Goal: Task Accomplishment & Management: Manage account settings

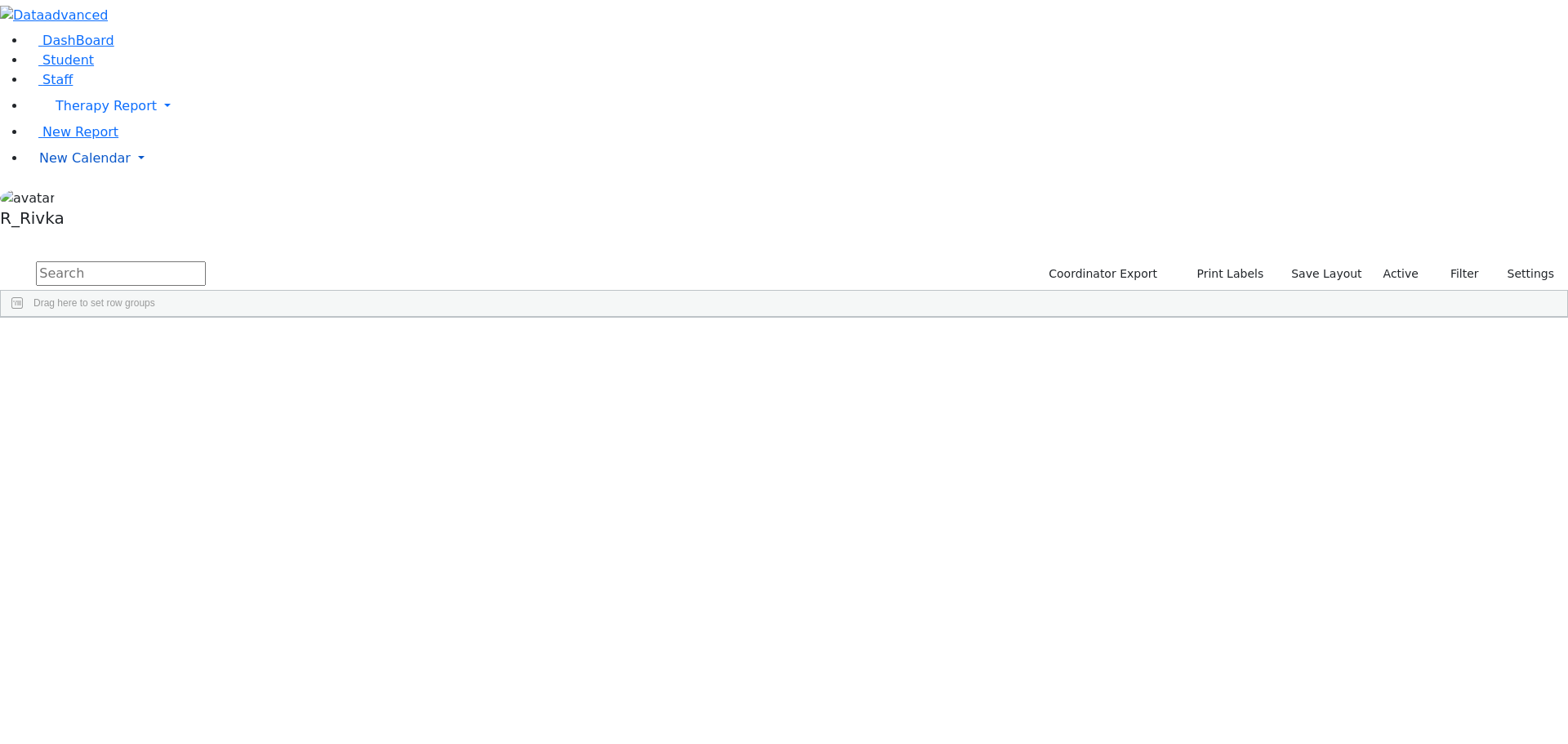
click at [83, 114] on span "New Calendar" at bounding box center [105, 105] width 101 height 16
click at [87, 218] on span "Teacher Report" at bounding box center [88, 210] width 98 height 16
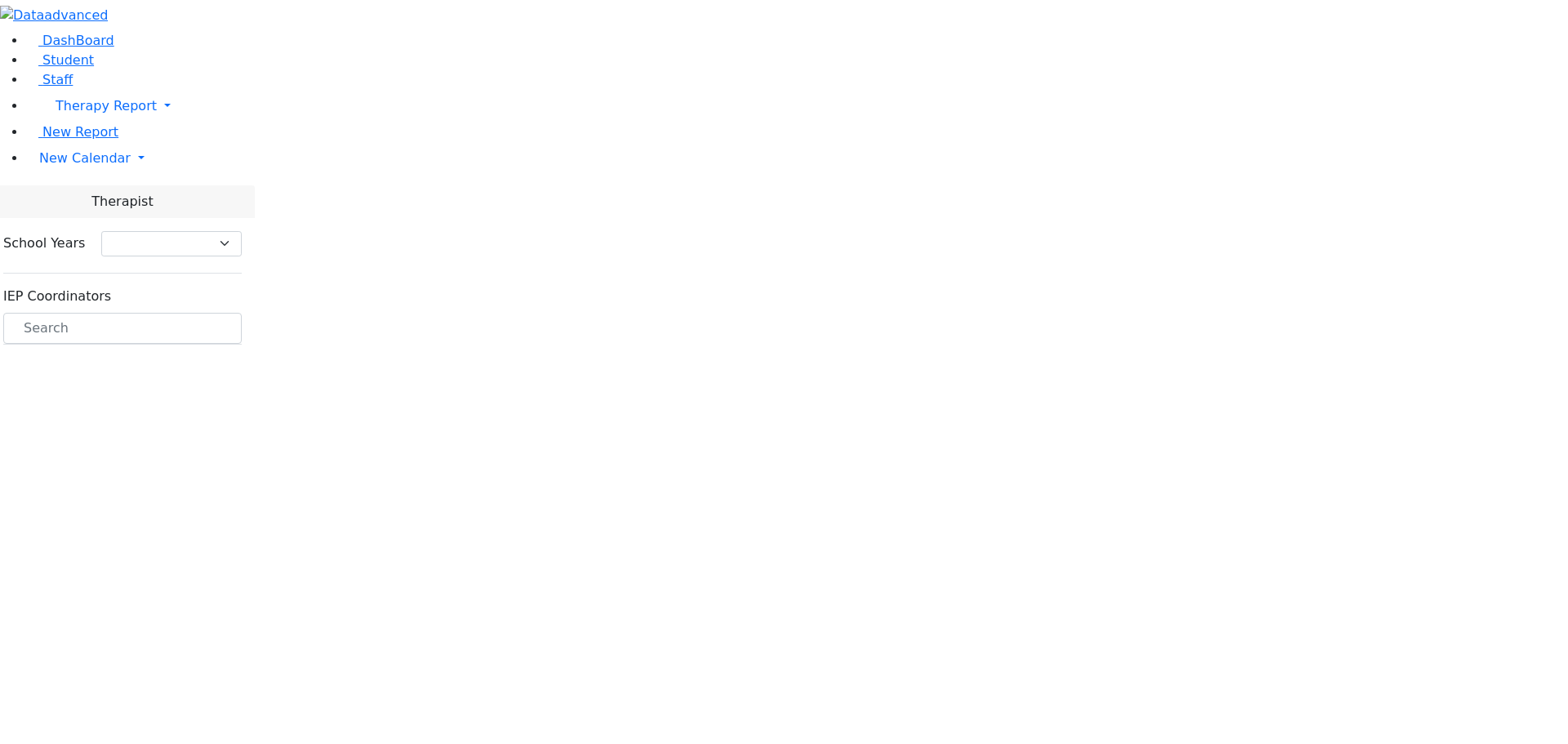
select select "212"
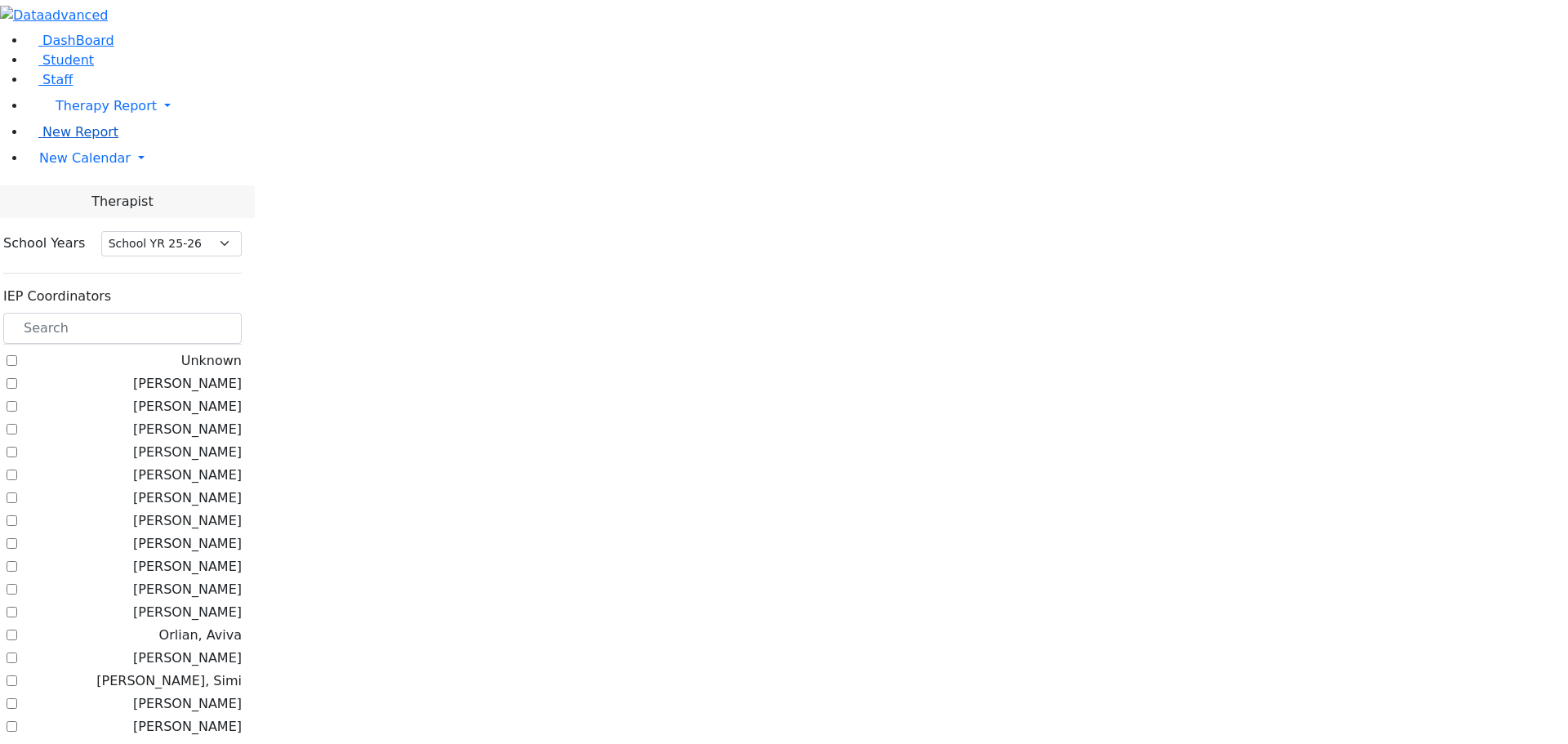
click at [72, 140] on span "New Report" at bounding box center [80, 131] width 76 height 16
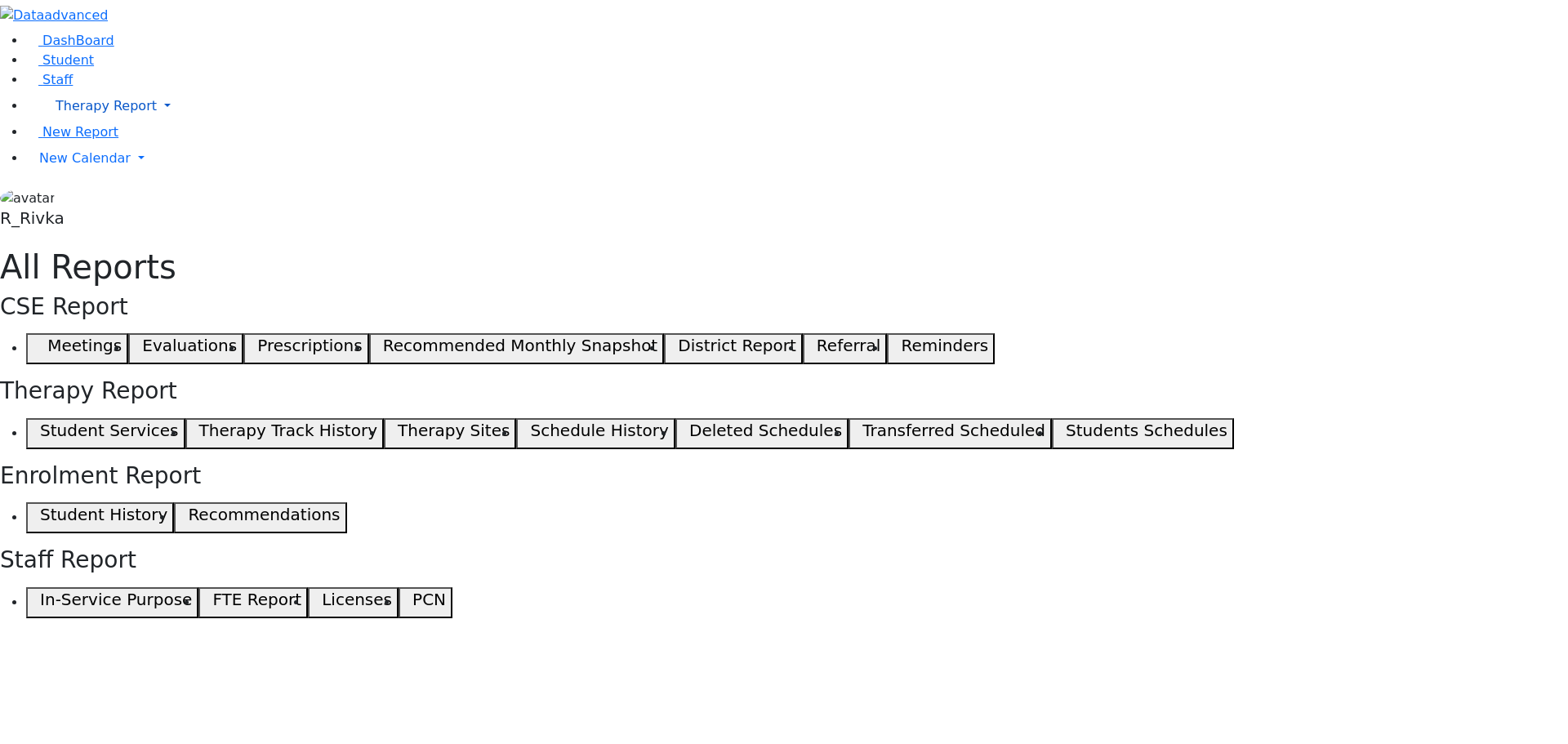
click at [55, 114] on span "Therapy Report" at bounding box center [105, 105] width 101 height 16
click at [153, 122] on link "Therapy Report" at bounding box center [797, 105] width 1542 height 33
click at [69, 114] on span "Therapy Report" at bounding box center [105, 105] width 101 height 16
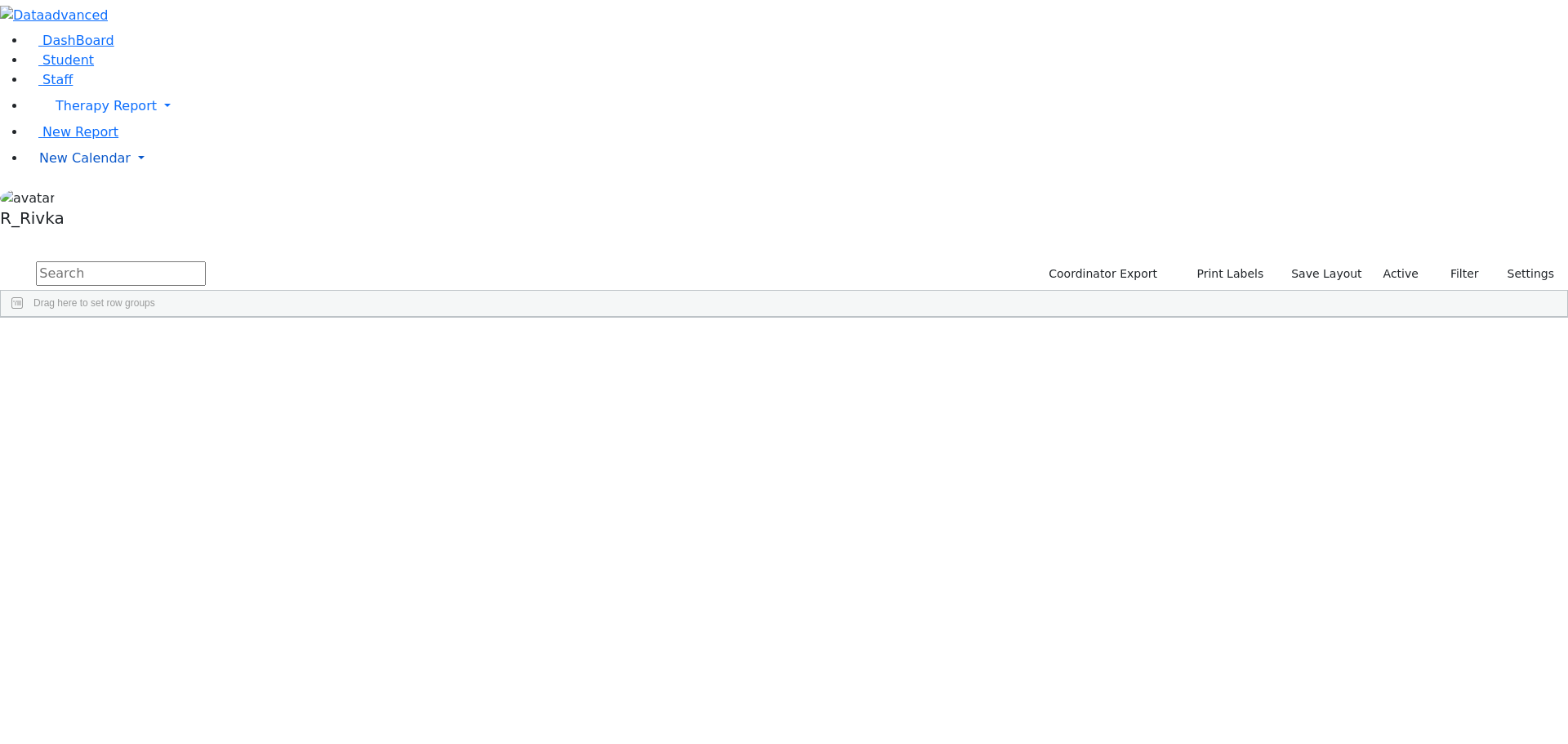
click at [80, 114] on span "New Calendar" at bounding box center [105, 105] width 101 height 16
click at [74, 201] on link "Calendar" at bounding box center [64, 191] width 59 height 19
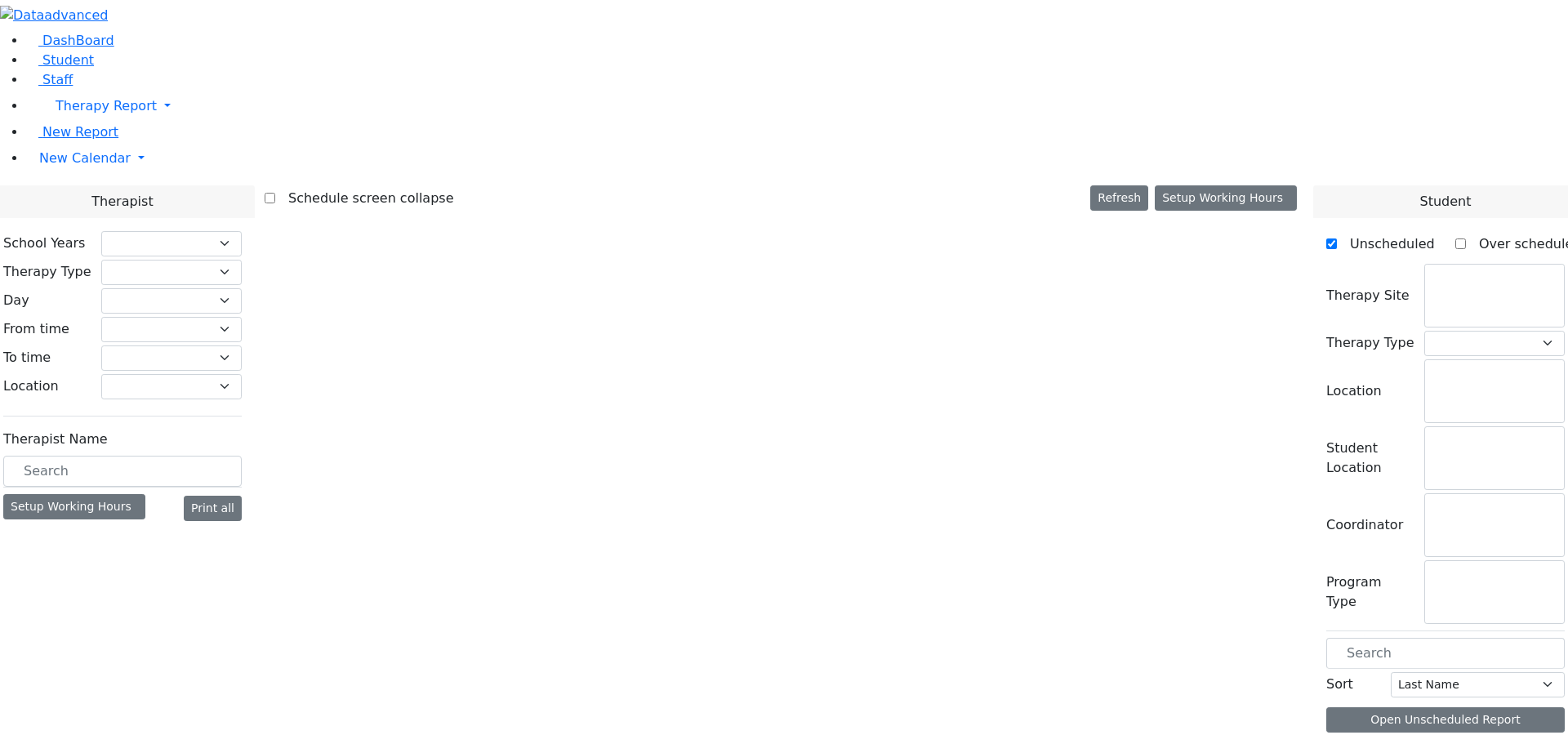
checkbox input "false"
select select "212"
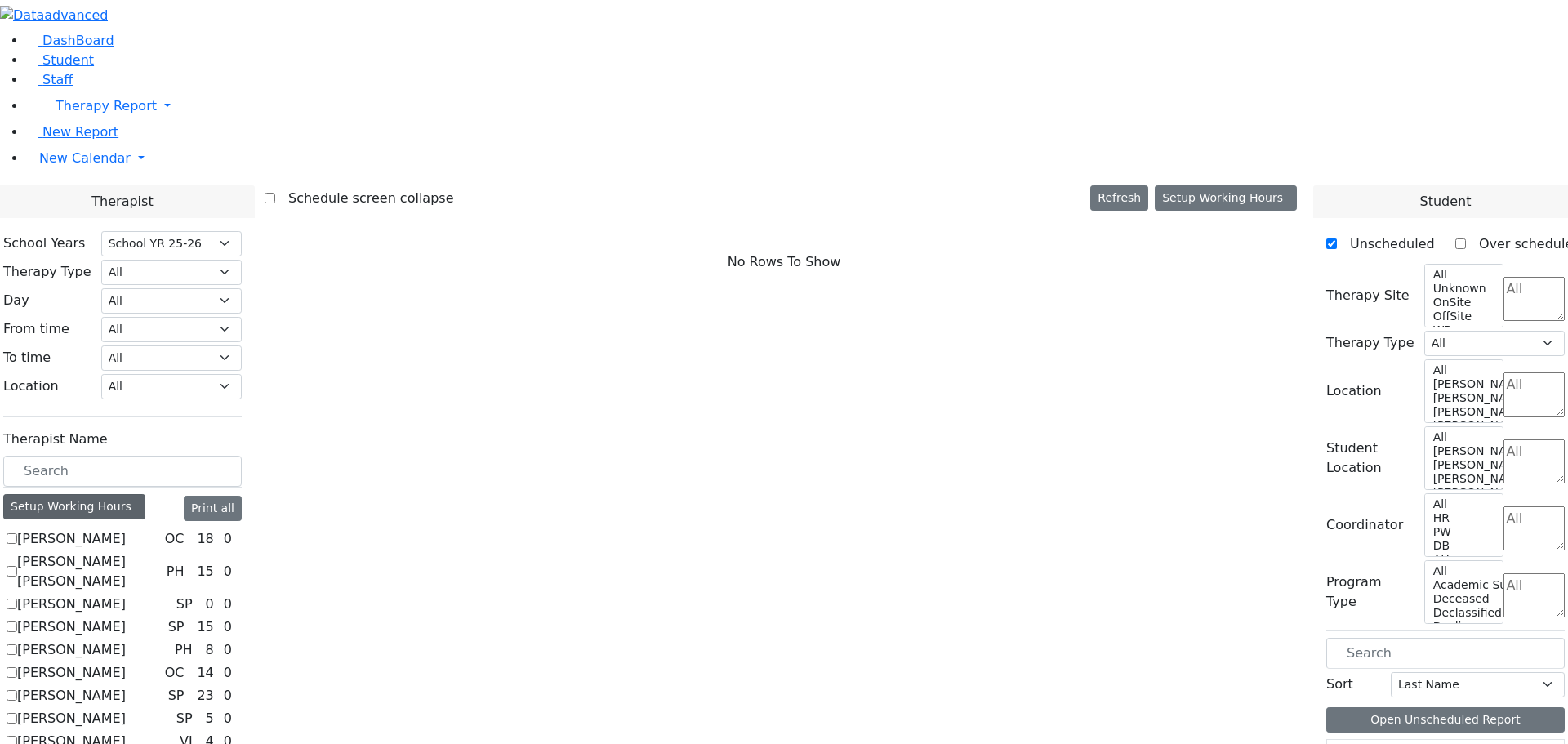
click at [146, 494] on div "Setup Working Hours" at bounding box center [74, 507] width 142 height 25
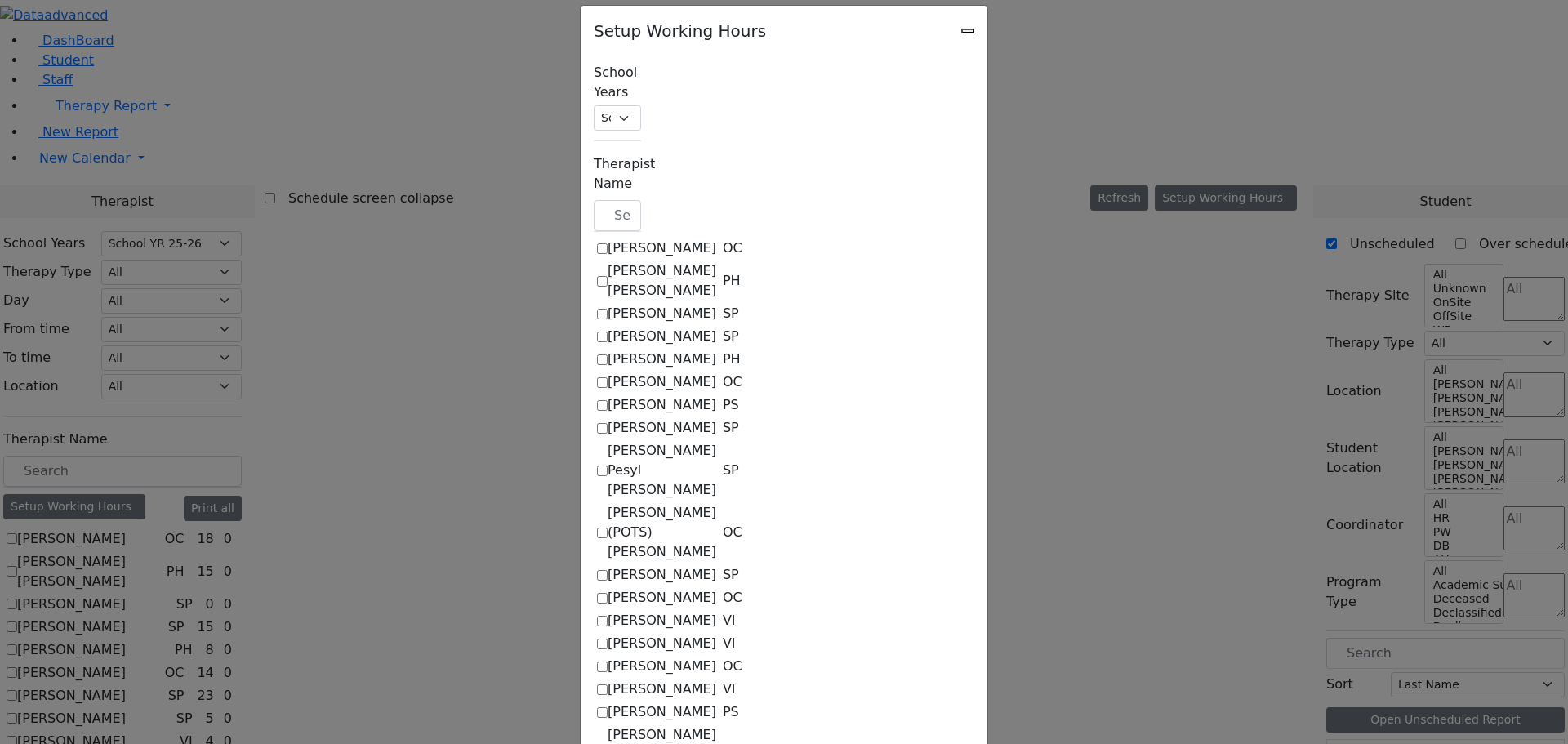
scroll to position [22, 0]
checkbox input "true"
select select "15:00:00"
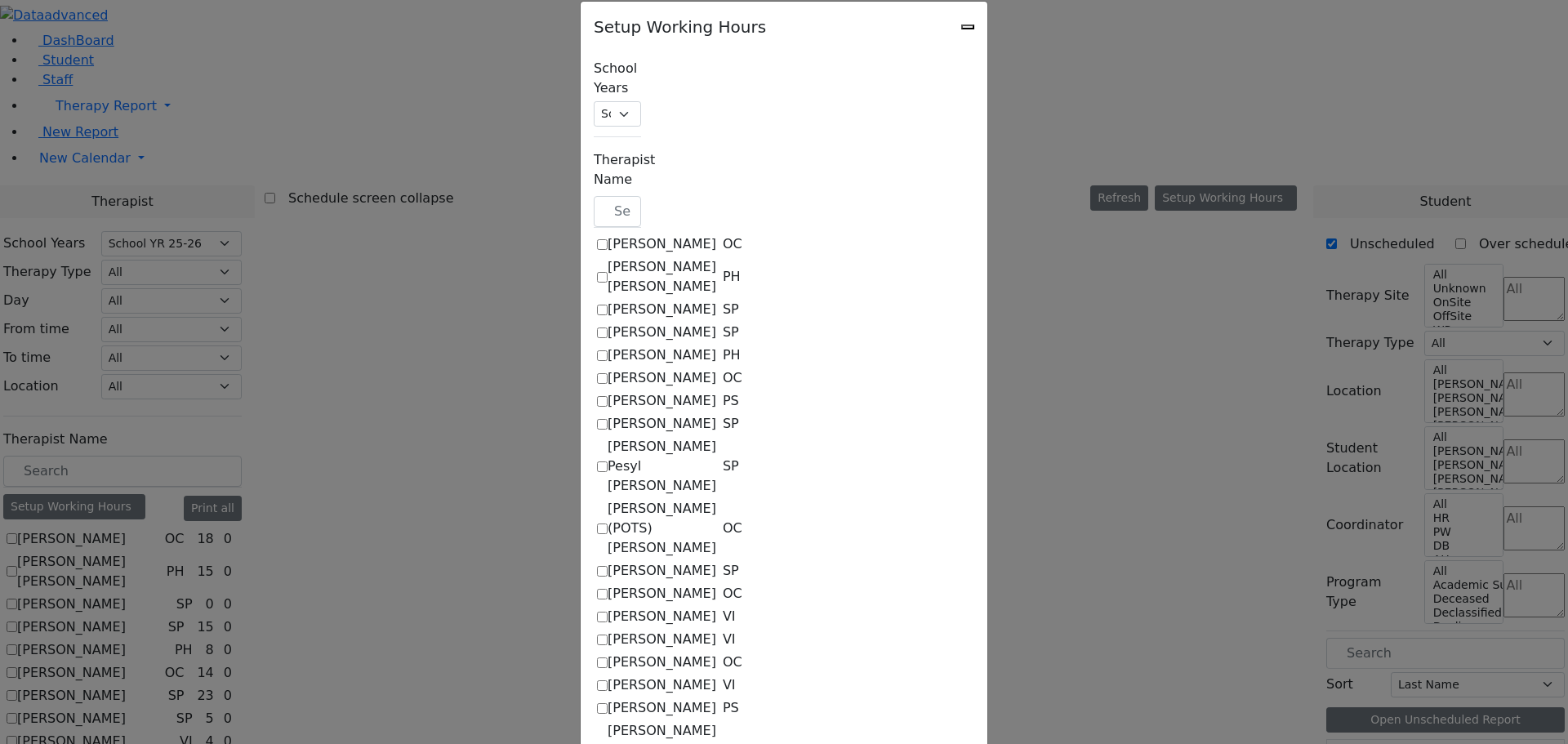
select select "15:00:00"
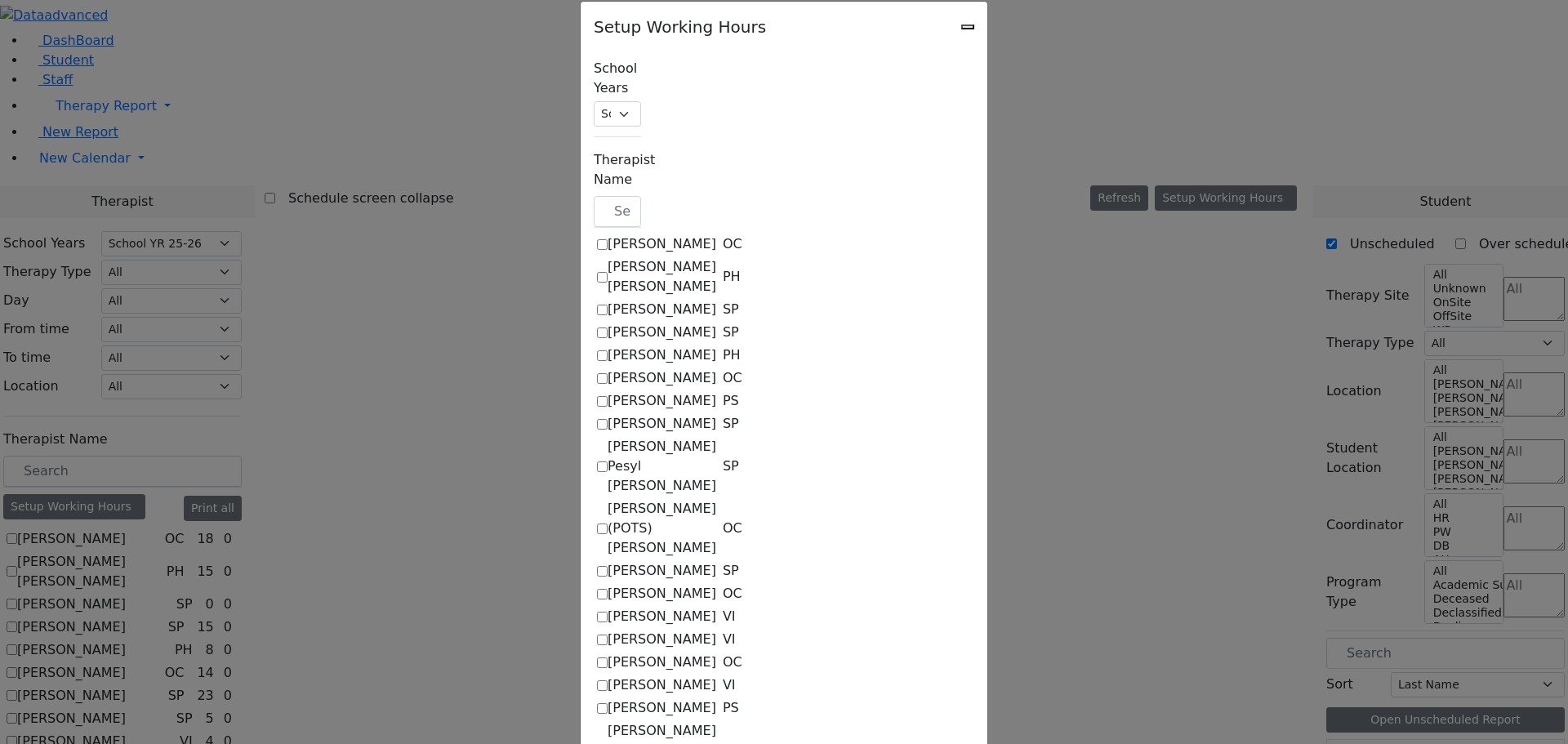
select select "15:00:00"
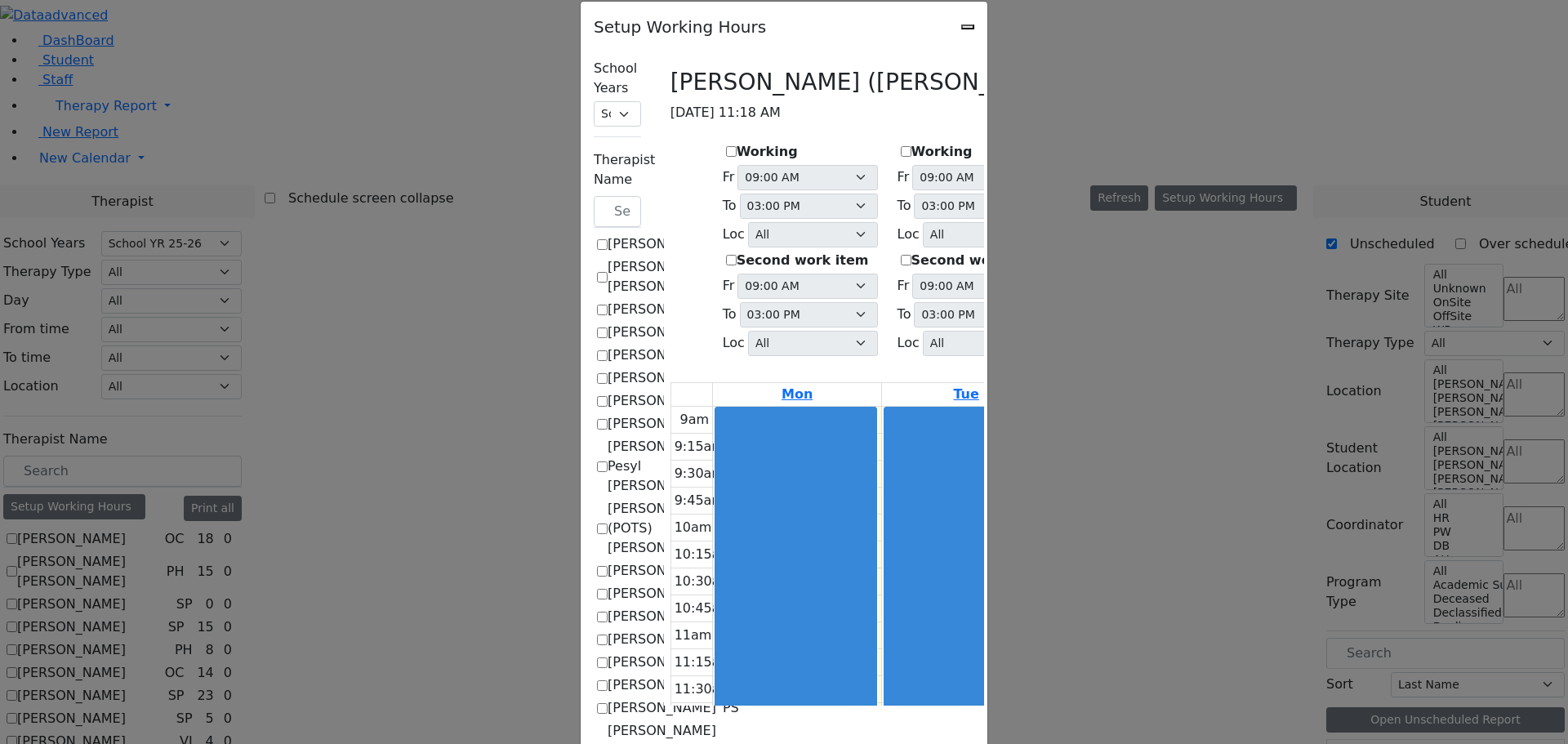
click at [737, 142] on label "Working" at bounding box center [767, 151] width 61 height 19
click at [726, 146] on input "Working" at bounding box center [731, 151] width 11 height 11
checkbox input "true"
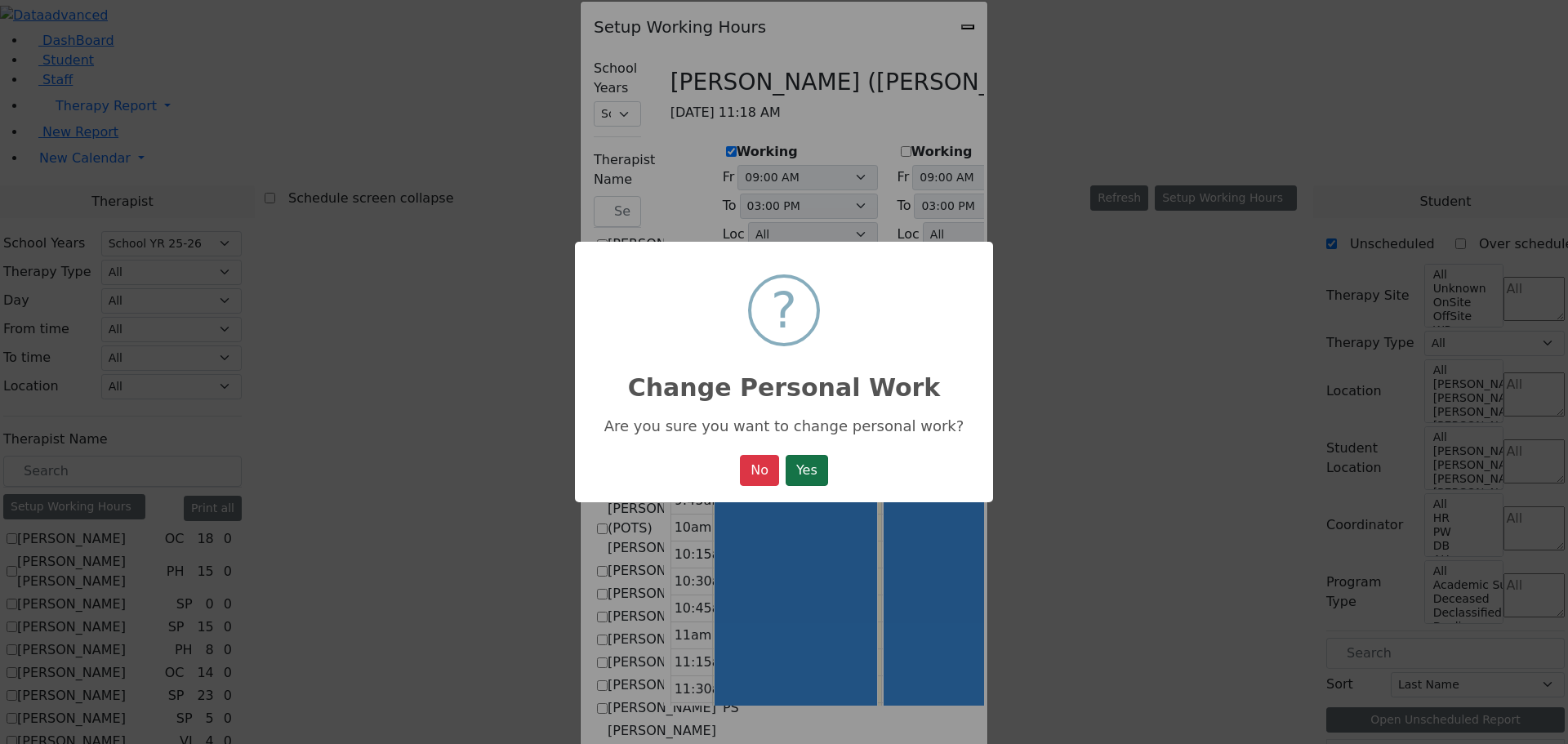
click at [801, 473] on button "Yes" at bounding box center [807, 470] width 43 height 31
select select "15:00:00"
select select "35"
select select "15:00:00"
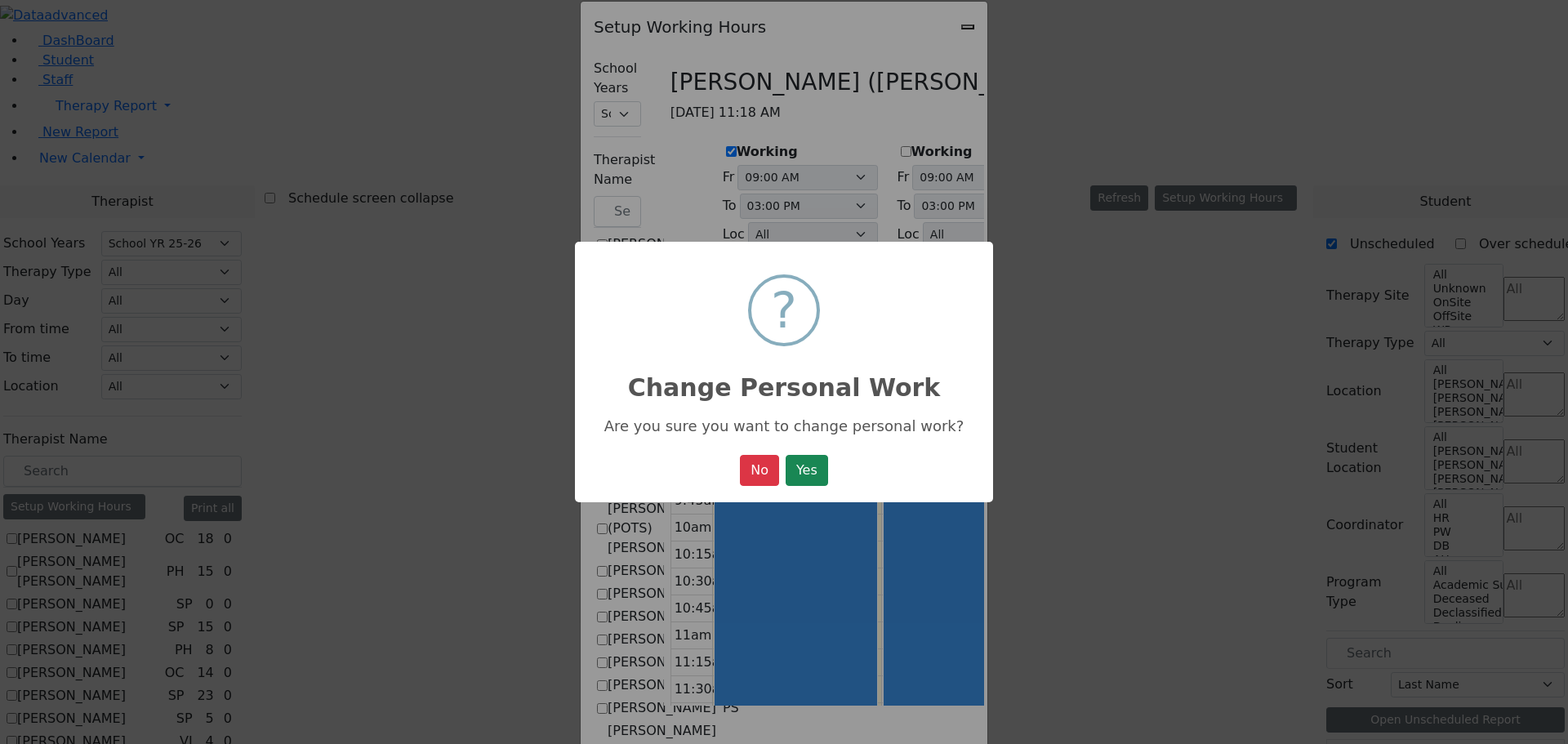
select select "15:00:00"
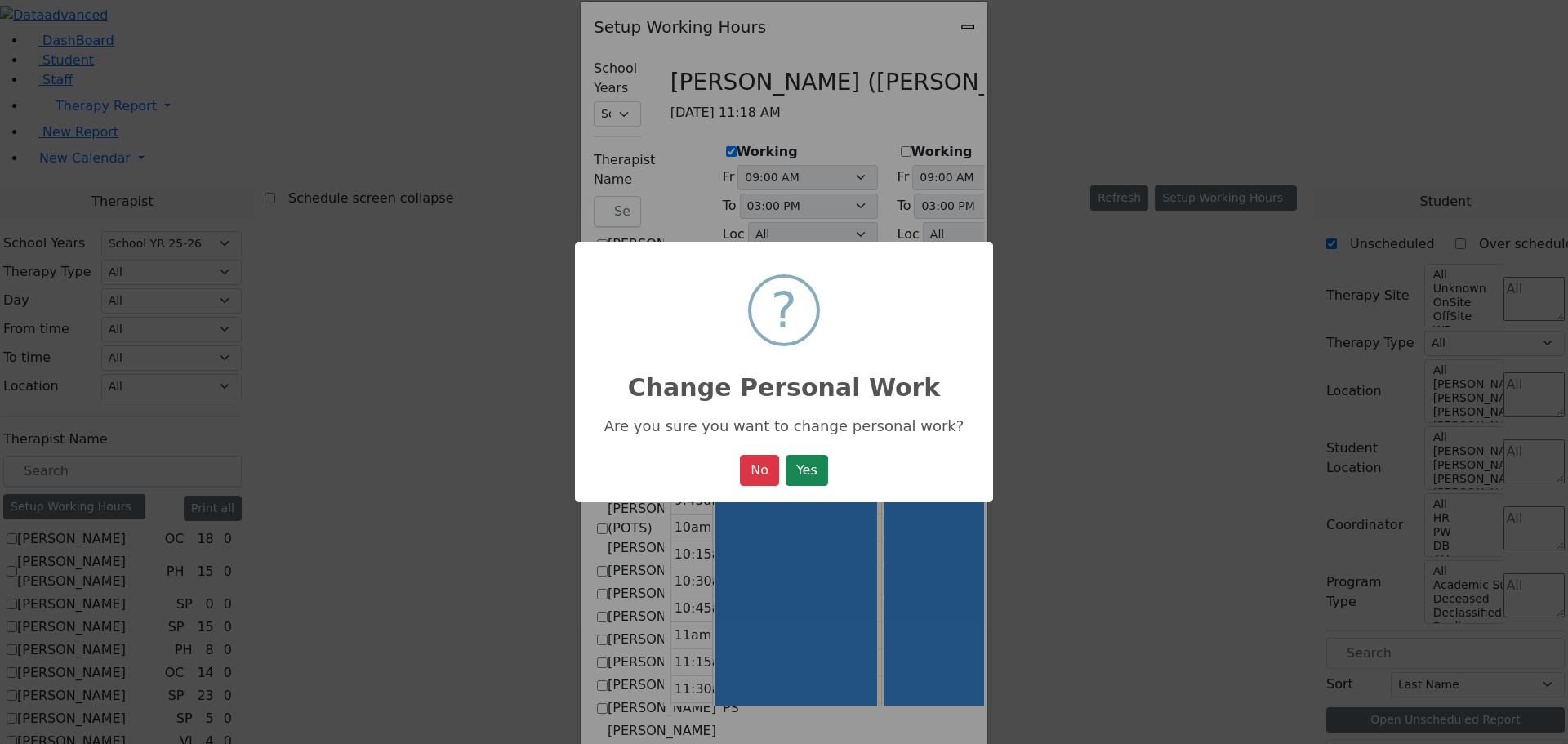
select select "15:00:00"
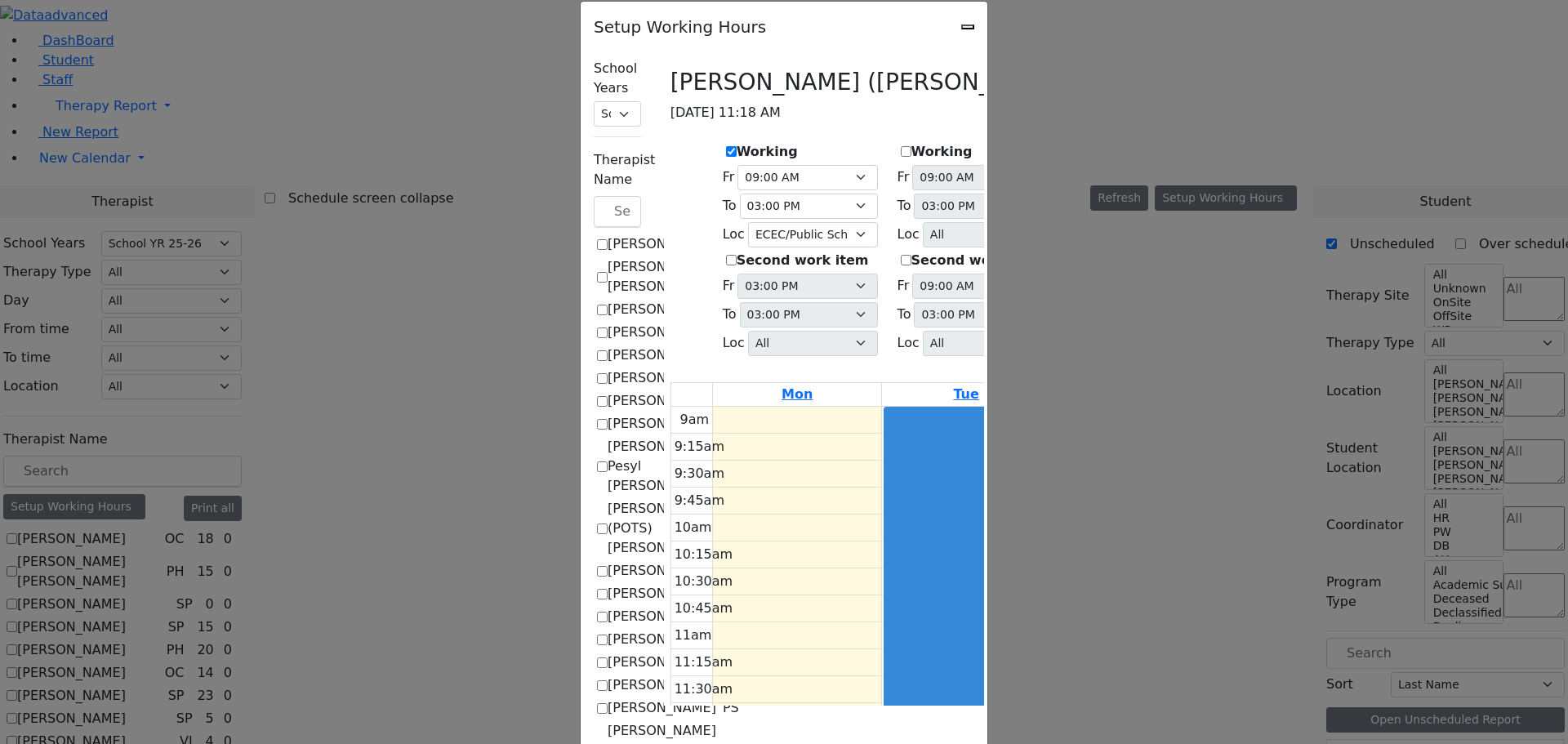
click at [912, 142] on label "Working" at bounding box center [942, 151] width 61 height 19
click at [901, 146] on input "Working" at bounding box center [906, 151] width 11 height 11
checkbox input "true"
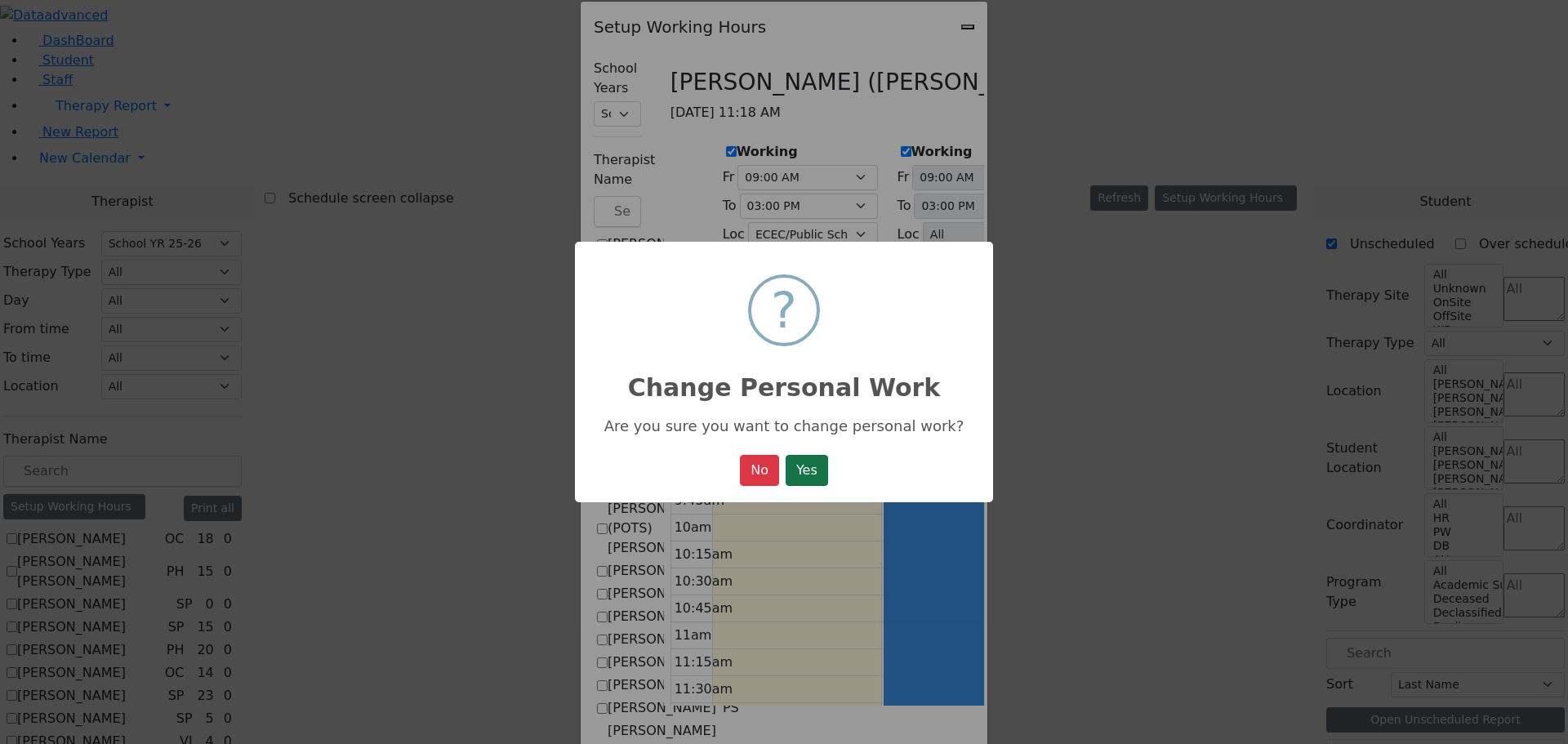
click at [803, 465] on button "Yes" at bounding box center [807, 470] width 43 height 31
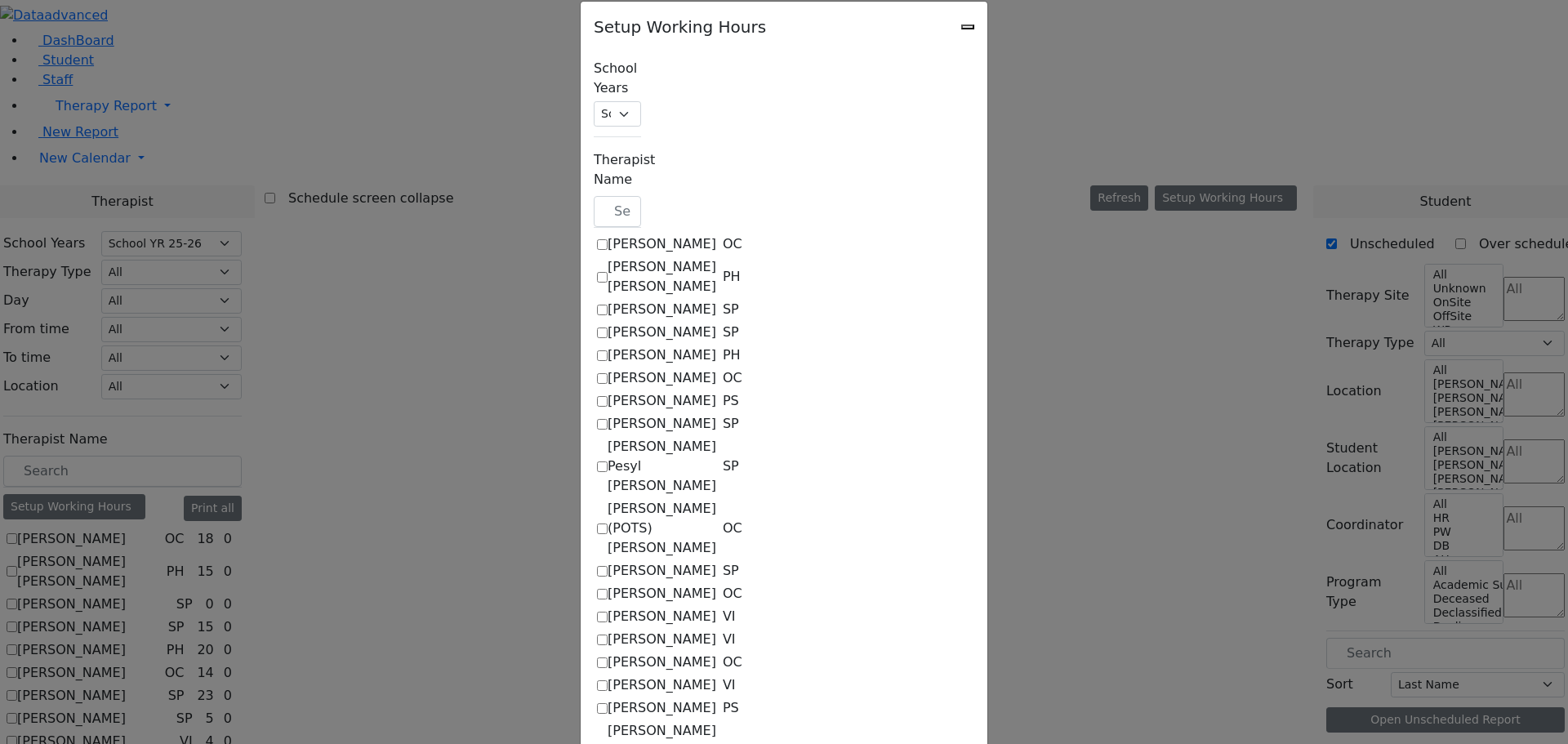
select select "15:00:00"
select select "35"
select select "15:00:00"
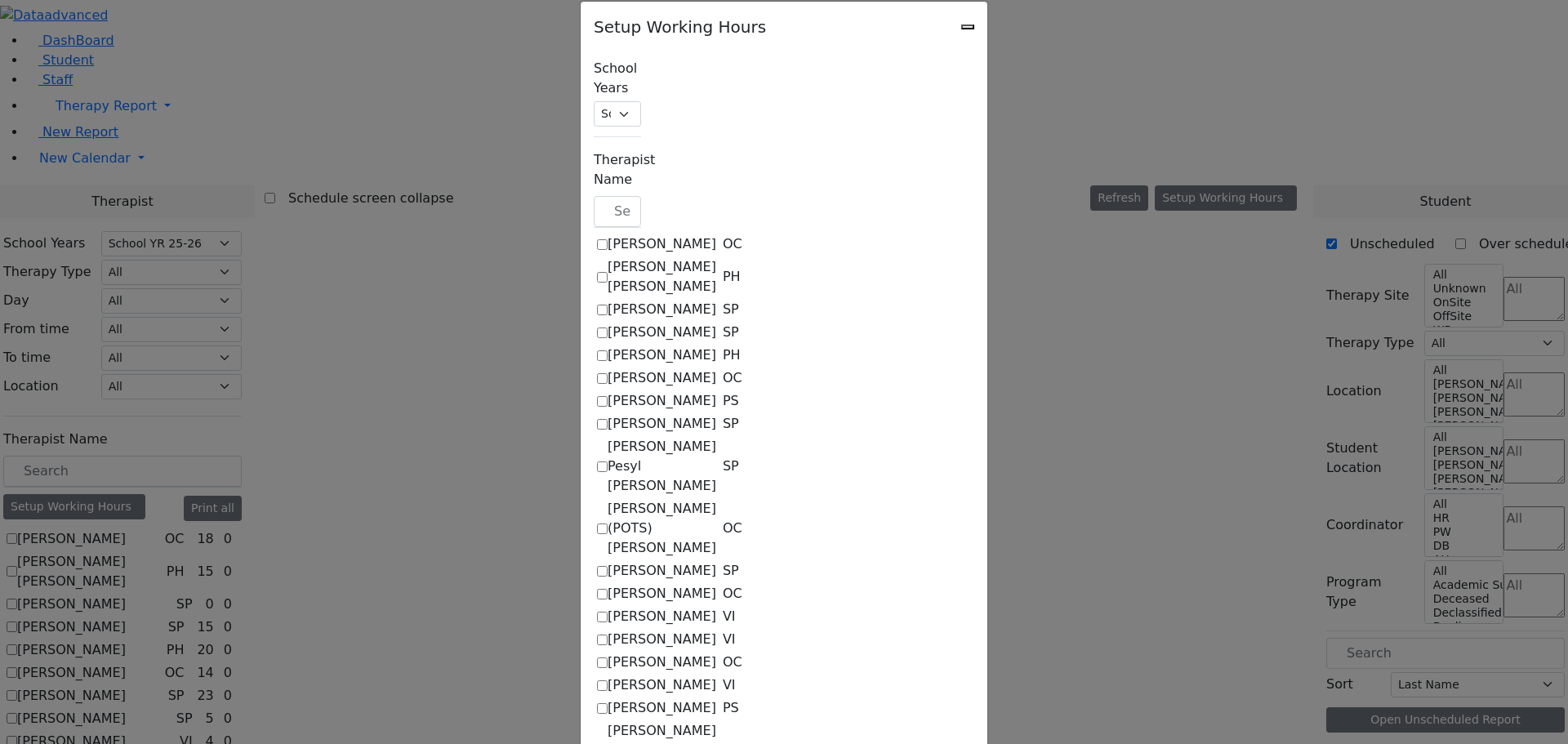
select select "35"
select select "15:00:00"
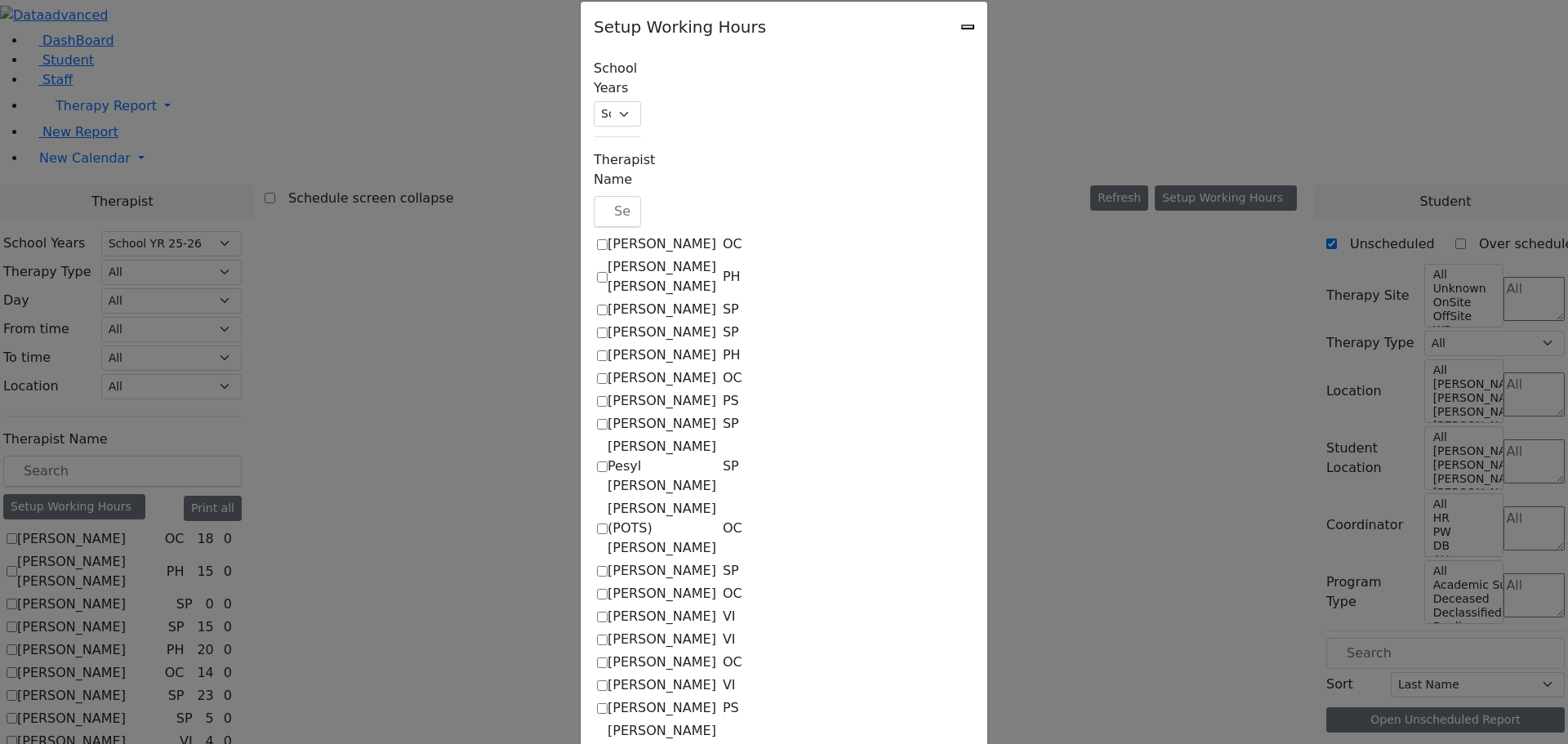
select select "15:00:00"
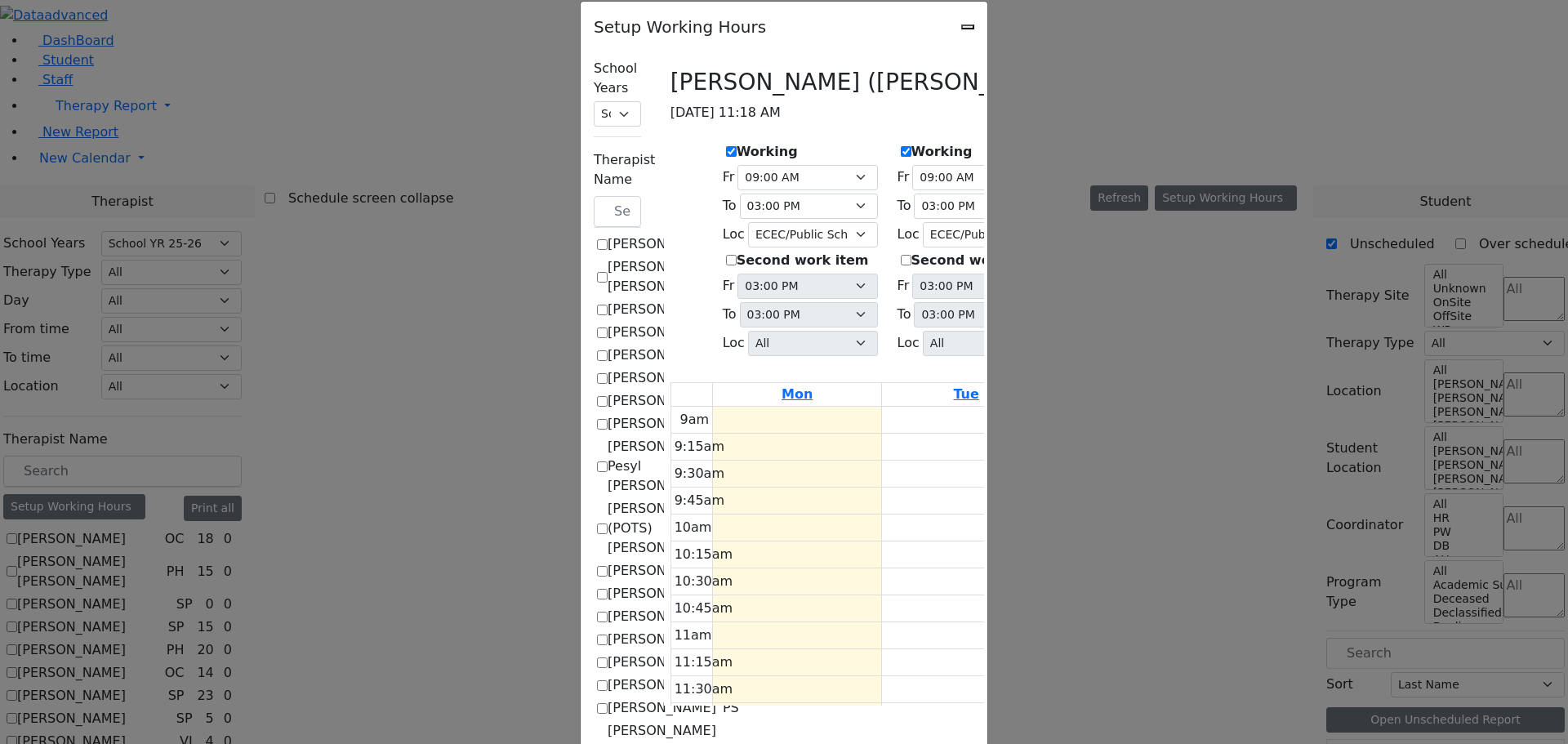
click at [1086, 142] on label "Working" at bounding box center [1116, 151] width 61 height 19
click at [1075, 146] on input "Working" at bounding box center [1080, 151] width 11 height 11
checkbox input "true"
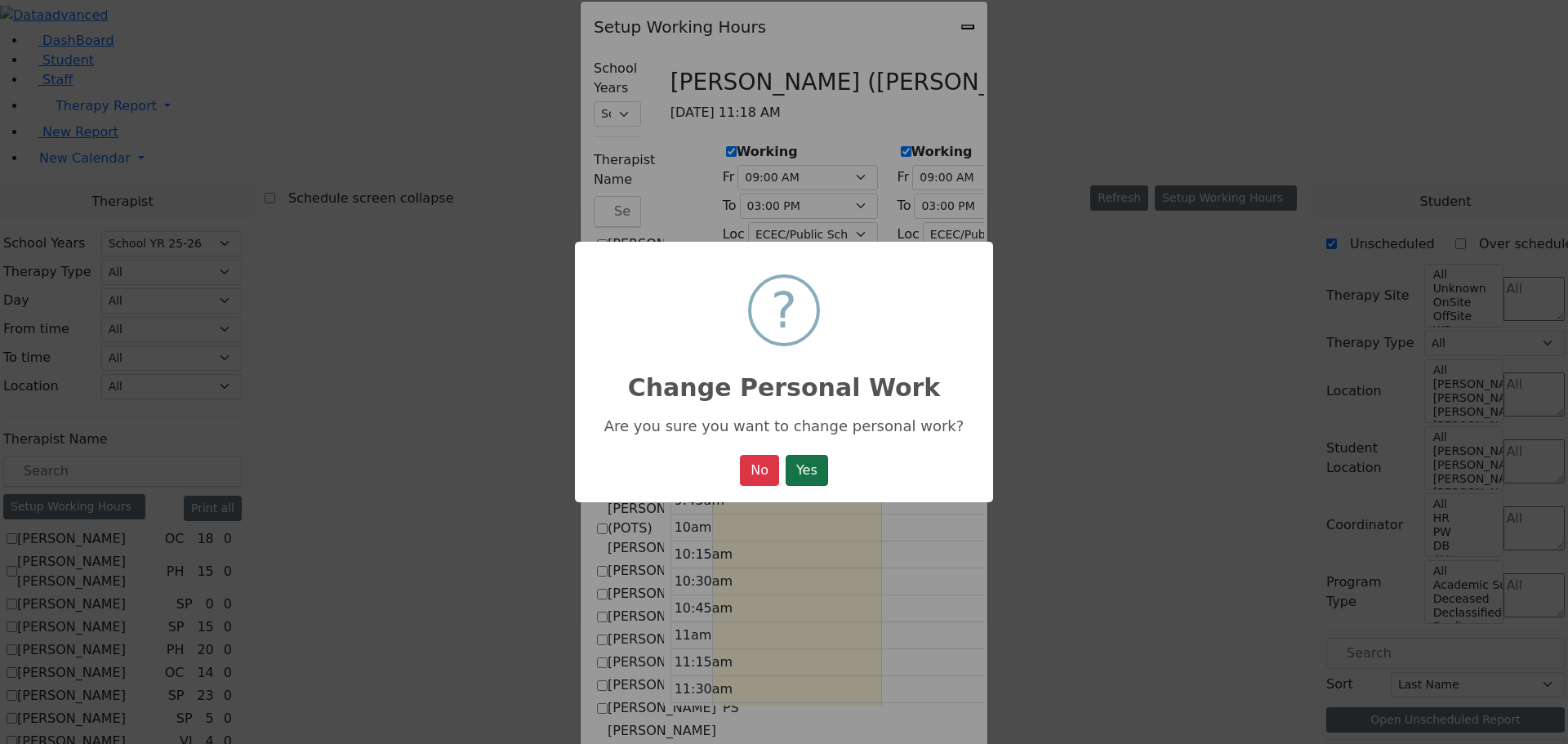
click at [827, 473] on button "Yes" at bounding box center [807, 470] width 43 height 31
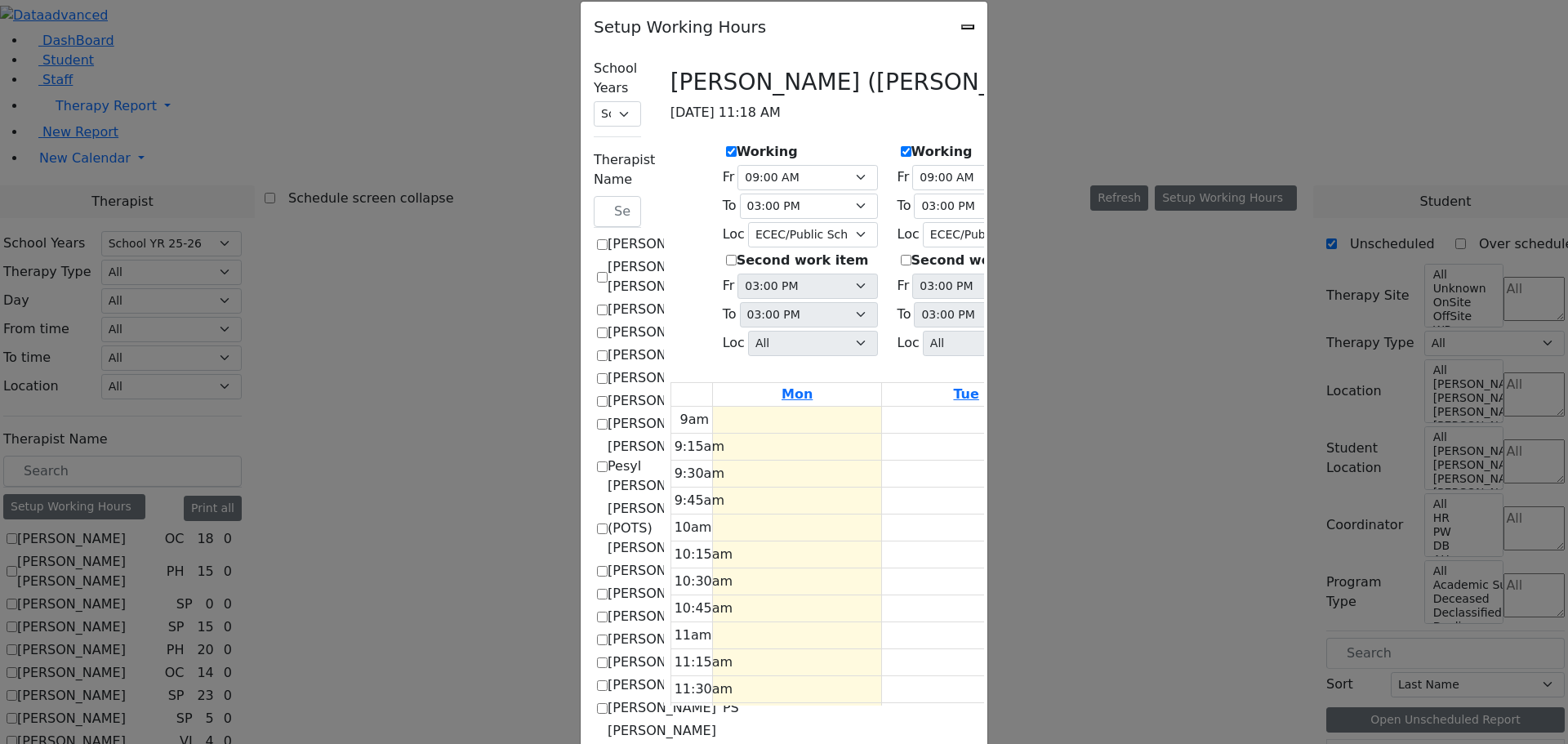
select select "15:00:00"
select select "35"
select select "15:00:00"
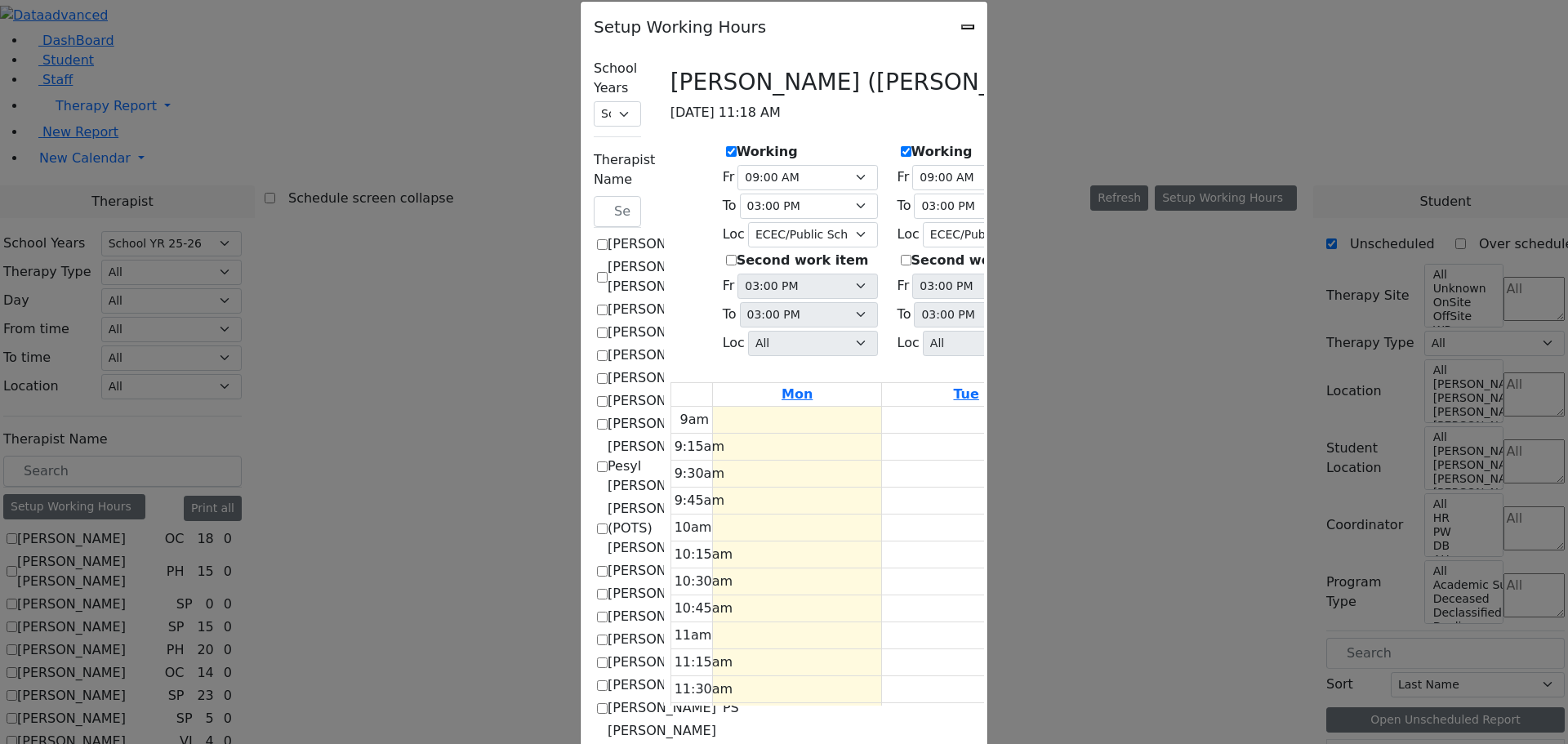
select select "35"
select select "15:00:00"
select select "35"
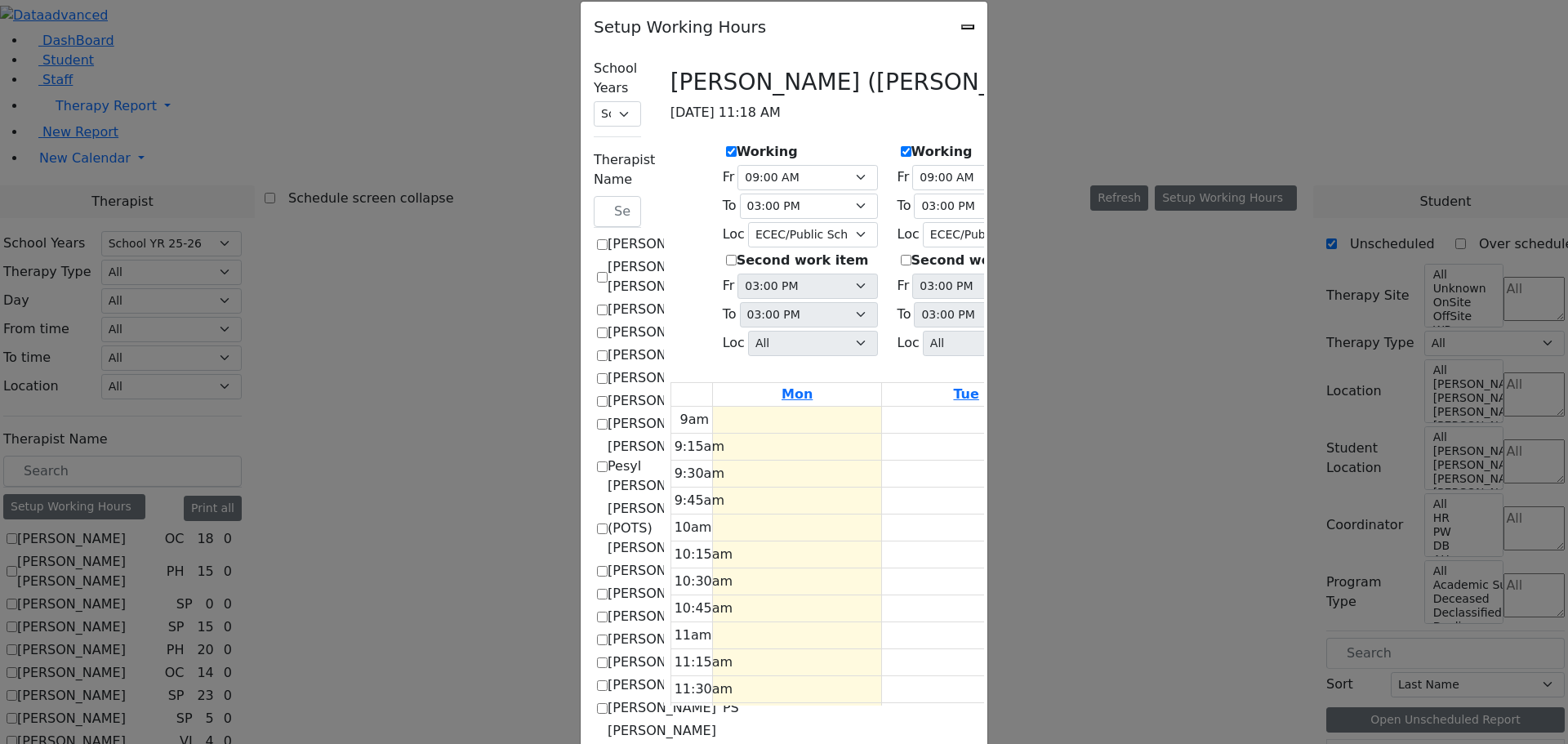
select select "15:00:00"
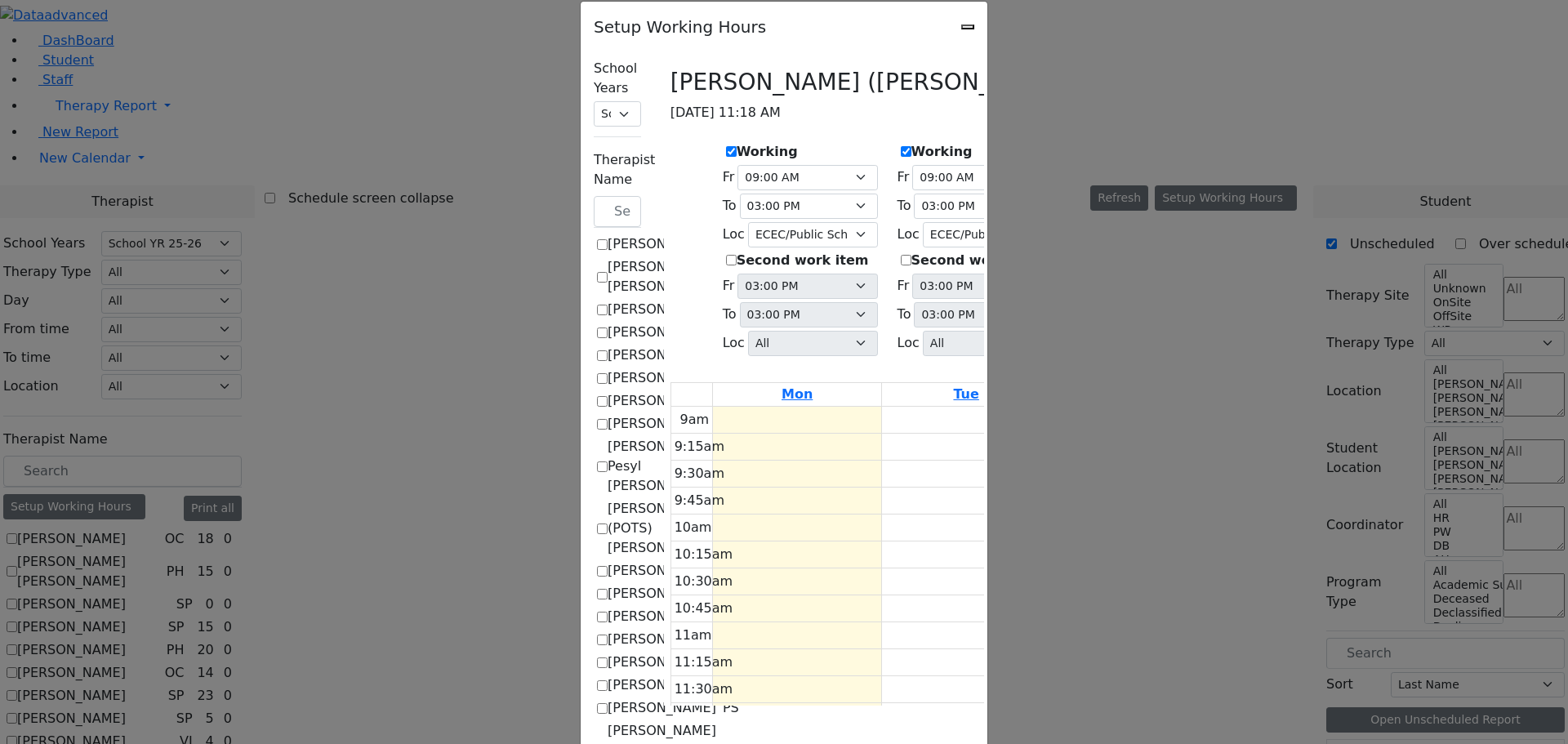
select select "15:00:00"
click at [1260, 142] on label "Working" at bounding box center [1290, 151] width 61 height 19
click at [1249, 146] on input "Working" at bounding box center [1254, 151] width 11 height 11
checkbox input "true"
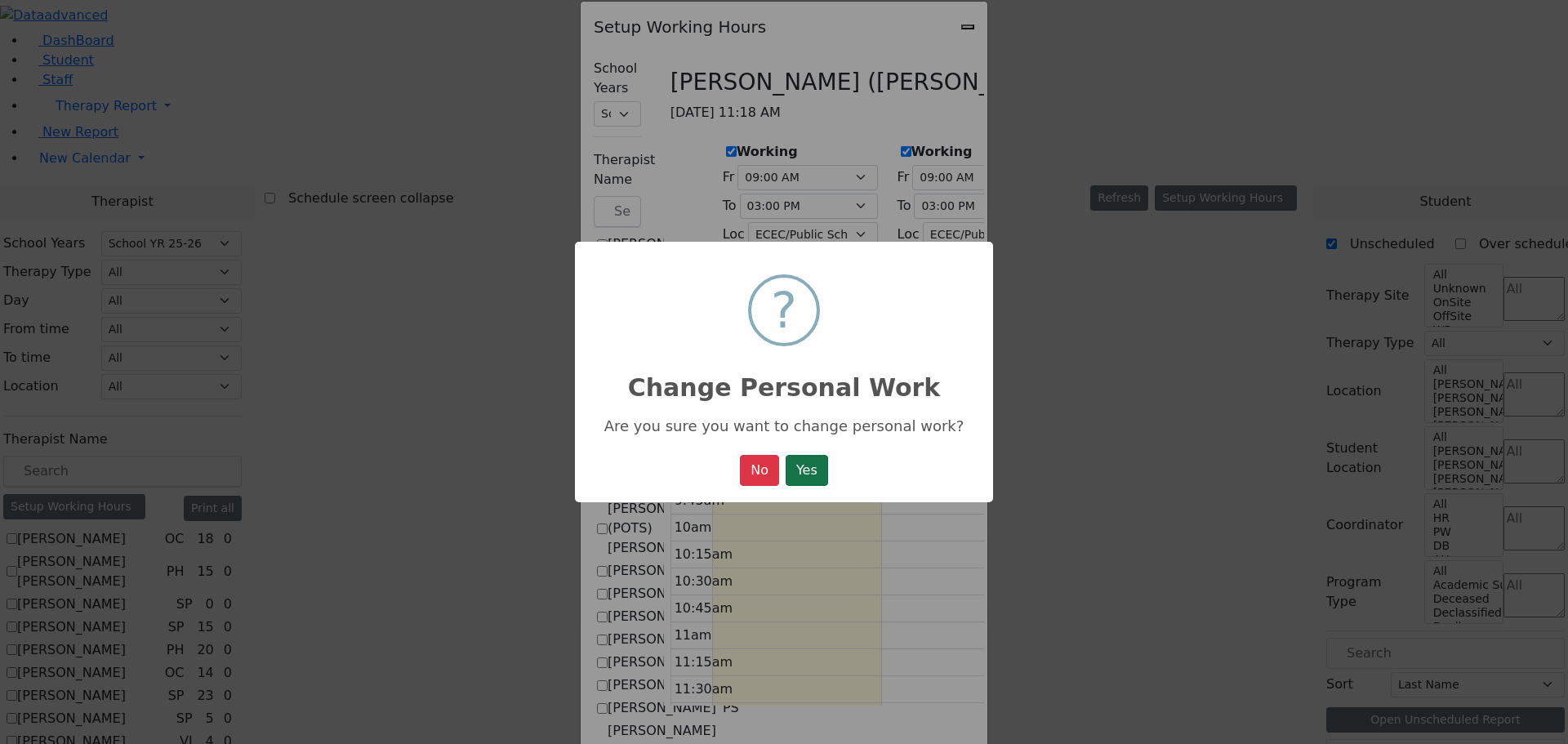
click at [814, 471] on button "Yes" at bounding box center [807, 470] width 43 height 31
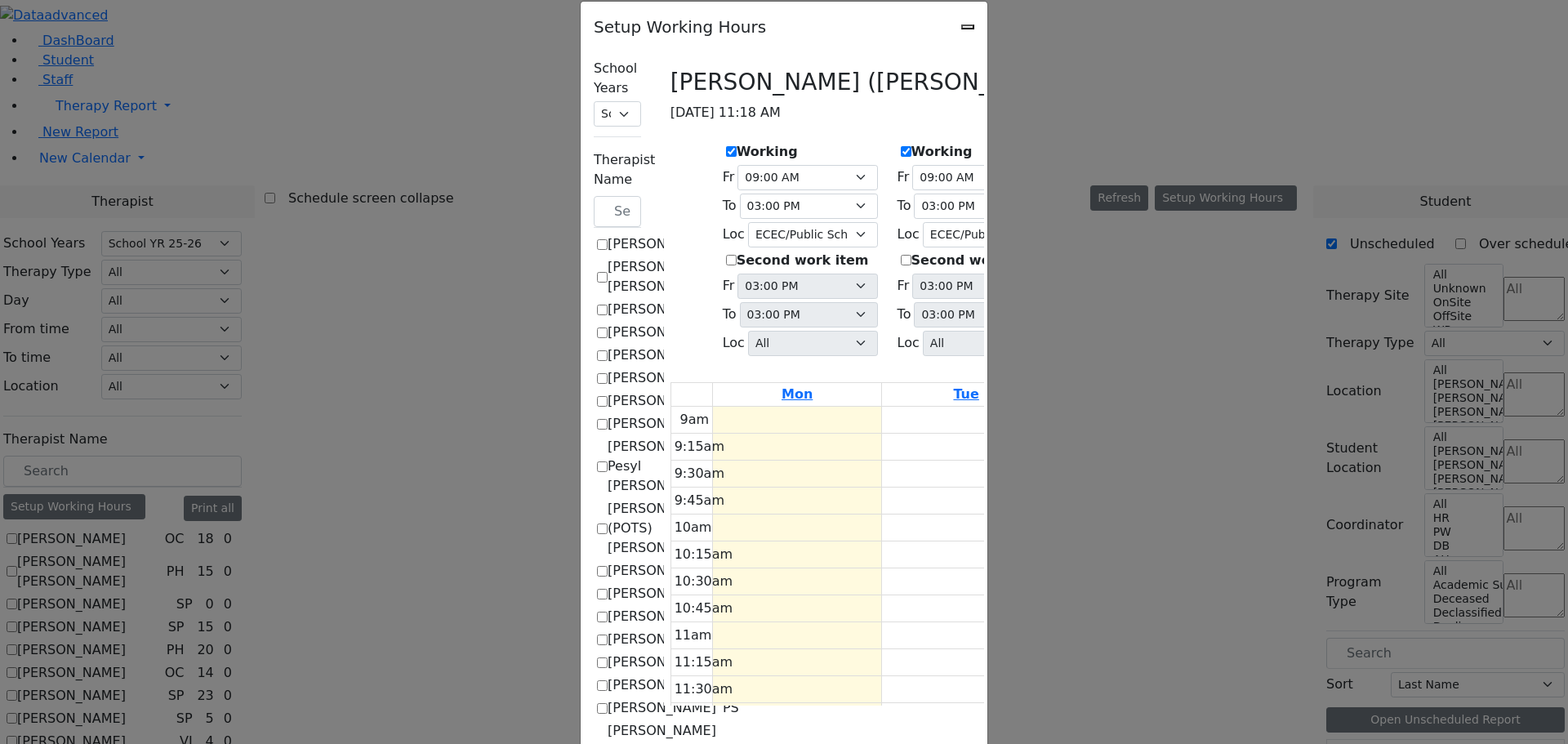
select select "15:00:00"
select select "35"
select select "15:00:00"
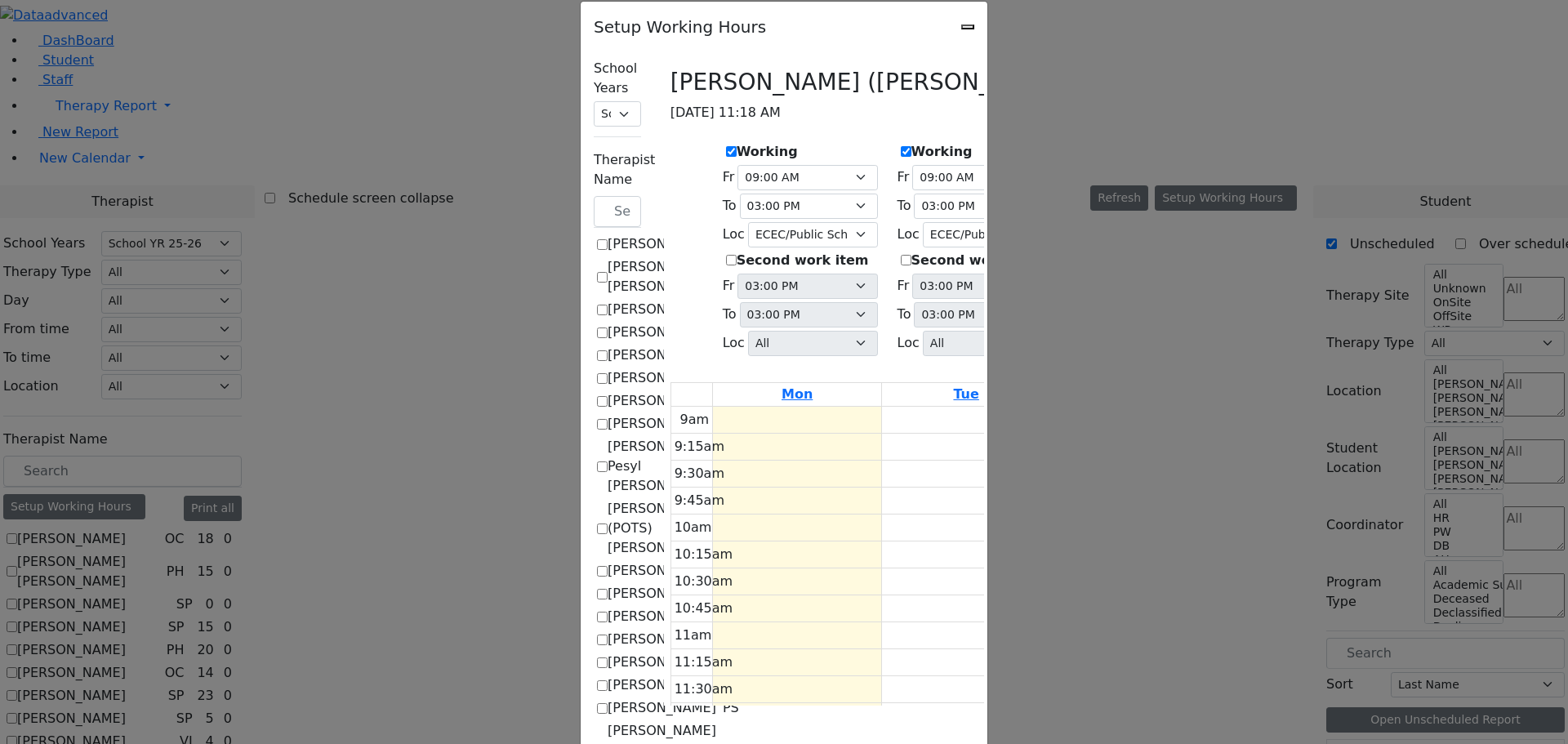
select select "35"
select select "15:00:00"
select select "35"
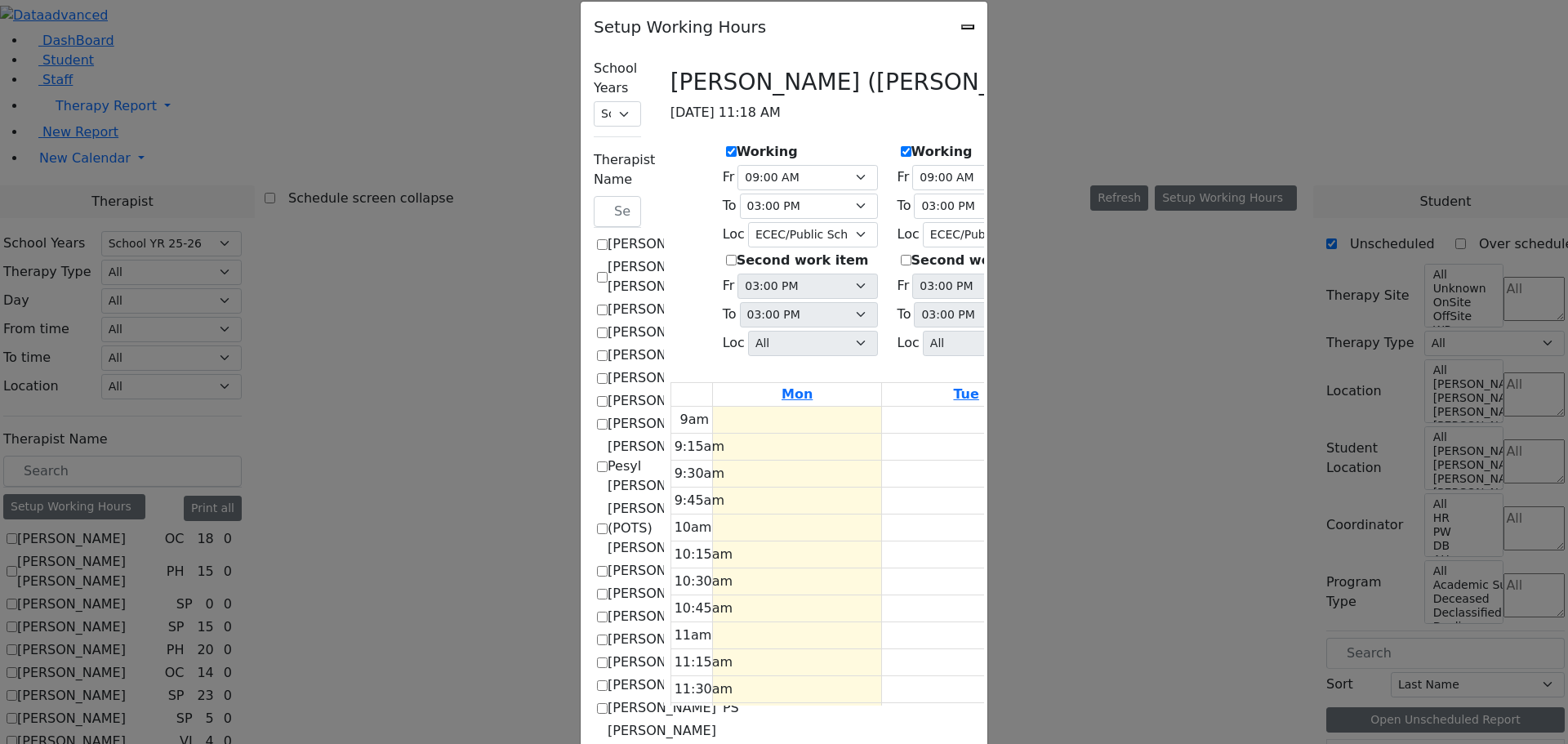
select select "15:00:00"
select select "35"
select select "15:00:00"
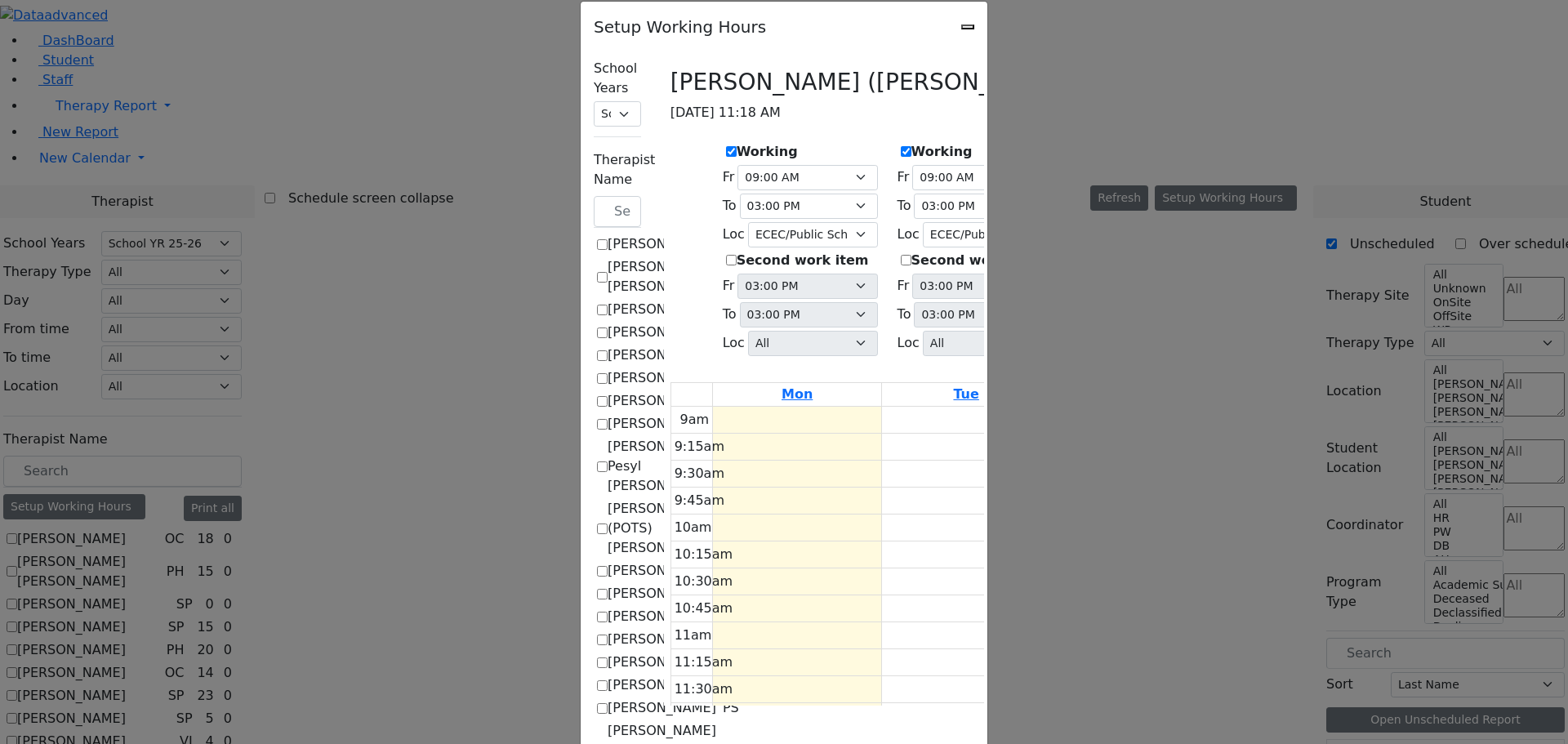
select select "15:00:00"
click at [1415, 135] on div "Working Fr 09:00 AM 09:15 AM 09:30 AM 09:45 AM 10:00 AM 10:15 AM 10:30 AM 10:45…" at bounding box center [1500, 250] width 171 height 230
click at [1435, 142] on label "Working" at bounding box center [1465, 151] width 61 height 19
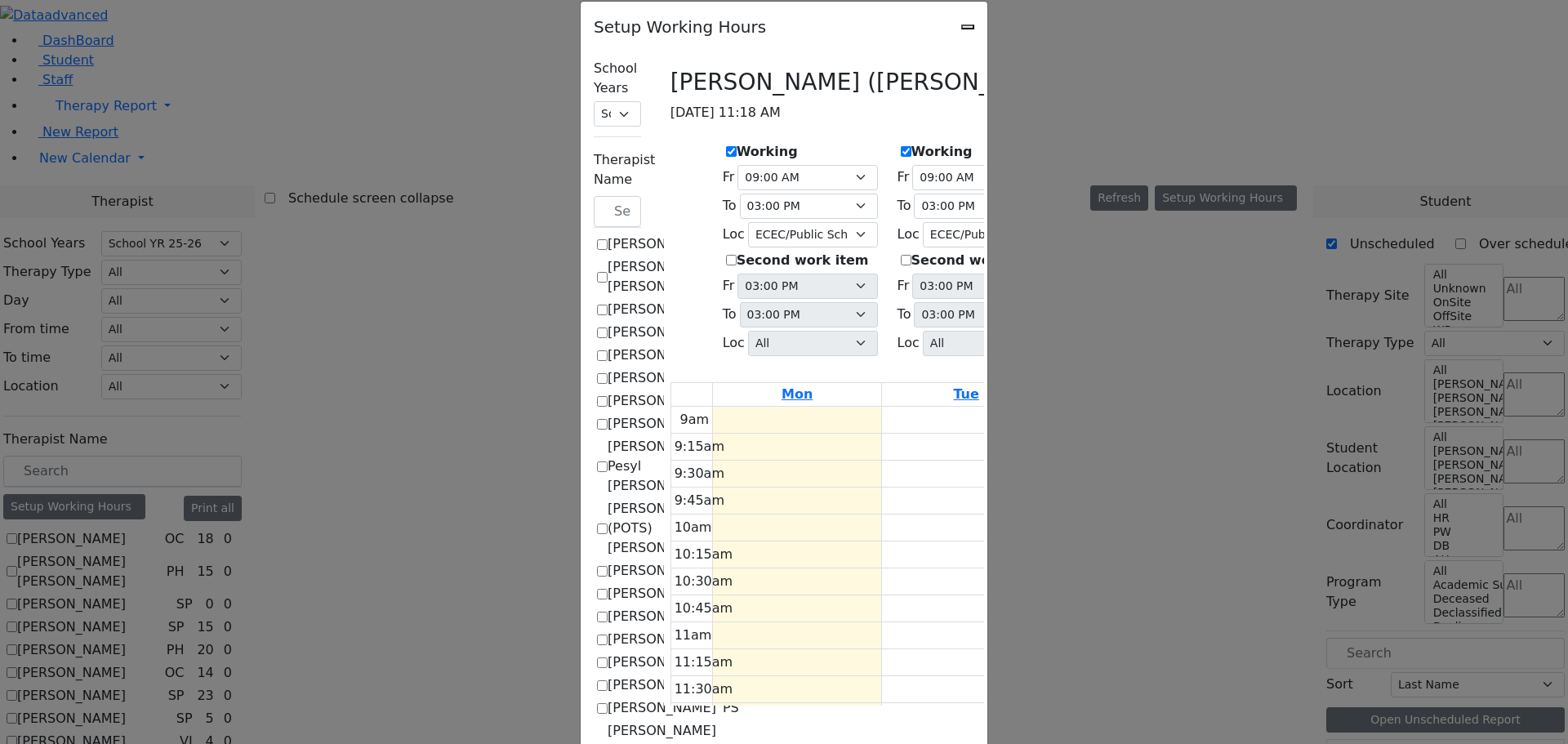
click at [1424, 146] on input "Working" at bounding box center [1429, 151] width 11 height 11
checkbox input "true"
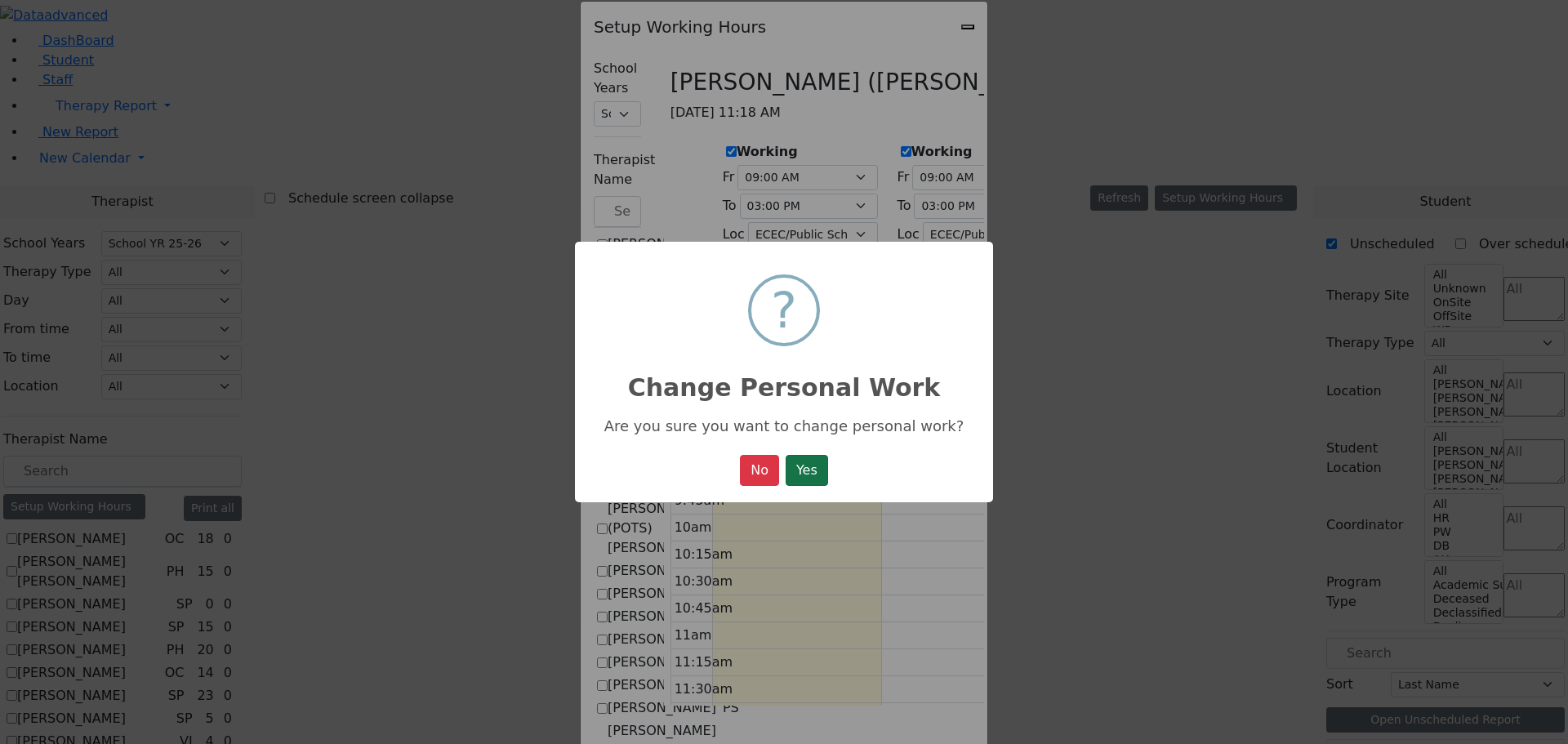
click at [807, 472] on button "Yes" at bounding box center [807, 470] width 43 height 31
select select "15:00:00"
select select "35"
select select "15:00:00"
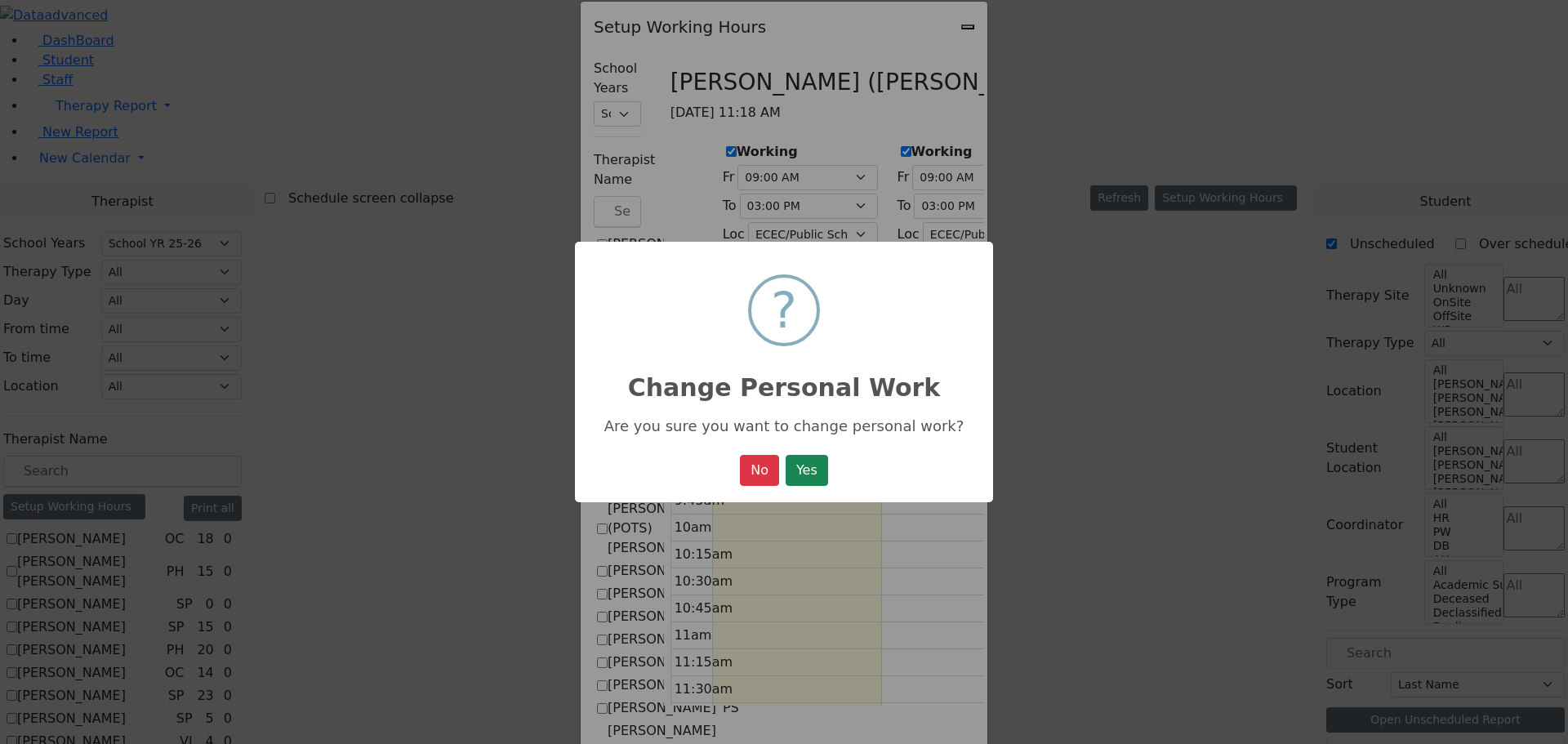
select select "15:00:00"
select select "35"
select select "15:00:00"
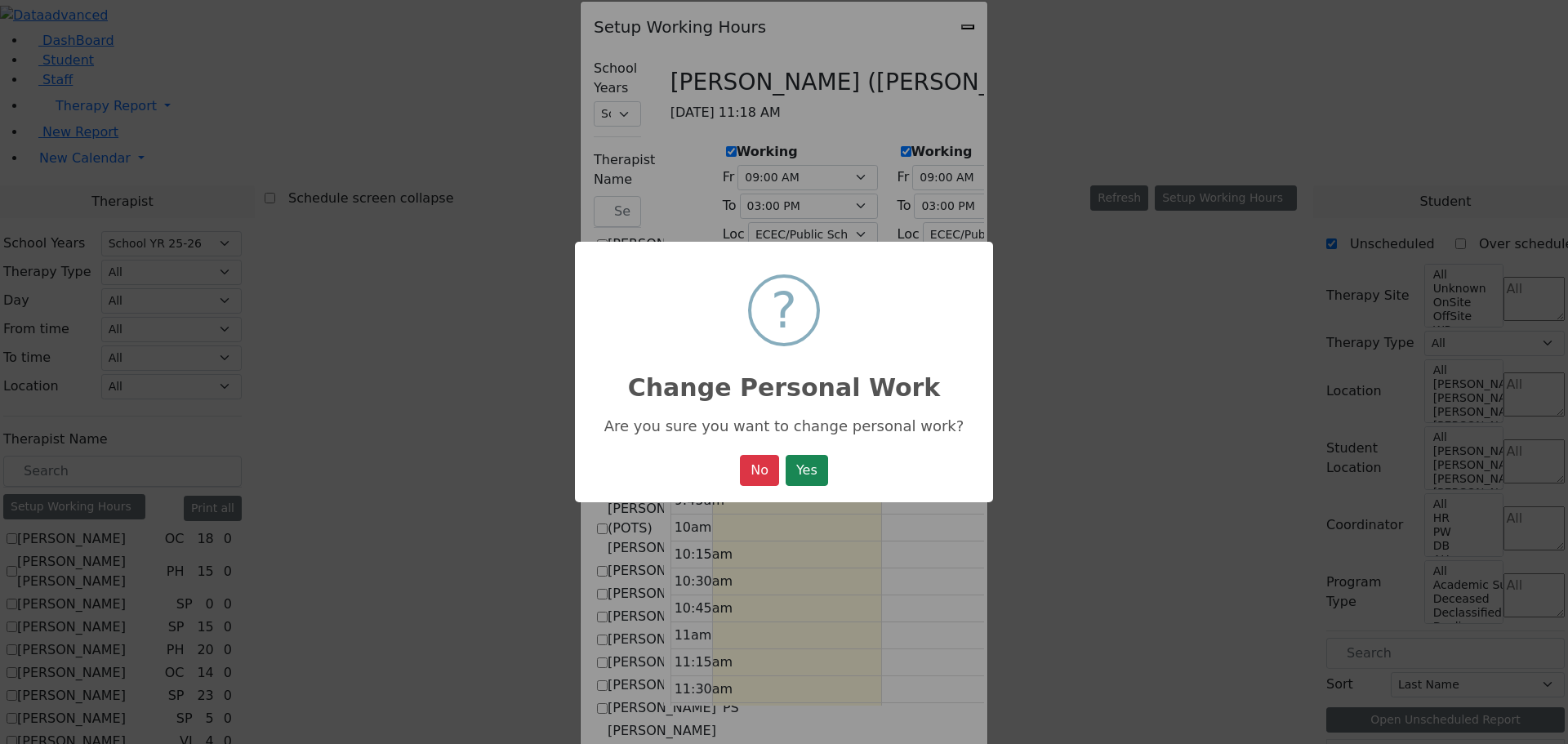
select select "35"
select select "15:00:00"
select select "35"
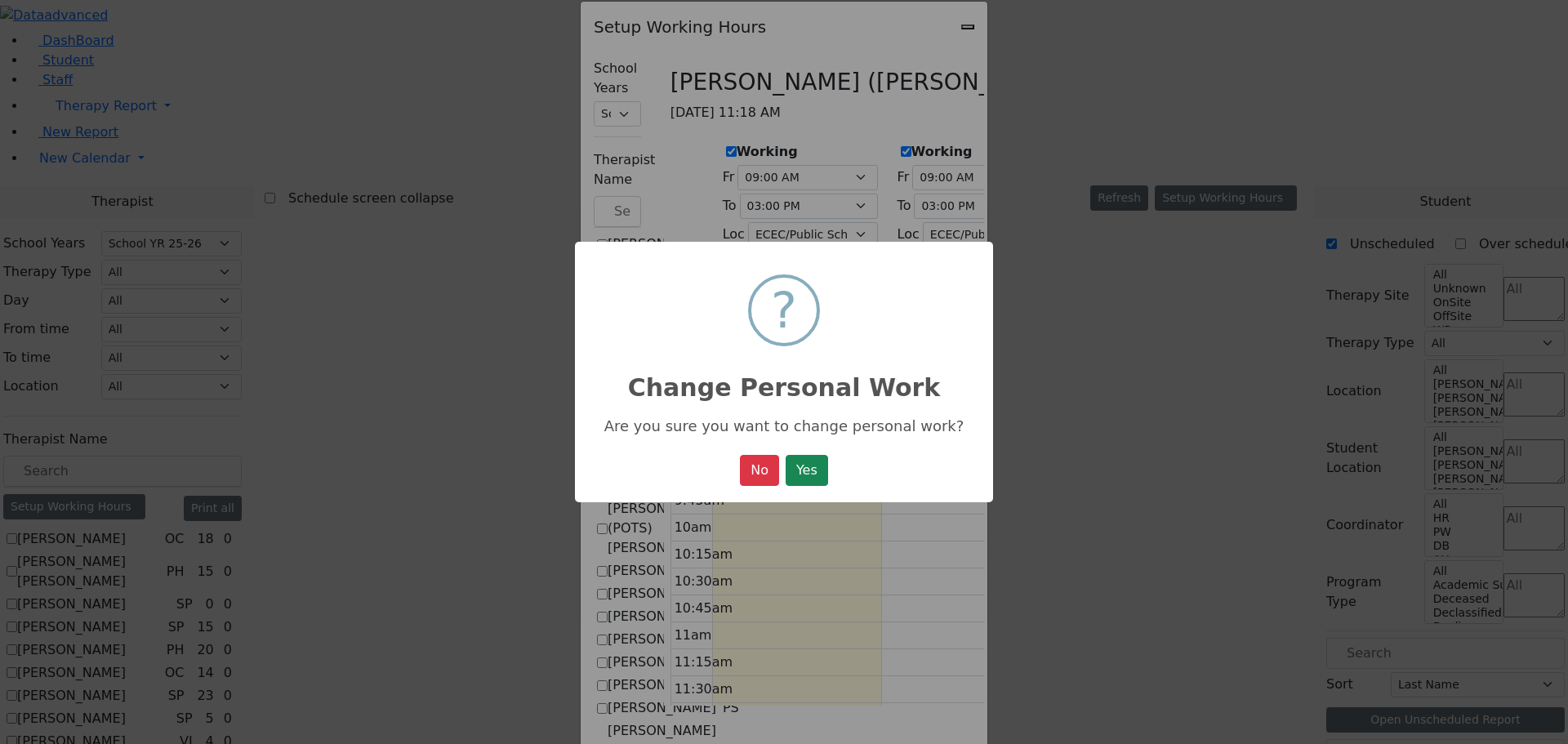
select select "15:00:00"
select select "35"
select select "15:00:00"
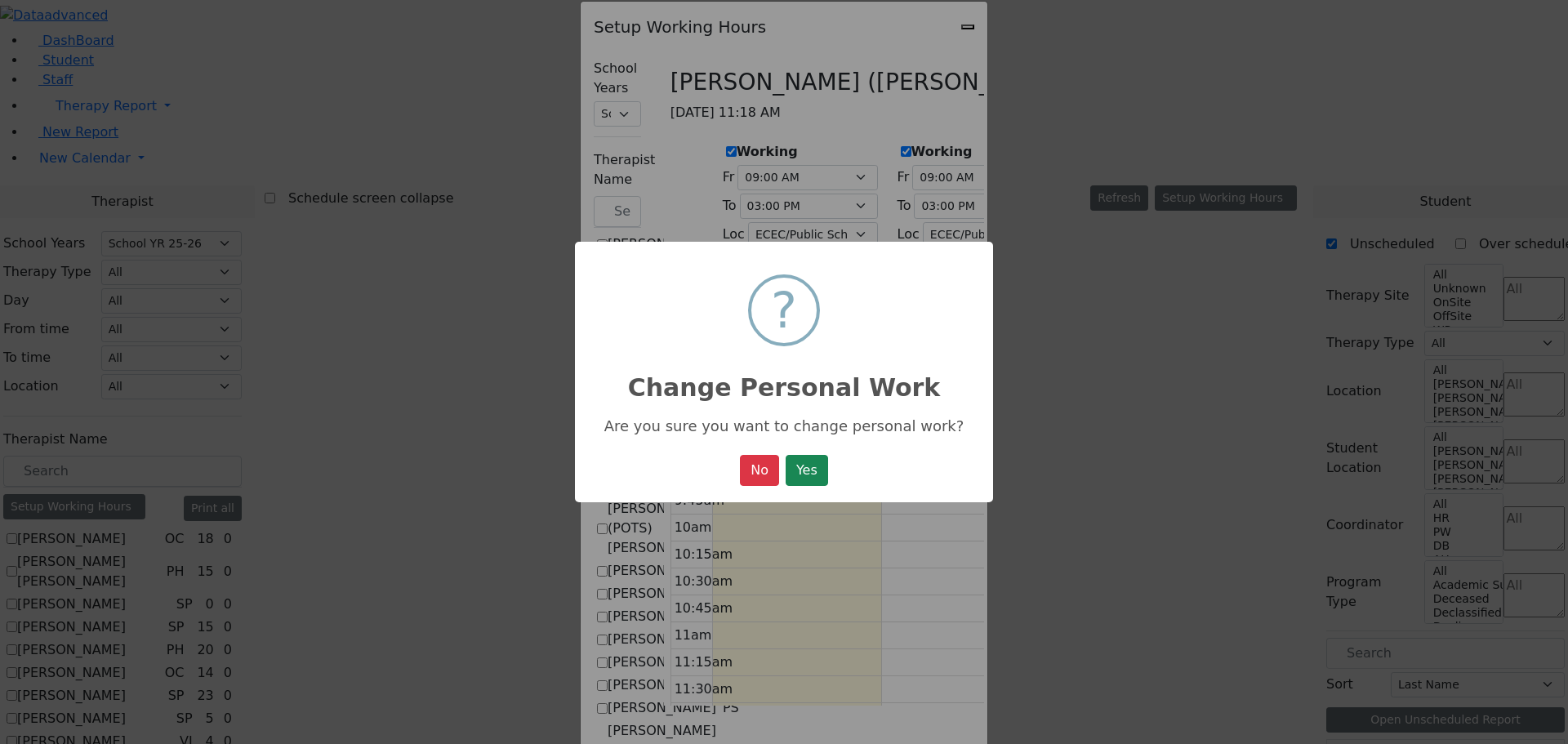
select select "15:00:00"
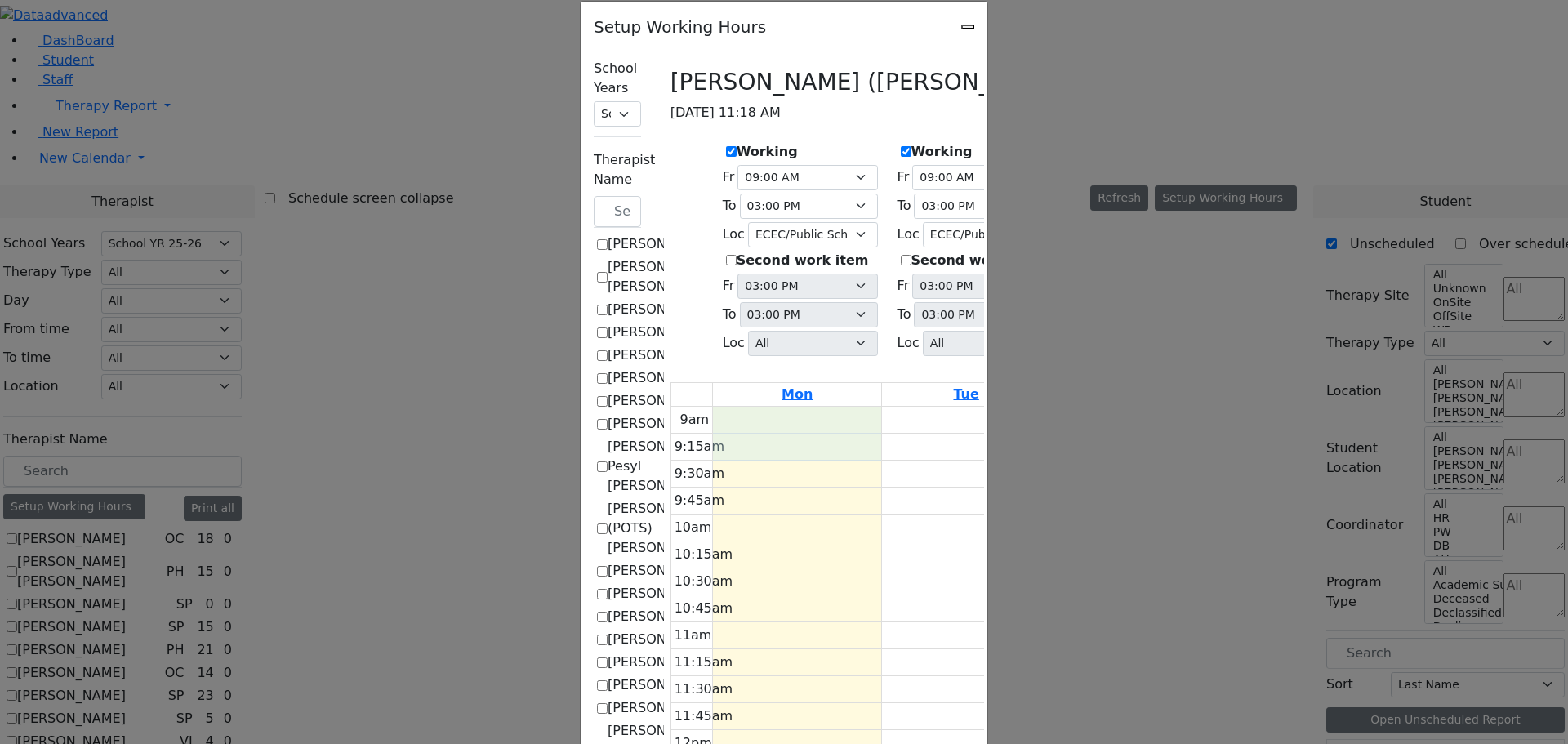
drag, startPoint x: 539, startPoint y: 378, endPoint x: 539, endPoint y: 395, distance: 17.0
click at [672, 406] on div "9am 9:15am 9:30am 9:45am 10am 10:15am 10:30am 10:45am 11am 11:15am 11:30am 11:4…" at bounding box center [1115, 730] width 887 height 647
drag, startPoint x: 524, startPoint y: 382, endPoint x: 521, endPoint y: 391, distance: 9.5
drag, startPoint x: 518, startPoint y: 380, endPoint x: 518, endPoint y: 411, distance: 31.0
click at [162, 601] on div "Setup Working Hours School Years Select School YR Summer YR 25 School YR 25-26 …" at bounding box center [784, 372] width 1568 height 744
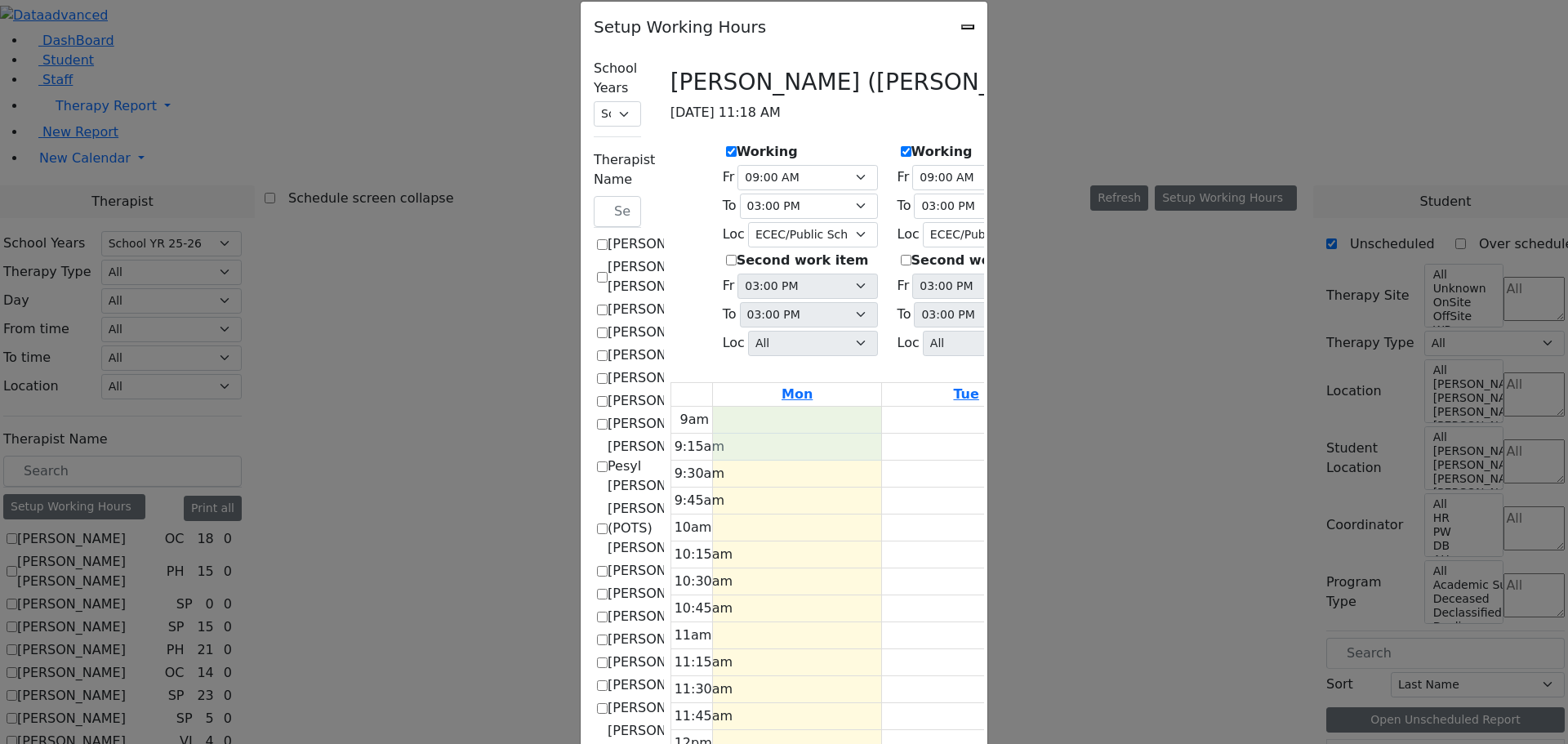
checkbox input "false"
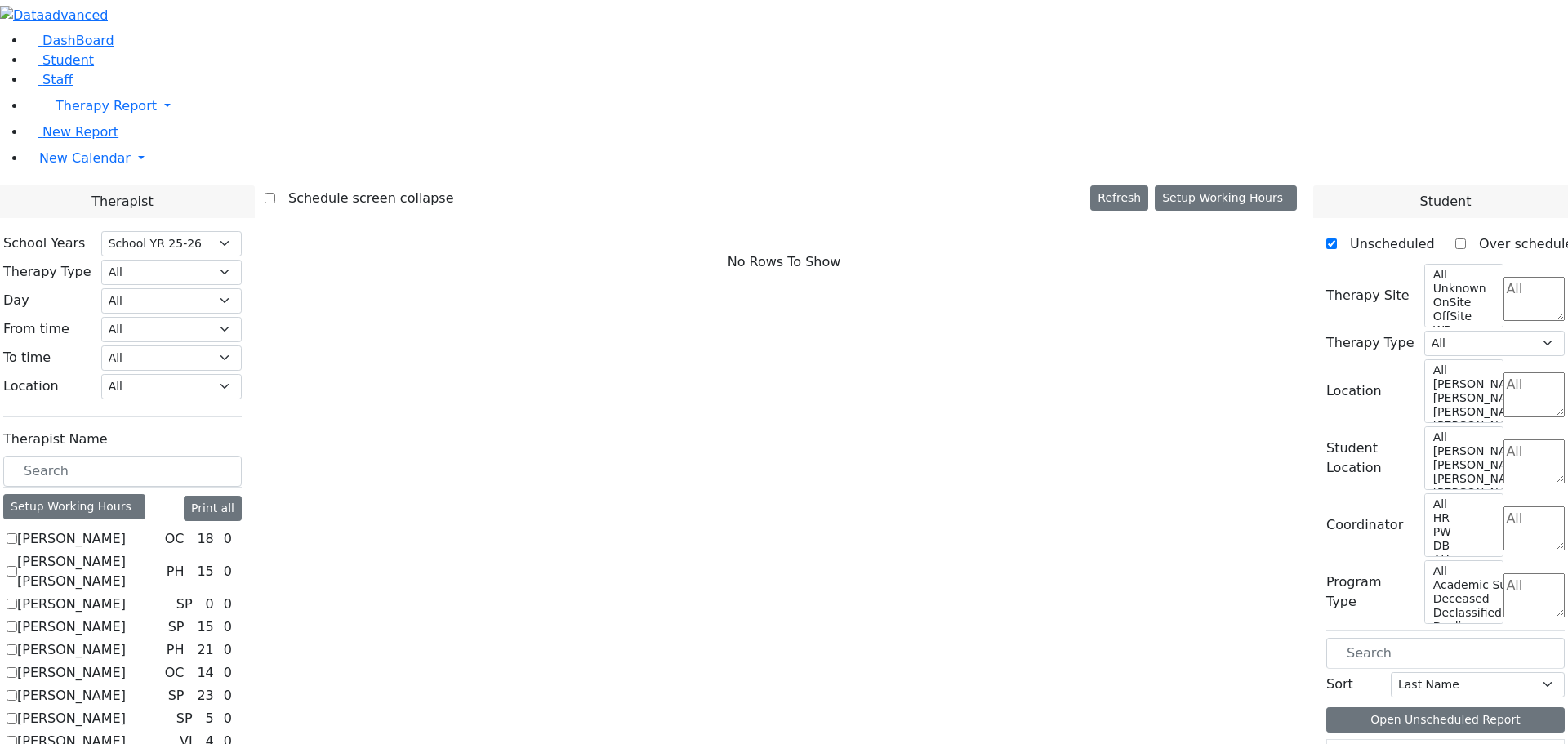
scroll to position [1118, 0]
checkbox input "true"
select select "3"
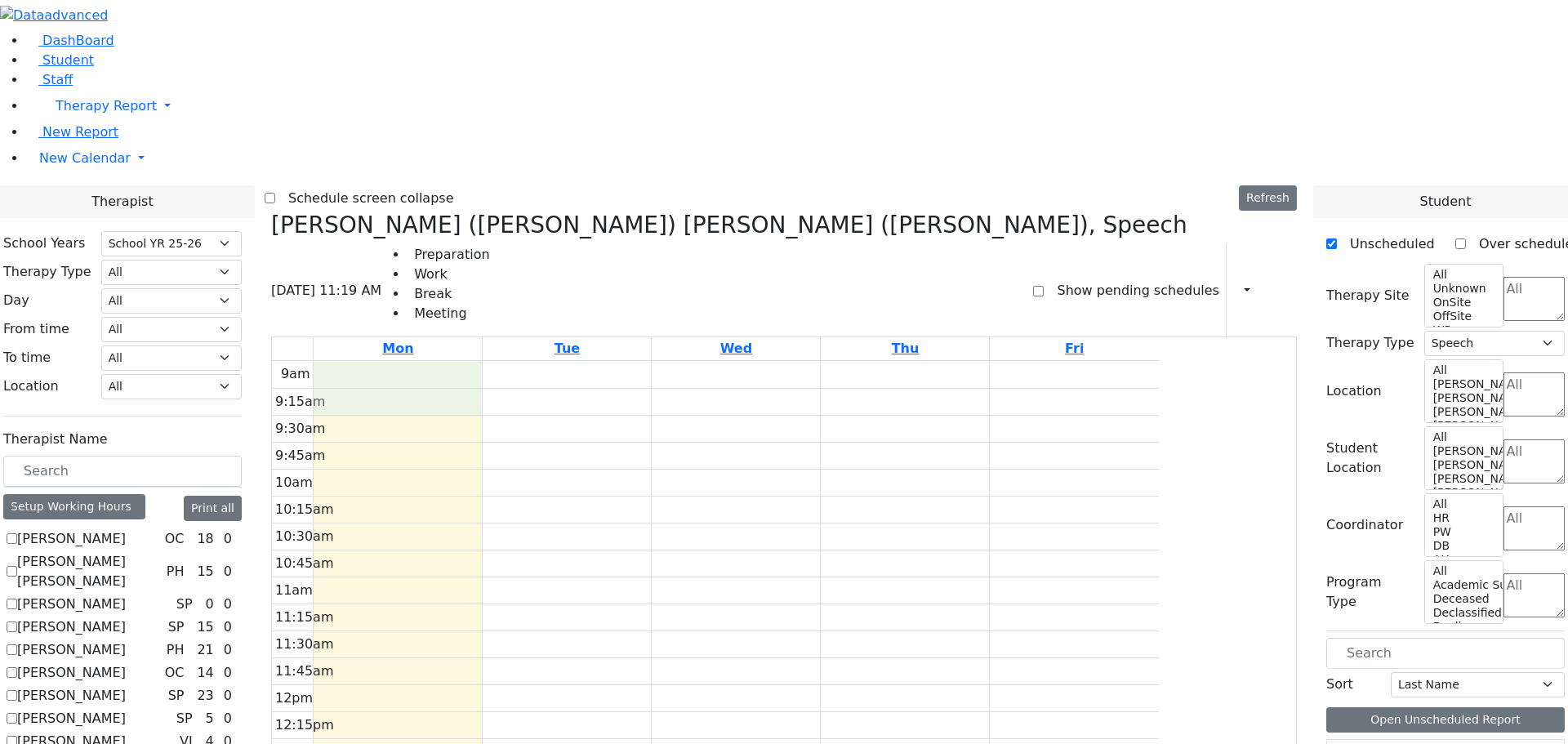
drag, startPoint x: 540, startPoint y: 111, endPoint x: 538, endPoint y: 129, distance: 18.1
click at [538, 361] on div "9am 9:15am 9:30am 9:45am 10am 10:15am 10:30am 10:45am 11am 11:15am 11:30am 11:4…" at bounding box center [715, 685] width 887 height 647
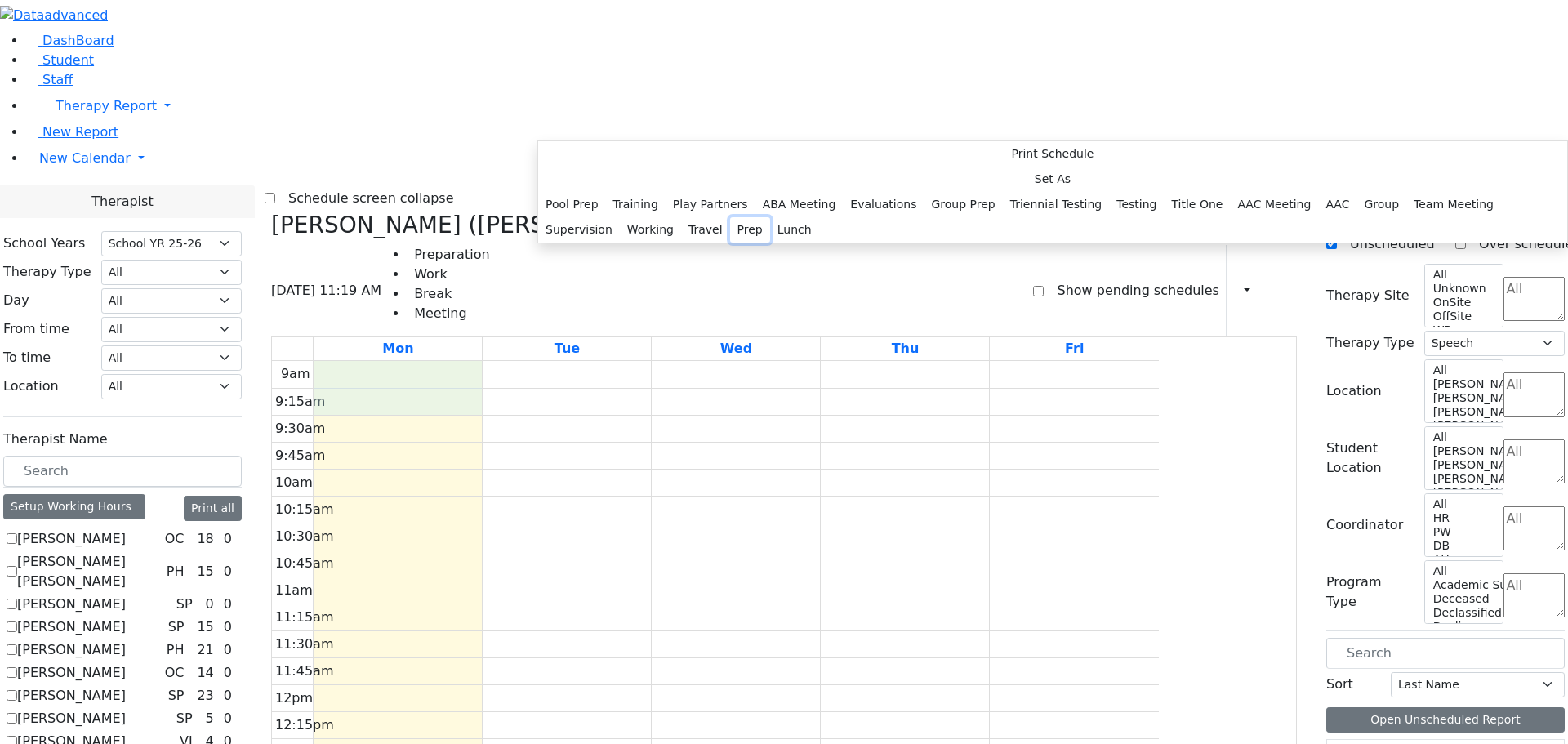
click at [744, 242] on button "Prep" at bounding box center [750, 230] width 40 height 25
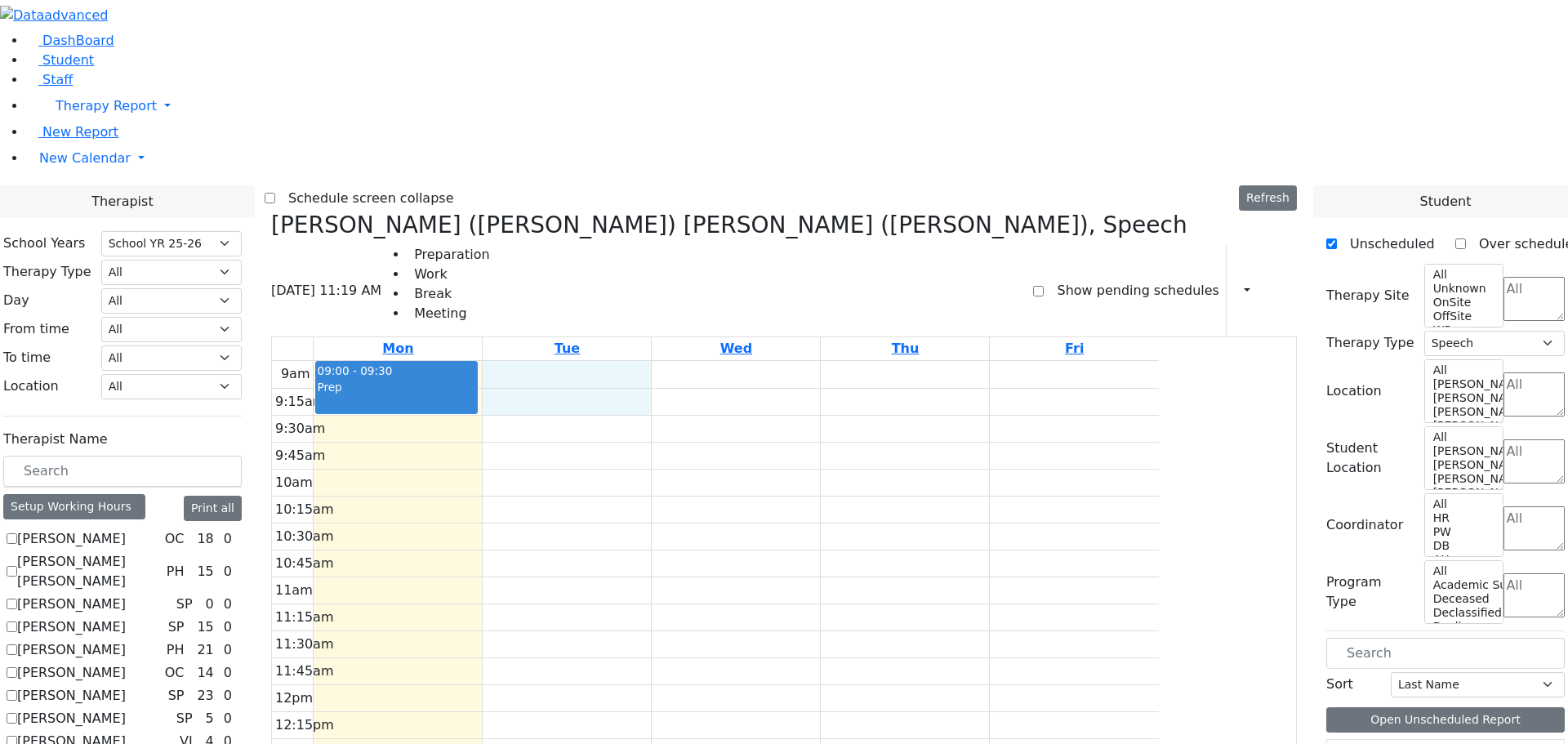
drag, startPoint x: 712, startPoint y: 123, endPoint x: 718, endPoint y: 142, distance: 19.9
click at [718, 361] on div "9am 9:15am 9:30am 9:45am 10am 10:15am 10:30am 10:45am 11am 11:15am 11:30am 11:4…" at bounding box center [715, 685] width 887 height 647
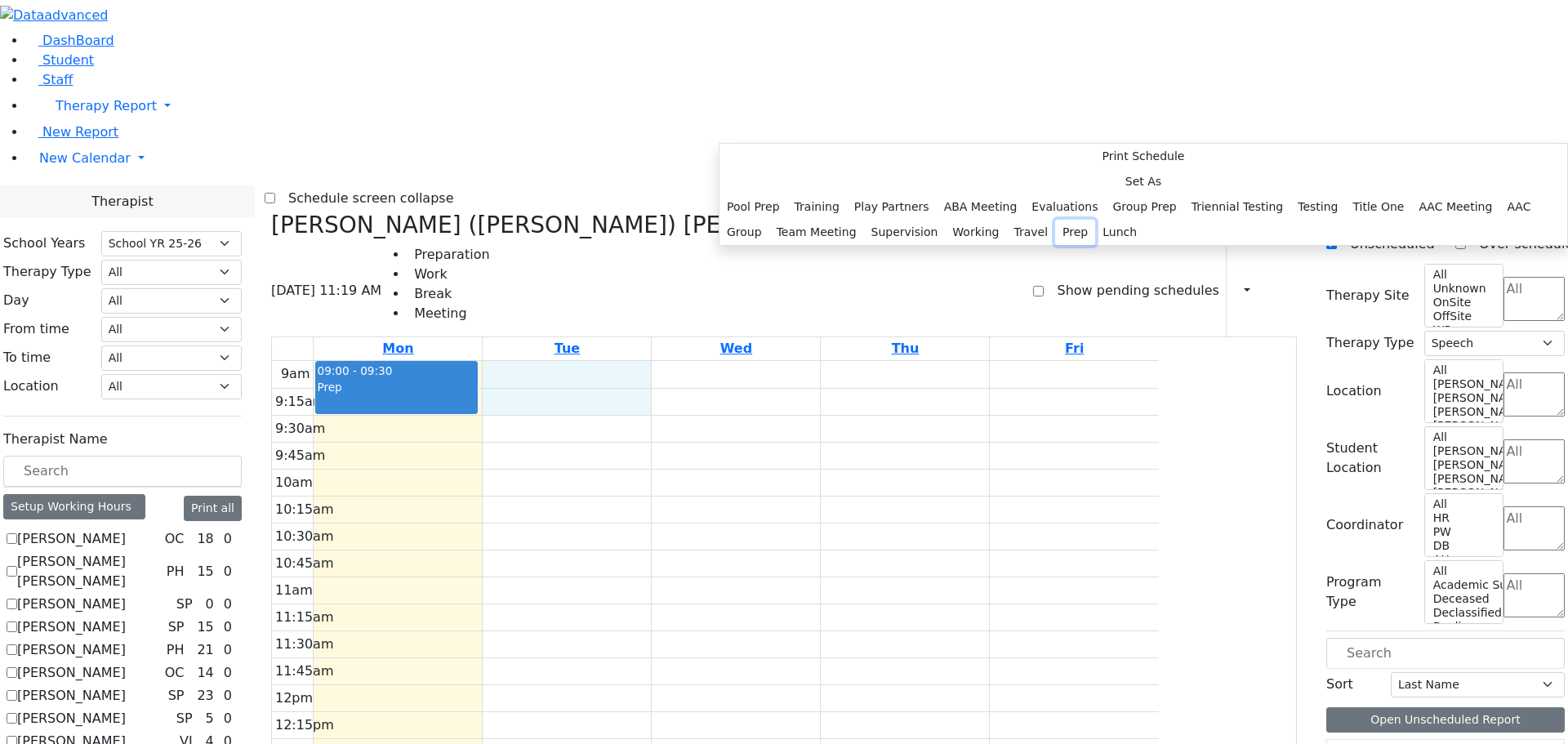
click at [1055, 245] on button "Prep" at bounding box center [1075, 232] width 40 height 25
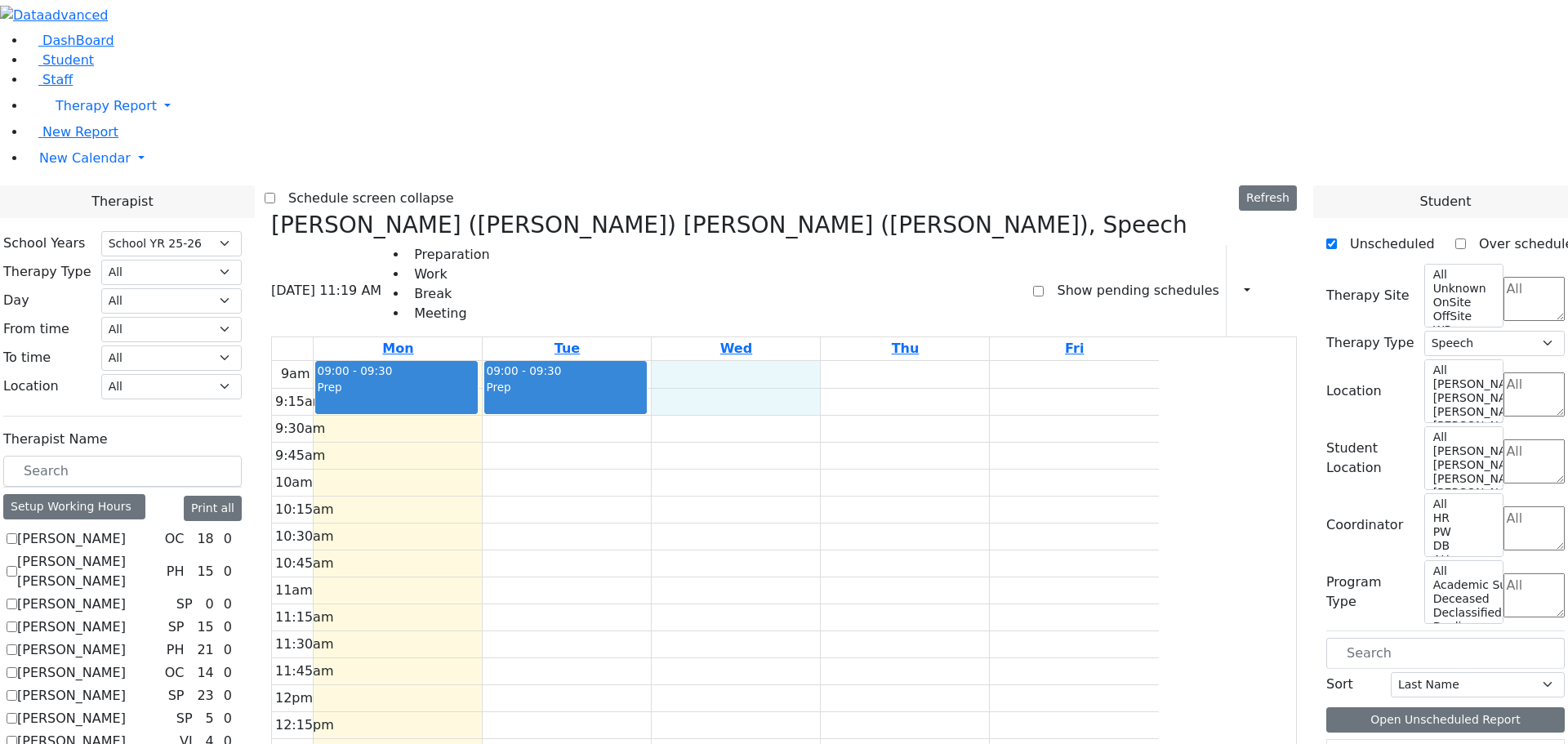
drag, startPoint x: 856, startPoint y: 116, endPoint x: 857, endPoint y: 141, distance: 25.0
click at [857, 361] on div "9am 9:15am 9:30am 9:45am 10am 10:15am 10:30am 10:45am 11am 11:15am 11:30am 11:4…" at bounding box center [715, 685] width 887 height 647
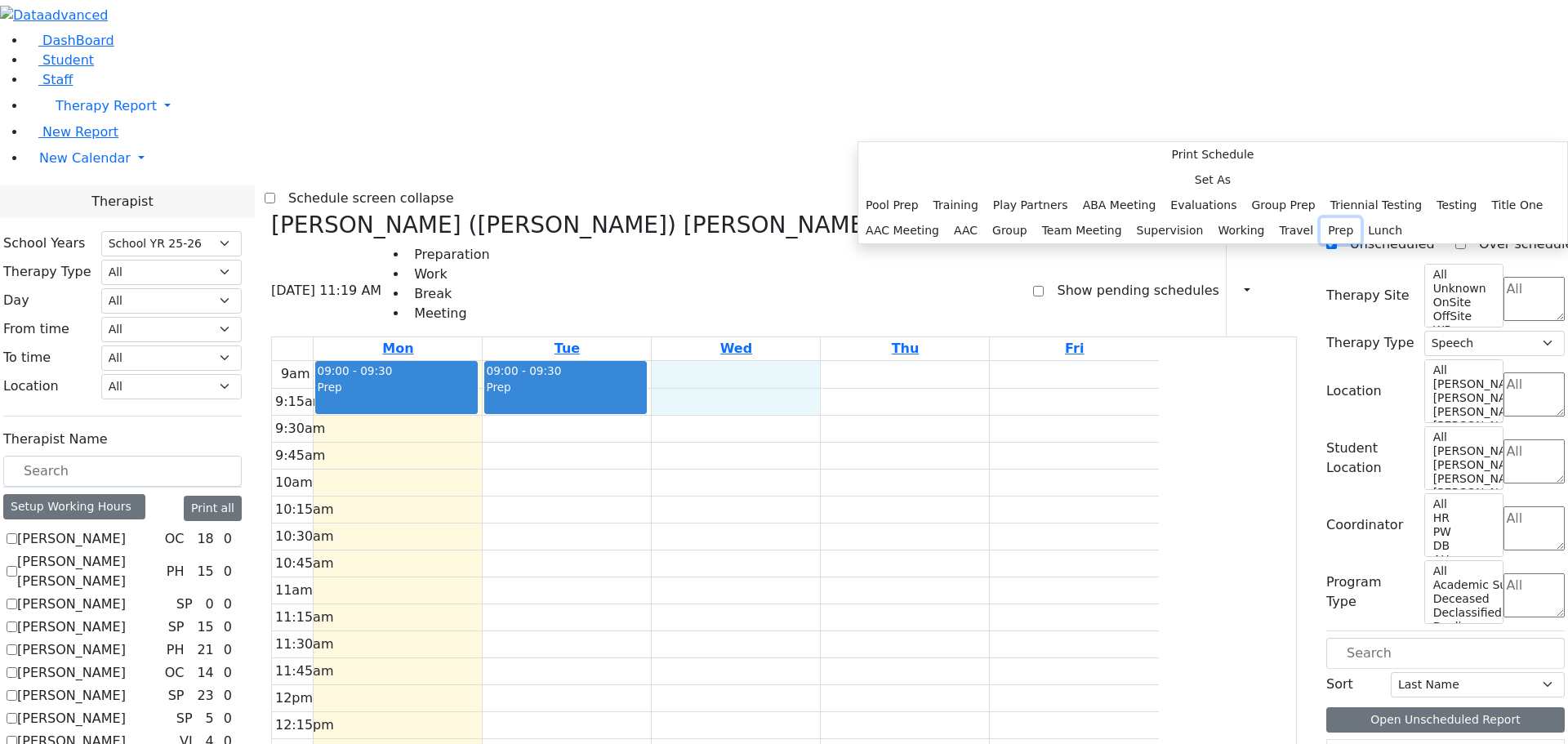
click at [1320, 243] on button "Prep" at bounding box center [1341, 231] width 40 height 25
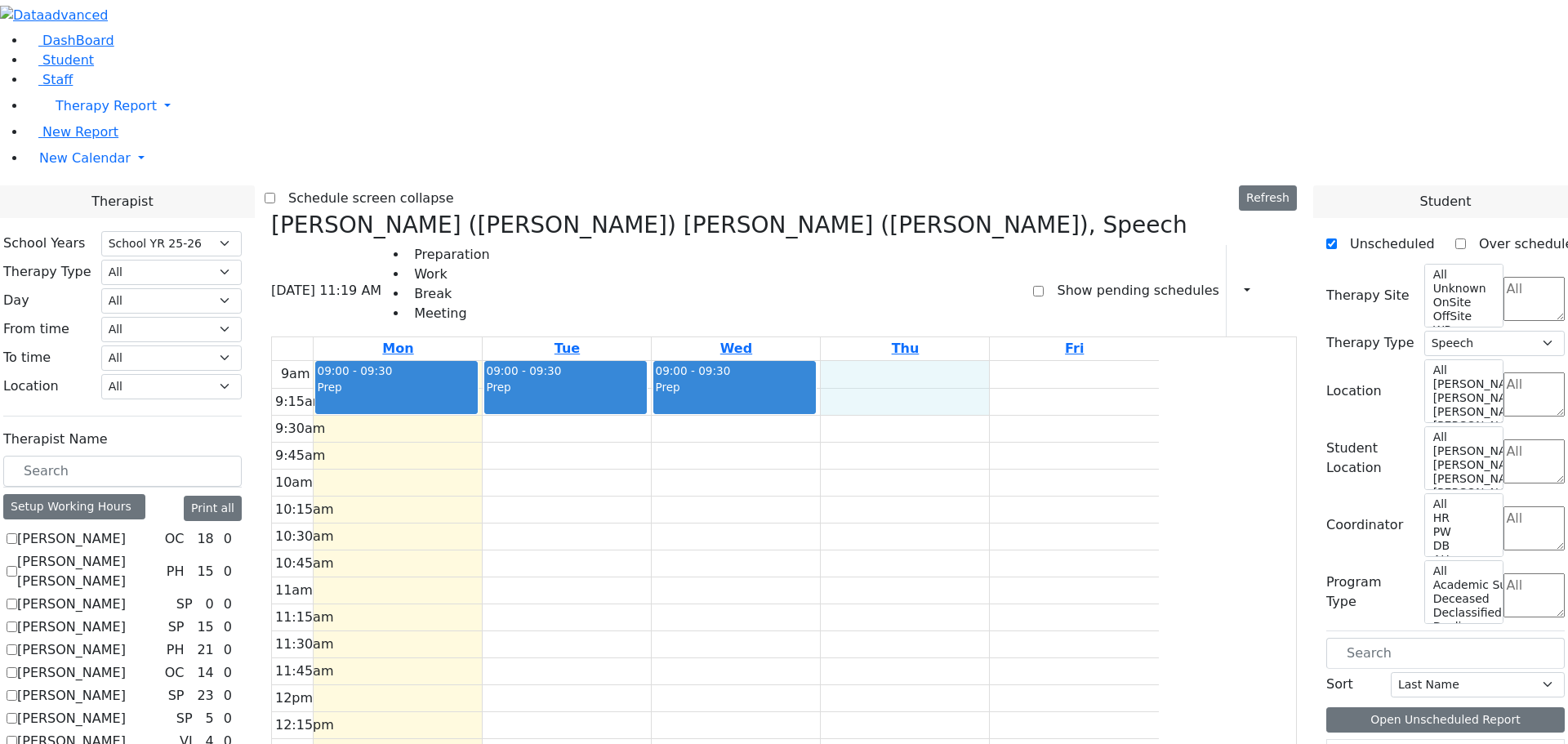
drag, startPoint x: 997, startPoint y: 120, endPoint x: 1010, endPoint y: 142, distance: 25.6
click at [1010, 361] on div "9am 9:15am 9:30am 9:45am 10am 10:15am 10:30am 10:45am 11am 11:15am 11:30am 11:4…" at bounding box center [715, 685] width 887 height 647
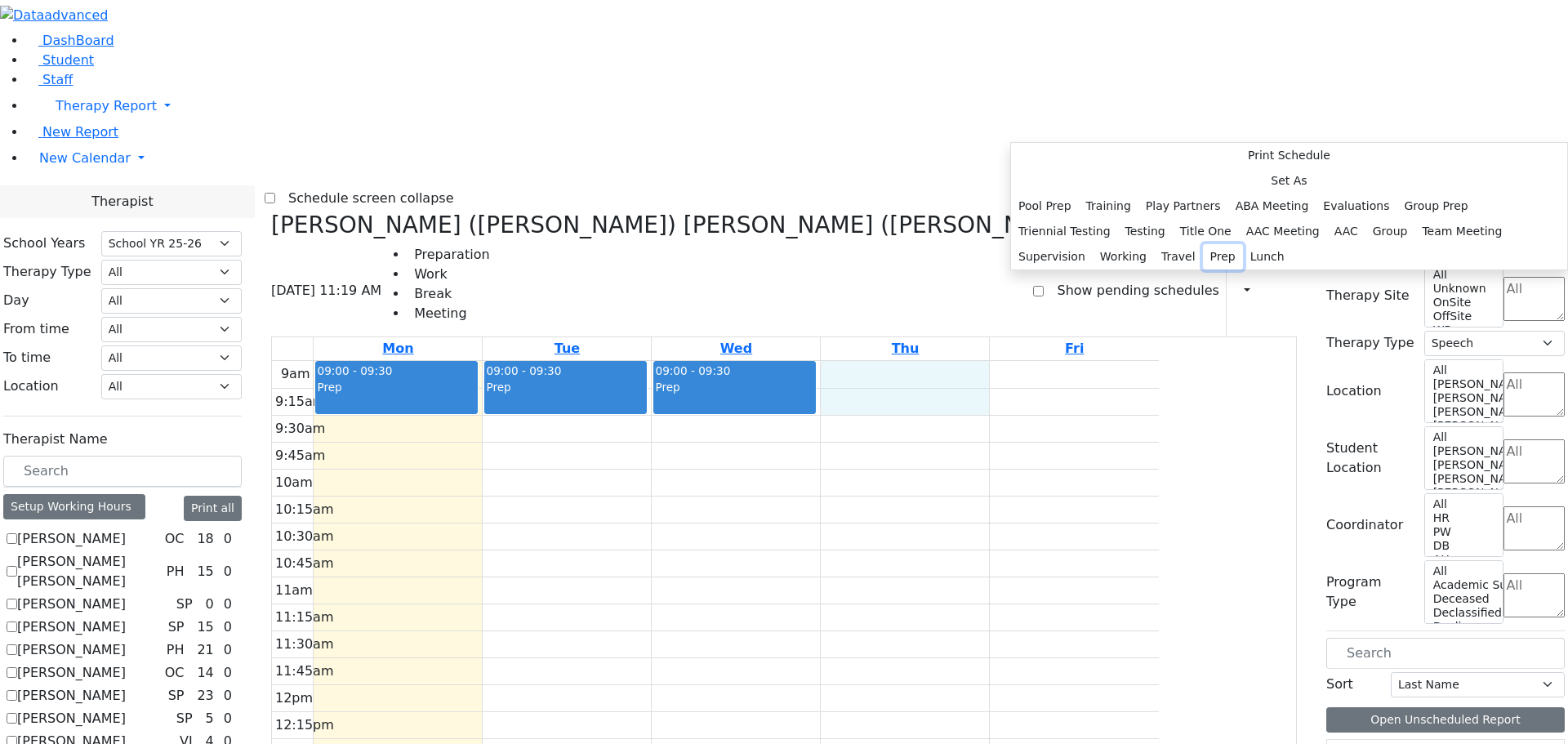
click at [1203, 269] on button "Prep" at bounding box center [1223, 257] width 40 height 25
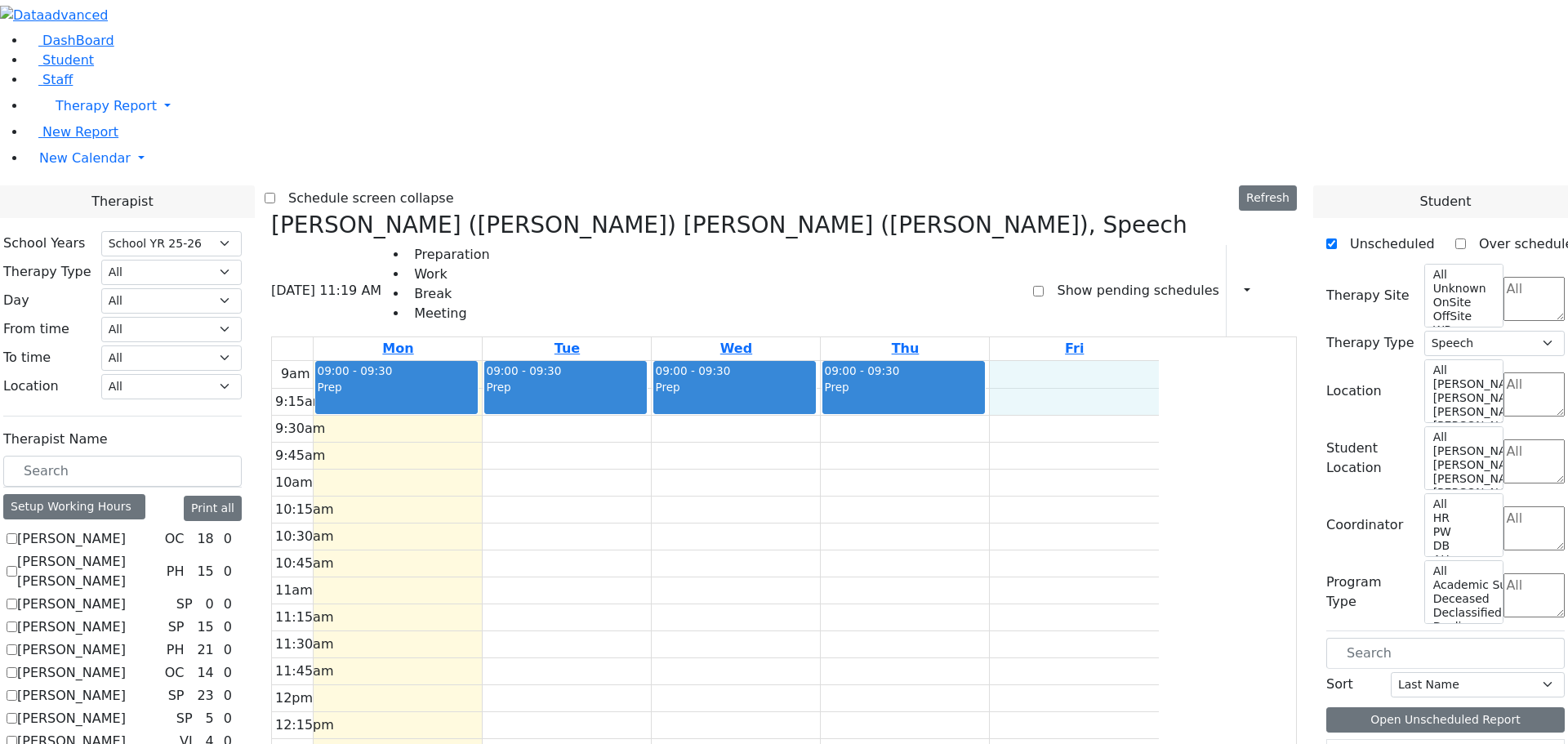
drag, startPoint x: 1181, startPoint y: 115, endPoint x: 1186, endPoint y: 139, distance: 24.5
click at [1159, 361] on div "9am 9:15am 9:30am 9:45am 10am 10:15am 10:30am 10:45am 11am 11:15am 11:30am 11:4…" at bounding box center [715, 685] width 887 height 647
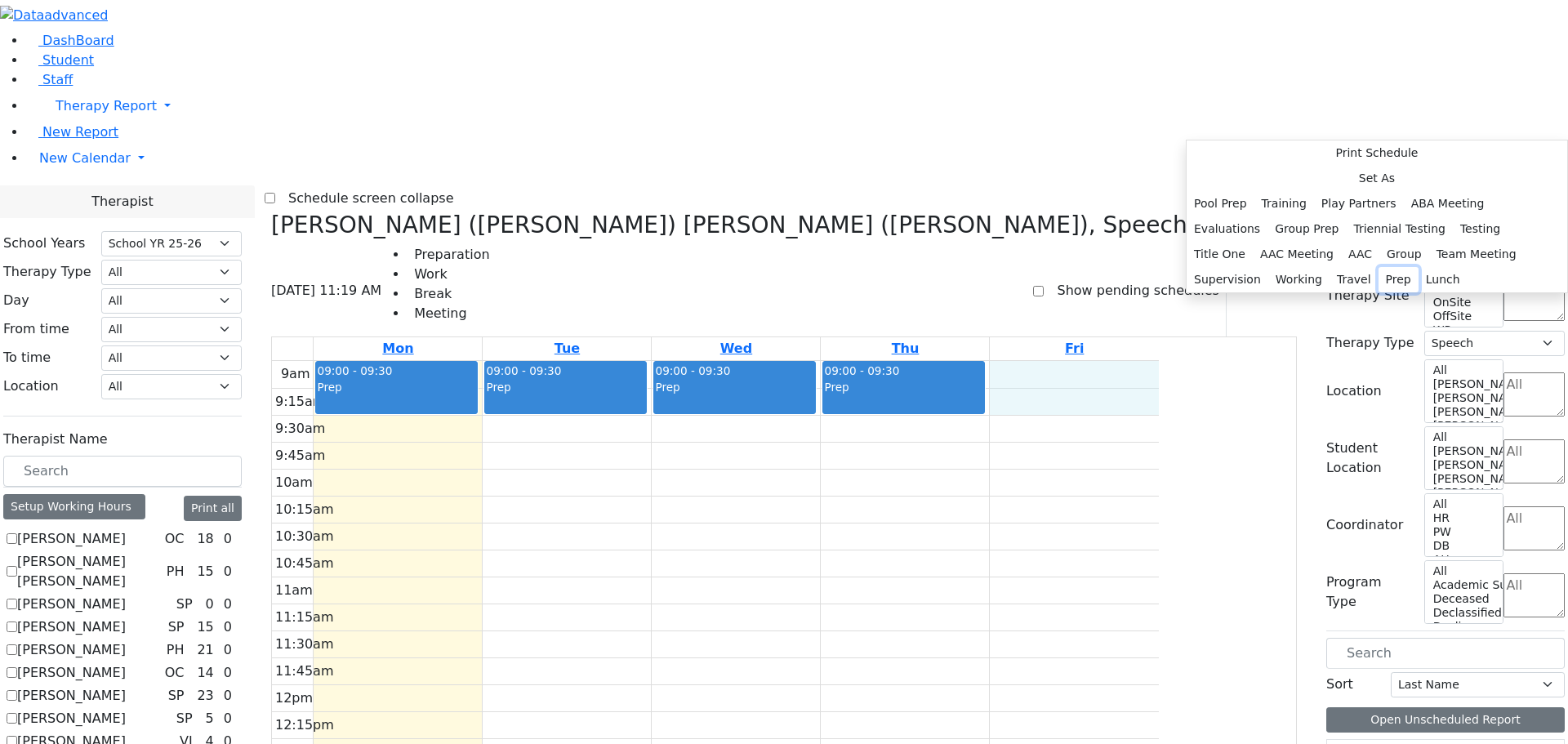
click at [1379, 293] on button "Prep" at bounding box center [1399, 279] width 40 height 25
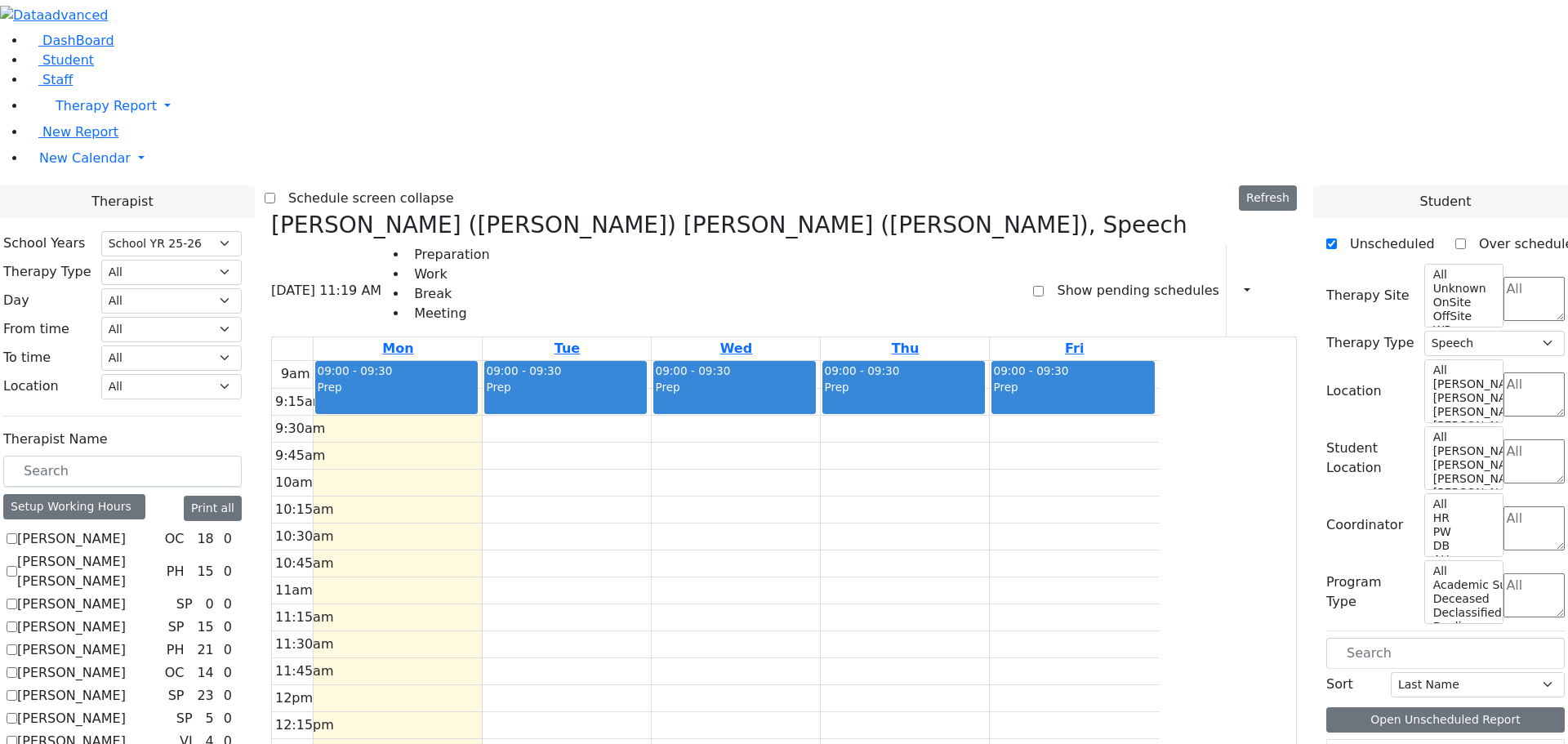
checkbox input "false"
select select
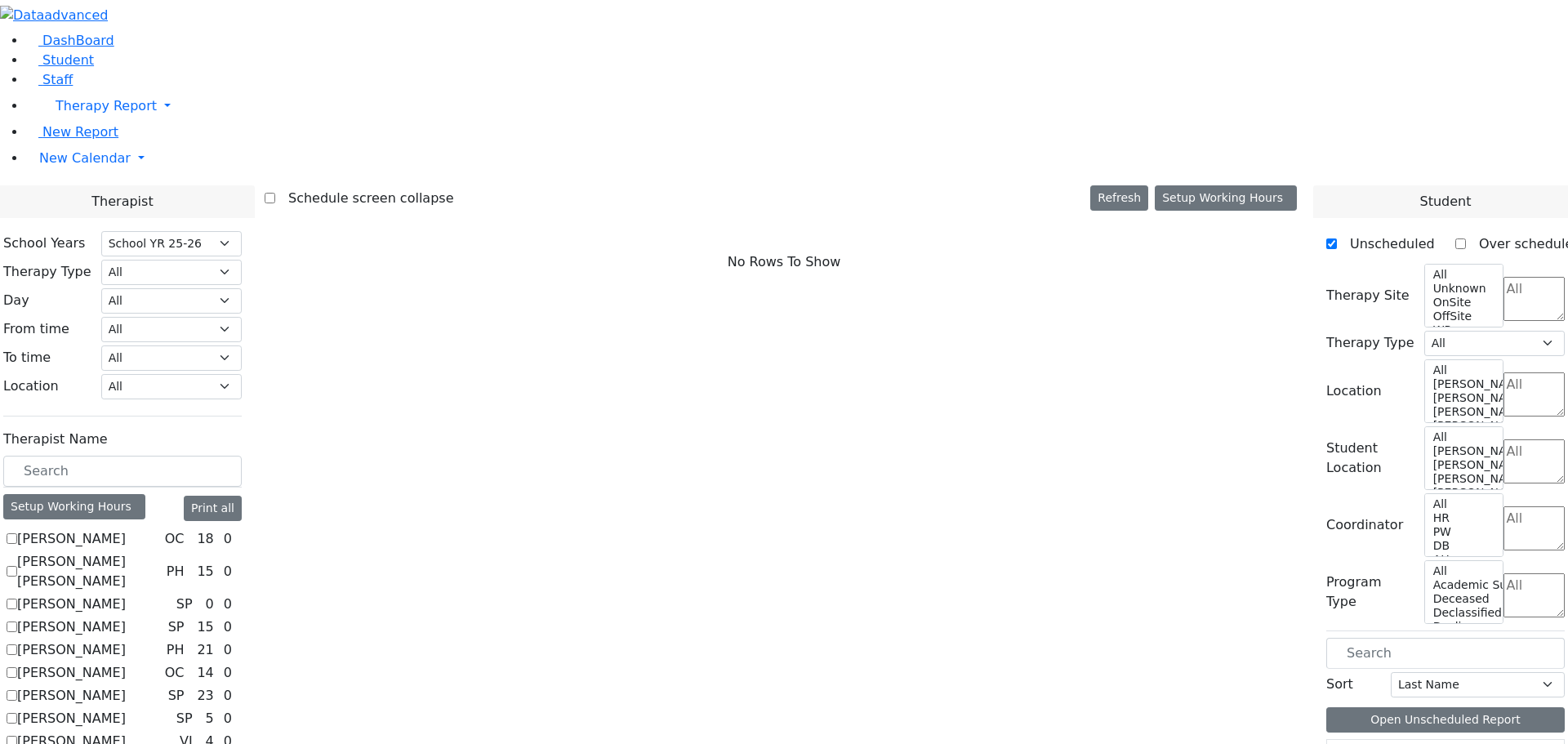
scroll to position [220, 0]
click at [146, 494] on div "Setup Working Hours" at bounding box center [74, 507] width 142 height 25
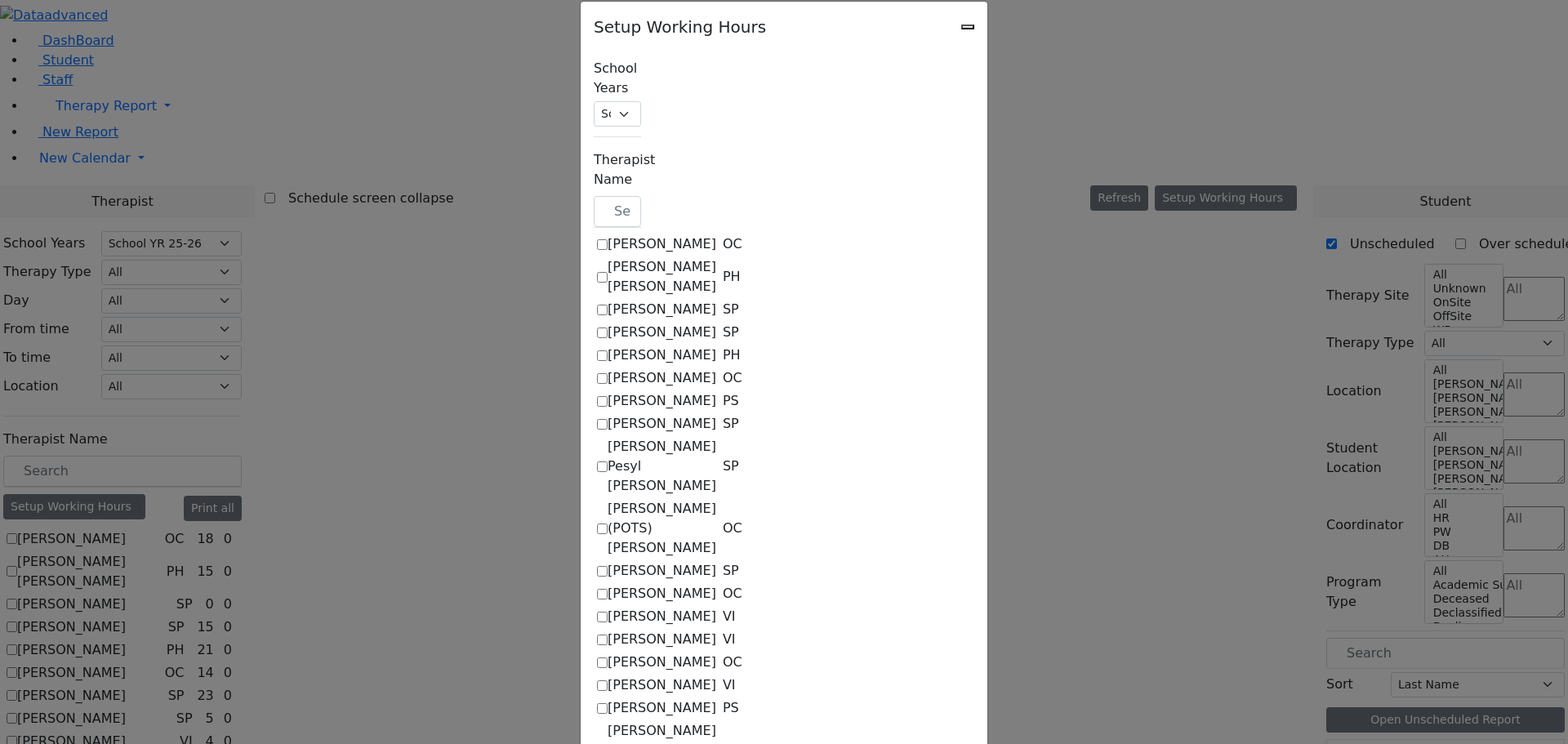
scroll to position [682, 0]
checkbox input "true"
select select "15:00:00"
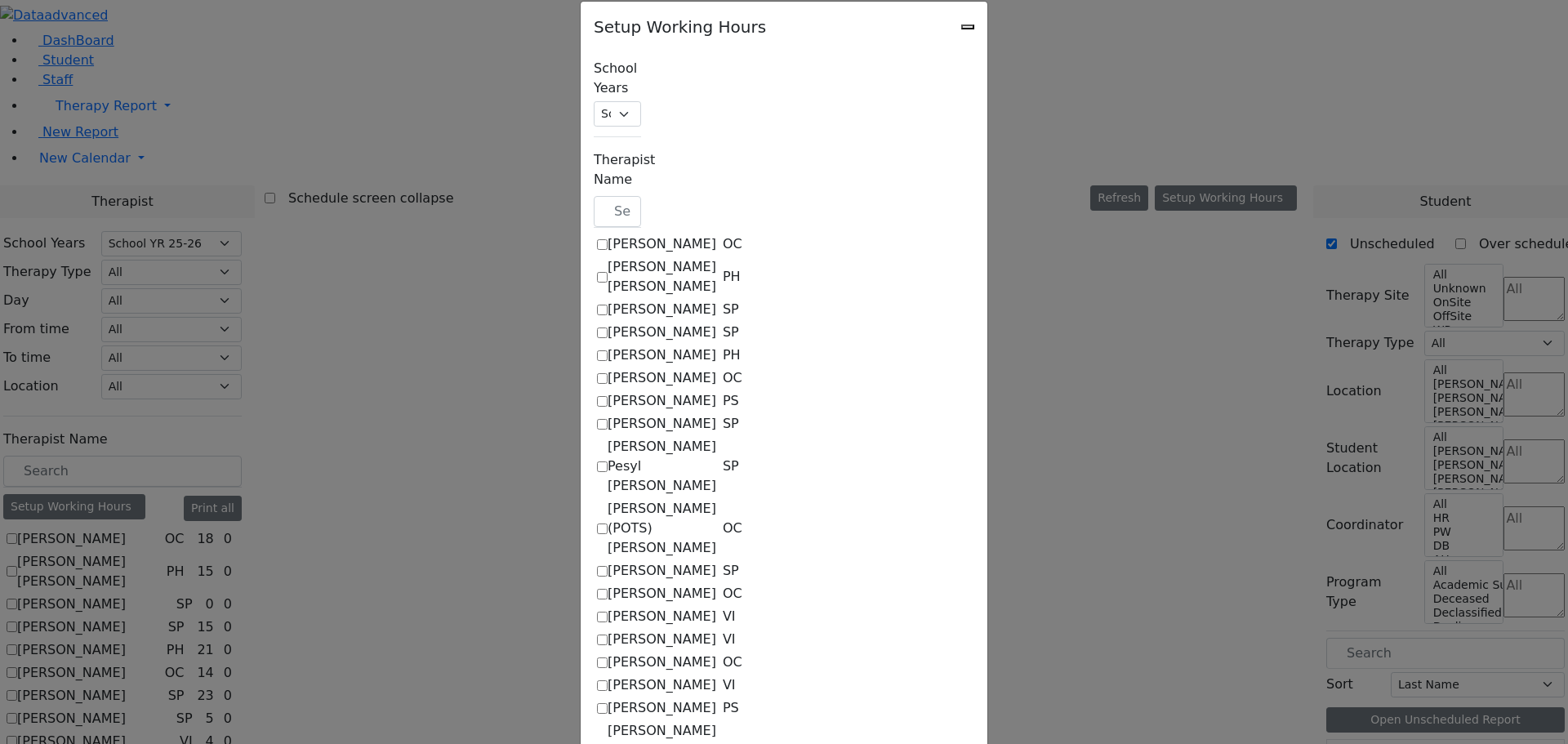
select select "15:00:00"
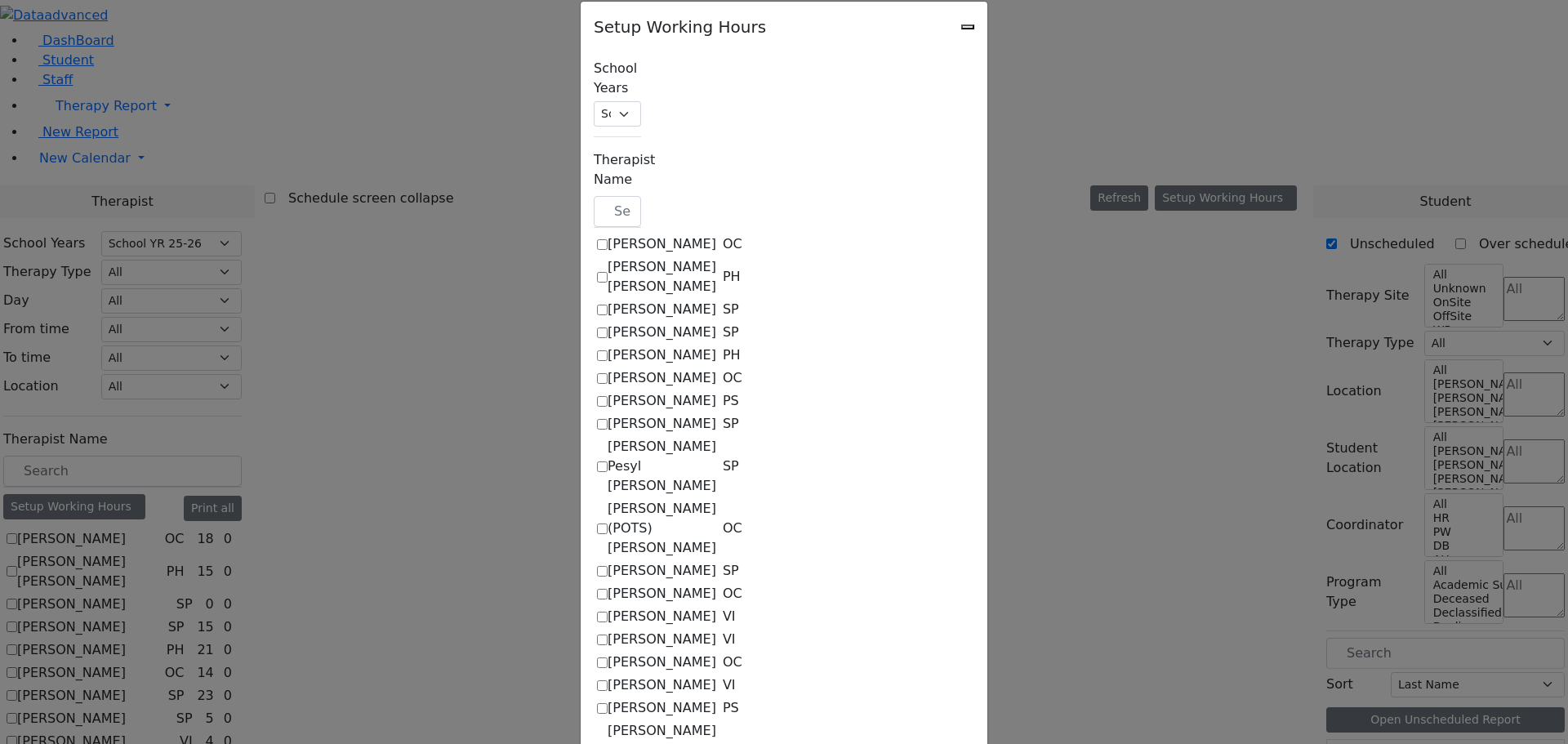
select select "15:00:00"
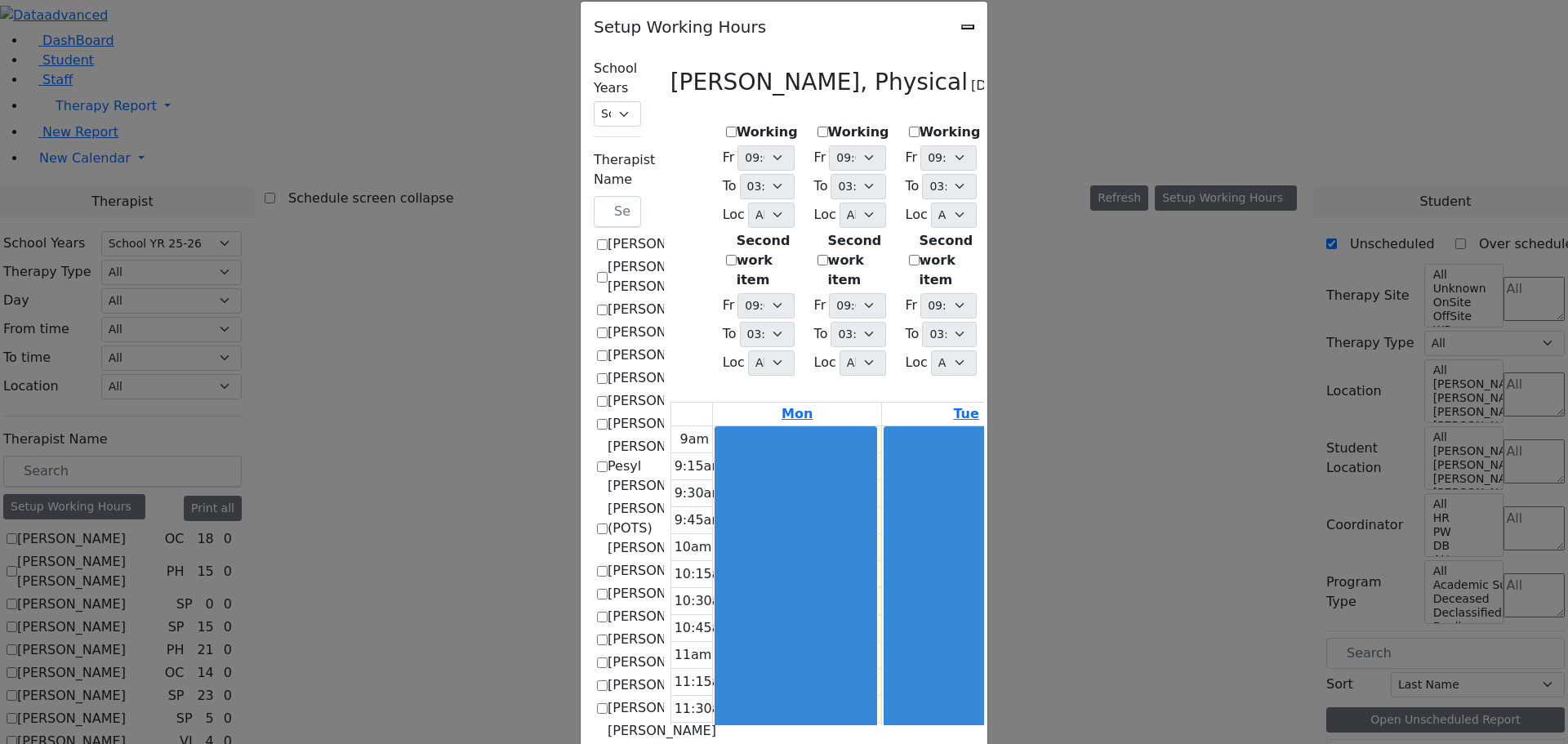
click at [737, 122] on label "Working" at bounding box center [767, 131] width 61 height 19
click at [726, 126] on input "Working" at bounding box center [731, 131] width 11 height 11
checkbox input "true"
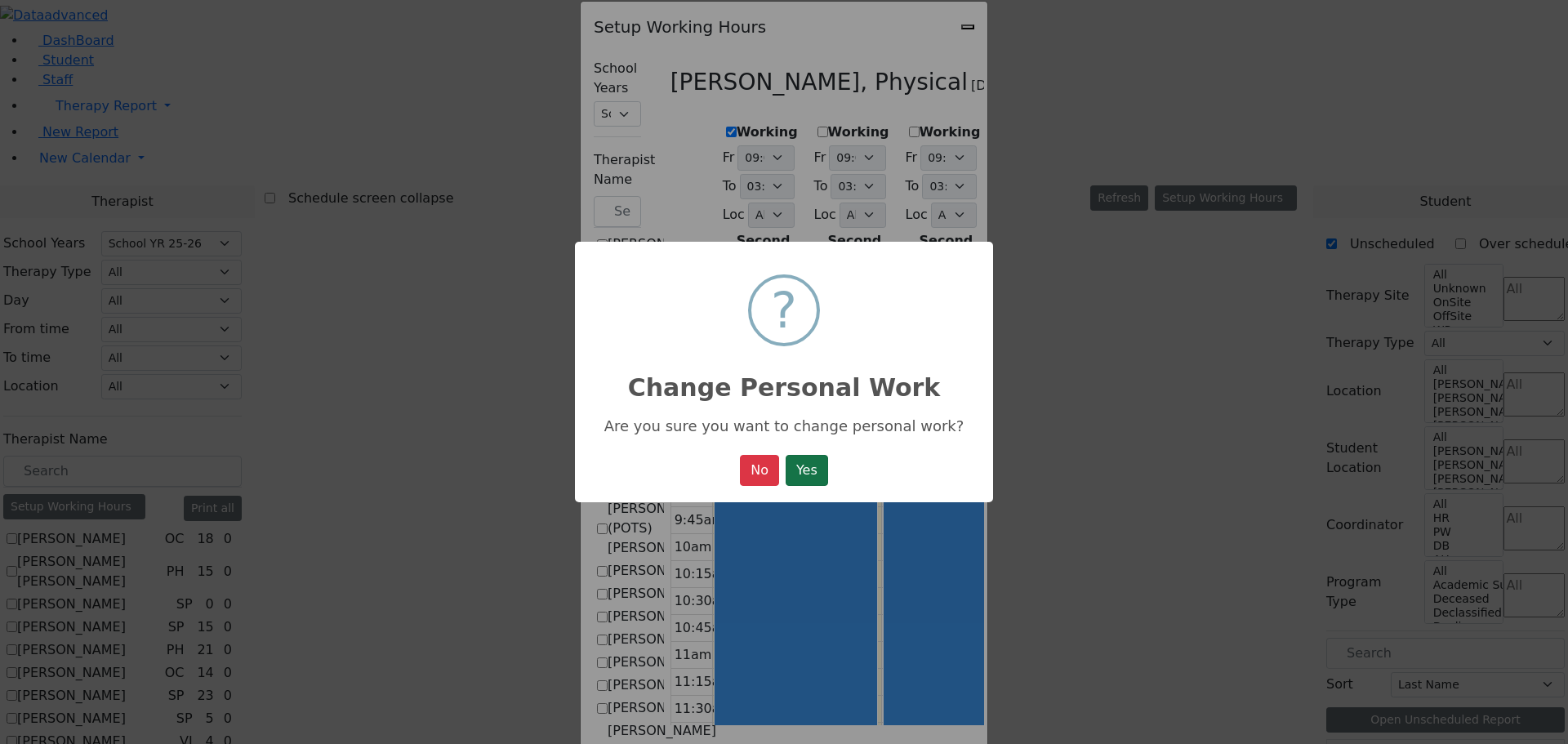
click at [815, 481] on button "Yes" at bounding box center [807, 470] width 43 height 31
select select "15:00:00"
select select "1"
select select "15:00:00"
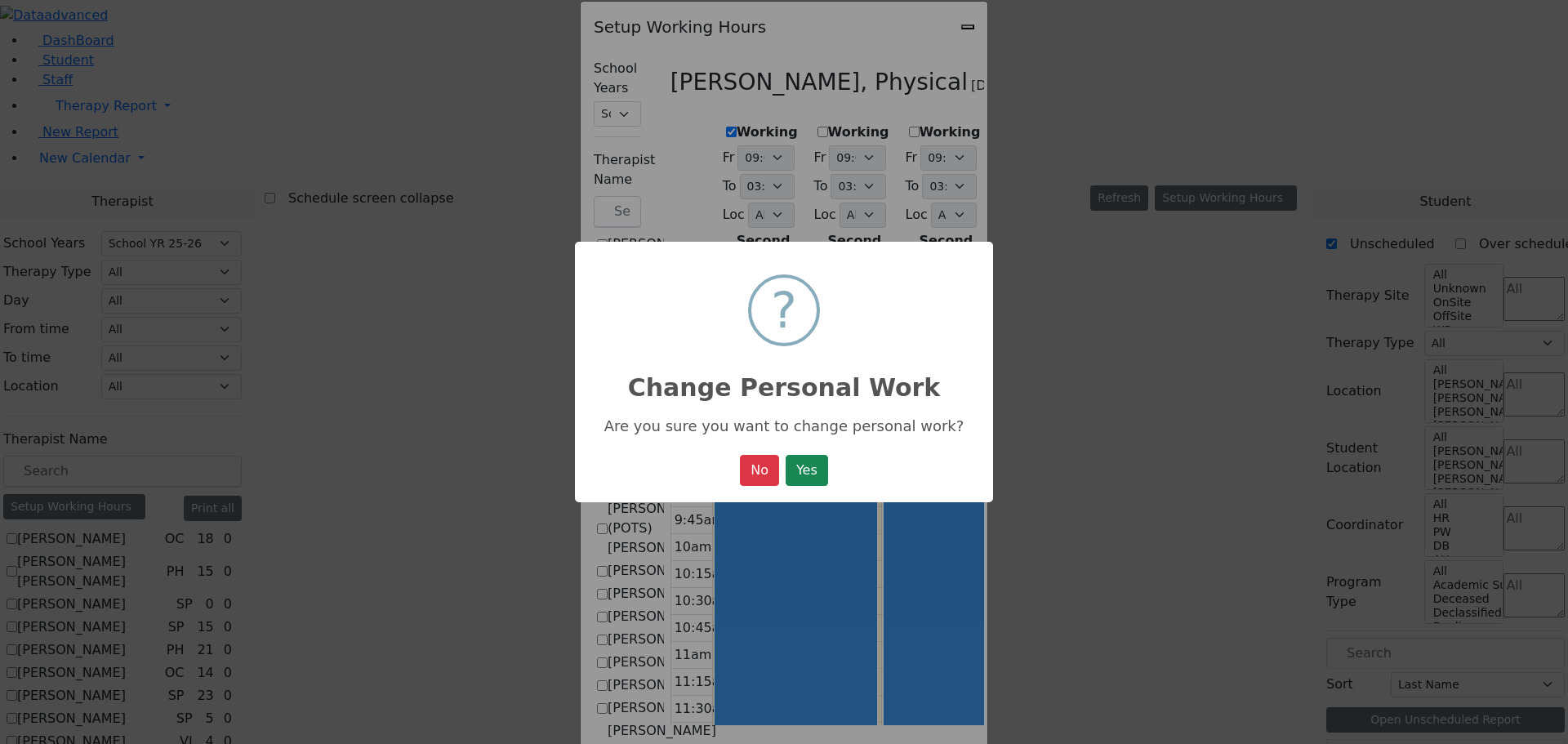
select select "15:00:00"
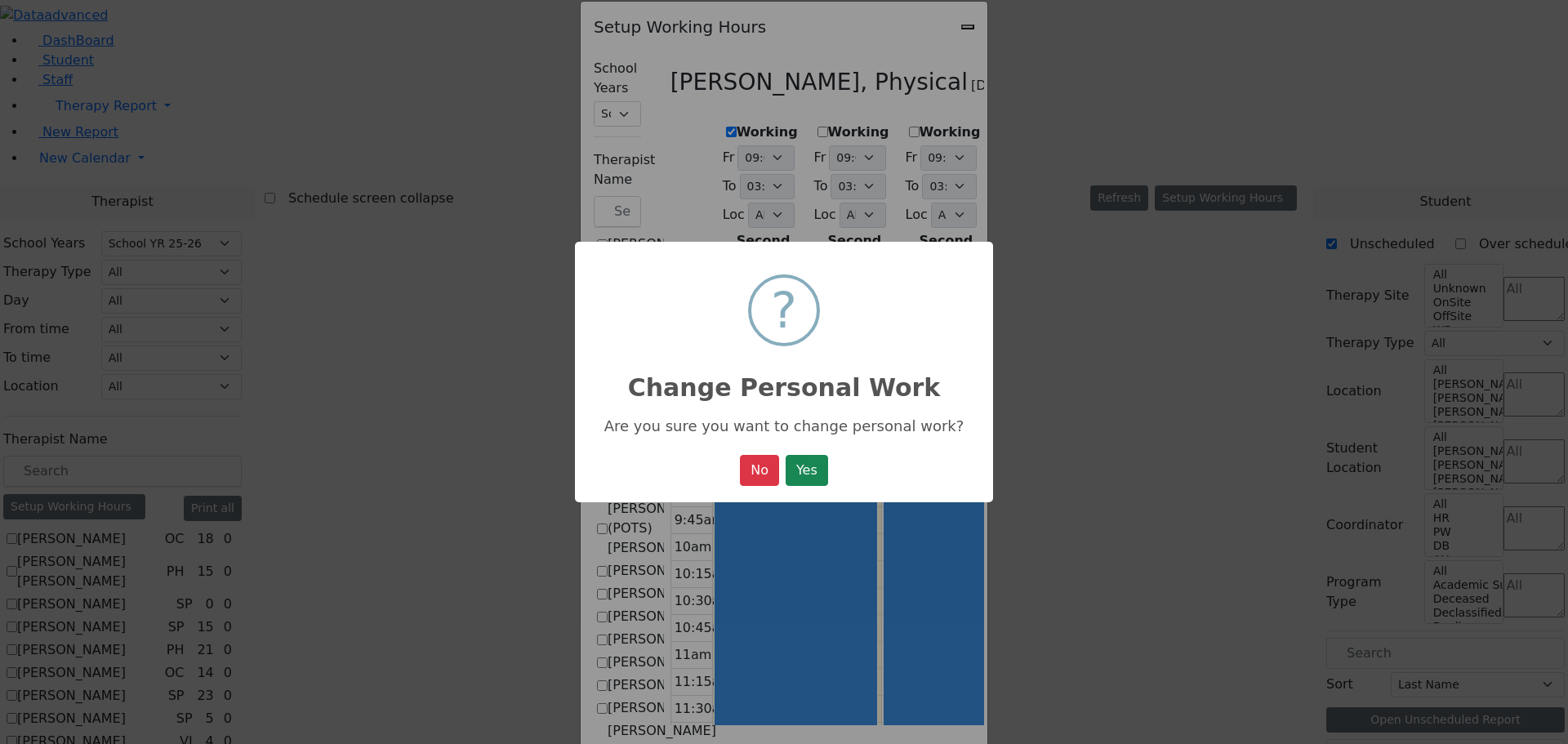
select select "15:00:00"
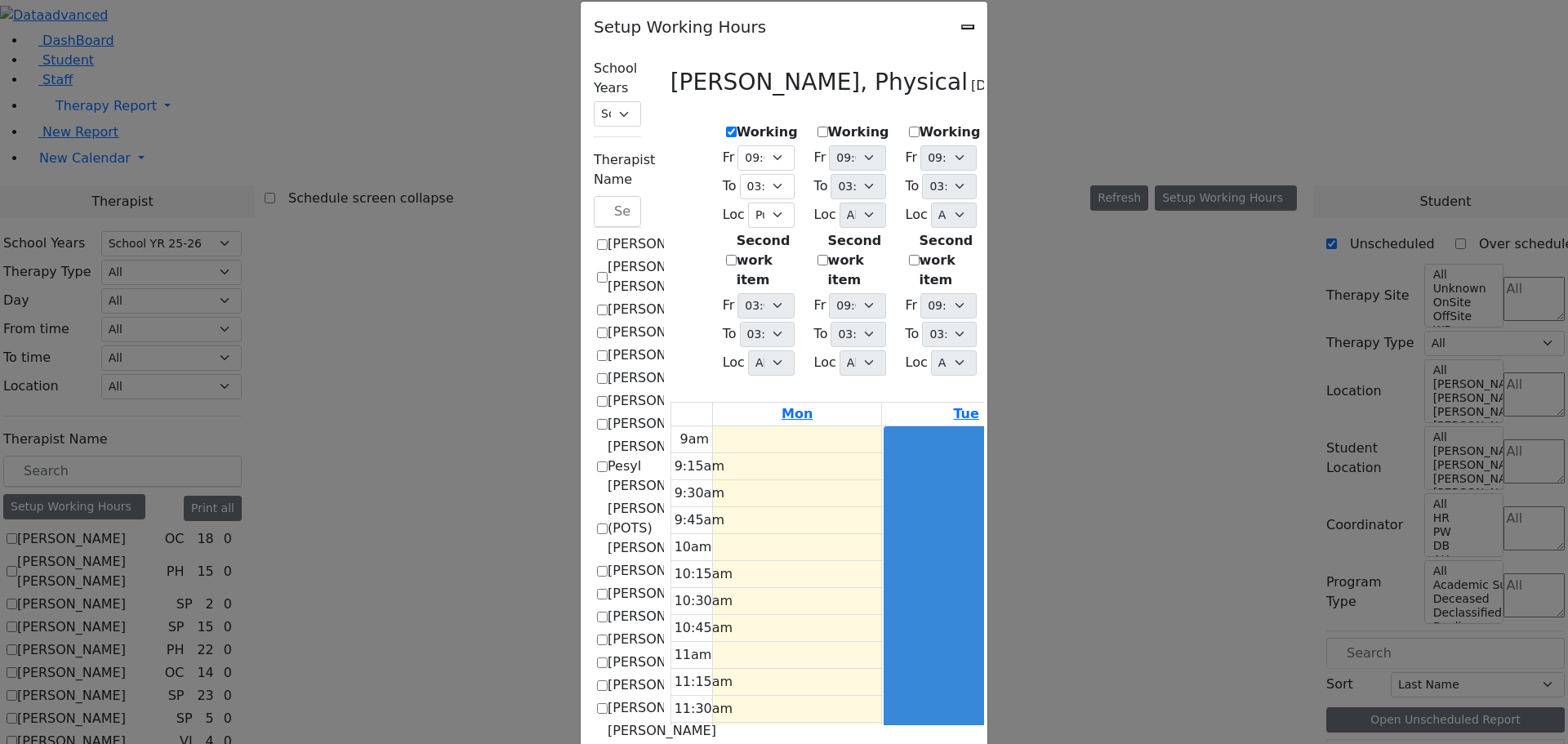
click at [828, 122] on label "Working" at bounding box center [858, 131] width 61 height 19
click at [818, 126] on input "Working" at bounding box center [823, 131] width 11 height 11
checkbox input "true"
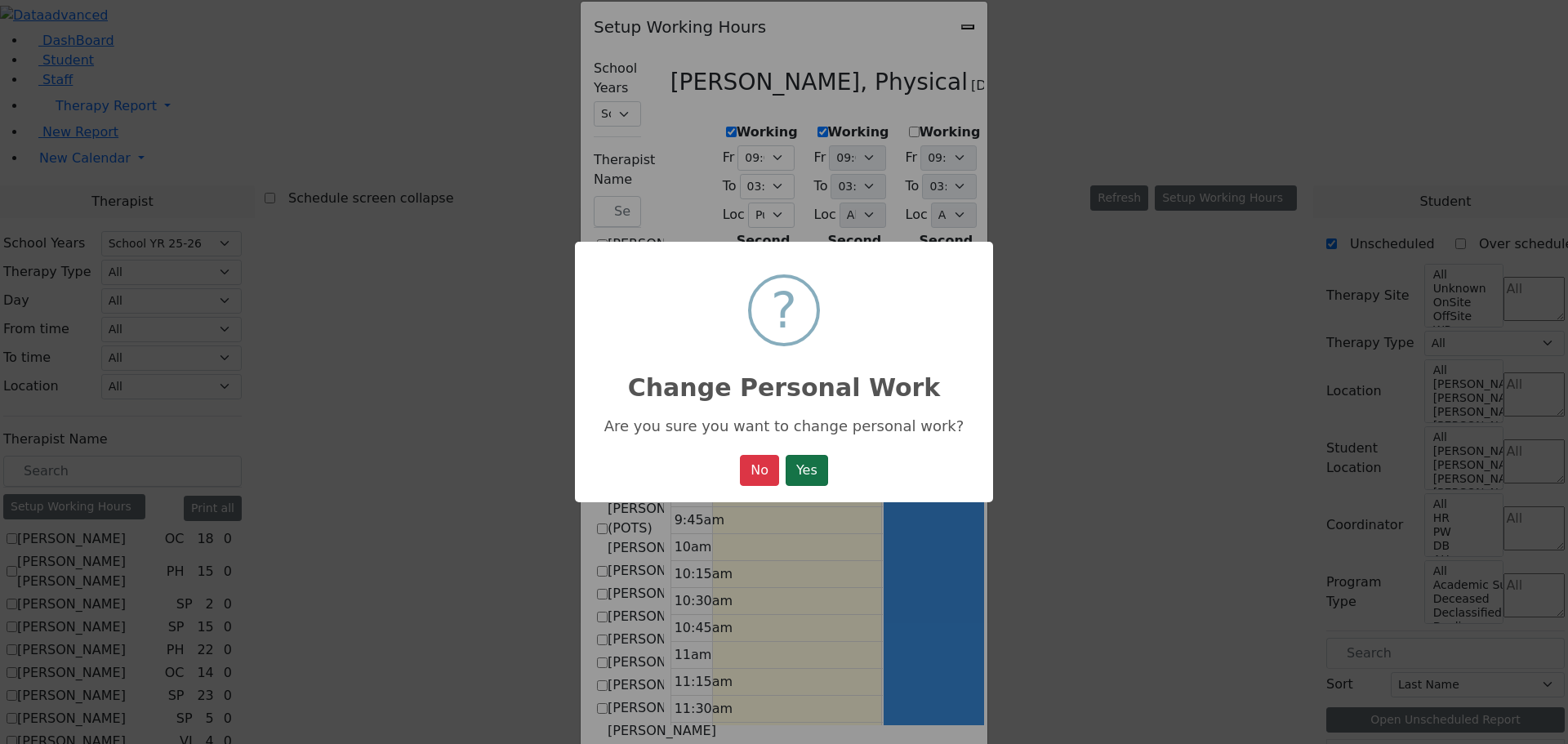
click at [797, 473] on button "Yes" at bounding box center [807, 470] width 43 height 31
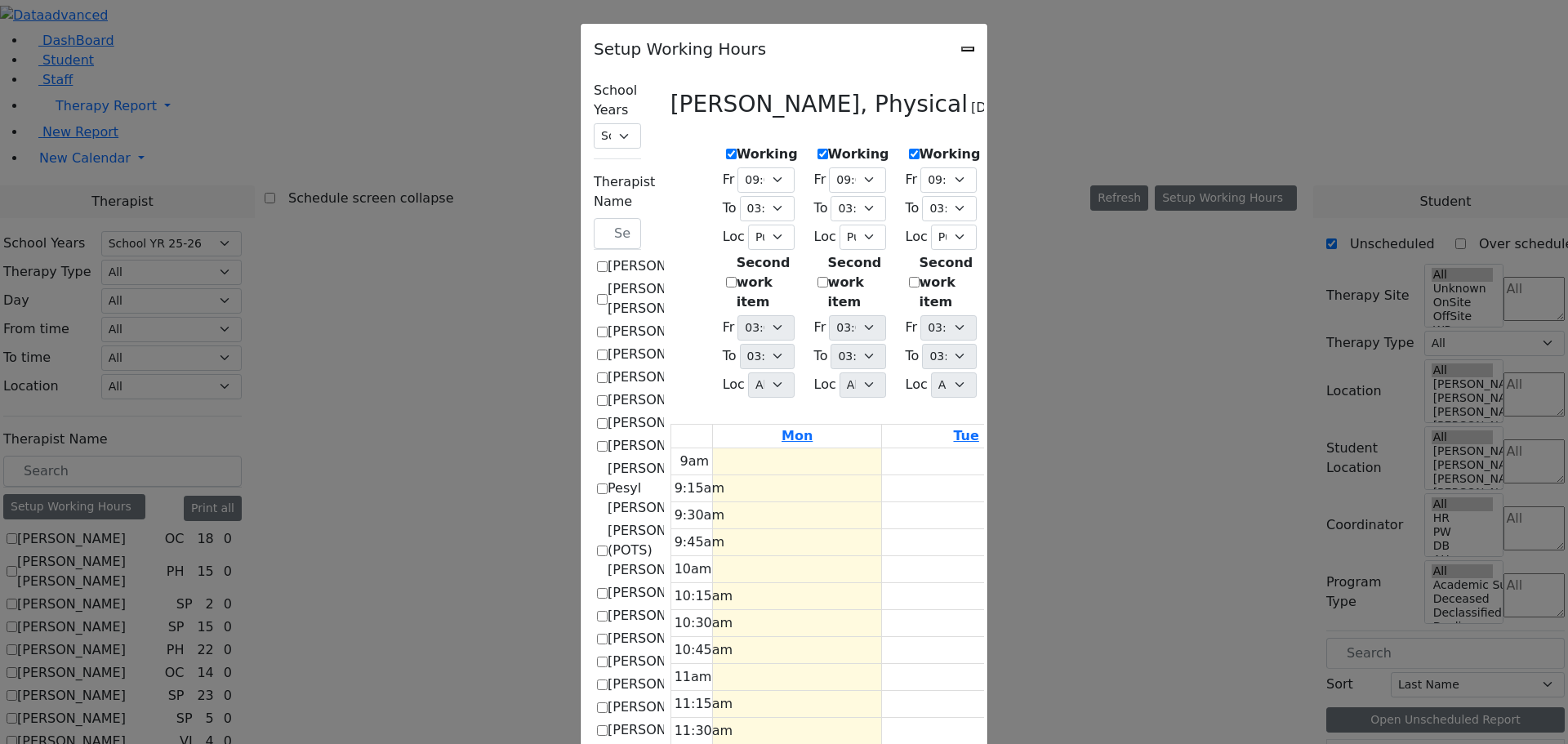
select select "212"
select select "15:00:00"
select select "1"
select select "15:00:00"
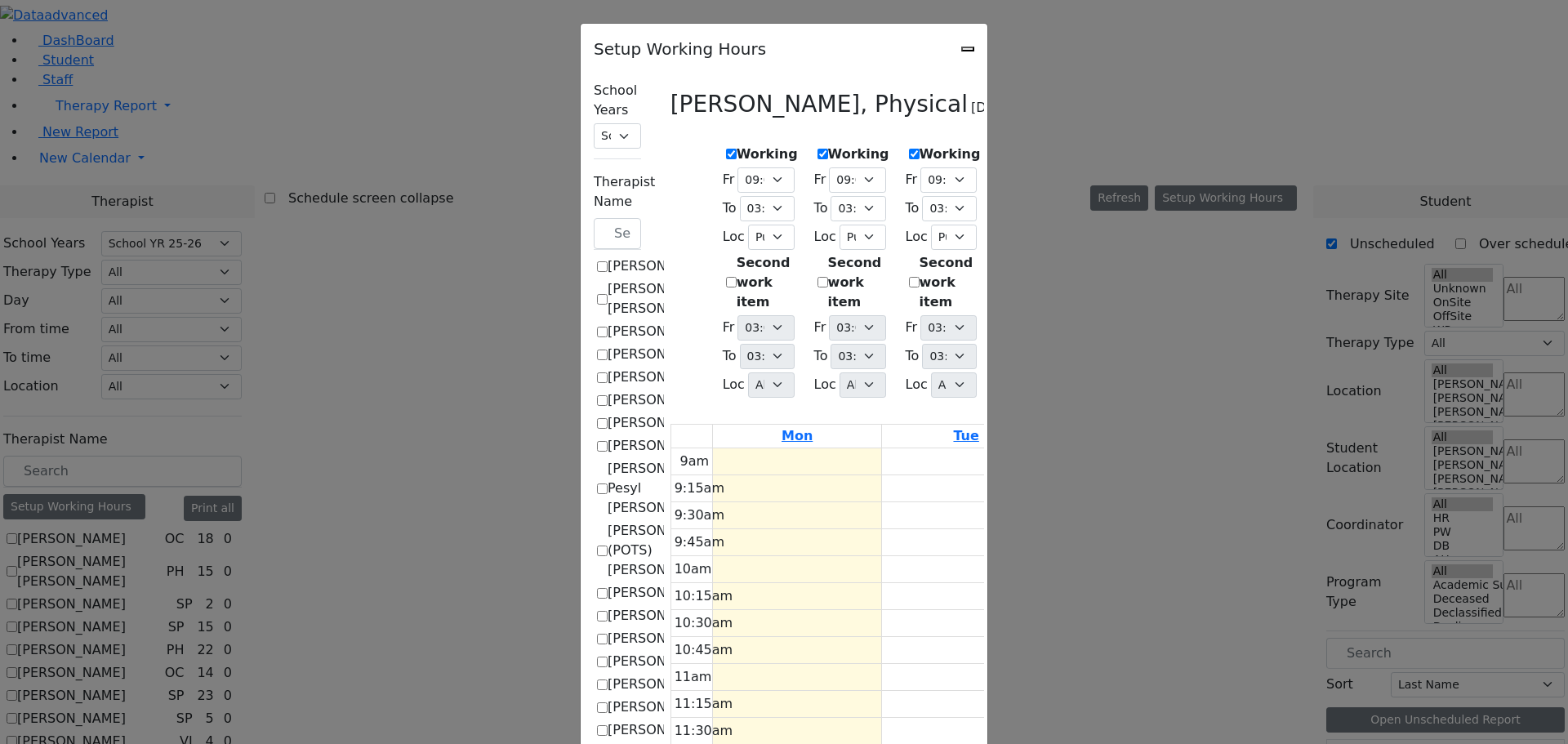
select select "15:00:00"
select select "1"
select select "15:00:00"
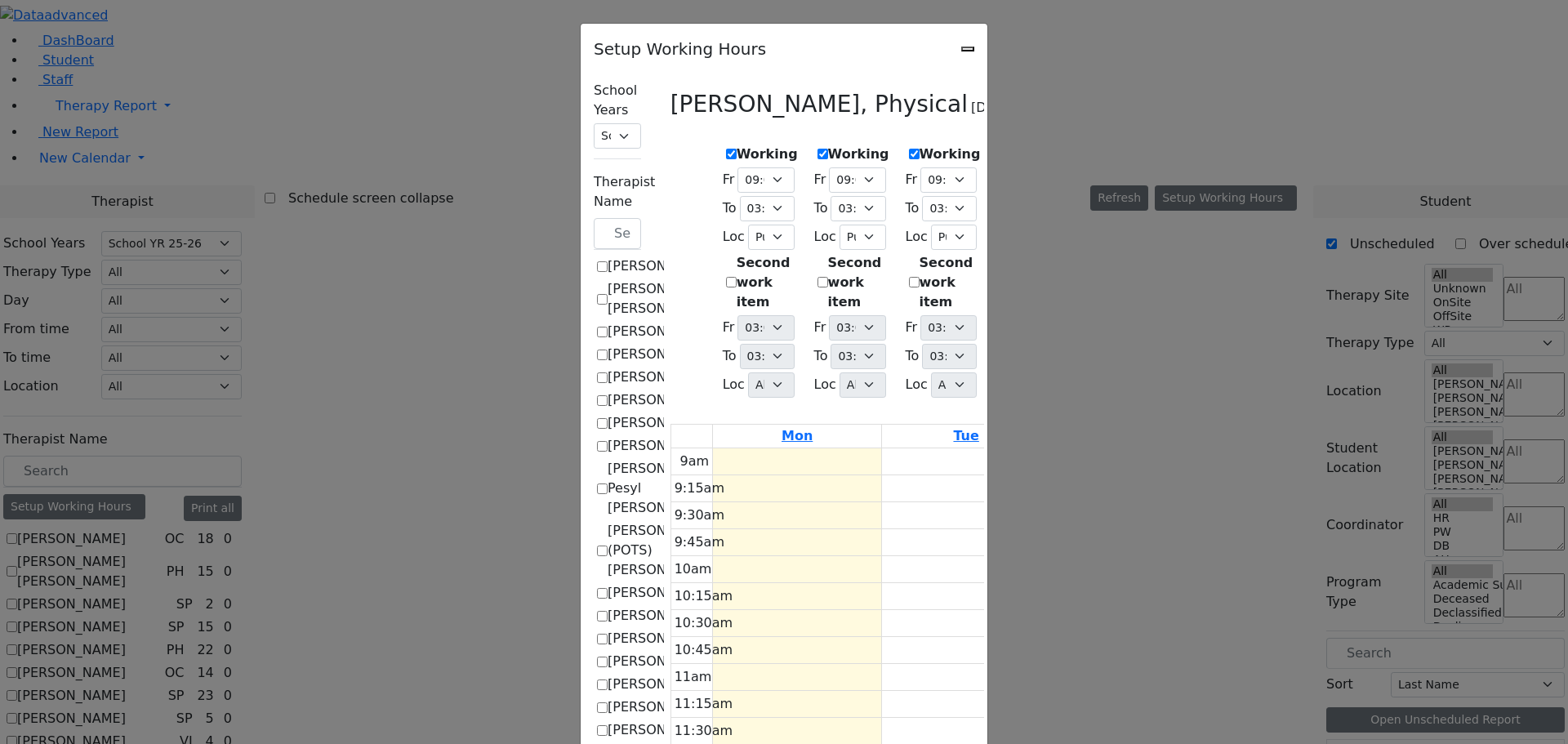
select select "15:00:00"
select select "1"
select select "15:00:00"
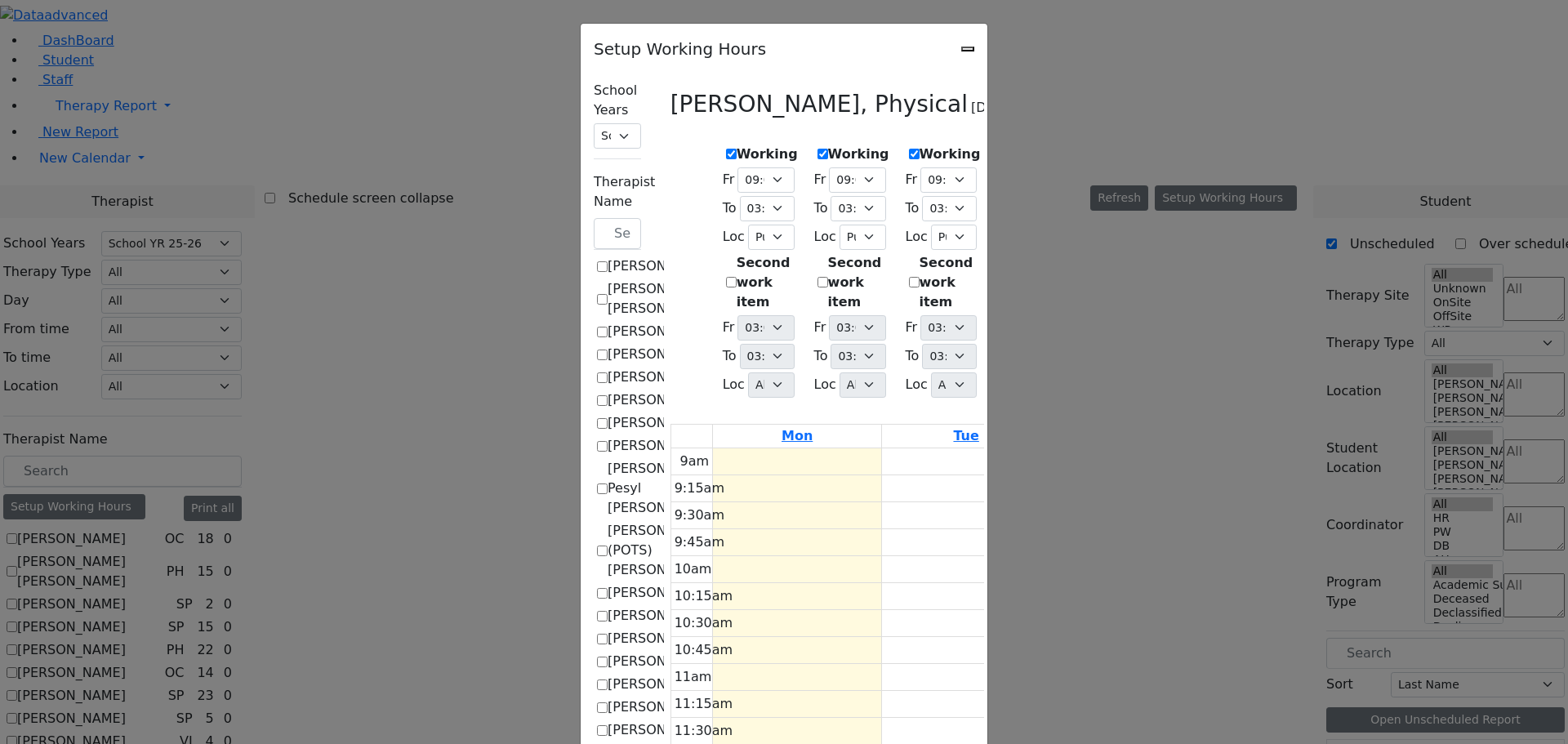
select select "15:00:00"
select select "1"
select select "15:00:00"
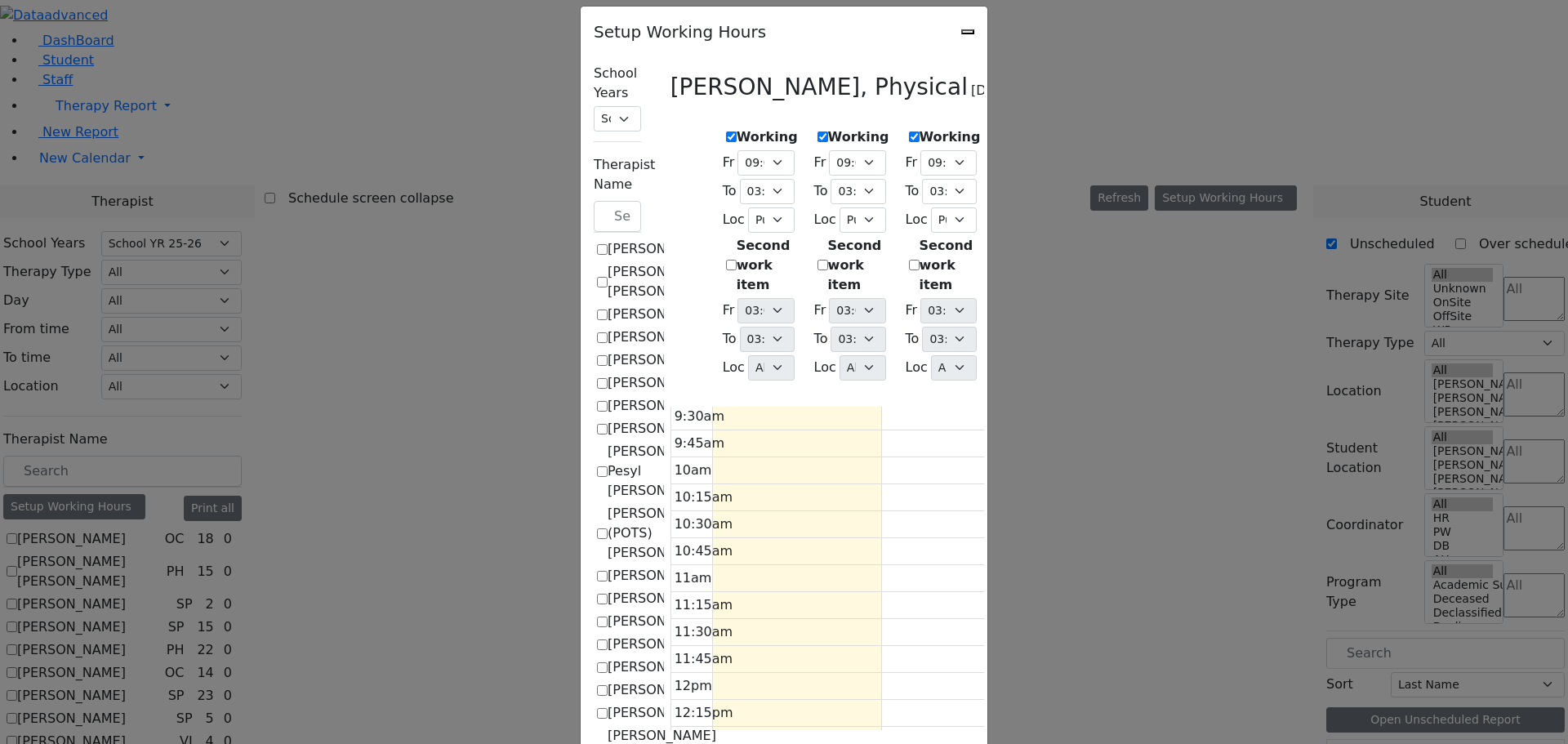
scroll to position [22, 0]
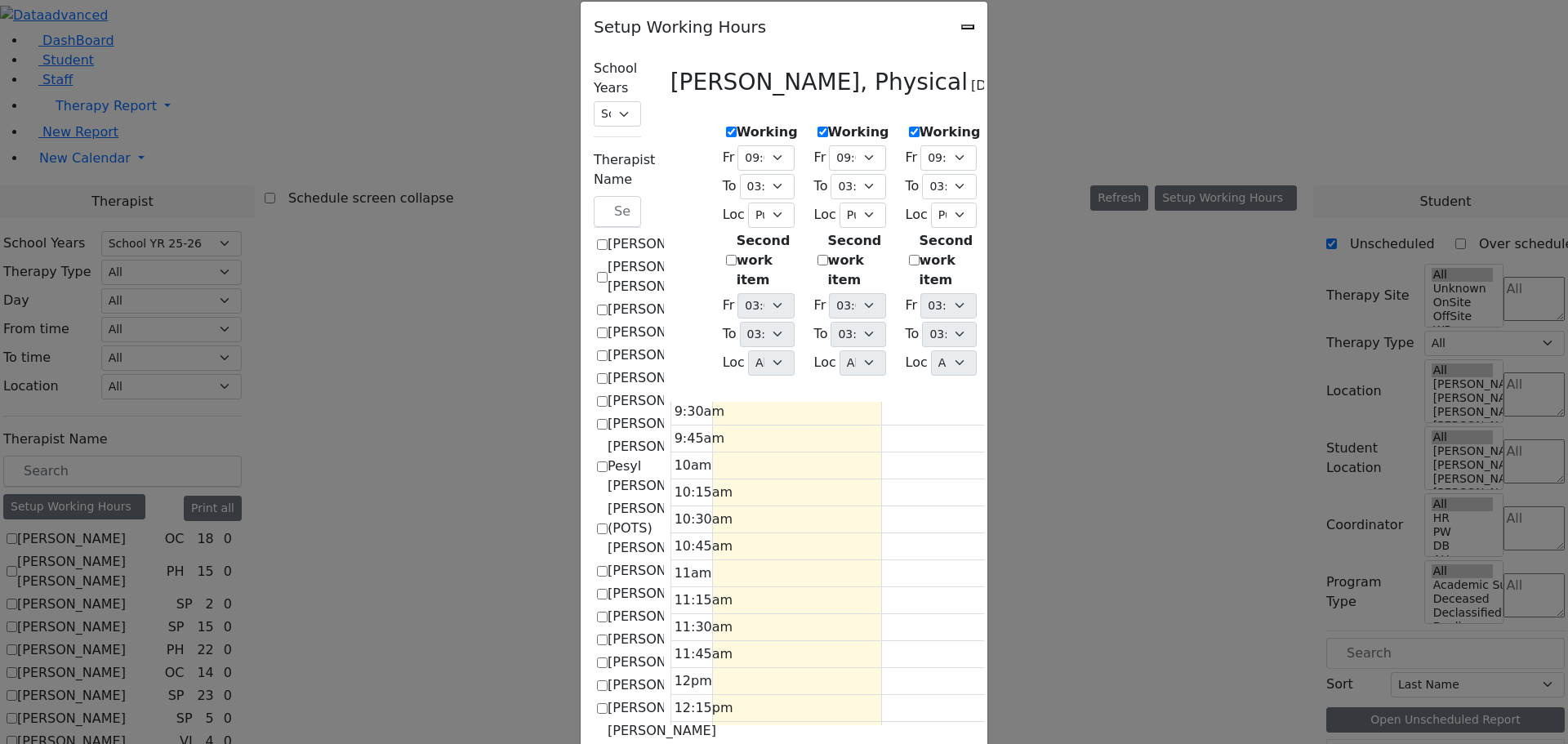
click at [133, 378] on div "Setup Working Hours School Years Select School YR Summer YR 25 School YR 25-26 …" at bounding box center [784, 372] width 1568 height 744
checkbox input "false"
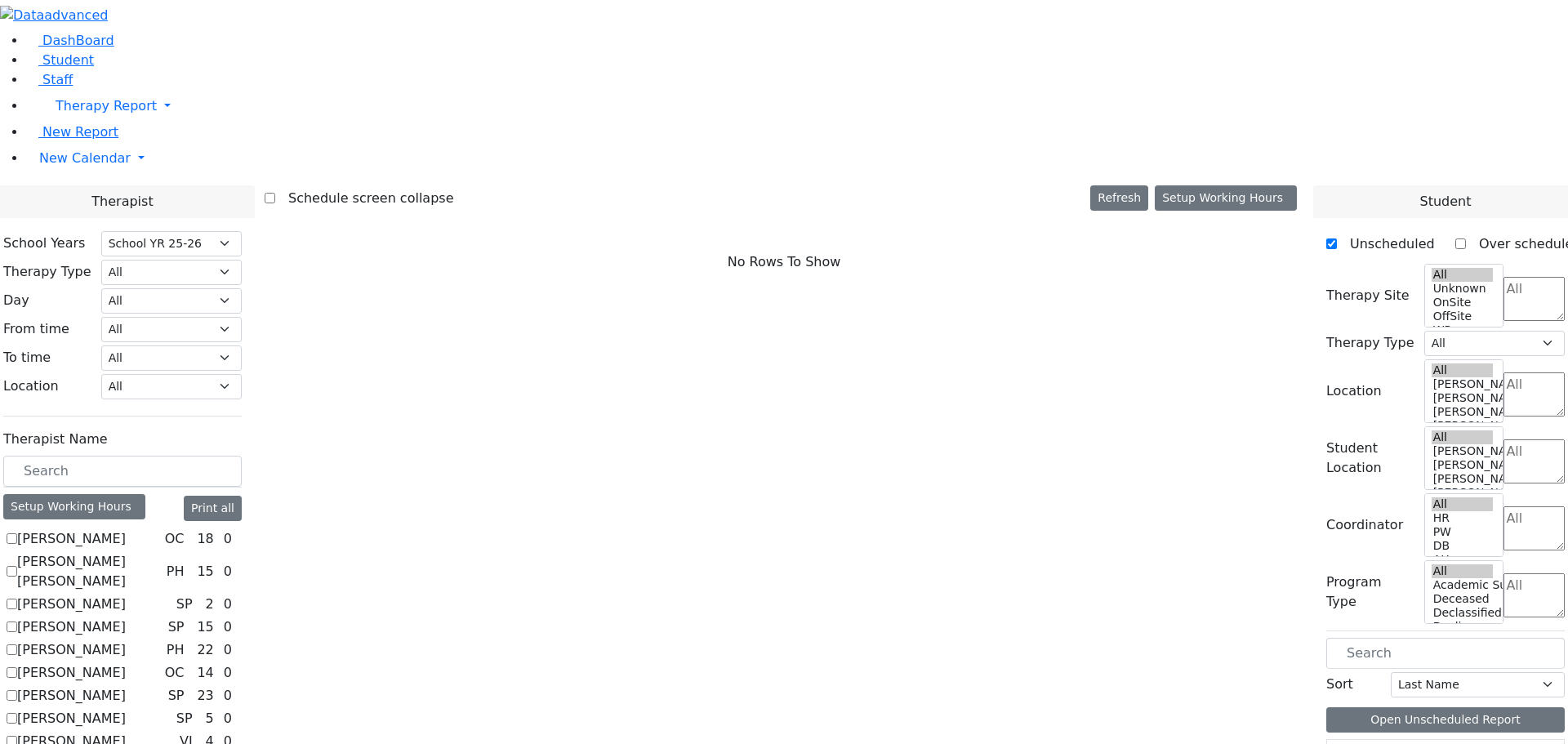
scroll to position [0, 0]
click at [96, 114] on span "New Calendar" at bounding box center [105, 105] width 101 height 16
click at [84, 198] on span "Calendar" at bounding box center [64, 191] width 59 height 16
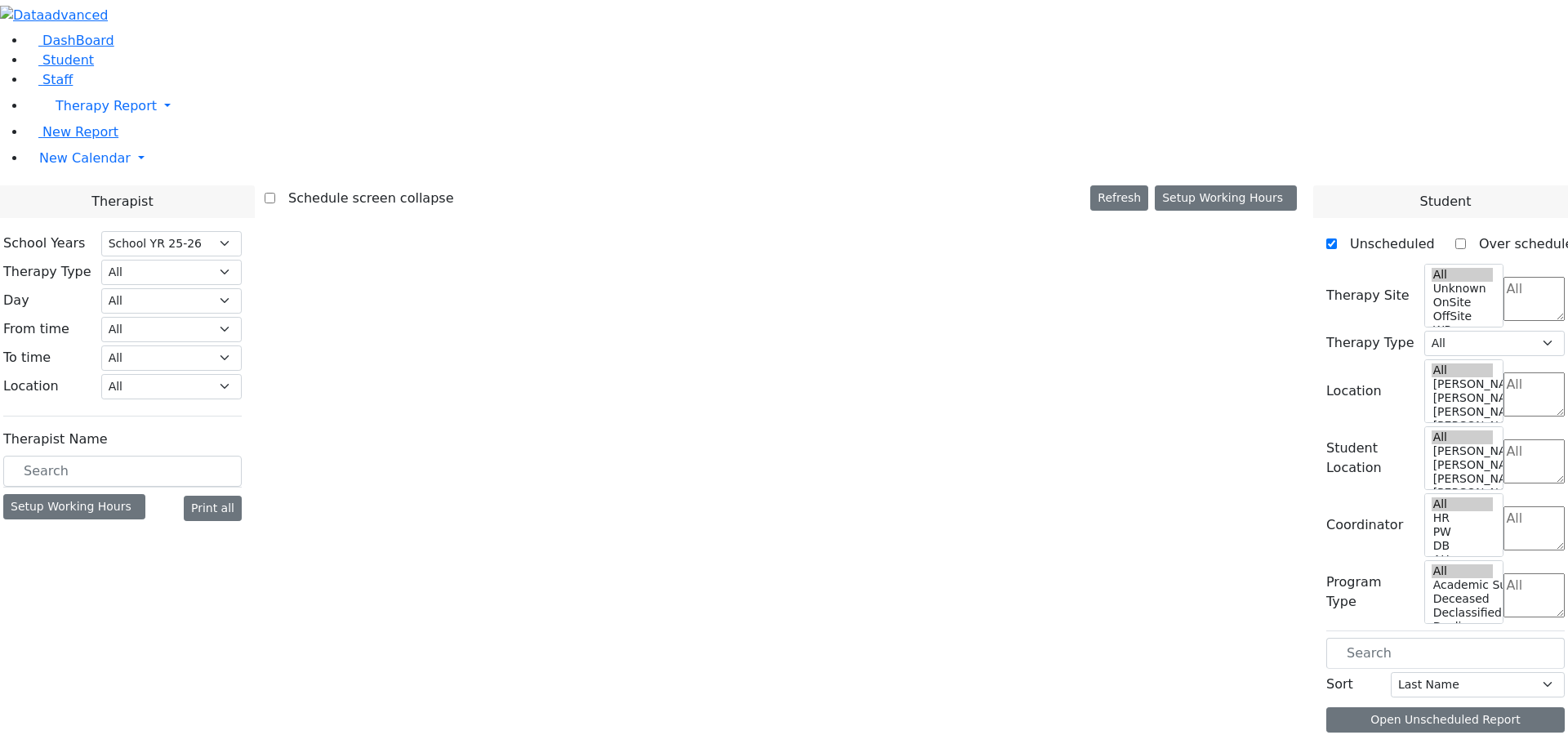
select select "212"
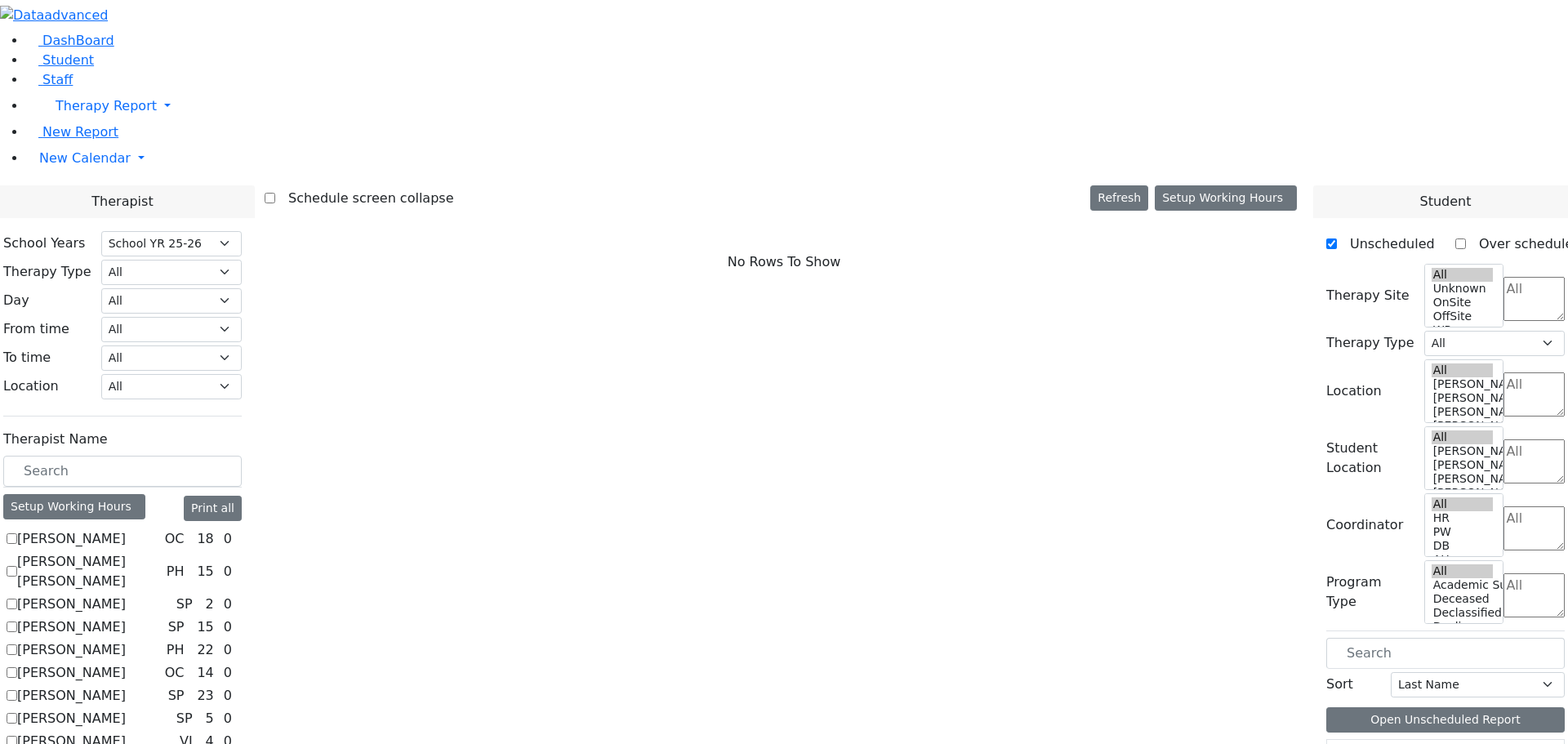
scroll to position [1139, 0]
checkbox input "true"
select select "2"
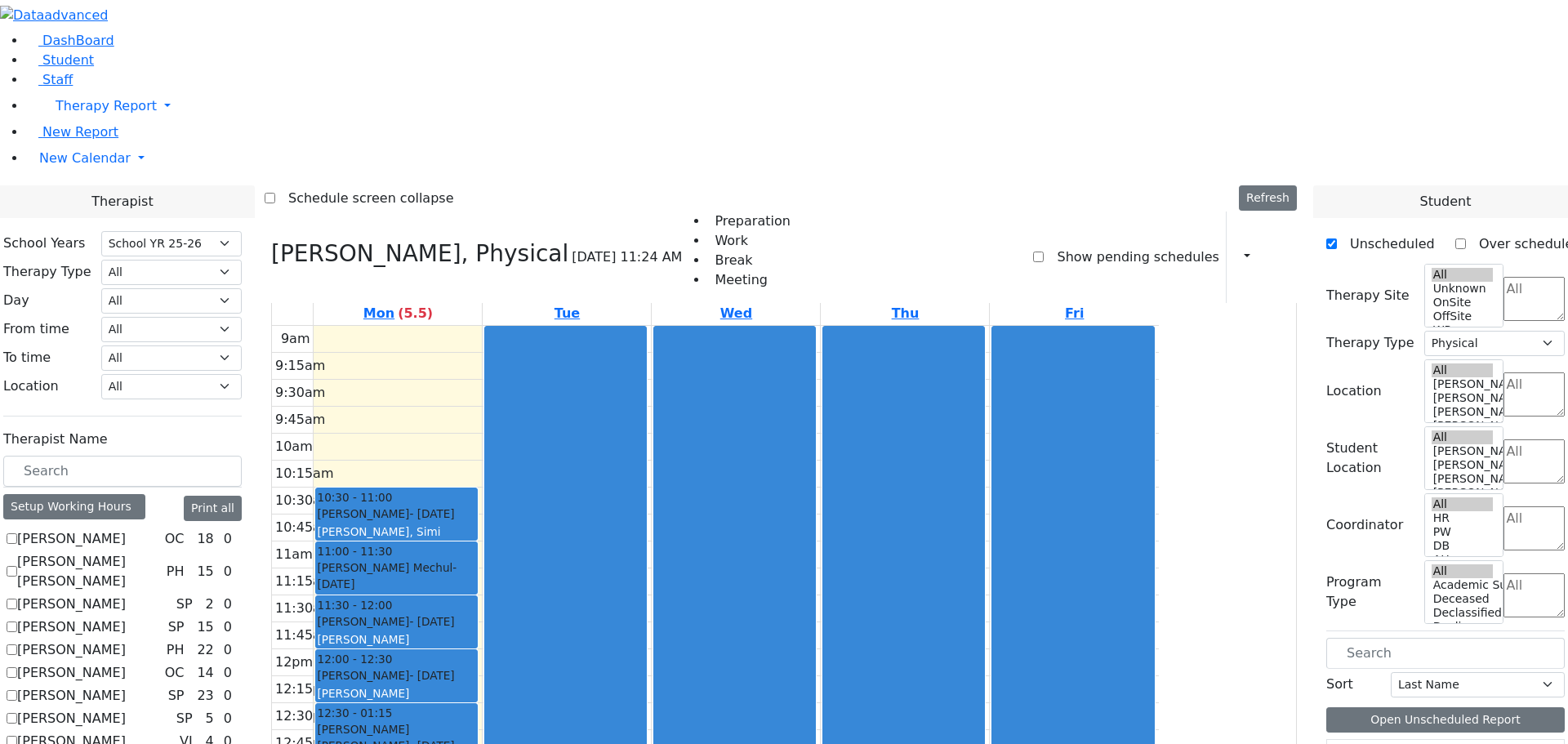
scroll to position [0, 0]
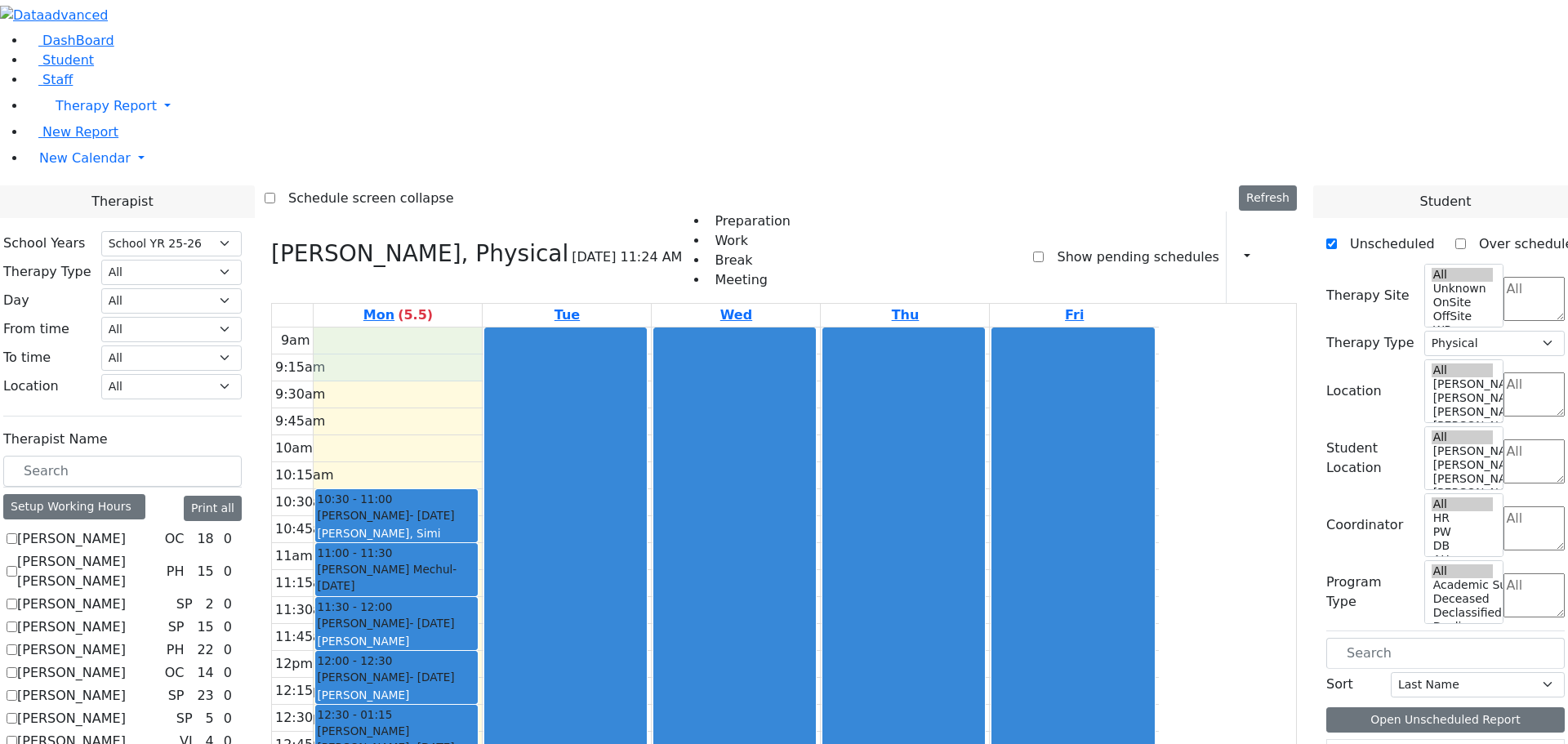
drag, startPoint x: 517, startPoint y: 111, endPoint x: 510, endPoint y: 126, distance: 16.6
click at [512, 328] on div "9am 9:15am 9:30am 9:45am 10am 10:15am 10:30am 10:45am 11am 11:15am 11:30am 11:4…" at bounding box center [715, 651] width 887 height 647
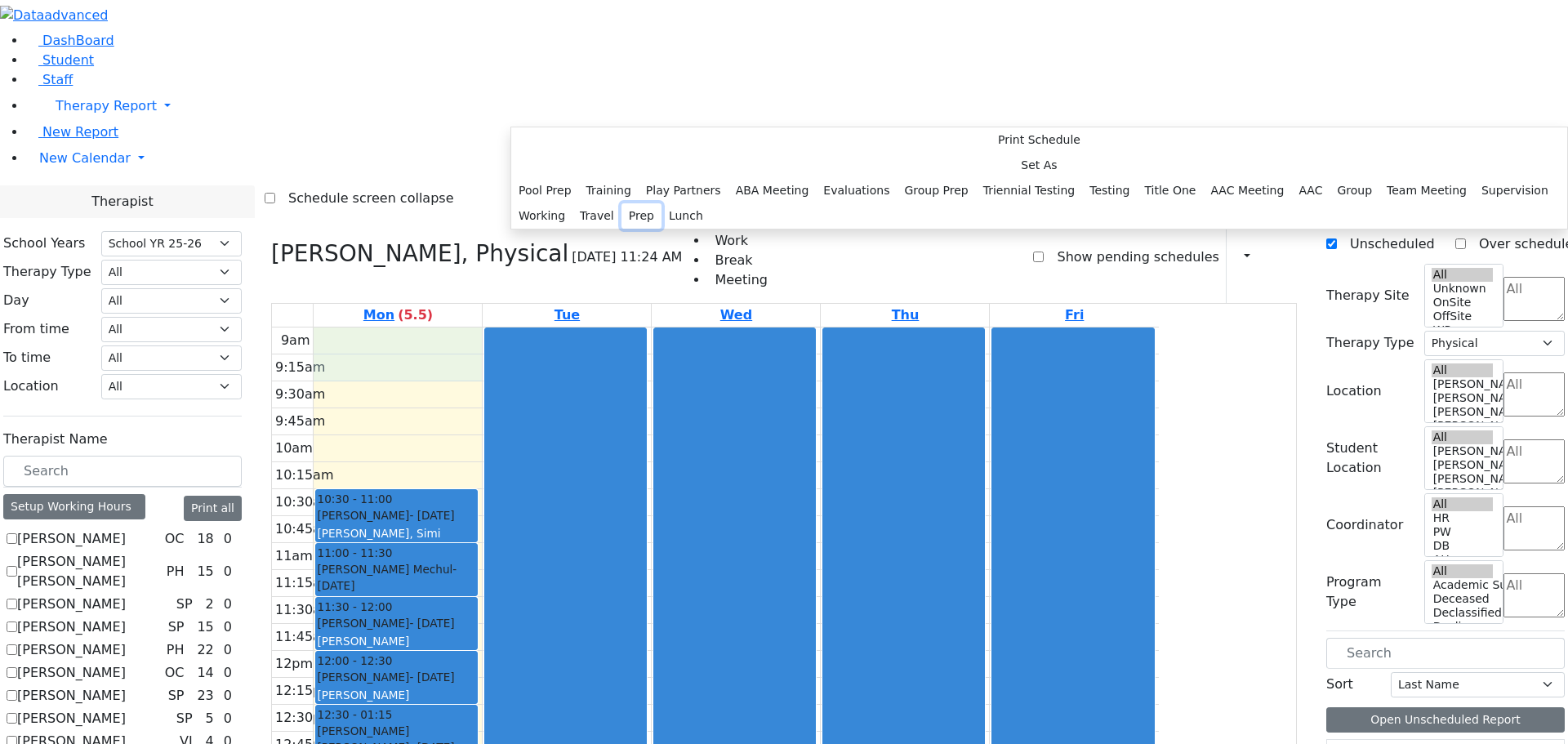
click at [661, 228] on button "Prep" at bounding box center [641, 216] width 40 height 25
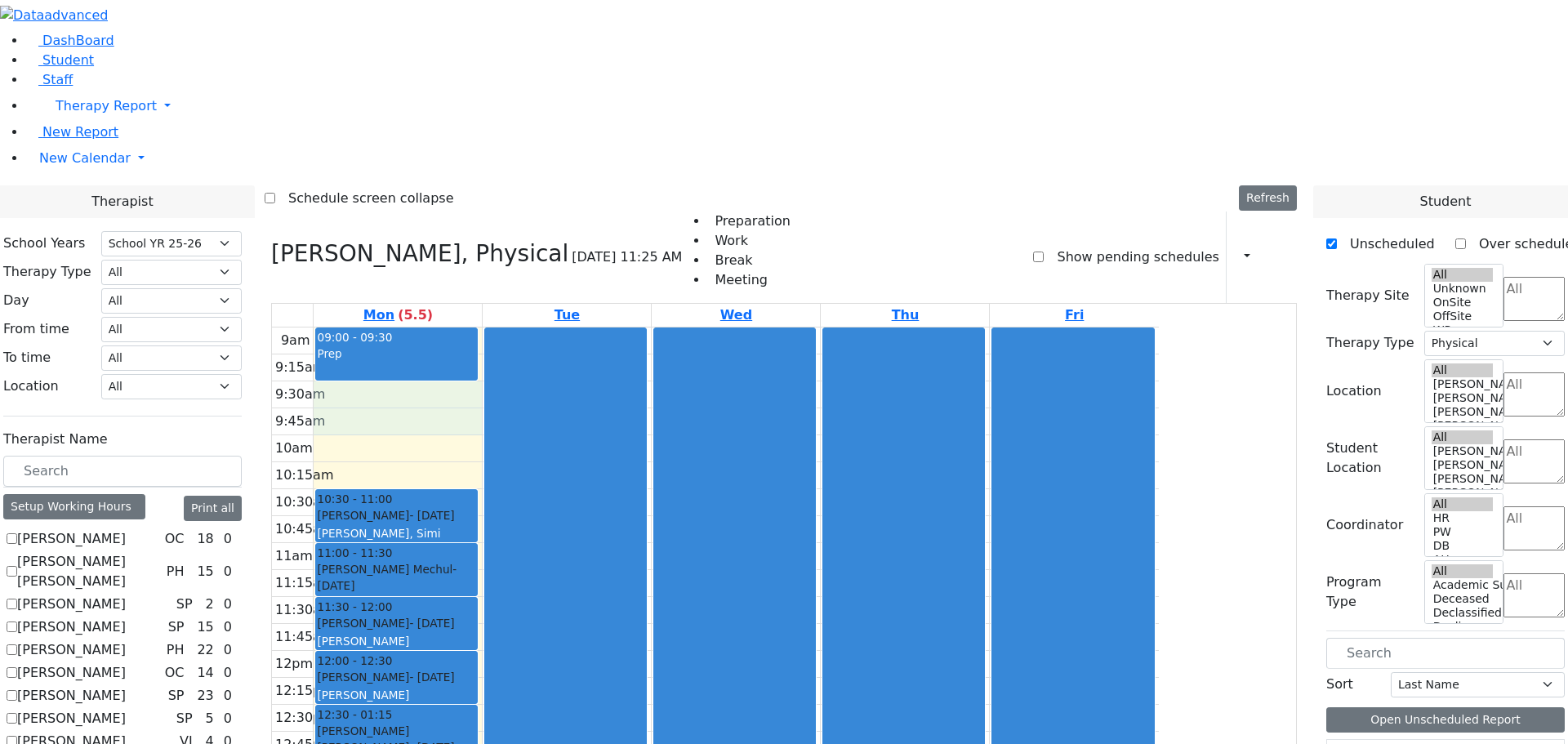
drag, startPoint x: 497, startPoint y: 165, endPoint x: 503, endPoint y: 193, distance: 28.6
click at [503, 328] on div "9am 9:15am 9:30am 9:45am 10am 10:15am 10:30am 10:45am 11am 11:15am 11:30am 11:4…" at bounding box center [715, 651] width 887 height 647
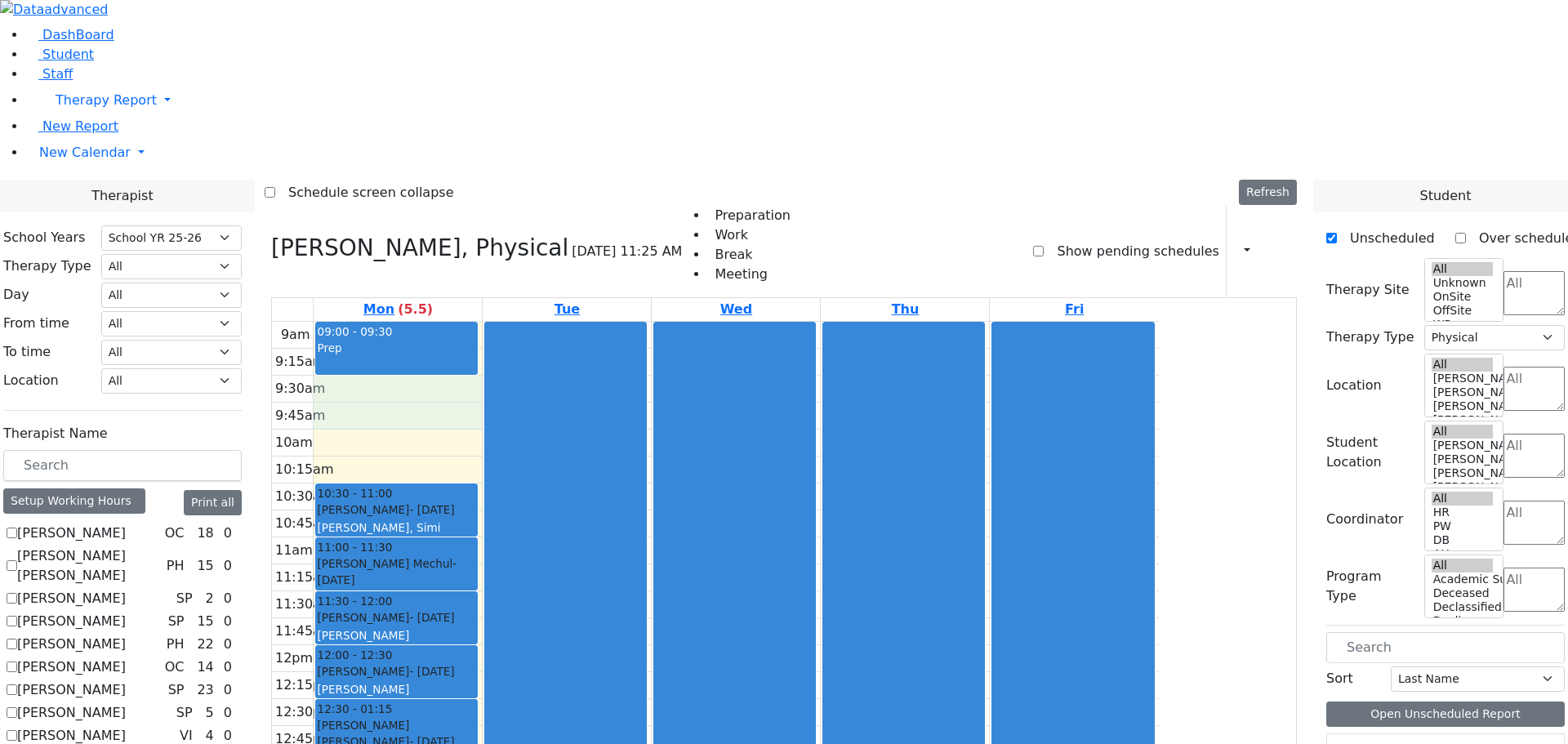
scroll to position [1143, 0]
drag, startPoint x: 1376, startPoint y: 645, endPoint x: 503, endPoint y: 175, distance: 991.5
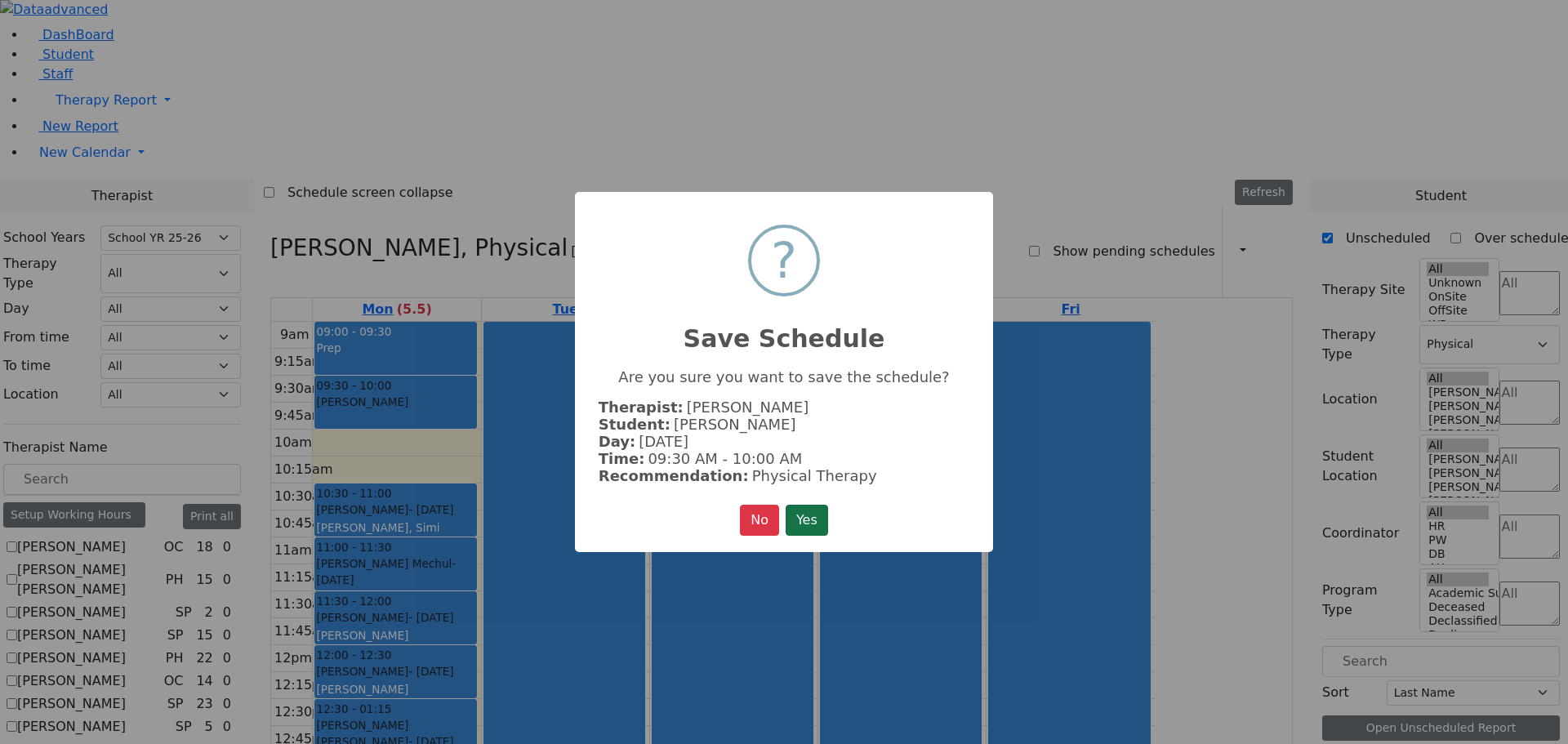
click at [810, 522] on button "Yes" at bounding box center [807, 520] width 43 height 31
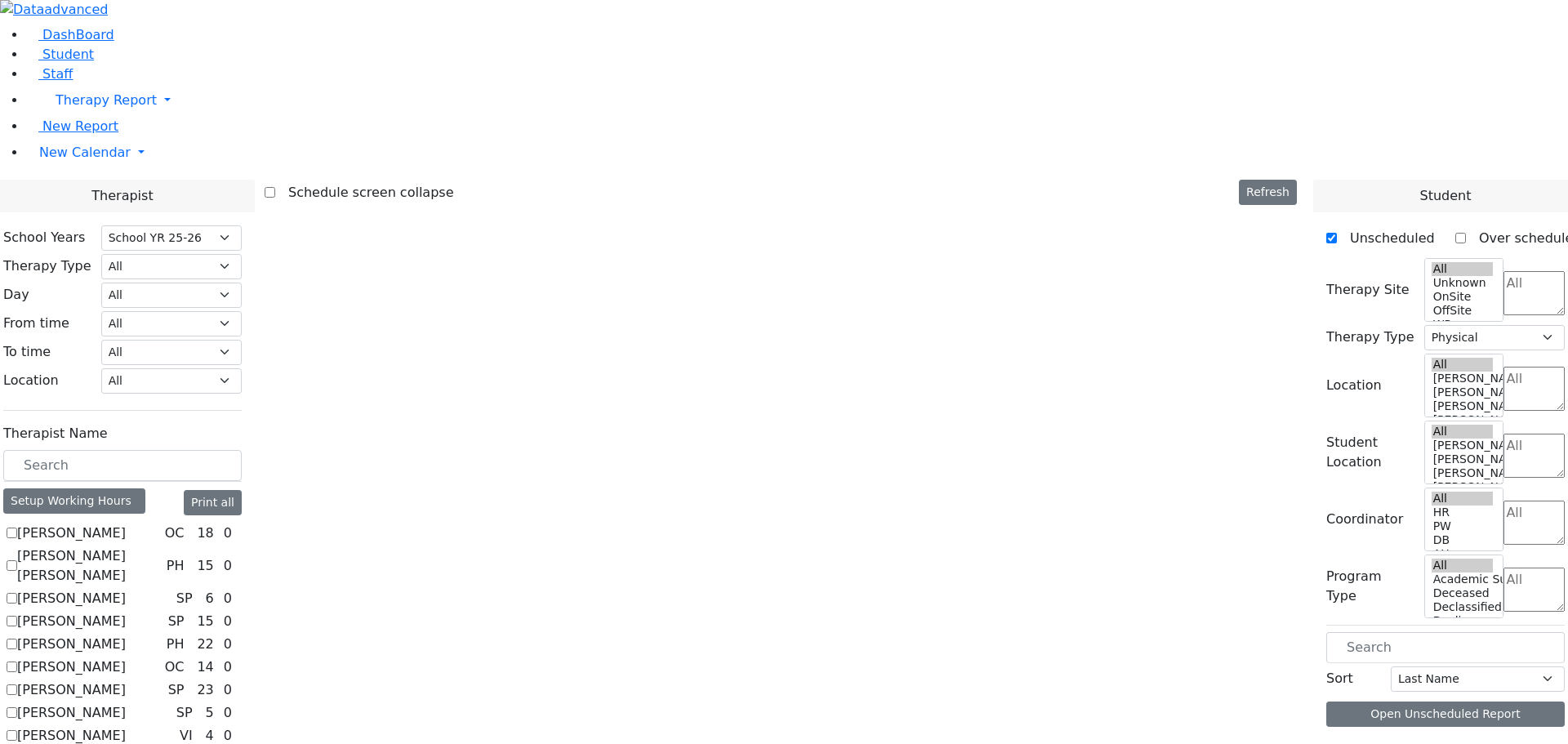
scroll to position [0, 0]
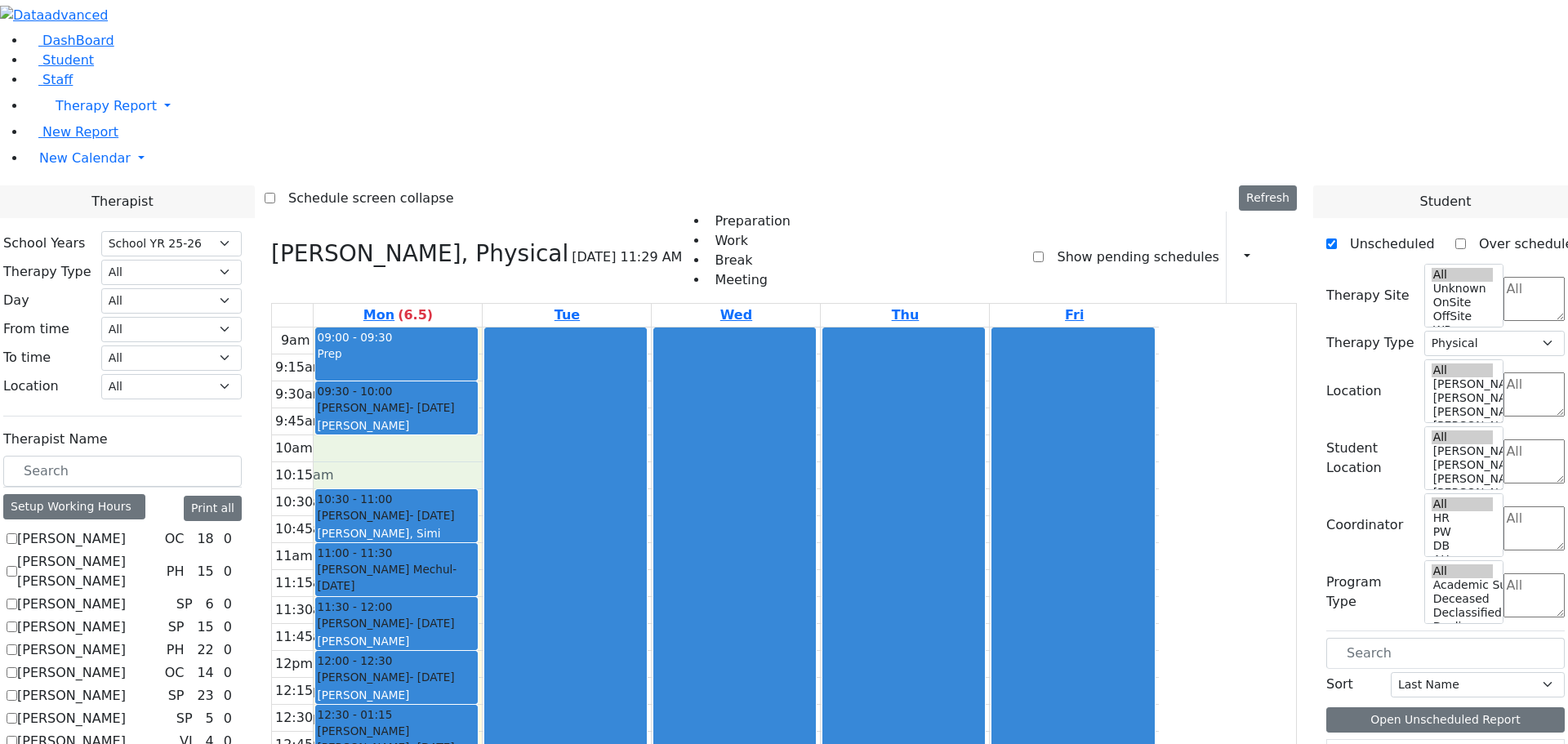
drag, startPoint x: 515, startPoint y: 227, endPoint x: 517, endPoint y: 251, distance: 24.1
click at [517, 328] on div "9am 9:15am 9:30am 9:45am 10am 10:15am 10:30am 10:45am 11am 11:15am 11:30am 11:4…" at bounding box center [715, 651] width 887 height 647
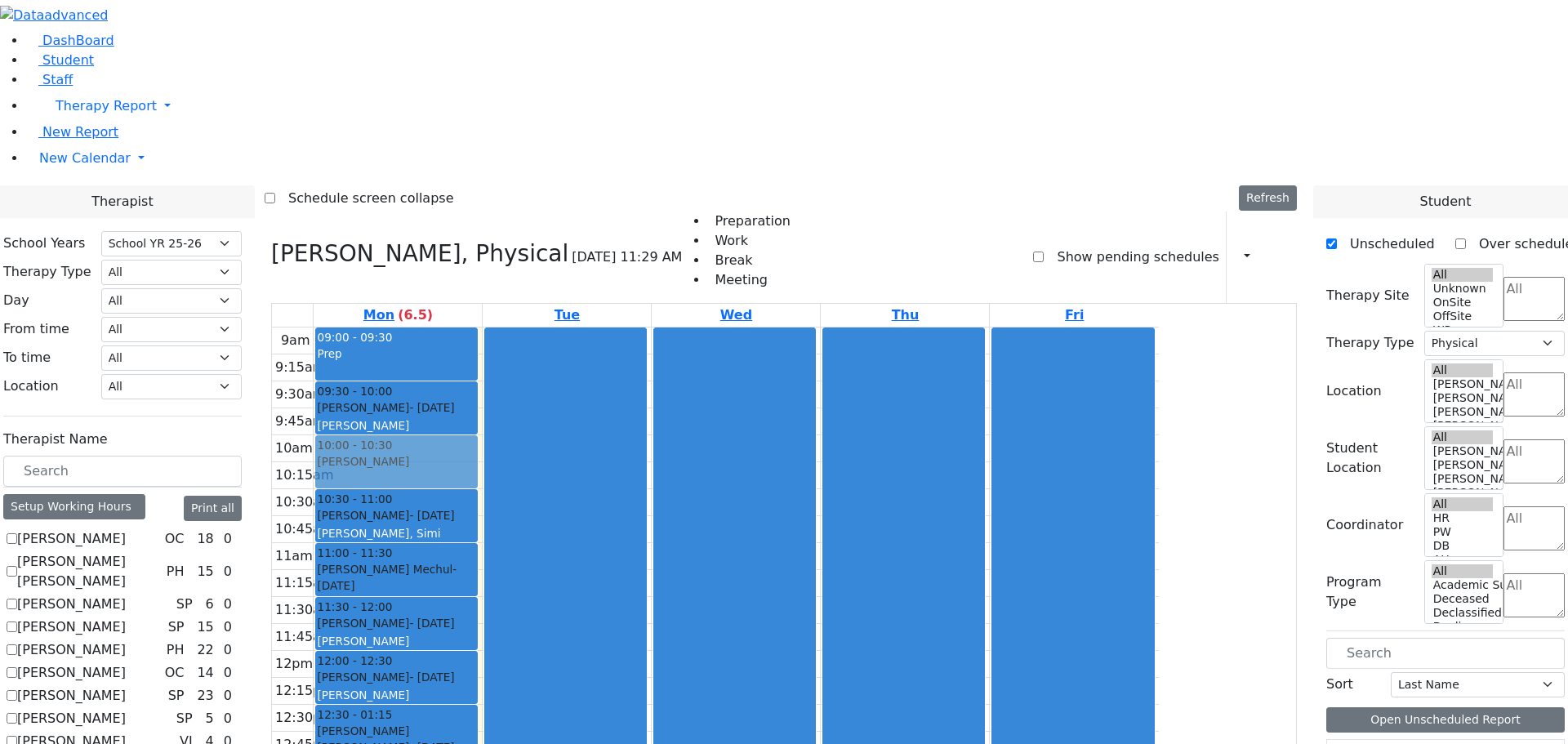
drag, startPoint x: 1425, startPoint y: 450, endPoint x: 580, endPoint y: 224, distance: 874.7
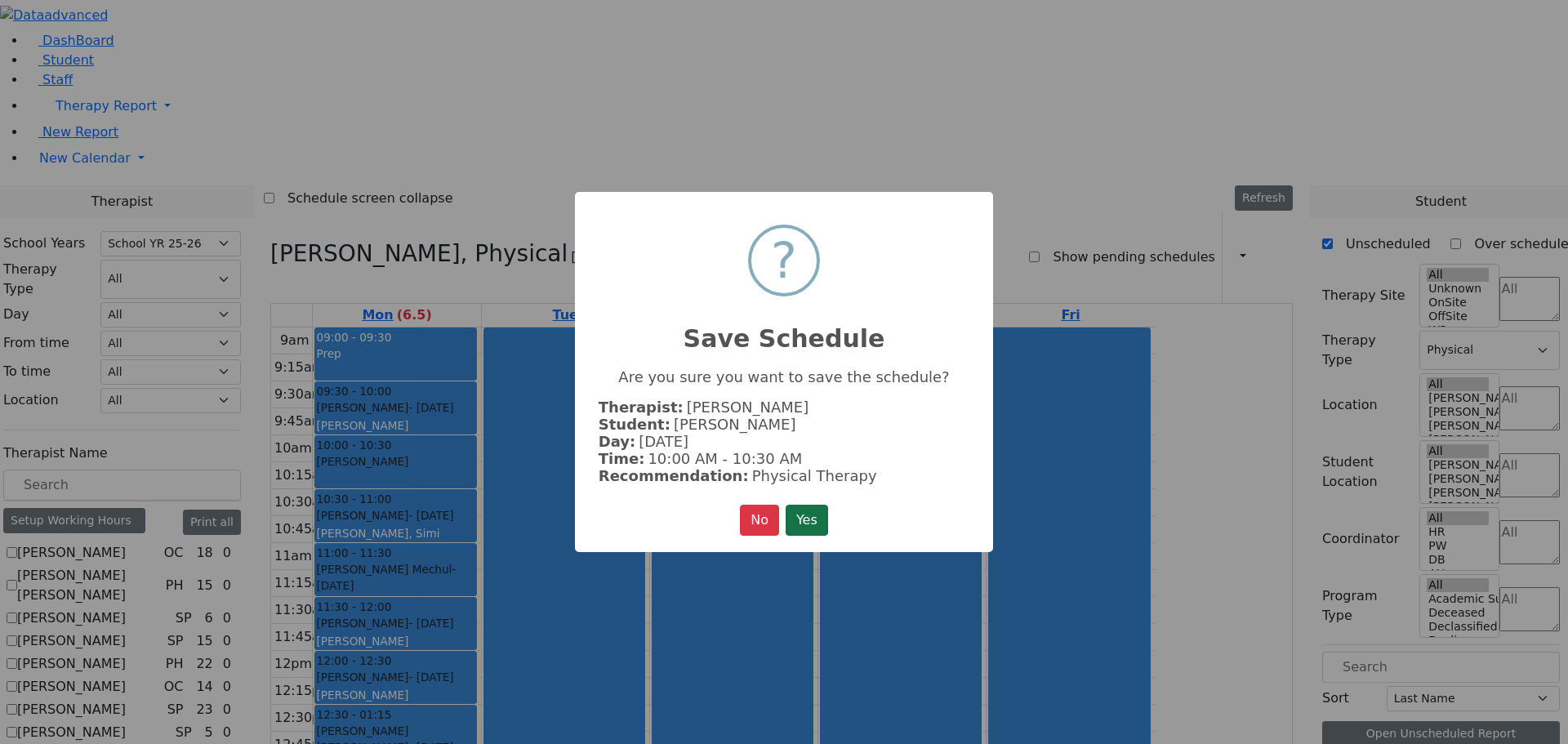
click at [813, 523] on button "Yes" at bounding box center [807, 520] width 43 height 31
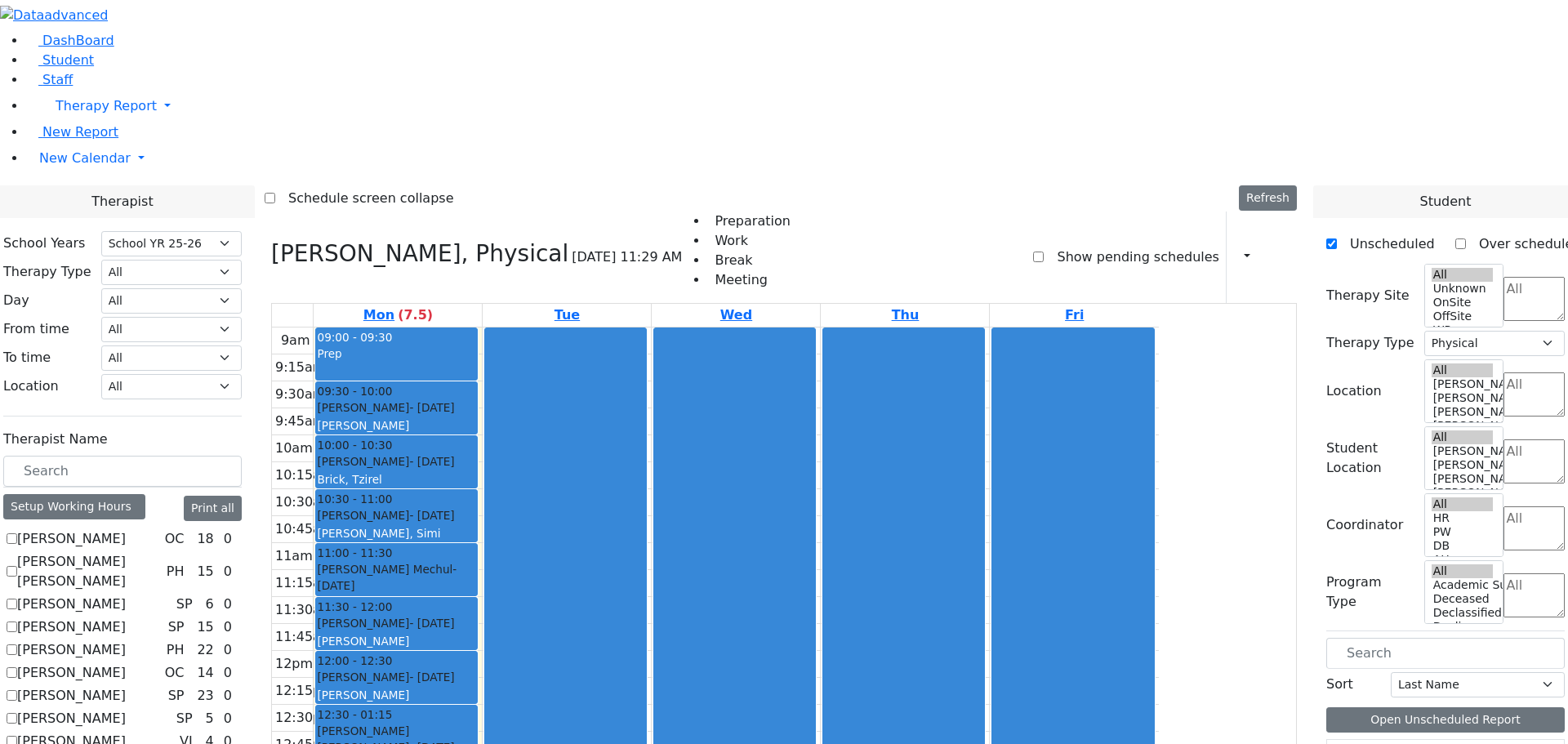
scroll to position [408, 0]
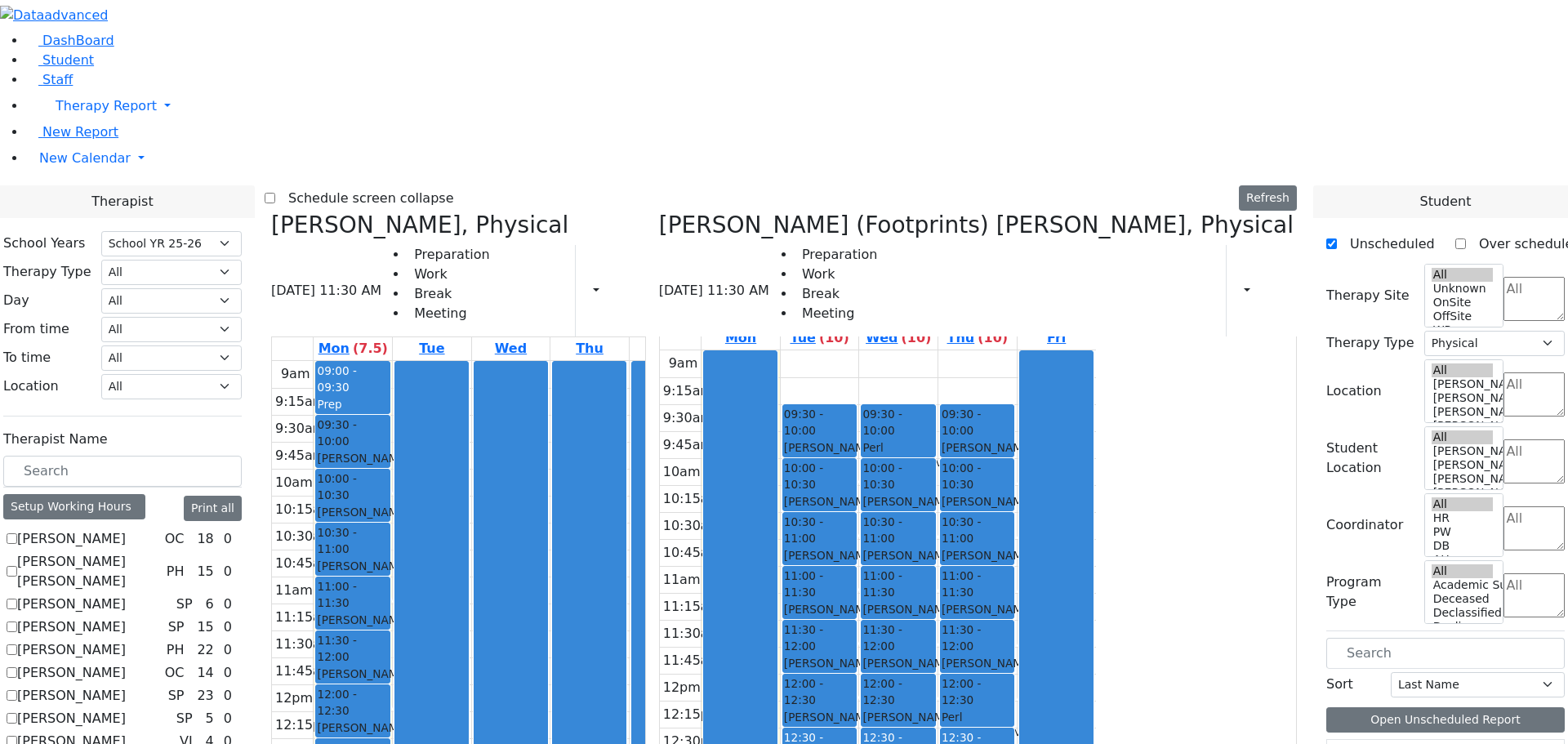
scroll to position [0, 0]
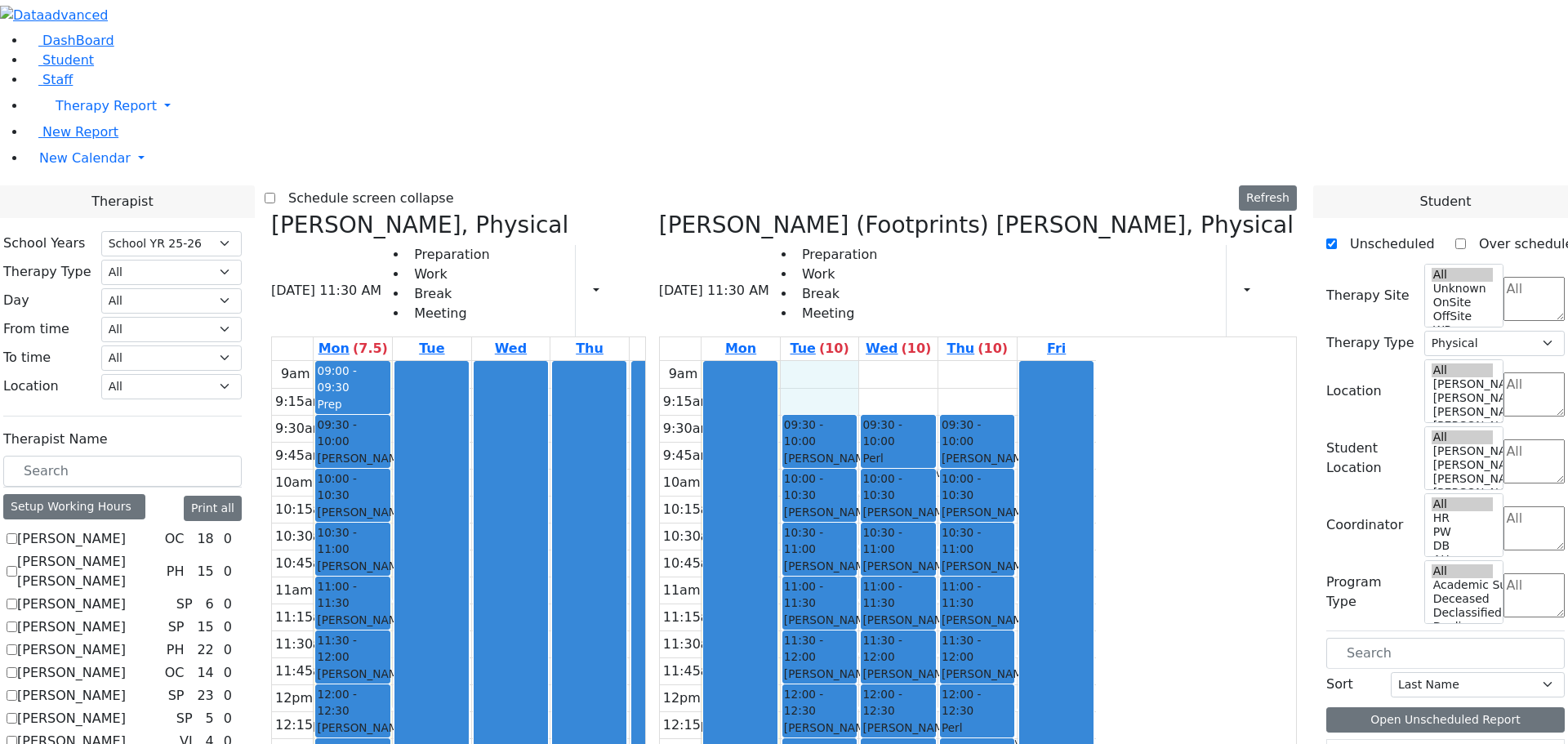
drag, startPoint x: 1018, startPoint y: 127, endPoint x: 1019, endPoint y: 145, distance: 18.0
click at [1020, 361] on div "9am 9:15am 9:30am 9:45am 10am 10:15am 10:30am 10:45am 11am 11:15am 11:30am 11:4…" at bounding box center [878, 685] width 437 height 647
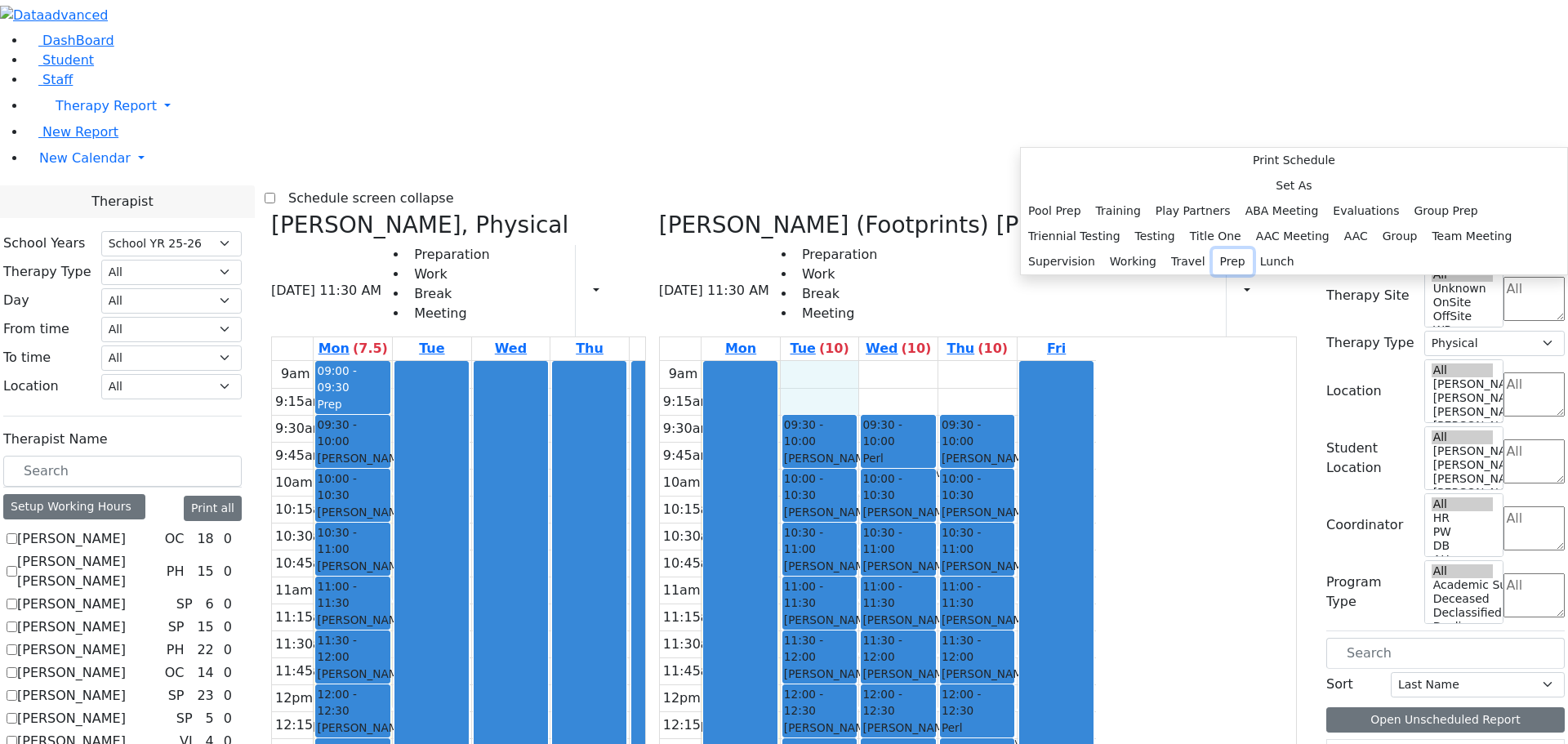
click at [1215, 274] on button "Prep" at bounding box center [1233, 262] width 40 height 25
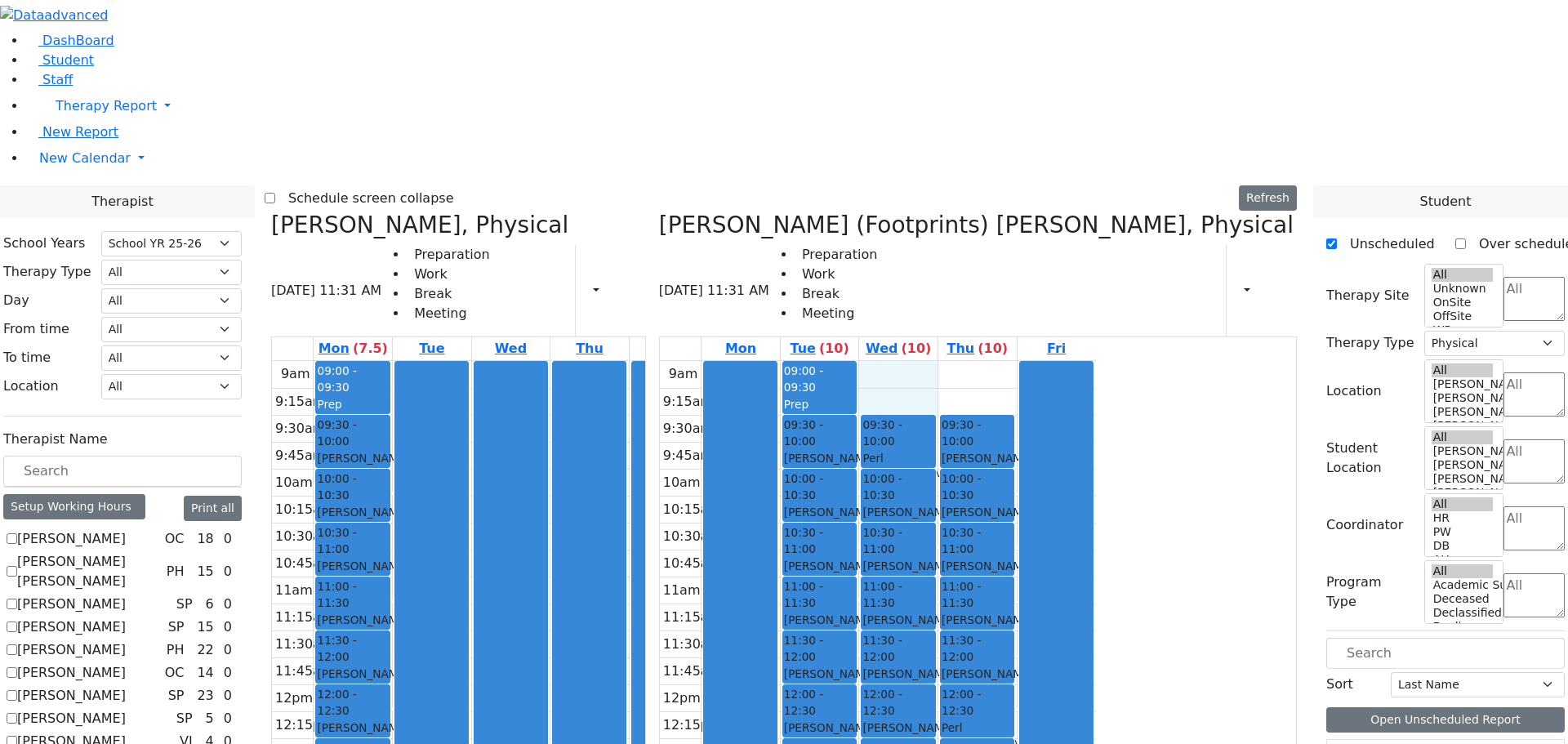
drag, startPoint x: 1096, startPoint y: 125, endPoint x: 1102, endPoint y: 160, distance: 35.5
click at [1096, 361] on div "9am 9:15am 9:30am 9:45am 10am 10:15am 10:30am 10:45am 11am 11:15am 11:30am 11:4…" at bounding box center [878, 685] width 437 height 647
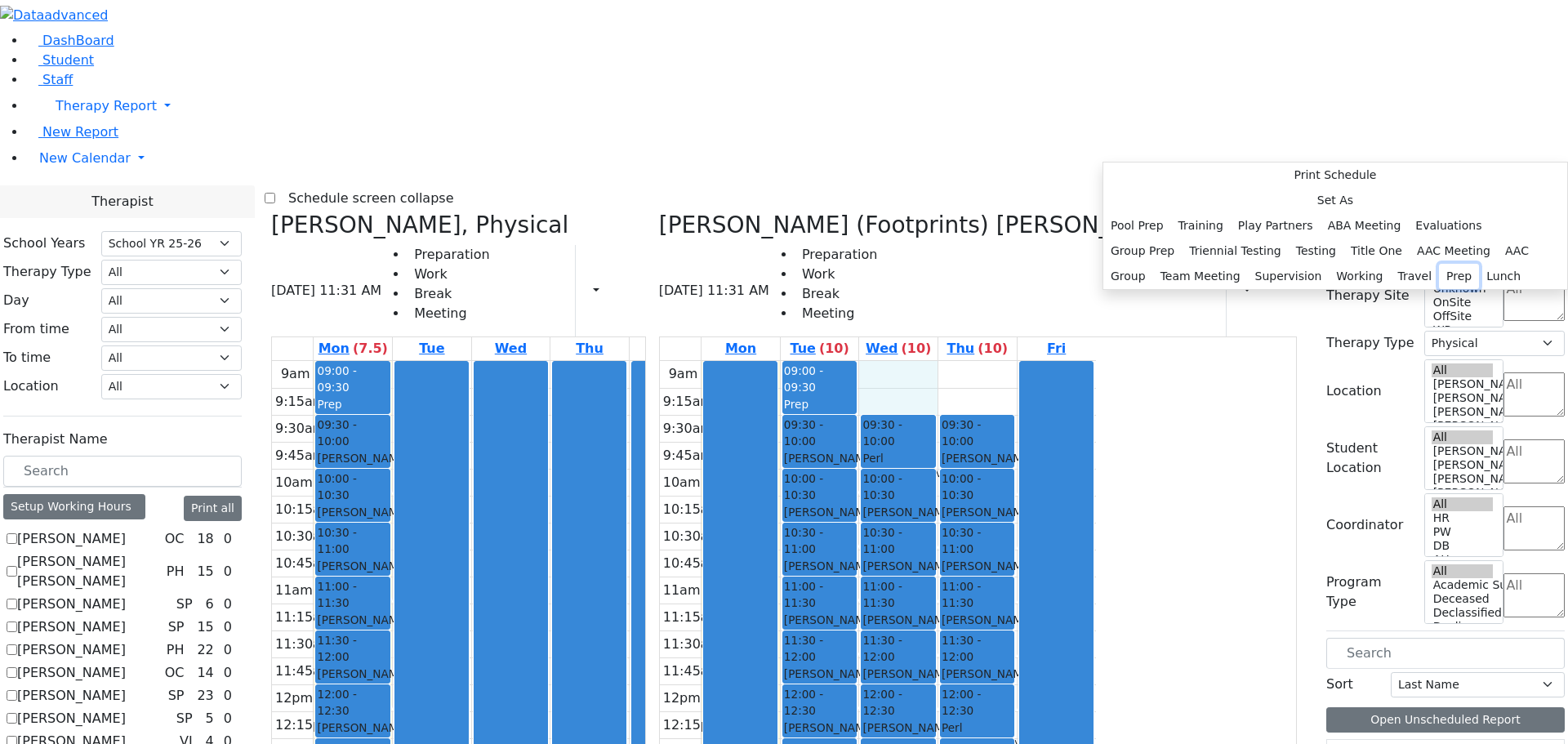
click at [1439, 289] on button "Prep" at bounding box center [1459, 276] width 40 height 25
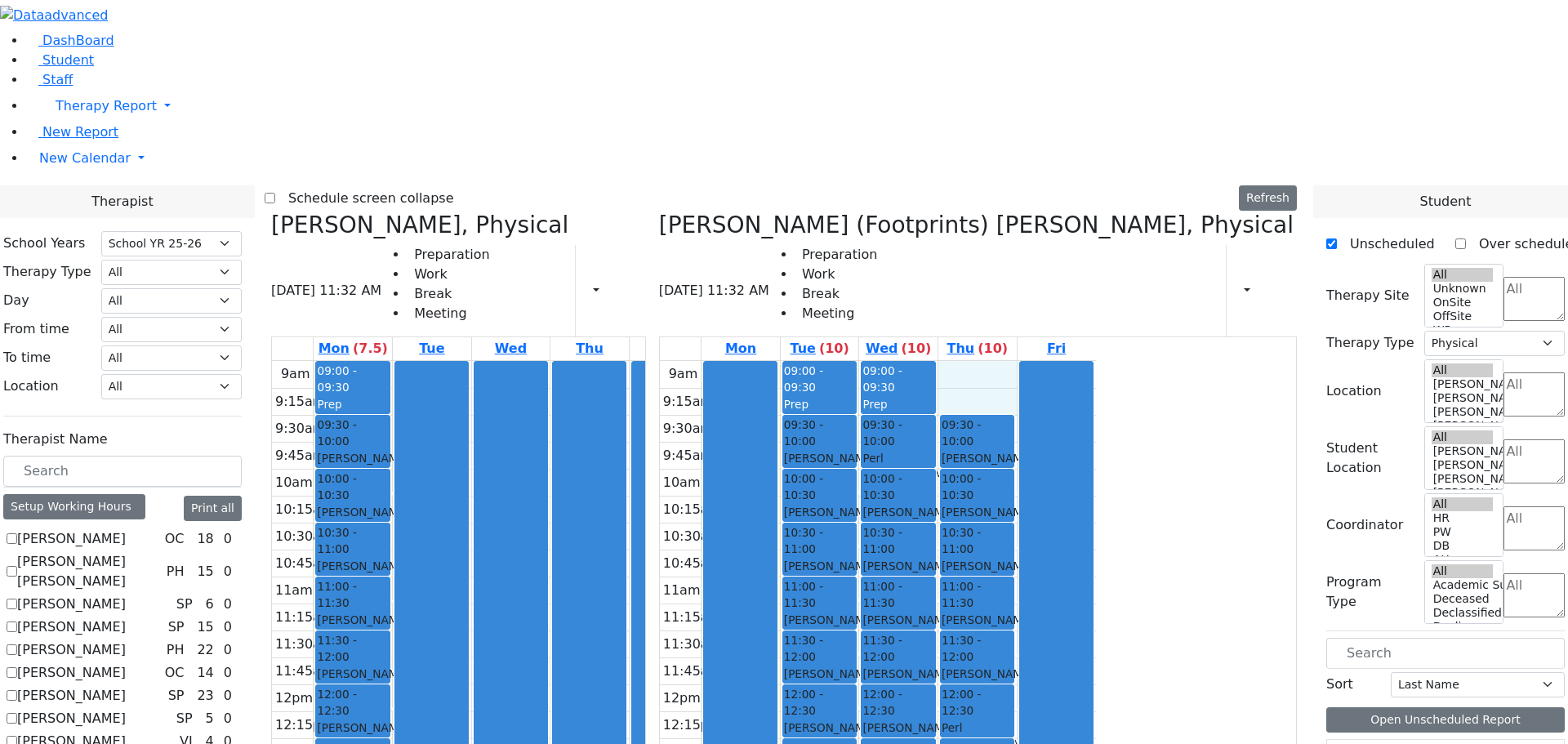
drag, startPoint x: 1191, startPoint y: 130, endPoint x: 1198, endPoint y: 150, distance: 21.2
click at [1096, 361] on div "9am 9:15am 9:30am 9:45am 10am 10:15am 10:30am 10:45am 11am 11:15am 11:30am 11:4…" at bounding box center [878, 685] width 437 height 647
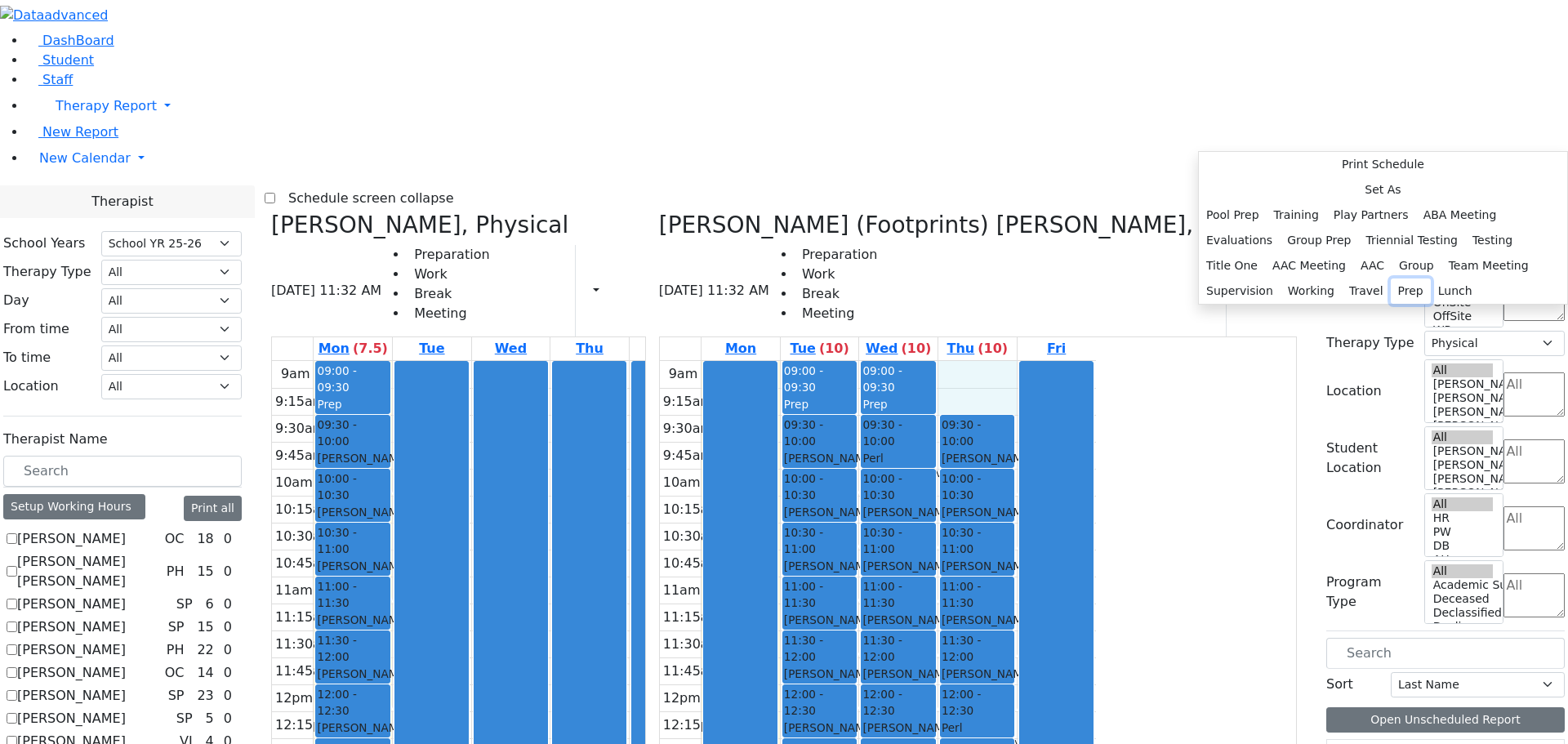
click at [1396, 303] on button "Prep" at bounding box center [1411, 291] width 40 height 25
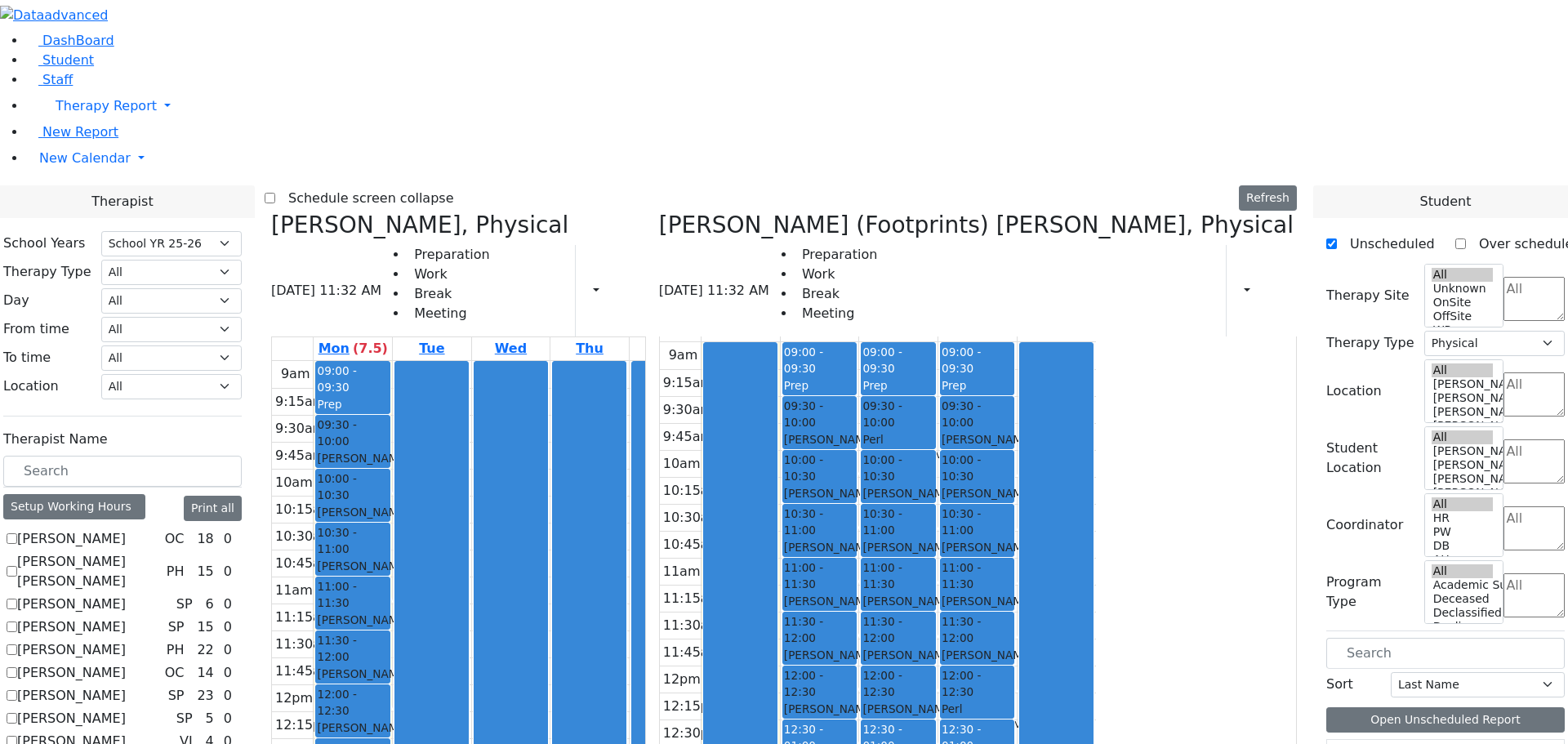
scroll to position [23, 0]
click at [659, 211] on icon at bounding box center [659, 225] width 0 height 27
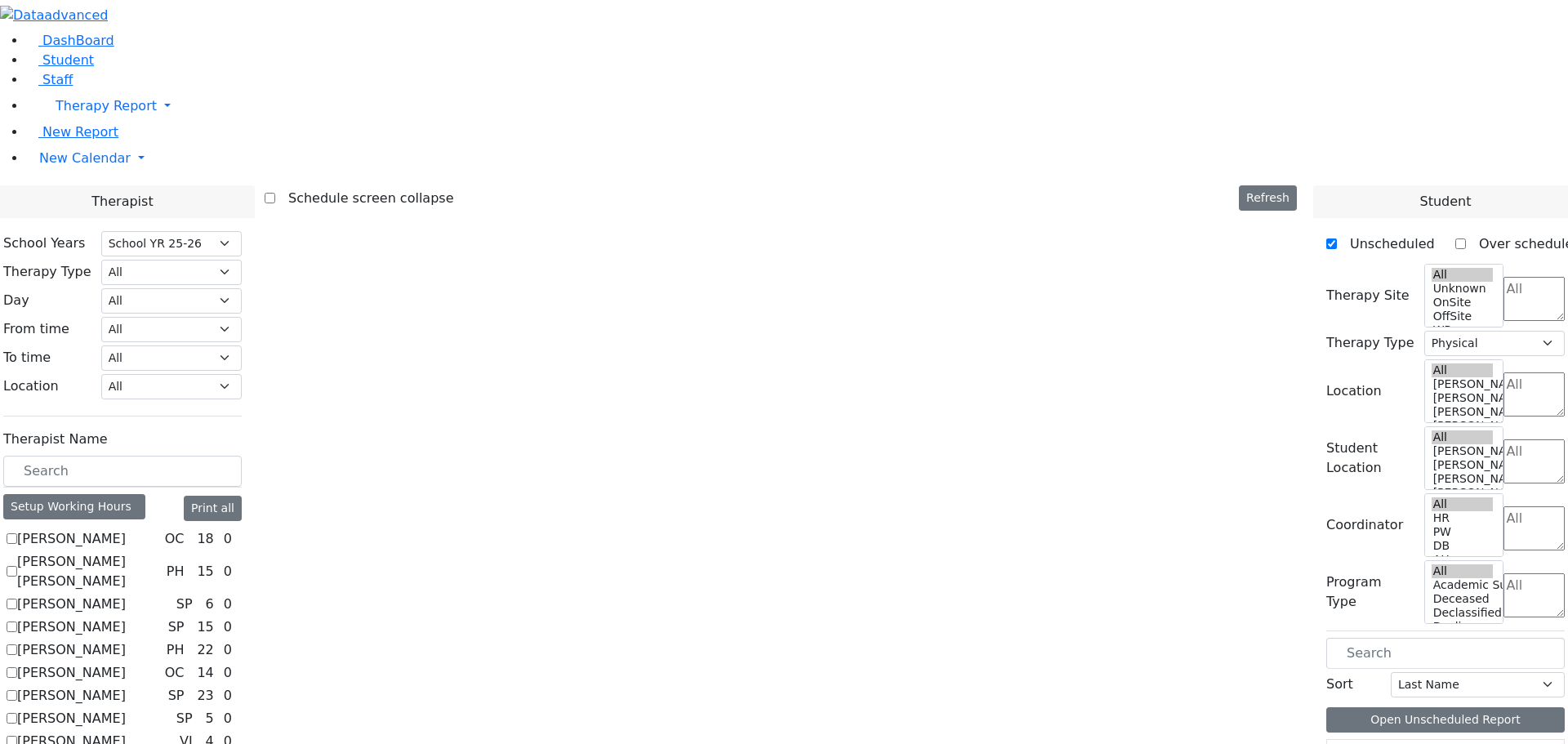
checkbox input "false"
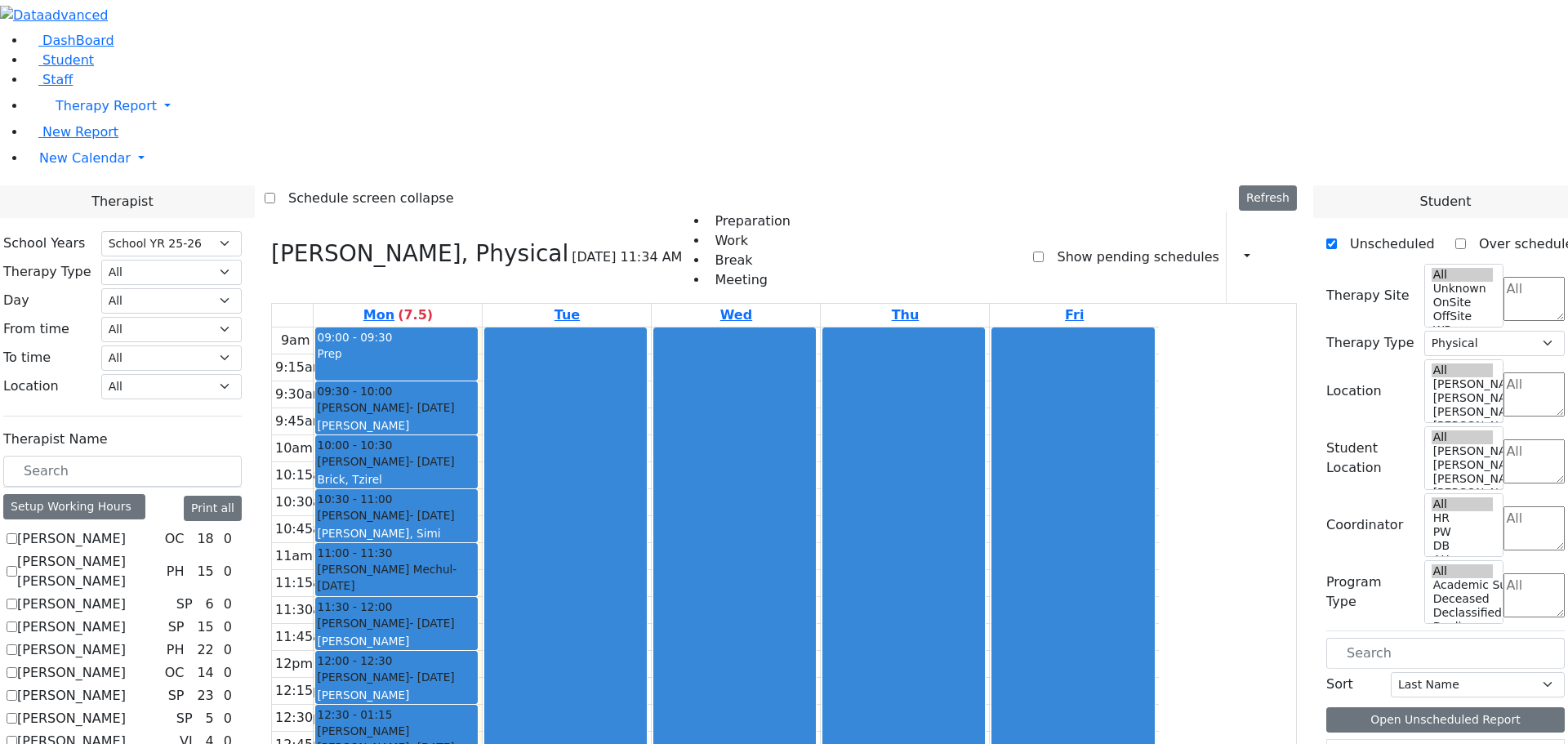
scroll to position [0, 0]
click at [146, 494] on div "Setup Working Hours" at bounding box center [74, 507] width 142 height 25
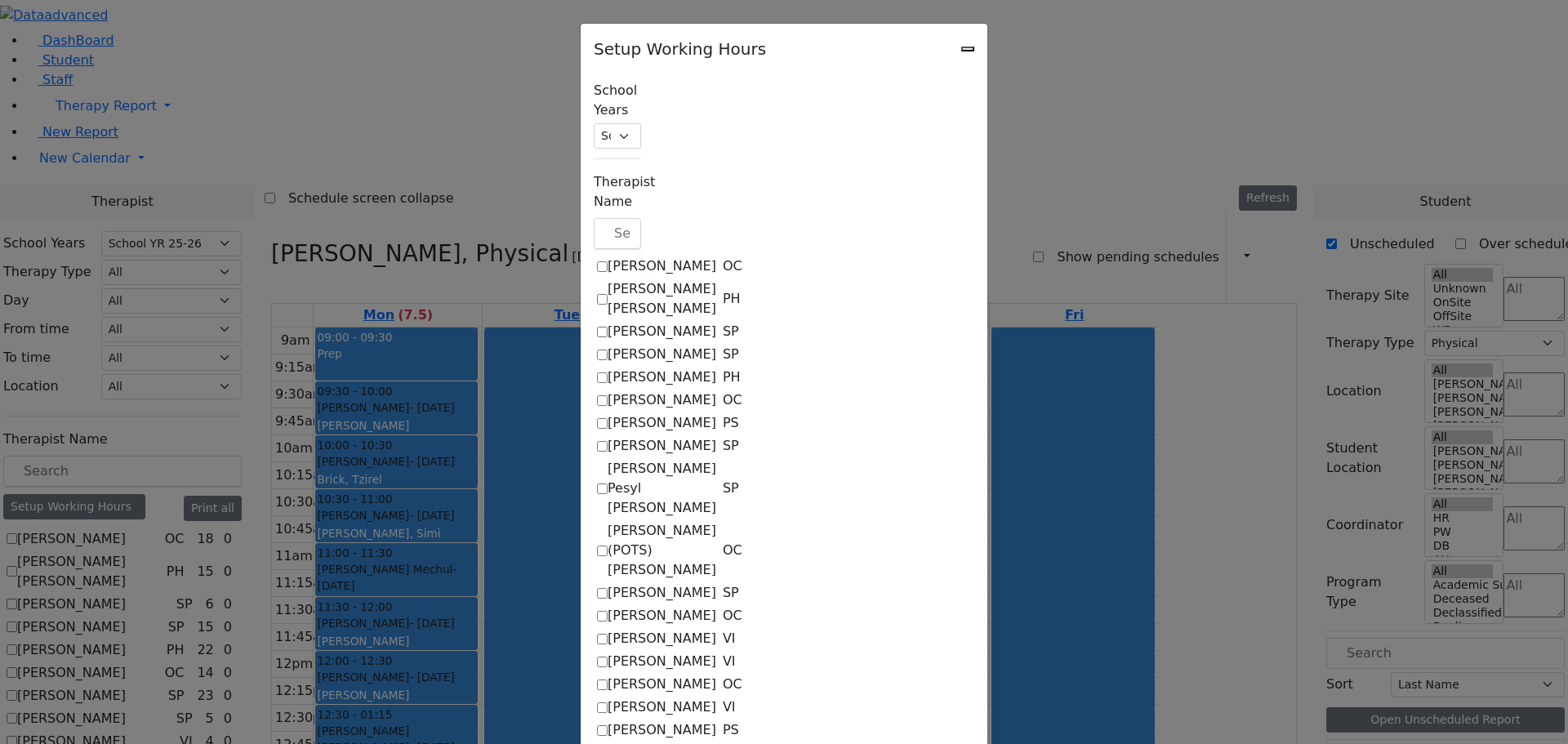
checkbox input "true"
select select "14:00:00"
select select "1"
select select "15:00:00"
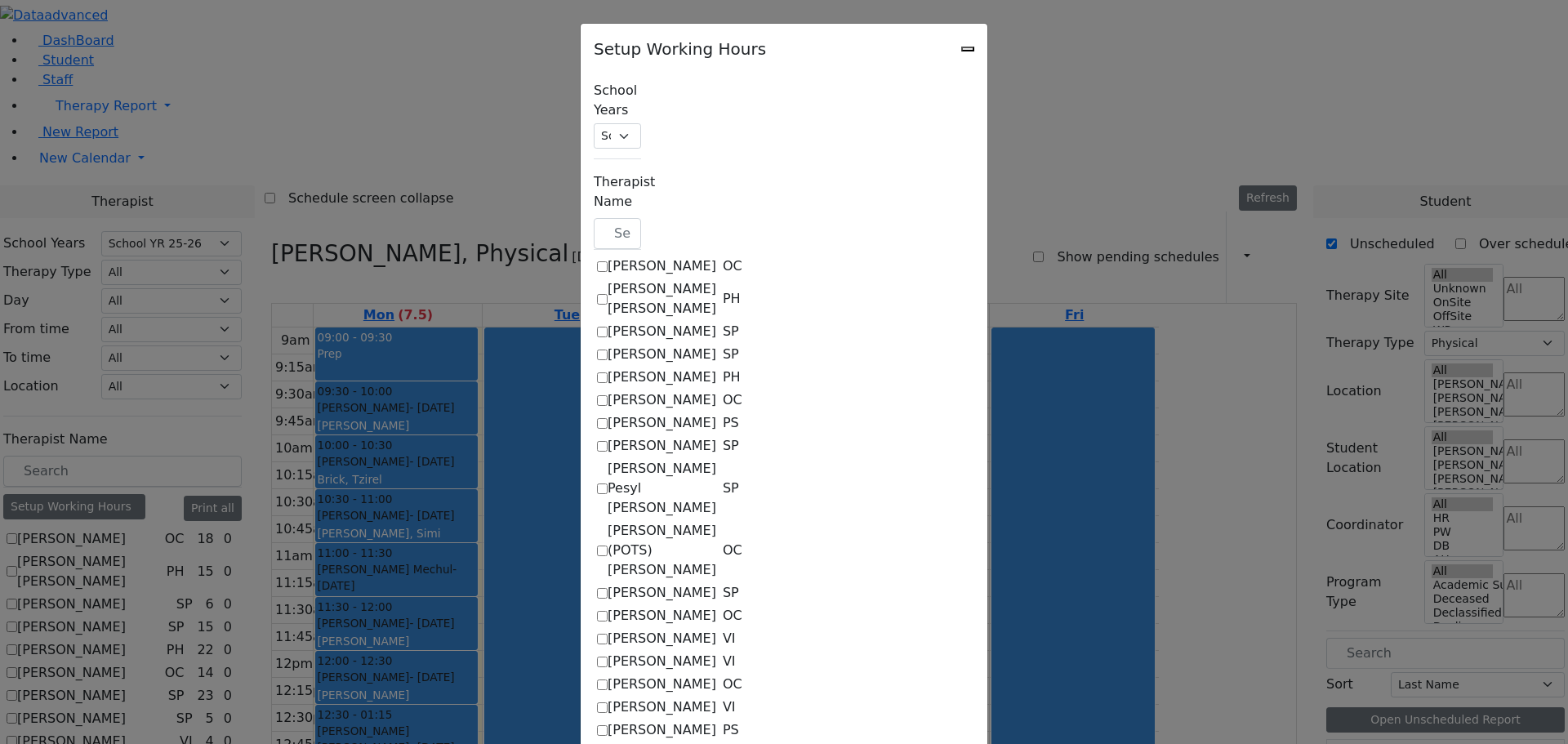
select select "15:00:00"
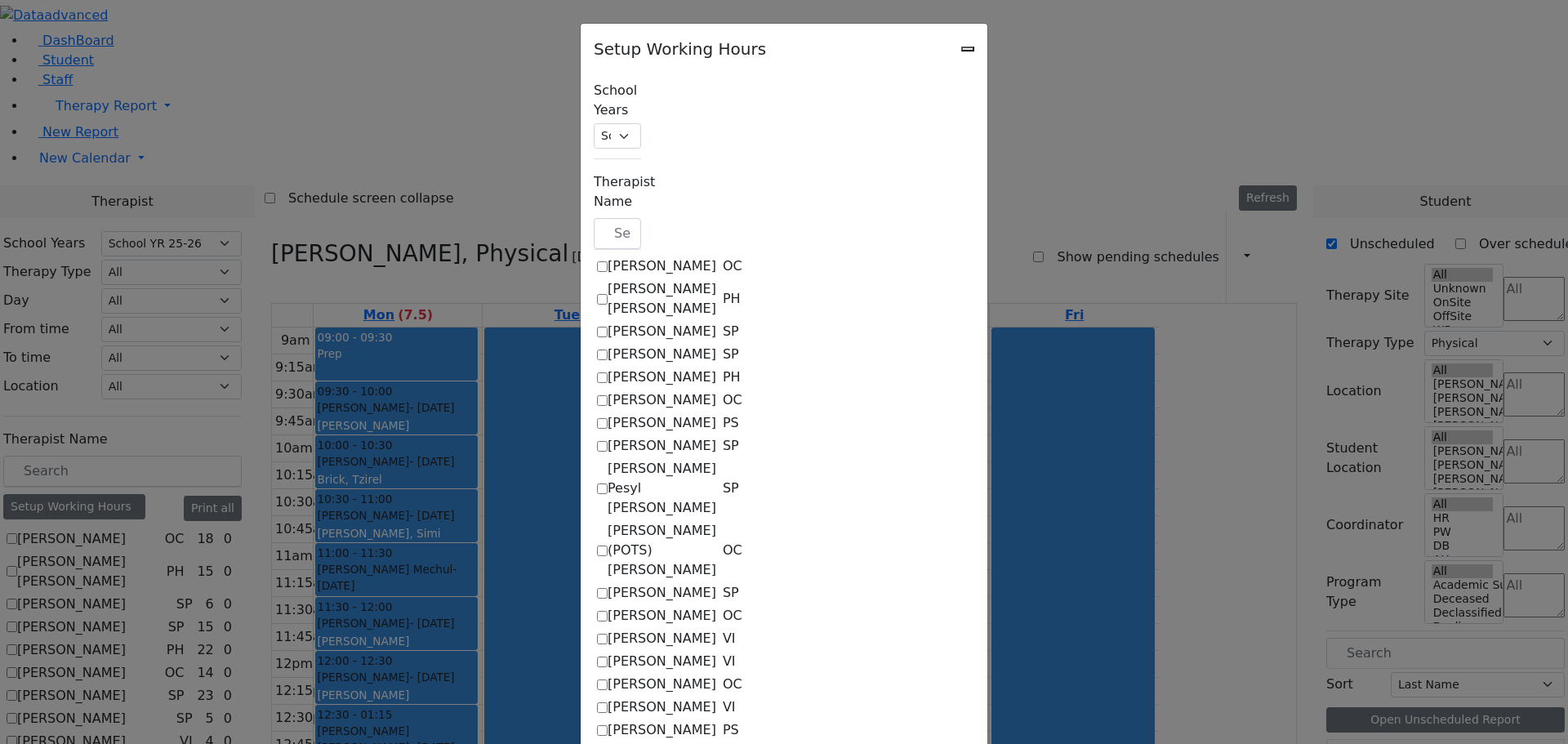
select select "15:00:00"
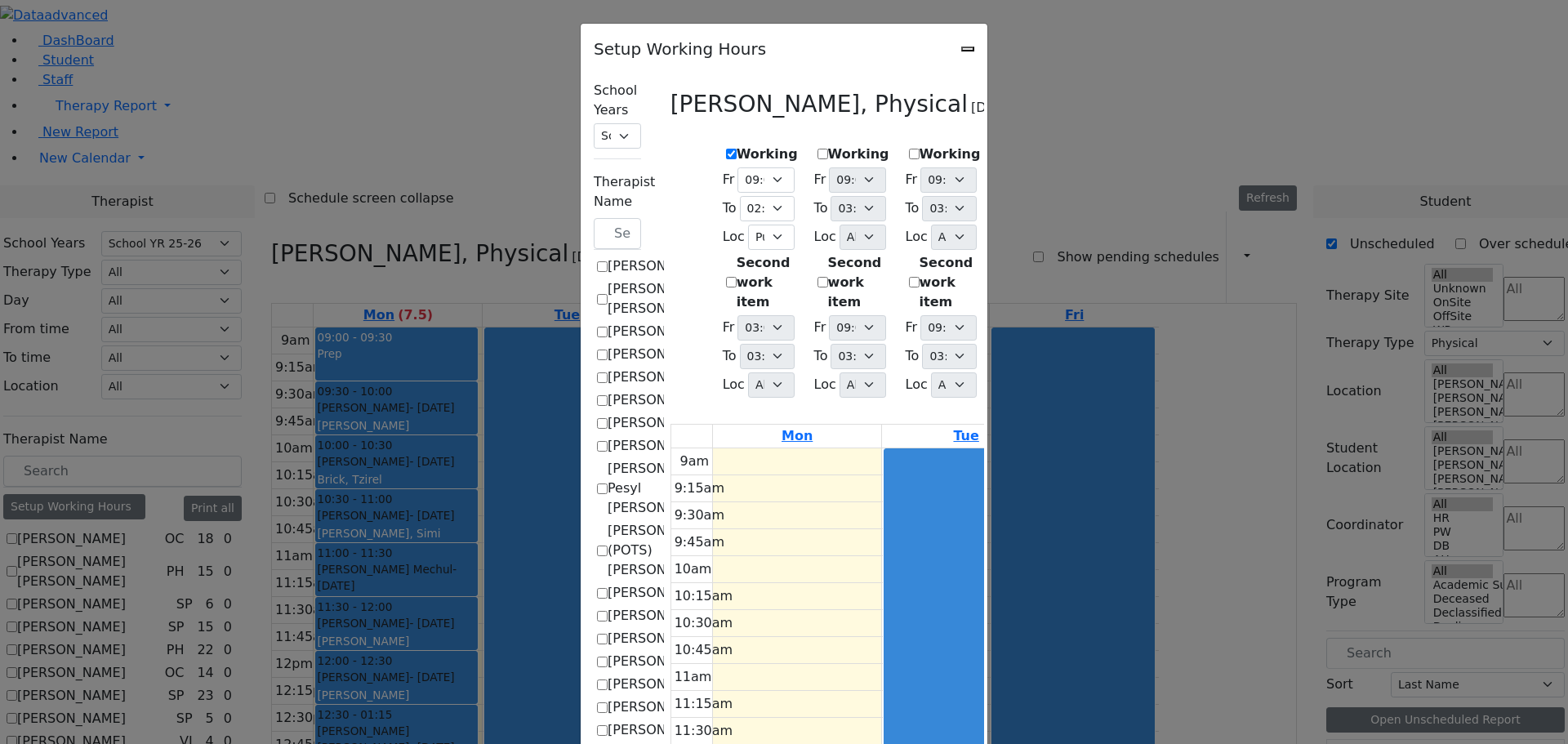
scroll to position [898, 0]
checkbox input "true"
checkbox input "false"
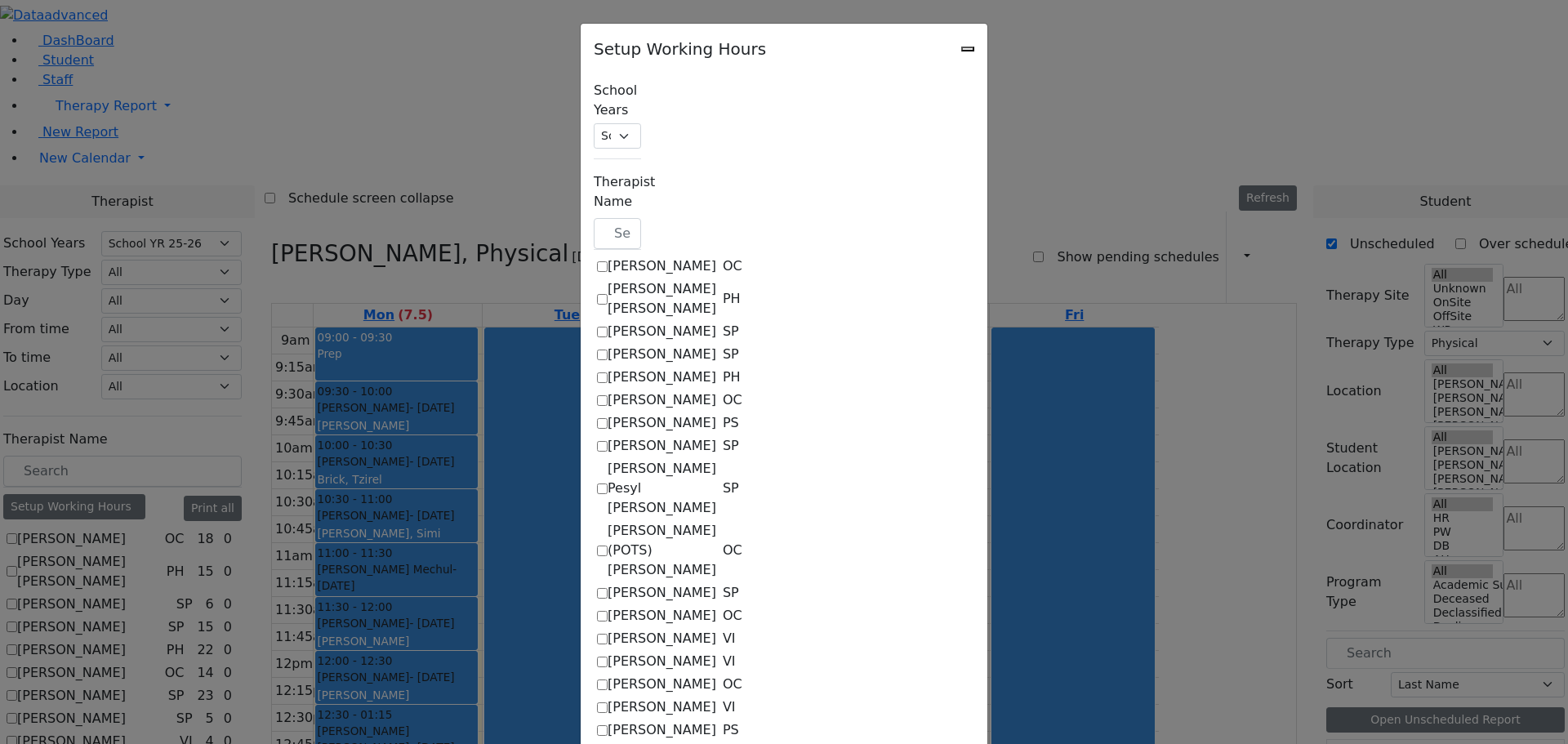
select select "15:00:00"
select select "1"
select select "15:00:00"
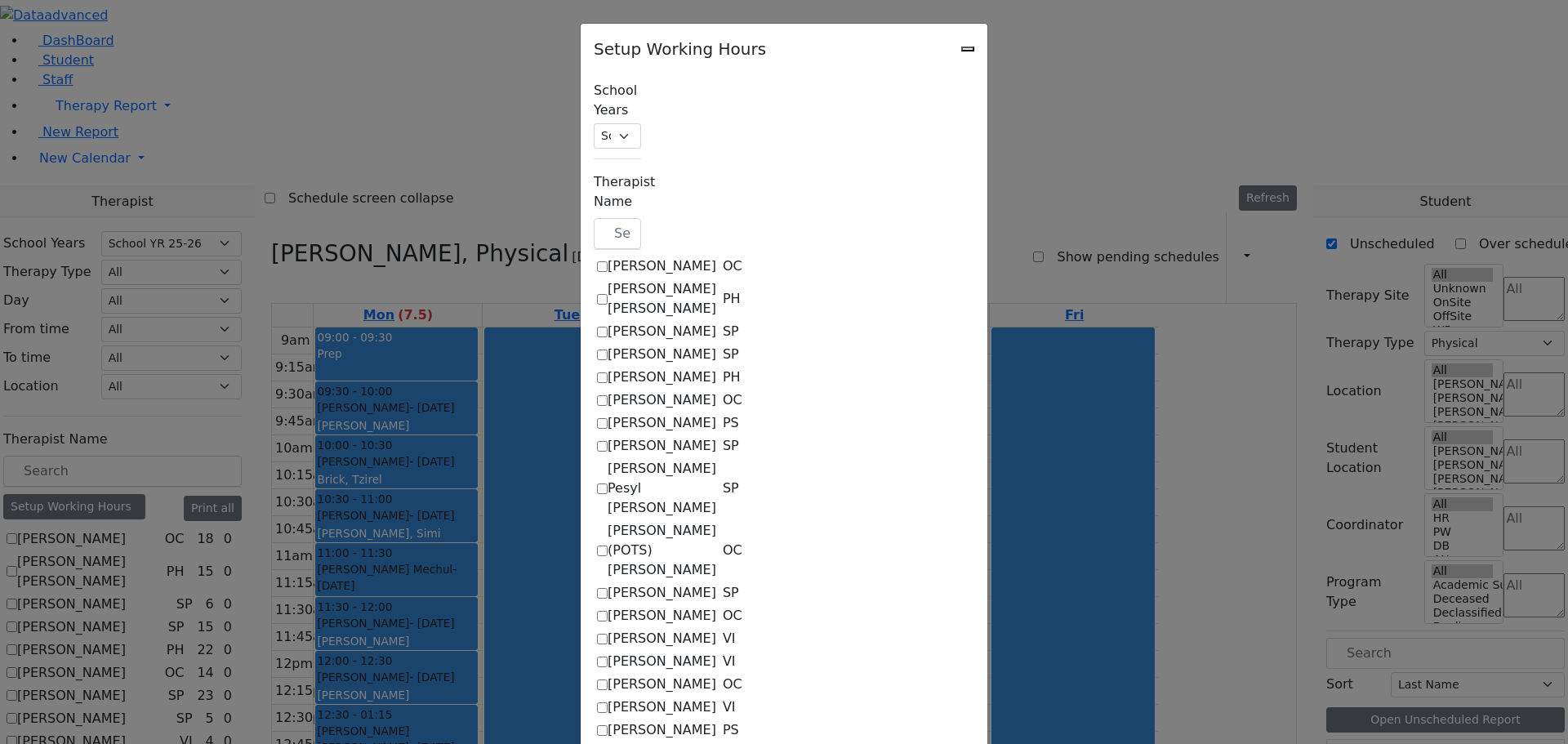
select select "1"
select select "15:00:00"
select select "1"
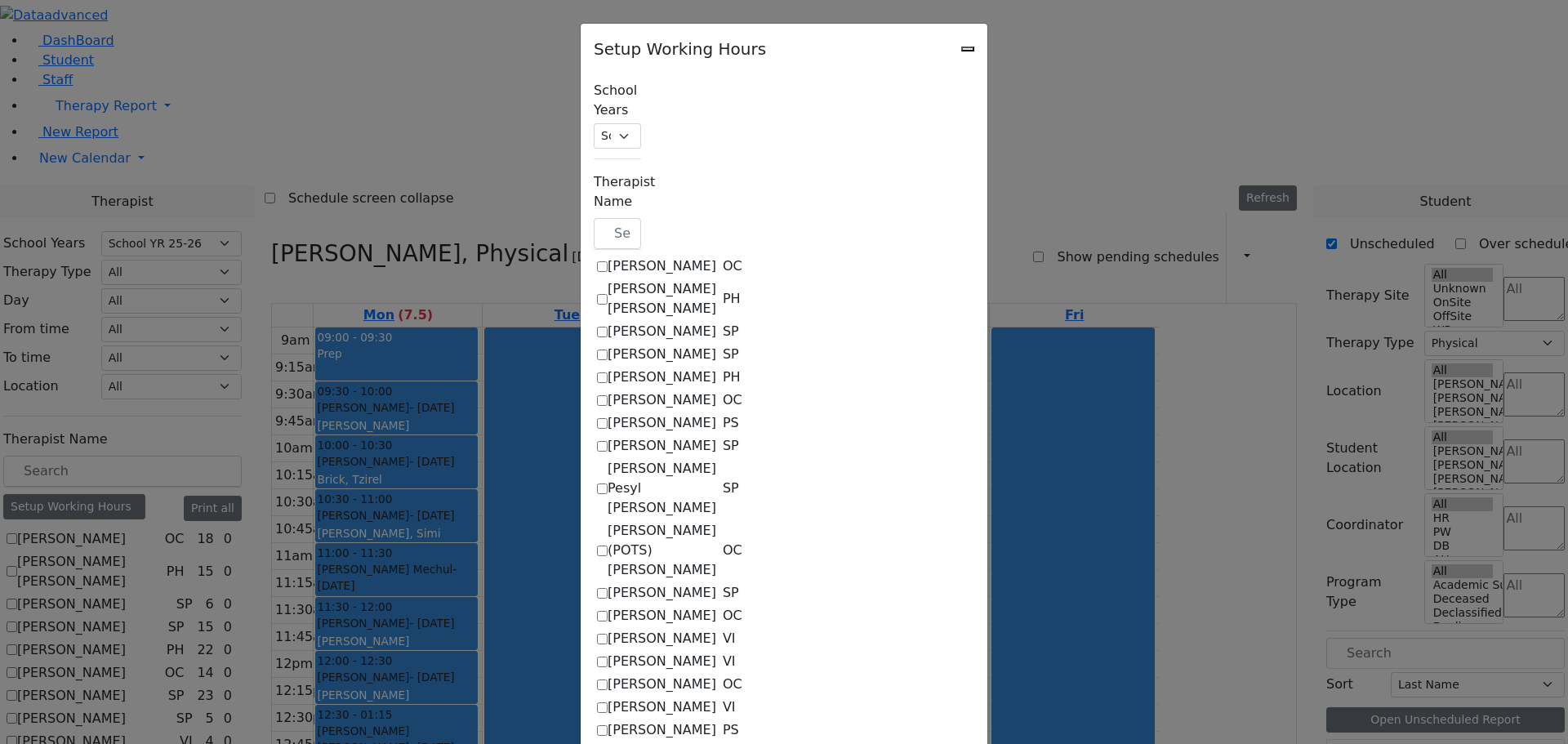
select select "15:00:00"
select select "1"
select select "15:00:00"
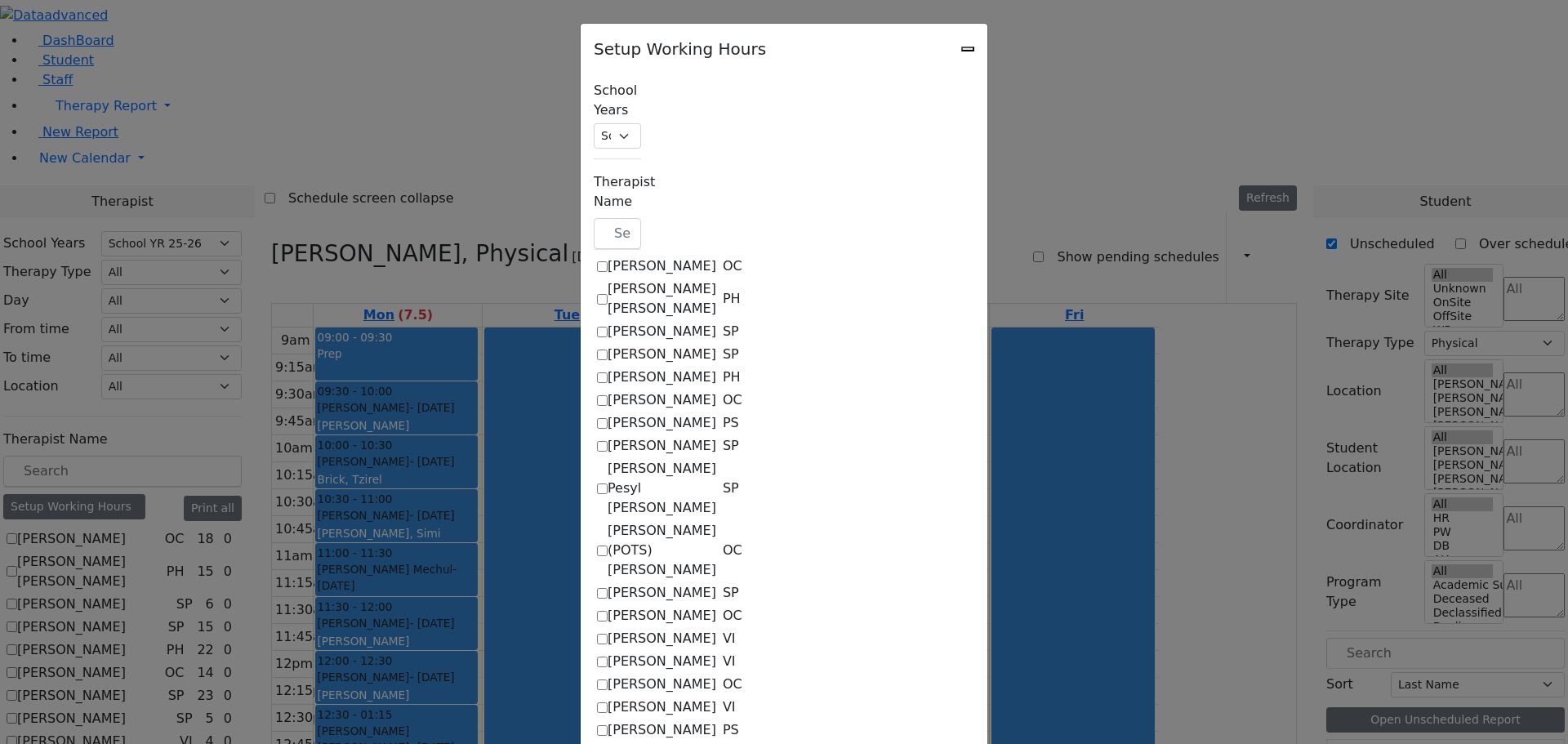
select select "15:00:00"
select select "13:45:00"
select select "1"
select select "15:00:00"
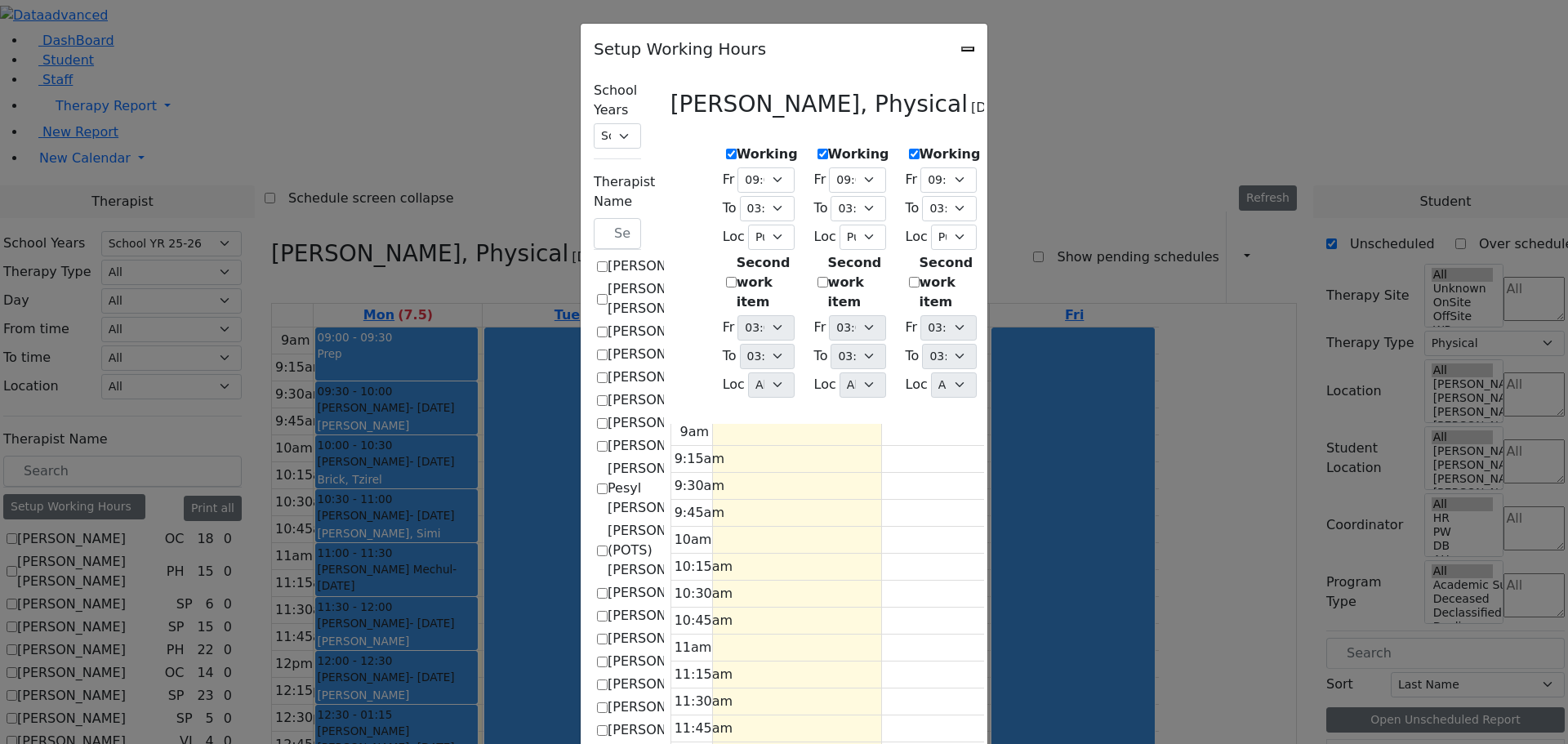
scroll to position [0, 0]
click at [988, 49] on div "Setup Working Hours" at bounding box center [784, 43] width 406 height 41
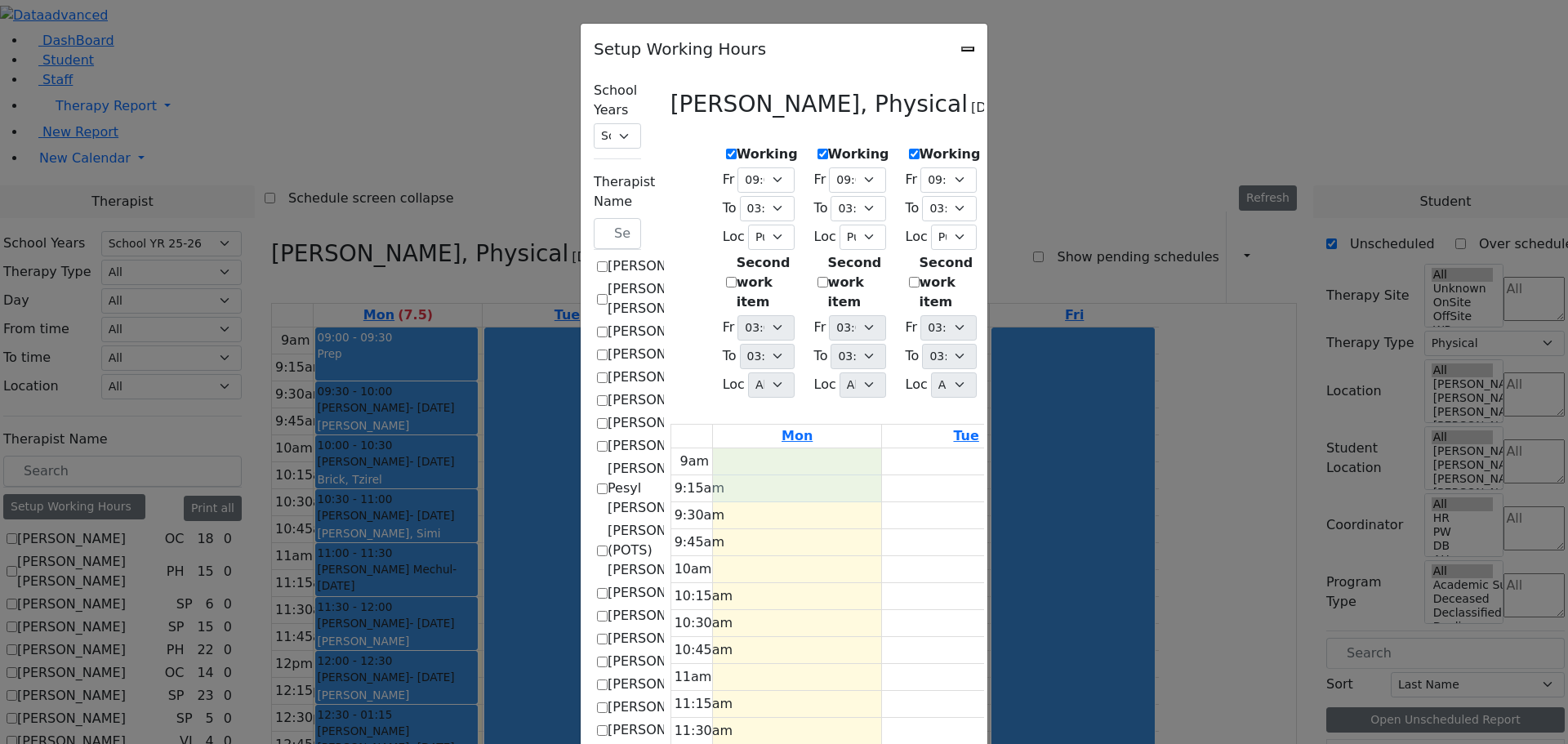
drag, startPoint x: 535, startPoint y: 404, endPoint x: 534, endPoint y: 417, distance: 13.0
click at [968, 49] on icon "Close" at bounding box center [968, 49] width 0 height 0
checkbox input "false"
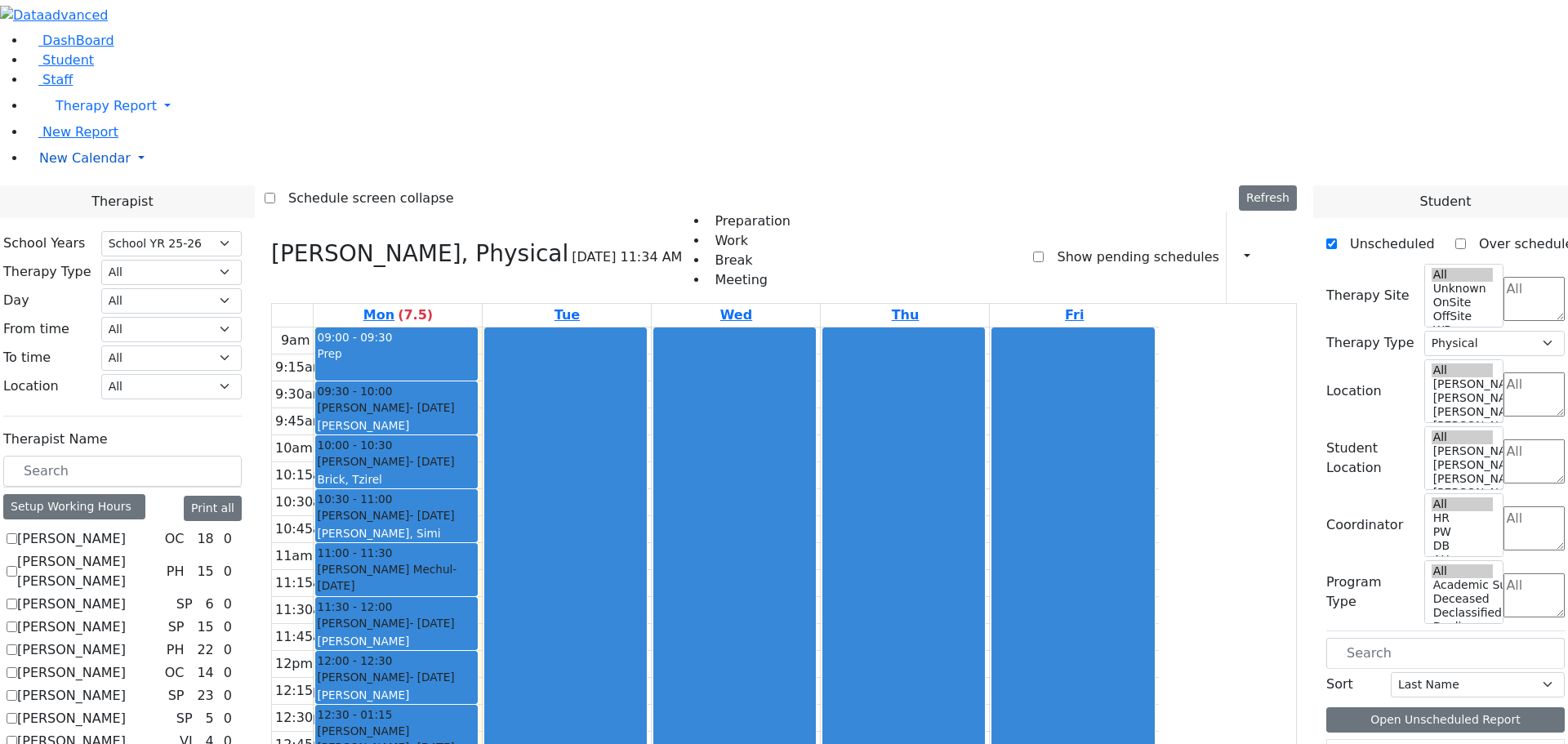
click at [78, 114] on span "New Calendar" at bounding box center [105, 105] width 101 height 16
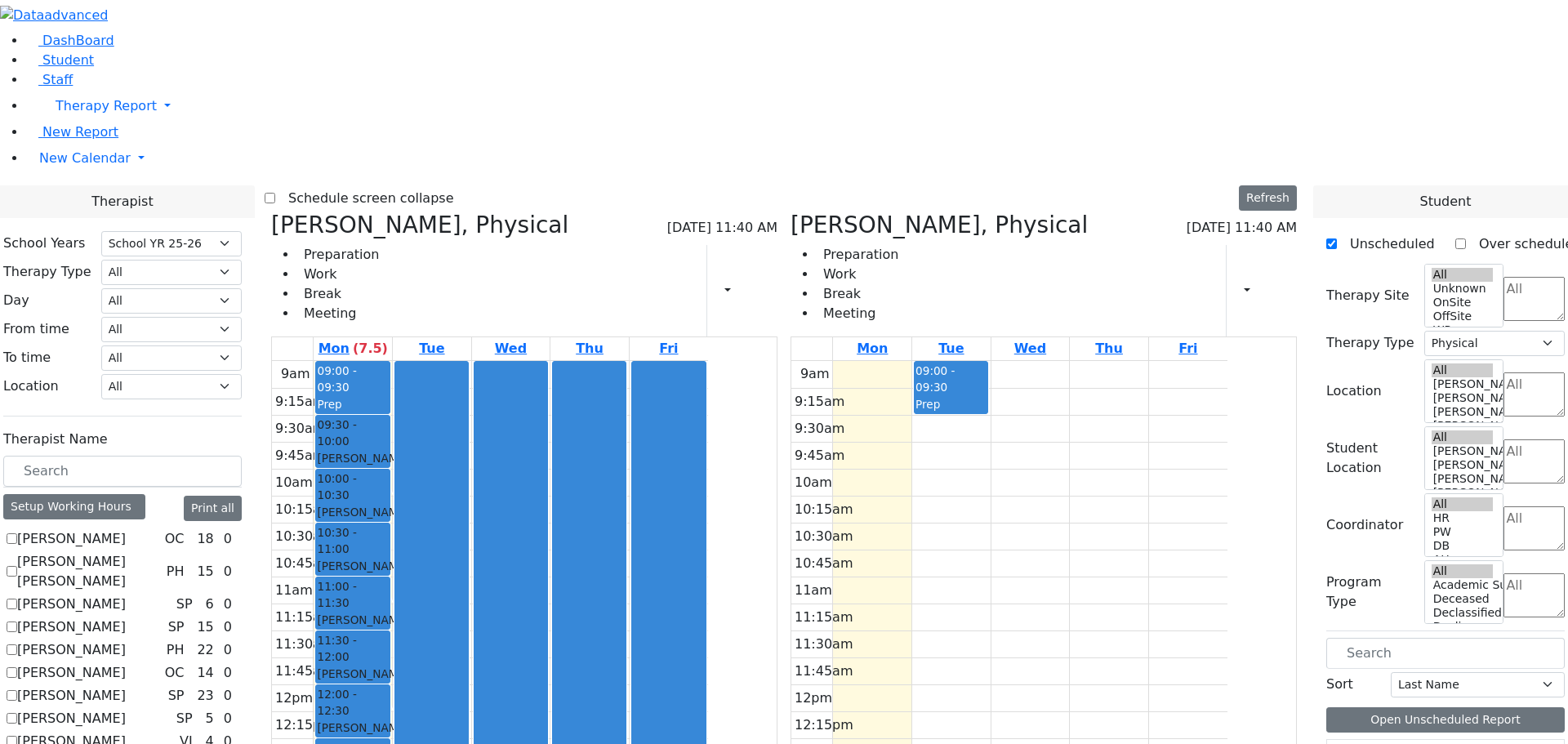
click at [790, 211] on icon at bounding box center [790, 225] width 0 height 27
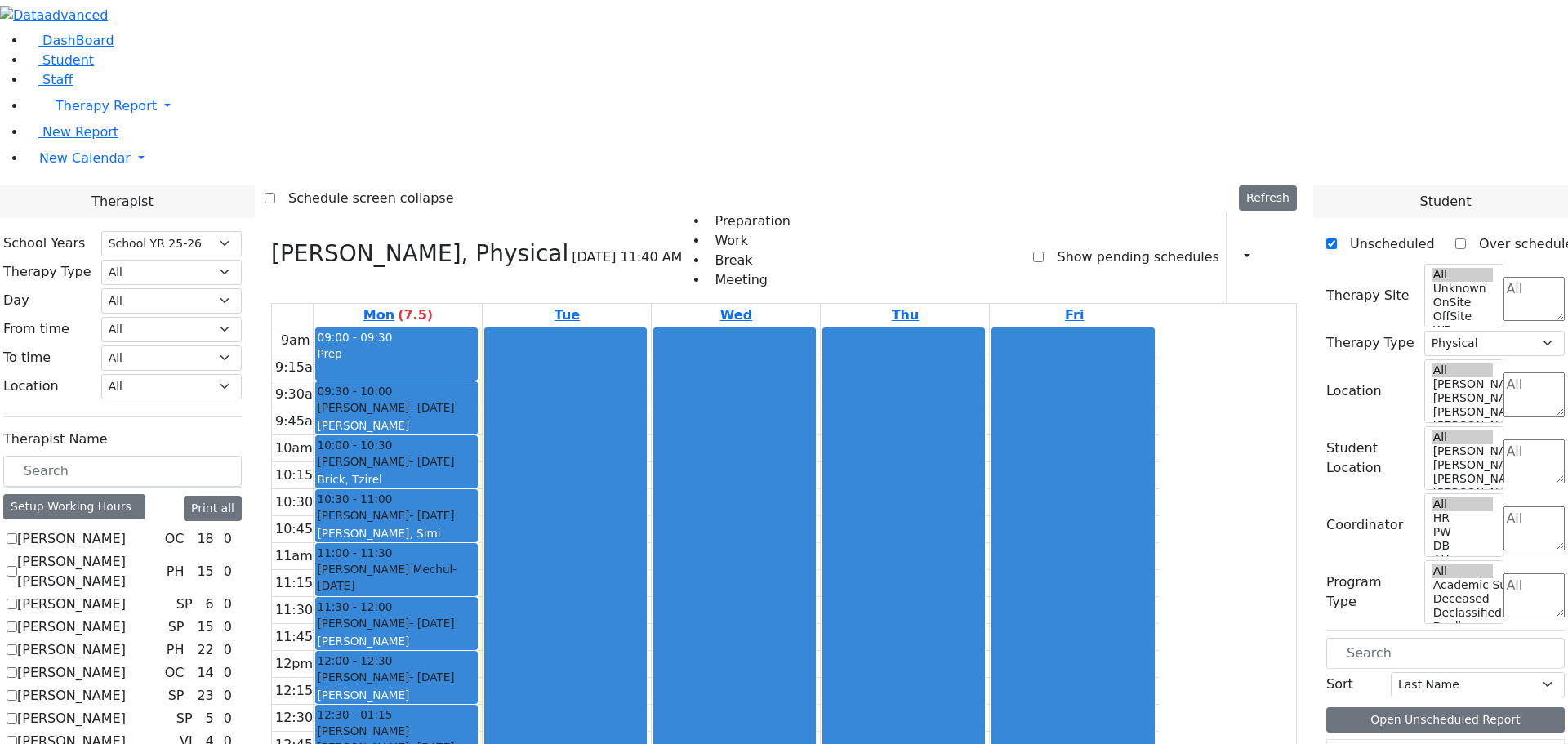
click at [646, 329] on div at bounding box center [565, 650] width 161 height 645
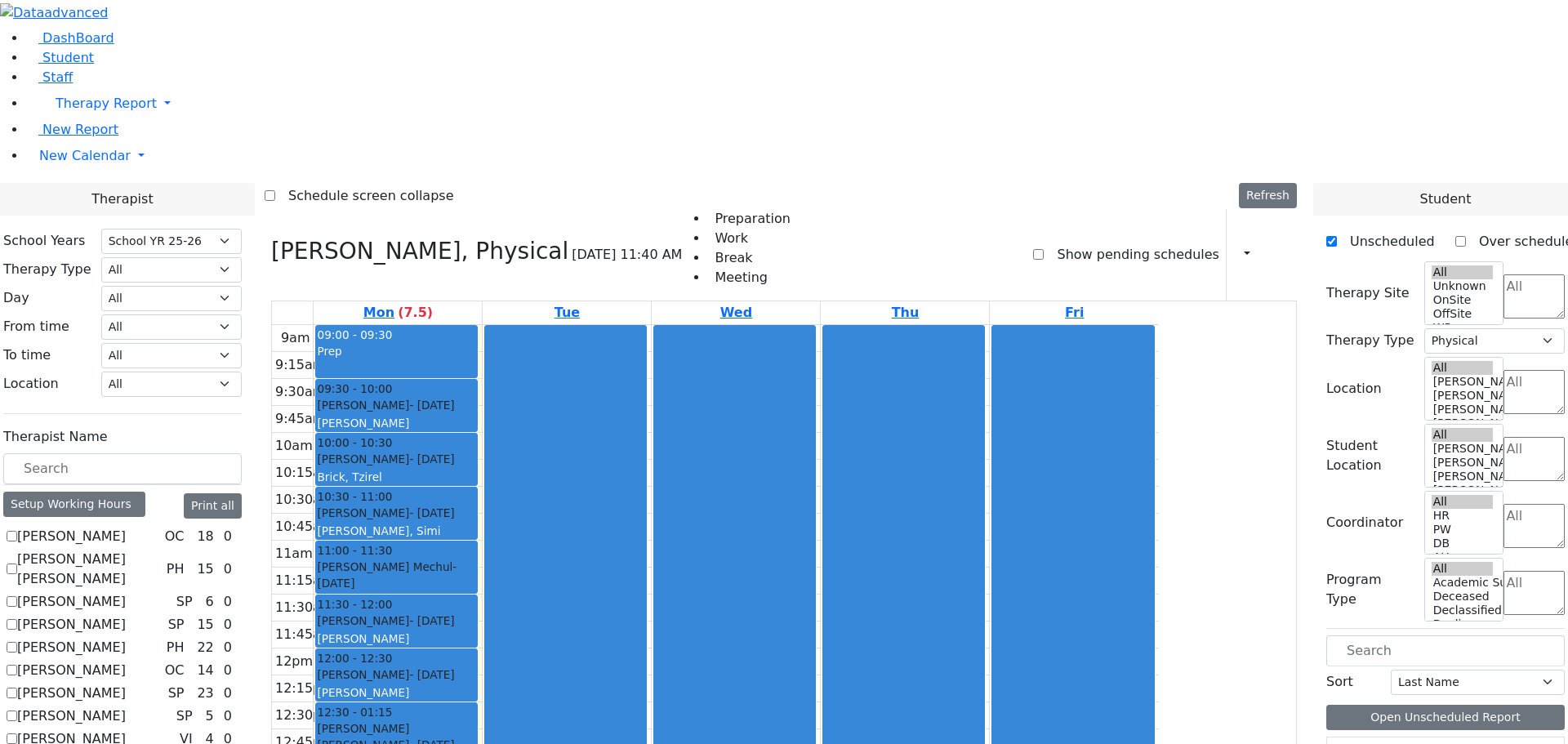
scroll to position [731, 0]
checkbox input "true"
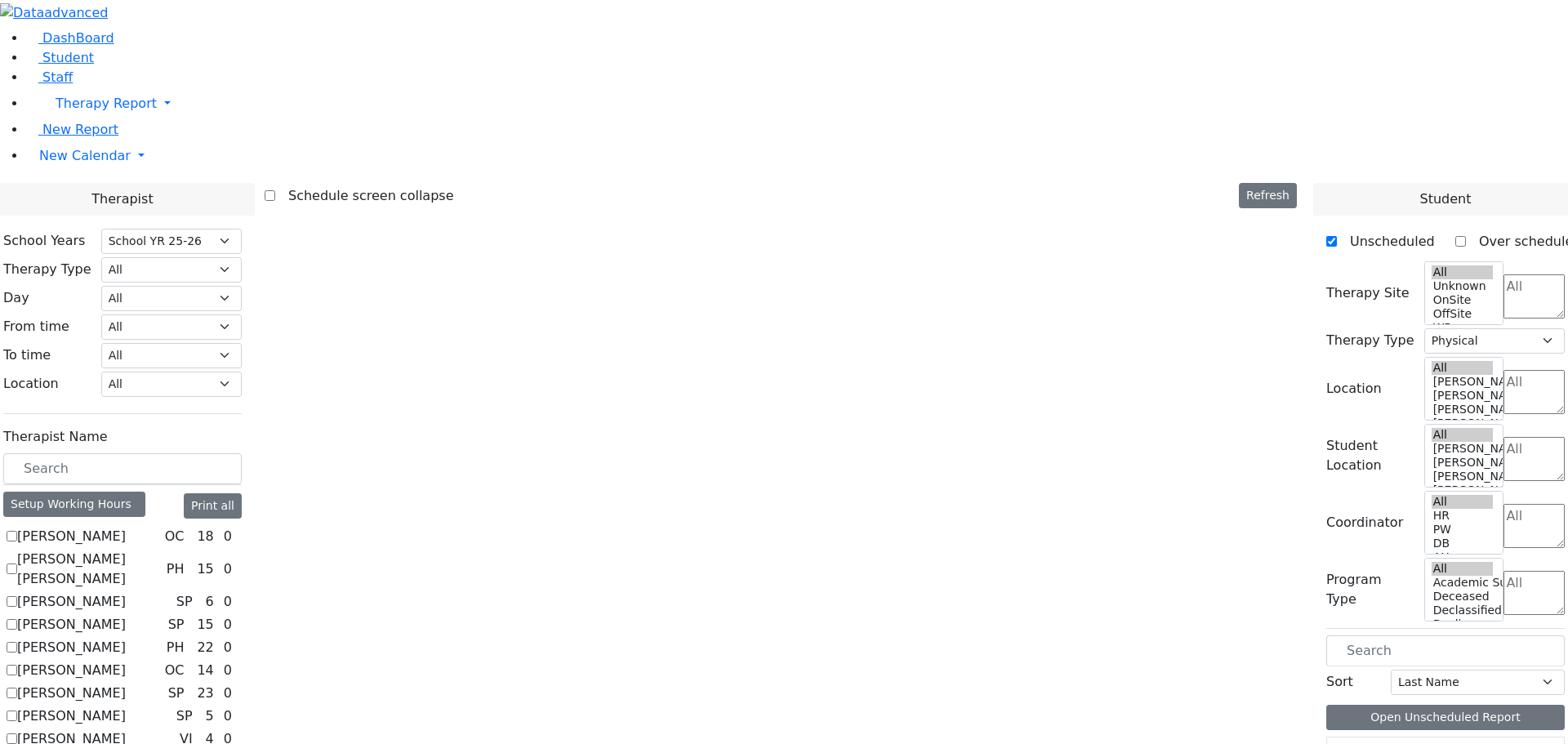
scroll to position [0, 0]
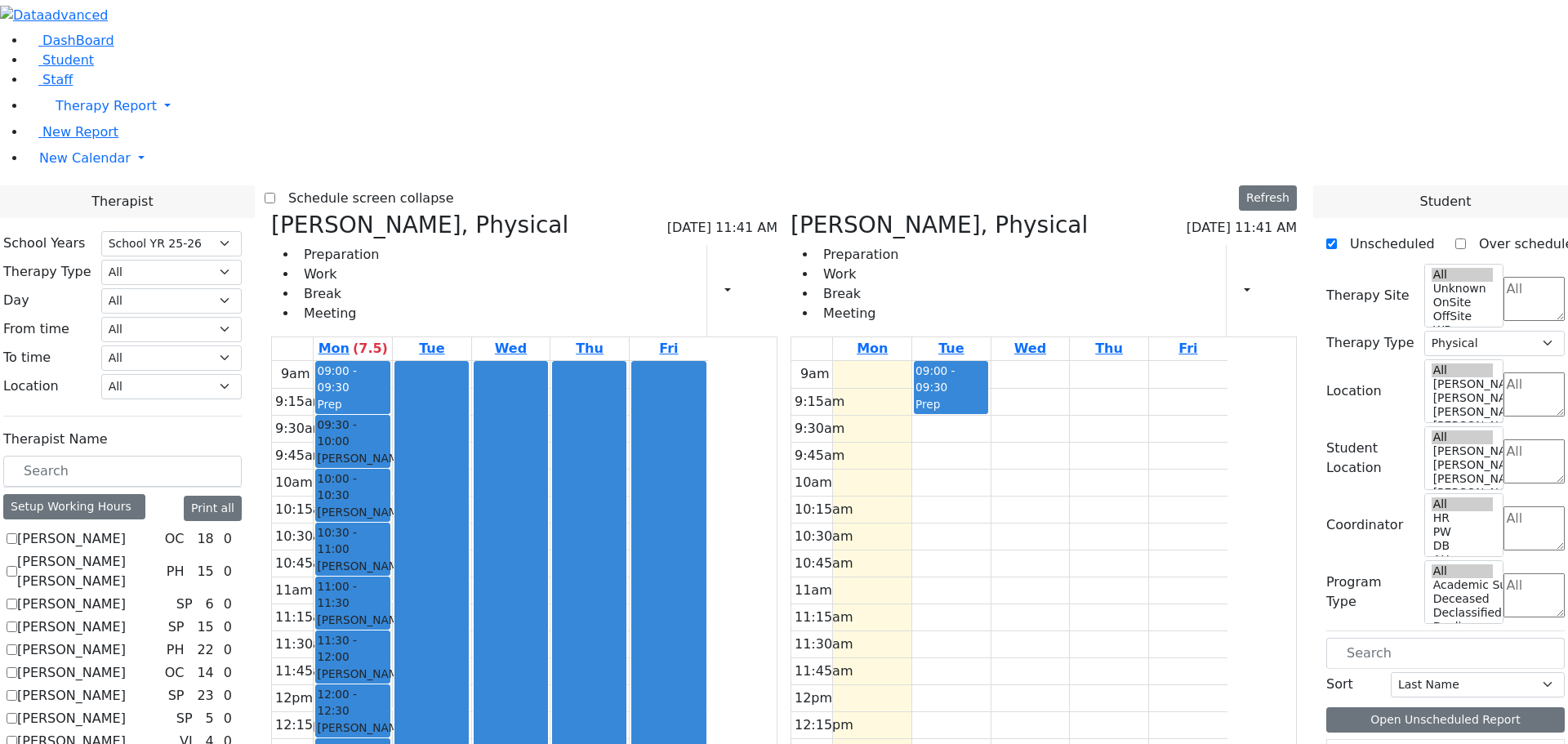
click at [271, 211] on icon at bounding box center [271, 225] width 0 height 27
checkbox input "false"
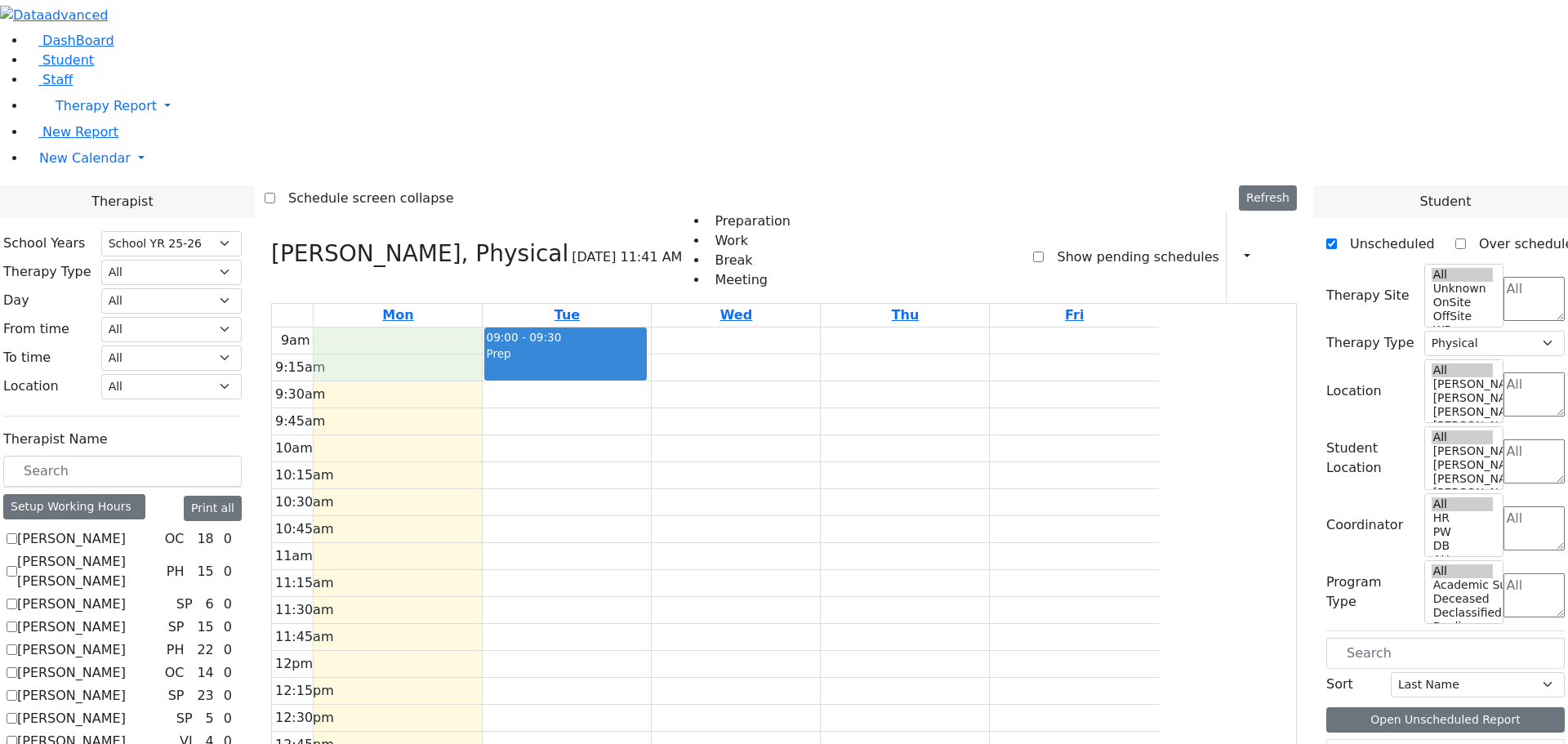
drag, startPoint x: 544, startPoint y: 117, endPoint x: 550, endPoint y: 130, distance: 14.3
click at [550, 328] on div "9am 9:15am 9:30am 9:45am 10am 10:15am 10:30am 10:45am 11am 11:15am 11:30am 11:4…" at bounding box center [715, 651] width 887 height 647
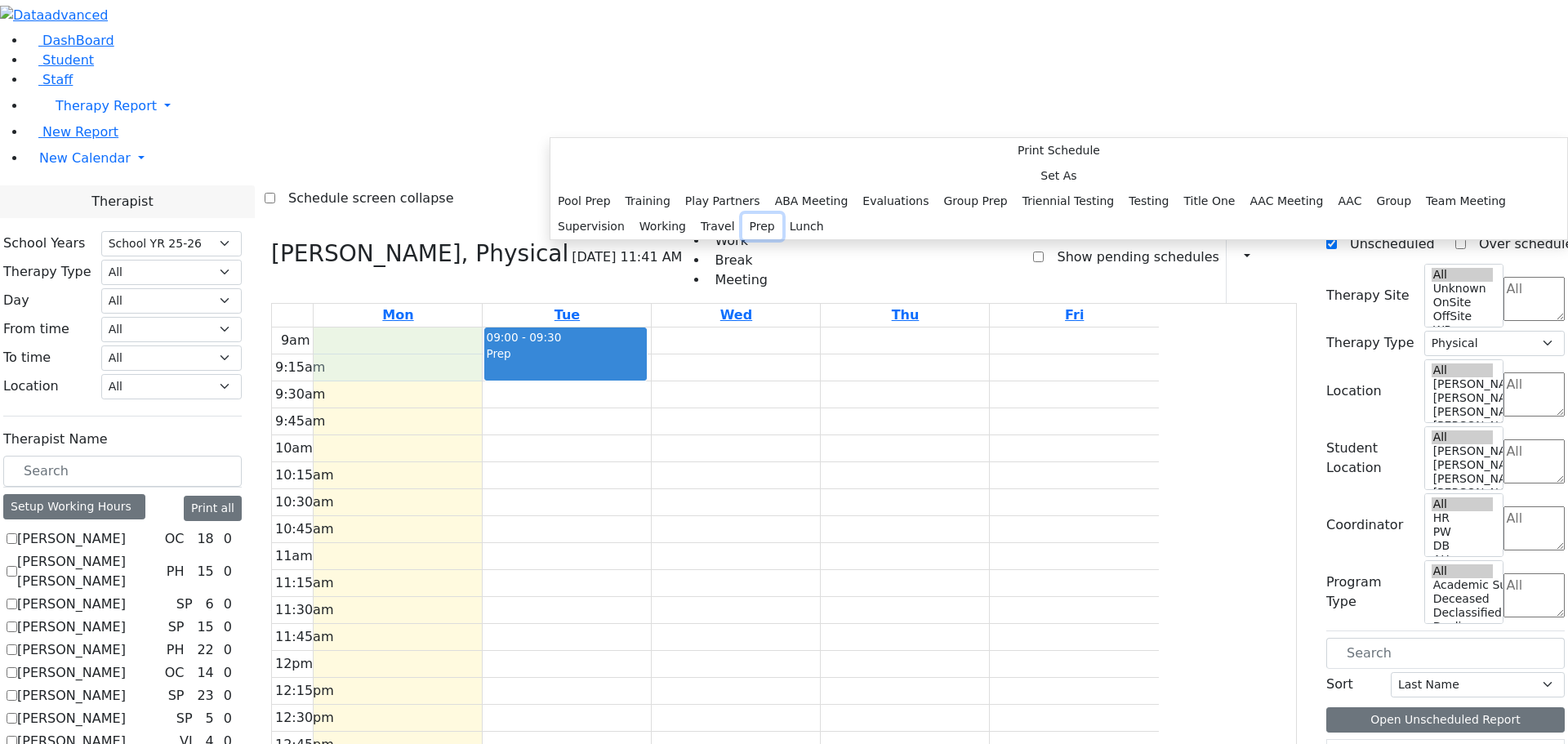
click at [743, 239] on button "Prep" at bounding box center [763, 227] width 40 height 25
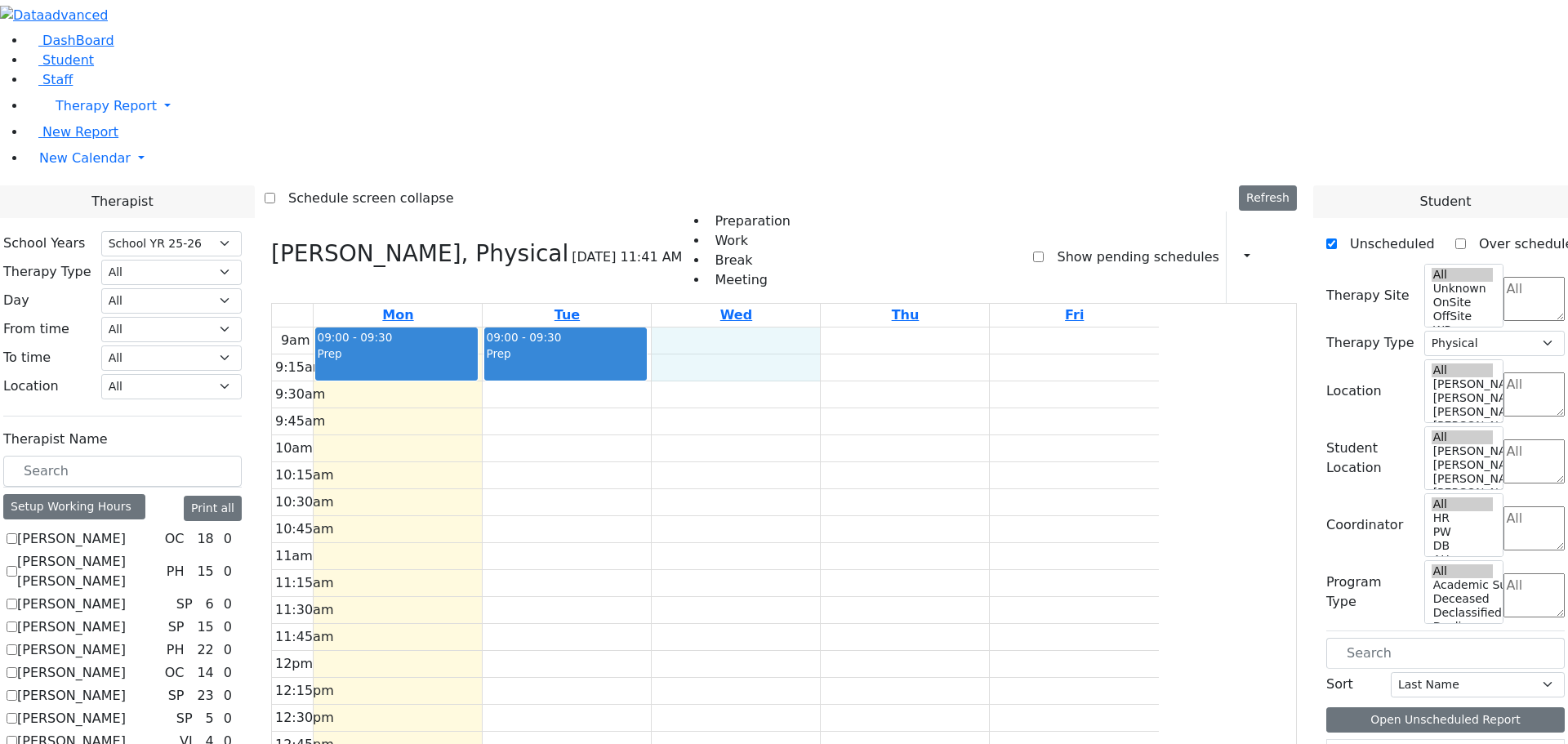
drag, startPoint x: 871, startPoint y: 110, endPoint x: 877, endPoint y: 135, distance: 25.7
click at [877, 328] on div "9am 9:15am 9:30am 9:45am 10am 10:15am 10:30am 10:45am 11am 11:15am 11:30am 11:4…" at bounding box center [715, 651] width 887 height 647
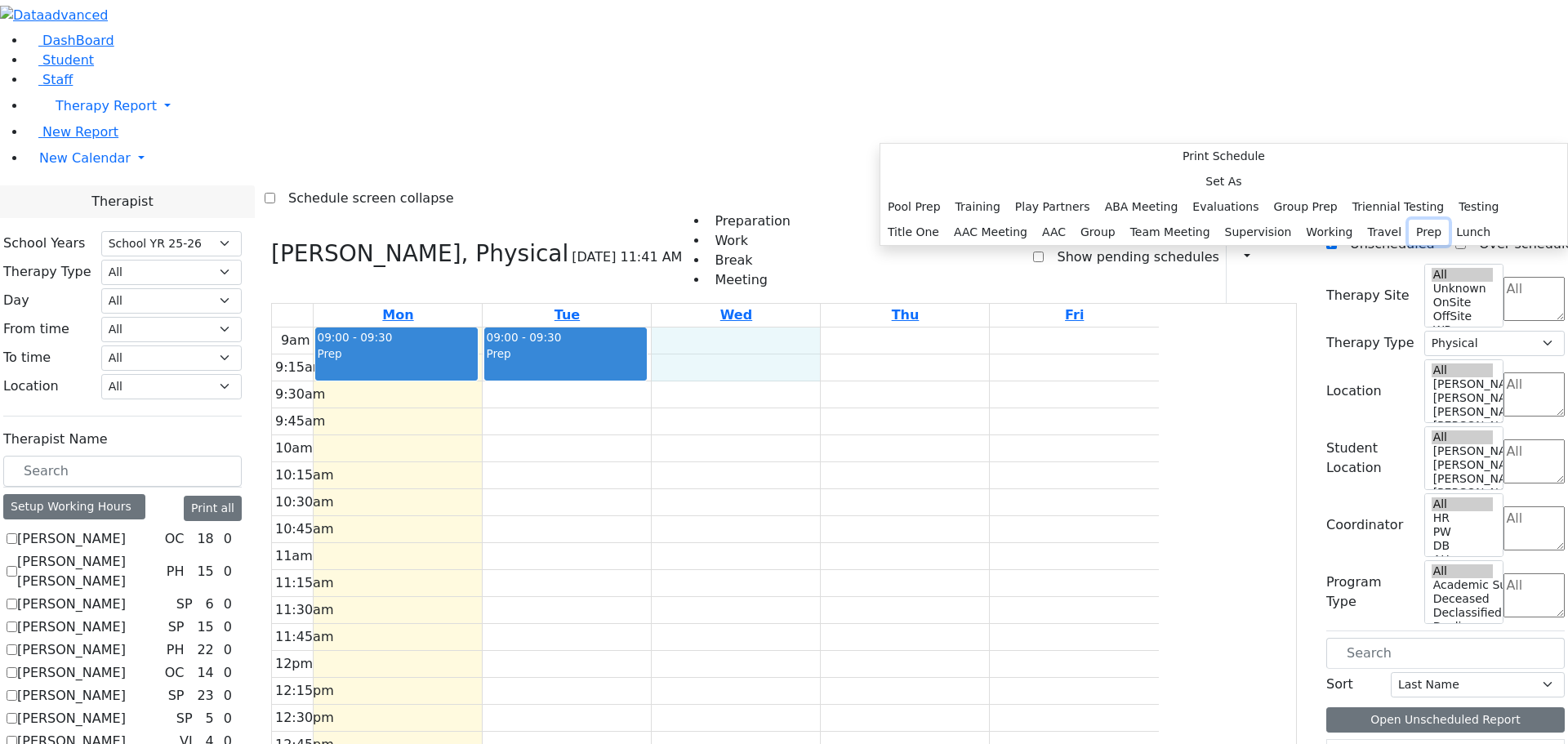
click at [1409, 245] on button "Prep" at bounding box center [1429, 232] width 40 height 25
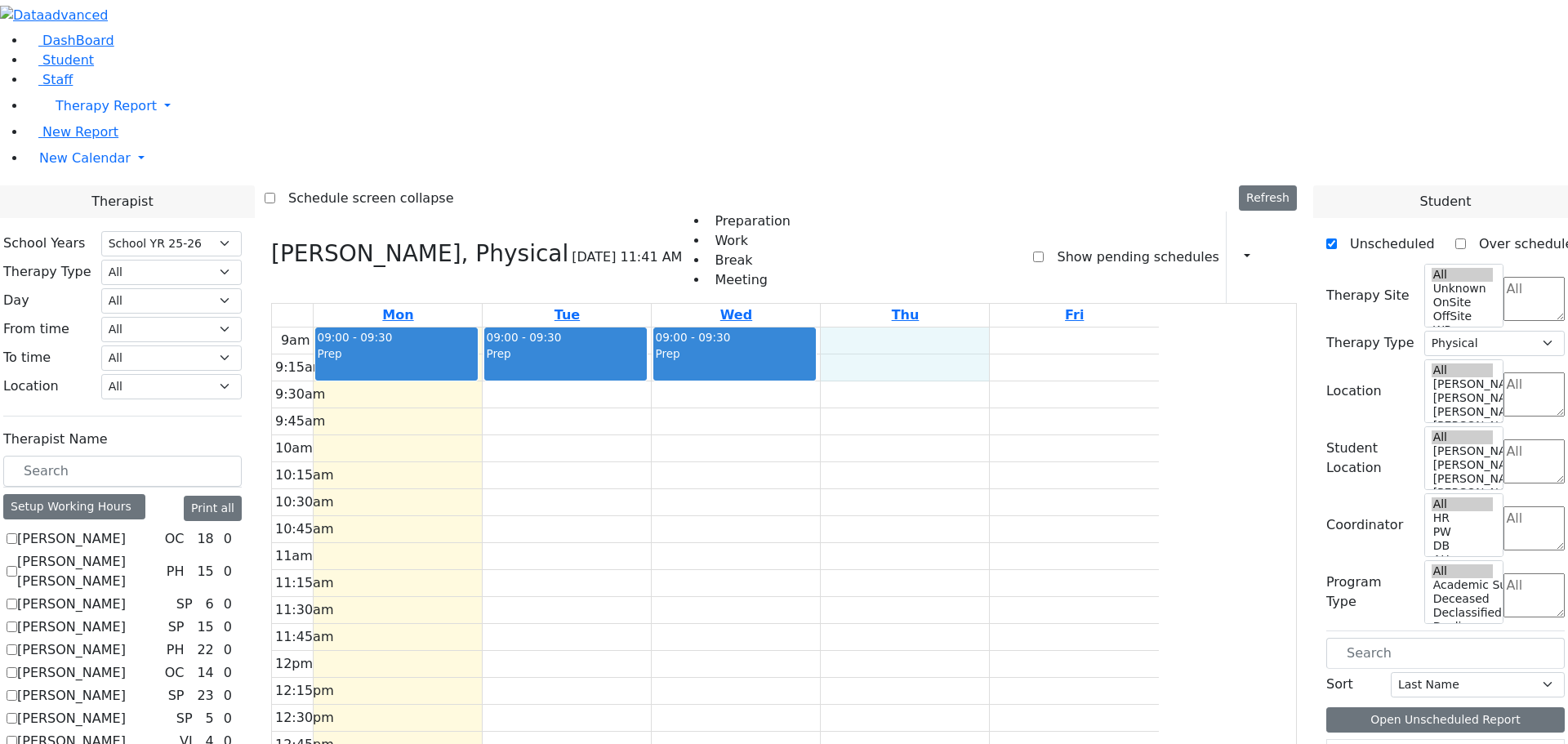
drag, startPoint x: 1041, startPoint y: 104, endPoint x: 1043, endPoint y: 129, distance: 25.1
click at [1043, 328] on div "9am 9:15am 9:30am 9:45am 10am 10:15am 10:30am 10:45am 11am 11:15am 11:30am 11:4…" at bounding box center [715, 651] width 887 height 647
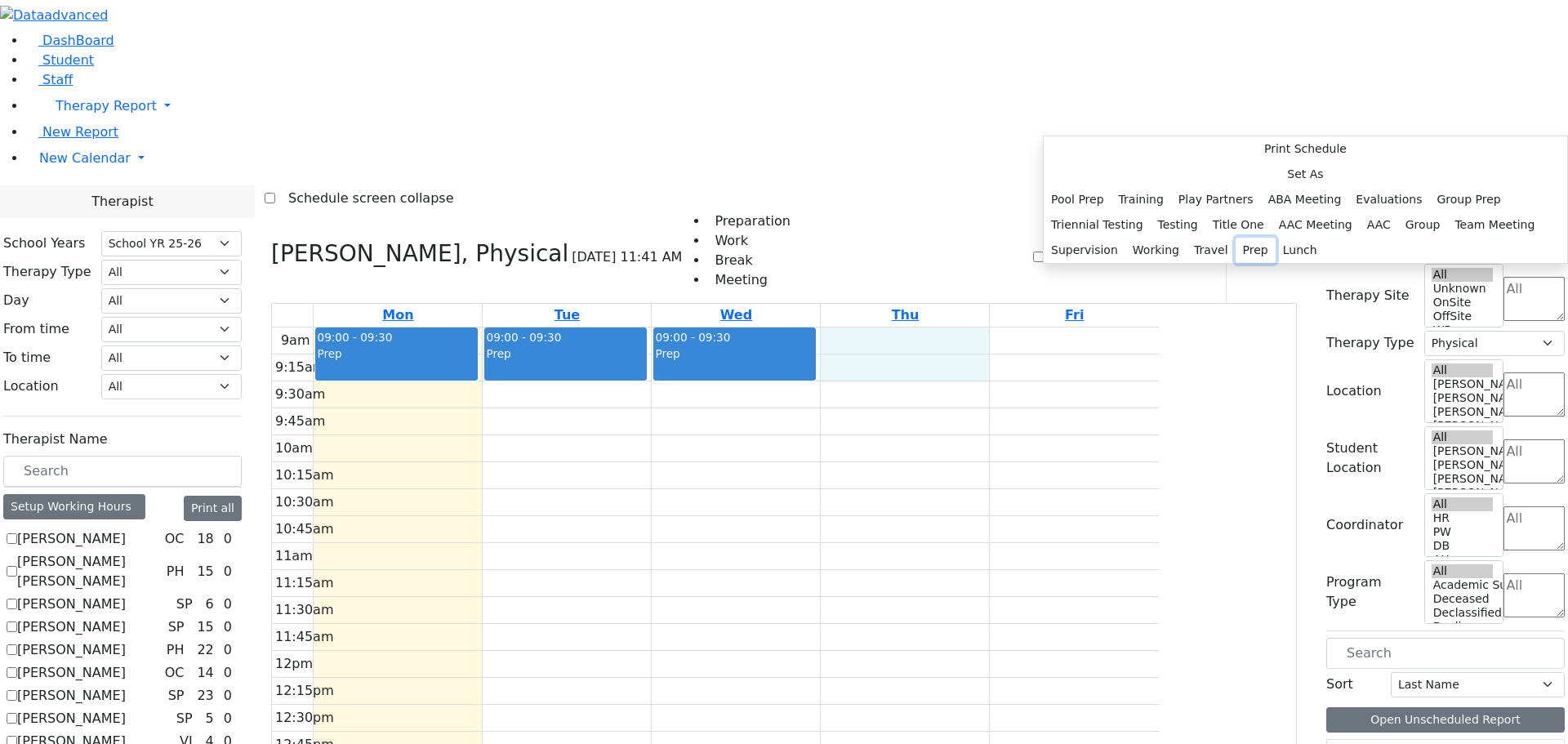
click at [1246, 262] on button "Prep" at bounding box center [1256, 250] width 40 height 25
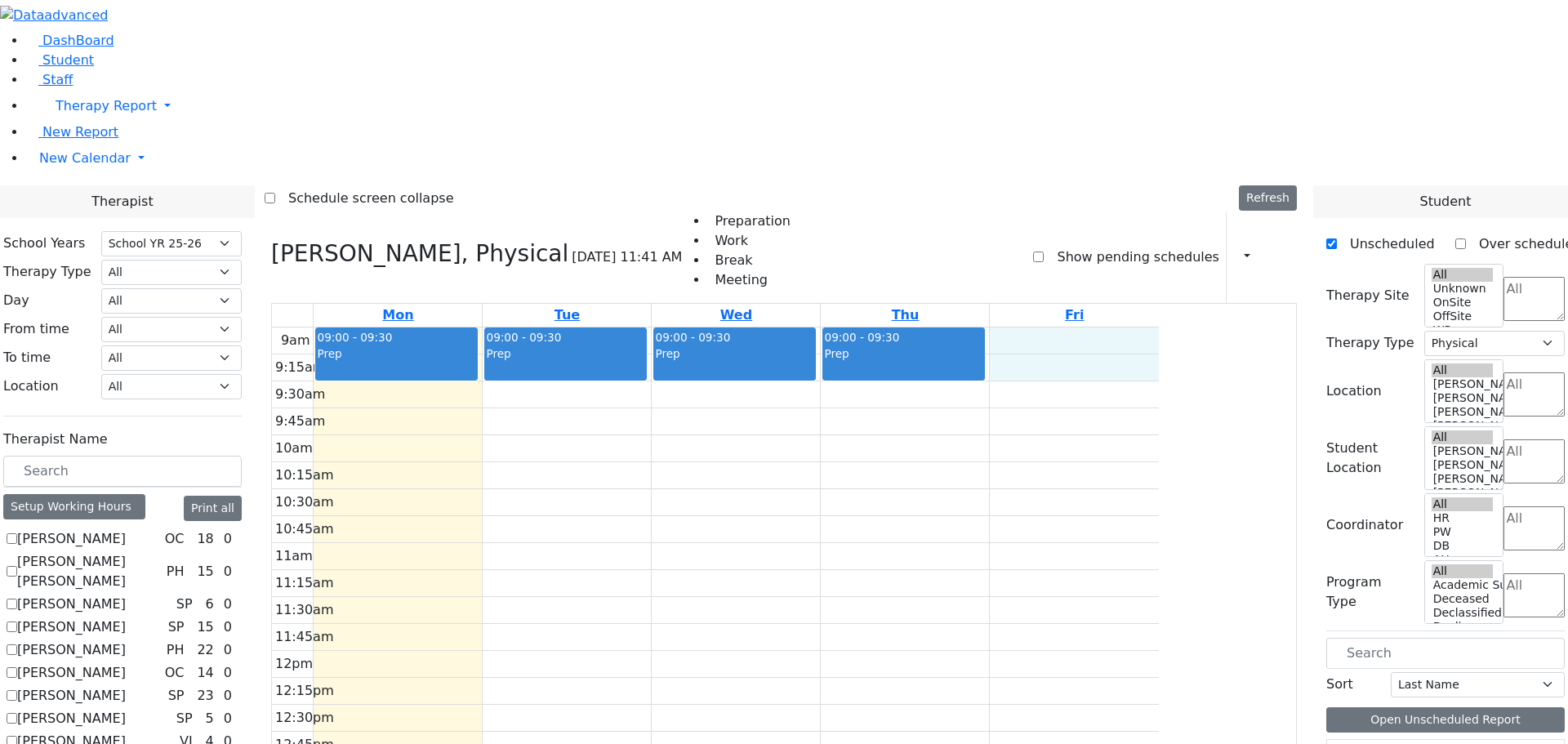
drag, startPoint x: 1212, startPoint y: 110, endPoint x: 1212, endPoint y: 130, distance: 20.0
click at [1159, 328] on div "9am 9:15am 9:30am 9:45am 10am 10:15am 10:30am 10:45am 11am 11:15am 11:30am 11:4…" at bounding box center [715, 651] width 887 height 647
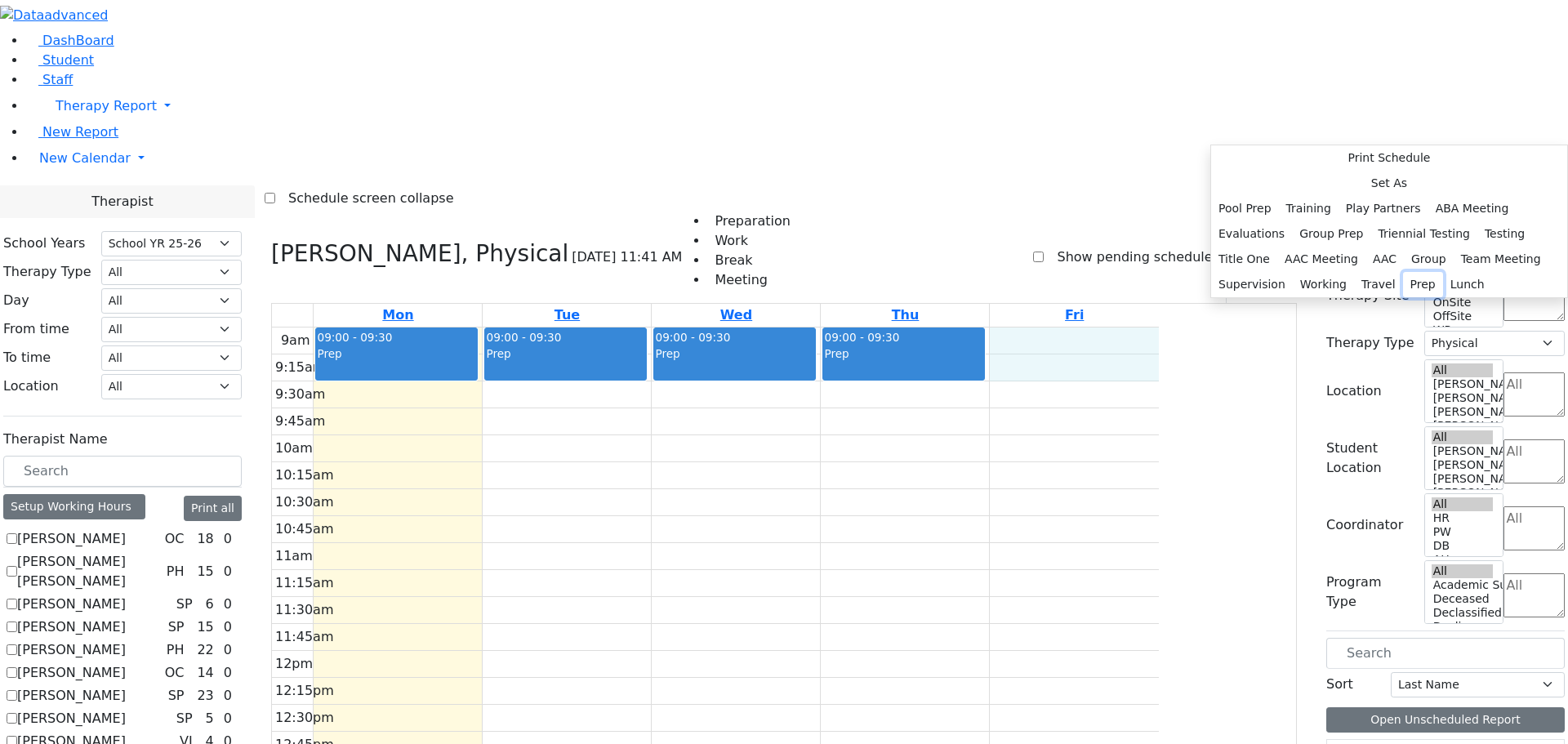
click at [1404, 298] on button "Prep" at bounding box center [1423, 284] width 40 height 25
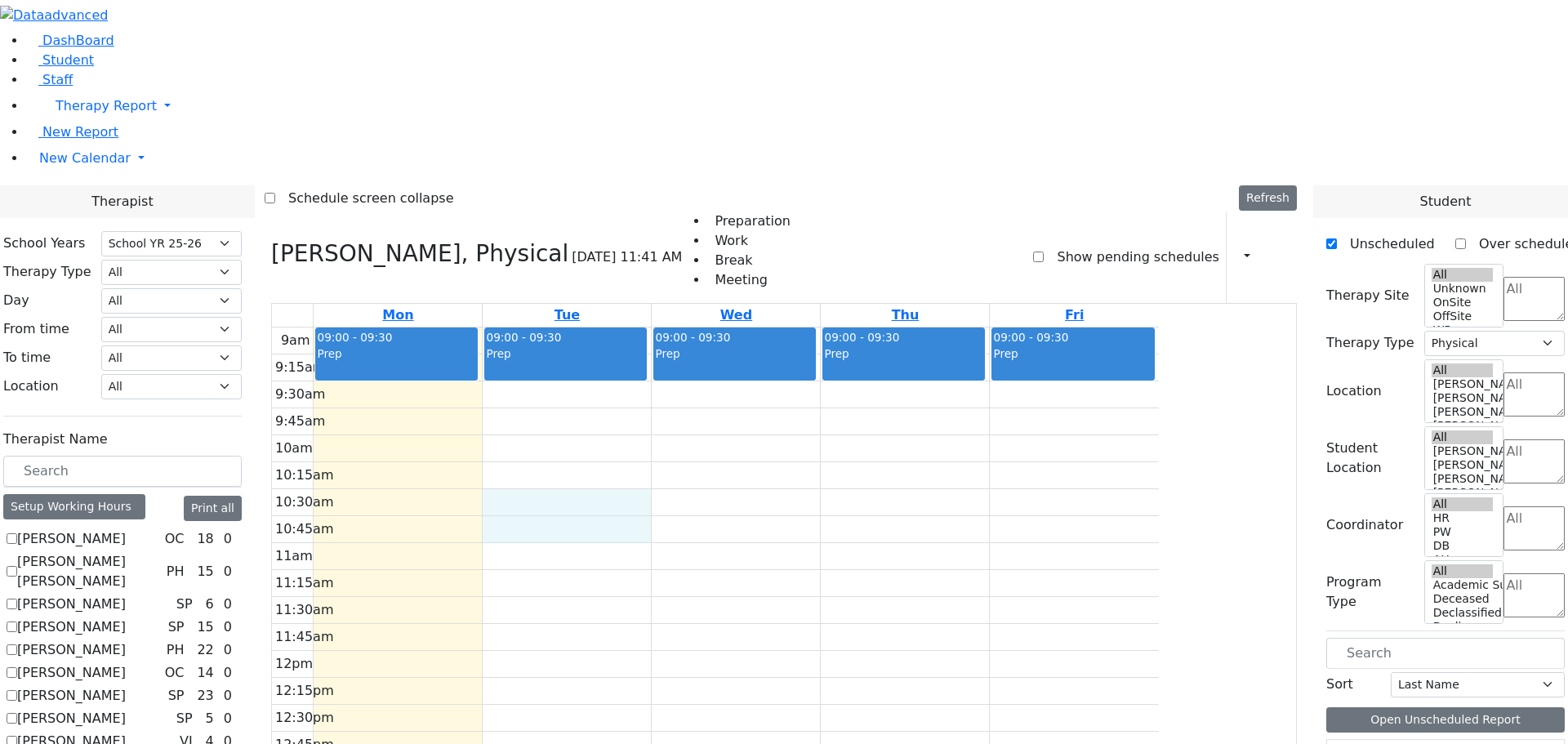
drag, startPoint x: 682, startPoint y: 278, endPoint x: 687, endPoint y: 293, distance: 15.8
click at [687, 328] on div "9am 9:15am 9:30am 9:45am 10am 10:15am 10:30am 10:45am 11am 11:15am 11:30am 11:4…" at bounding box center [715, 651] width 887 height 647
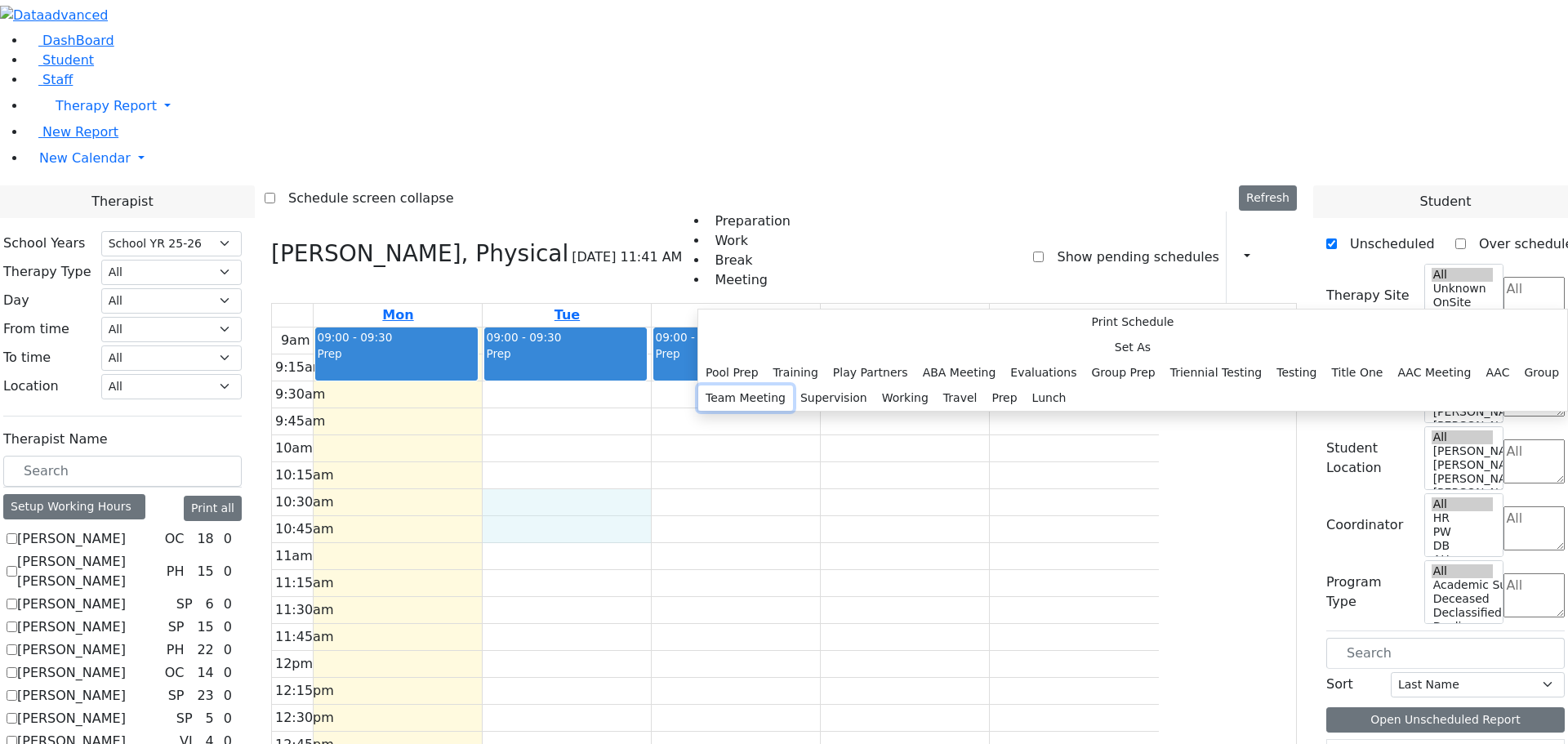
click at [793, 385] on button "Team Meeting" at bounding box center [745, 398] width 94 height 25
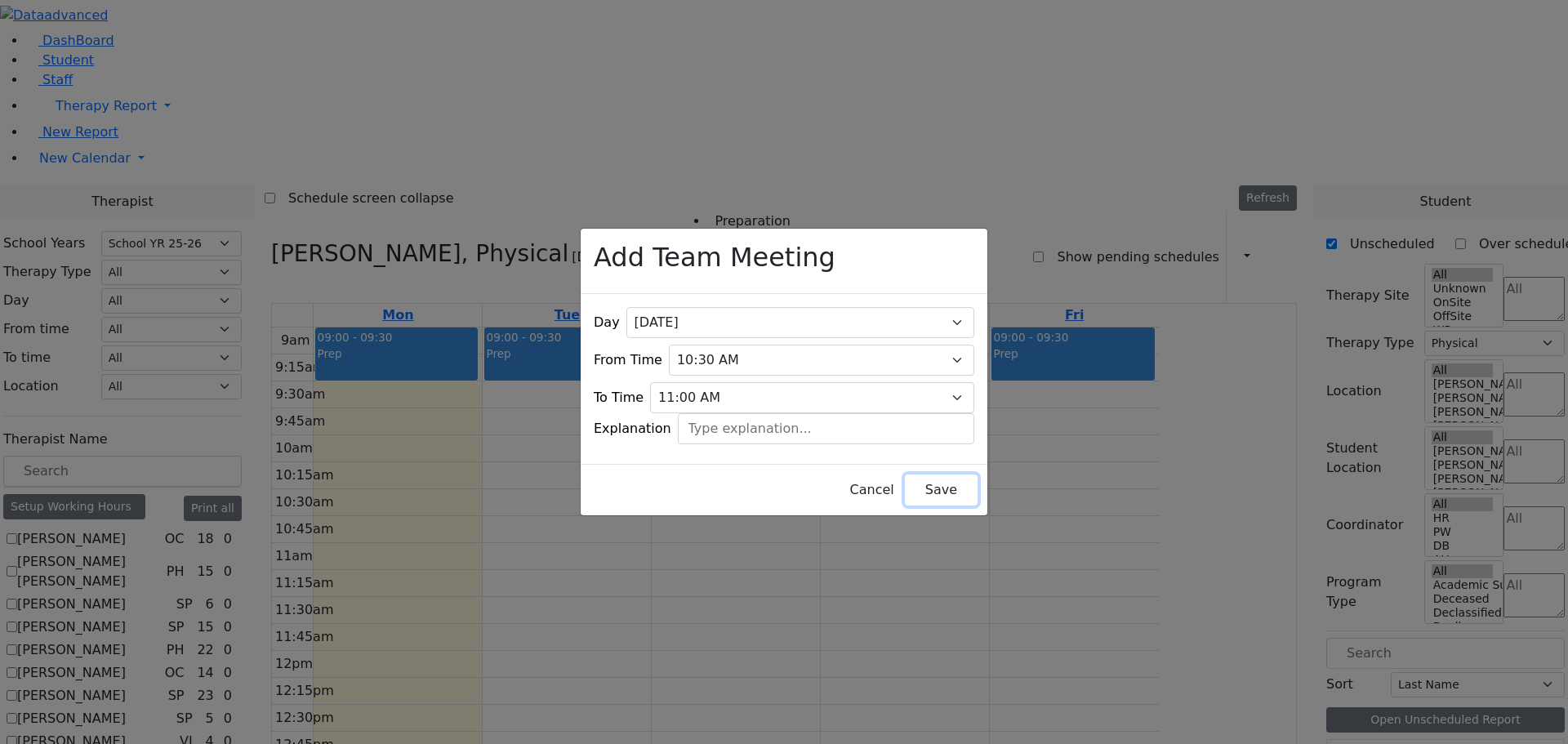
click at [905, 487] on button "Save" at bounding box center [941, 489] width 73 height 31
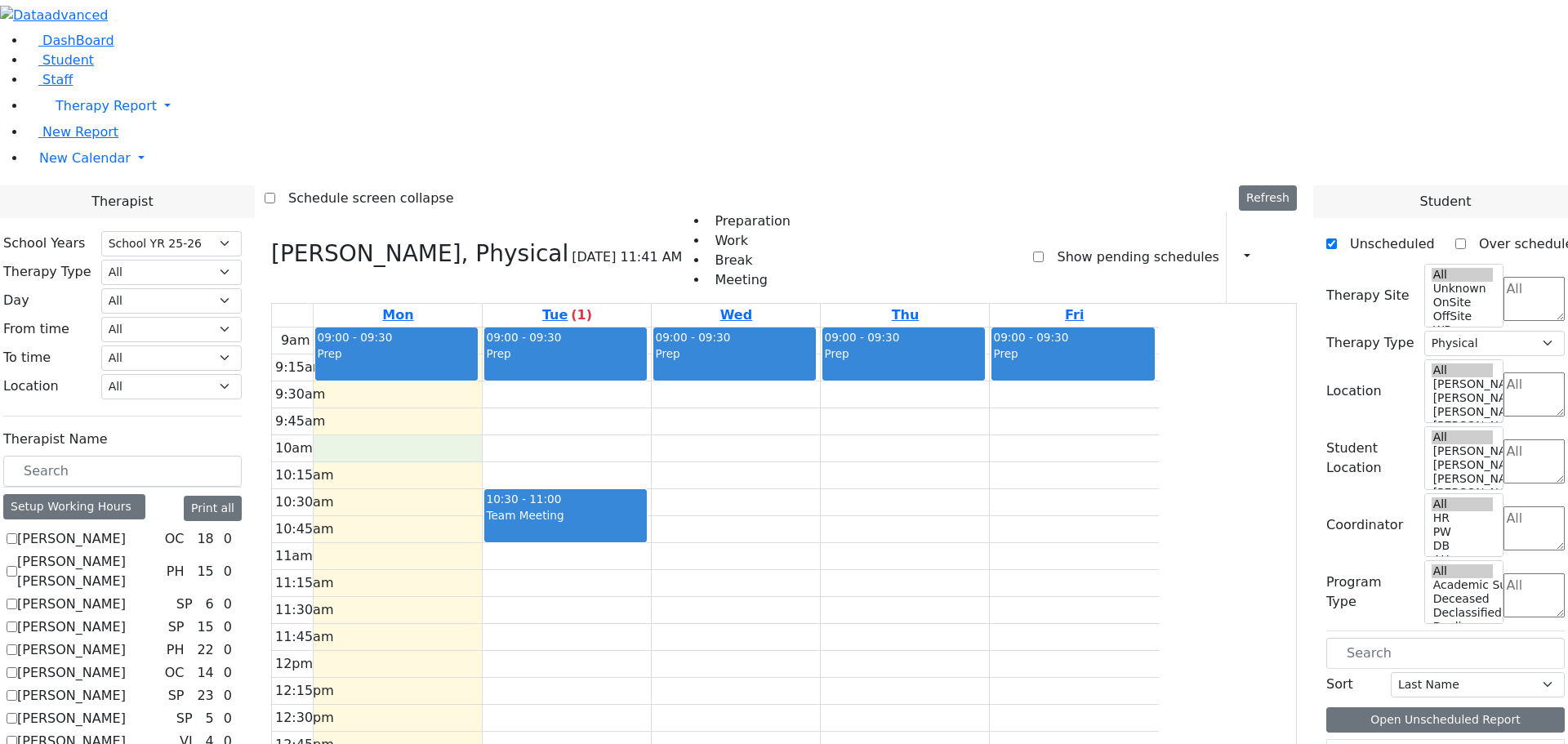
click at [535, 328] on div "9am 9:15am 9:30am 9:45am 10am 10:15am 10:30am 10:45am 11am 11:15am 11:30am 11:4…" at bounding box center [715, 651] width 887 height 647
drag, startPoint x: 538, startPoint y: 169, endPoint x: 542, endPoint y: 186, distance: 17.5
click at [542, 328] on div "9am 9:15am 9:30am 9:45am 10am 10:15am 10:30am 10:45am 11am 11:15am 11:30am 11:4…" at bounding box center [715, 651] width 887 height 647
drag, startPoint x: 1376, startPoint y: 477, endPoint x: 516, endPoint y: 168, distance: 913.8
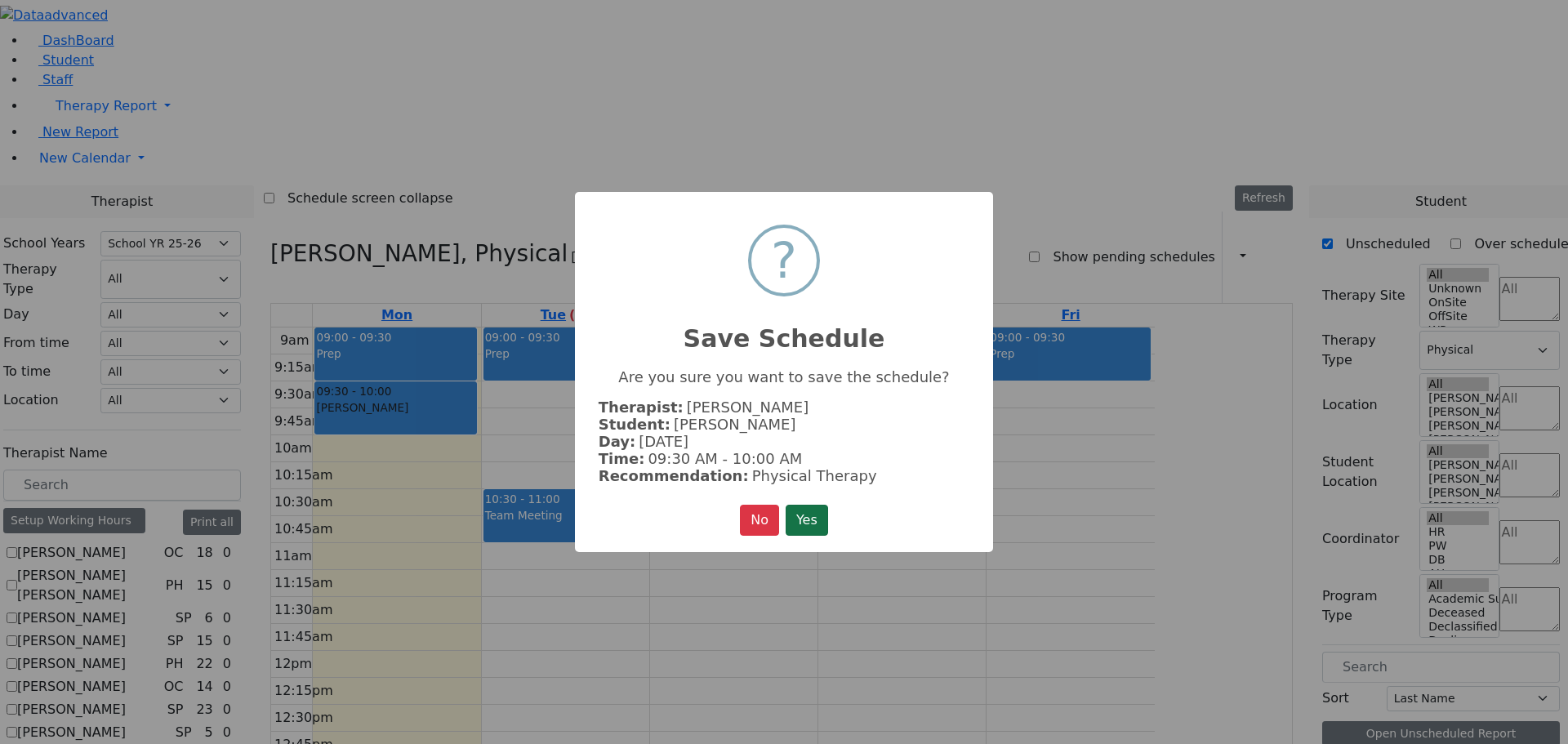
click at [814, 508] on button "Yes" at bounding box center [807, 520] width 43 height 31
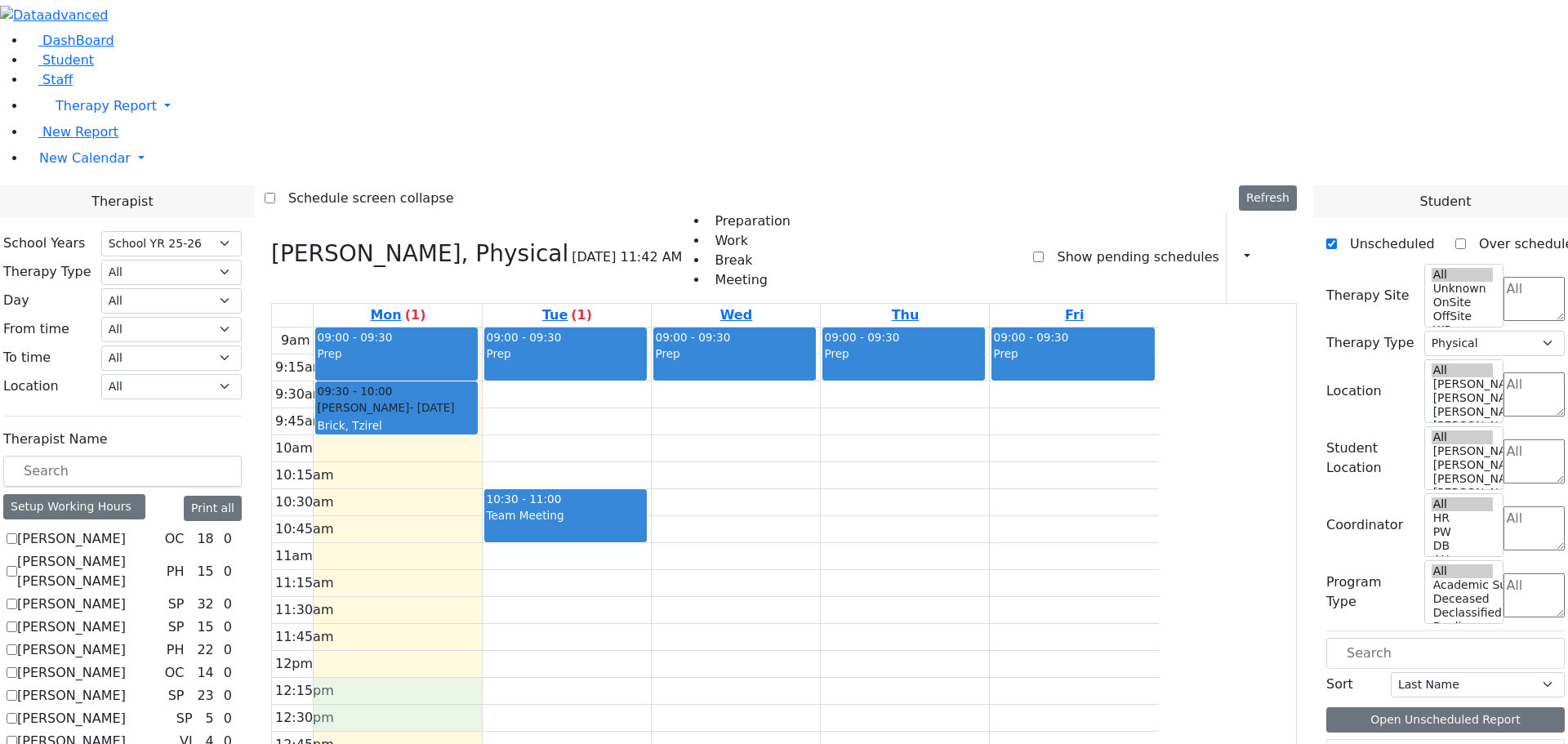
drag, startPoint x: 586, startPoint y: 458, endPoint x: 594, endPoint y: 487, distance: 30.1
click at [594, 487] on div "9am 9:15am 9:30am 9:45am 10am 10:15am 10:30am 10:45am 11am 11:15am 11:30am 11:4…" at bounding box center [715, 651] width 887 height 647
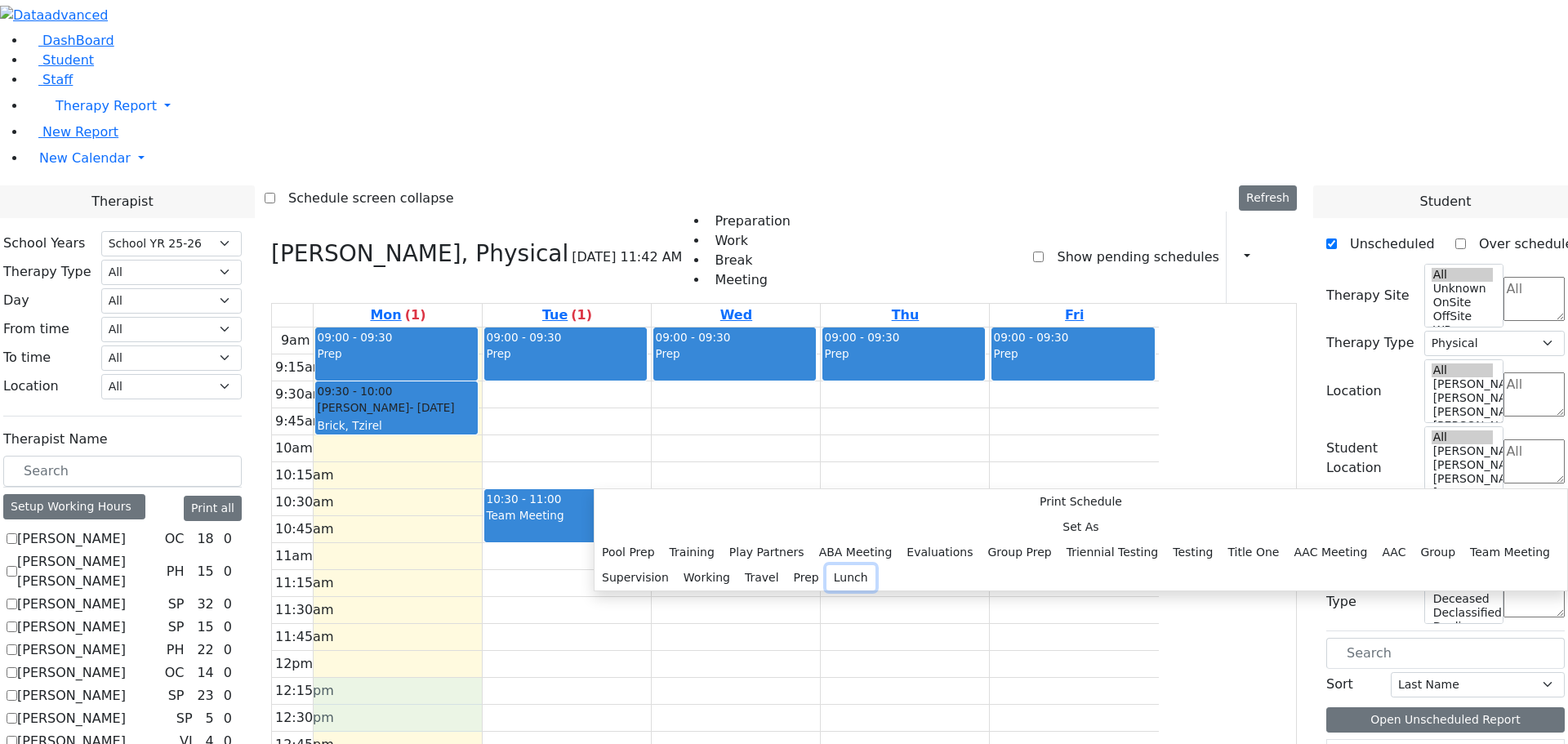
click at [826, 565] on button "Lunch" at bounding box center [850, 578] width 49 height 25
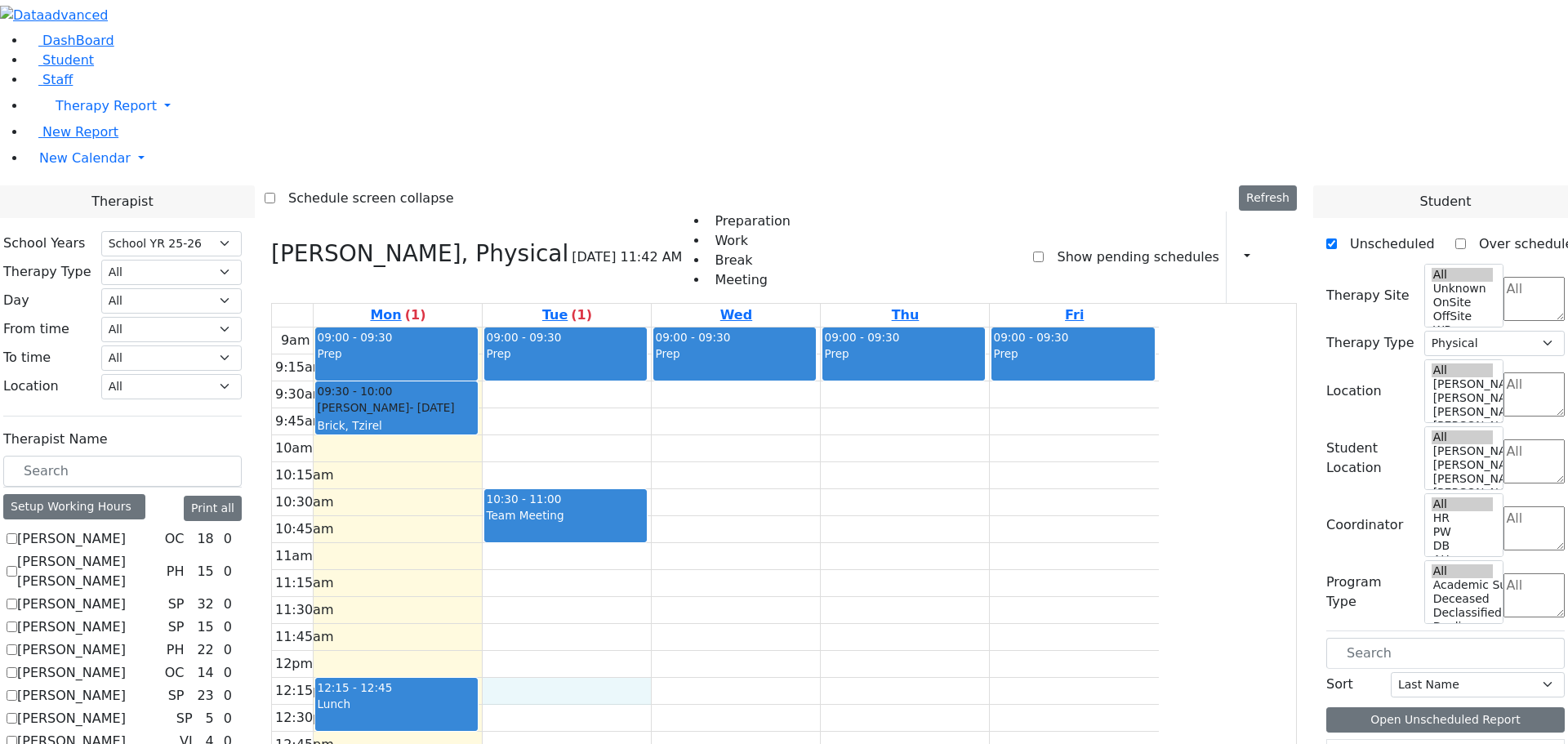
click at [707, 484] on div "9am 9:15am 9:30am 9:45am 10am 10:15am 10:30am 10:45am 11am 11:15am 11:30am 11:4…" at bounding box center [715, 651] width 887 height 647
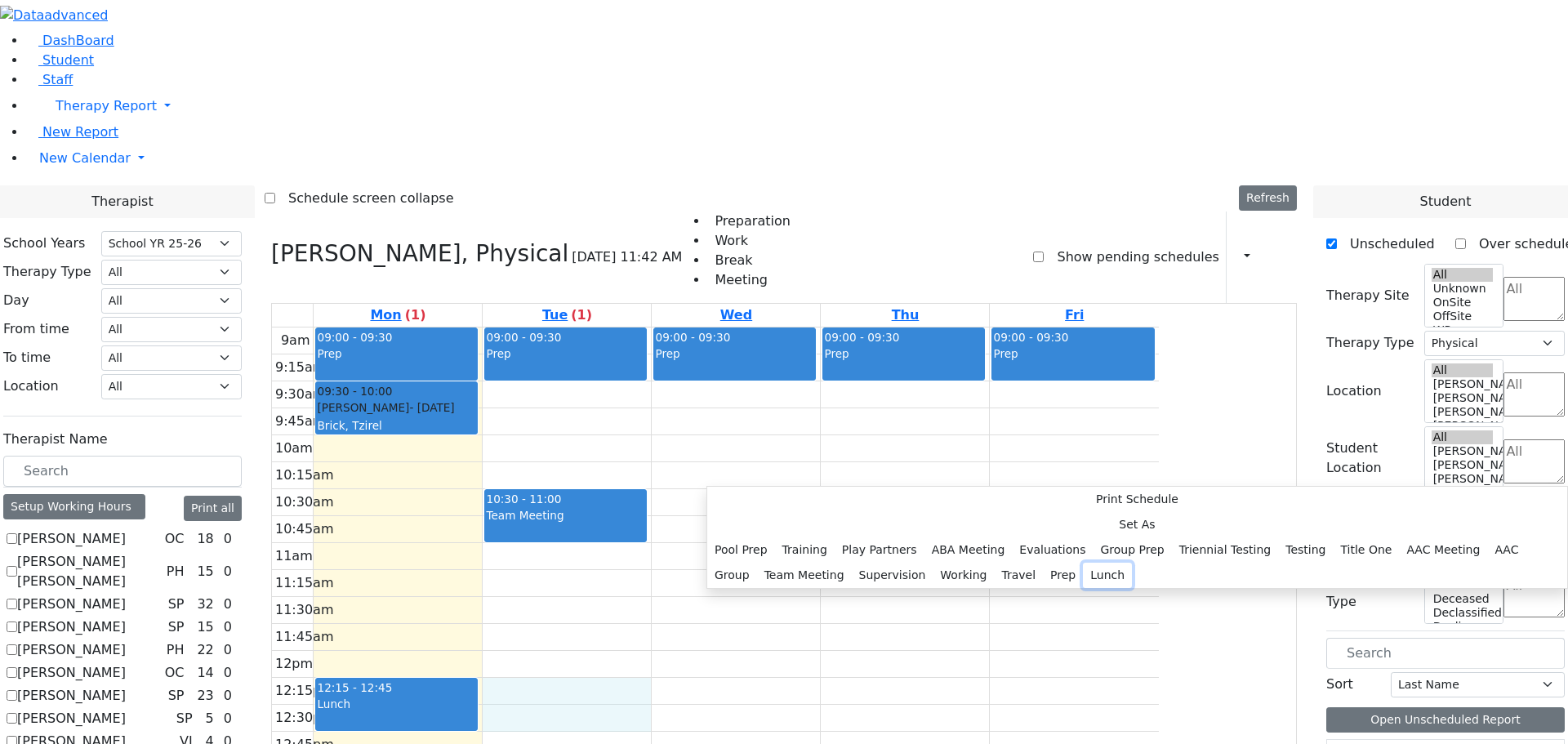
click at [1083, 563] on button "Lunch" at bounding box center [1107, 575] width 49 height 25
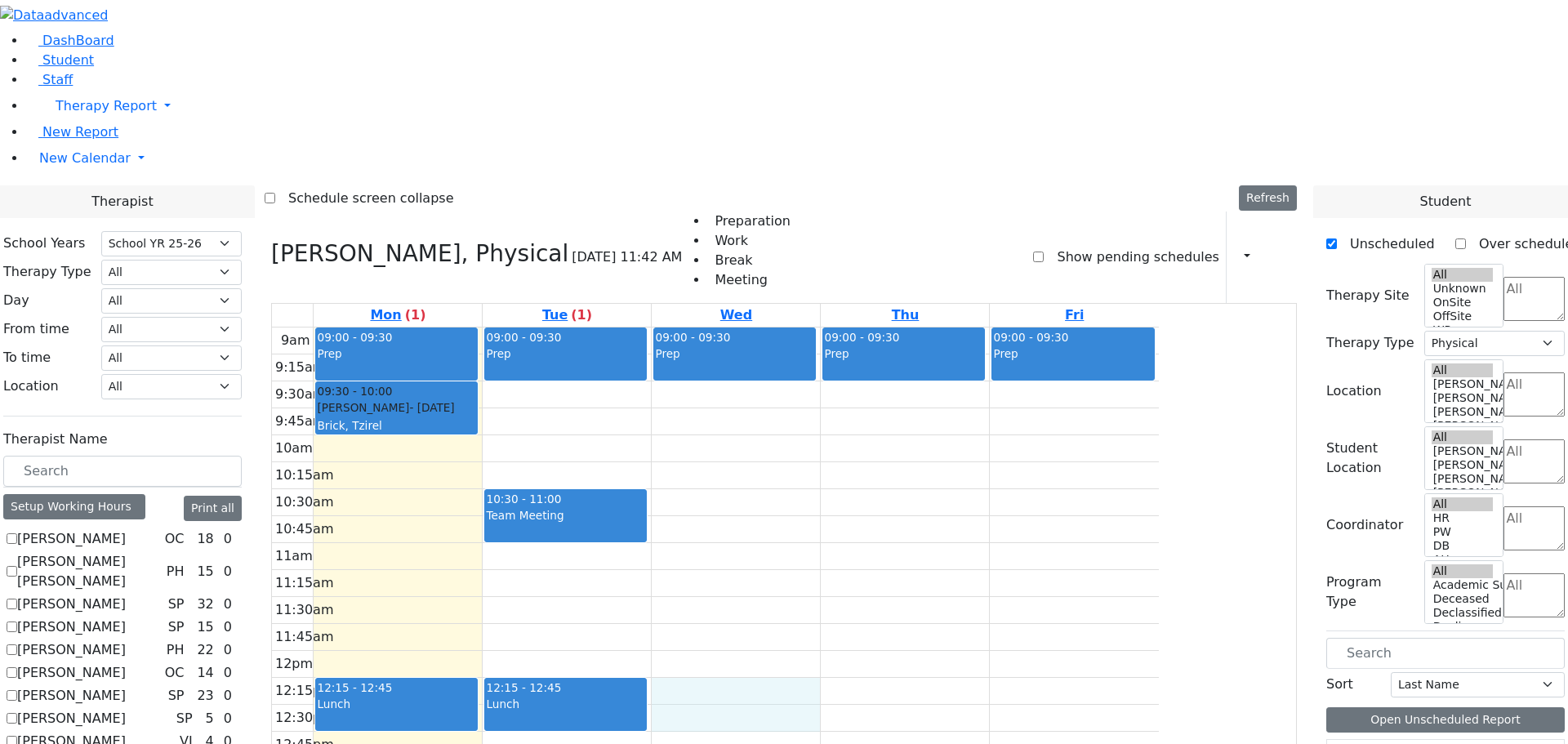
drag, startPoint x: 848, startPoint y: 466, endPoint x: 850, endPoint y: 496, distance: 30.1
click at [850, 496] on div "9am 9:15am 9:30am 9:45am 10am 10:15am 10:30am 10:45am 11am 11:15am 11:30am 11:4…" at bounding box center [715, 651] width 887 height 647
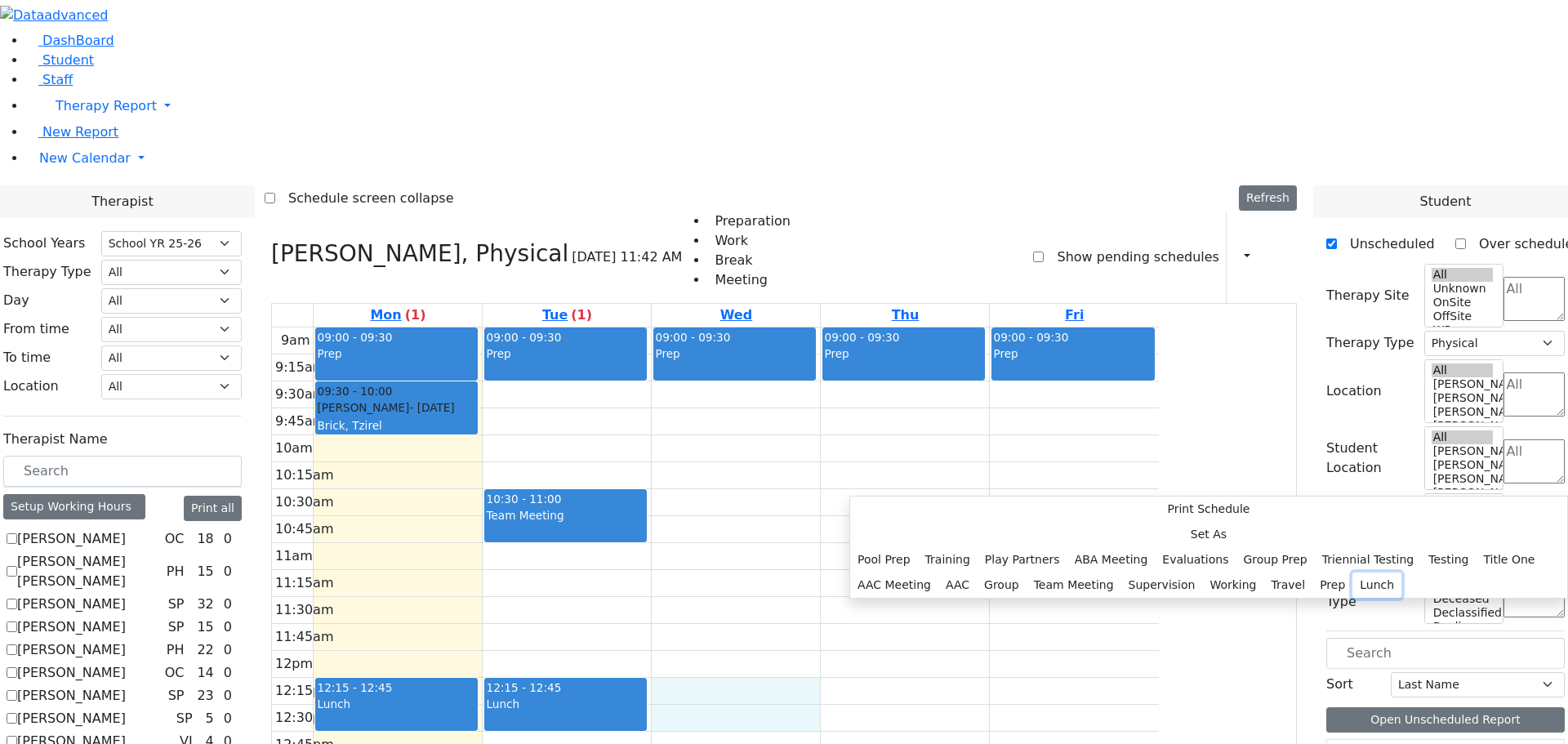
click at [1352, 573] on button "Lunch" at bounding box center [1376, 585] width 49 height 25
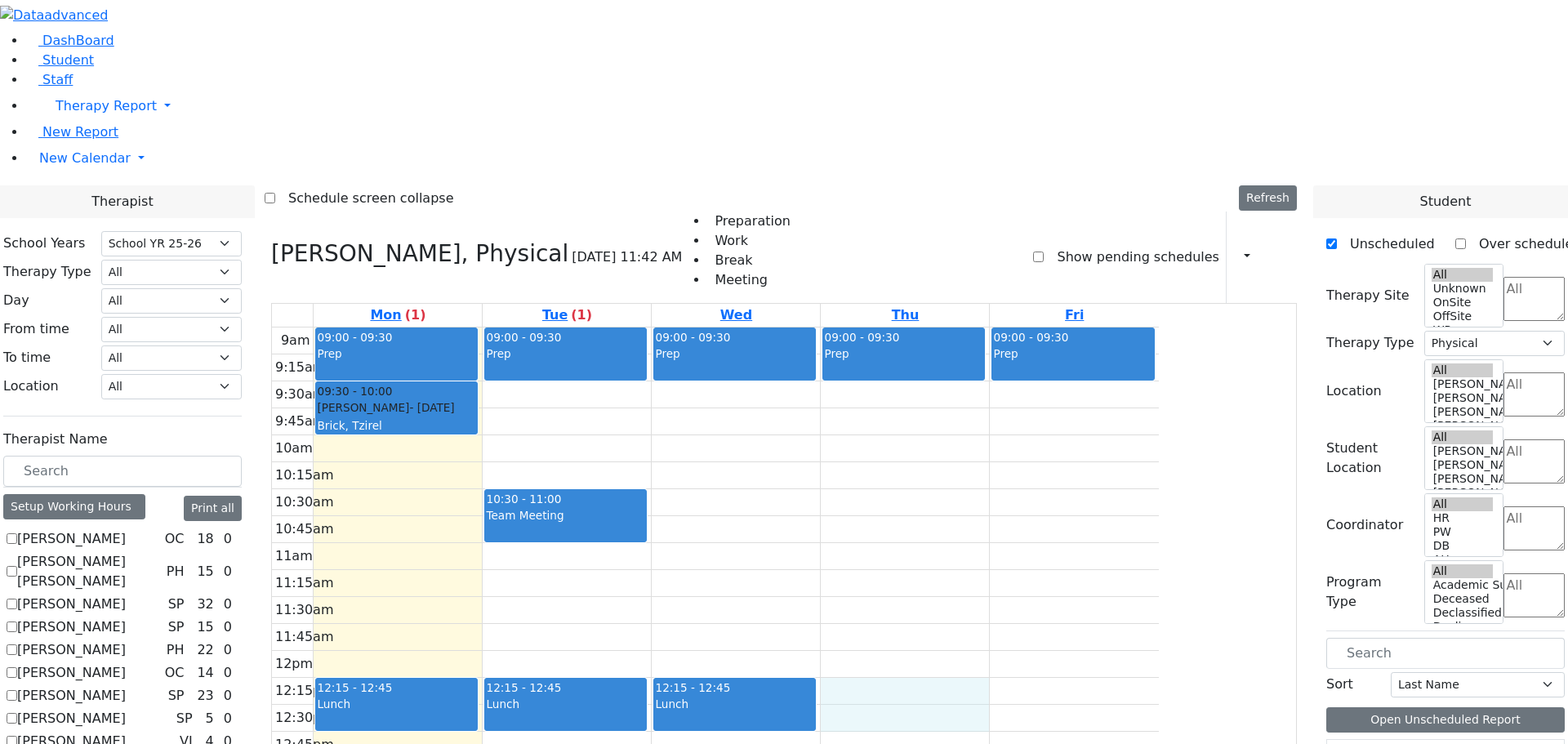
drag, startPoint x: 1000, startPoint y: 462, endPoint x: 1000, endPoint y: 486, distance: 24.0
click at [1000, 486] on div "9am 9:15am 9:30am 9:45am 10am 10:15am 10:30am 10:45am 11am 11:15am 11:30am 11:4…" at bounding box center [715, 651] width 887 height 647
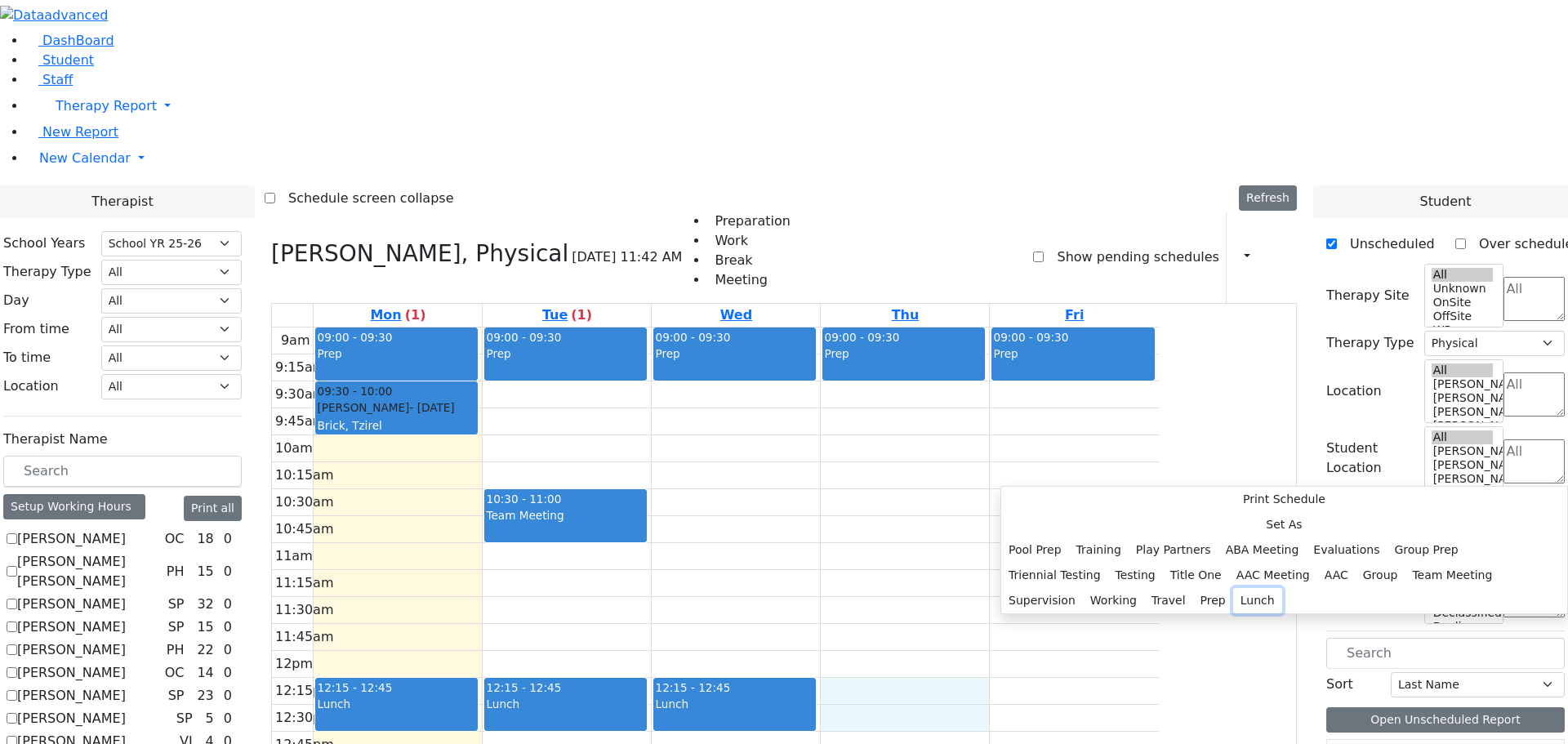
click at [1233, 588] on button "Lunch" at bounding box center [1258, 600] width 49 height 25
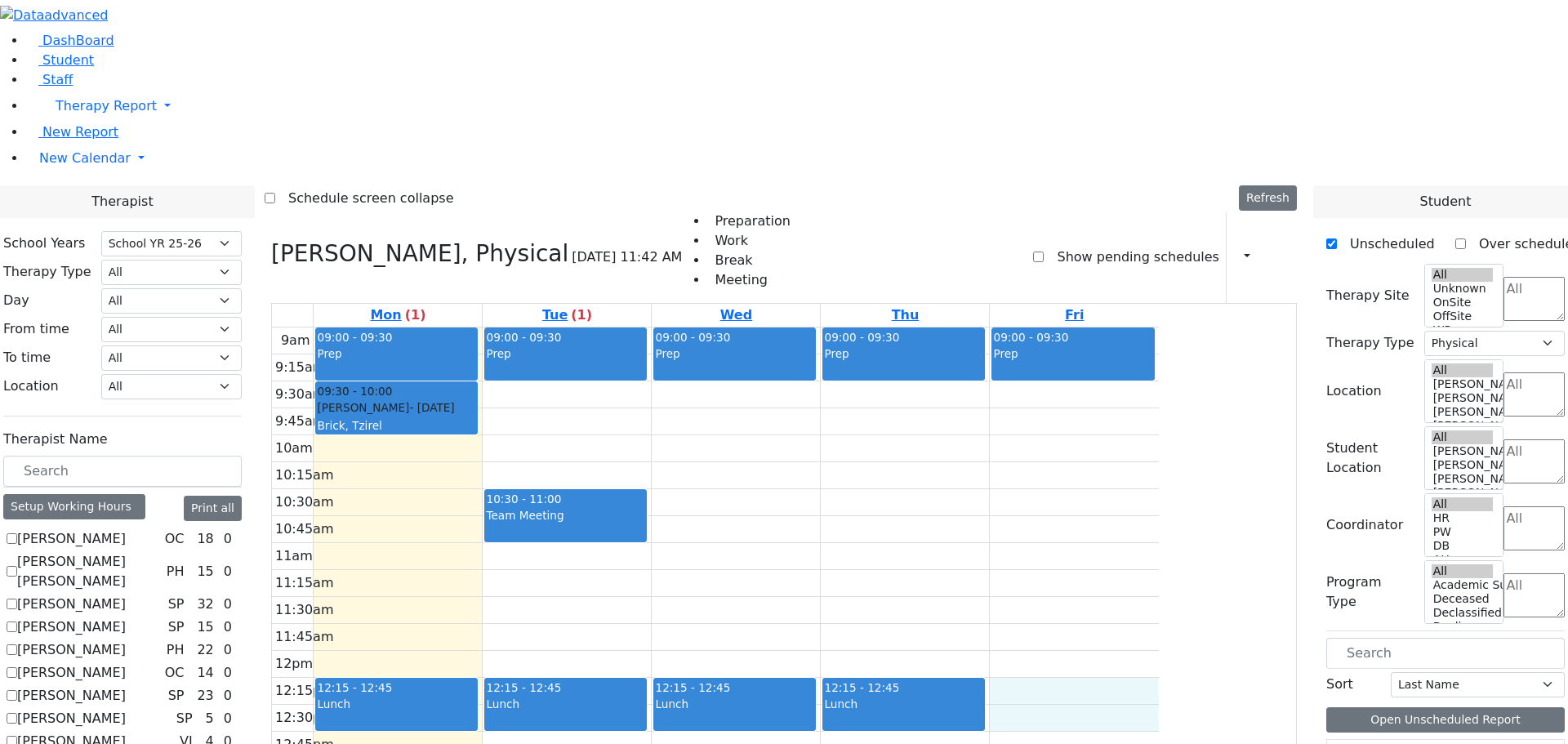
drag, startPoint x: 1172, startPoint y: 470, endPoint x: 1175, endPoint y: 479, distance: 9.5
click at [1159, 490] on div "9am 9:15am 9:30am 9:45am 10am 10:15am 10:30am 10:45am 11am 11:15am 11:30am 11:4…" at bounding box center [715, 651] width 887 height 647
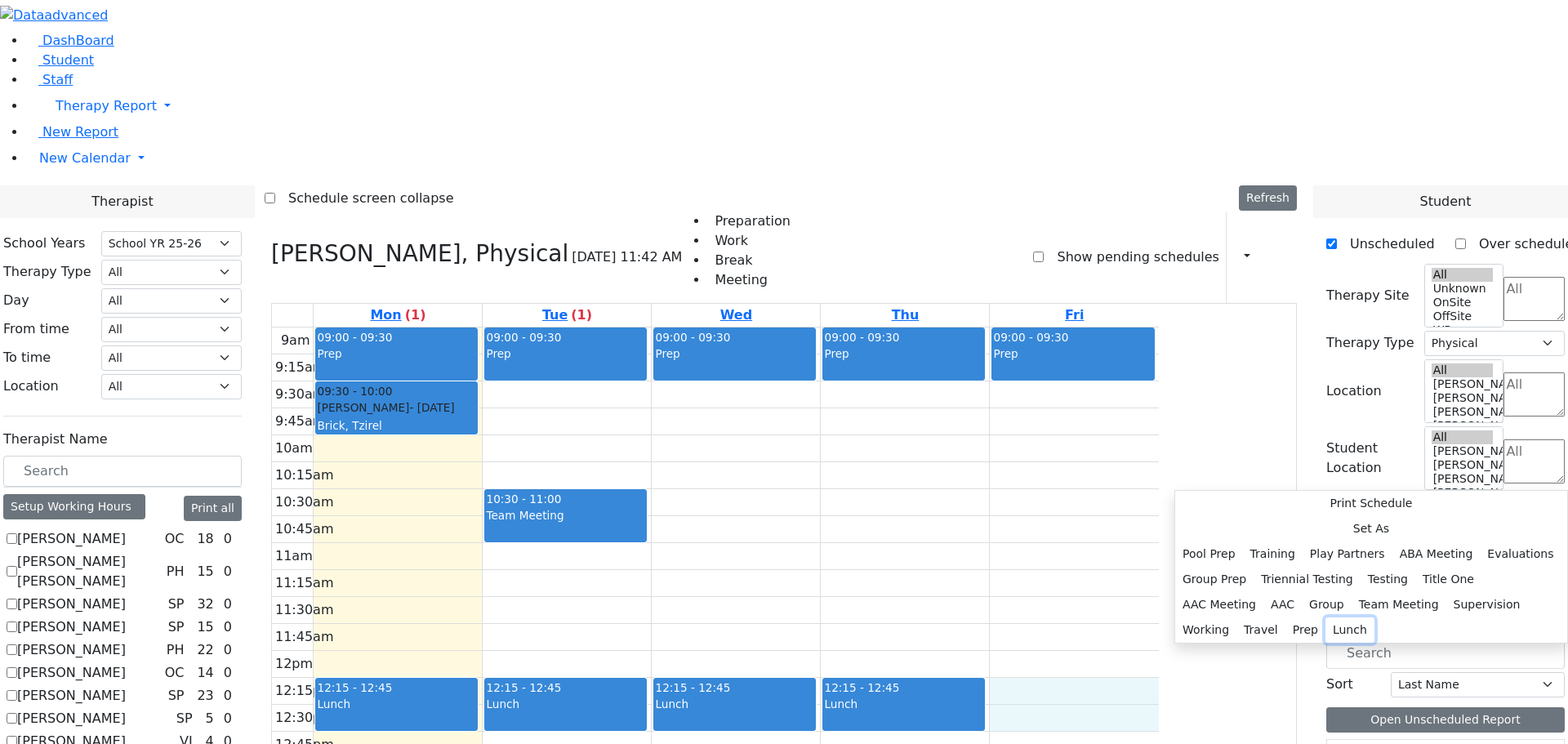
click at [1326, 617] on button "Lunch" at bounding box center [1350, 629] width 49 height 25
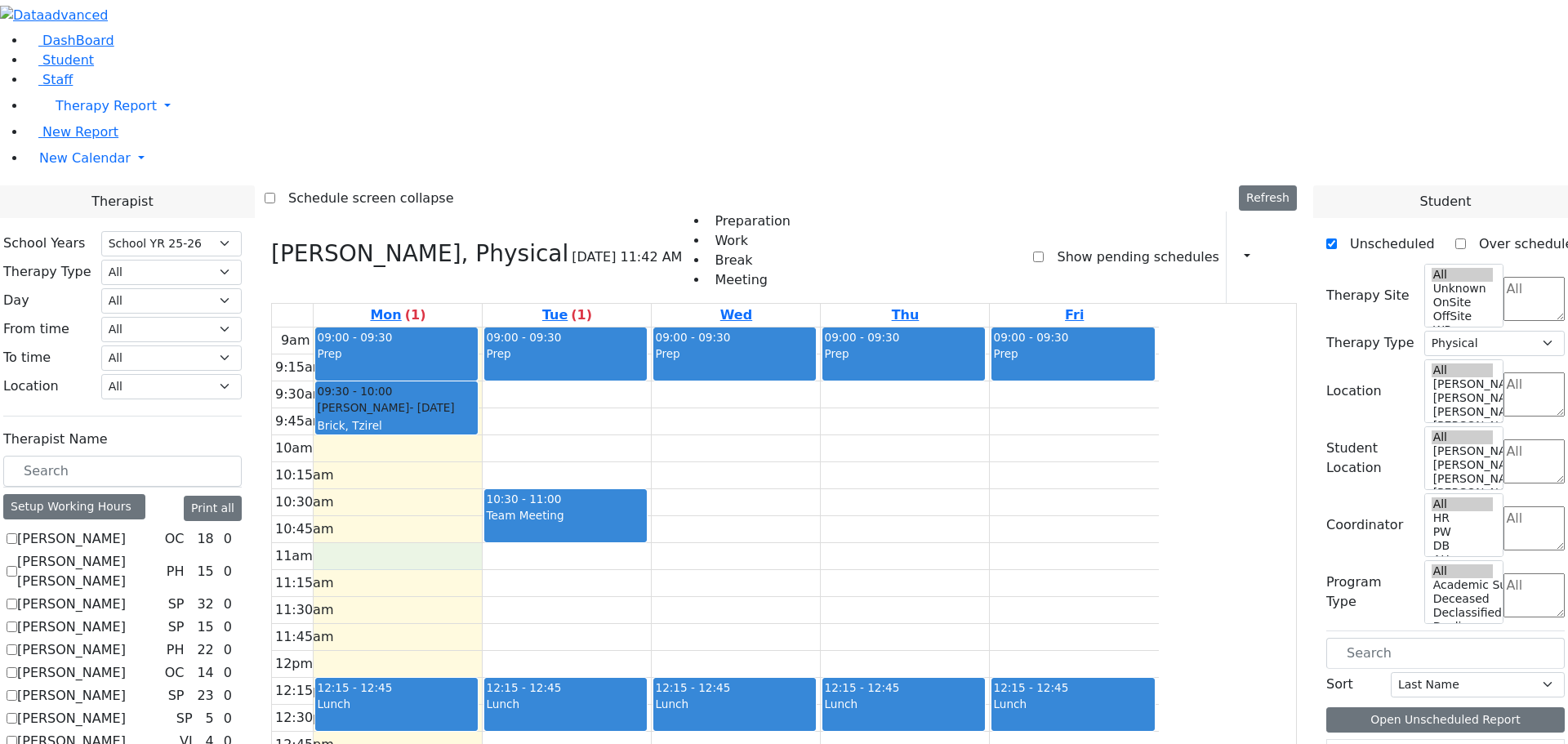
click at [518, 328] on div "9am 9:15am 9:30am 9:45am 10am 10:15am 10:30am 10:45am 11am 11:15am 11:30am 11:4…" at bounding box center [715, 651] width 887 height 647
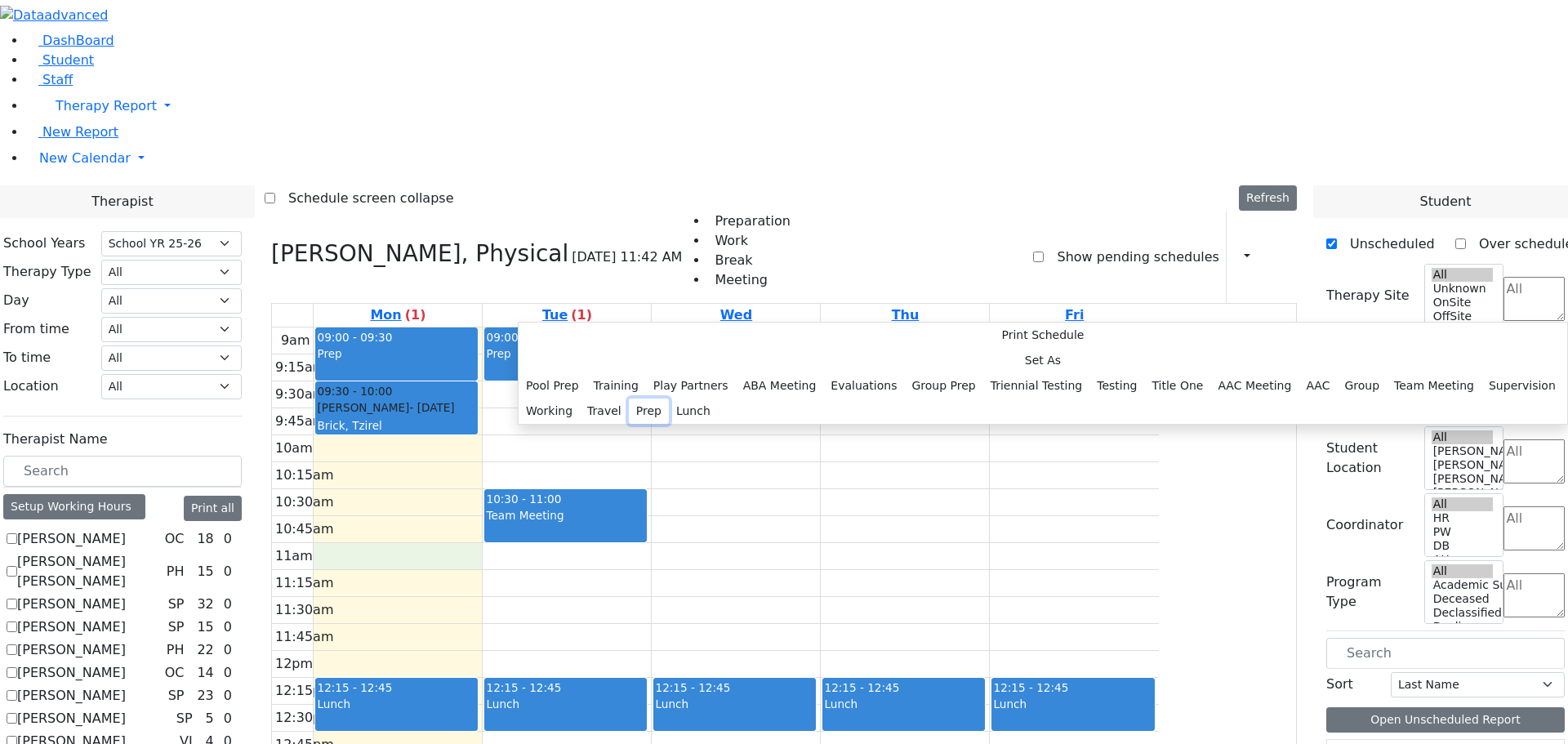
click at [669, 424] on button "Prep" at bounding box center [649, 411] width 40 height 25
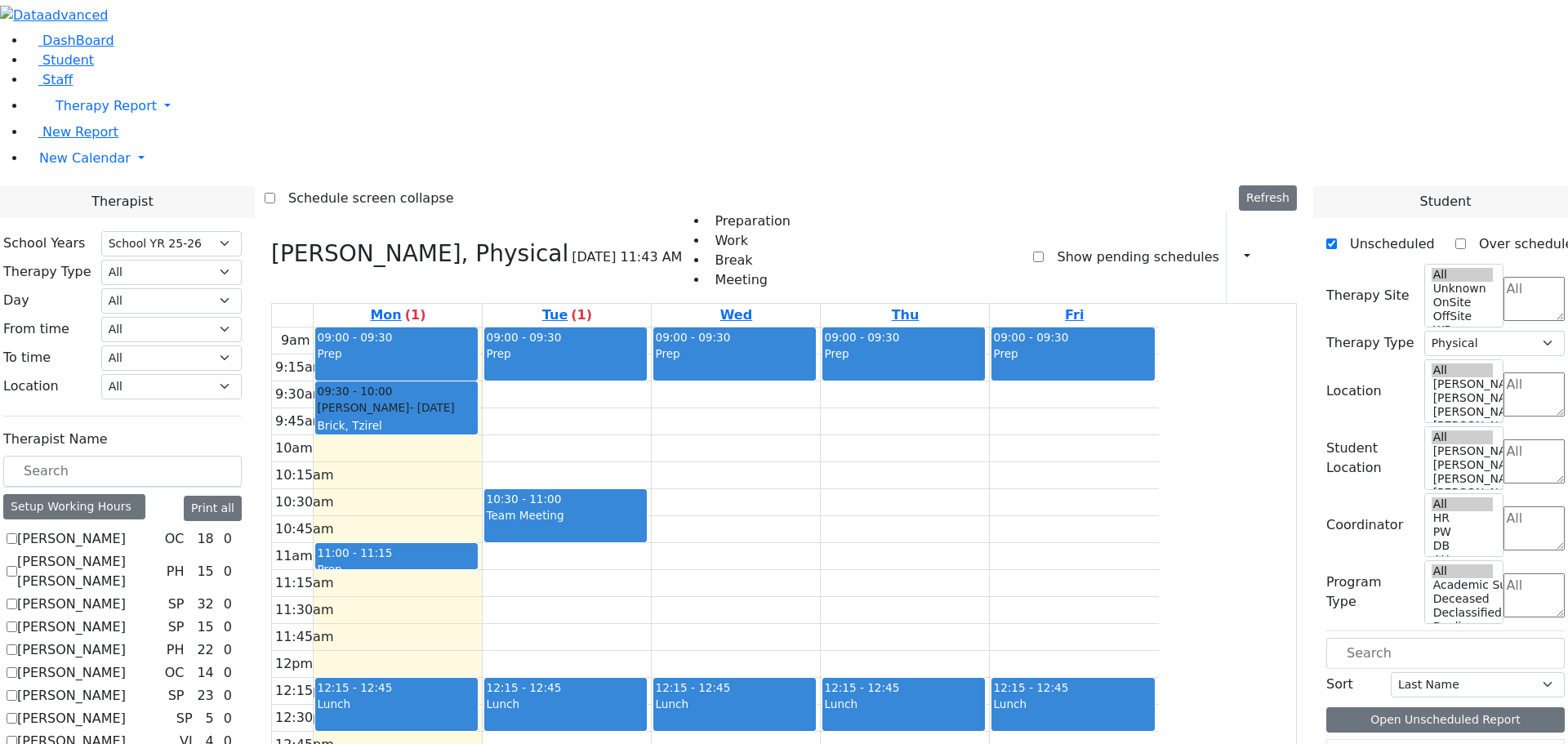
click at [679, 329] on div "9am 9:15am 9:30am 9:45am 10am 10:15am 10:30am 10:45am 11am 11:15am 11:30am 11:4…" at bounding box center [715, 651] width 887 height 647
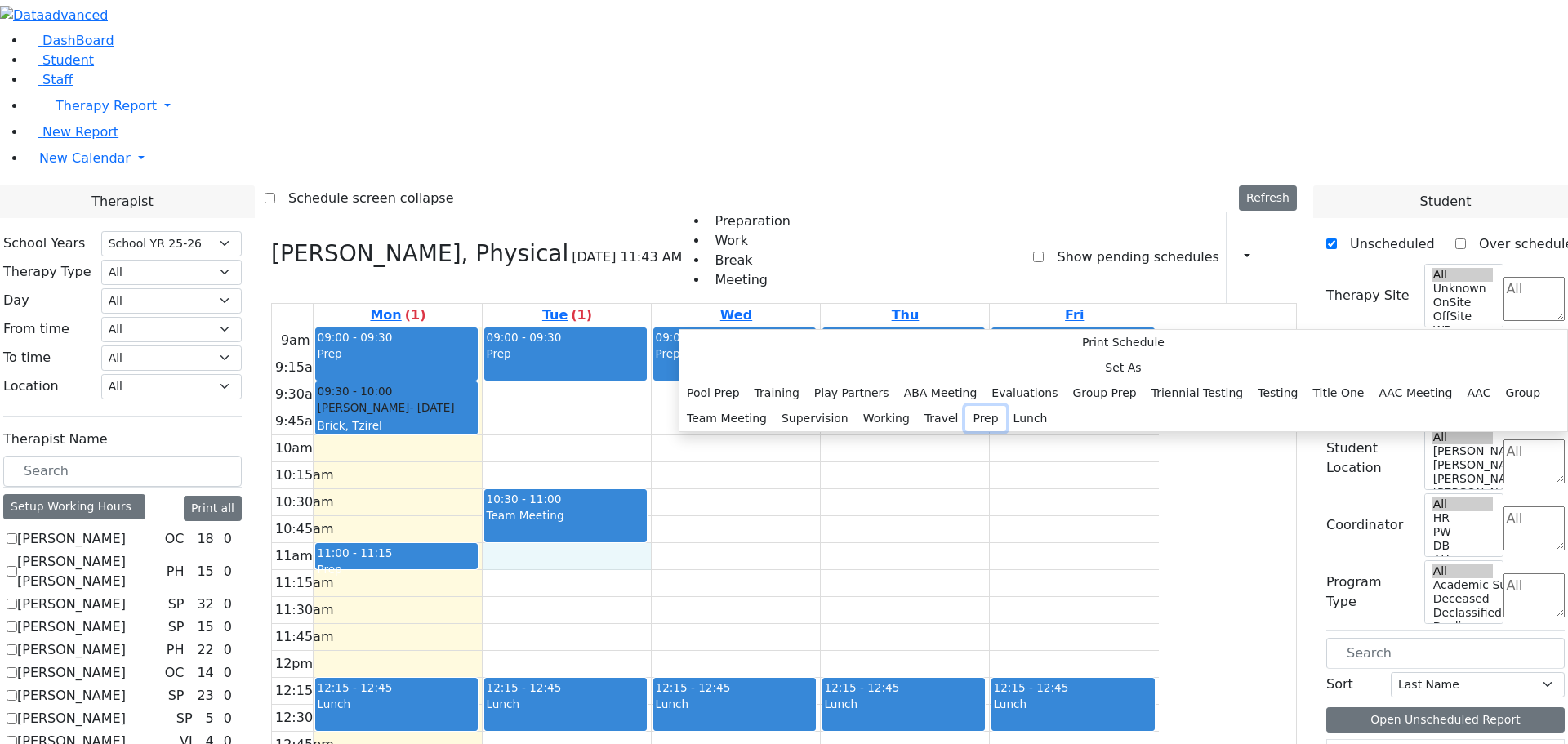
click at [965, 431] on button "Prep" at bounding box center [985, 418] width 40 height 25
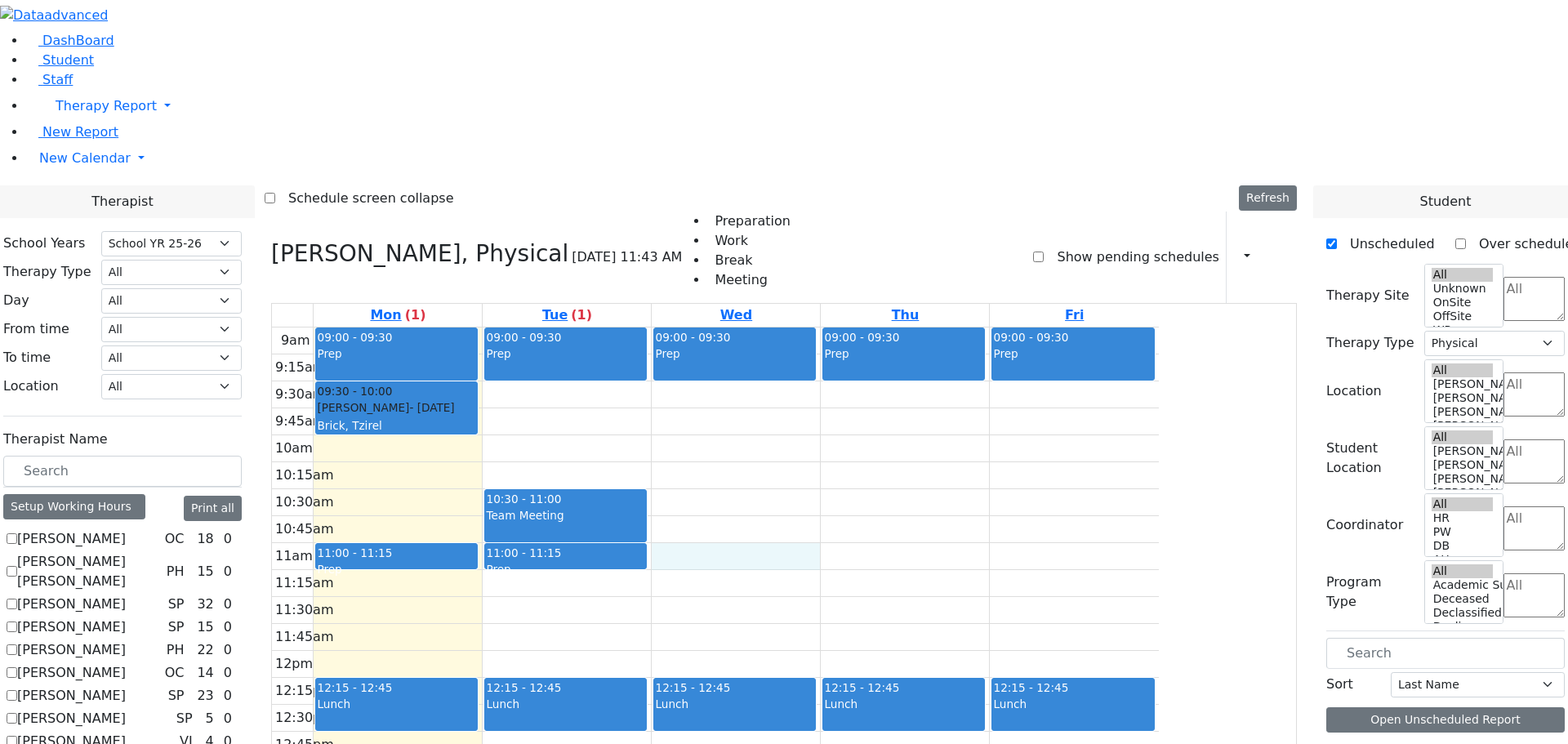
click at [829, 330] on div "9am 9:15am 9:30am 9:45am 10am 10:15am 10:30am 10:45am 11am 11:15am 11:30am 11:4…" at bounding box center [715, 651] width 887 height 647
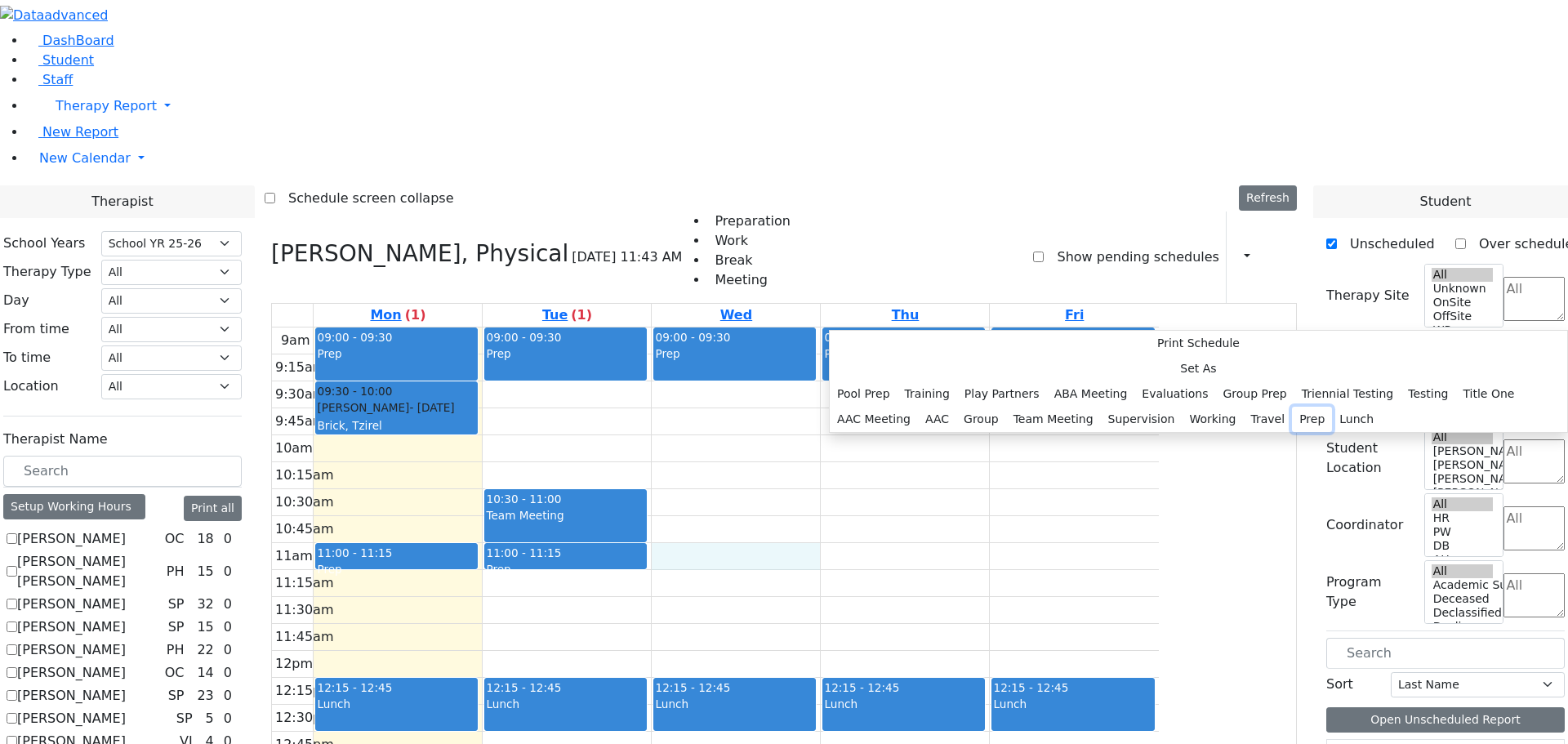
click at [1292, 432] on button "Prep" at bounding box center [1312, 419] width 40 height 25
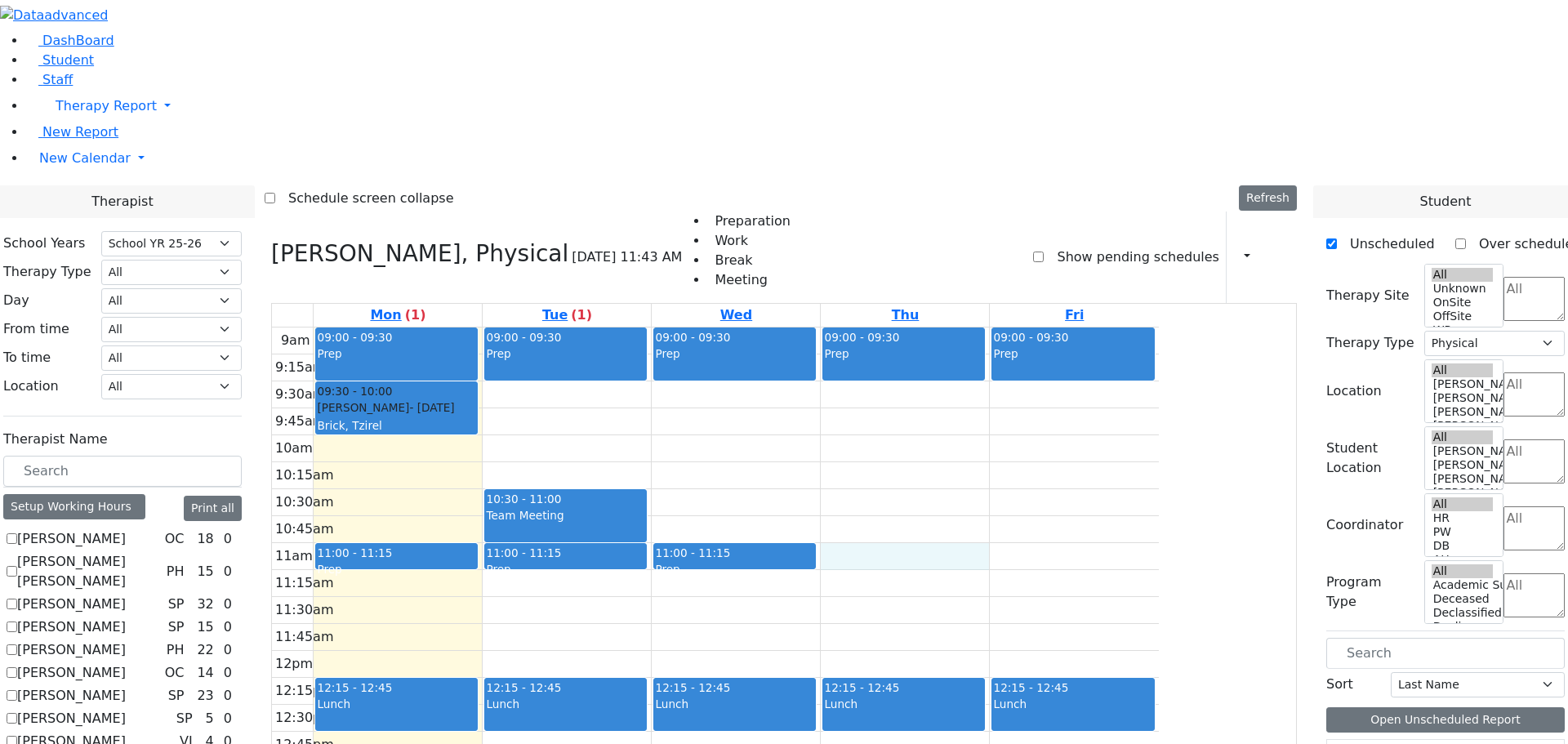
click at [998, 332] on div "9am 9:15am 9:30am 9:45am 10am 10:15am 10:30am 10:45am 11am 11:15am 11:30am 11:4…" at bounding box center [715, 651] width 887 height 647
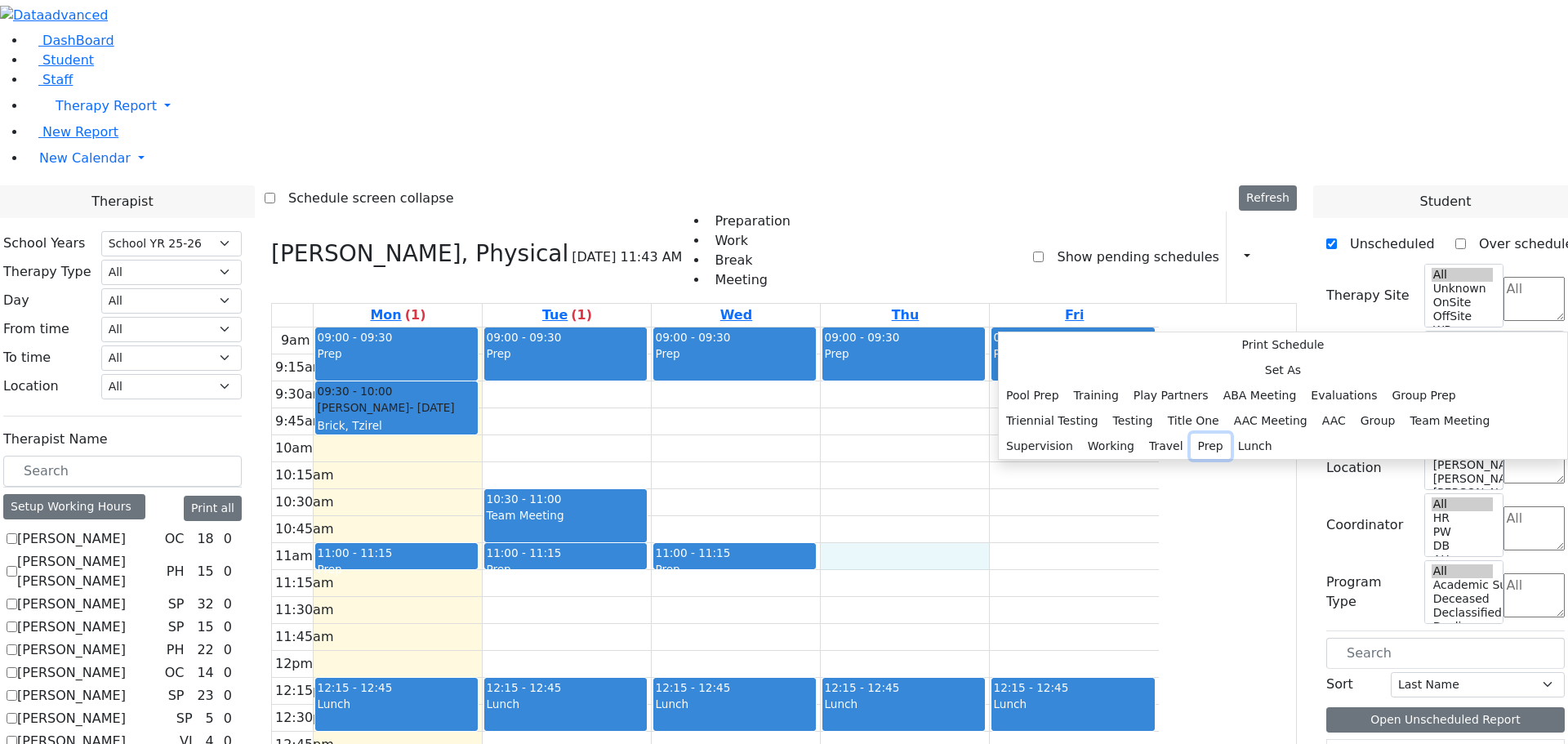
click at [1191, 459] on button "Prep" at bounding box center [1211, 446] width 40 height 25
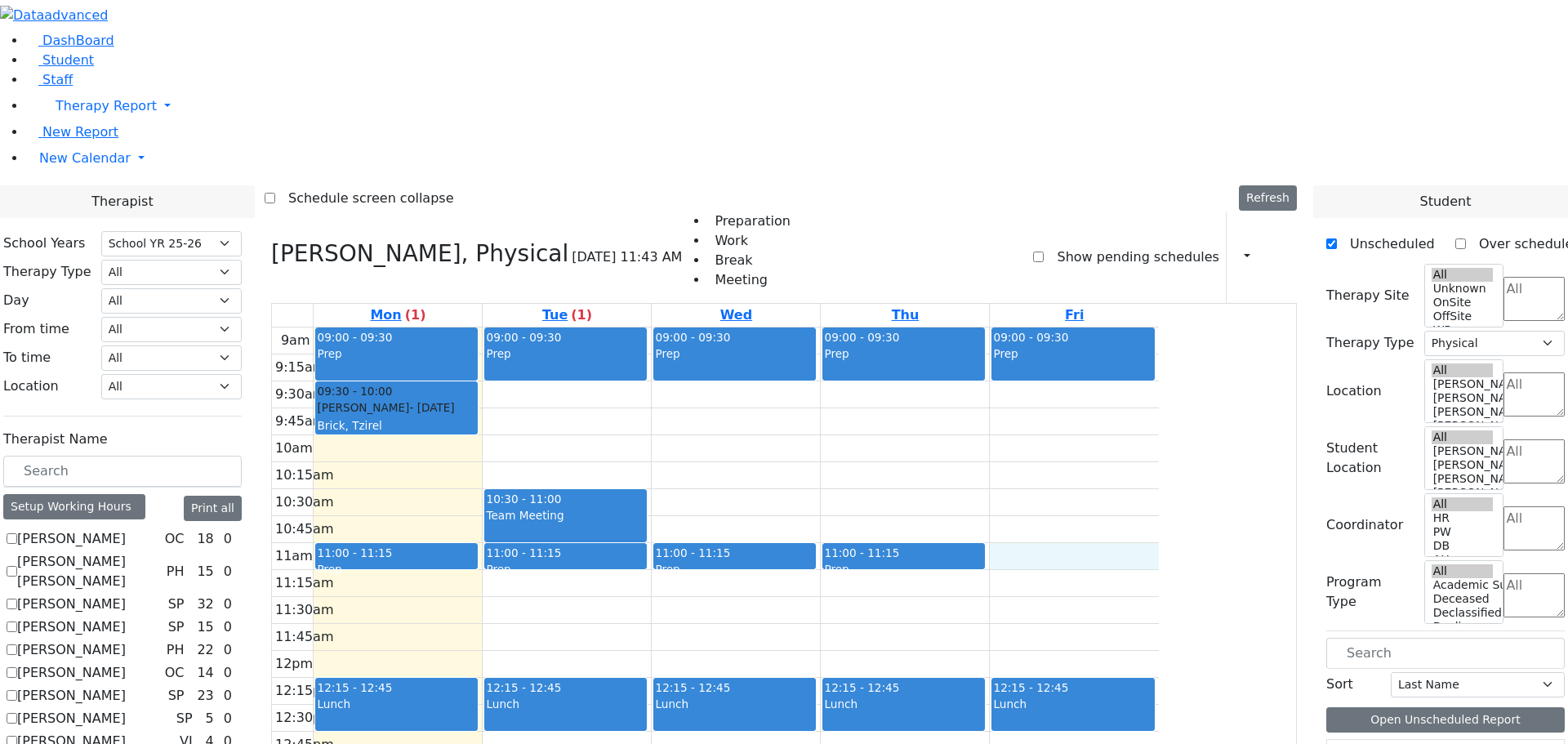
click at [1159, 329] on div "9am 9:15am 9:30am 9:45am 10am 10:15am 10:30am 10:45am 11am 11:15am 11:30am 11:4…" at bounding box center [715, 651] width 887 height 647
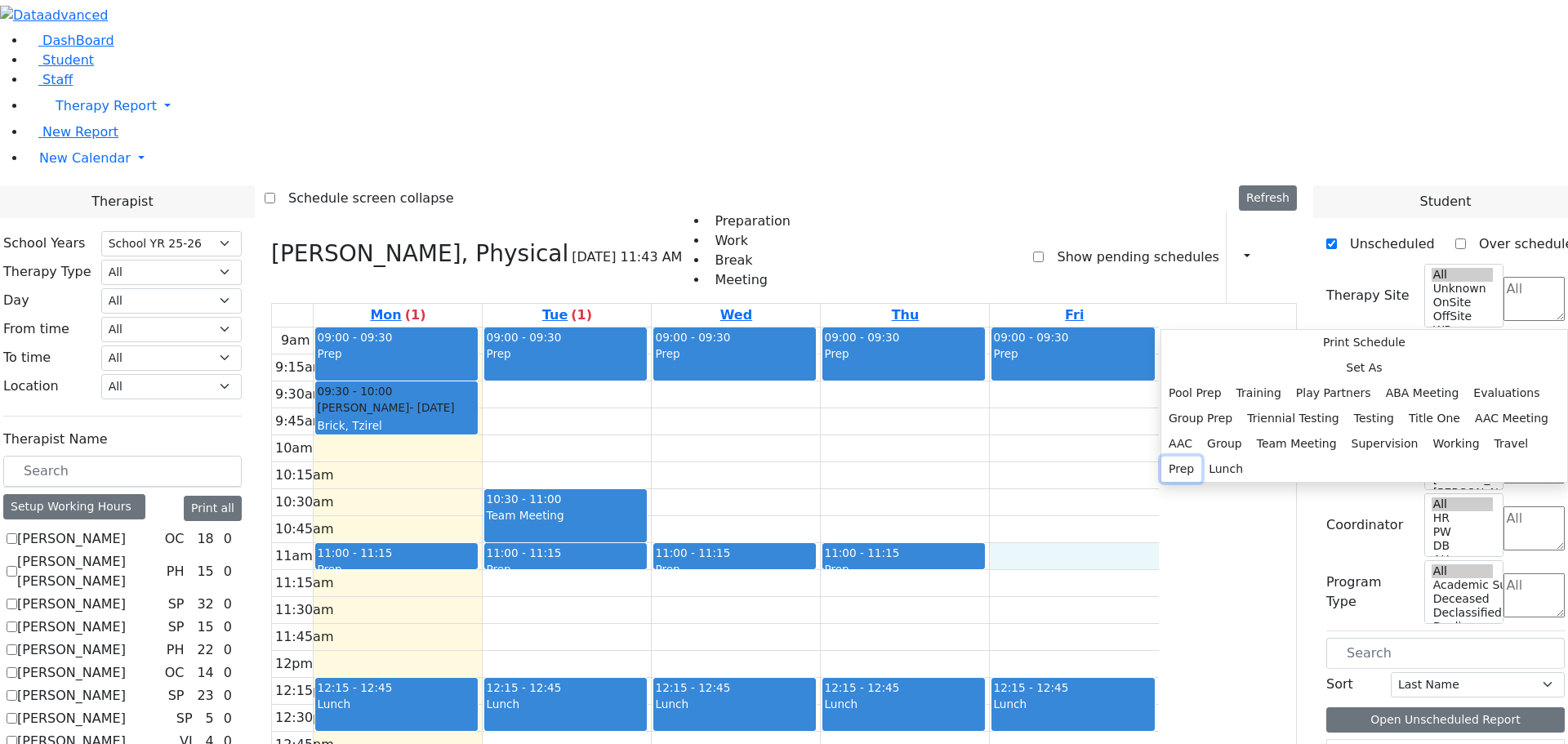
click at [1202, 468] on button "Prep" at bounding box center [1182, 469] width 40 height 25
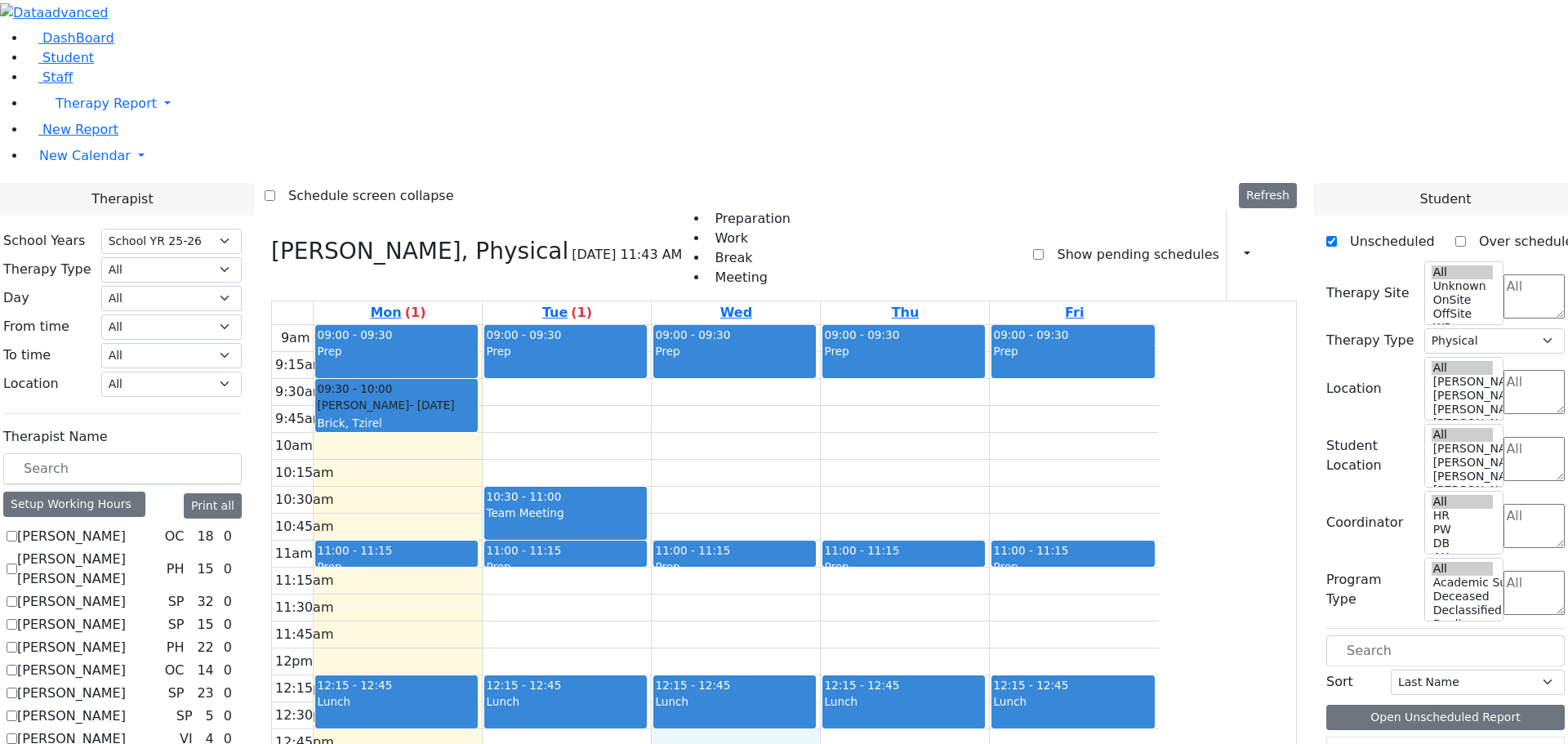
drag, startPoint x: 934, startPoint y: 516, endPoint x: 948, endPoint y: 535, distance: 23.6
click at [948, 535] on div "9am 9:15am 9:30am 9:45am 10am 10:15am 10:30am 10:45am 11am 11:15am 11:30am 11:4…" at bounding box center [715, 649] width 887 height 647
drag, startPoint x: 1408, startPoint y: 473, endPoint x: 951, endPoint y: 520, distance: 459.4
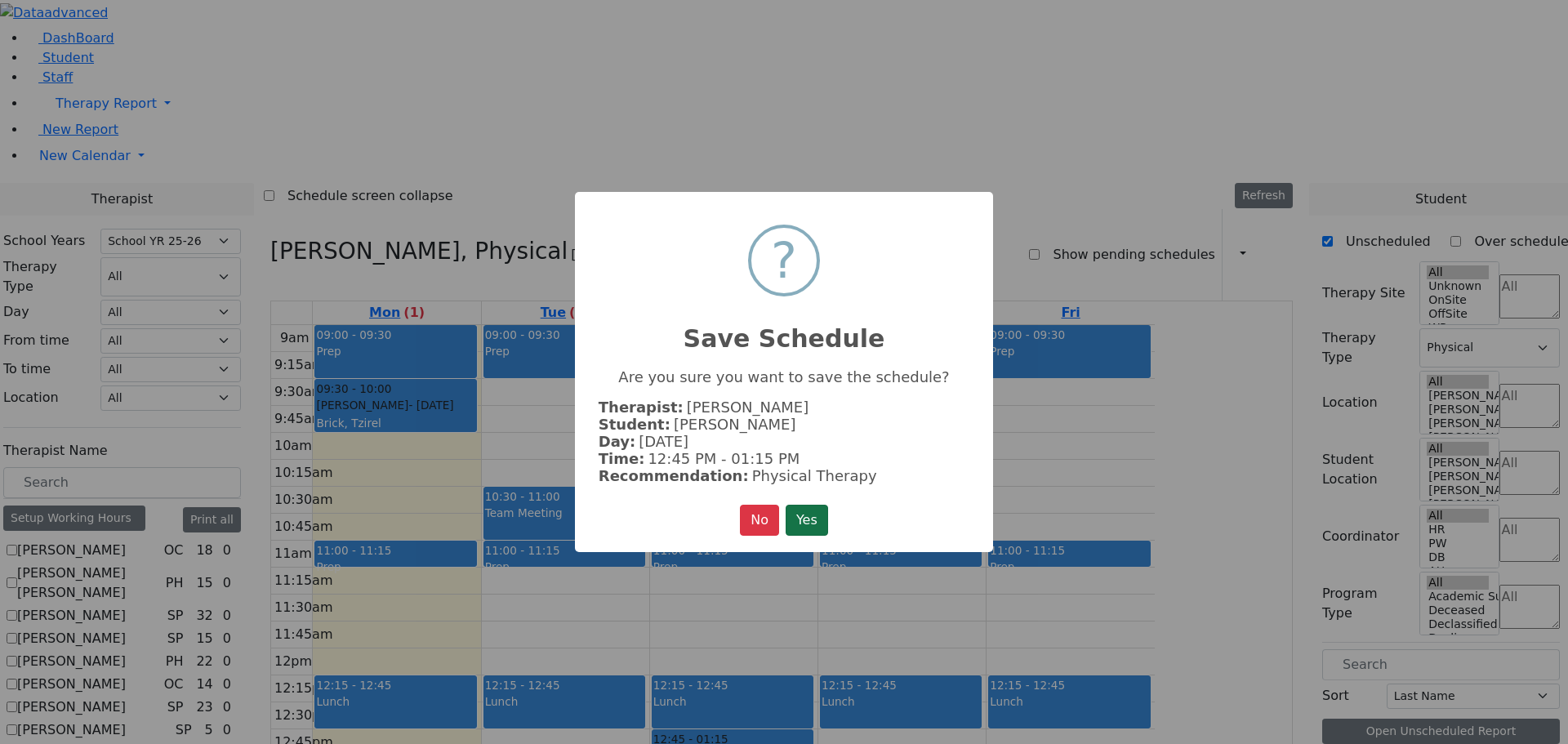
click at [815, 508] on button "Yes" at bounding box center [807, 520] width 43 height 31
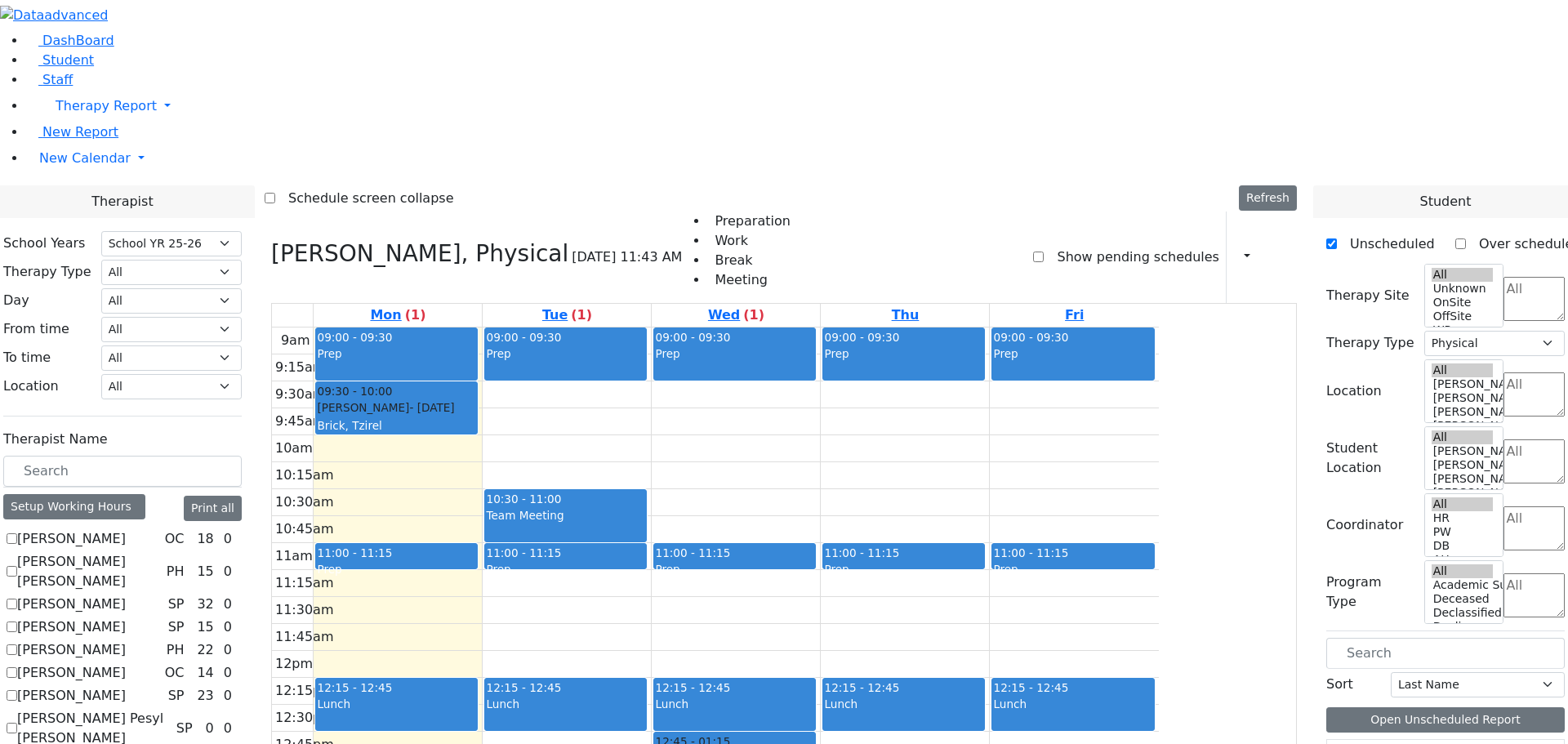
drag, startPoint x: 544, startPoint y: 363, endPoint x: 548, endPoint y: 382, distance: 19.4
click at [548, 382] on div "9am 9:15am 9:30am 9:45am 10am 10:15am 10:30am 10:45am 11am 11:15am 11:30am 11:4…" at bounding box center [715, 651] width 887 height 647
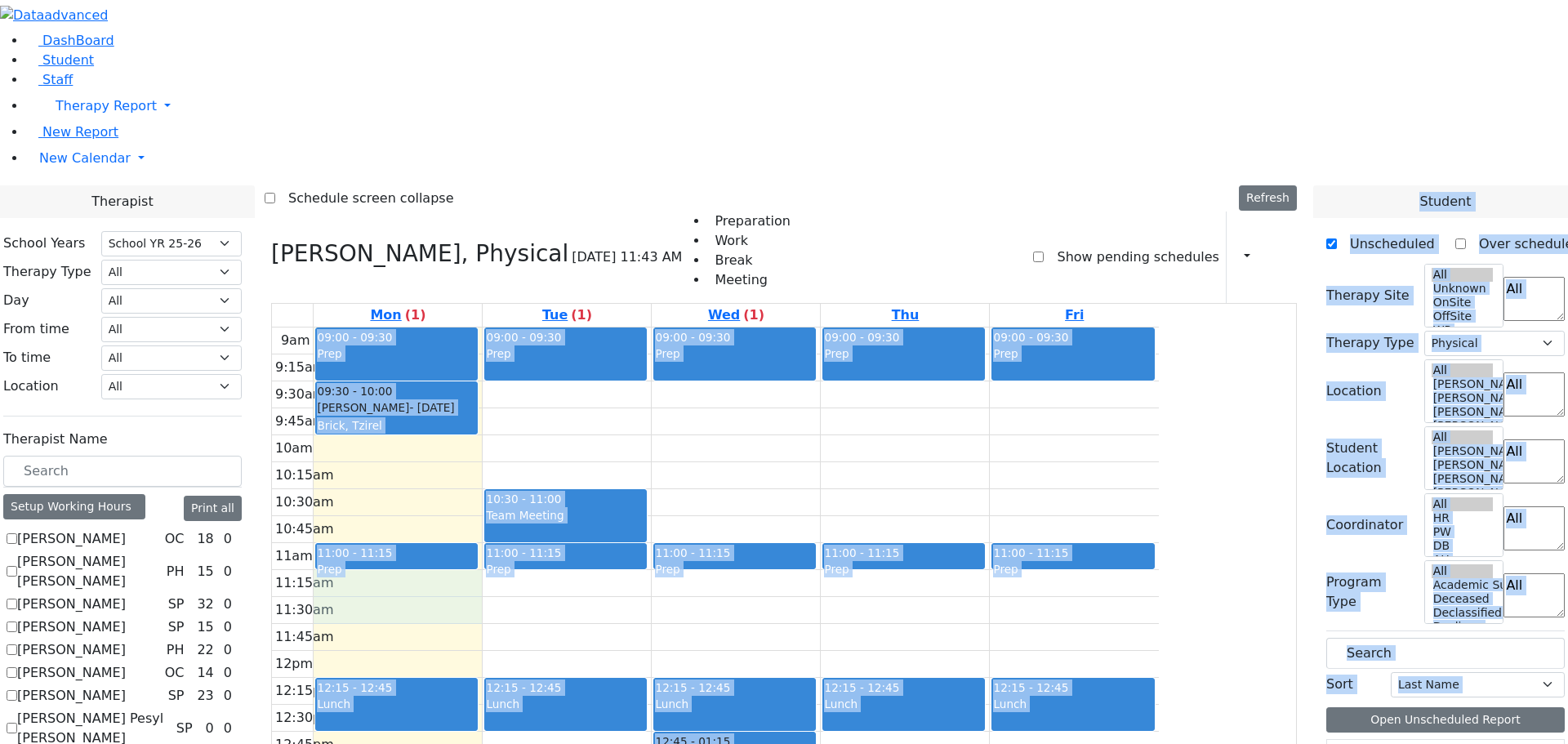
drag, startPoint x: 1412, startPoint y: 539, endPoint x: 586, endPoint y: 371, distance: 842.9
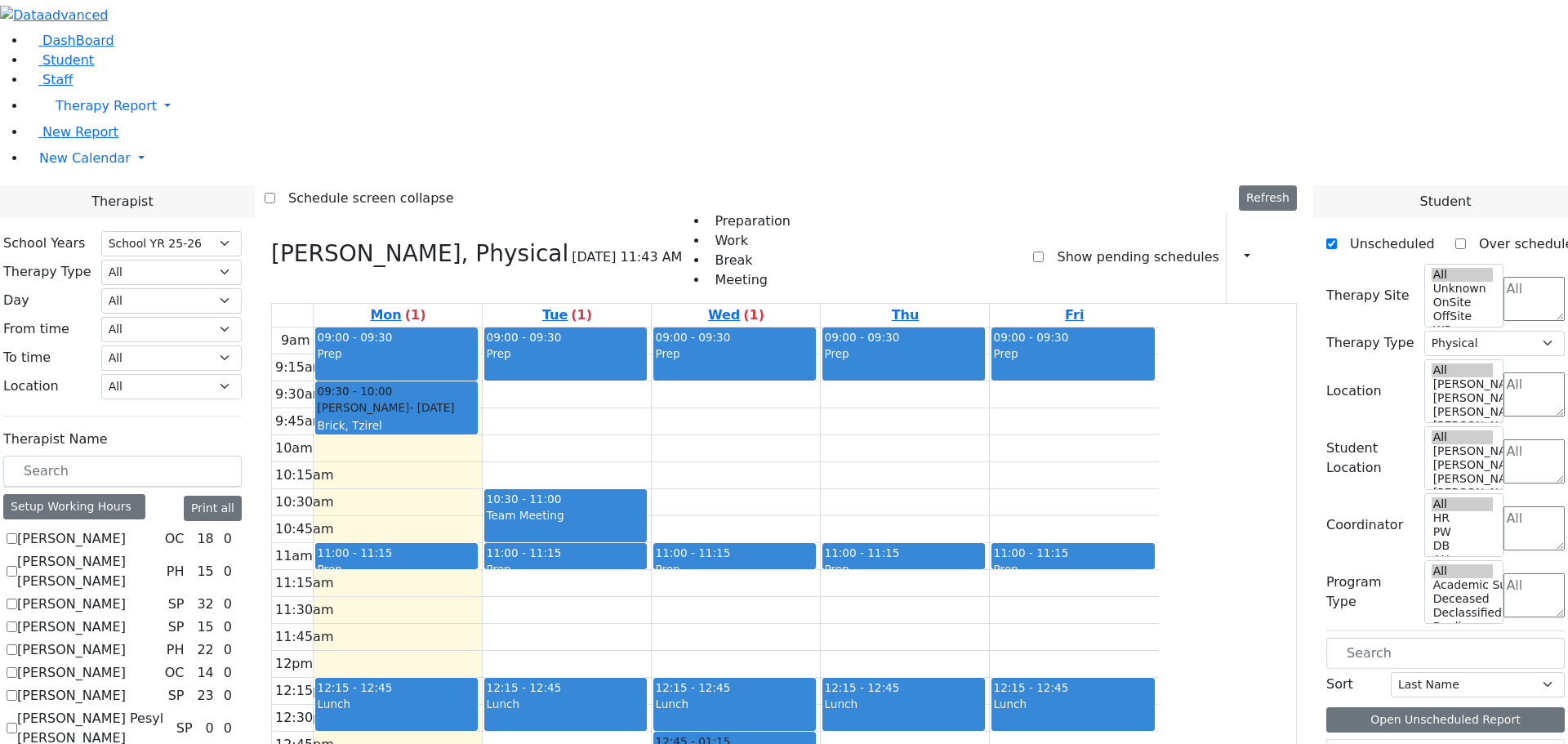
drag, startPoint x: 874, startPoint y: 672, endPoint x: 792, endPoint y: 647, distance: 85.7
click at [873, 671] on div "9am 9:15am 9:30am 9:45am 10am 10:15am 10:30am 10:45am 11am 11:15am 11:30am 11:4…" at bounding box center [715, 651] width 887 height 647
click at [1159, 548] on div "9am 9:15am 9:30am 9:45am 10am 10:15am 10:30am 10:45am 11am 11:15am 11:30am 11:4…" at bounding box center [715, 651] width 887 height 647
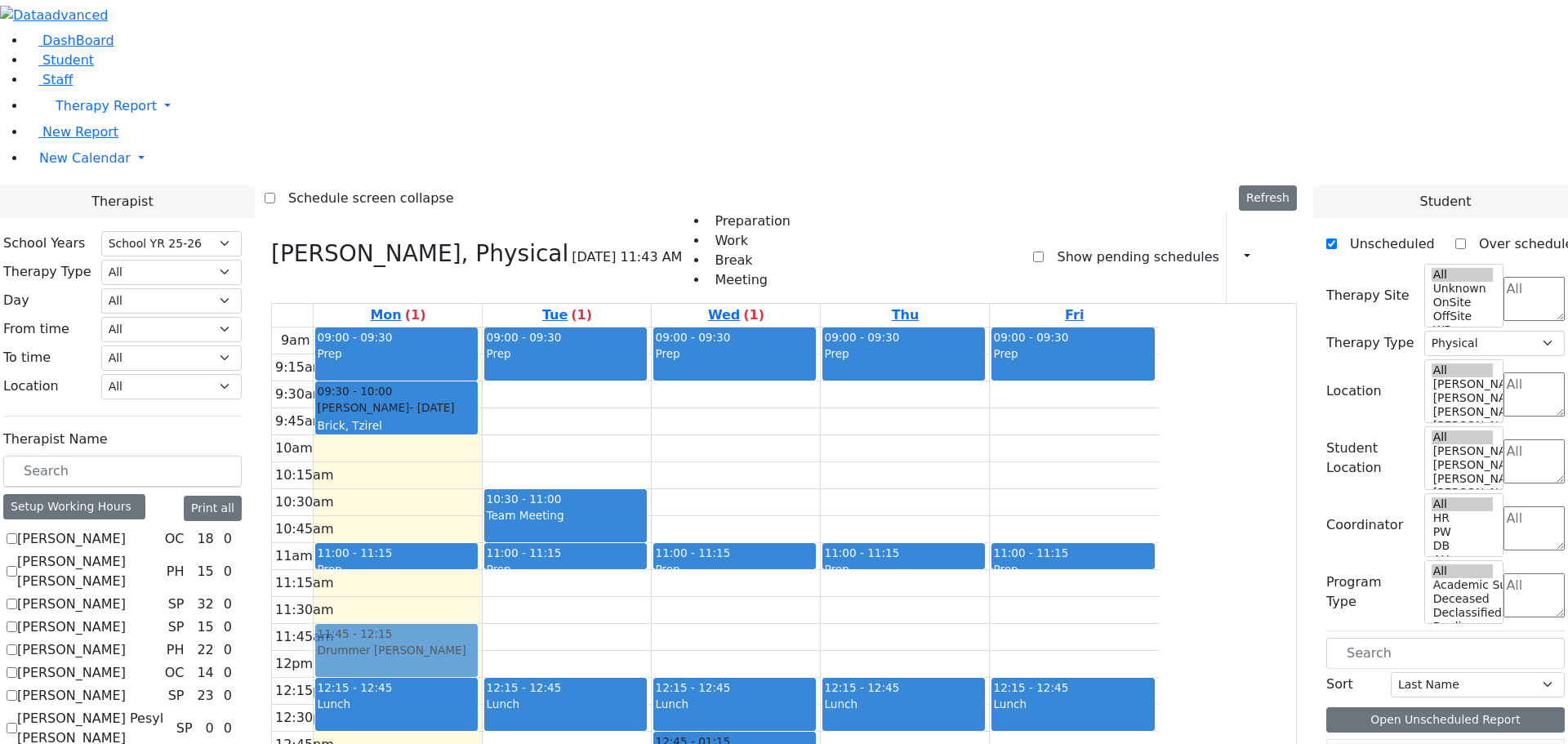
drag, startPoint x: 1368, startPoint y: 572, endPoint x: 532, endPoint y: 395, distance: 854.5
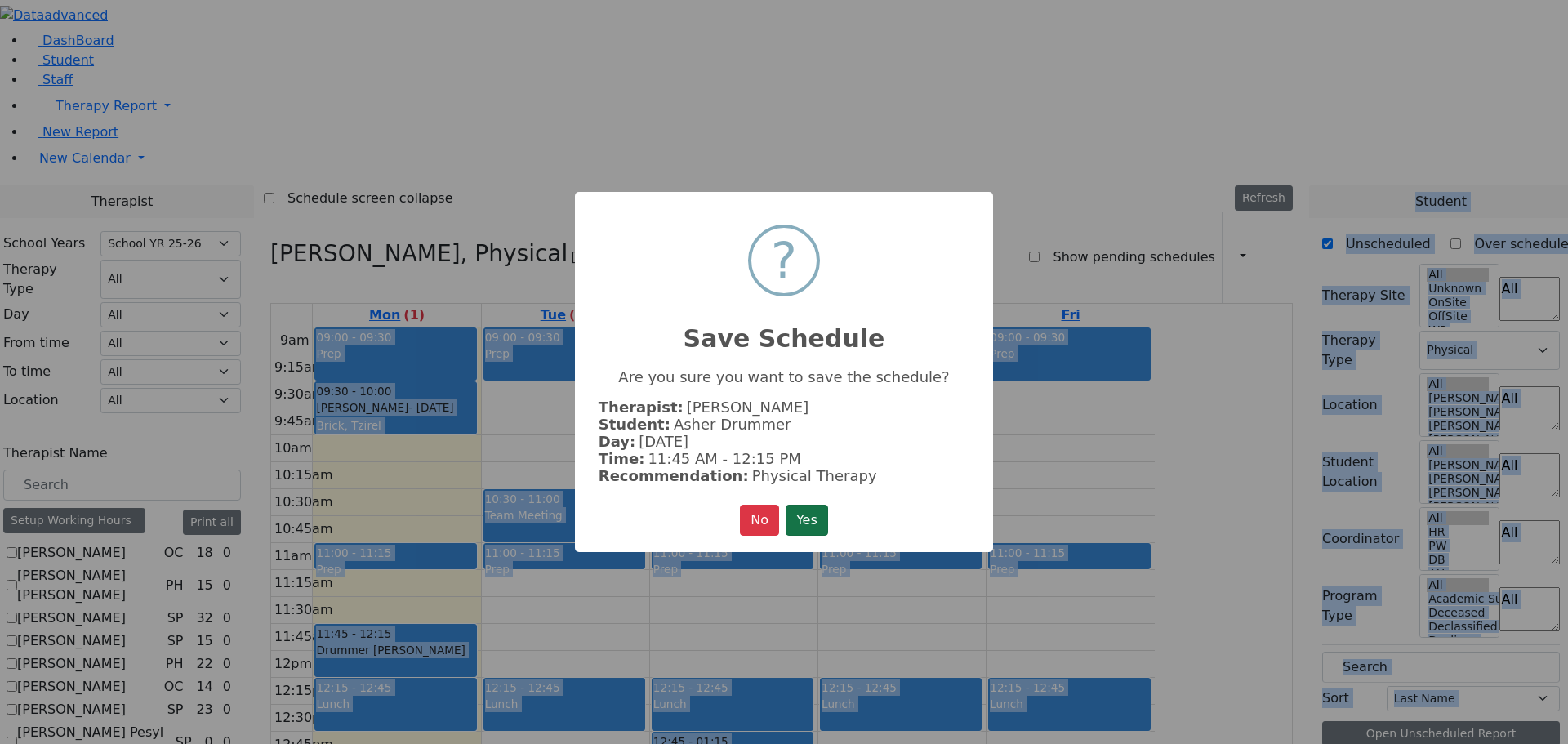
click at [810, 511] on button "Yes" at bounding box center [807, 520] width 43 height 31
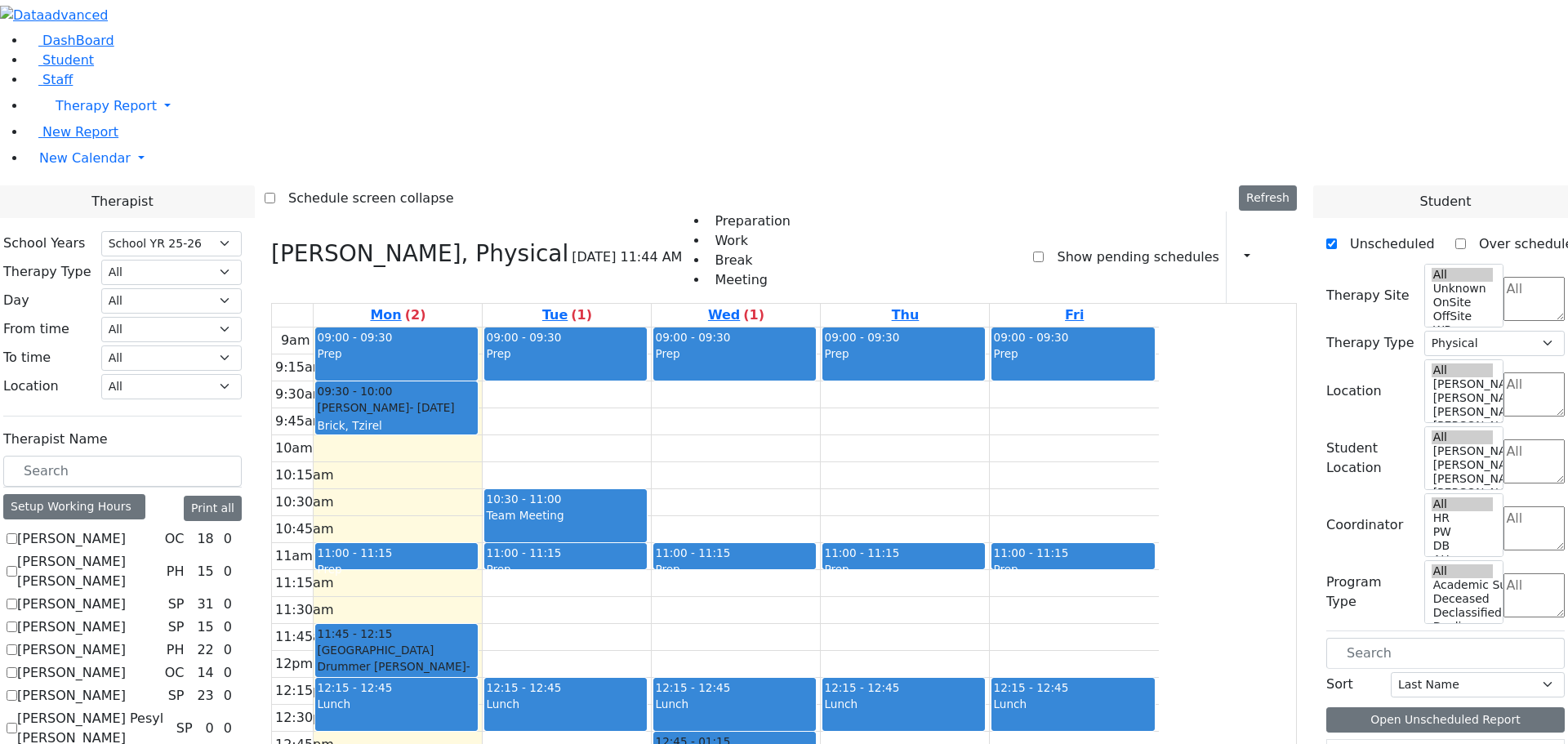
drag, startPoint x: 1457, startPoint y: 570, endPoint x: 1135, endPoint y: 407, distance: 360.9
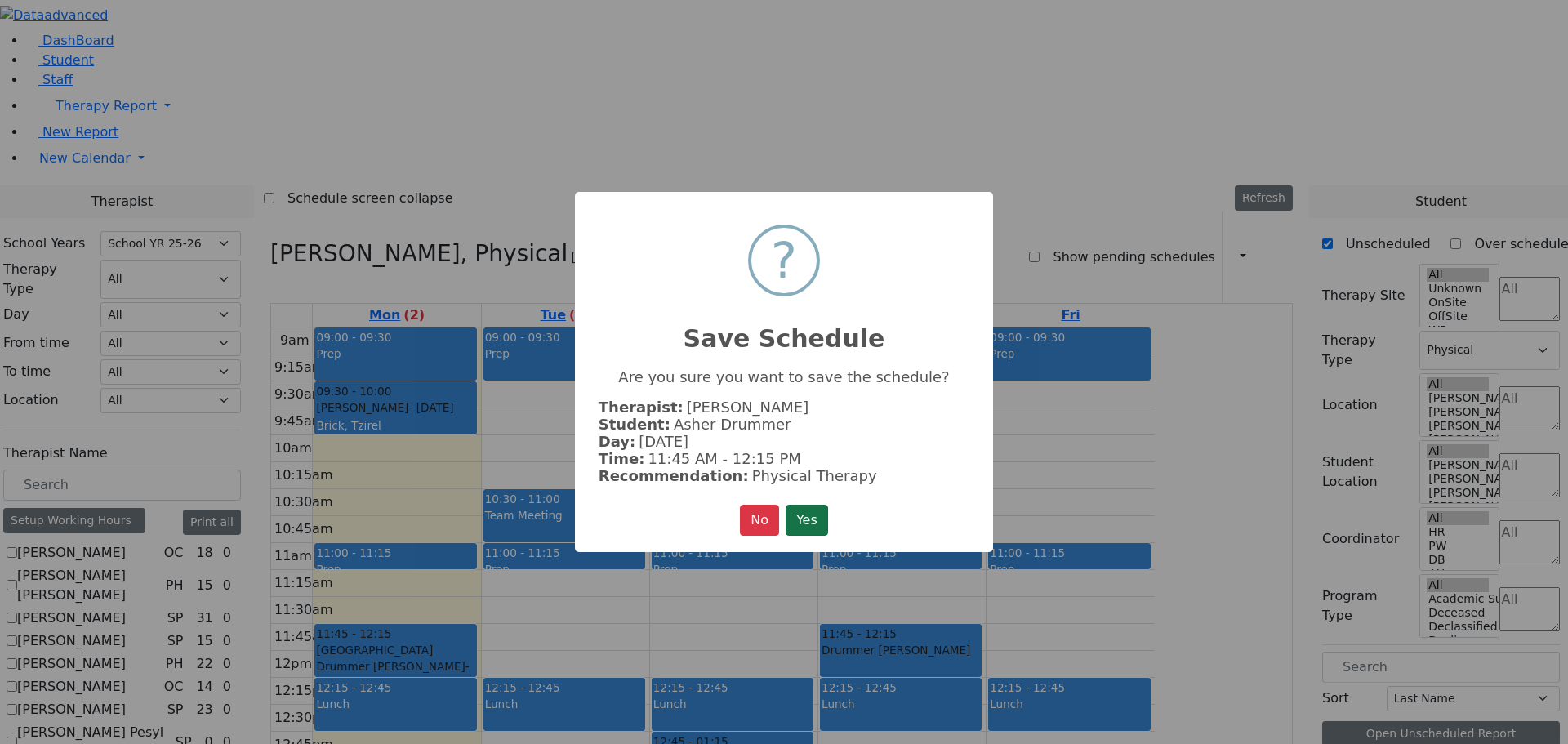
click at [827, 517] on button "Yes" at bounding box center [807, 520] width 43 height 31
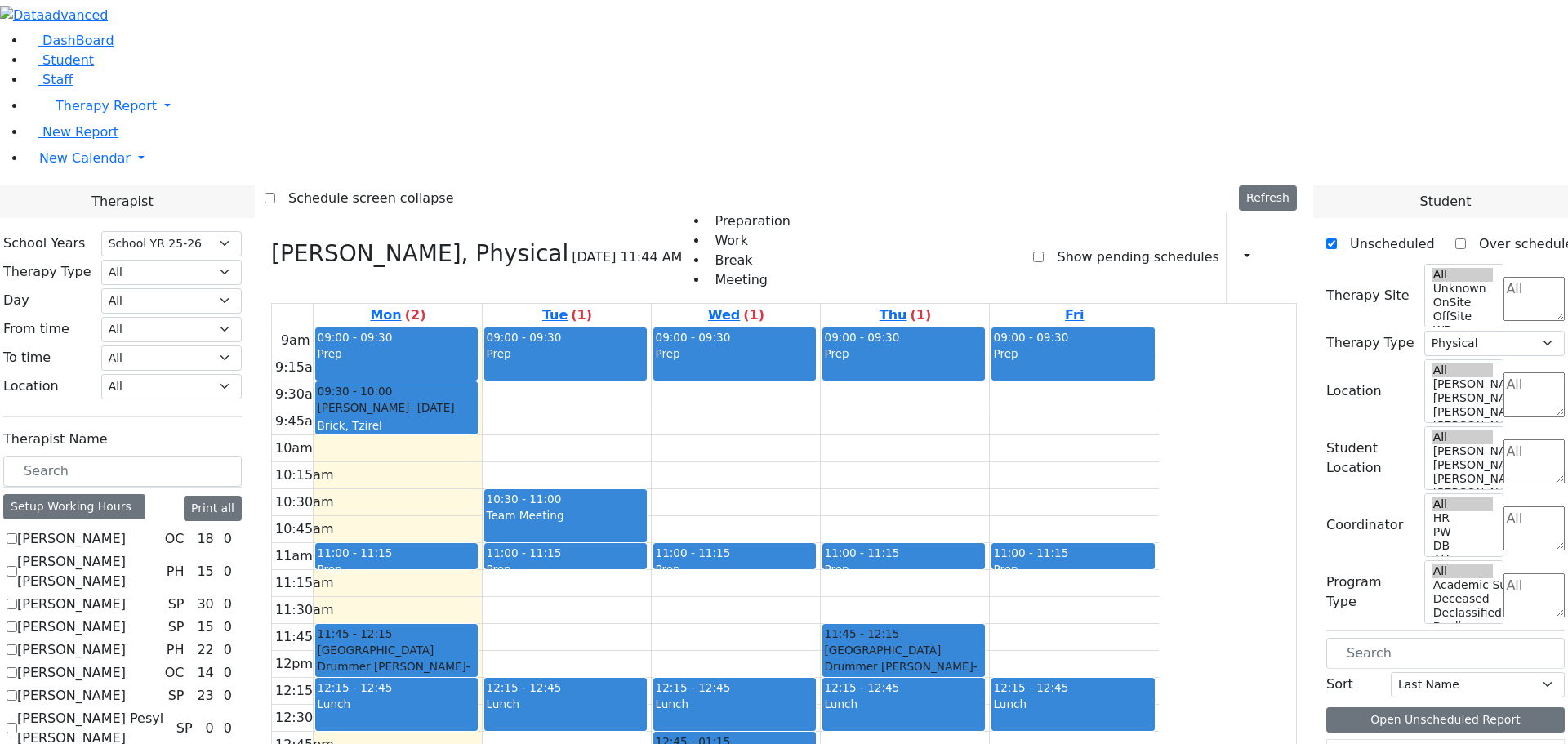
drag, startPoint x: 1370, startPoint y: 571, endPoint x: 1251, endPoint y: 401, distance: 207.5
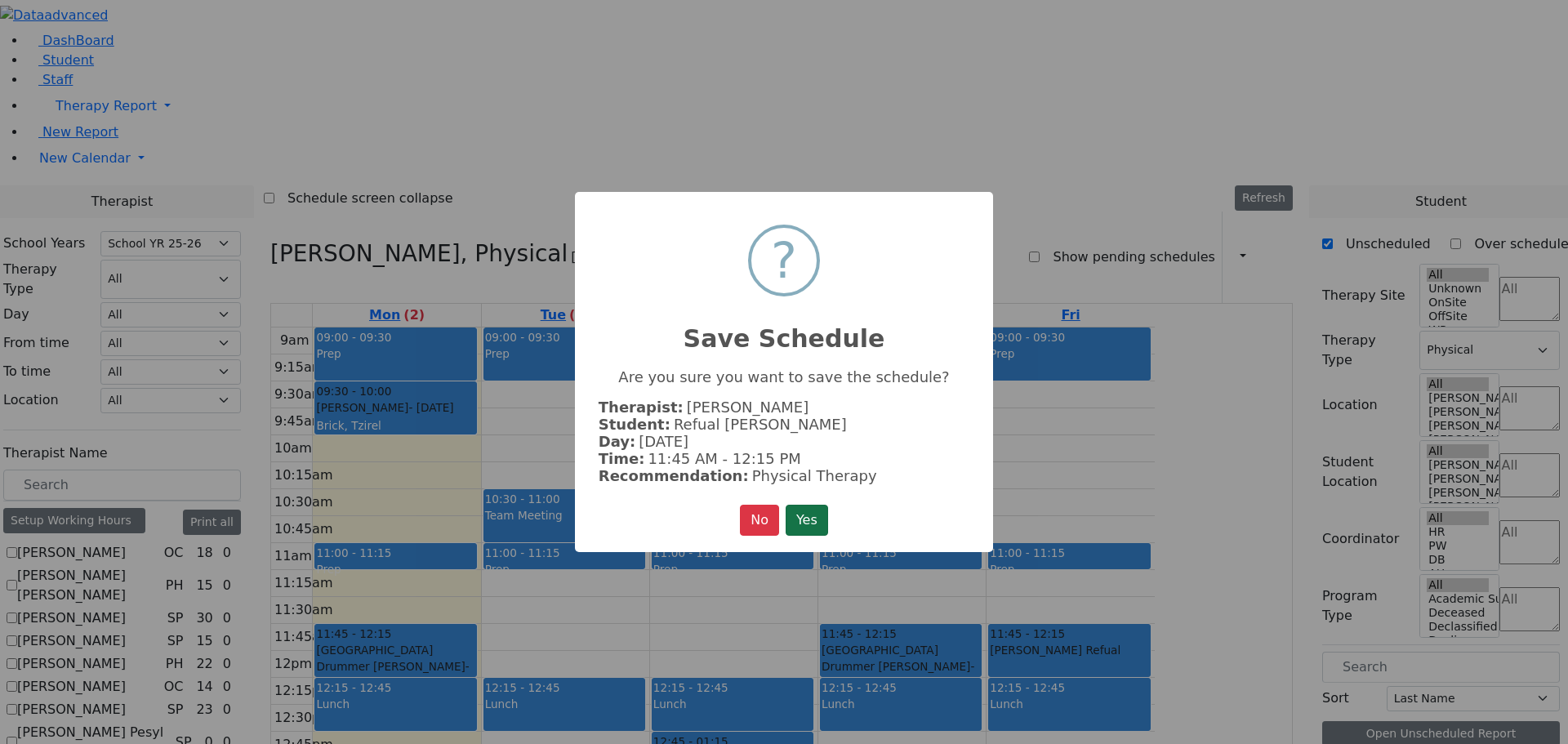
click at [815, 506] on button "Yes" at bounding box center [807, 520] width 43 height 31
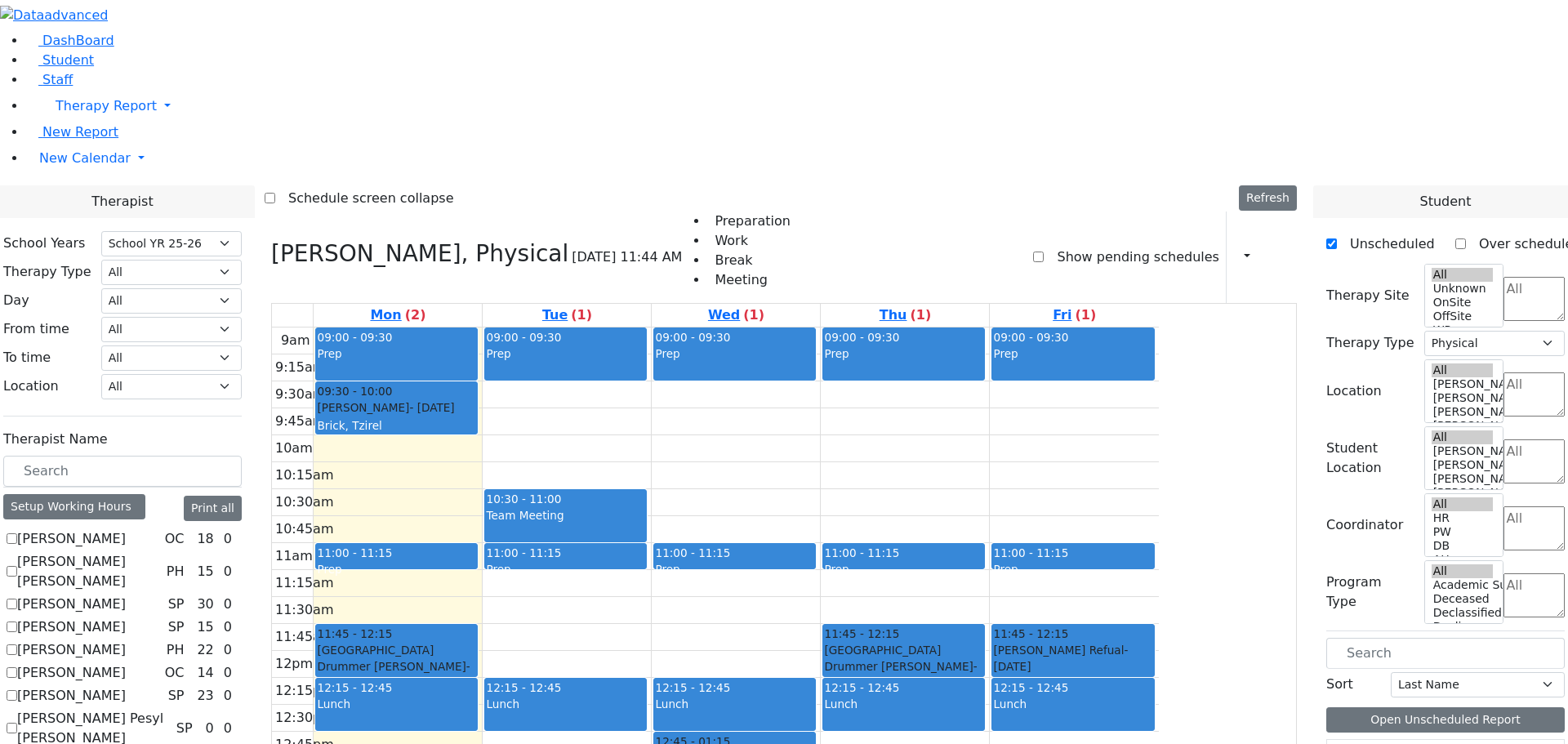
drag, startPoint x: 1382, startPoint y: 567, endPoint x: 912, endPoint y: 181, distance: 608.2
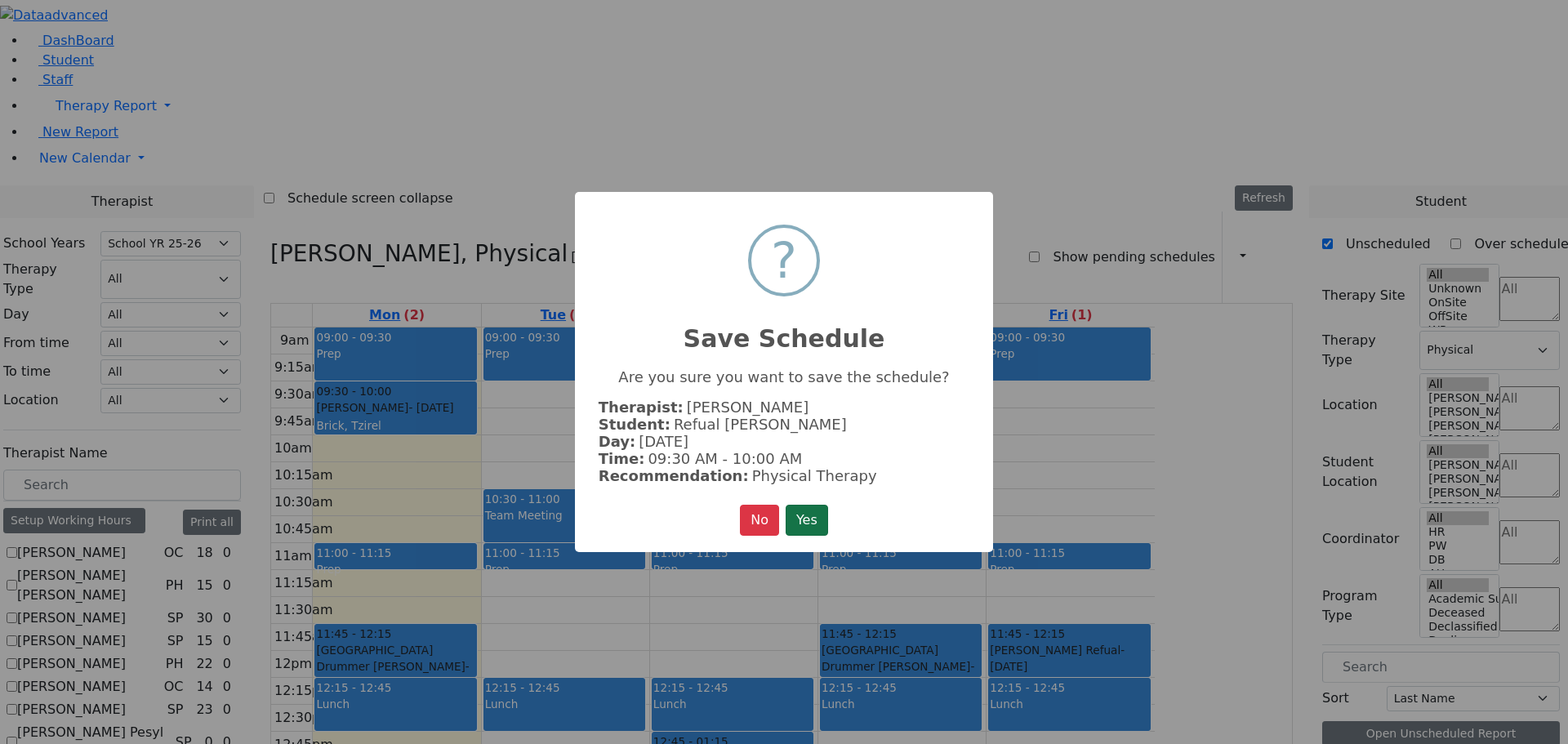
click at [813, 516] on button "Yes" at bounding box center [807, 520] width 43 height 31
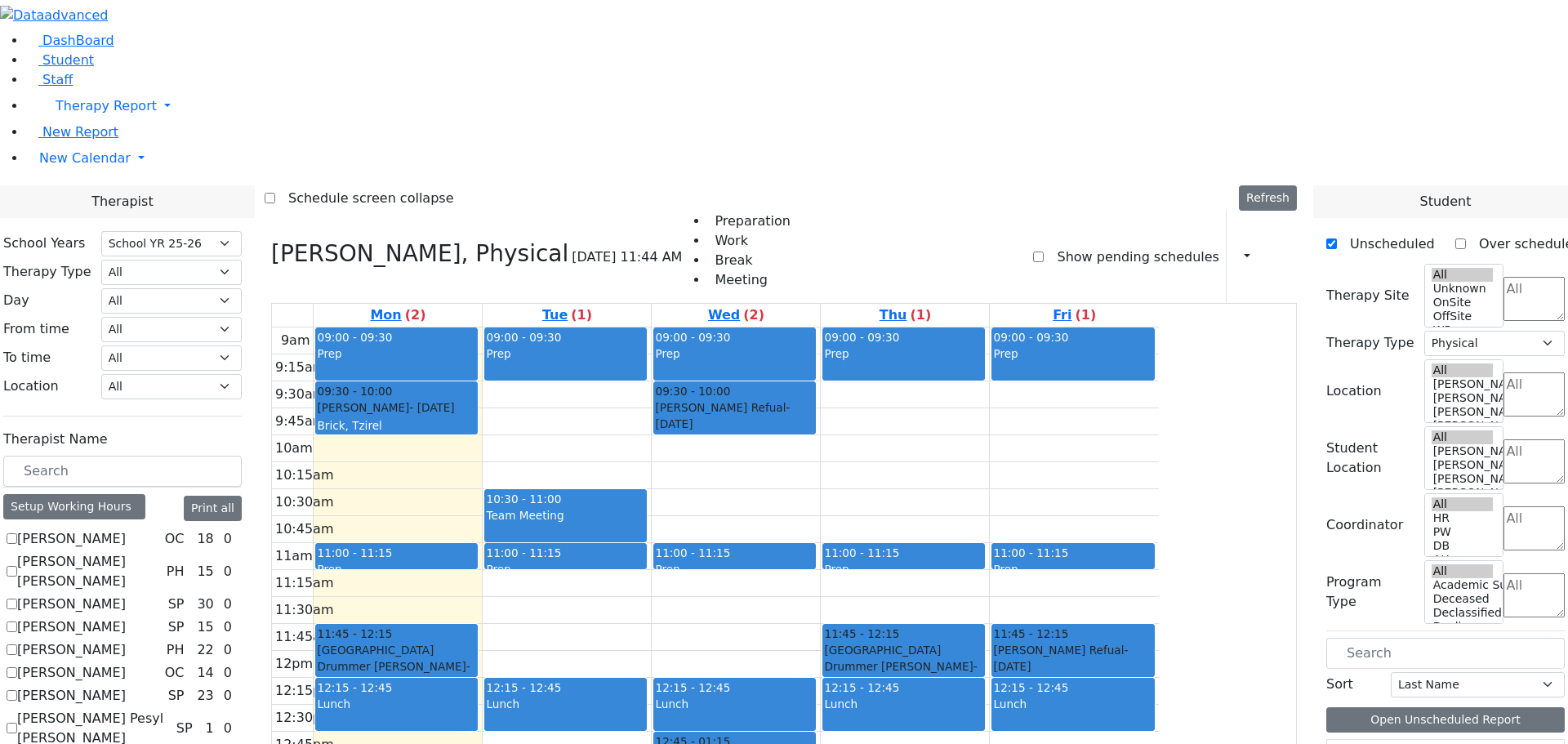
drag, startPoint x: 1365, startPoint y: 637, endPoint x: 690, endPoint y: 176, distance: 817.4
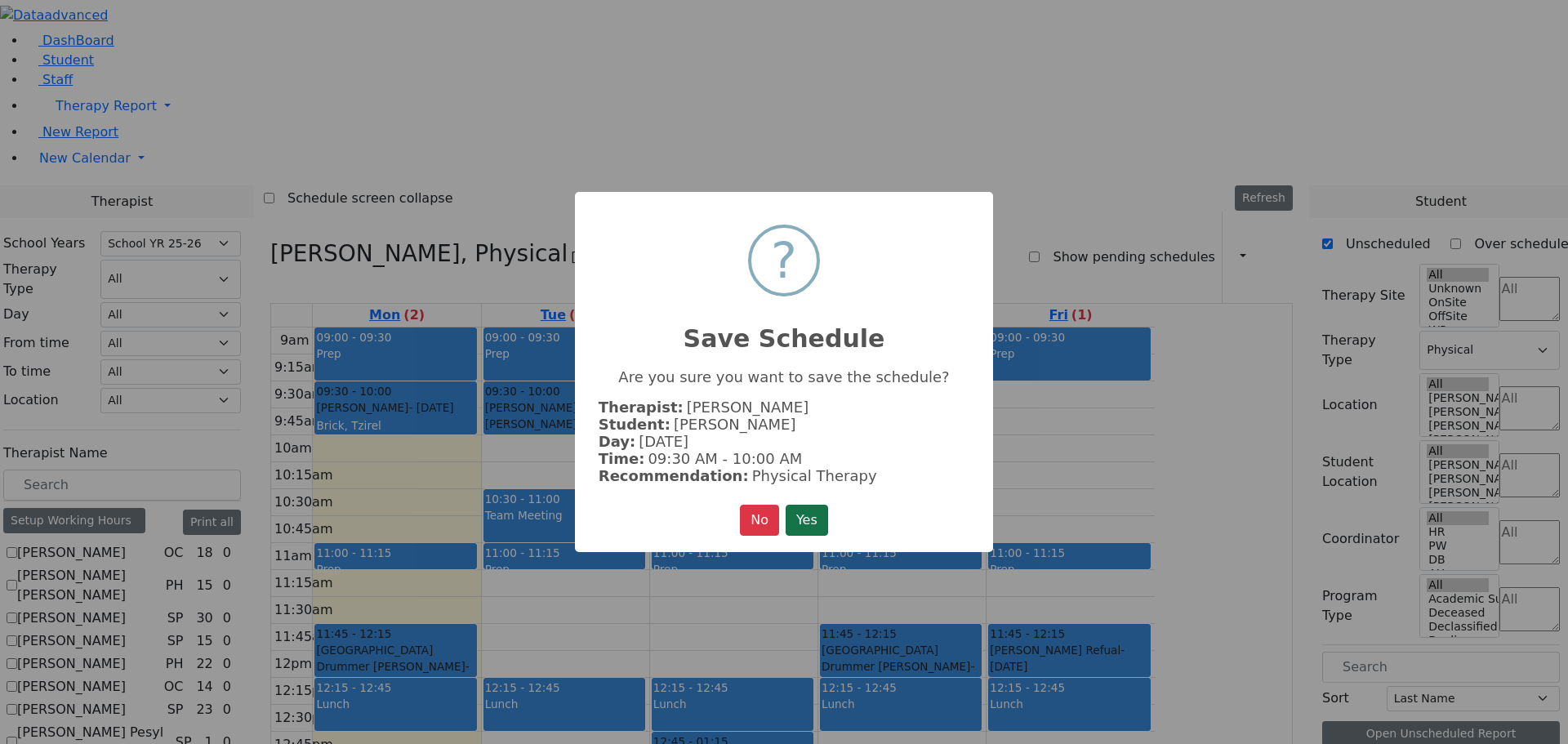
drag, startPoint x: 795, startPoint y: 517, endPoint x: 971, endPoint y: 497, distance: 177.1
click at [796, 516] on button "Yes" at bounding box center [807, 520] width 43 height 31
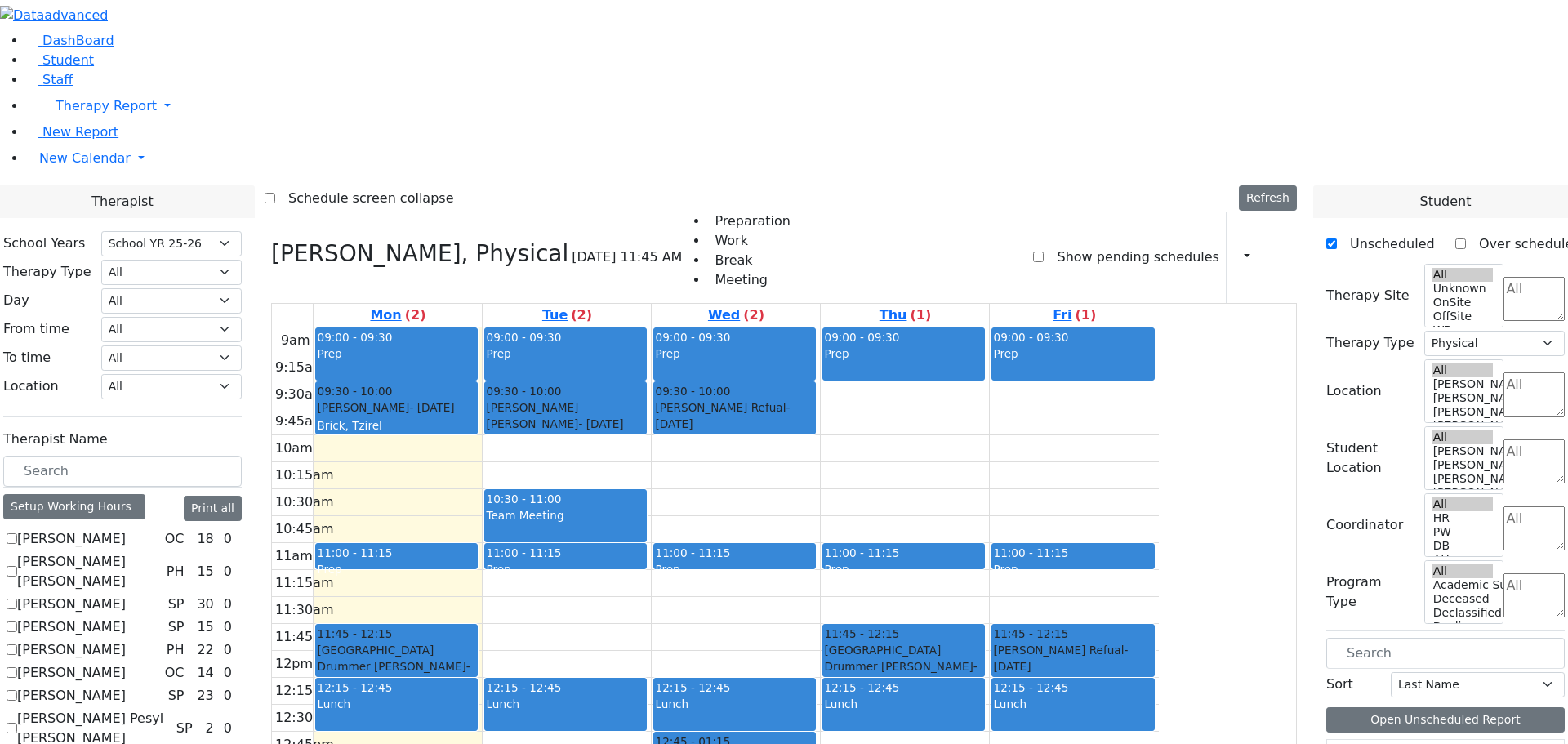
drag, startPoint x: 1405, startPoint y: 632, endPoint x: 1244, endPoint y: 359, distance: 316.9
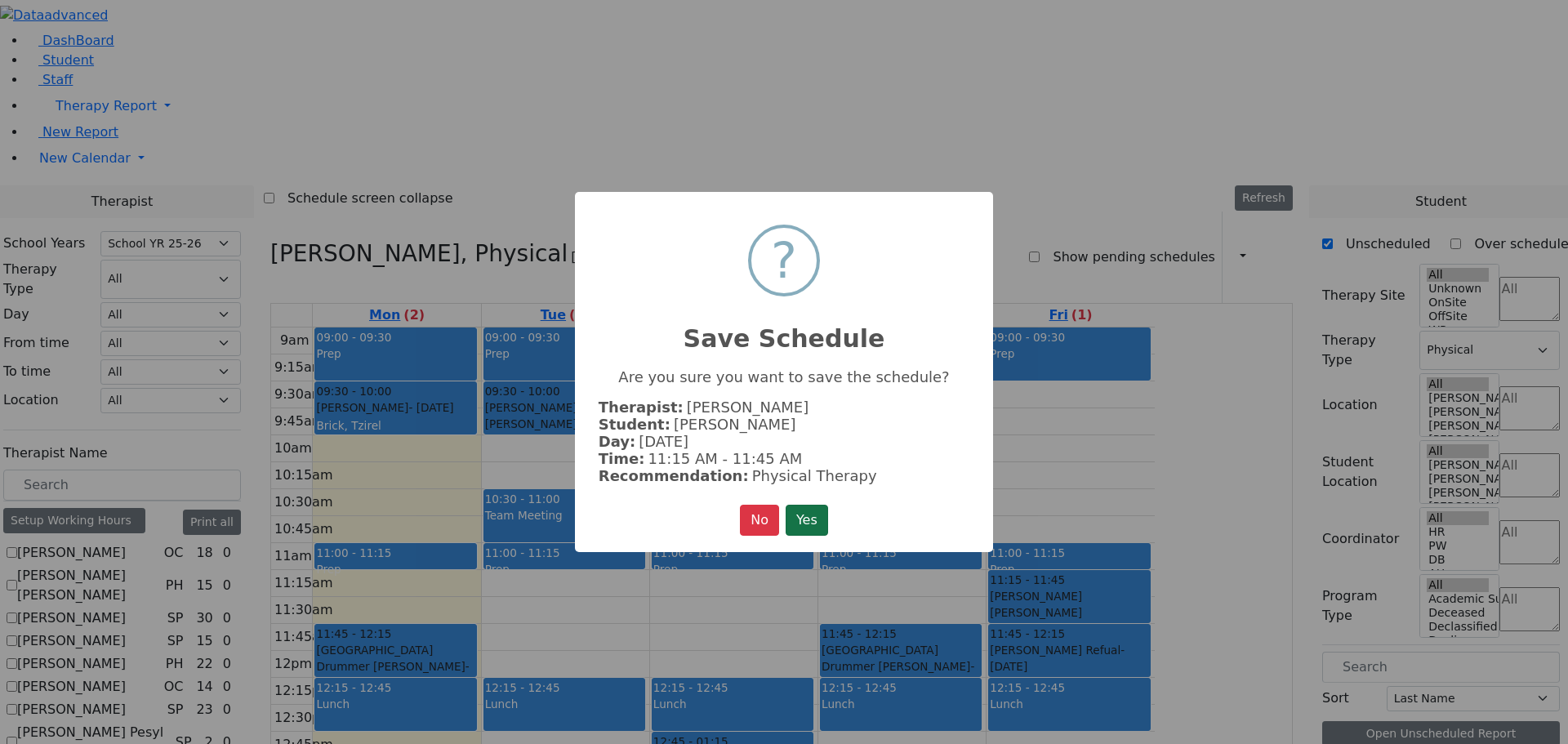
click at [801, 523] on button "Yes" at bounding box center [807, 520] width 43 height 31
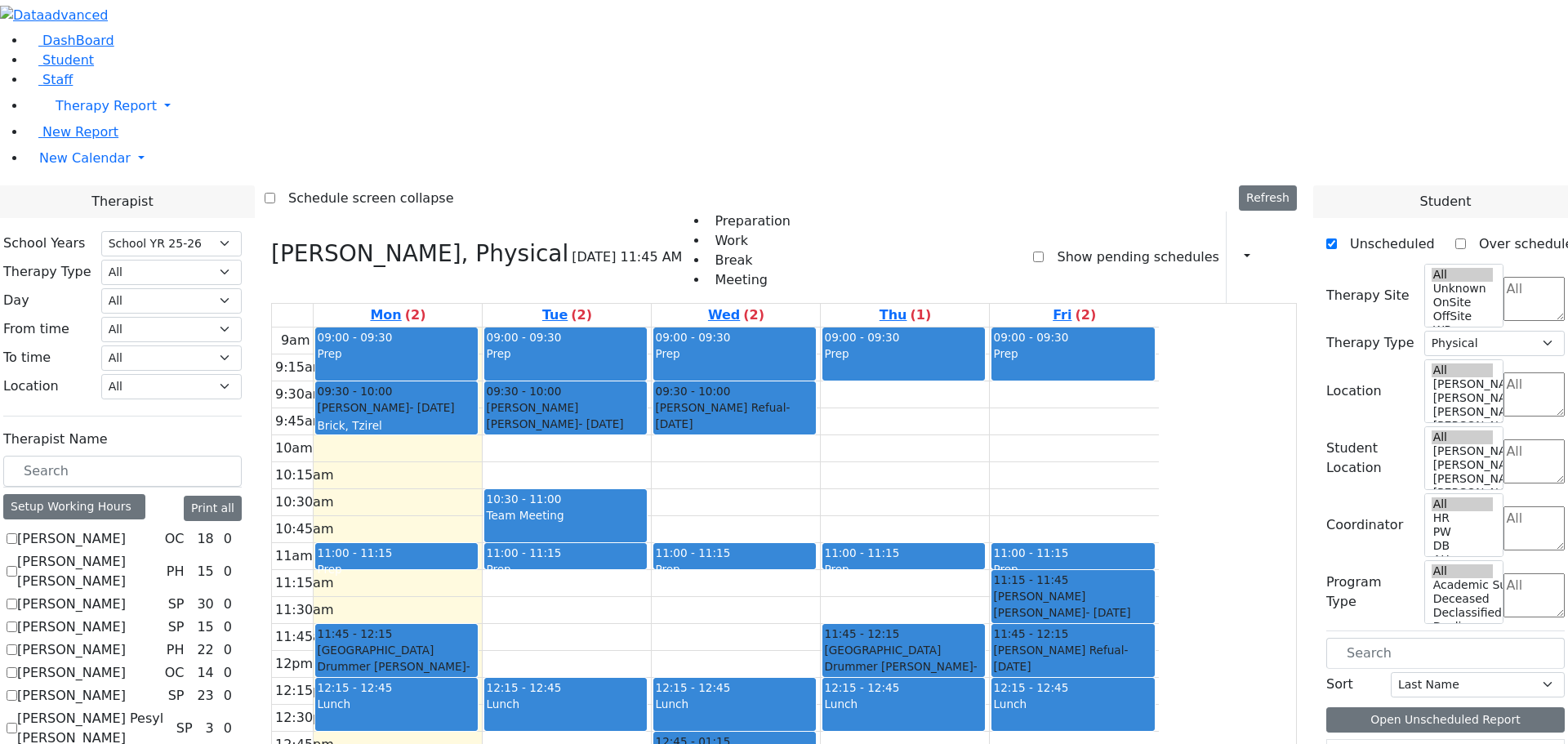
scroll to position [327, 0]
drag, startPoint x: 1382, startPoint y: 561, endPoint x: 1037, endPoint y: 525, distance: 346.9
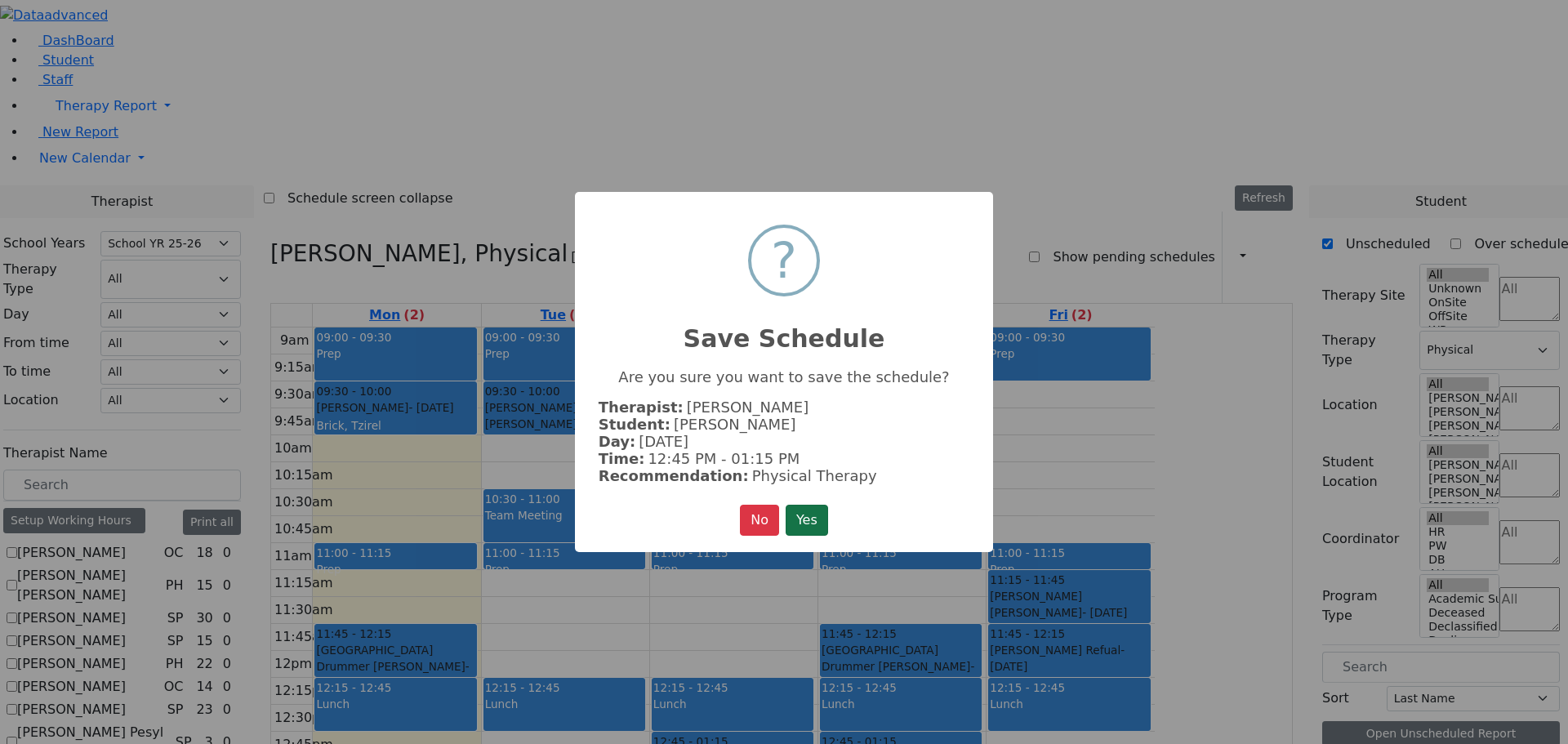
click at [810, 514] on button "Yes" at bounding box center [807, 520] width 43 height 31
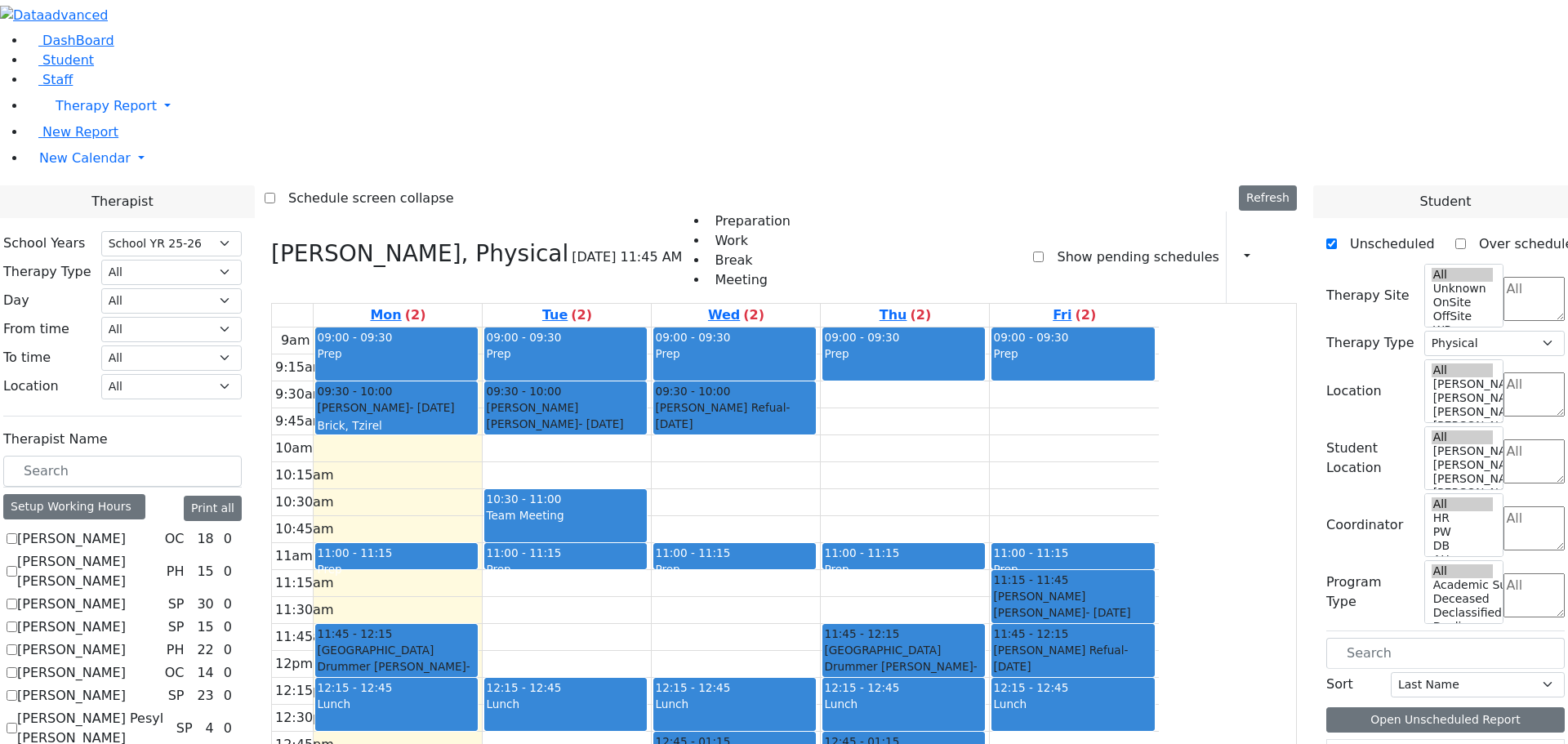
scroll to position [490, 0]
drag, startPoint x: 713, startPoint y: 357, endPoint x: 718, endPoint y: 371, distance: 14.9
click at [718, 382] on div "9am 9:15am 9:30am 9:45am 10am 10:15am 10:30am 10:45am 11am 11:15am 11:30am 11:4…" at bounding box center [715, 651] width 887 height 647
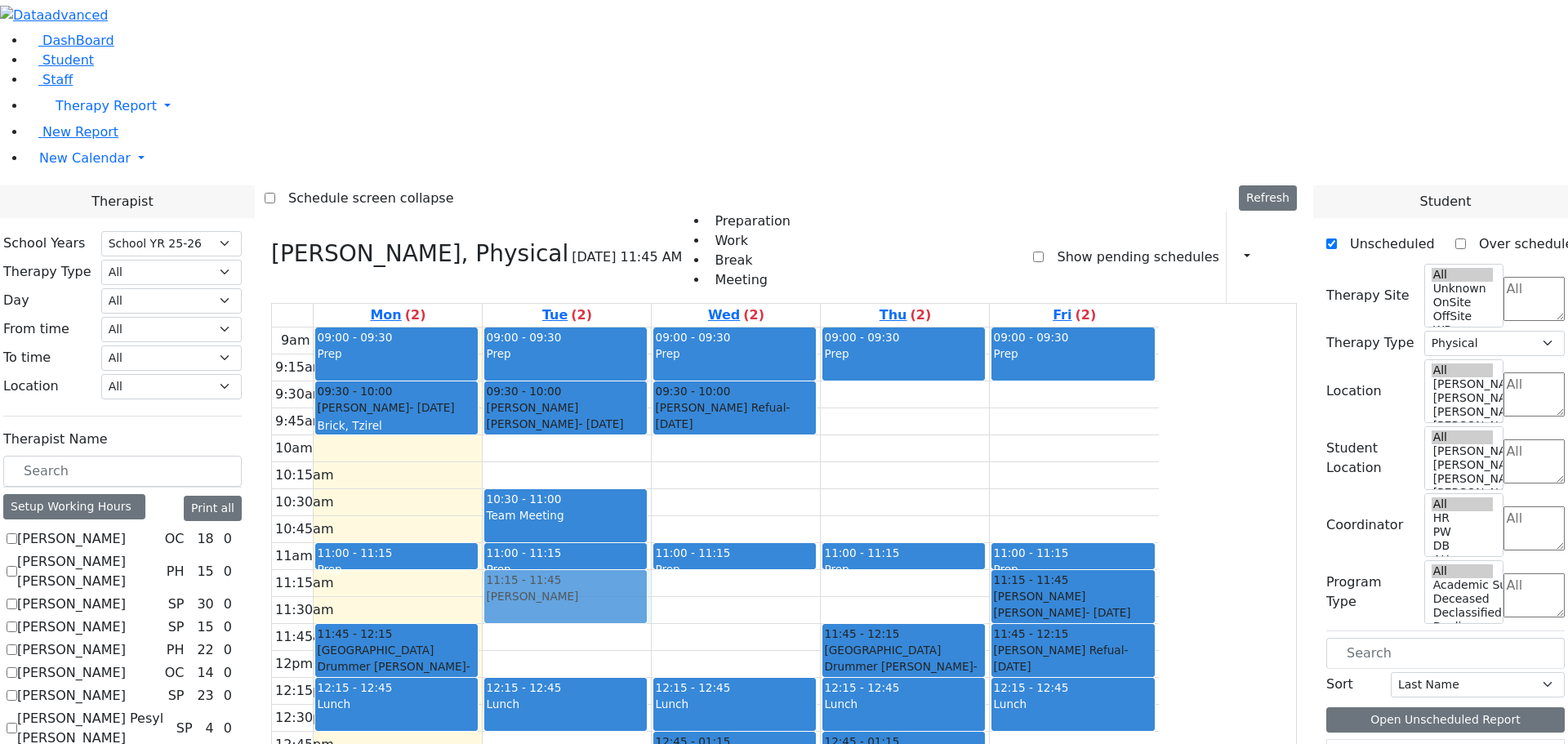
drag, startPoint x: 1374, startPoint y: 639, endPoint x: 721, endPoint y: 370, distance: 706.2
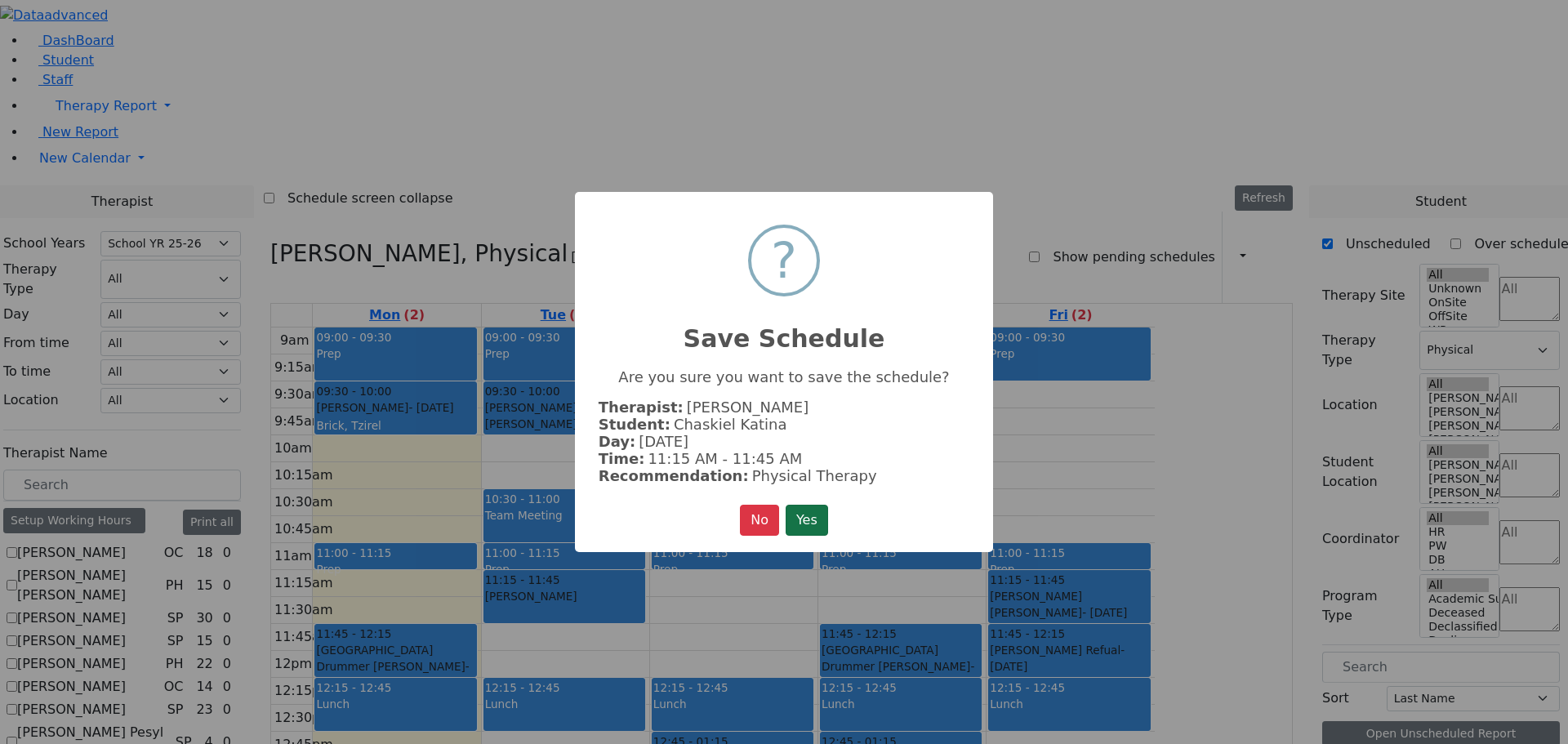
click at [816, 517] on button "Yes" at bounding box center [807, 520] width 43 height 31
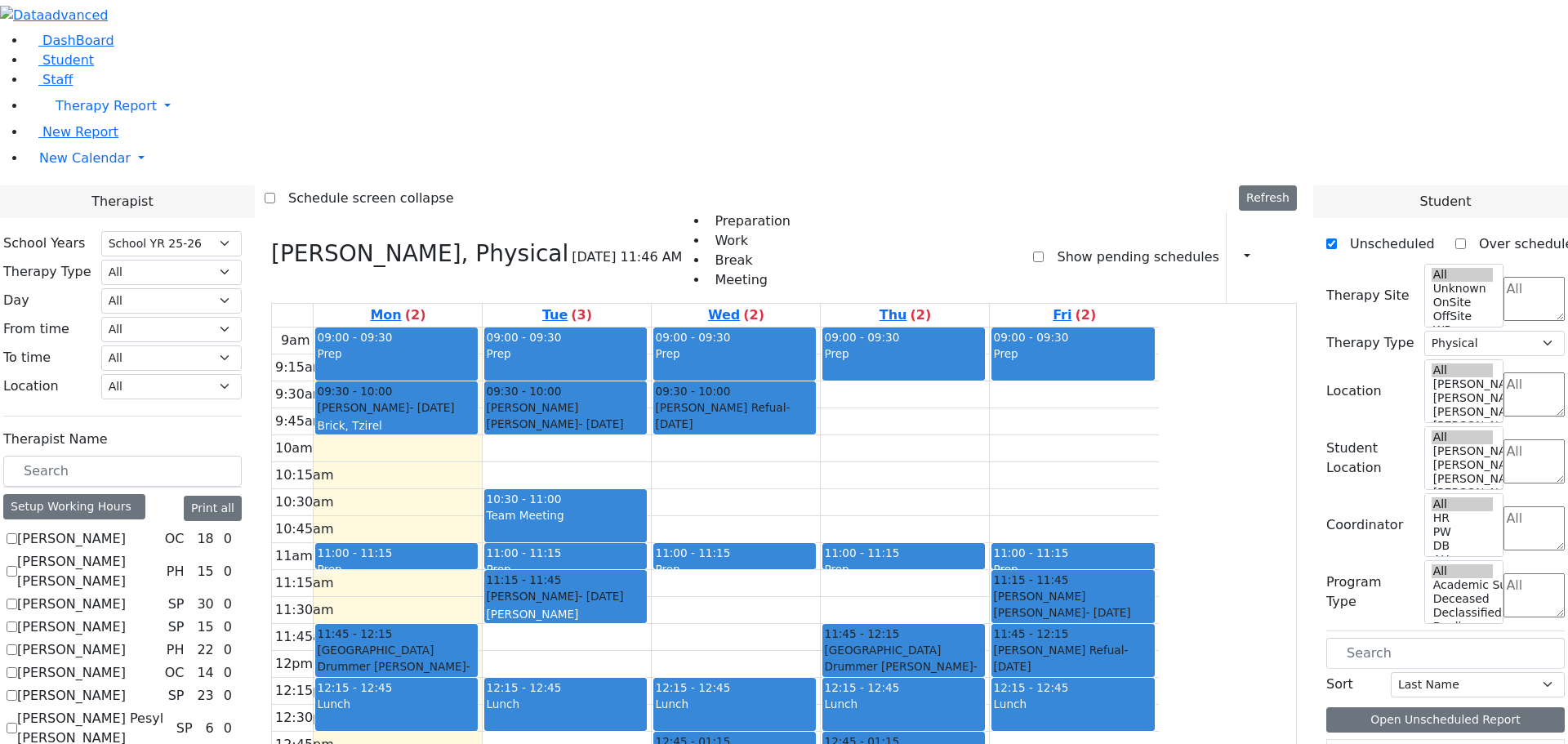
scroll to position [490, 0]
drag, startPoint x: 1397, startPoint y: 636, endPoint x: 1023, endPoint y: 215, distance: 563.1
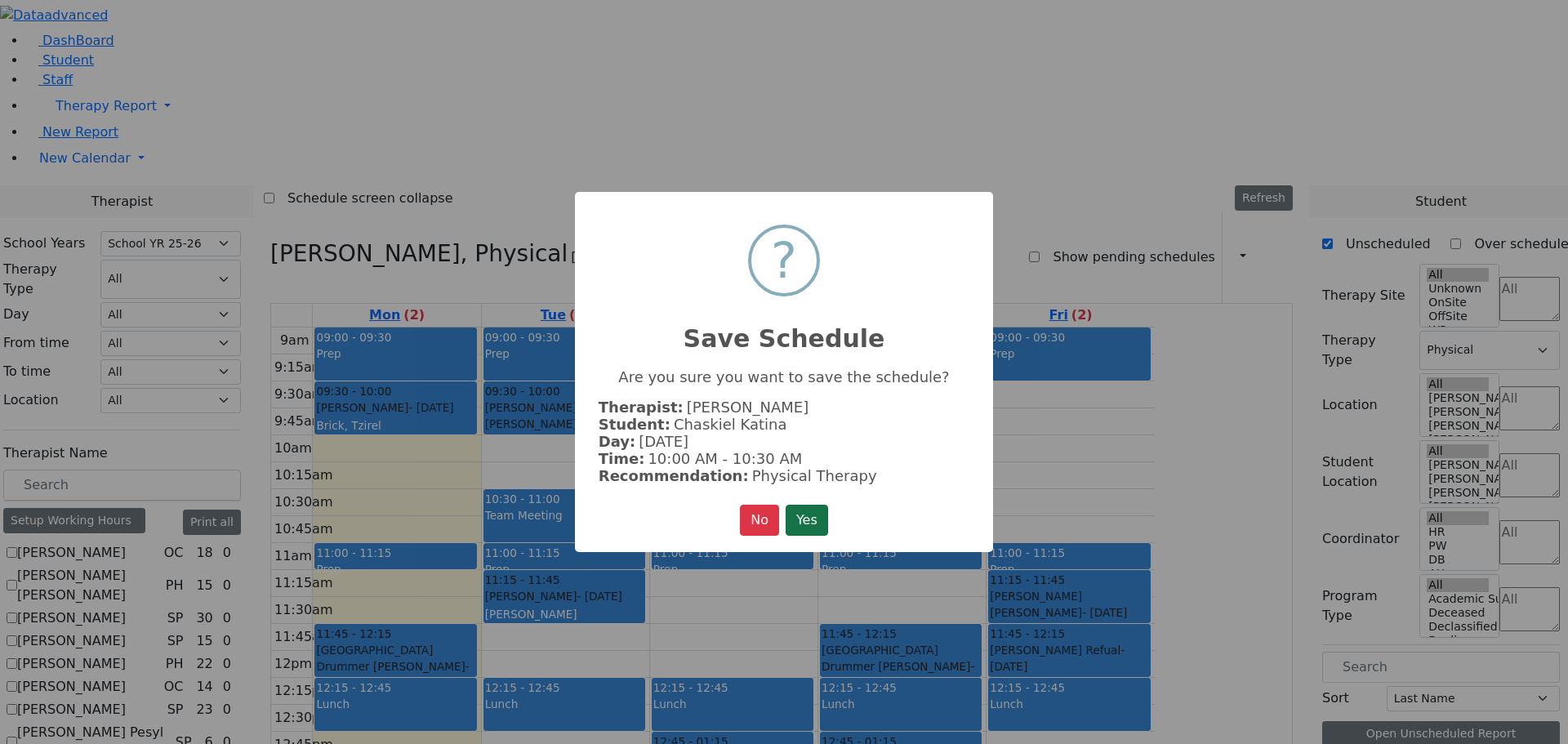
click at [807, 524] on button "Yes" at bounding box center [807, 520] width 43 height 31
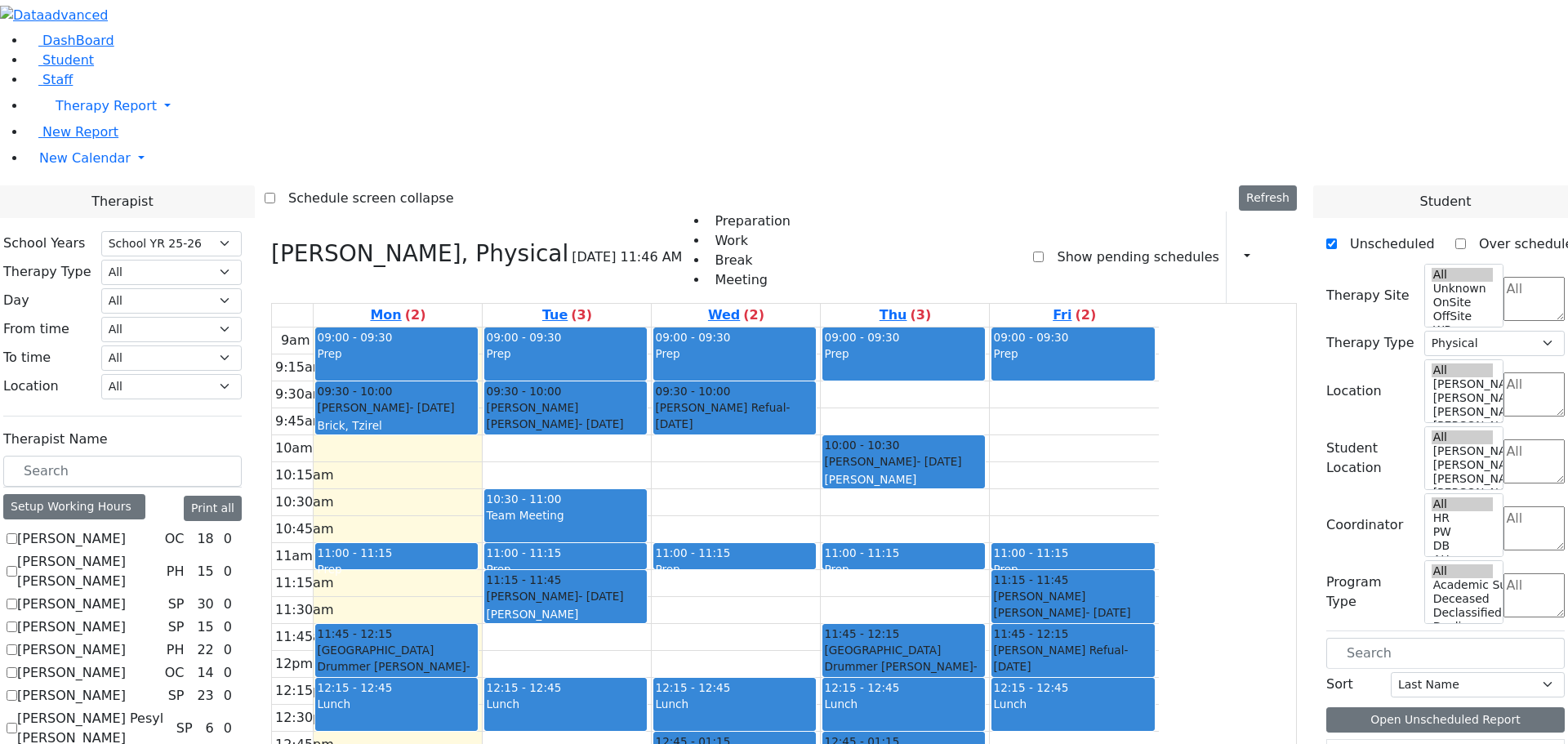
scroll to position [490, 0]
drag, startPoint x: 1410, startPoint y: 618, endPoint x: 889, endPoint y: 415, distance: 559.2
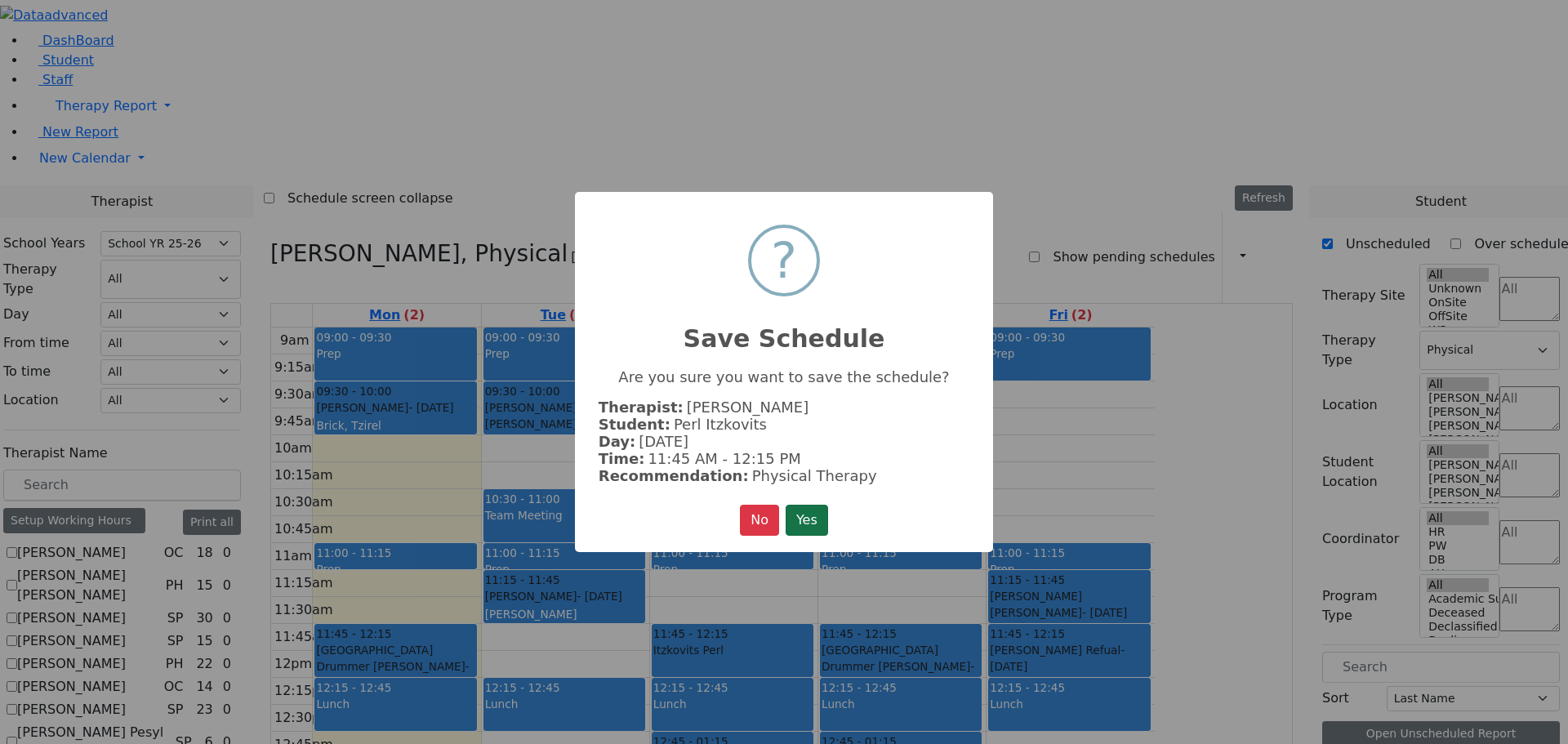
click at [810, 524] on button "Yes" at bounding box center [807, 520] width 43 height 31
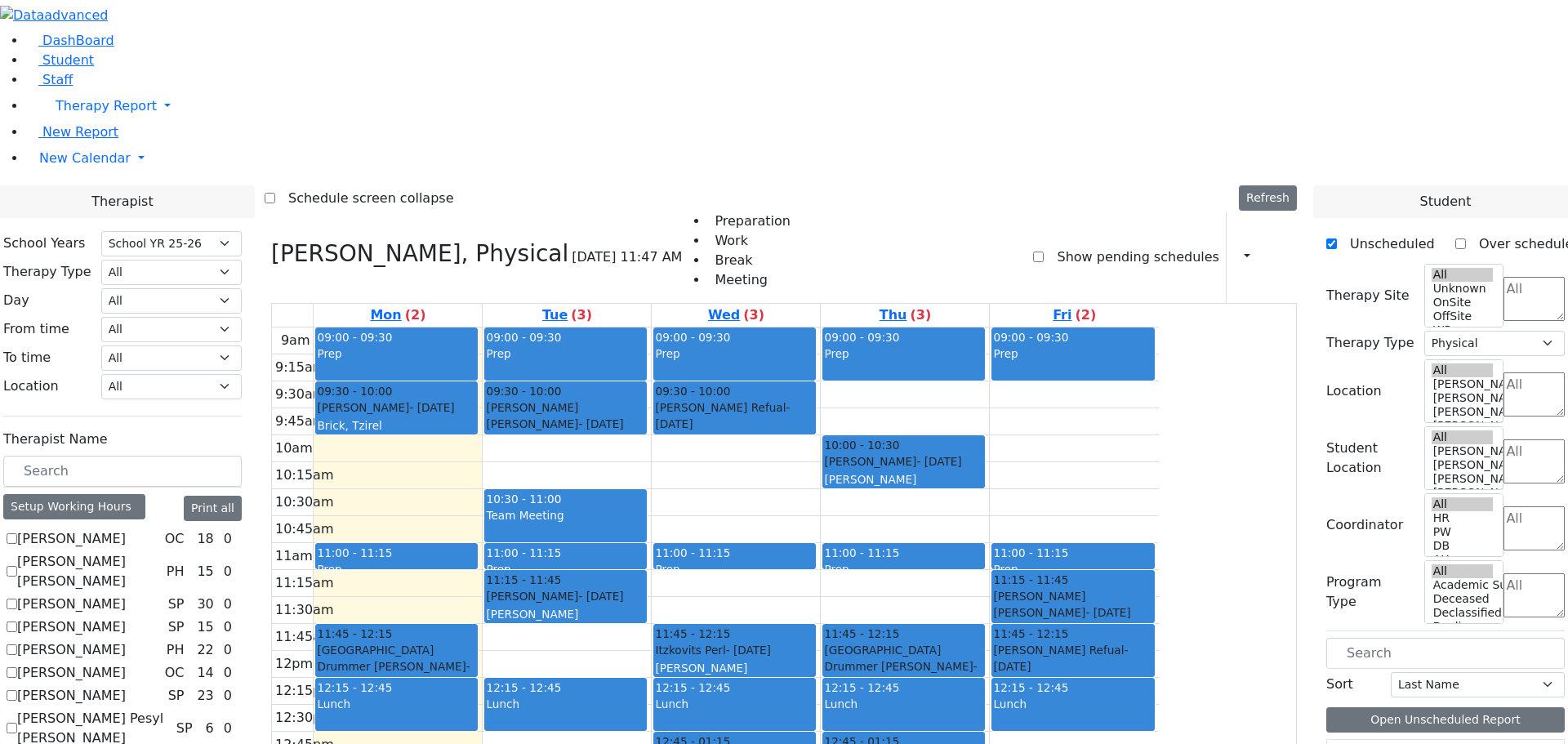
scroll to position [735, 0]
drag, startPoint x: 1388, startPoint y: 568, endPoint x: 743, endPoint y: 410, distance: 664.1
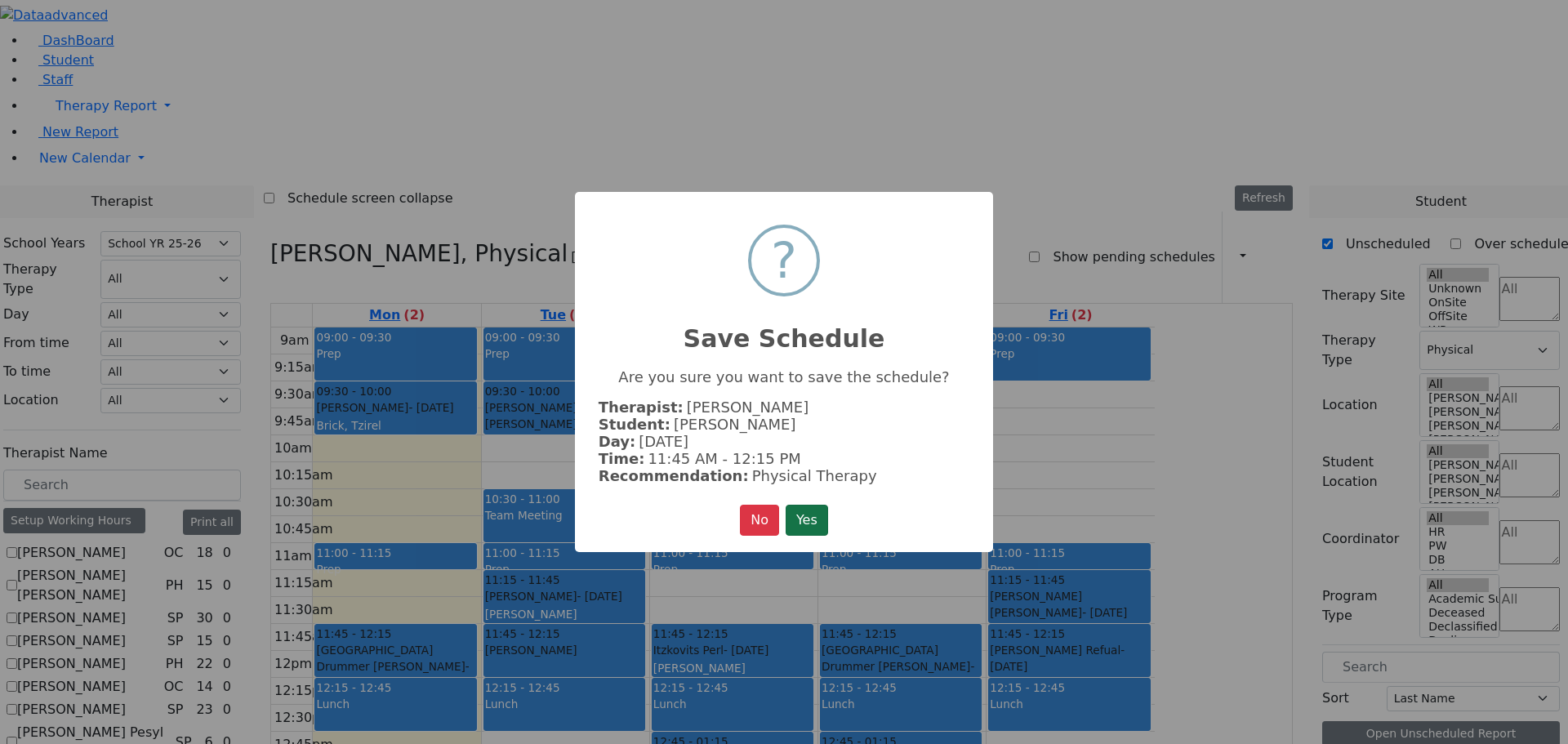
click at [794, 512] on button "Yes" at bounding box center [807, 520] width 43 height 31
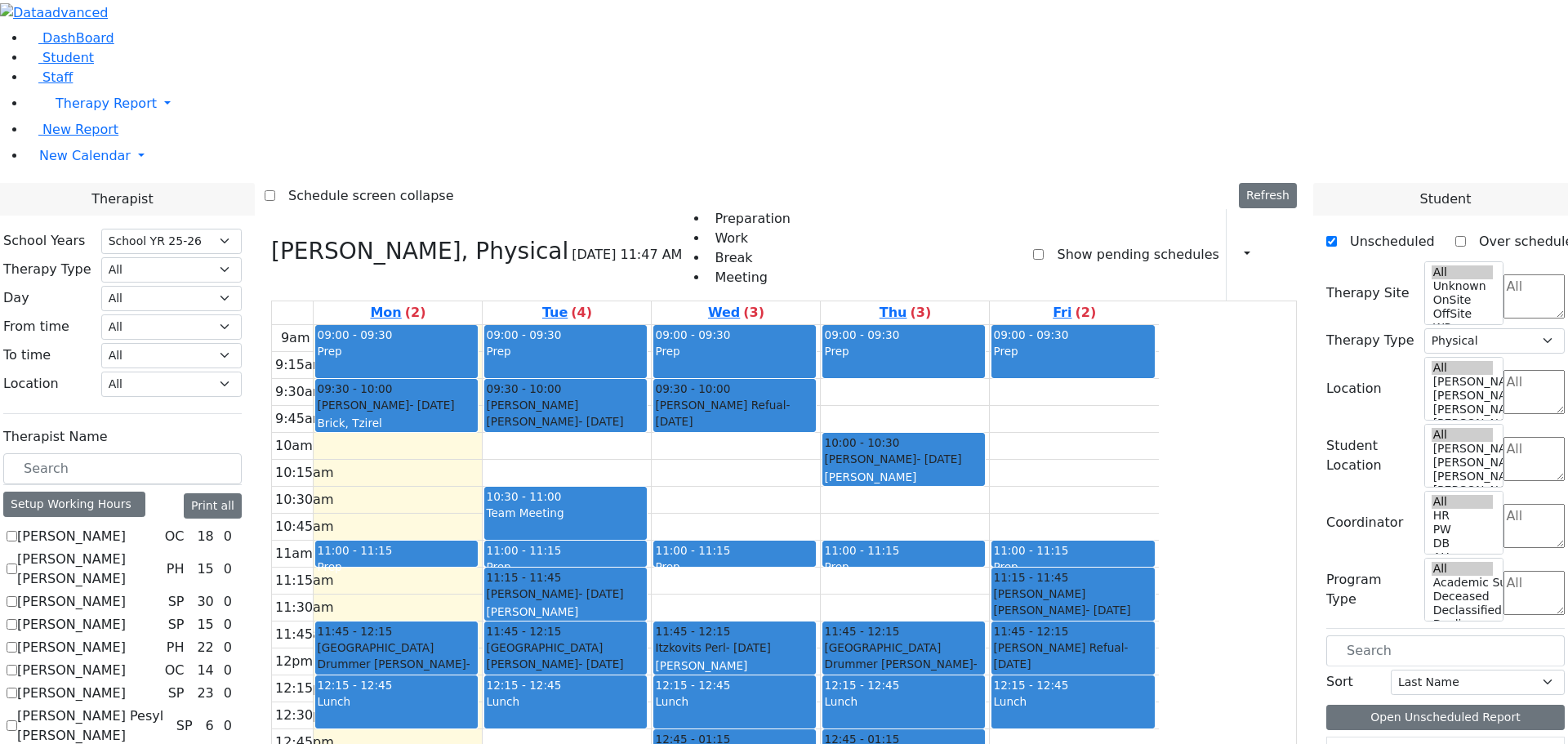
scroll to position [1470, 0]
drag, startPoint x: 1377, startPoint y: 672, endPoint x: 522, endPoint y: 530, distance: 866.7
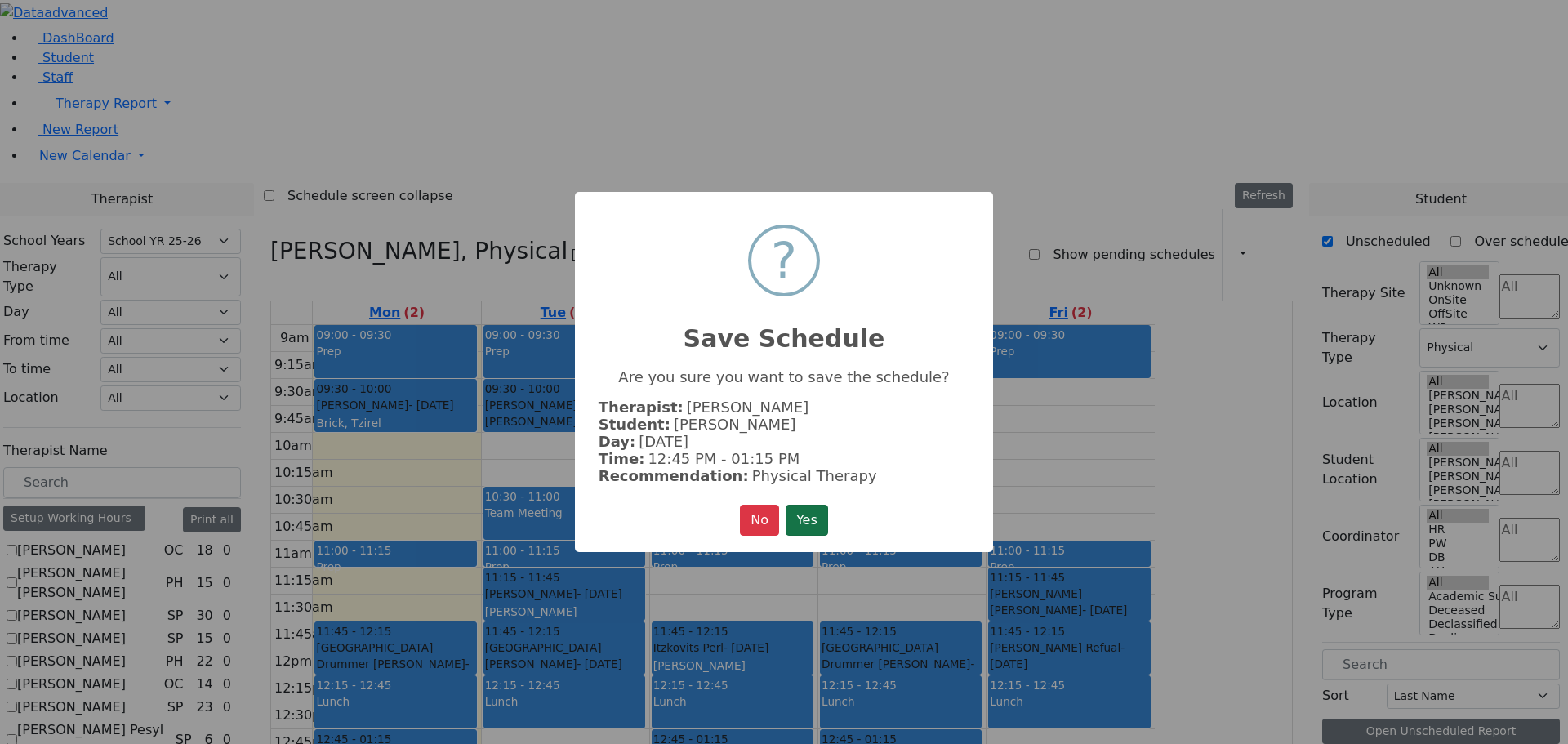
click at [816, 512] on button "Yes" at bounding box center [807, 520] width 43 height 31
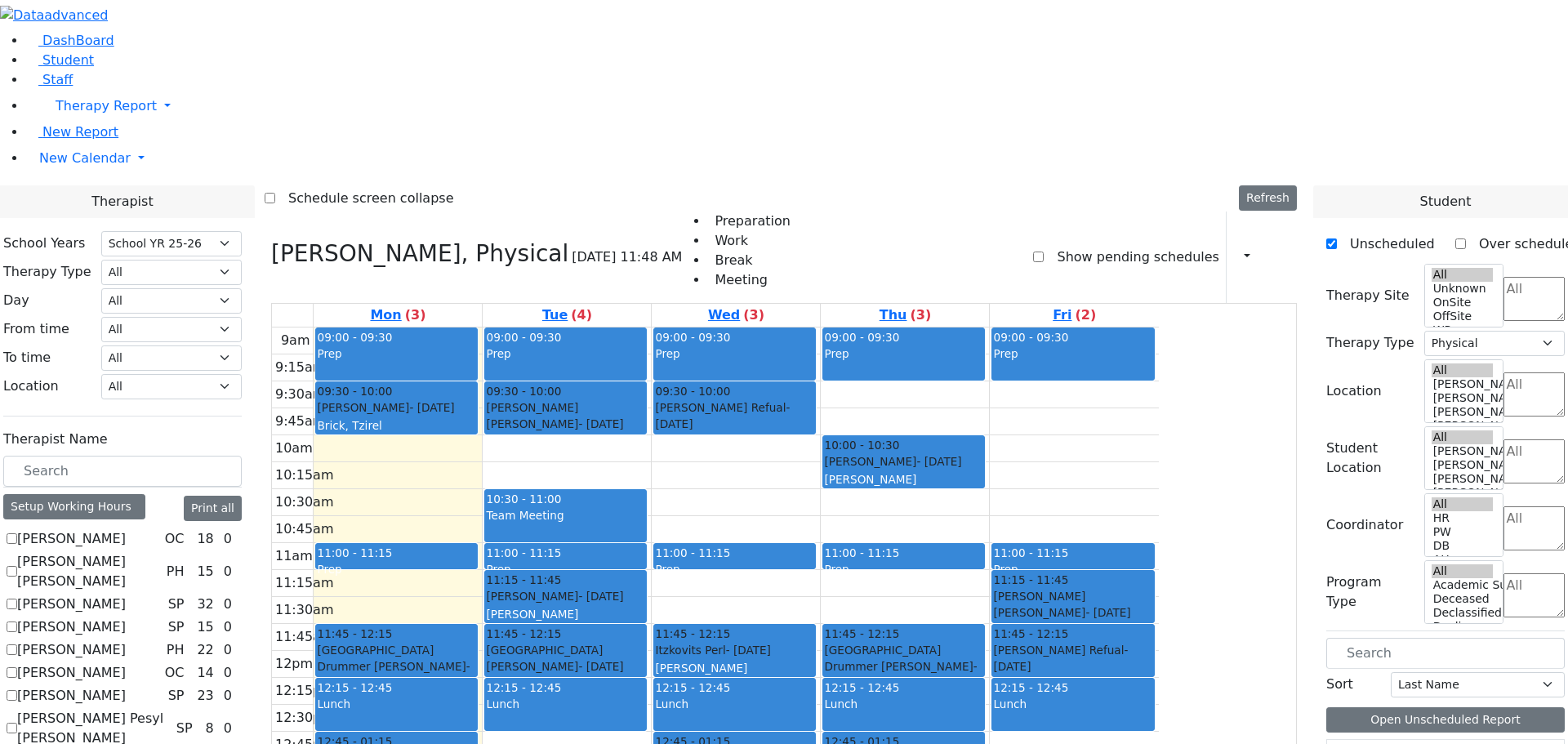
drag, startPoint x: 1376, startPoint y: 675, endPoint x: 1075, endPoint y: 370, distance: 428.5
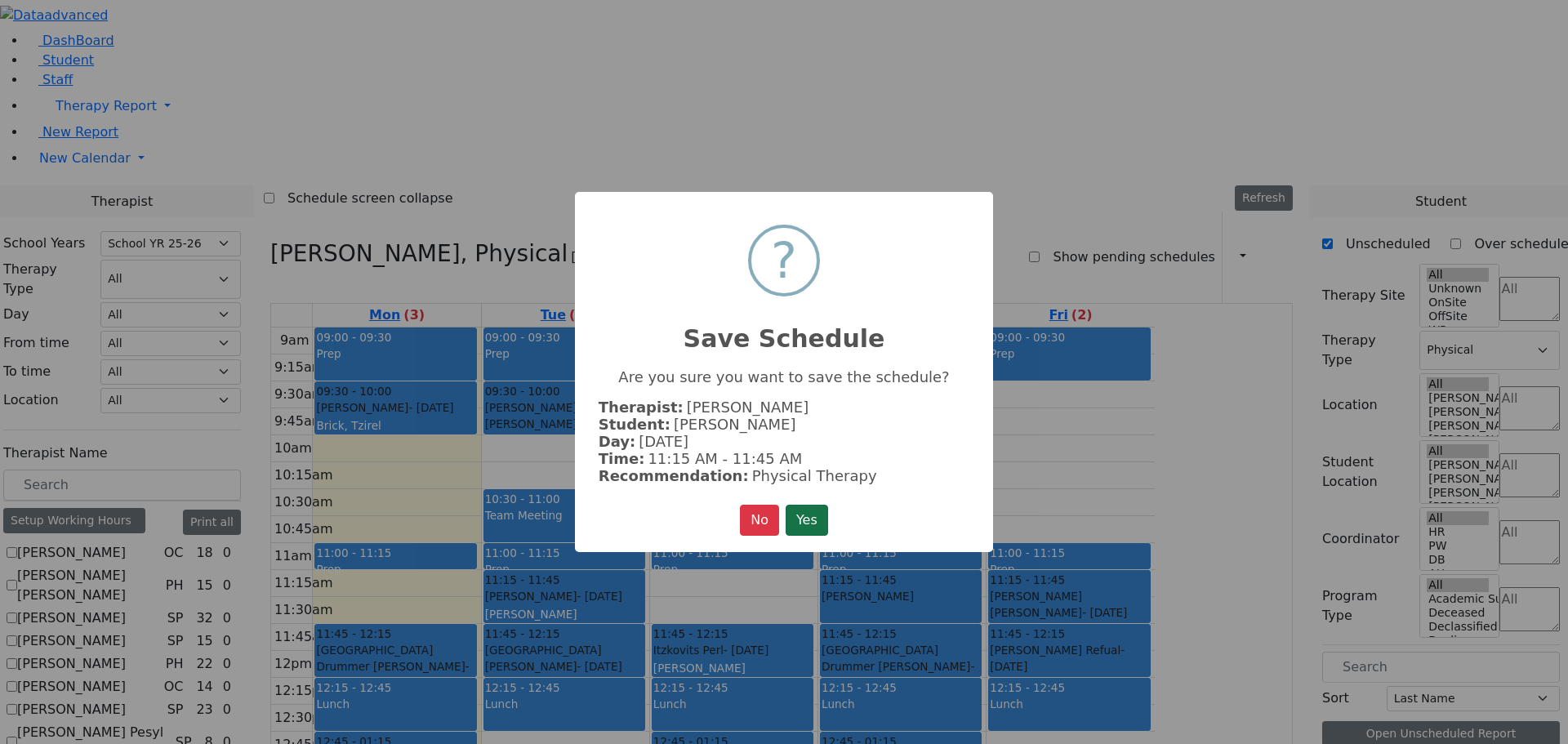
click at [812, 514] on button "Yes" at bounding box center [807, 520] width 43 height 31
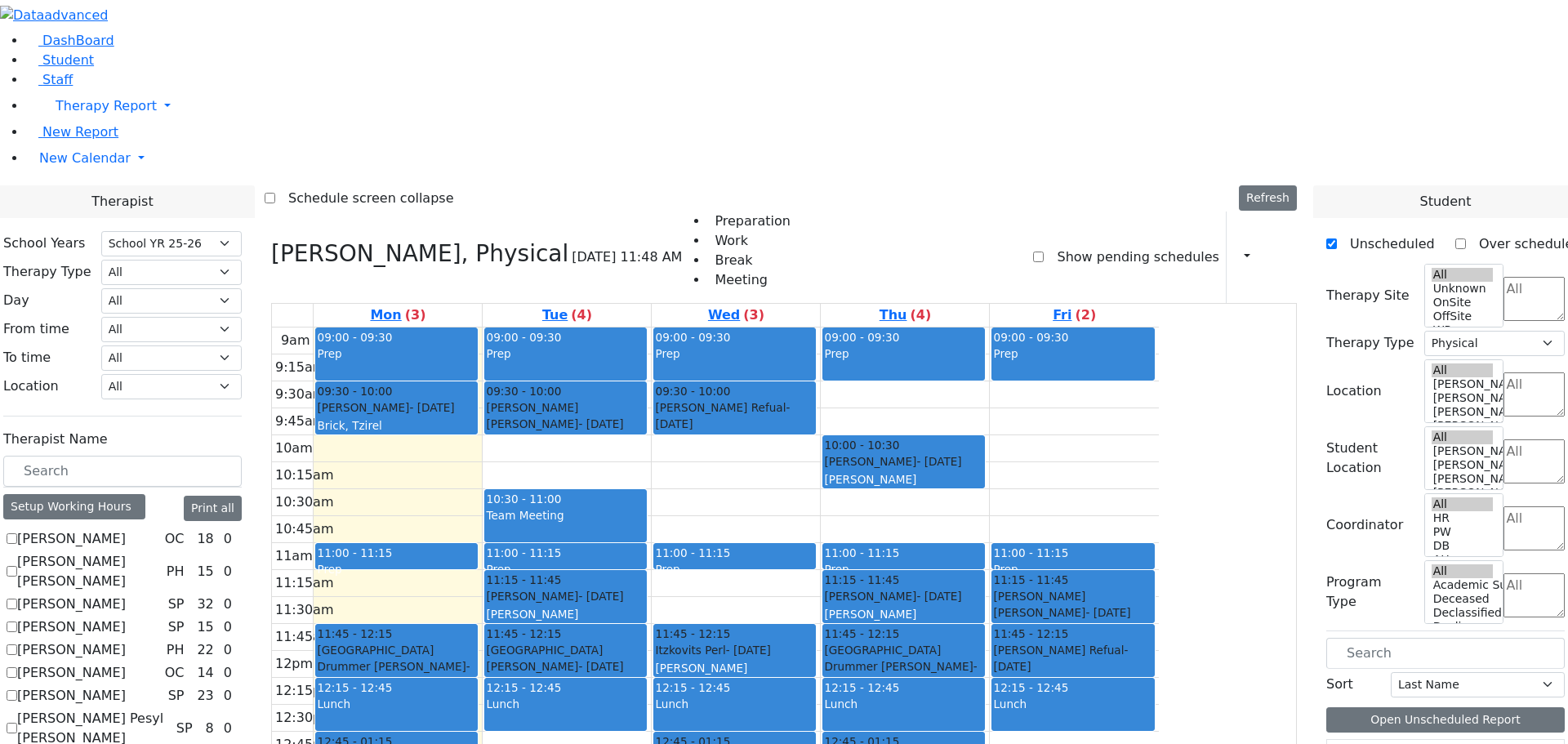
scroll to position [1633, 0]
drag, startPoint x: 1367, startPoint y: 596, endPoint x: 1201, endPoint y: 278, distance: 358.7
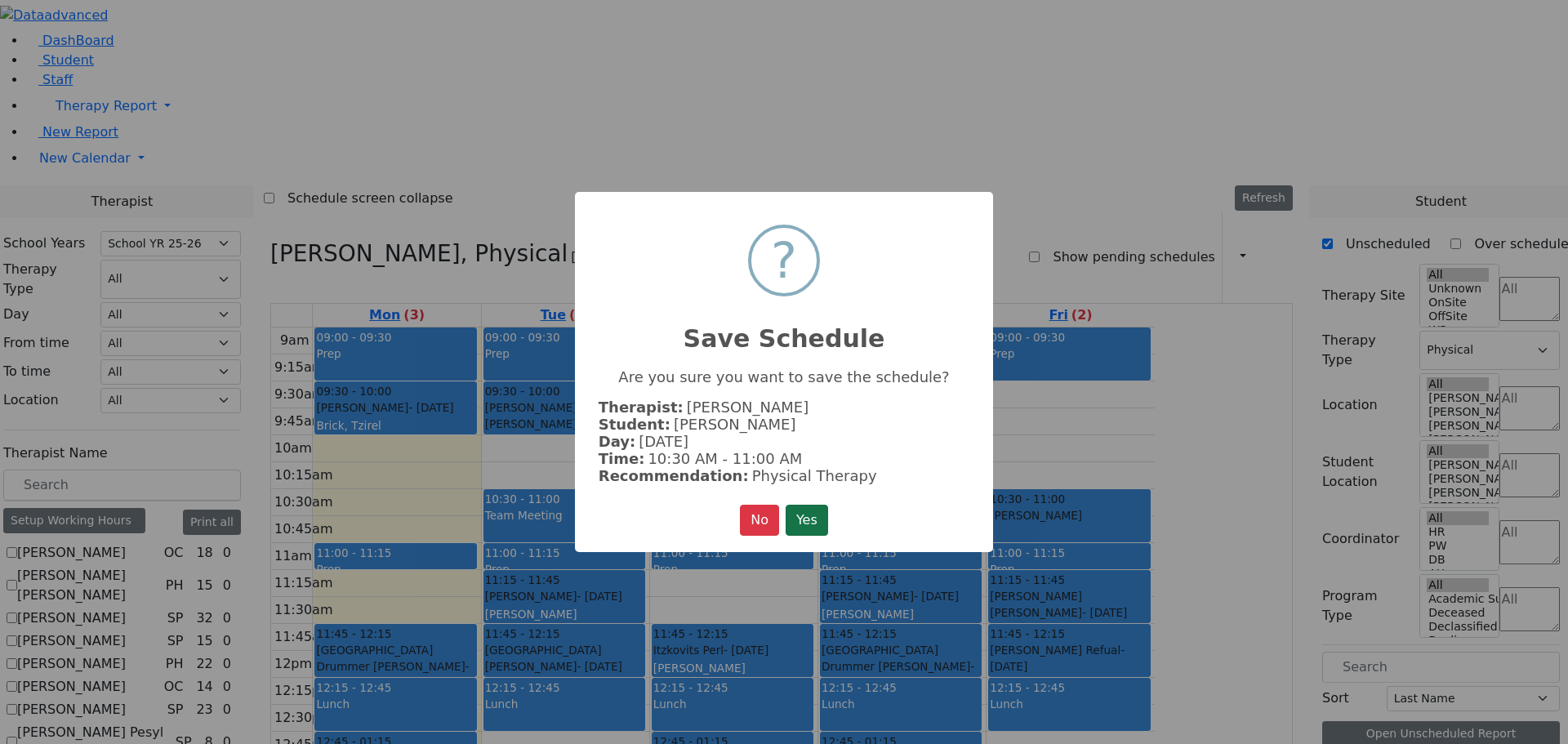
click at [792, 513] on button "Yes" at bounding box center [807, 520] width 43 height 31
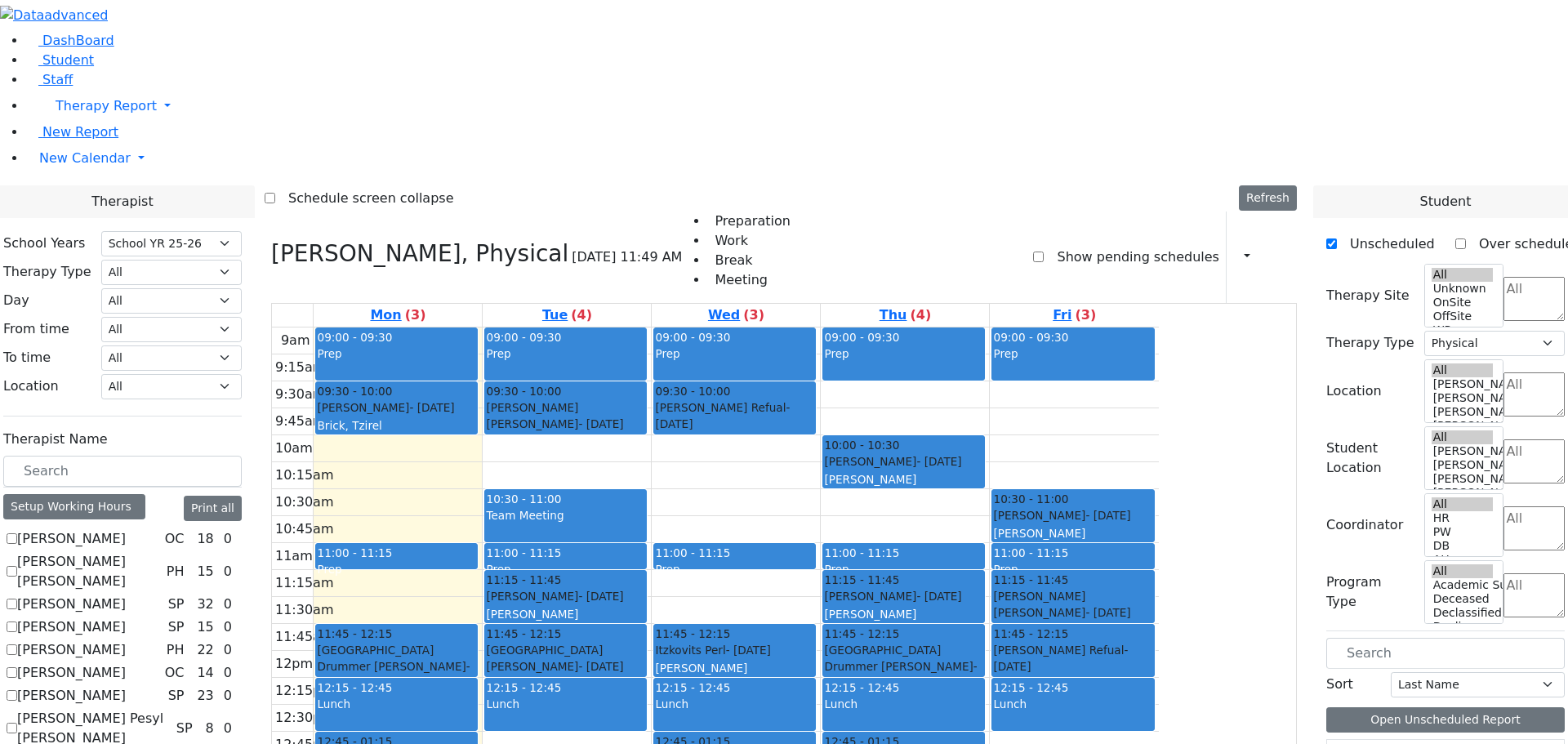
scroll to position [1796, 0]
drag, startPoint x: 1398, startPoint y: 433, endPoint x: 910, endPoint y: 232, distance: 527.8
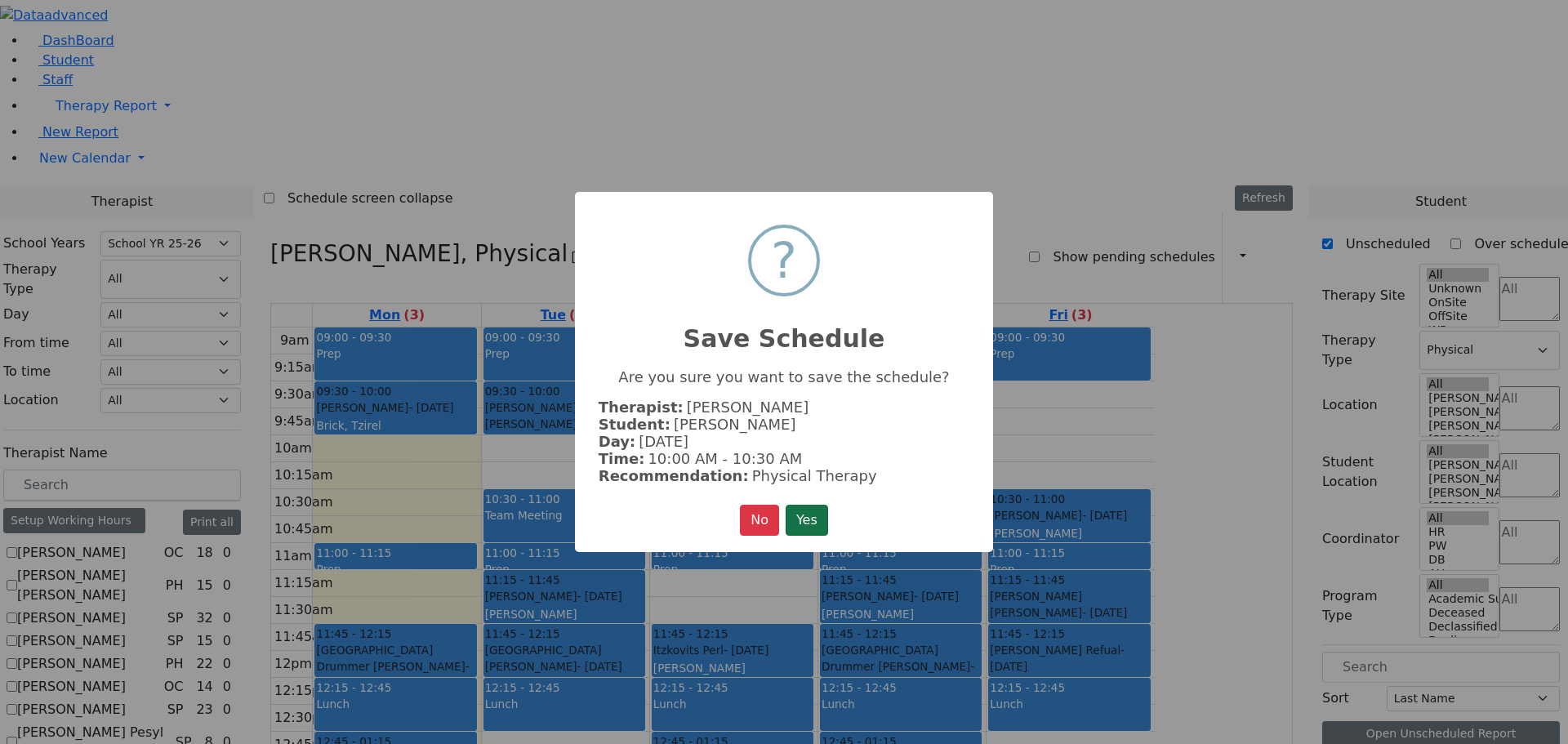
click at [791, 514] on button "Yes" at bounding box center [807, 520] width 43 height 31
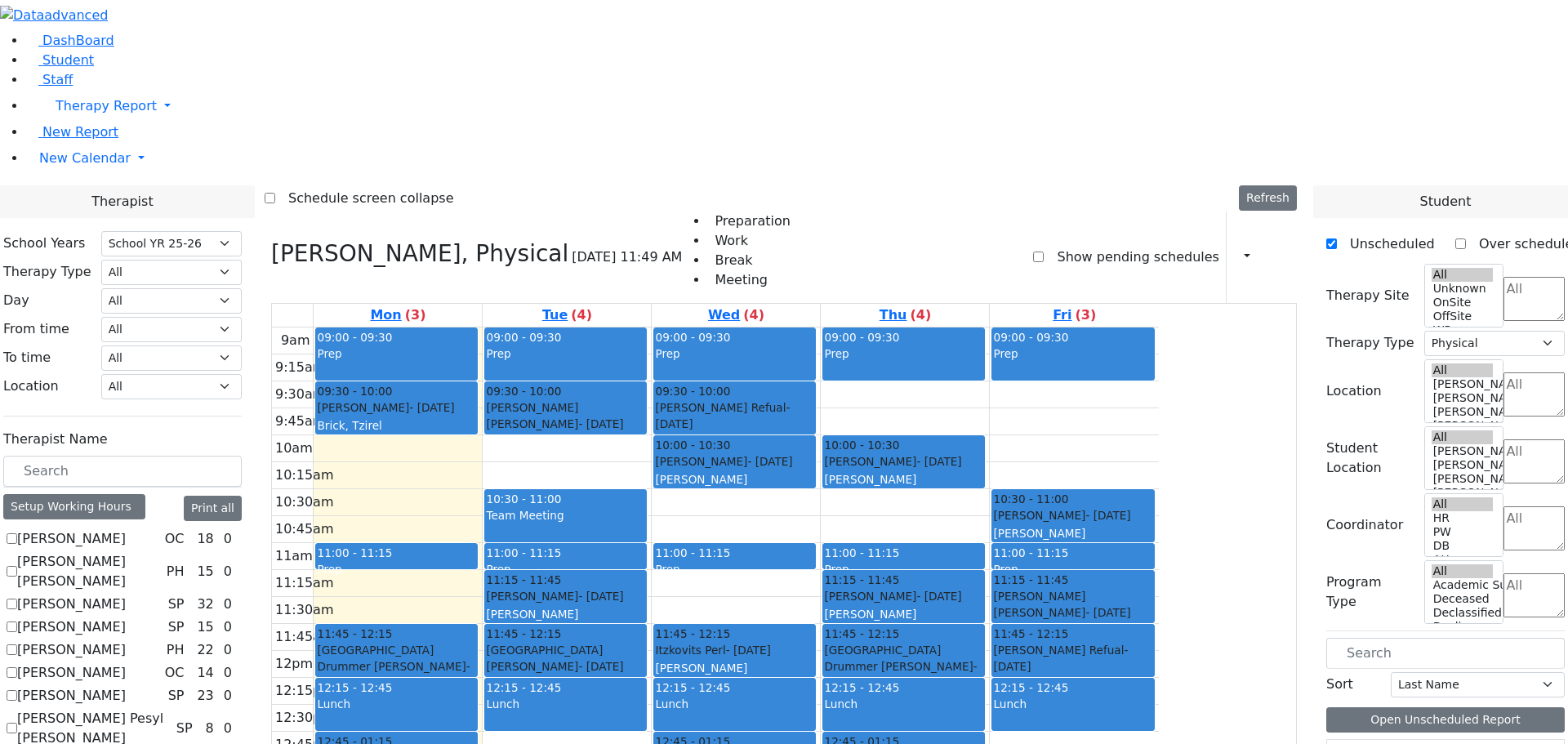
drag, startPoint x: 1373, startPoint y: 658, endPoint x: 572, endPoint y: 575, distance: 805.3
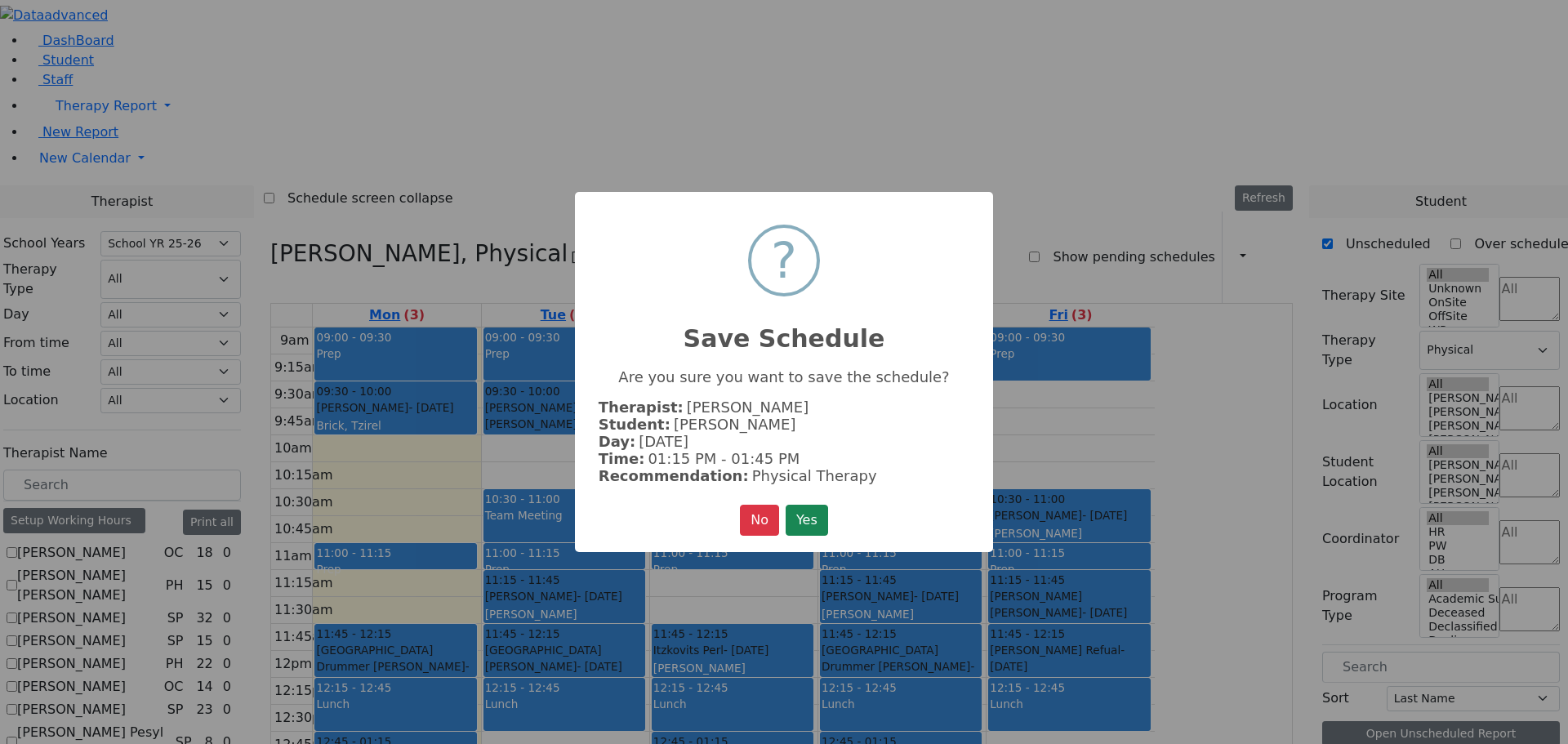
click at [820, 513] on button "Yes" at bounding box center [807, 520] width 43 height 31
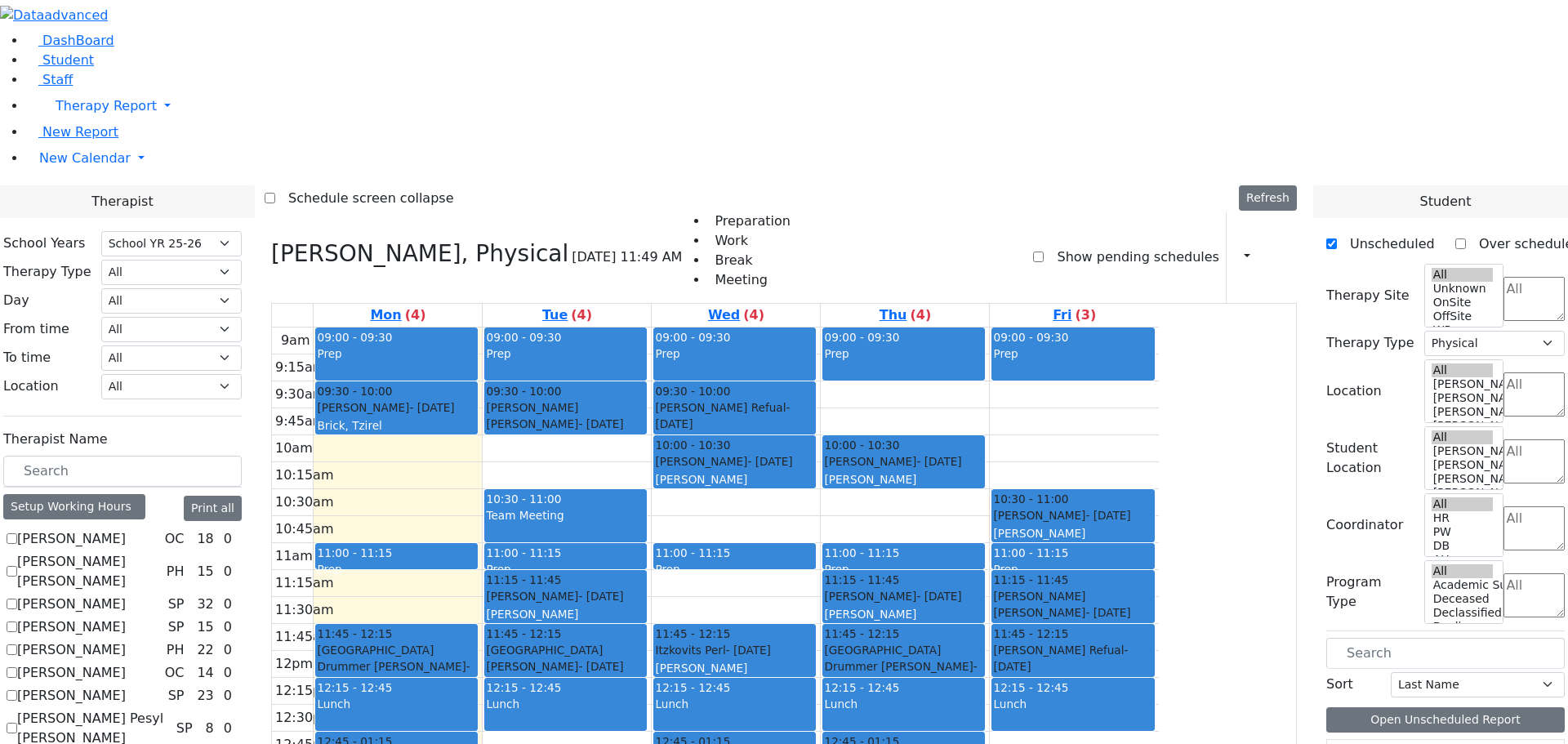
drag, startPoint x: 1376, startPoint y: 662, endPoint x: 912, endPoint y: 585, distance: 470.3
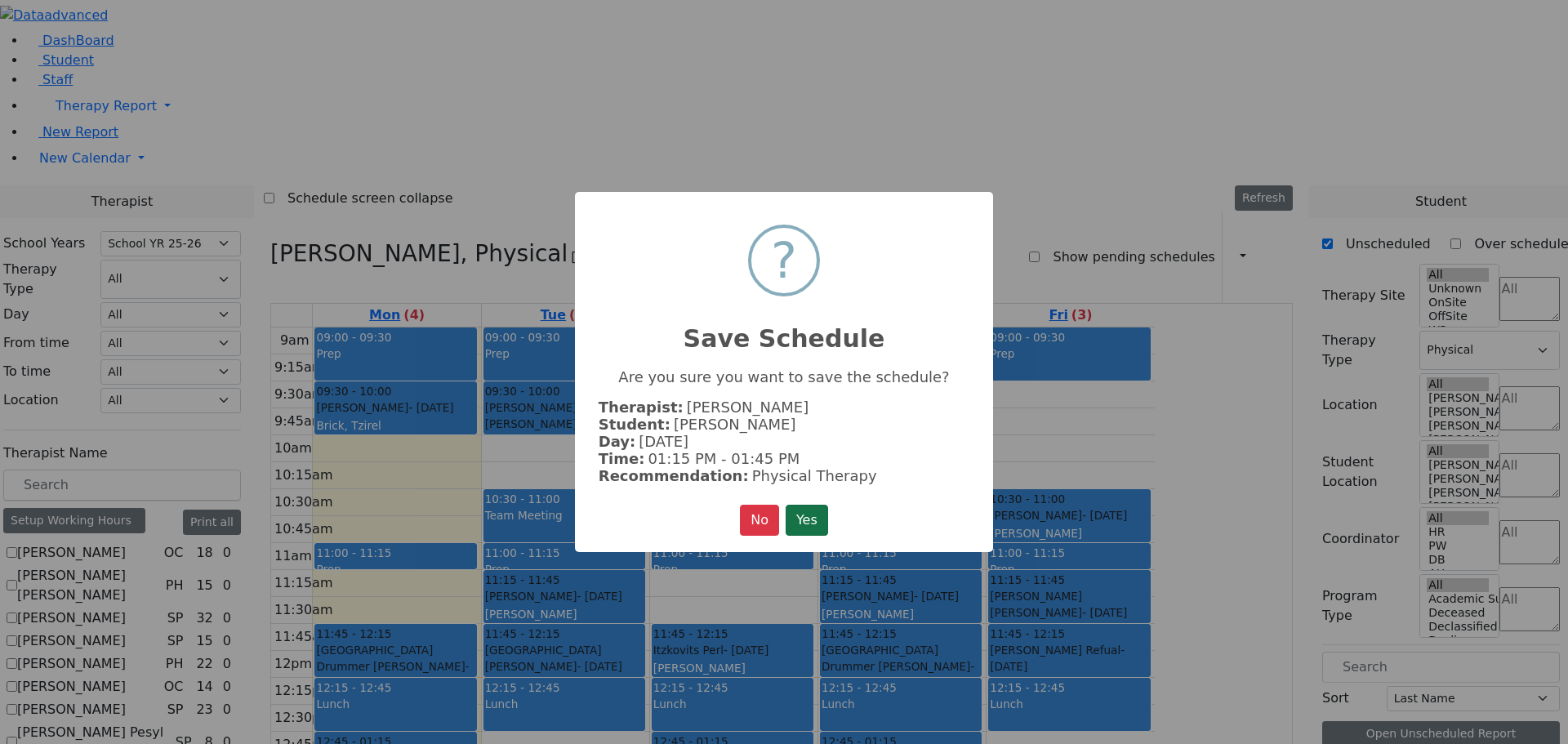
click at [802, 521] on button "Yes" at bounding box center [807, 520] width 43 height 31
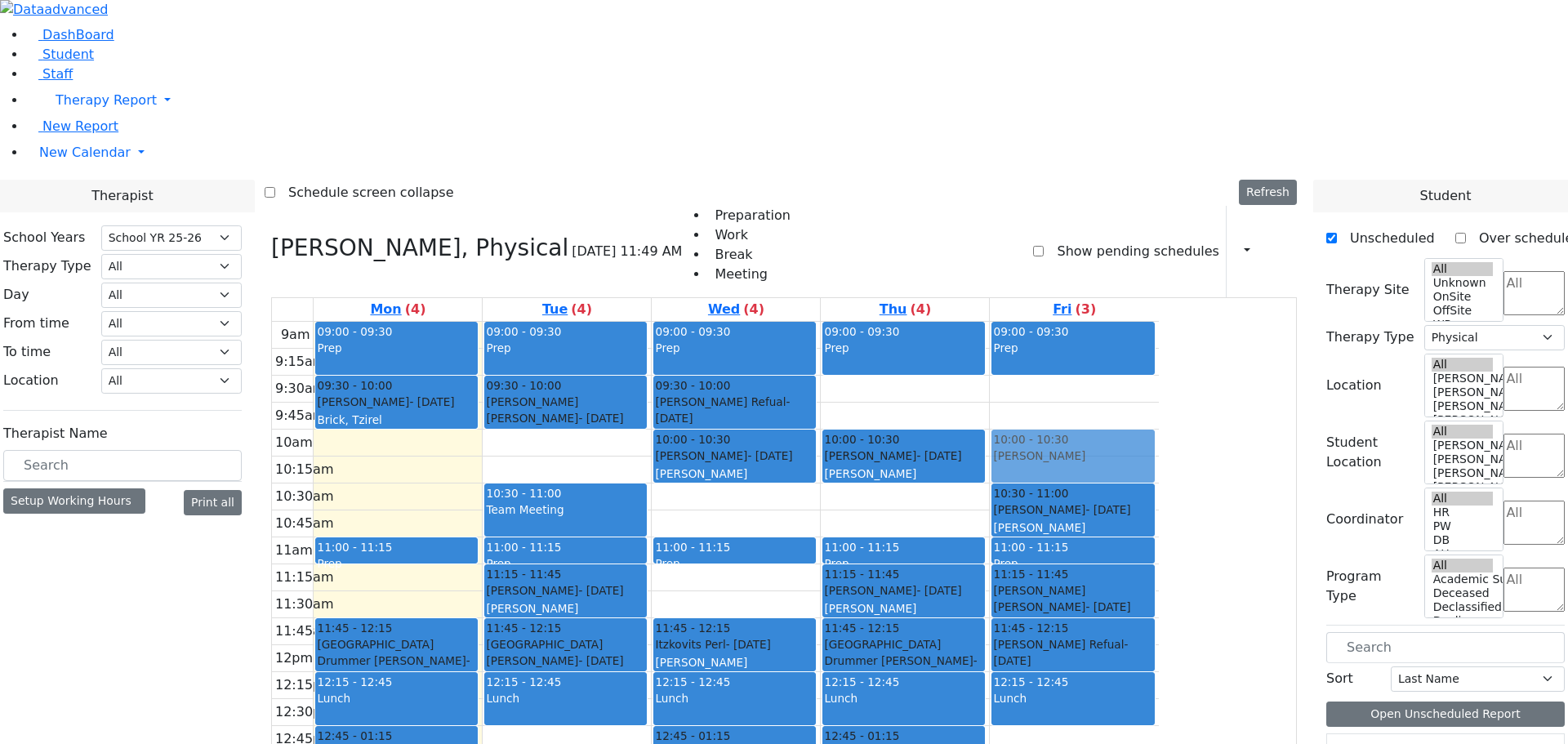
drag, startPoint x: 1364, startPoint y: 653, endPoint x: 1233, endPoint y: 226, distance: 446.6
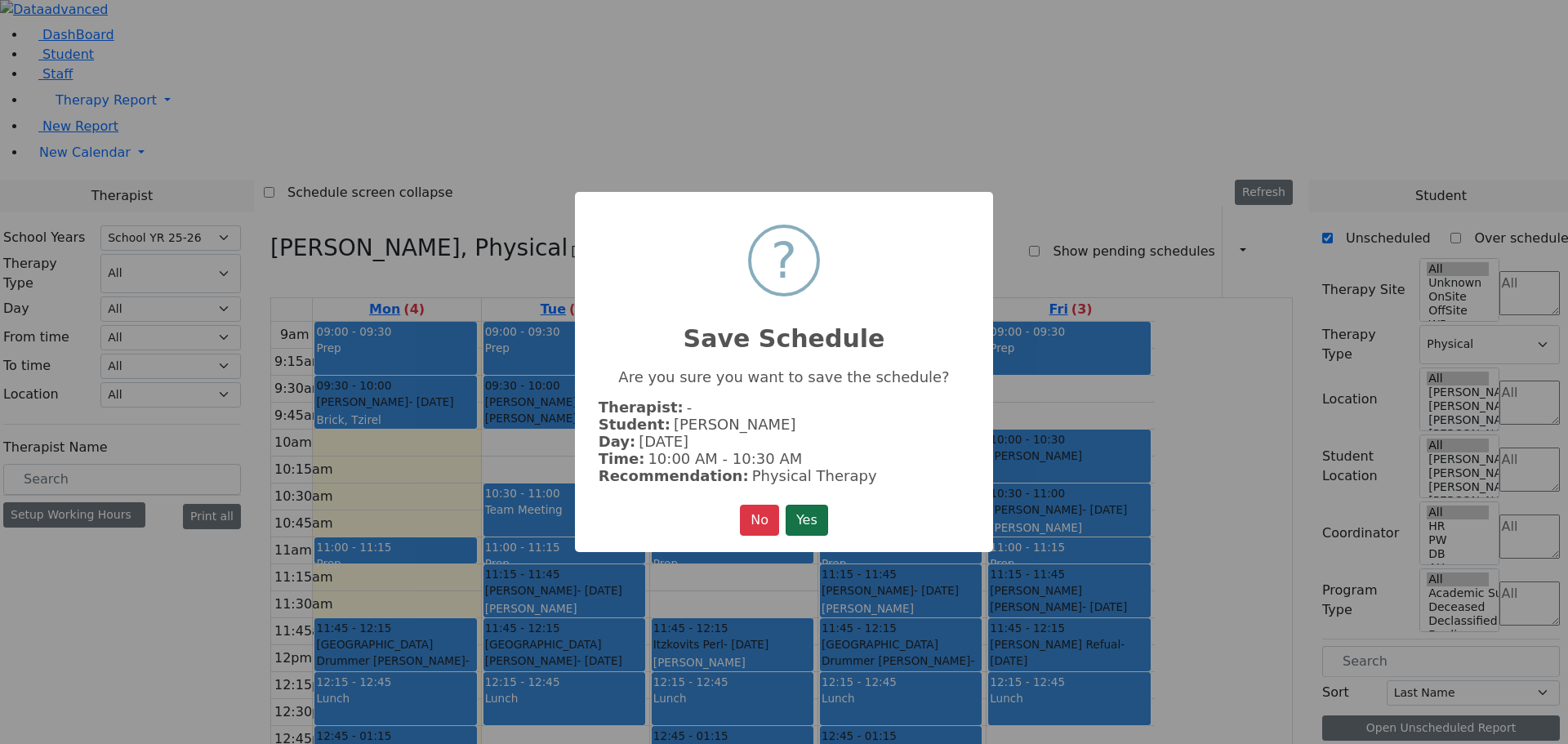
click at [826, 519] on button "Yes" at bounding box center [807, 520] width 43 height 31
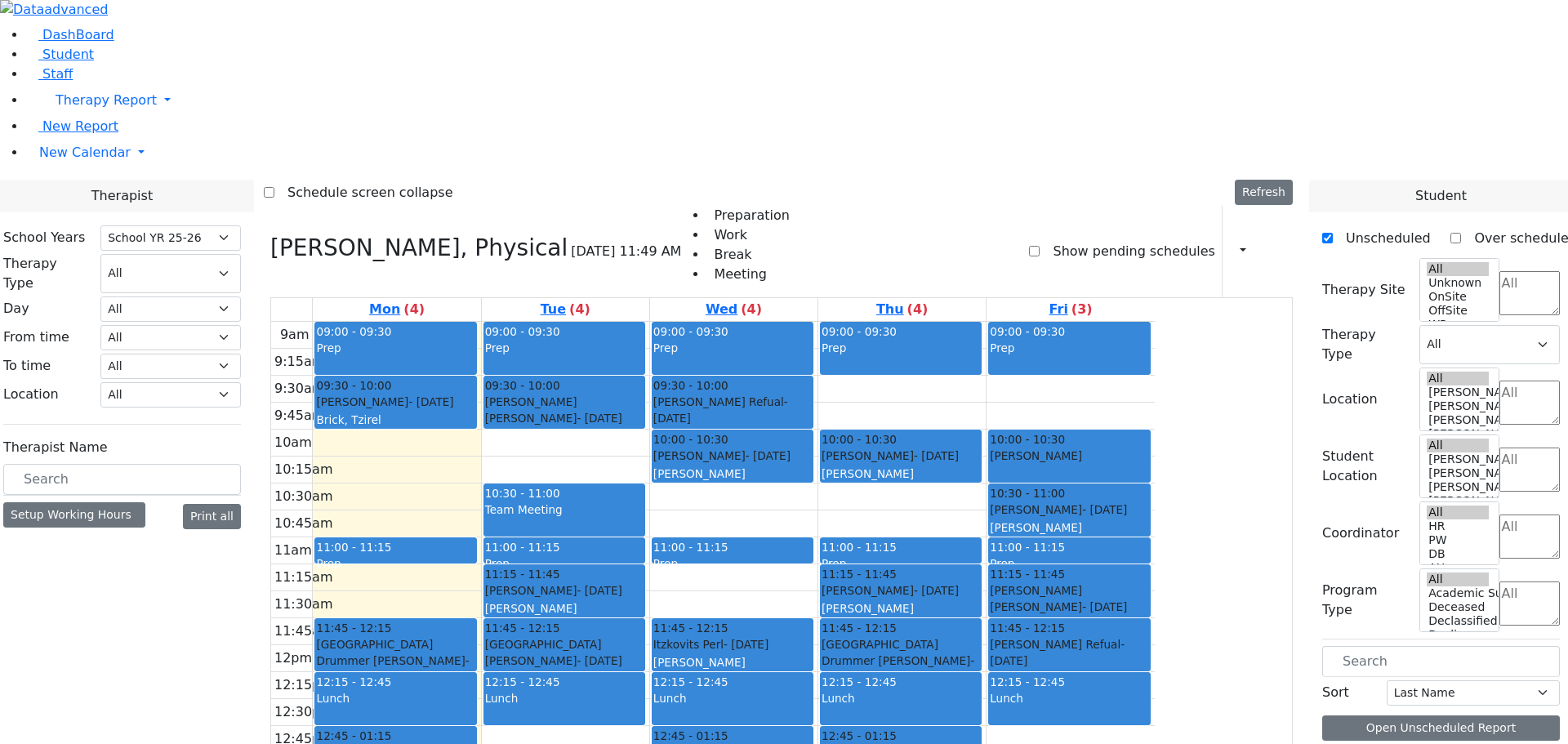
scroll to position [0, 0]
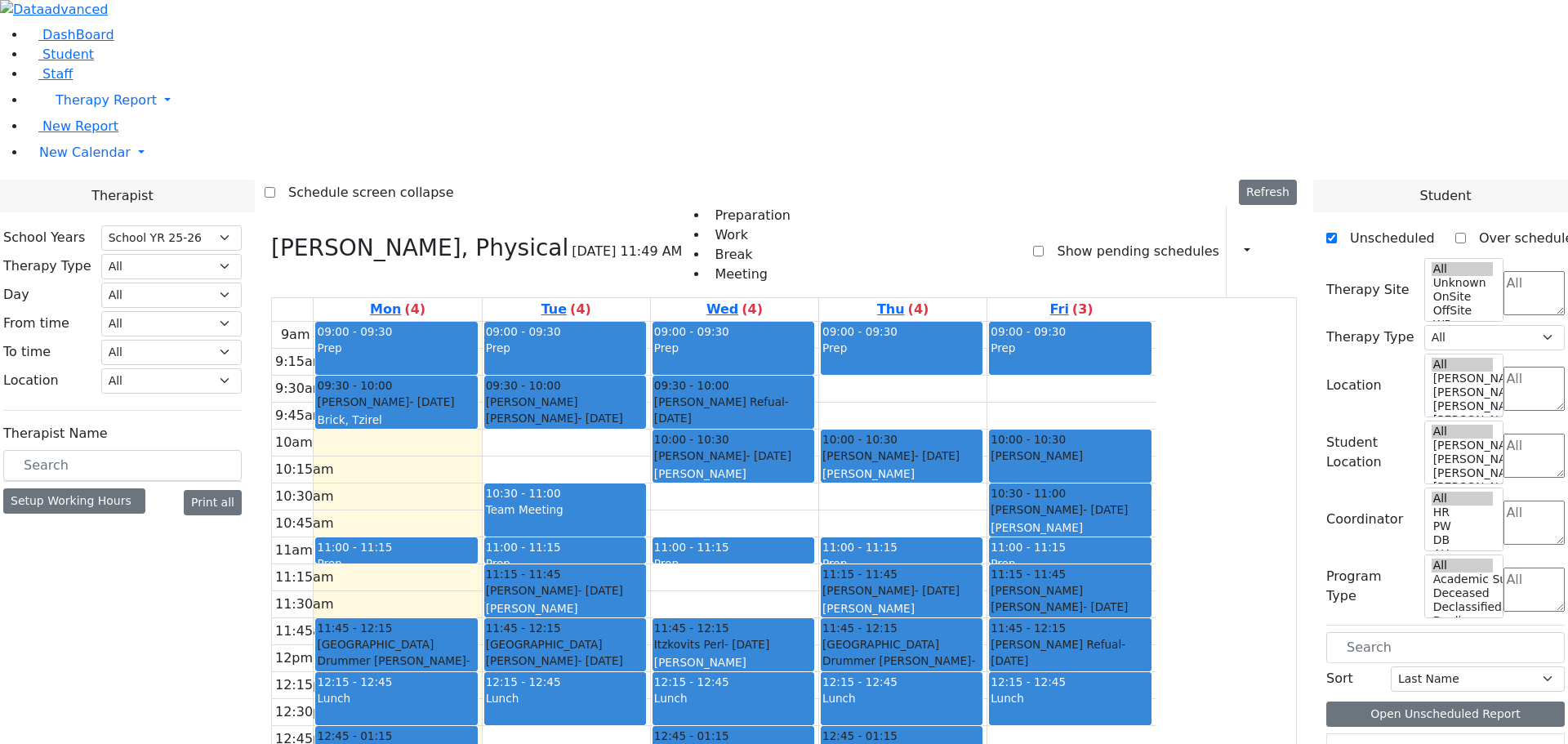
select select "2"
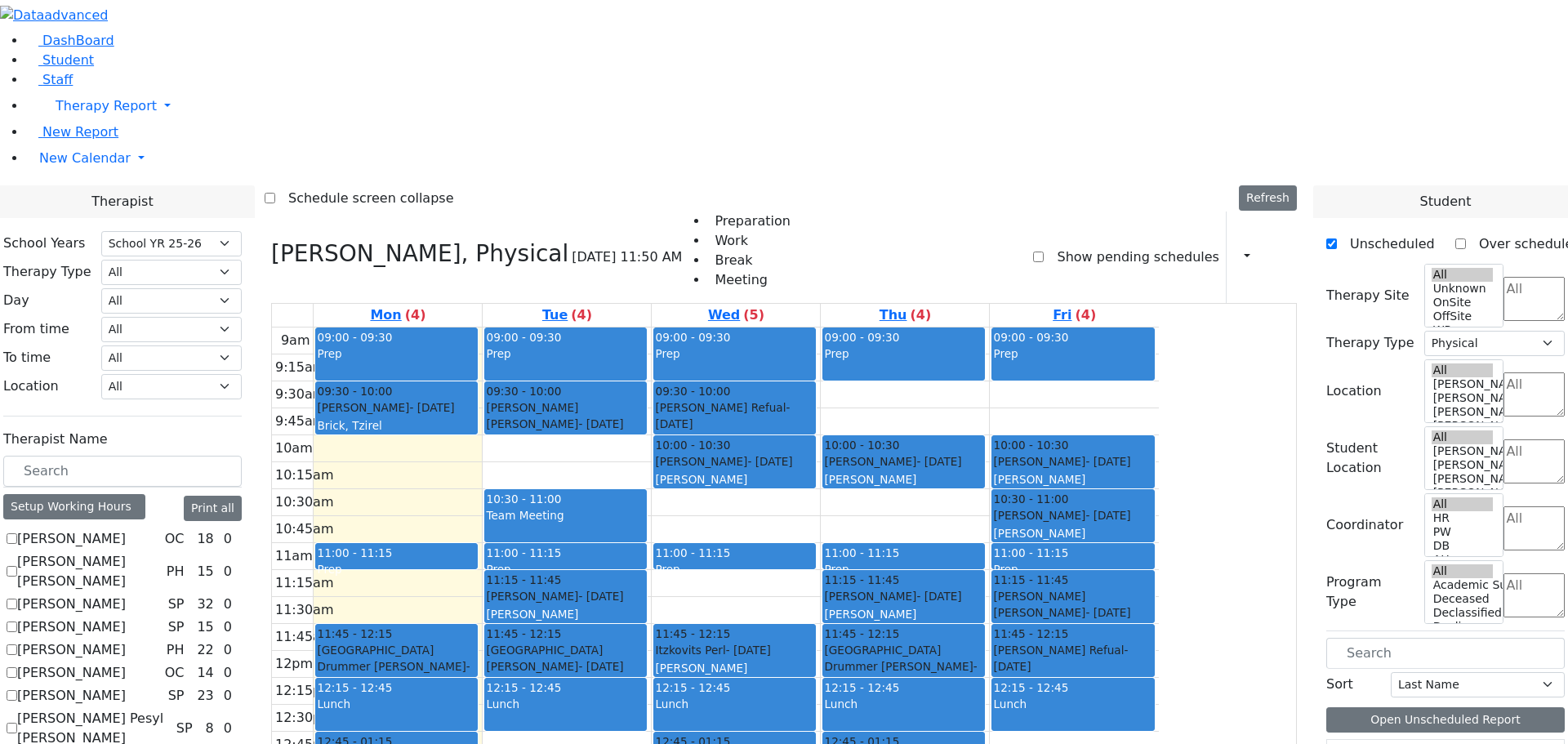
scroll to position [327, 0]
checkbox input "true"
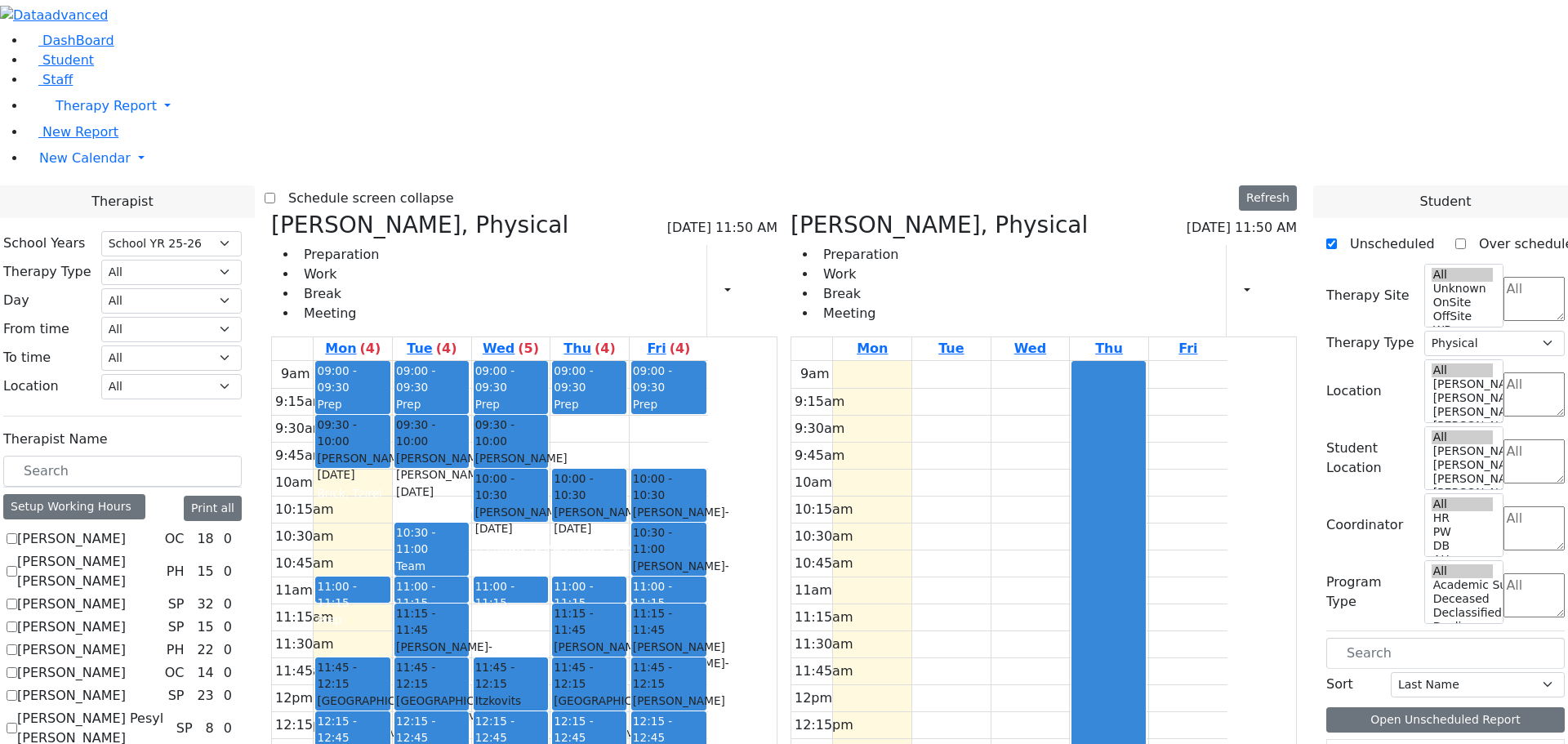
click at [271, 211] on icon at bounding box center [271, 225] width 0 height 27
checkbox input "false"
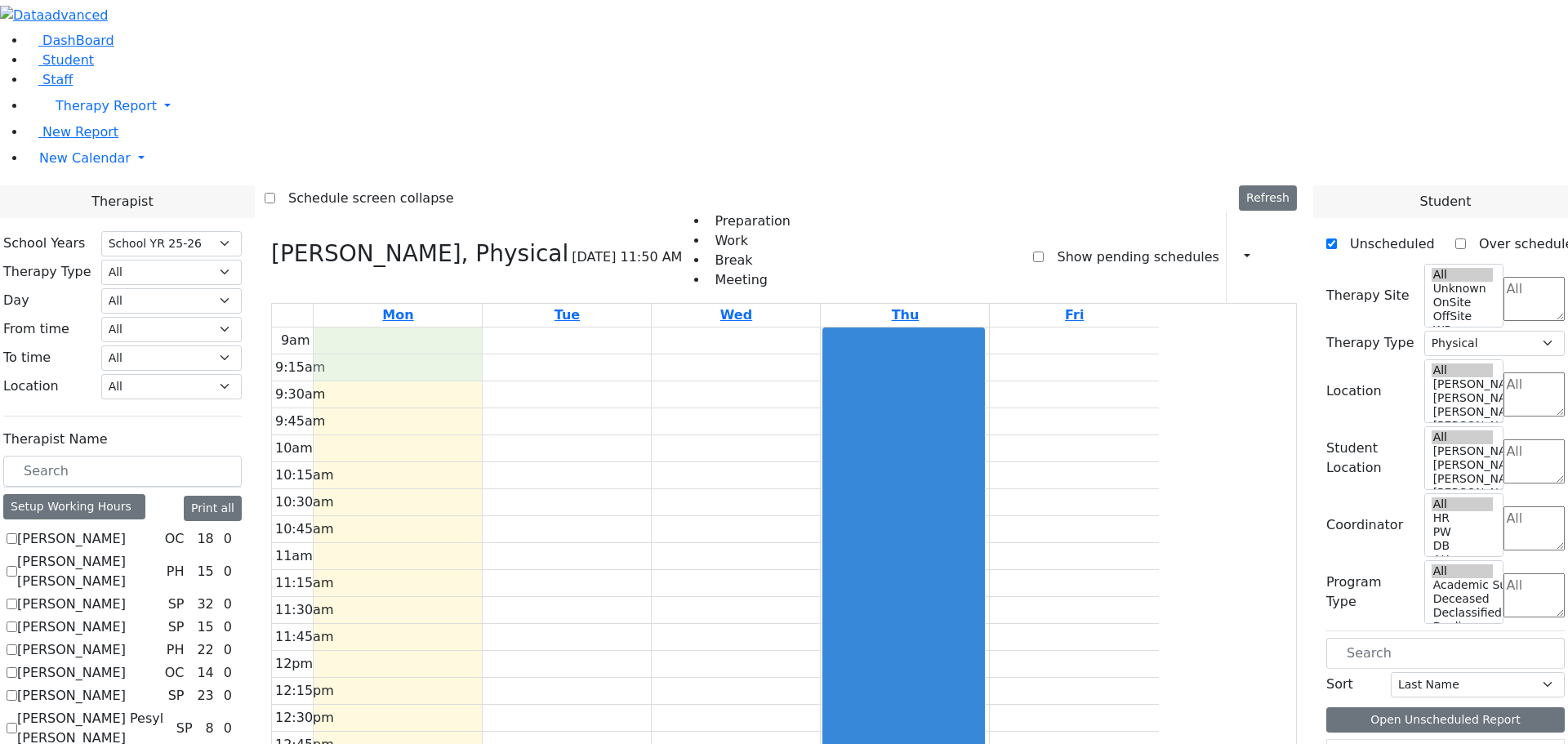
drag, startPoint x: 554, startPoint y: 110, endPoint x: 553, endPoint y: 135, distance: 25.0
click at [553, 328] on div "9am 9:15am 9:30am 9:45am 10am 10:15am 10:30am 10:45am 11am 11:15am 11:30am 11:4…" at bounding box center [715, 651] width 887 height 647
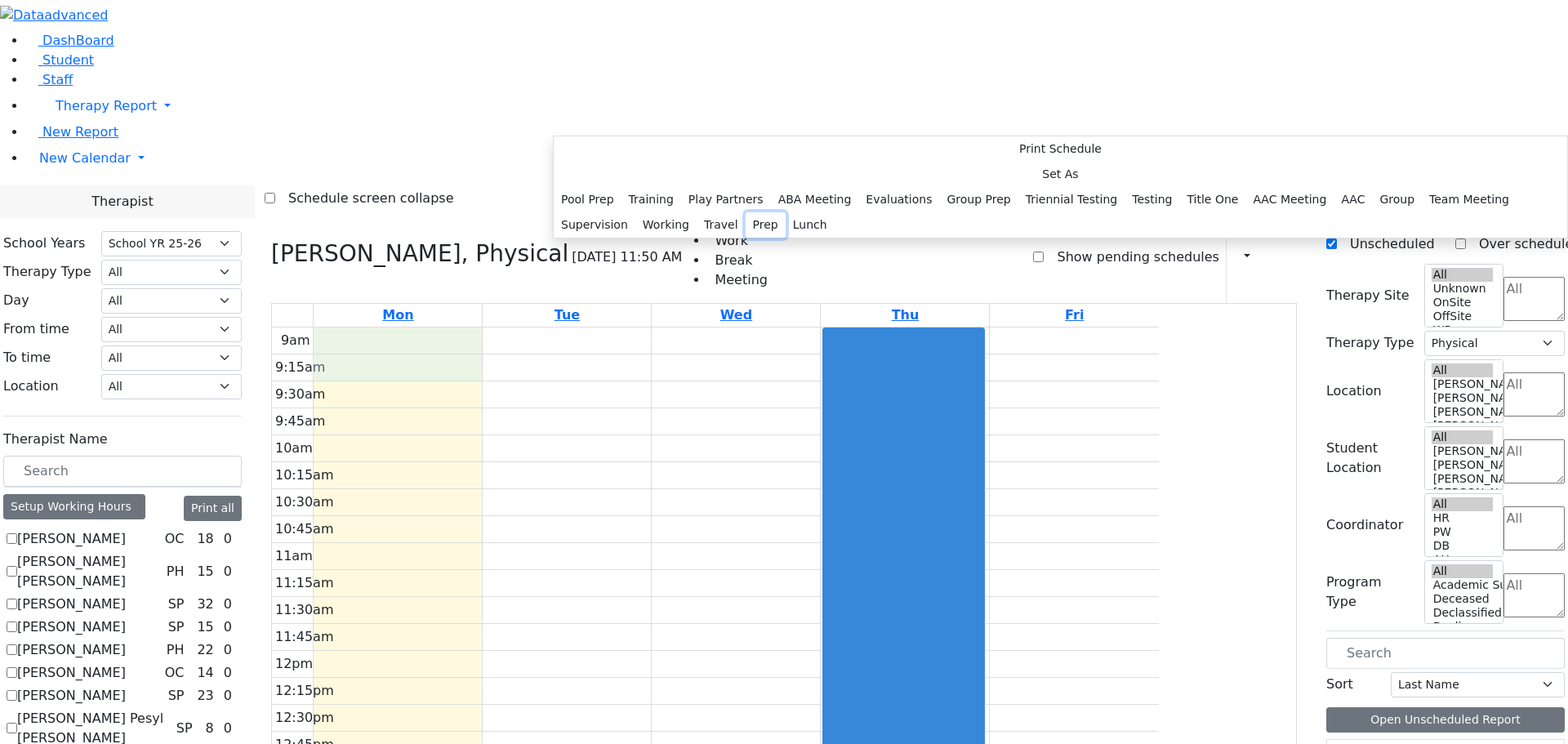
click at [765, 237] on button "Prep" at bounding box center [766, 225] width 40 height 25
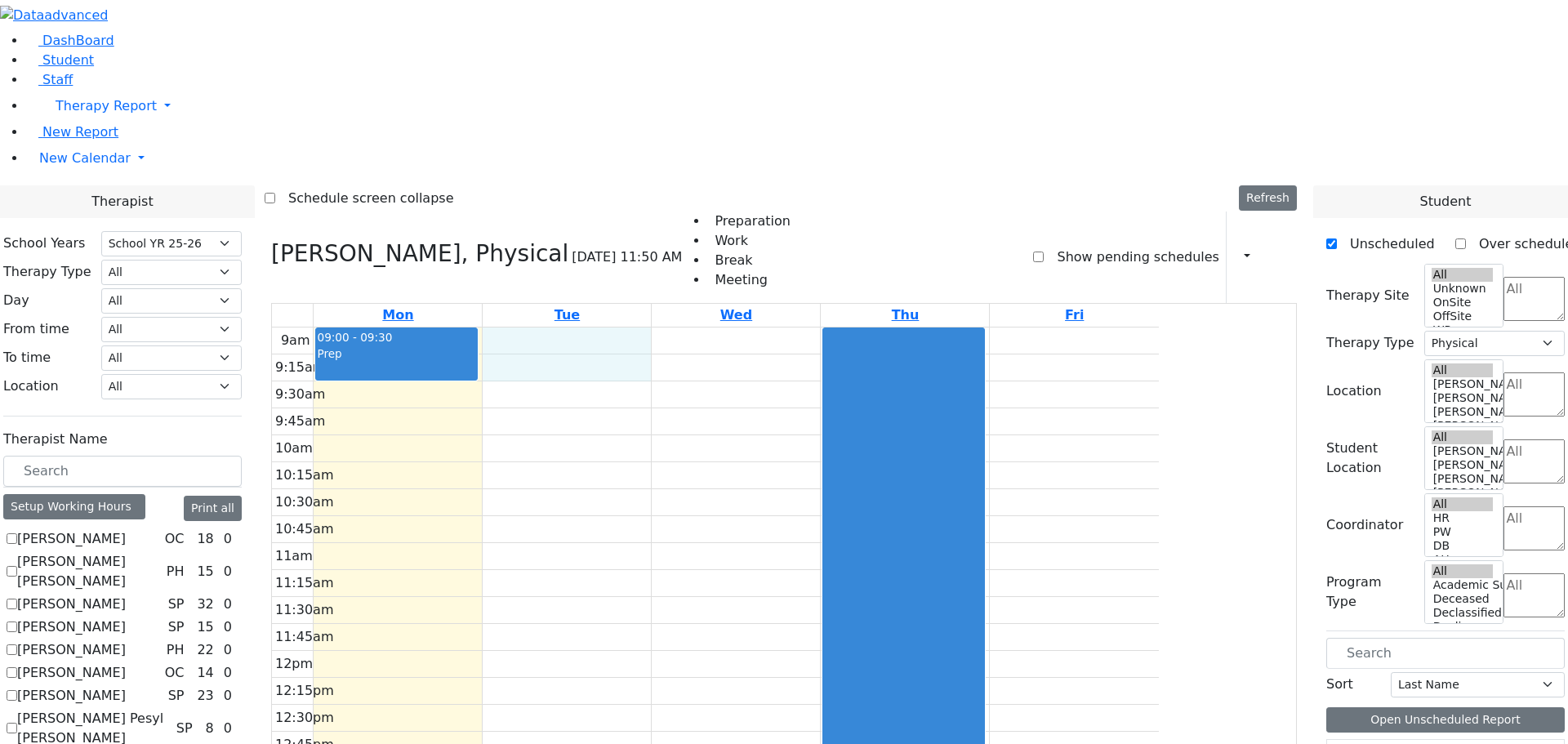
drag, startPoint x: 753, startPoint y: 119, endPoint x: 752, endPoint y: 147, distance: 28.0
click at [752, 328] on div "9am 9:15am 9:30am 9:45am 10am 10:15am 10:30am 10:45am 11am 11:15am 11:30am 11:4…" at bounding box center [715, 651] width 887 height 647
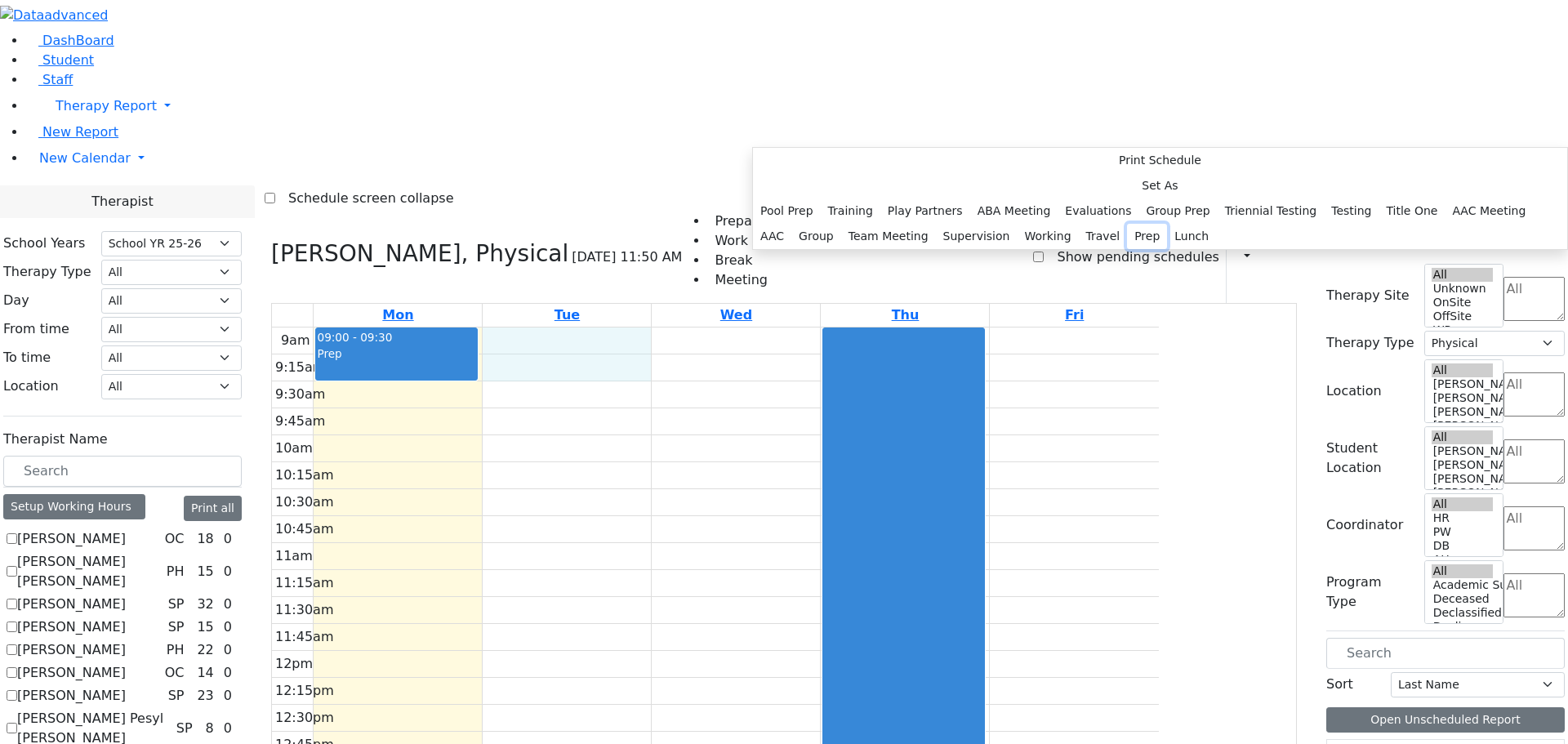
click at [1127, 249] on button "Prep" at bounding box center [1147, 237] width 40 height 25
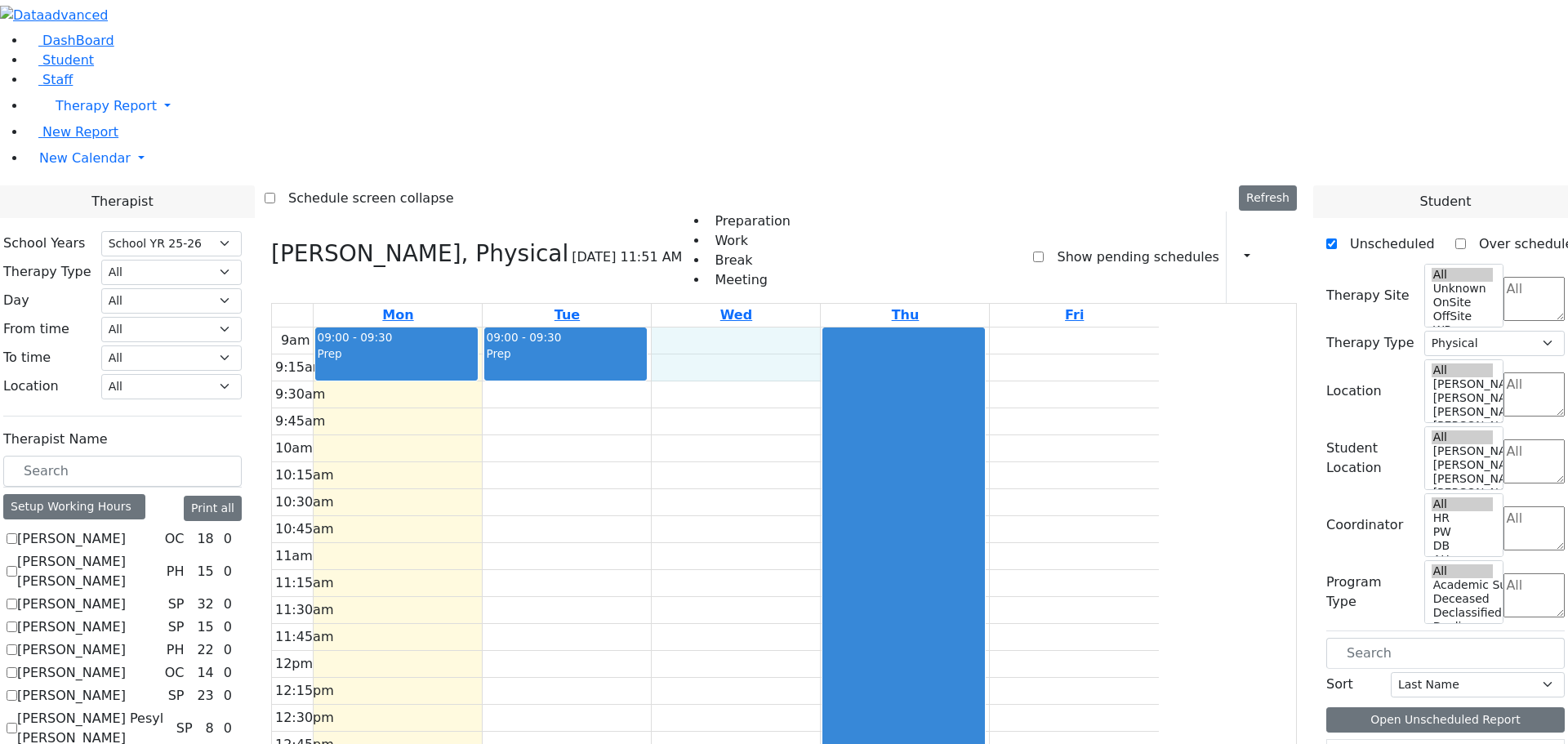
drag, startPoint x: 882, startPoint y: 117, endPoint x: 886, endPoint y: 130, distance: 13.6
click at [887, 328] on div "9am 9:15am 9:30am 9:45am 10am 10:15am 10:30am 10:45am 11am 11:15am 11:30am 11:4…" at bounding box center [715, 651] width 887 height 647
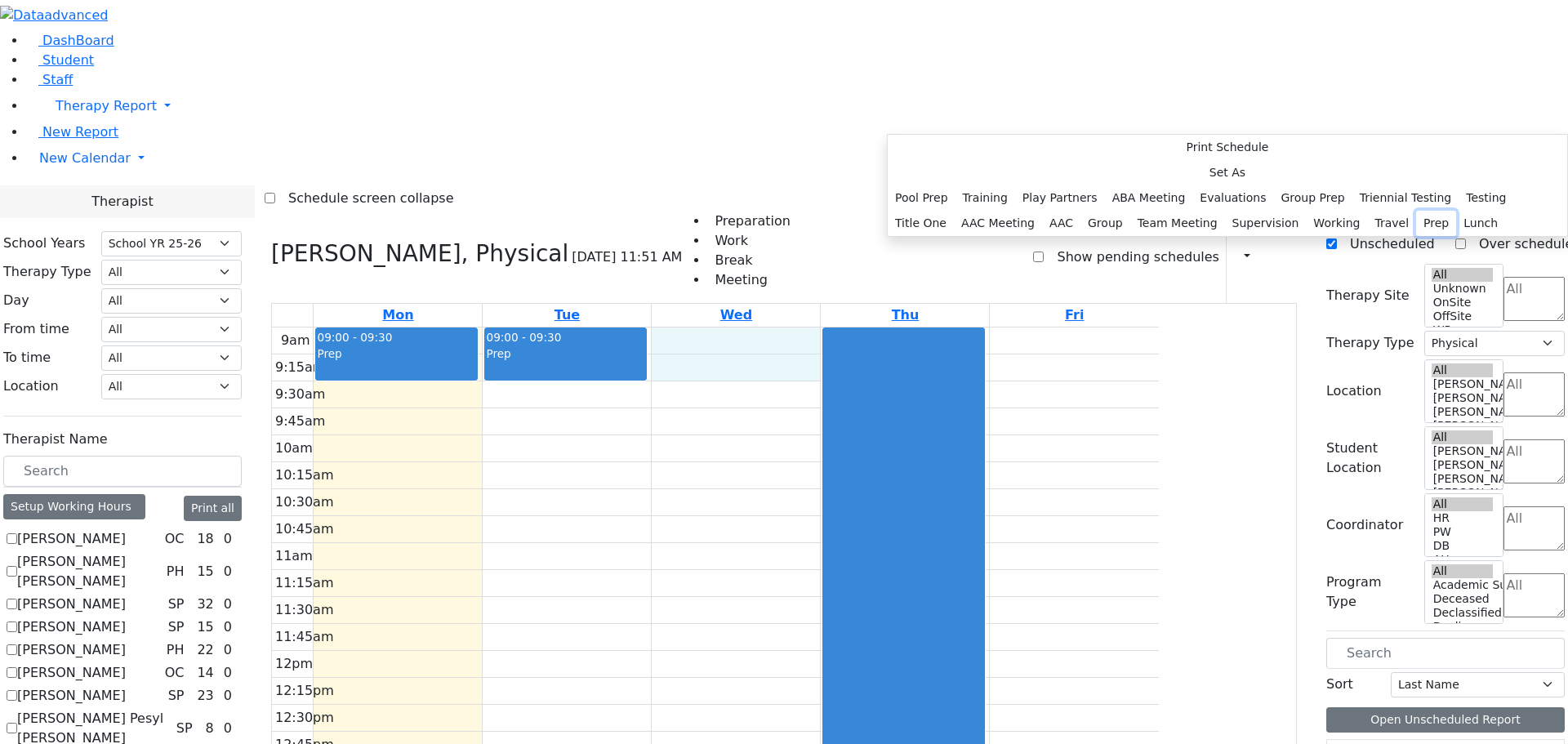
click at [1417, 236] on button "Prep" at bounding box center [1437, 223] width 40 height 25
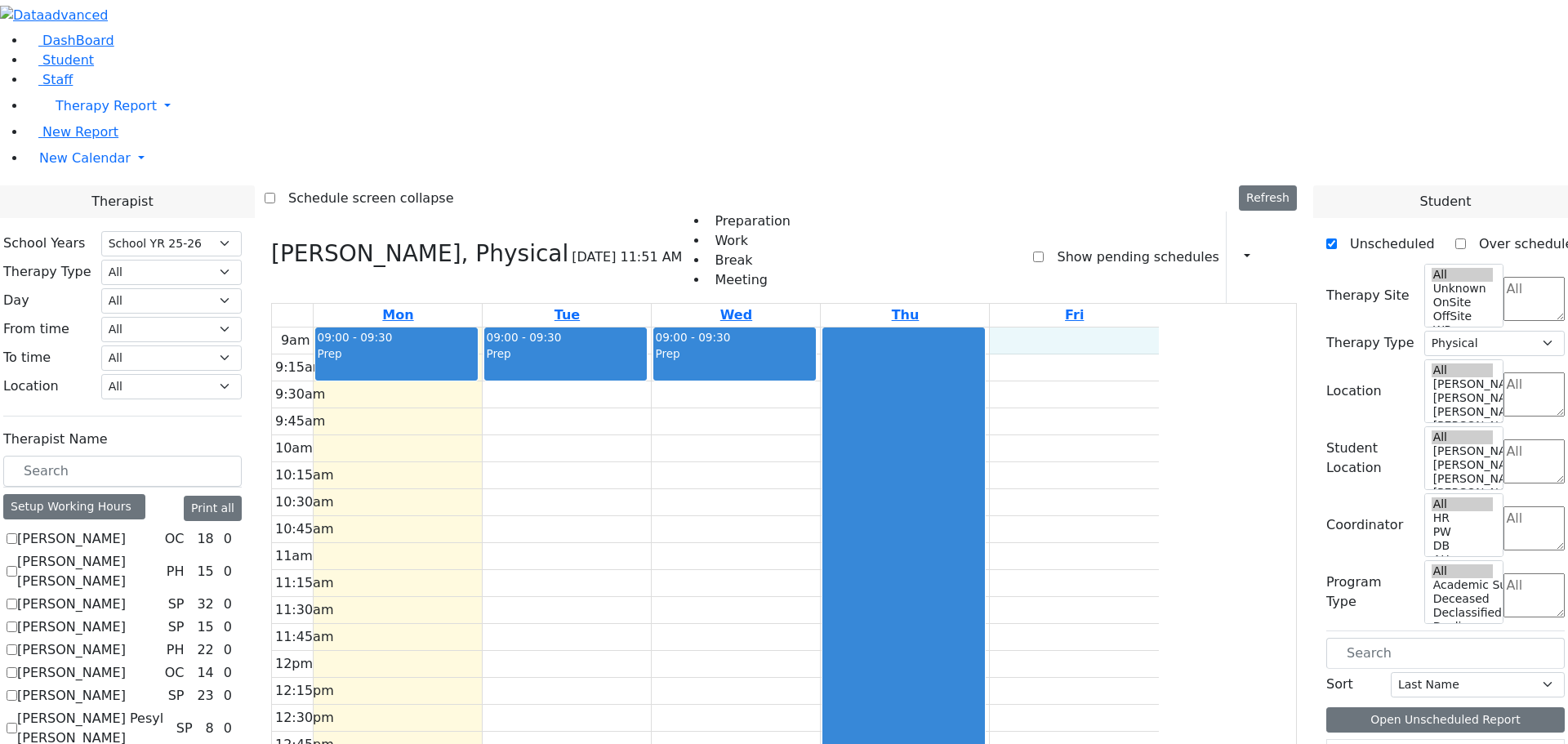
click at [1159, 328] on div "9am 9:15am 9:30am 9:45am 10am 10:15am 10:30am 10:45am 11am 11:15am 11:30am 11:4…" at bounding box center [715, 651] width 887 height 647
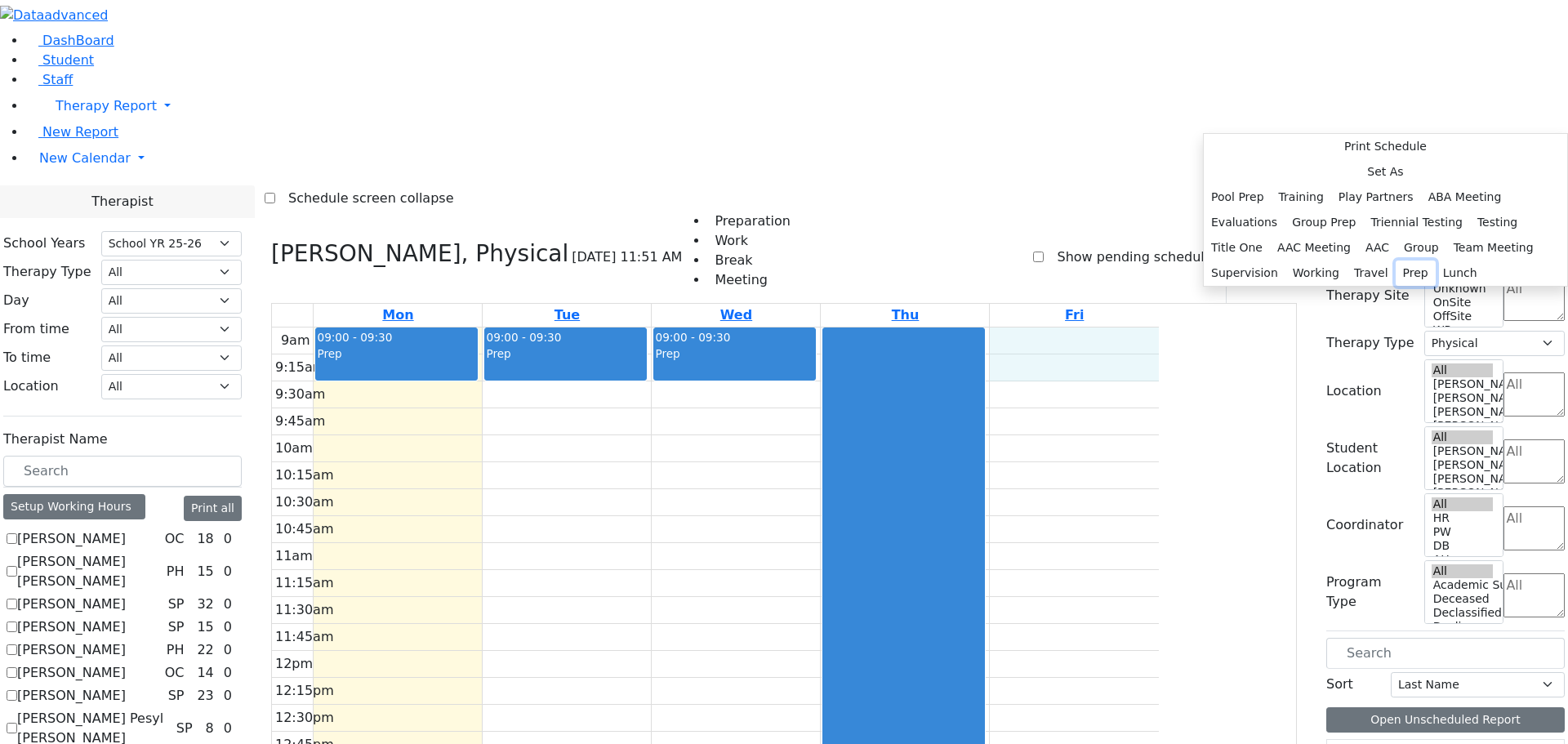
click at [1396, 286] on button "Prep" at bounding box center [1416, 273] width 40 height 25
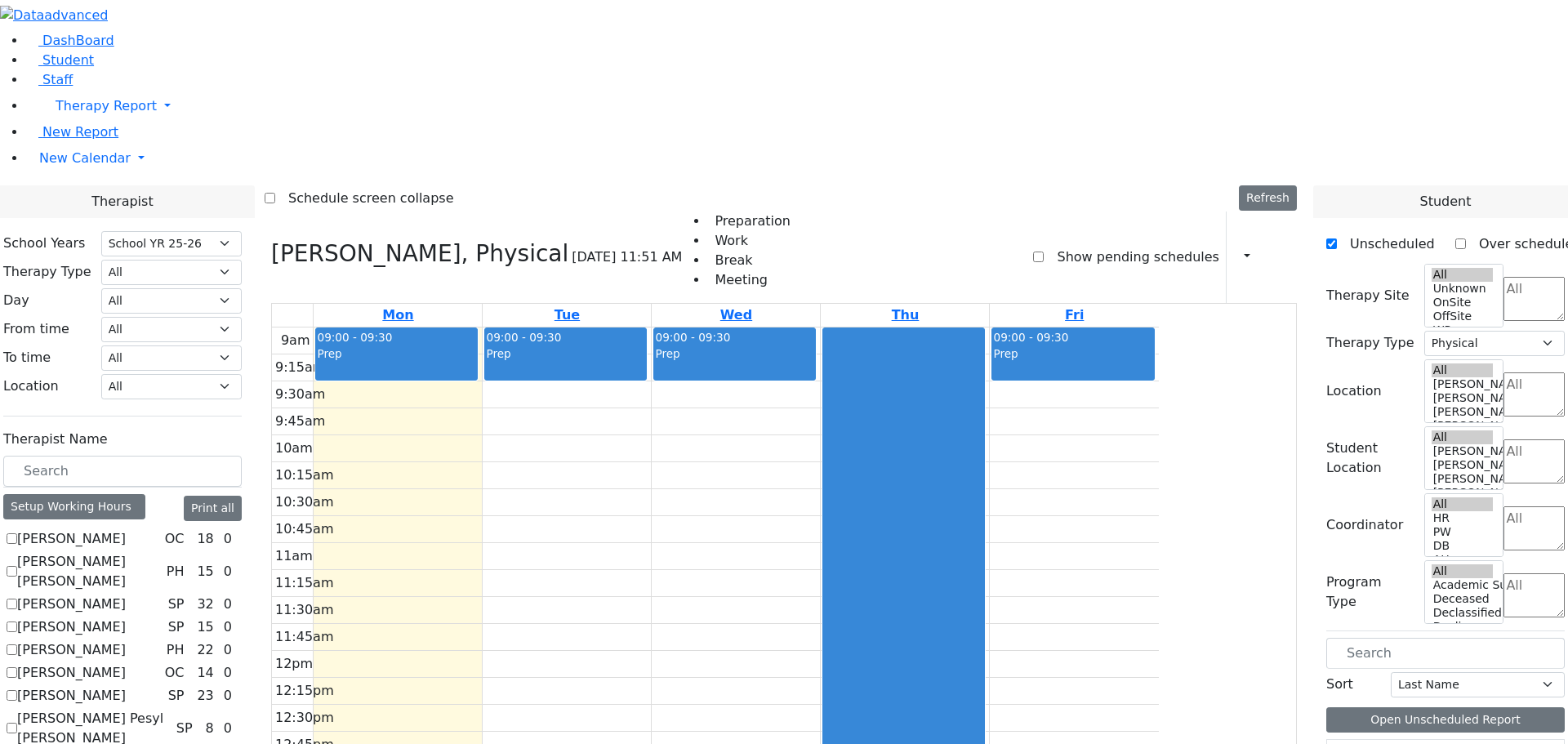
click at [506, 328] on div "9am 9:15am 9:30am 9:45am 10am 10:15am 10:30am 10:45am 11am 11:15am 11:30am 11:4…" at bounding box center [715, 651] width 887 height 647
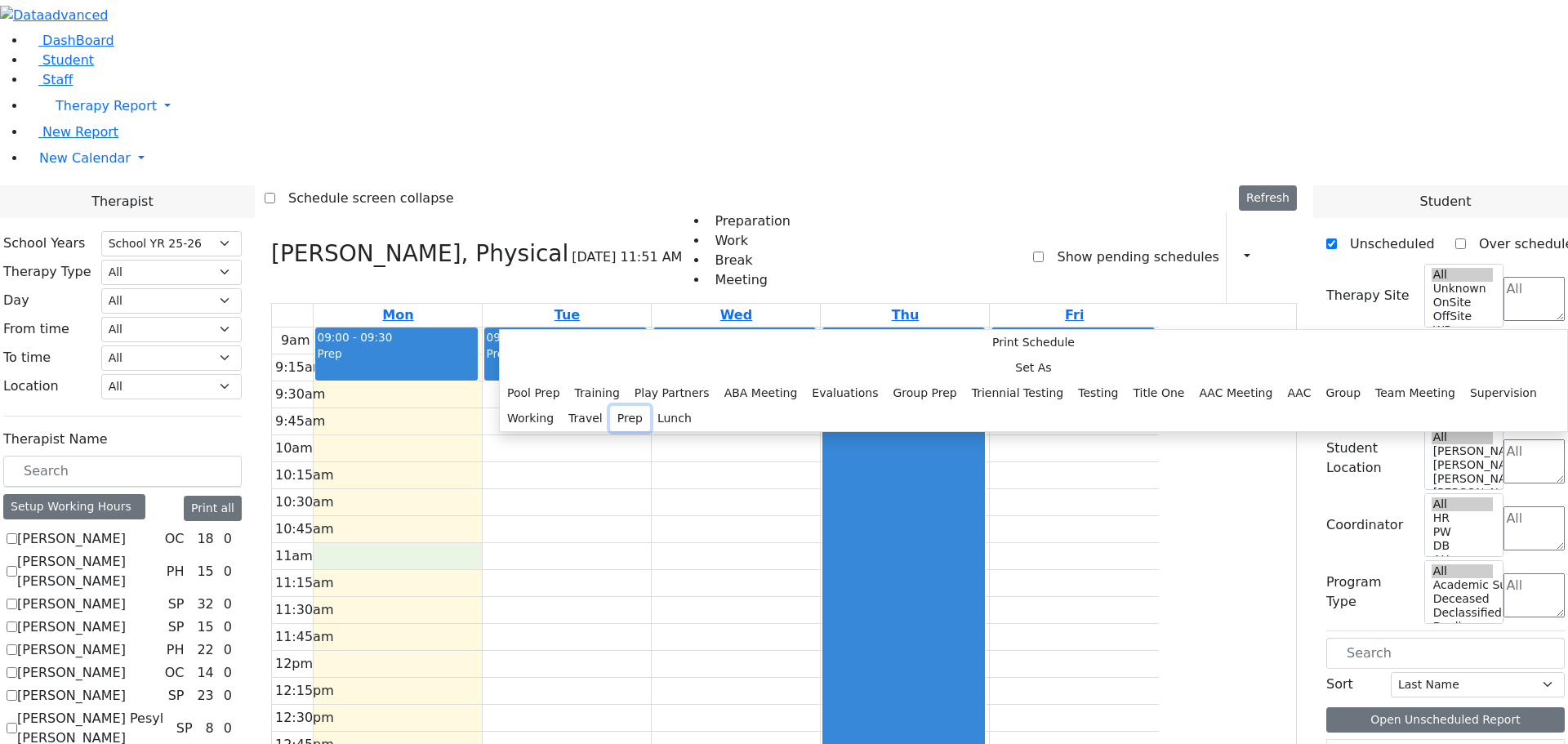
click at [650, 431] on button "Prep" at bounding box center [631, 418] width 40 height 25
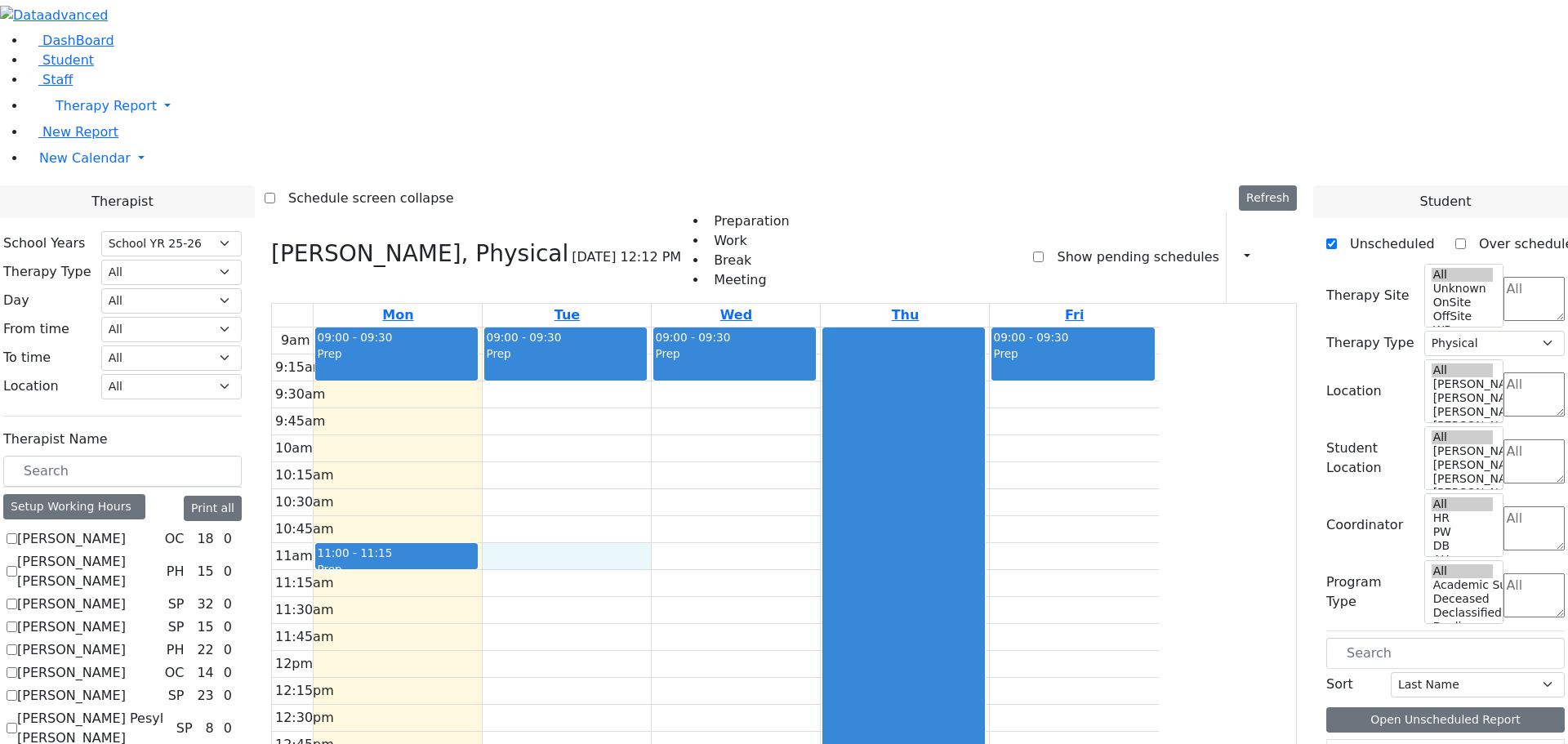
click at [697, 331] on div "9am 9:15am 9:30am 9:45am 10am 10:15am 10:30am 10:45am 11am 11:15am 11:30am 11:4…" at bounding box center [715, 651] width 887 height 647
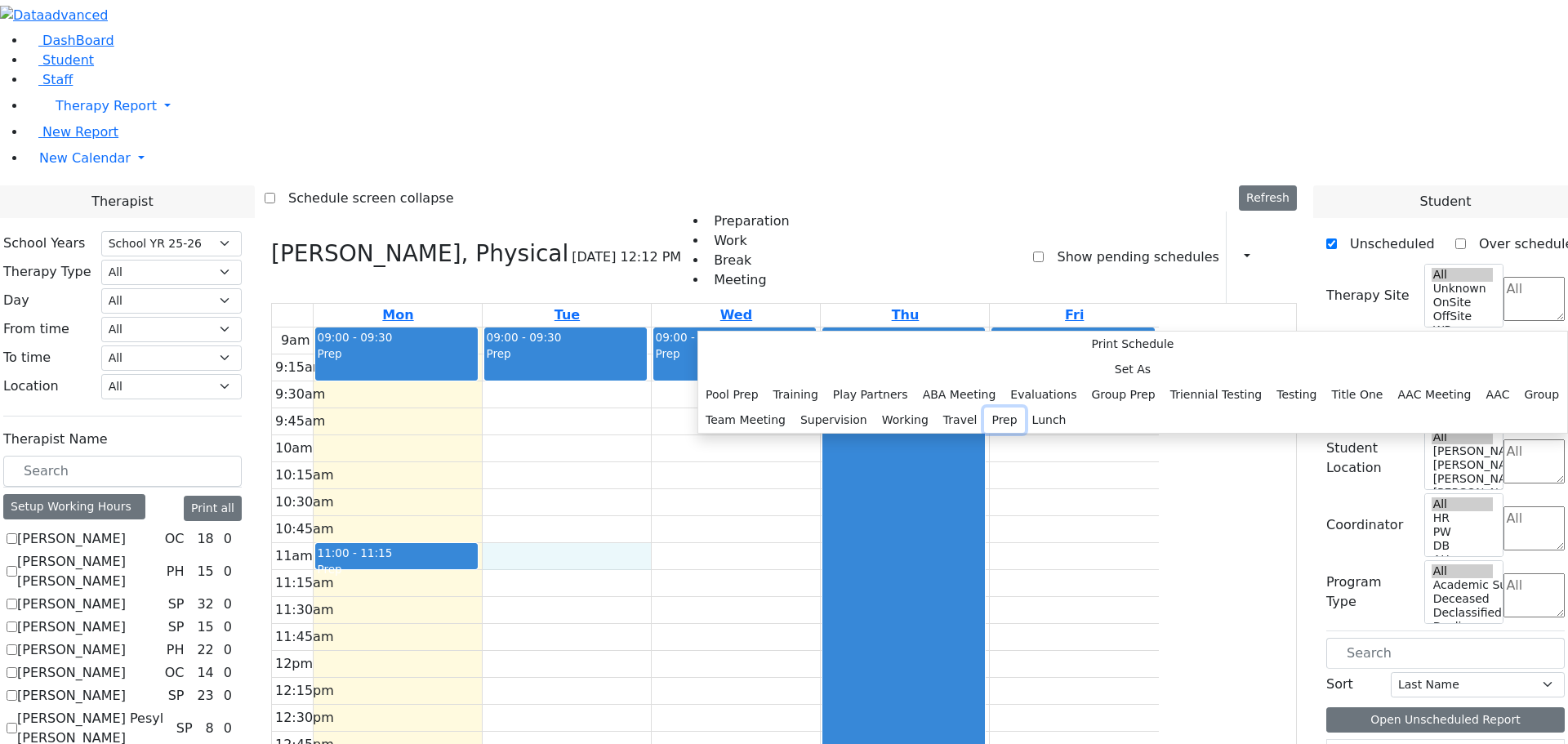
click at [984, 433] on button "Prep" at bounding box center [1004, 420] width 40 height 25
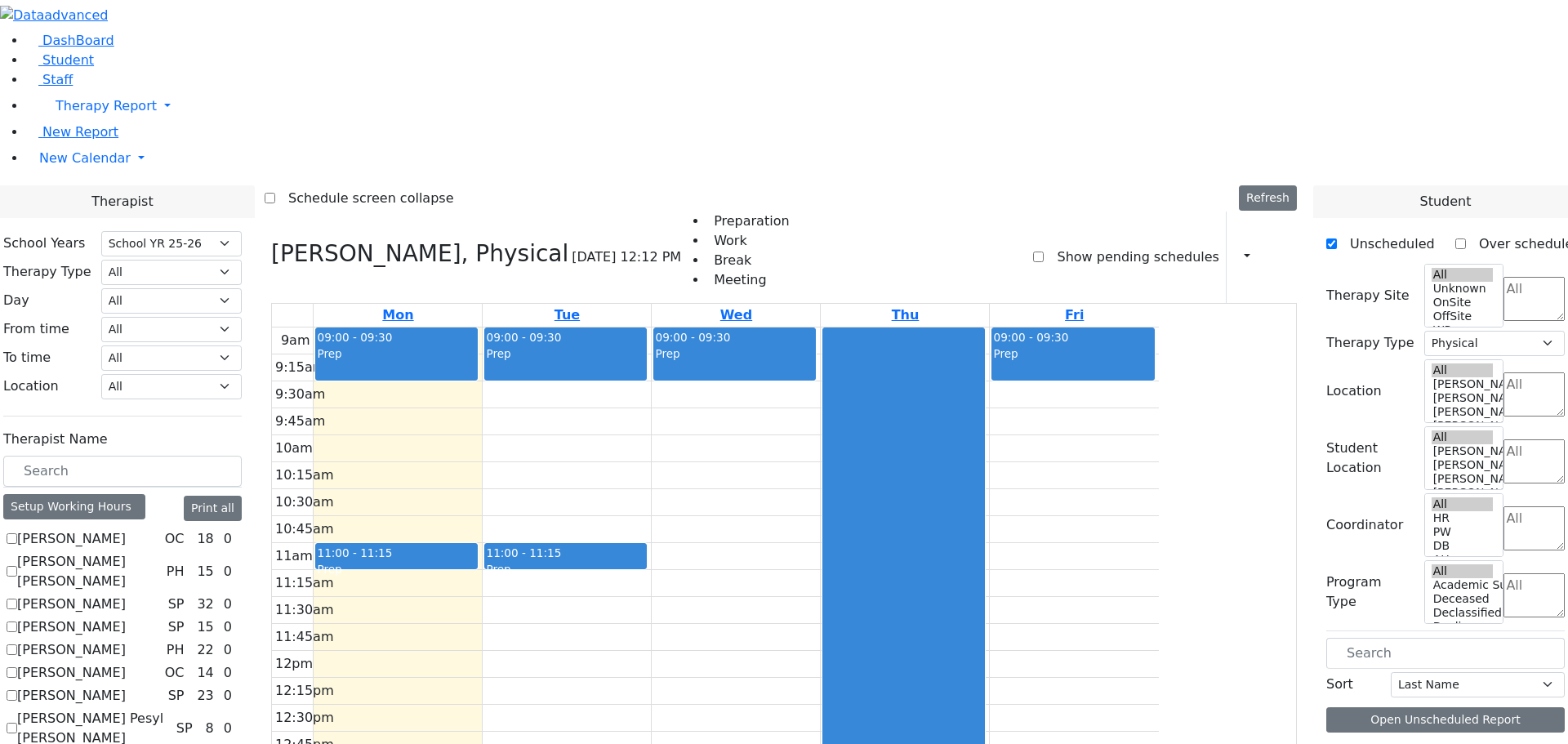
click at [863, 341] on div "9am 9:15am 9:30am 9:45am 10am 10:15am 10:30am 10:45am 11am 11:15am 11:30am 11:4…" at bounding box center [715, 651] width 887 height 647
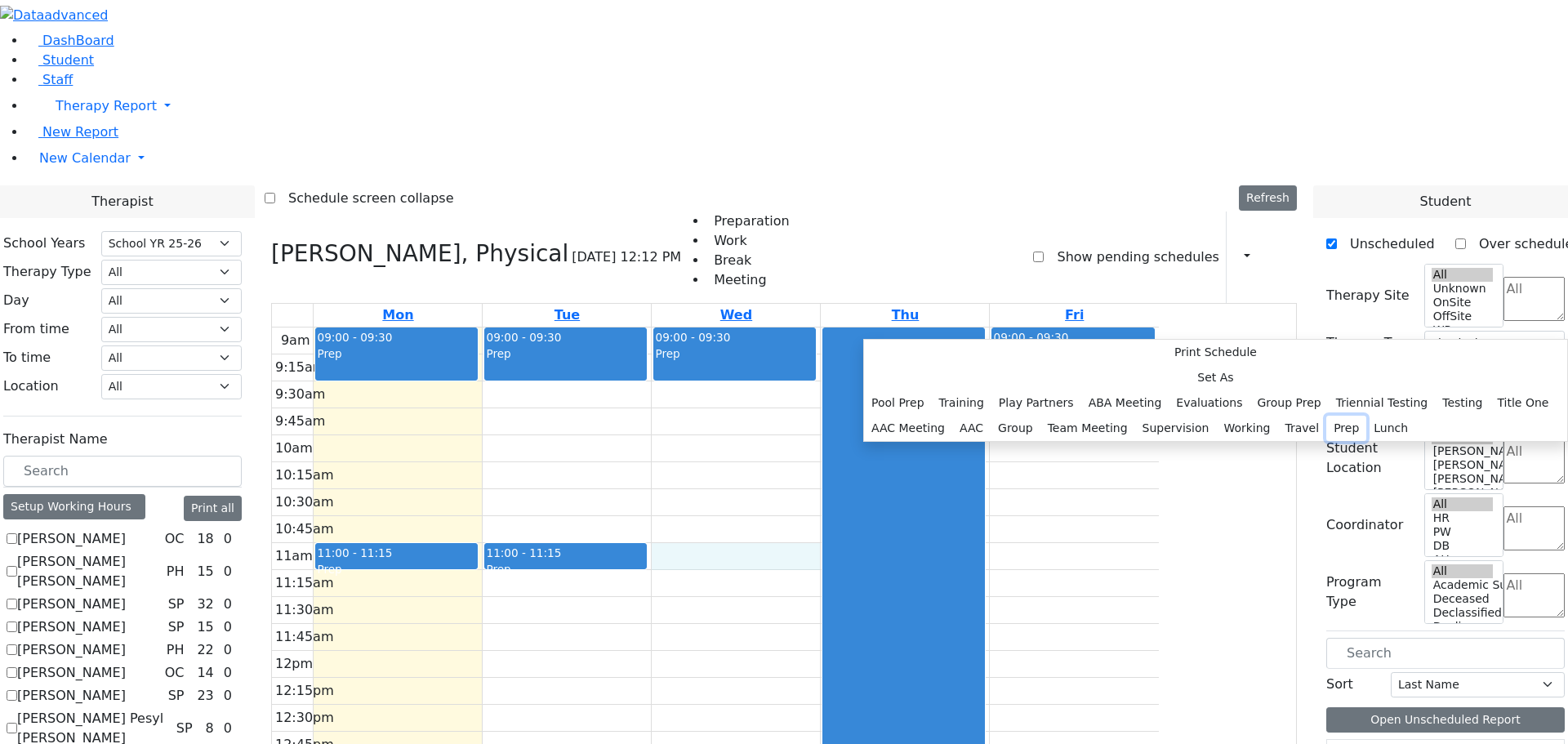
click at [1326, 441] on button "Prep" at bounding box center [1346, 428] width 40 height 25
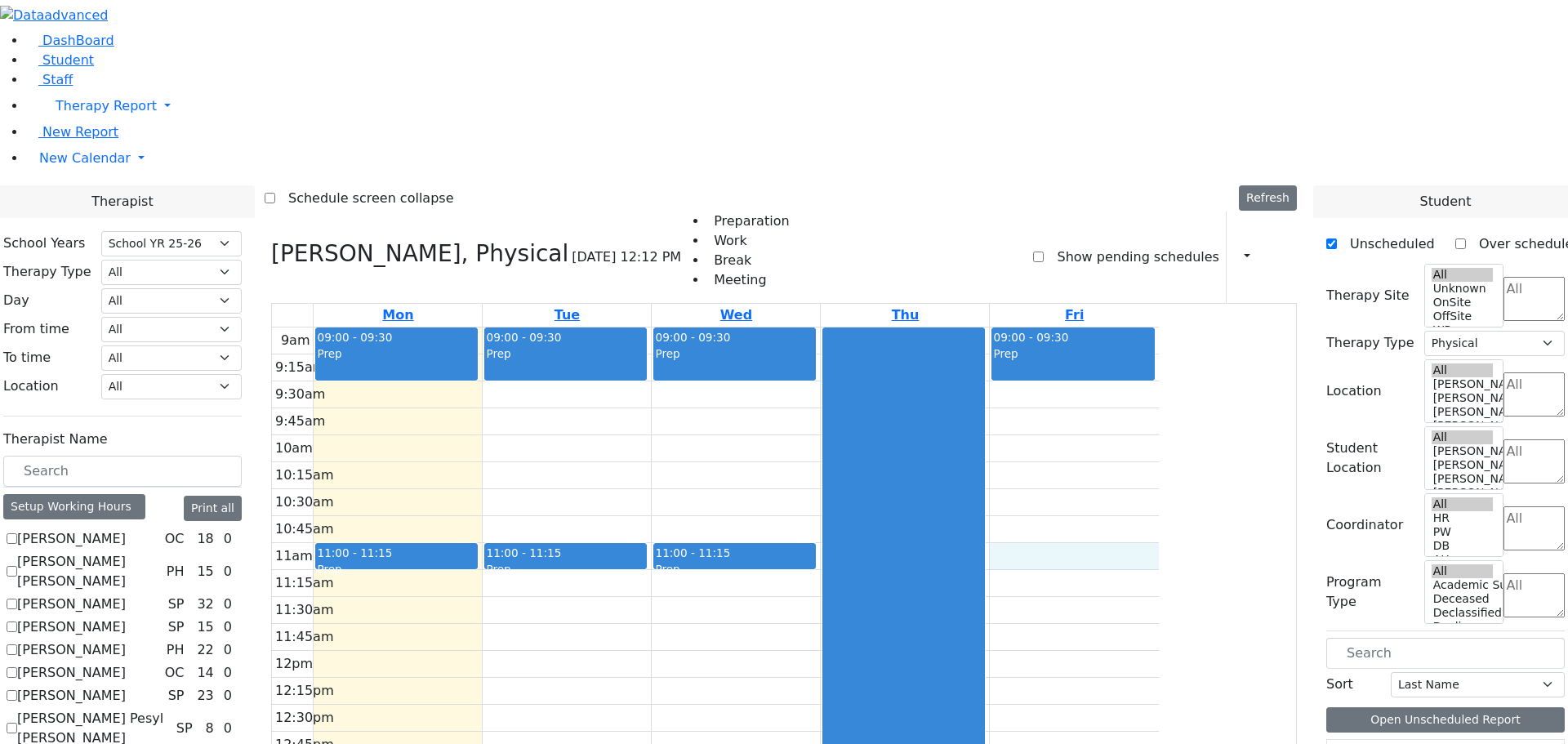
click at [1159, 332] on div "9am 9:15am 9:30am 9:45am 10am 10:15am 10:30am 10:45am 11am 11:15am 11:30am 11:4…" at bounding box center [715, 651] width 887 height 647
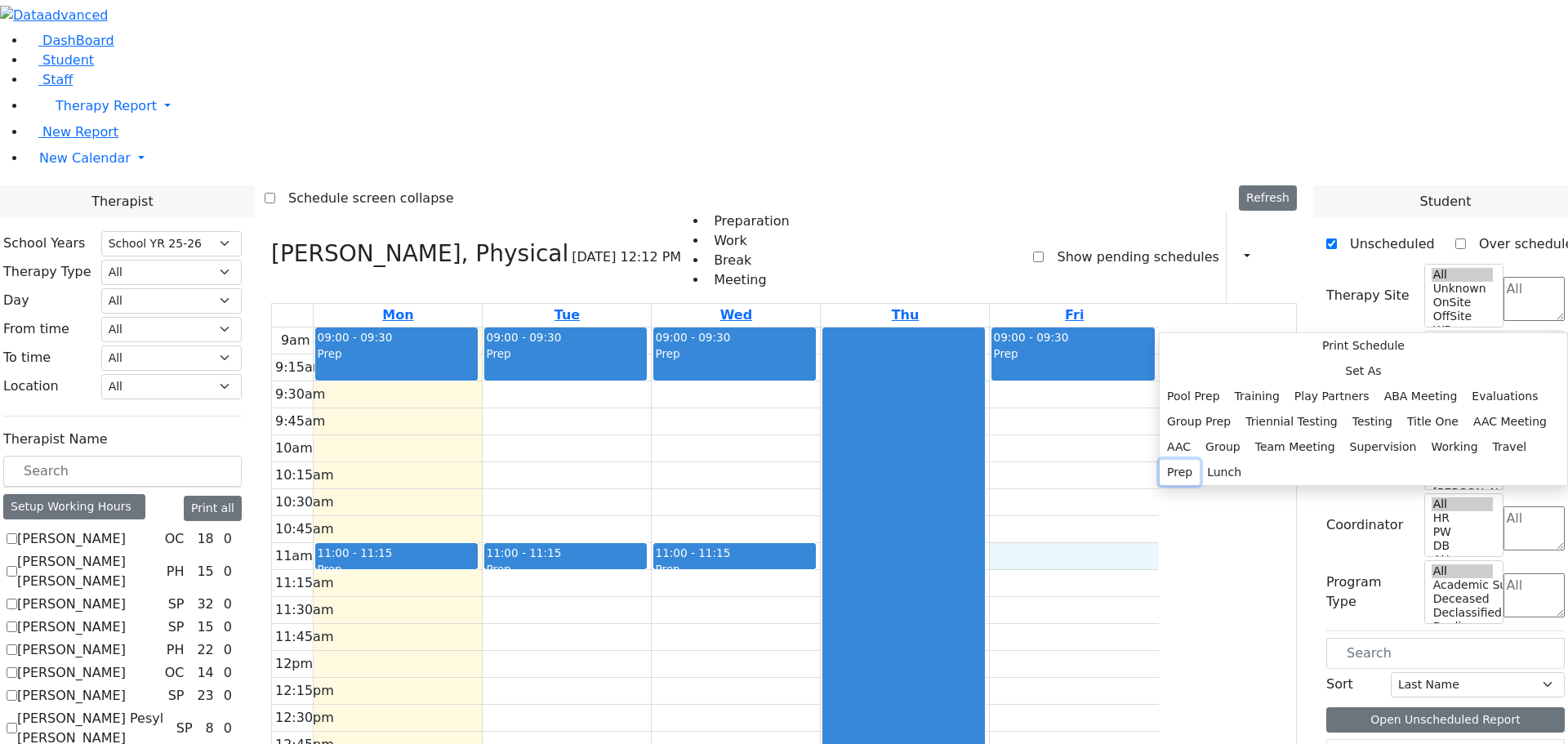
click at [1200, 467] on button "Prep" at bounding box center [1180, 472] width 40 height 25
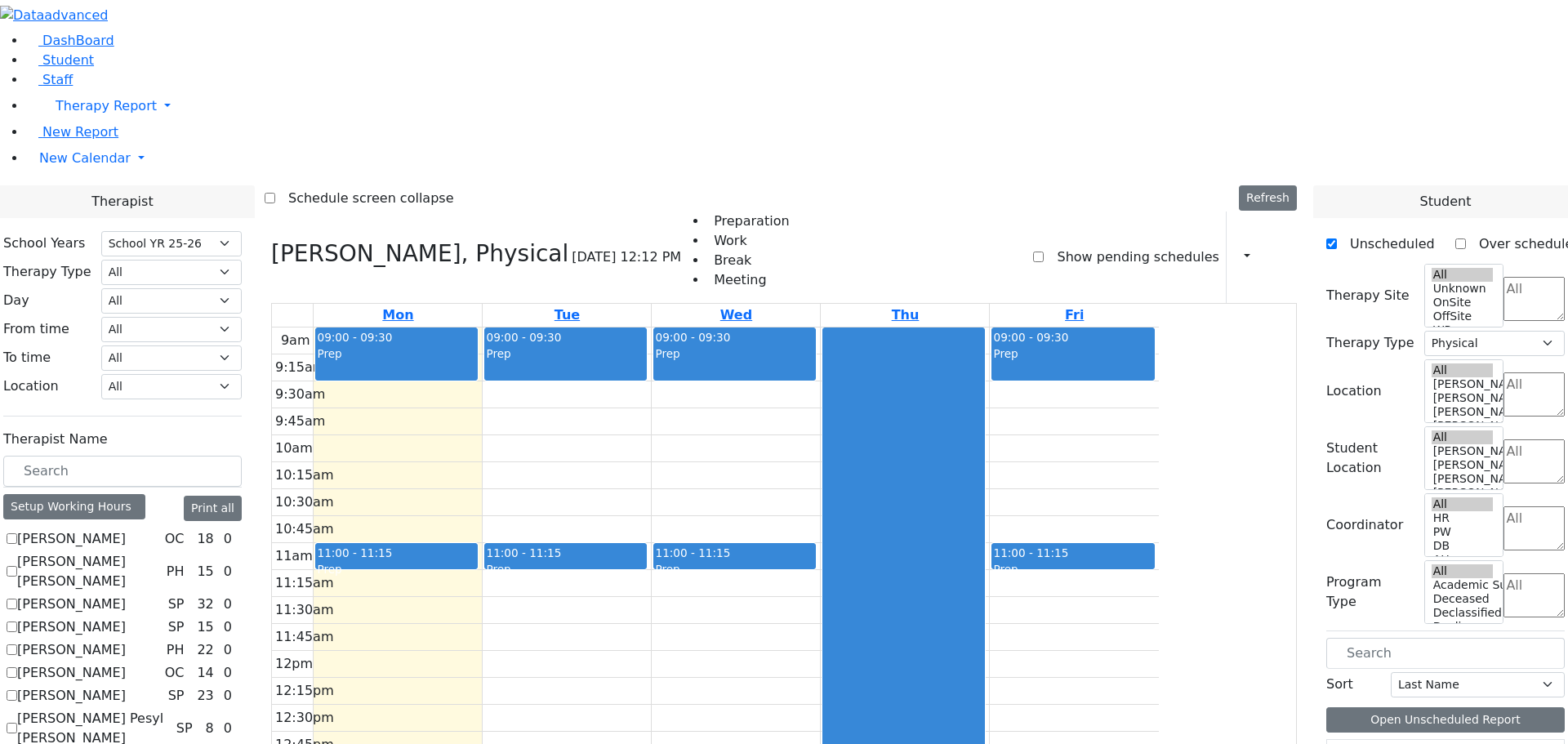
select select "212"
select select "2"
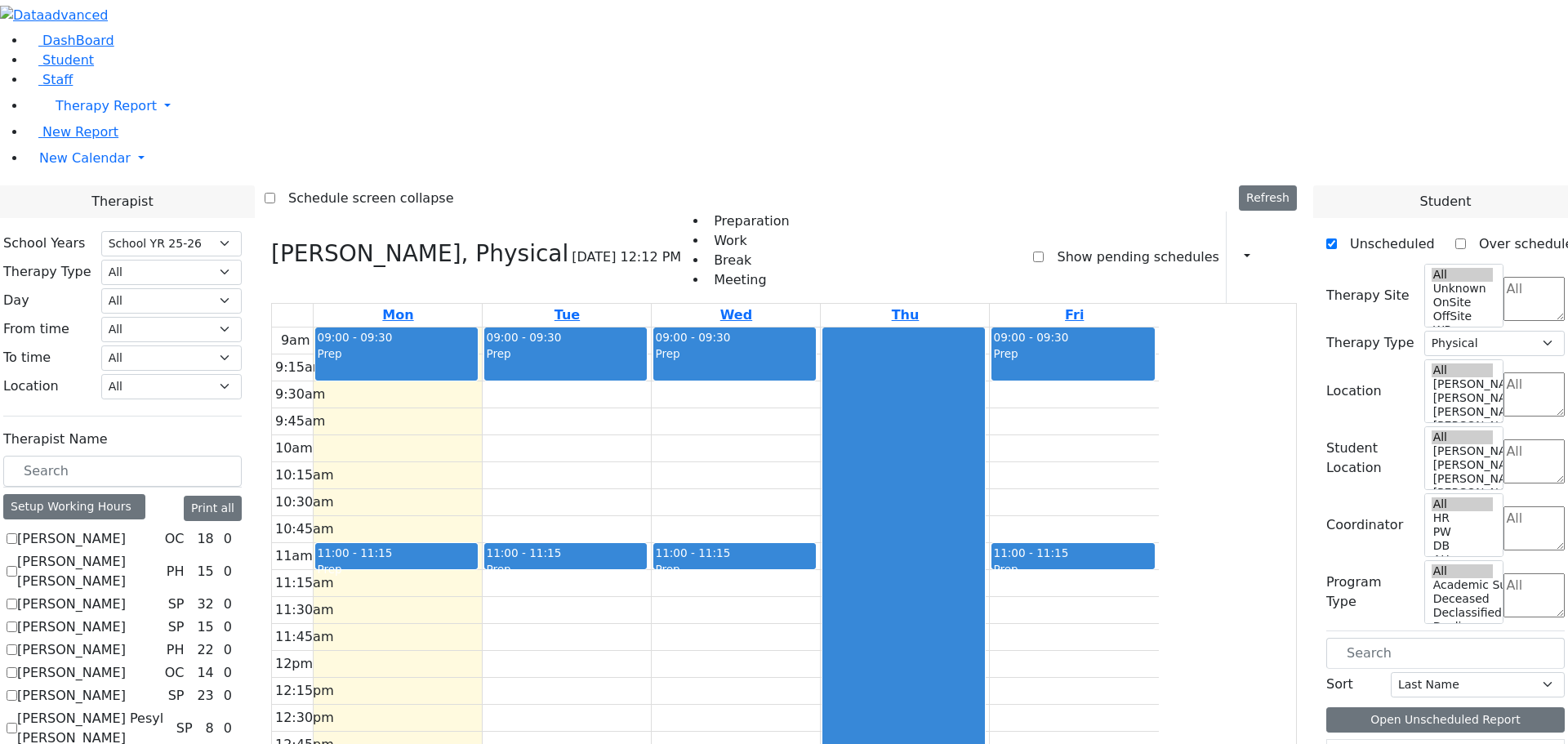
checkbox input "true"
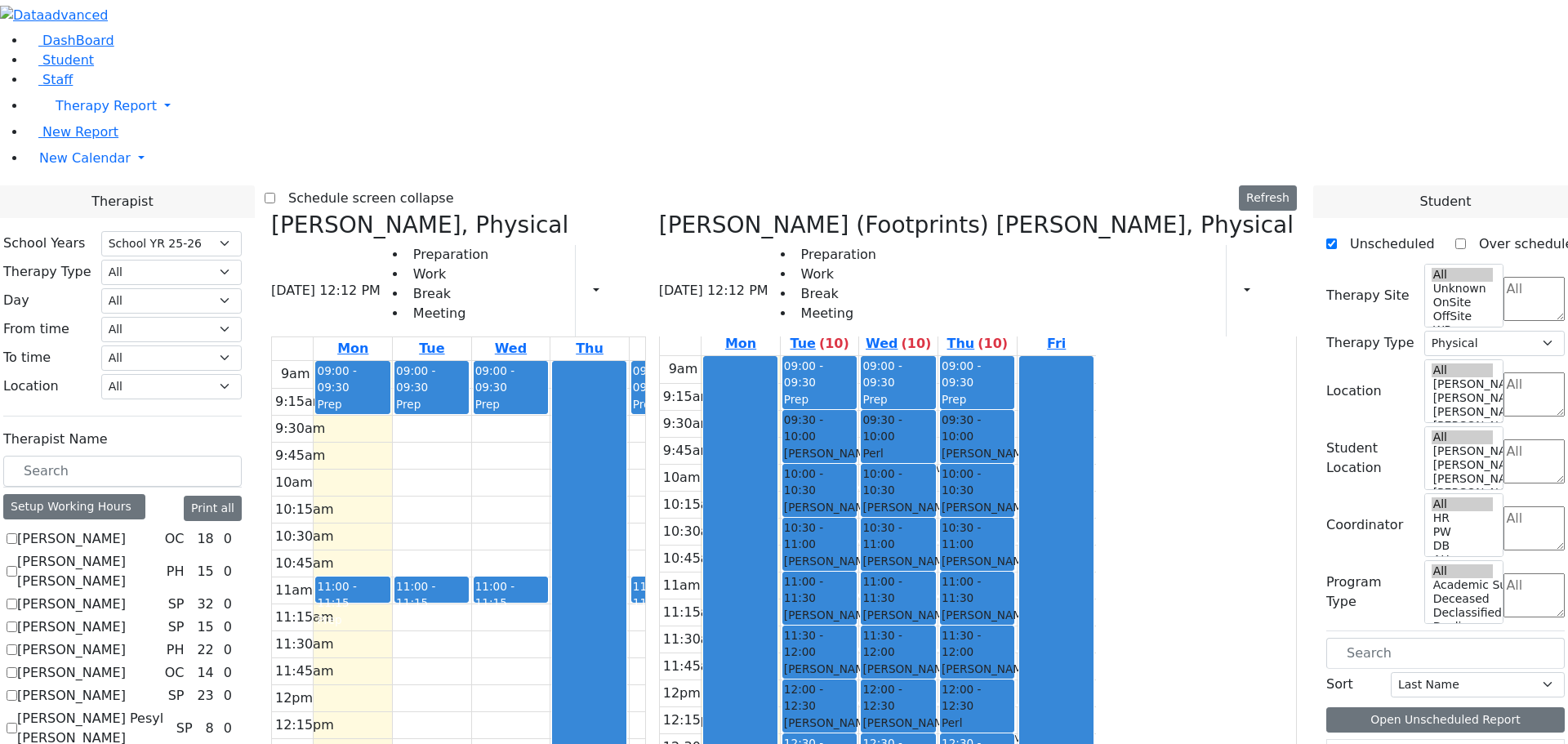
scroll to position [0, 0]
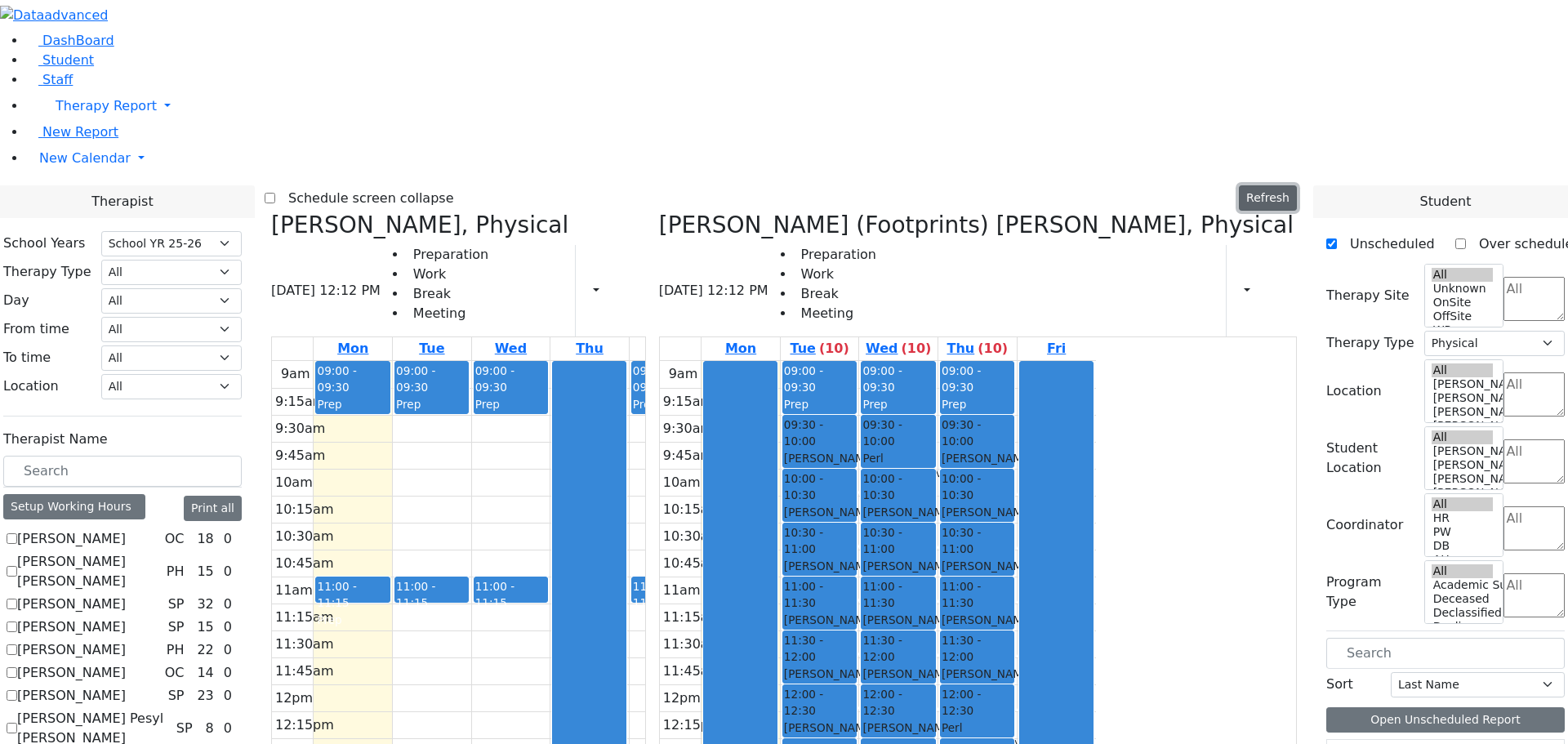
click at [1285, 186] on button "Refresh" at bounding box center [1268, 198] width 58 height 25
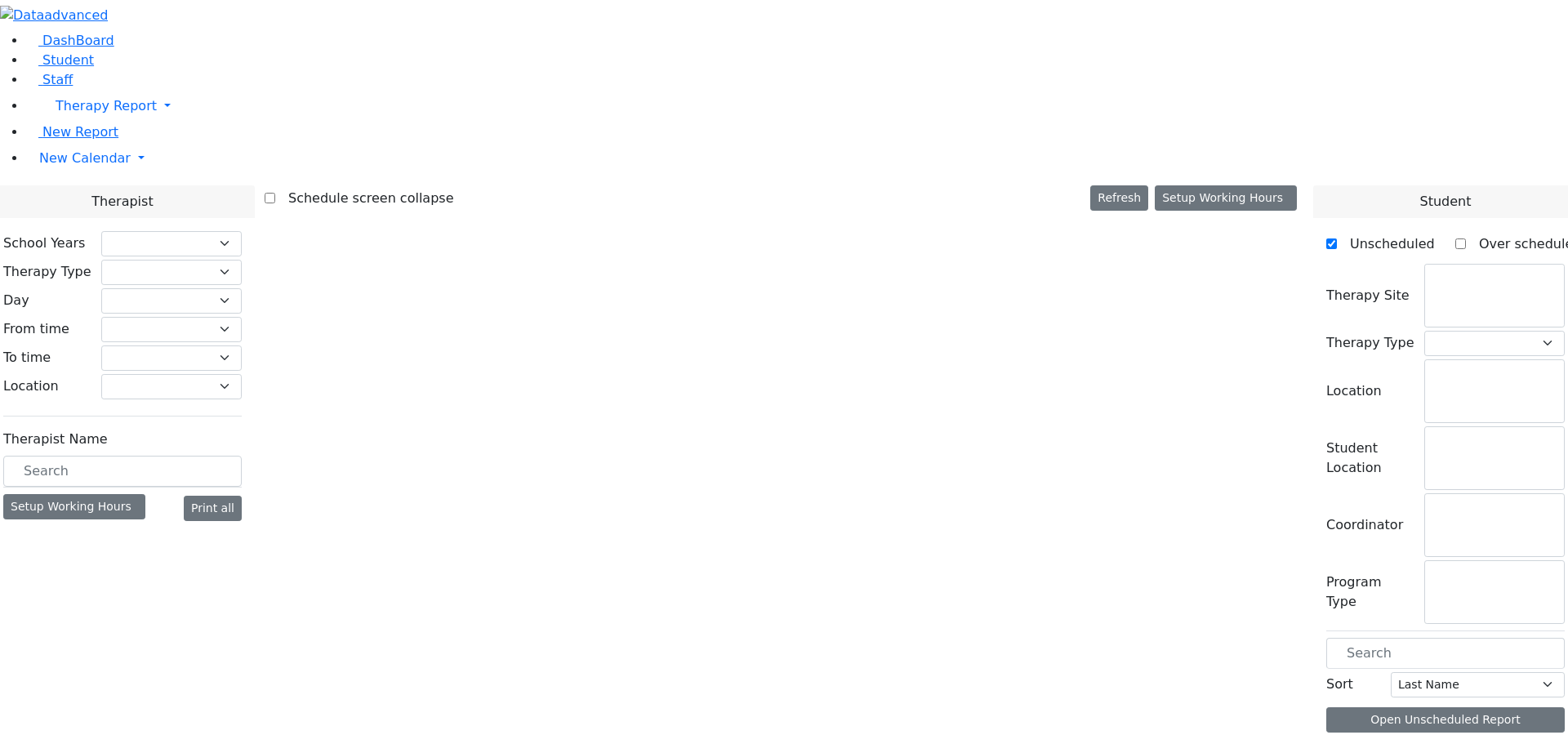
checkbox input "false"
select select "212"
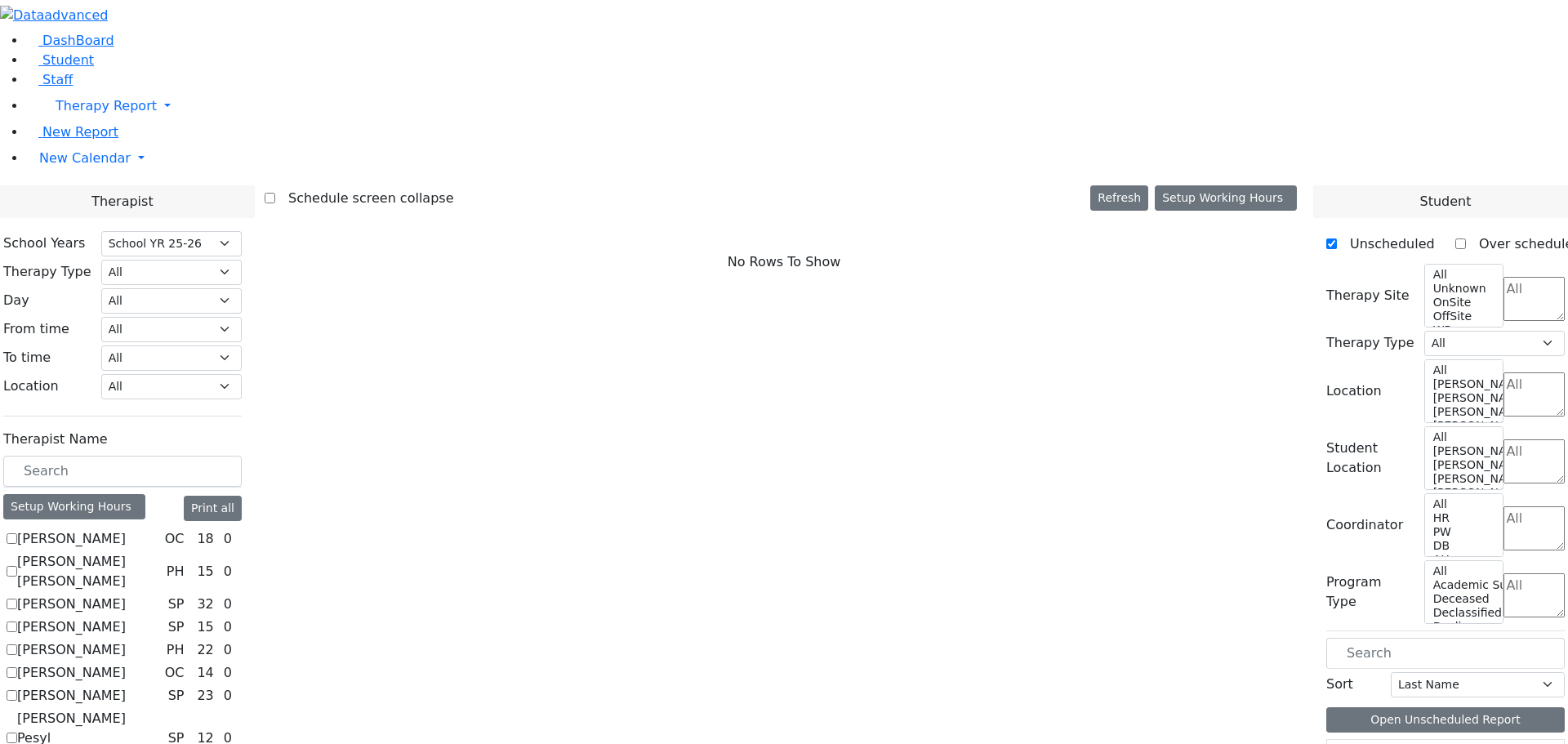
scroll to position [572, 0]
checkbox input "true"
select select "2"
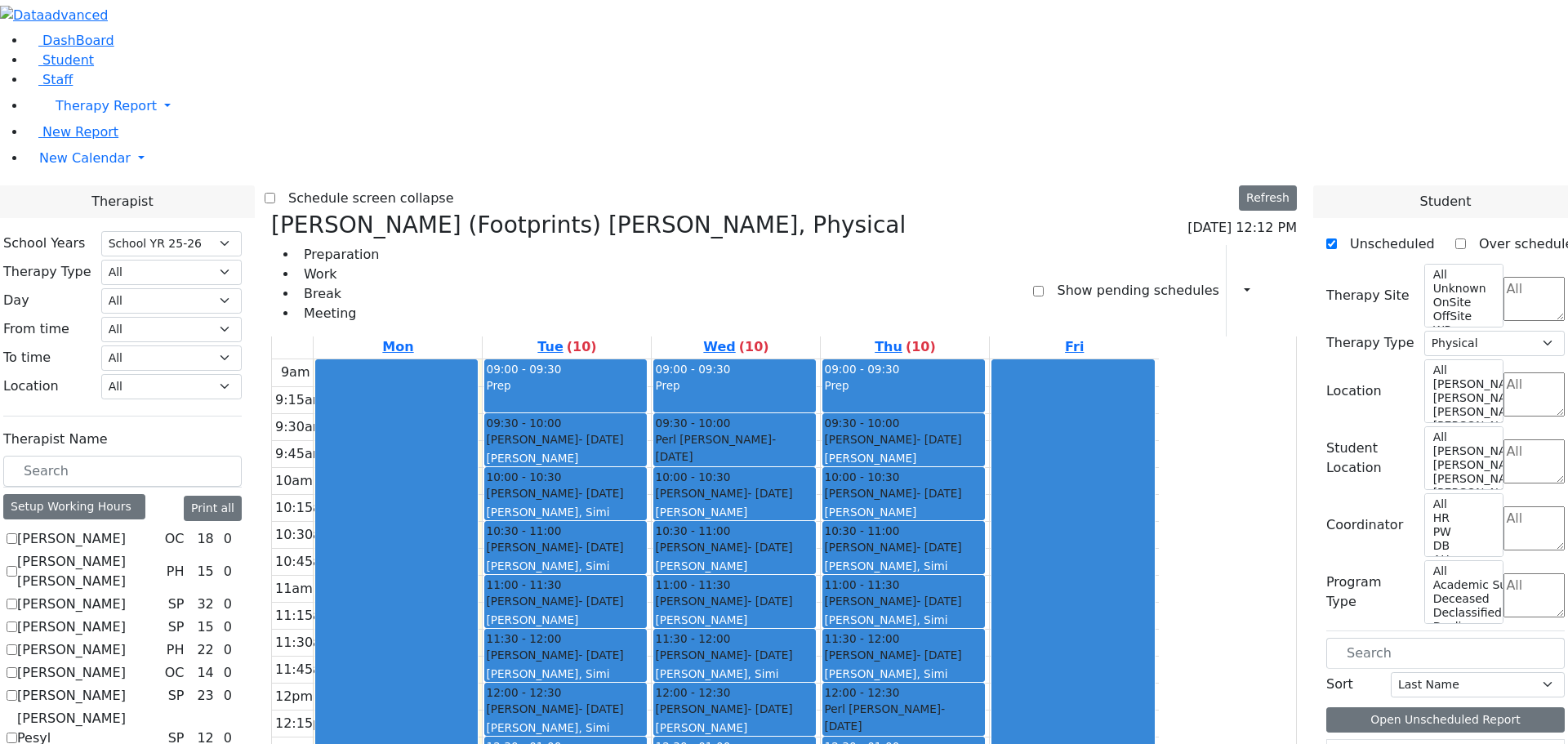
scroll to position [3, 0]
checkbox input "true"
select select
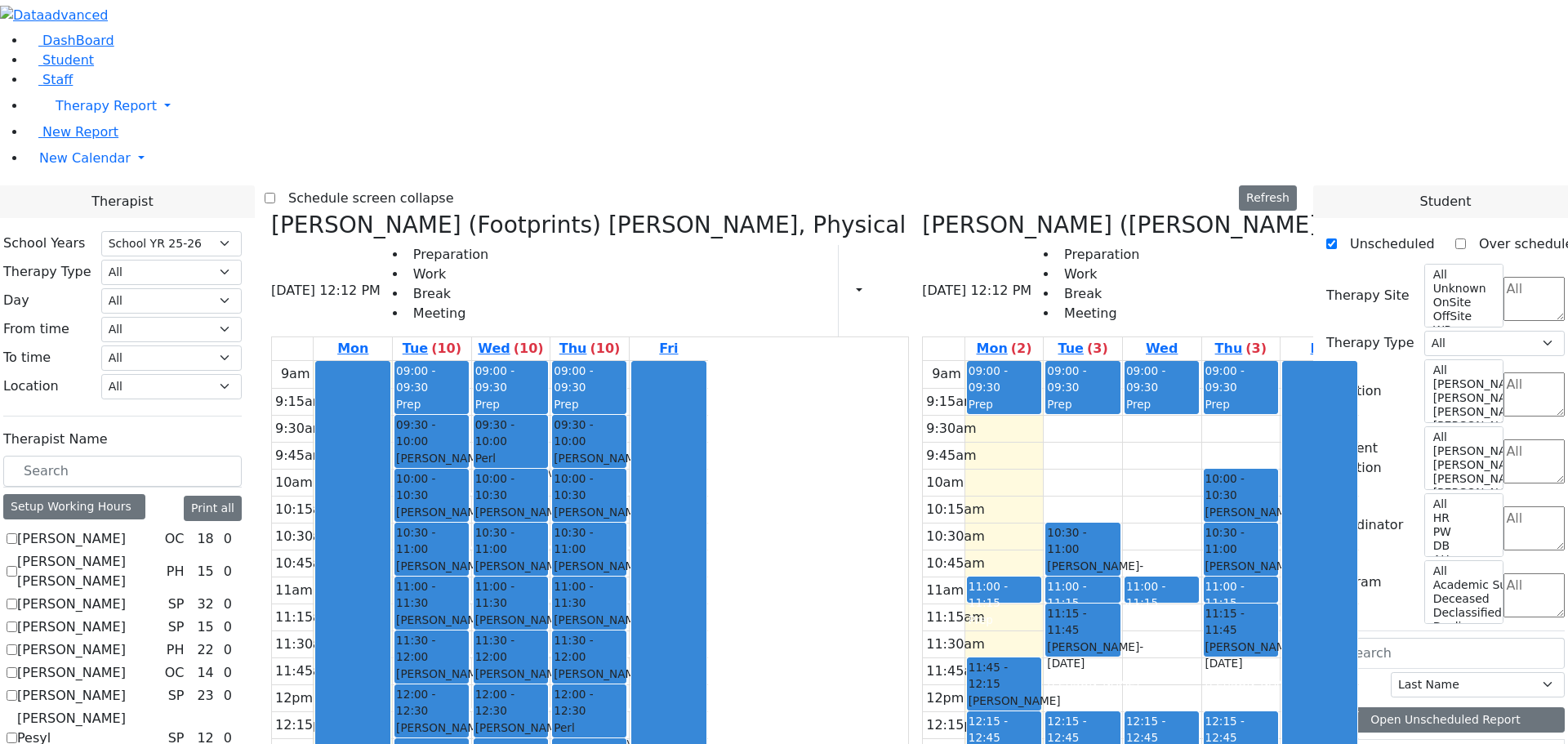
checkbox input "false"
select select "3"
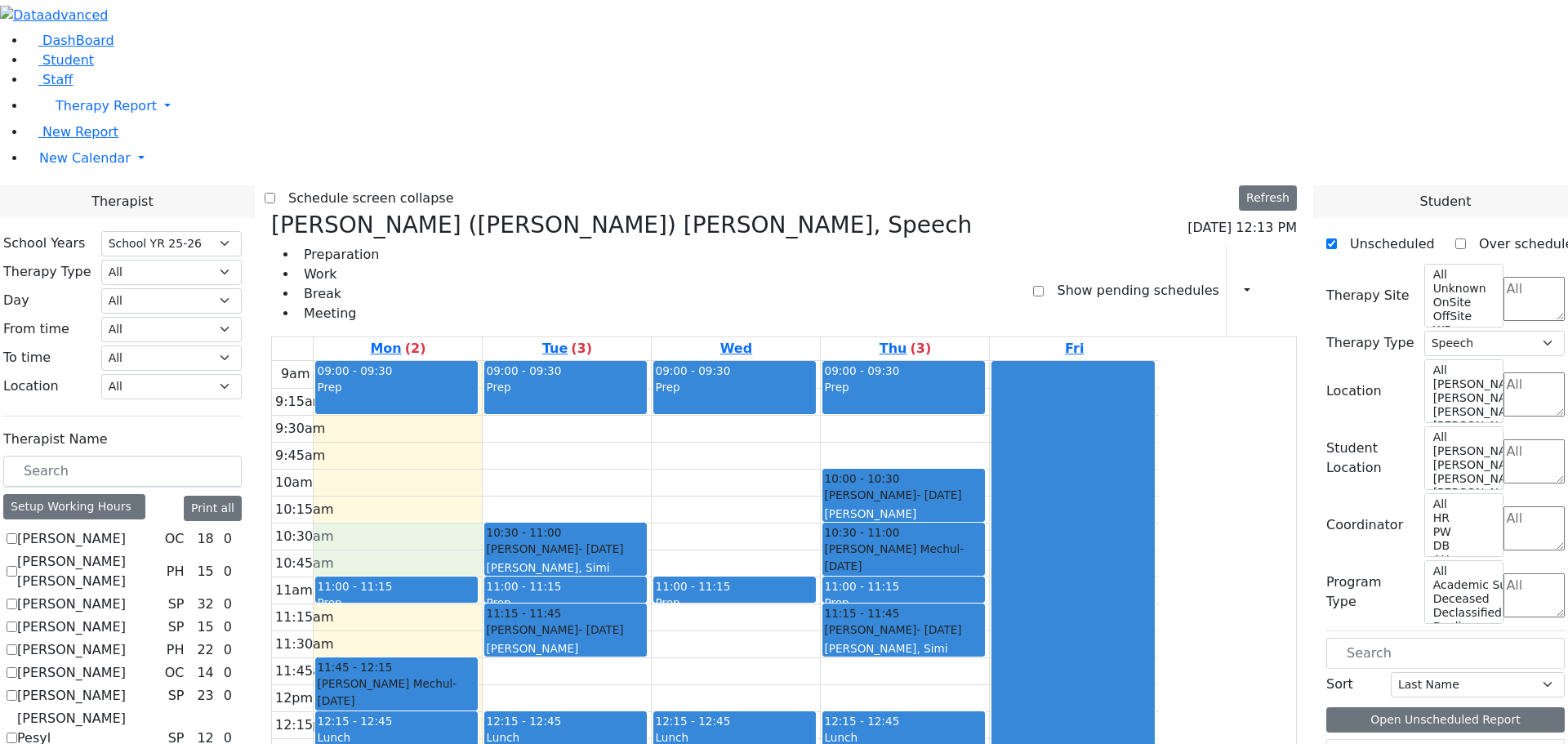
drag, startPoint x: 552, startPoint y: 276, endPoint x: 555, endPoint y: 298, distance: 22.2
click at [551, 361] on div "9am 9:15am 9:30am 9:45am 10am 10:15am 10:30am 10:45am 11am 11:15am 11:30am 11:4…" at bounding box center [715, 685] width 887 height 647
drag, startPoint x: 1365, startPoint y: 690, endPoint x: 605, endPoint y: 290, distance: 858.8
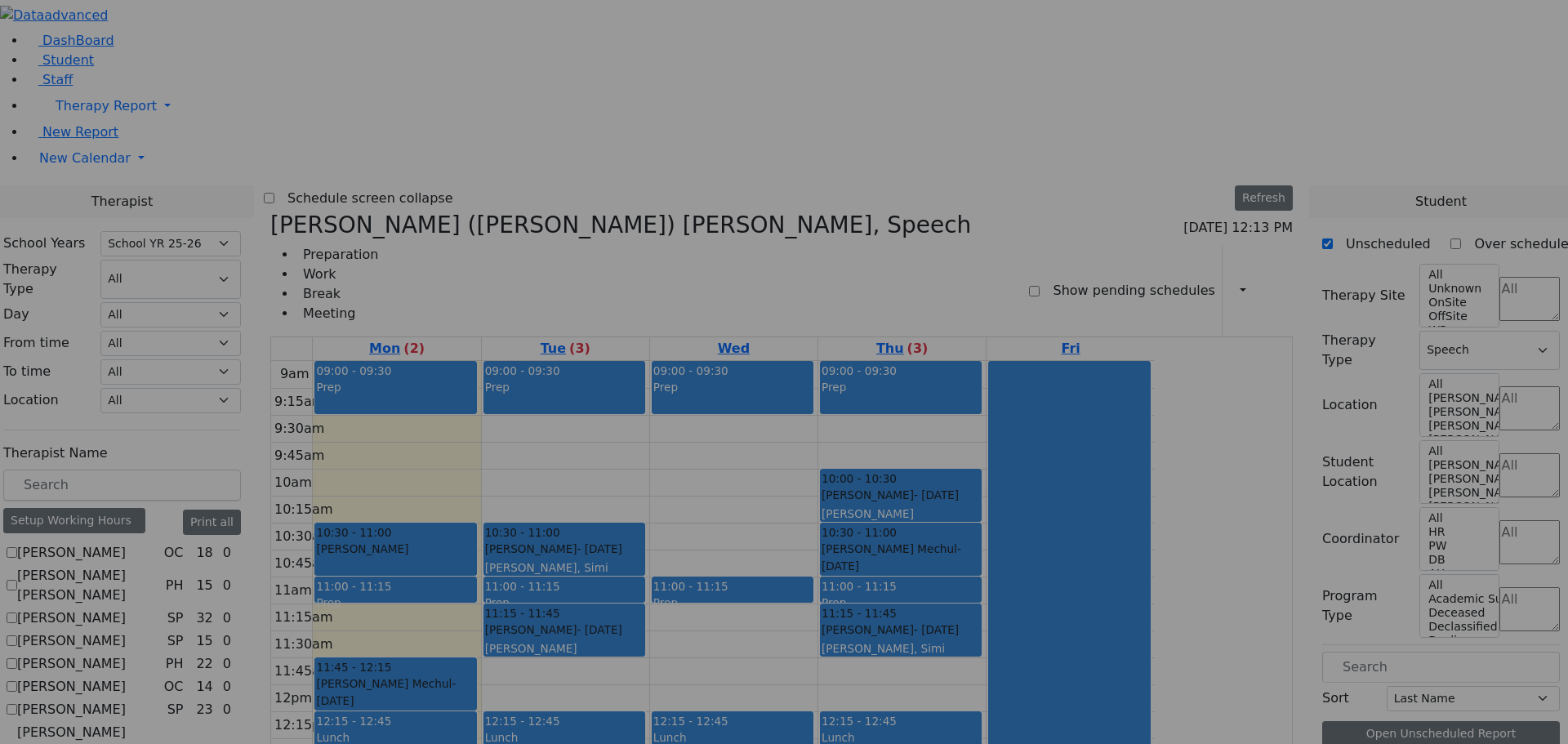
scroll to position [903, 0]
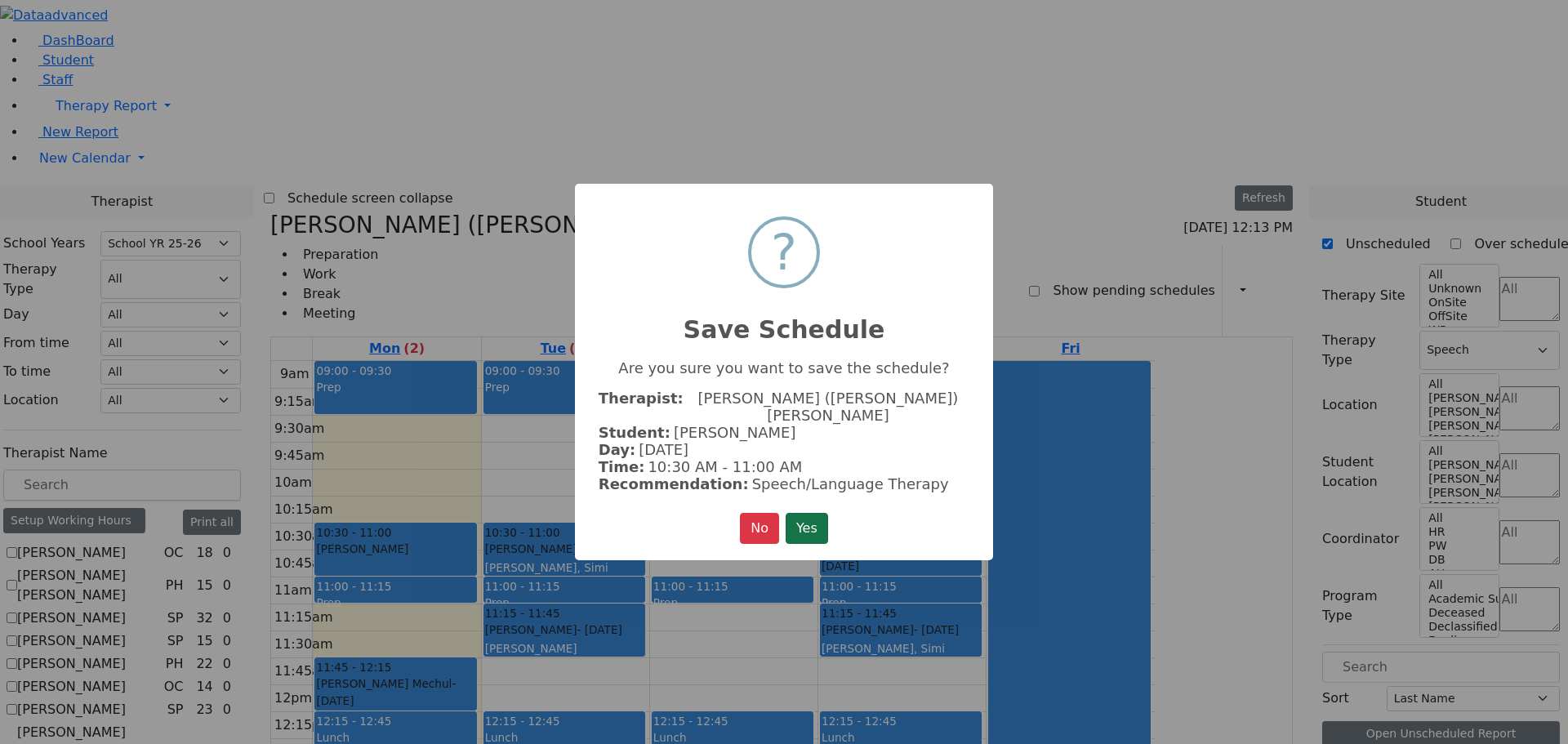
click at [816, 516] on button "Yes" at bounding box center [807, 527] width 43 height 31
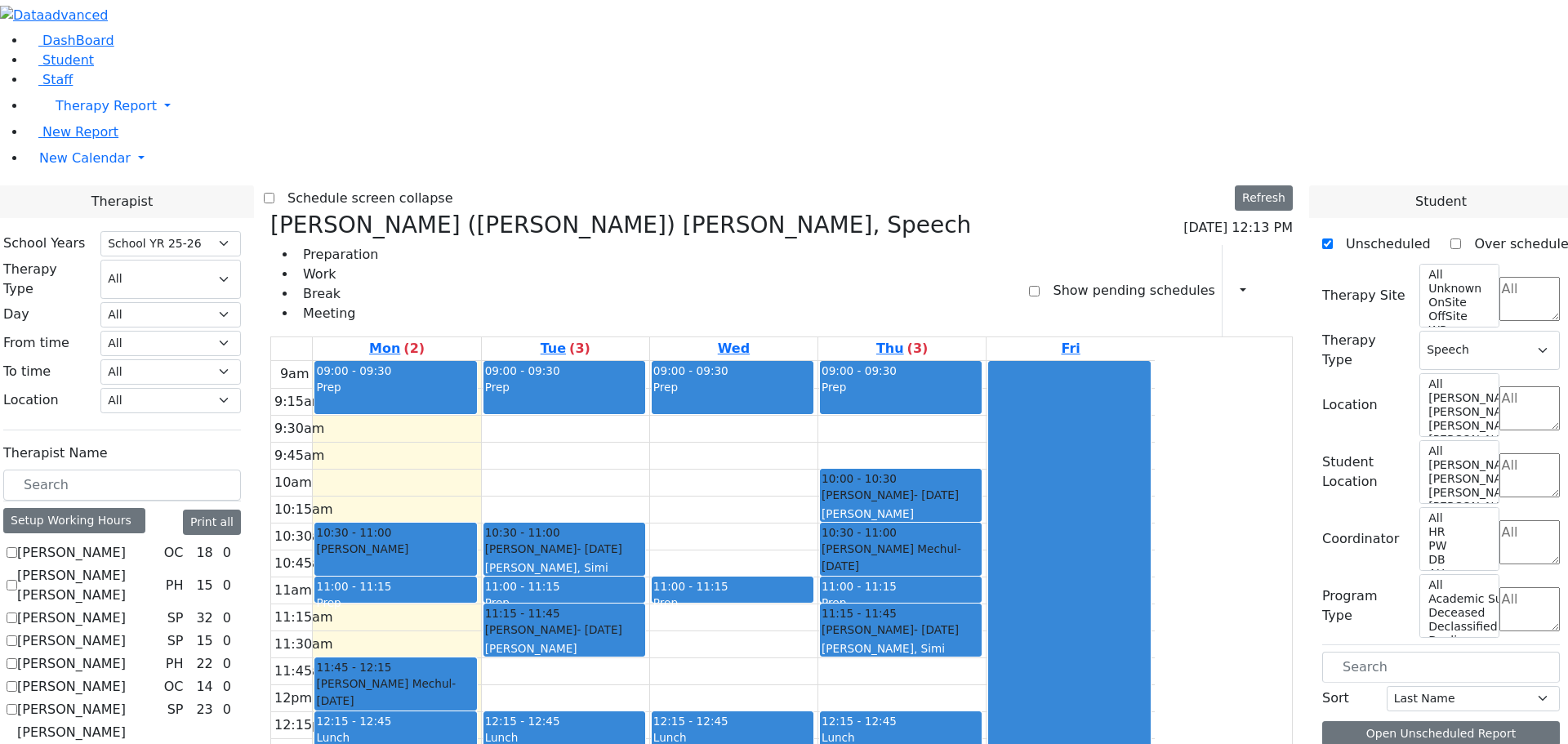
scroll to position [0, 0]
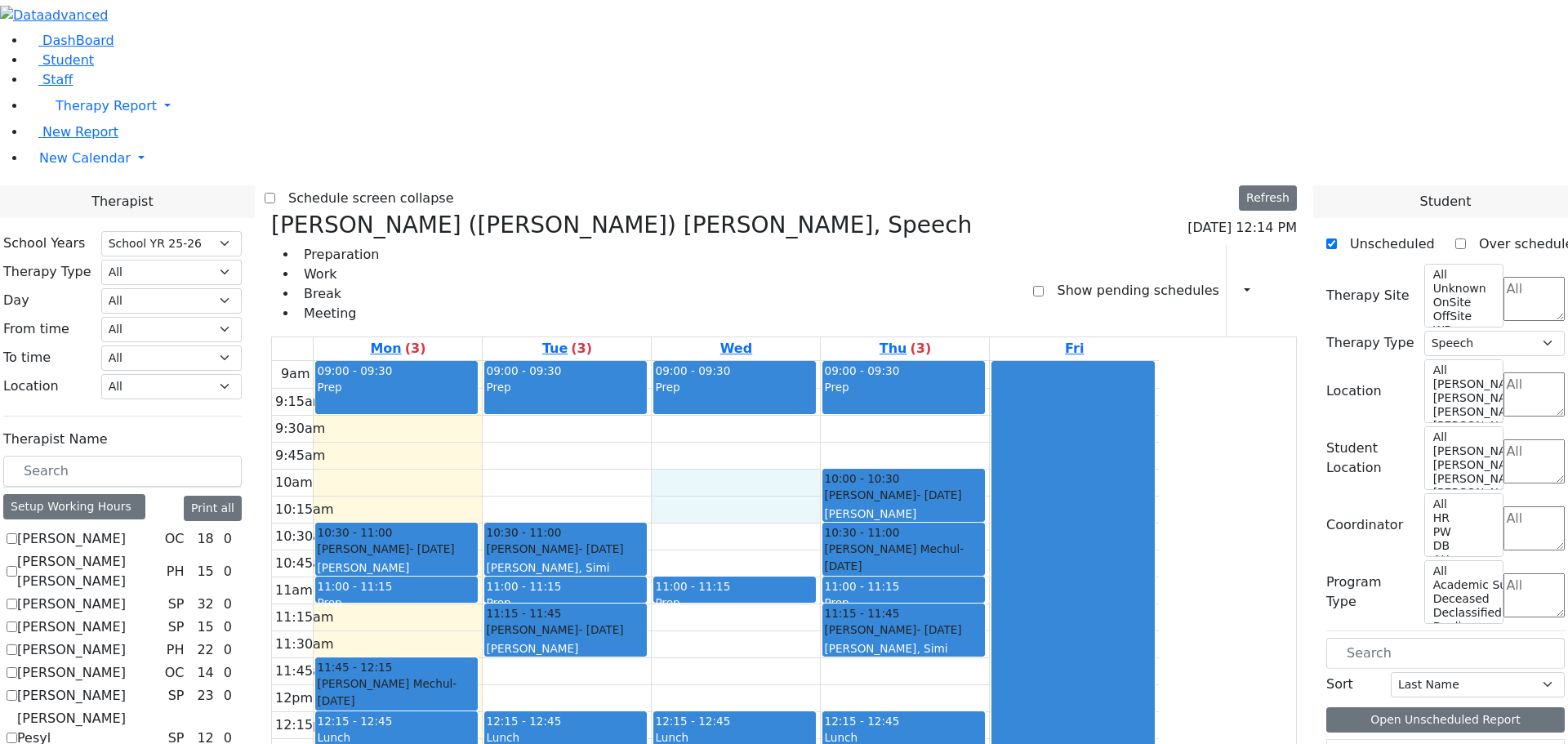
drag, startPoint x: 855, startPoint y: 225, endPoint x: 855, endPoint y: 249, distance: 24.0
click at [855, 361] on div "9am 9:15am 9:30am 9:45am 10am 10:15am 10:30am 10:45am 11am 11:15am 11:30am 11:4…" at bounding box center [715, 685] width 887 height 647
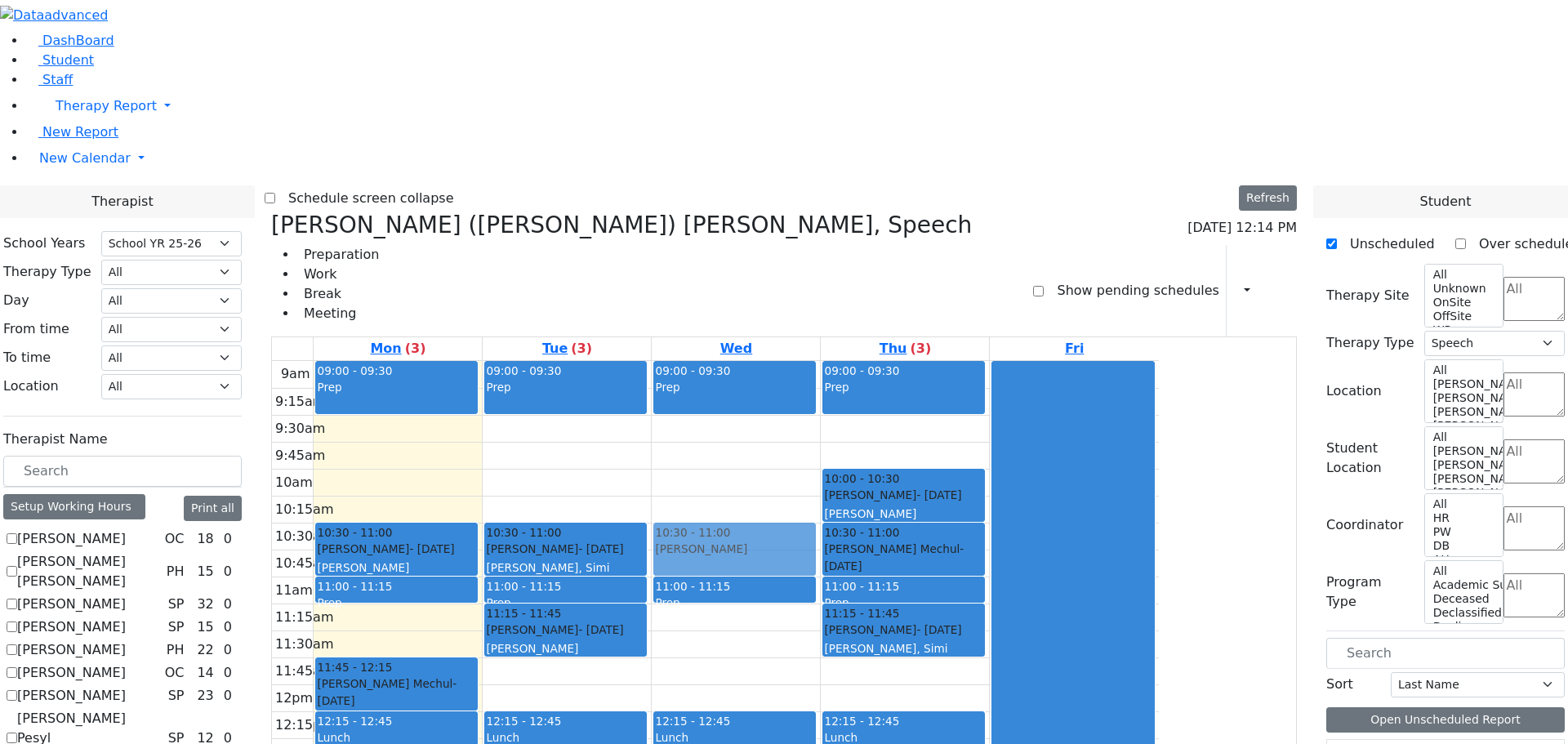
drag, startPoint x: 1385, startPoint y: 609, endPoint x: 931, endPoint y: 278, distance: 561.9
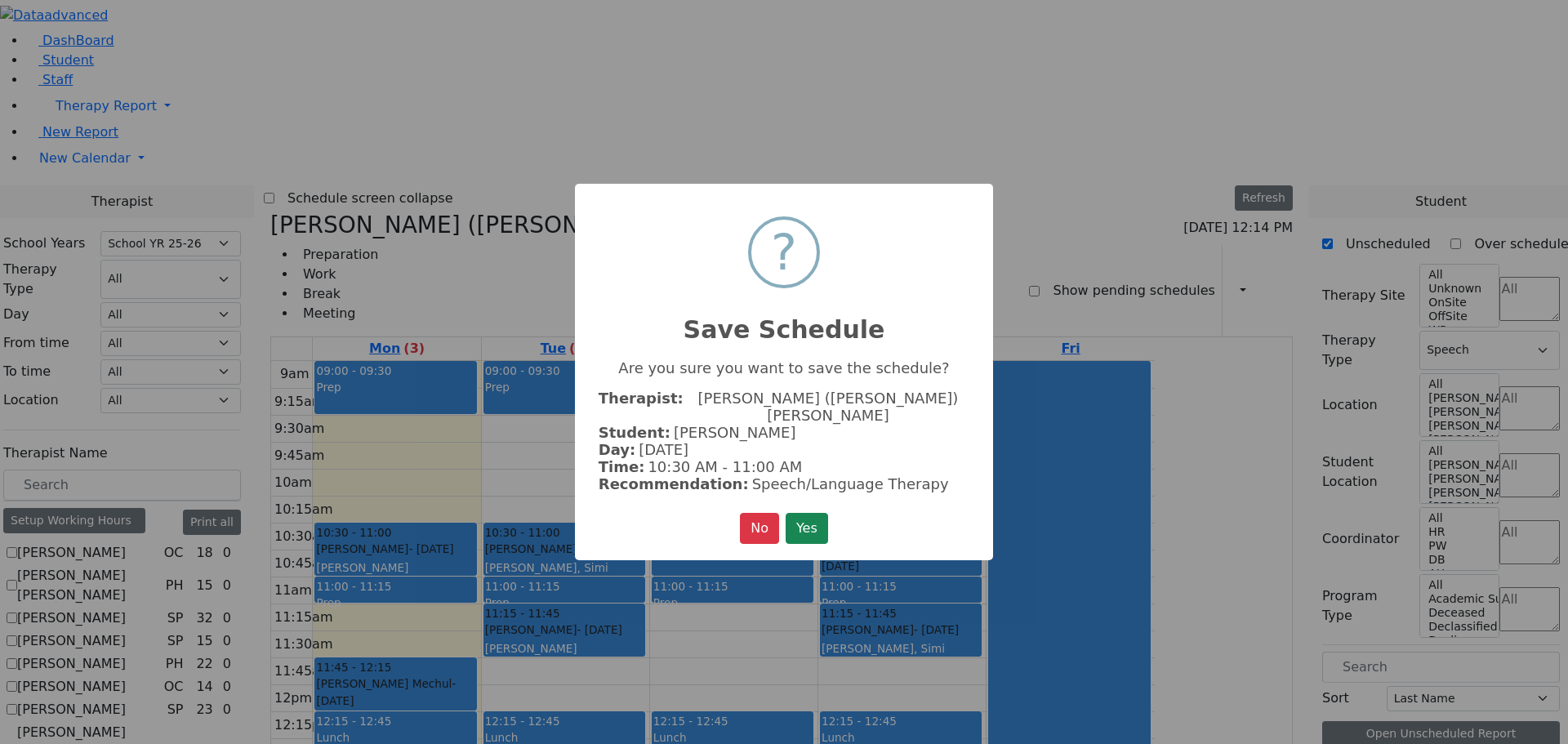
click at [810, 520] on button "Yes" at bounding box center [807, 527] width 43 height 31
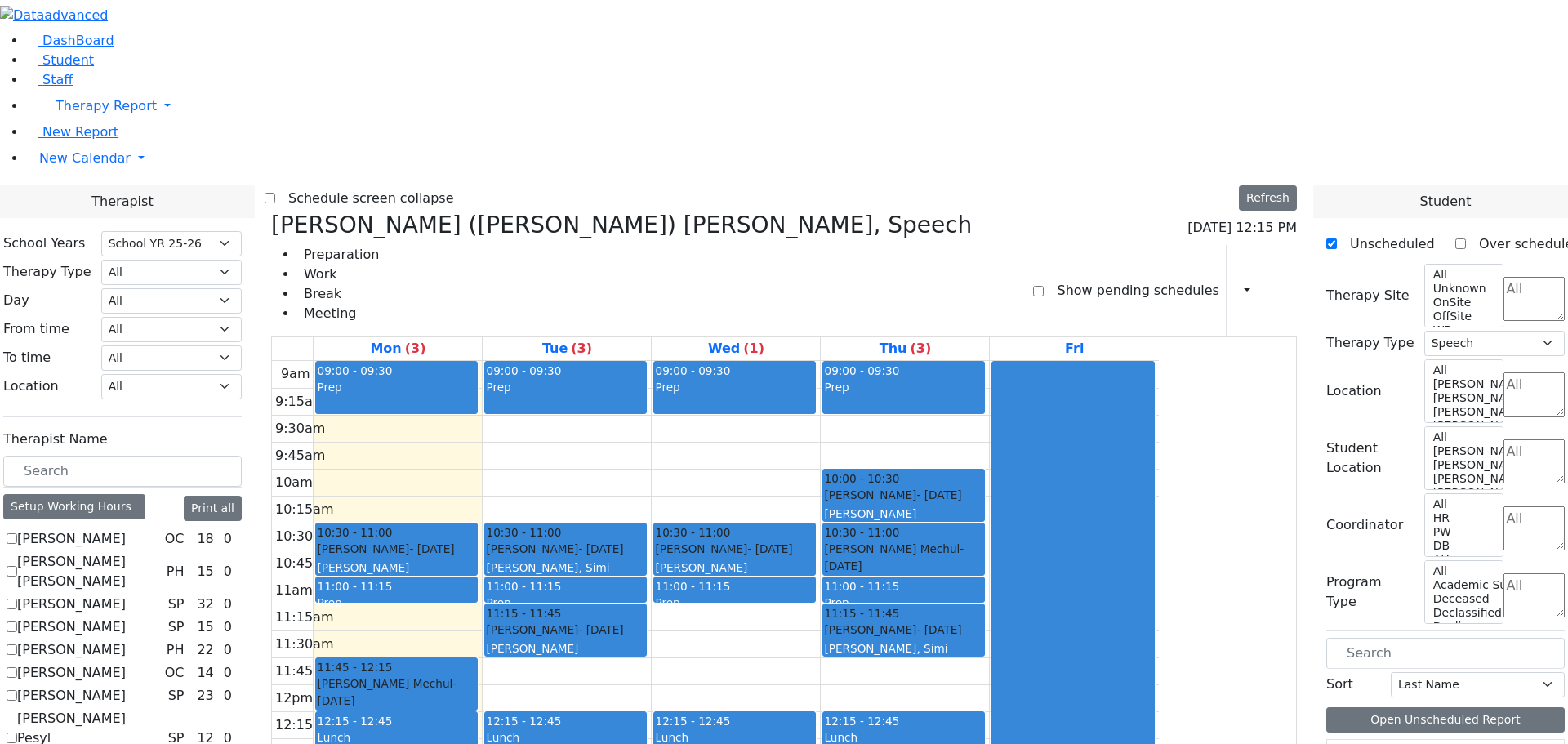
scroll to position [898, 0]
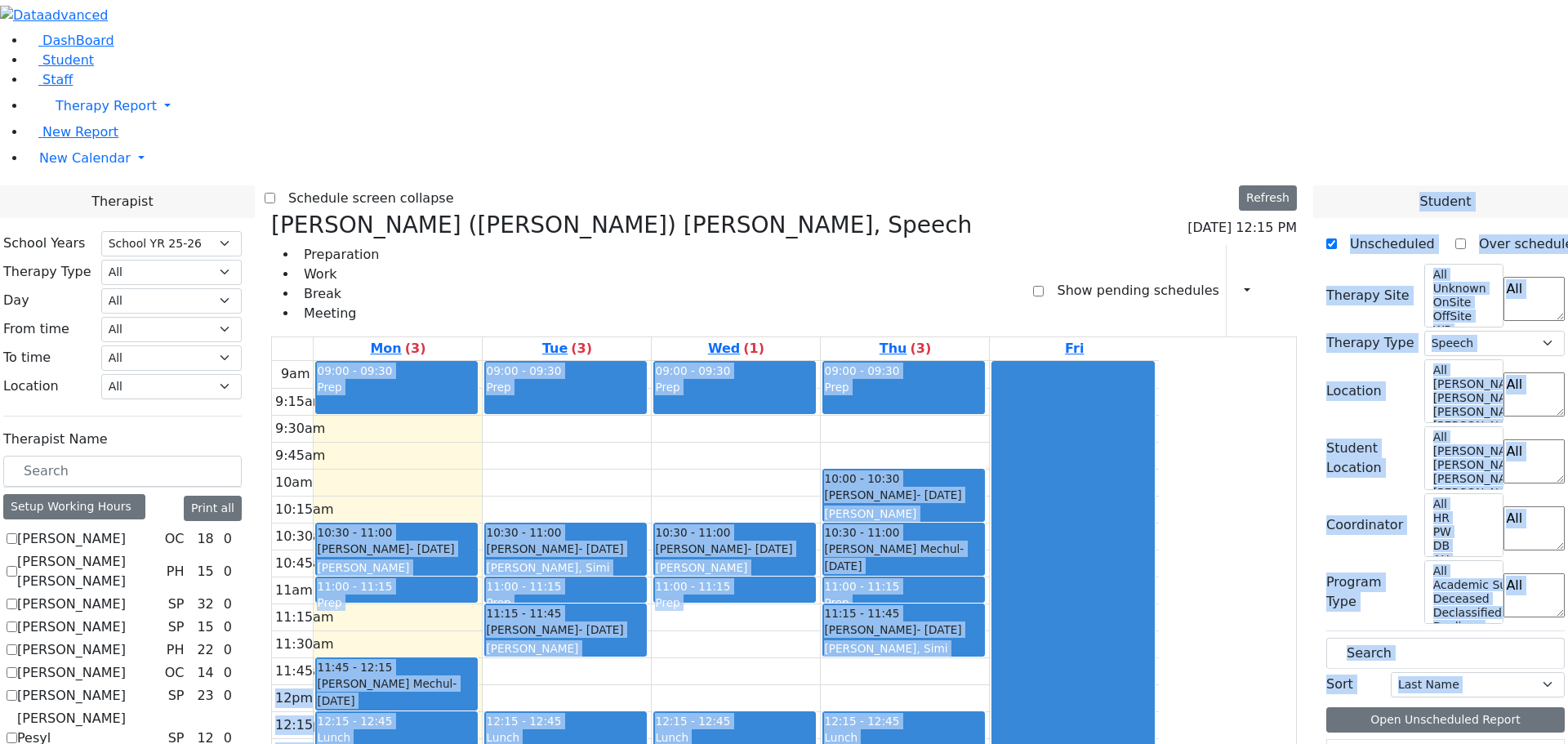
drag, startPoint x: 1365, startPoint y: 655, endPoint x: 1086, endPoint y: 421, distance: 364.1
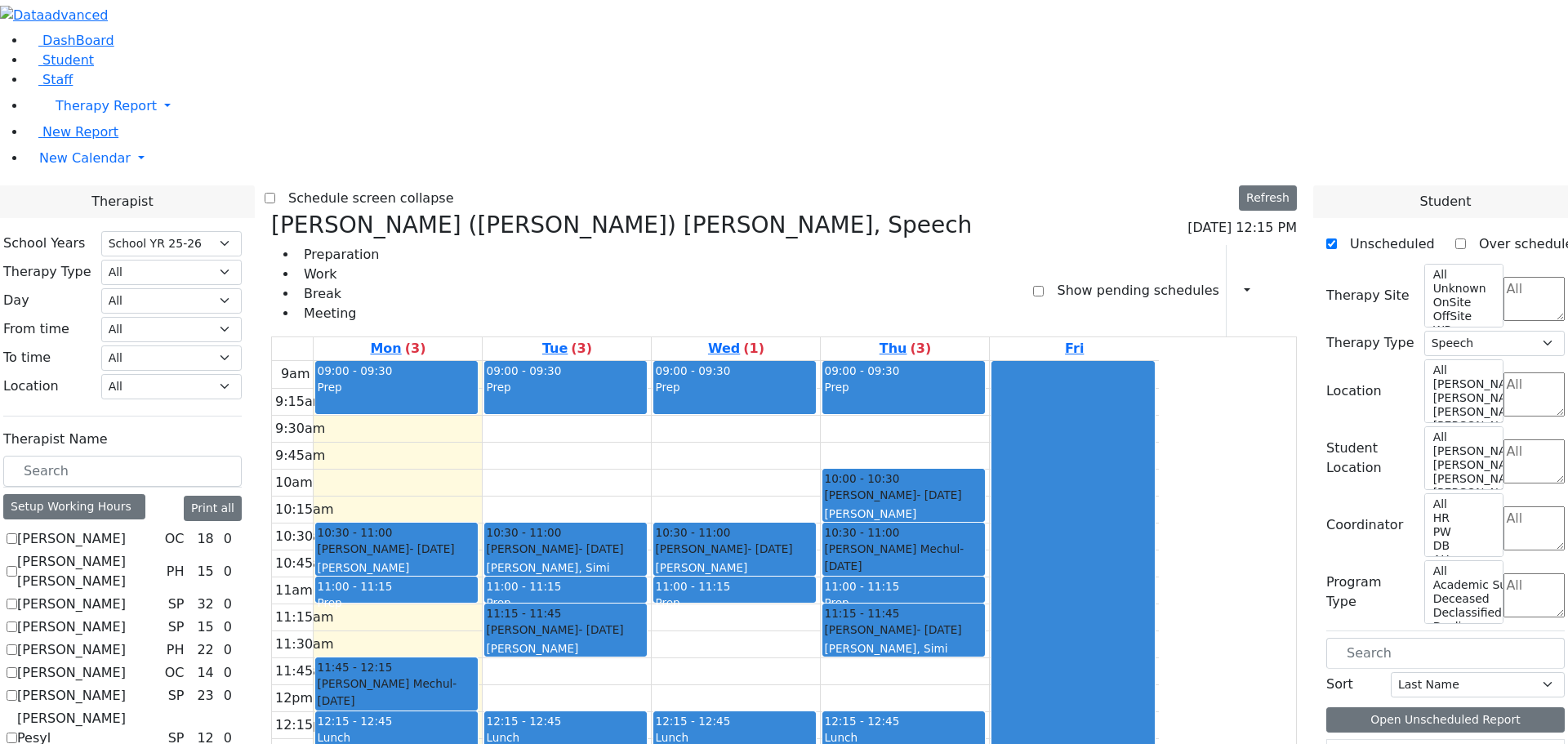
drag, startPoint x: 1378, startPoint y: 692, endPoint x: 1078, endPoint y: 425, distance: 401.6
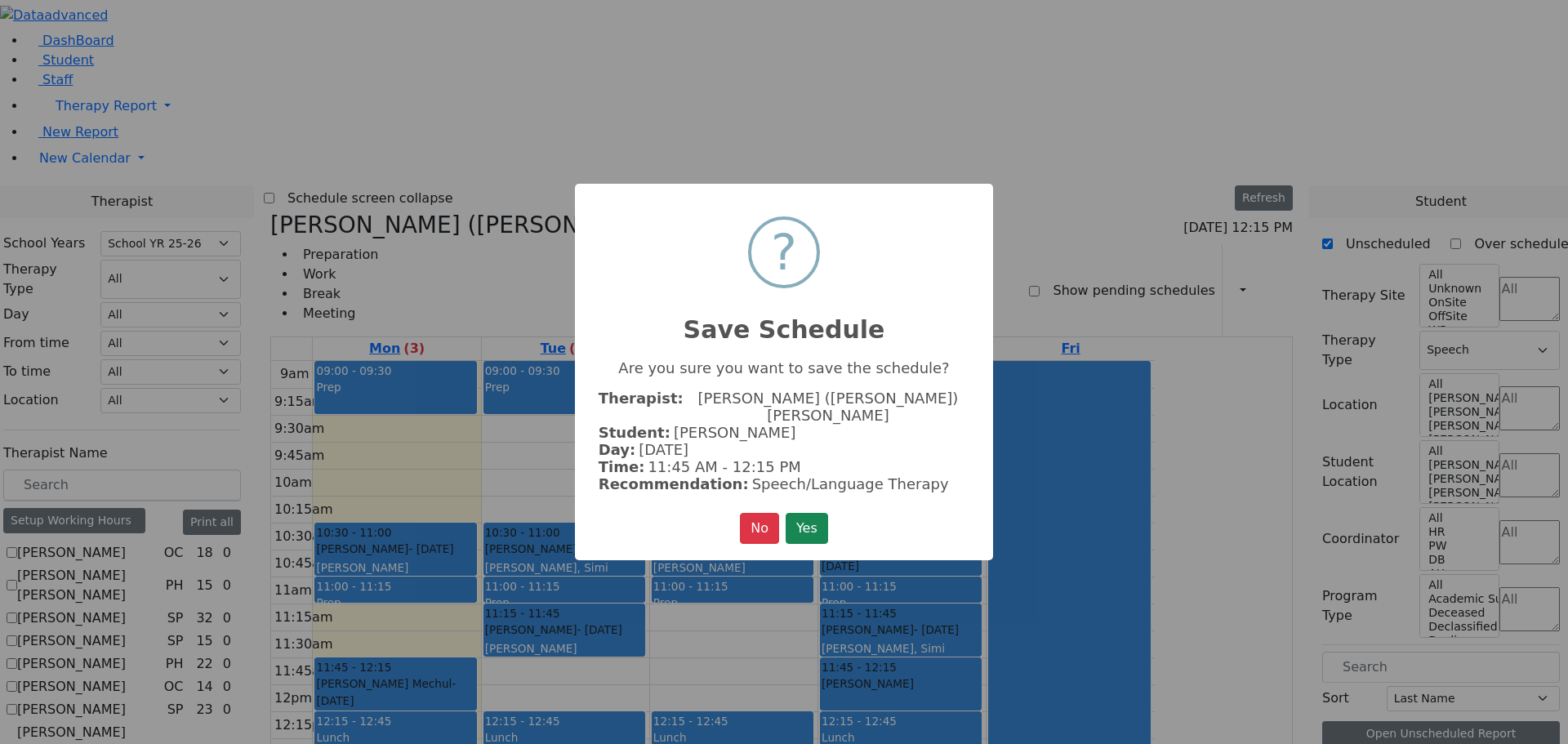
scroll to position [903, 0]
click at [809, 512] on button "Yes" at bounding box center [807, 527] width 43 height 31
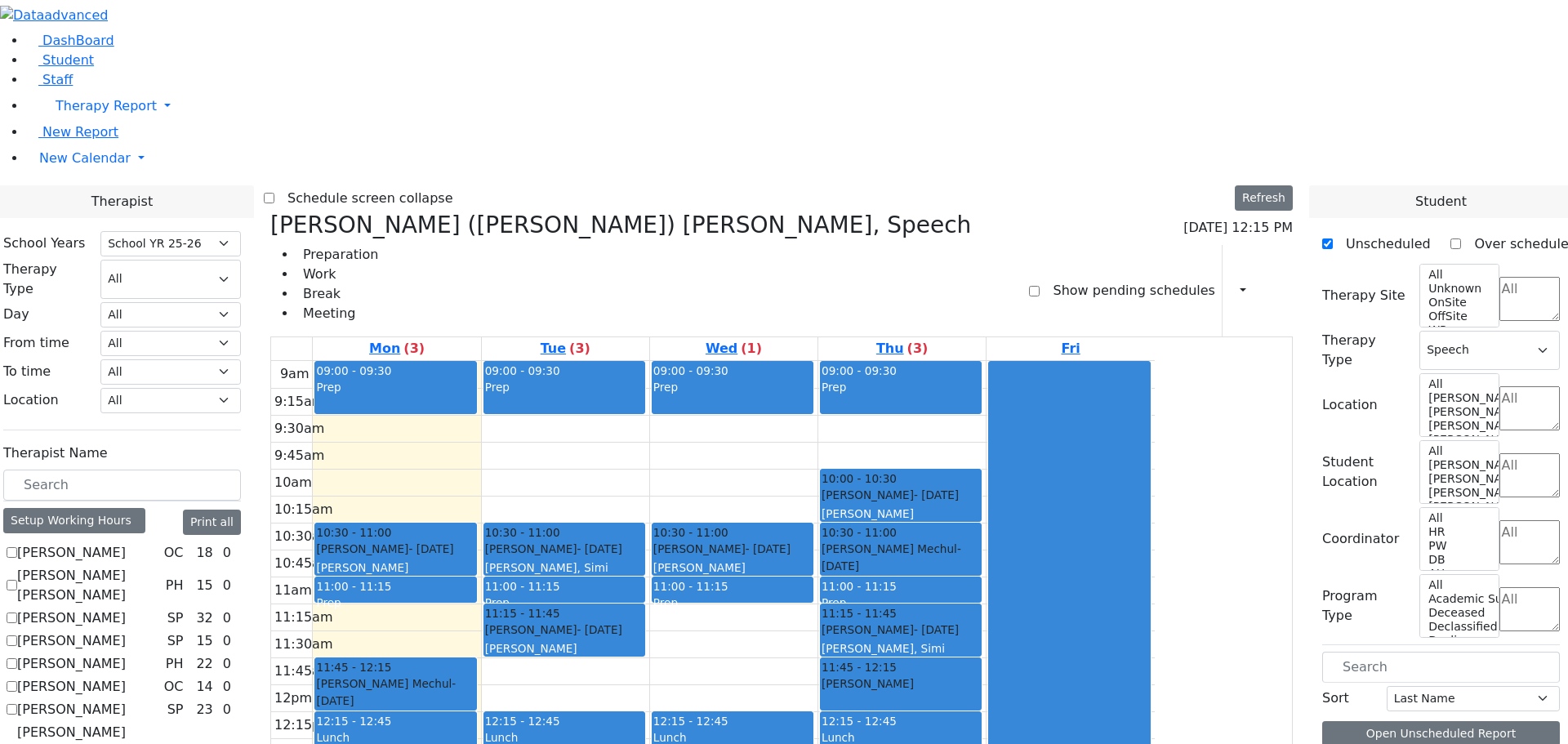
scroll to position [0, 0]
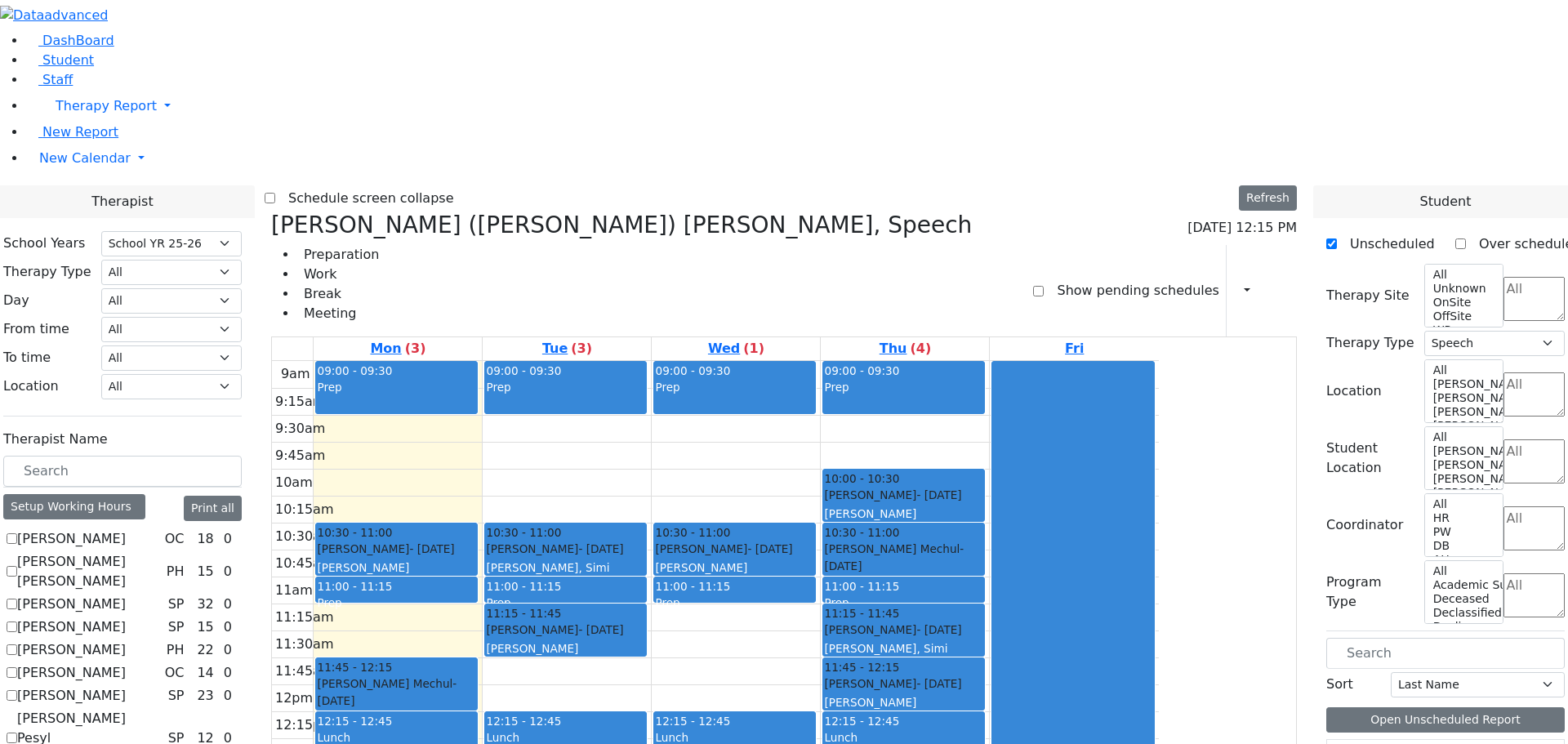
checkbox input "false"
select select
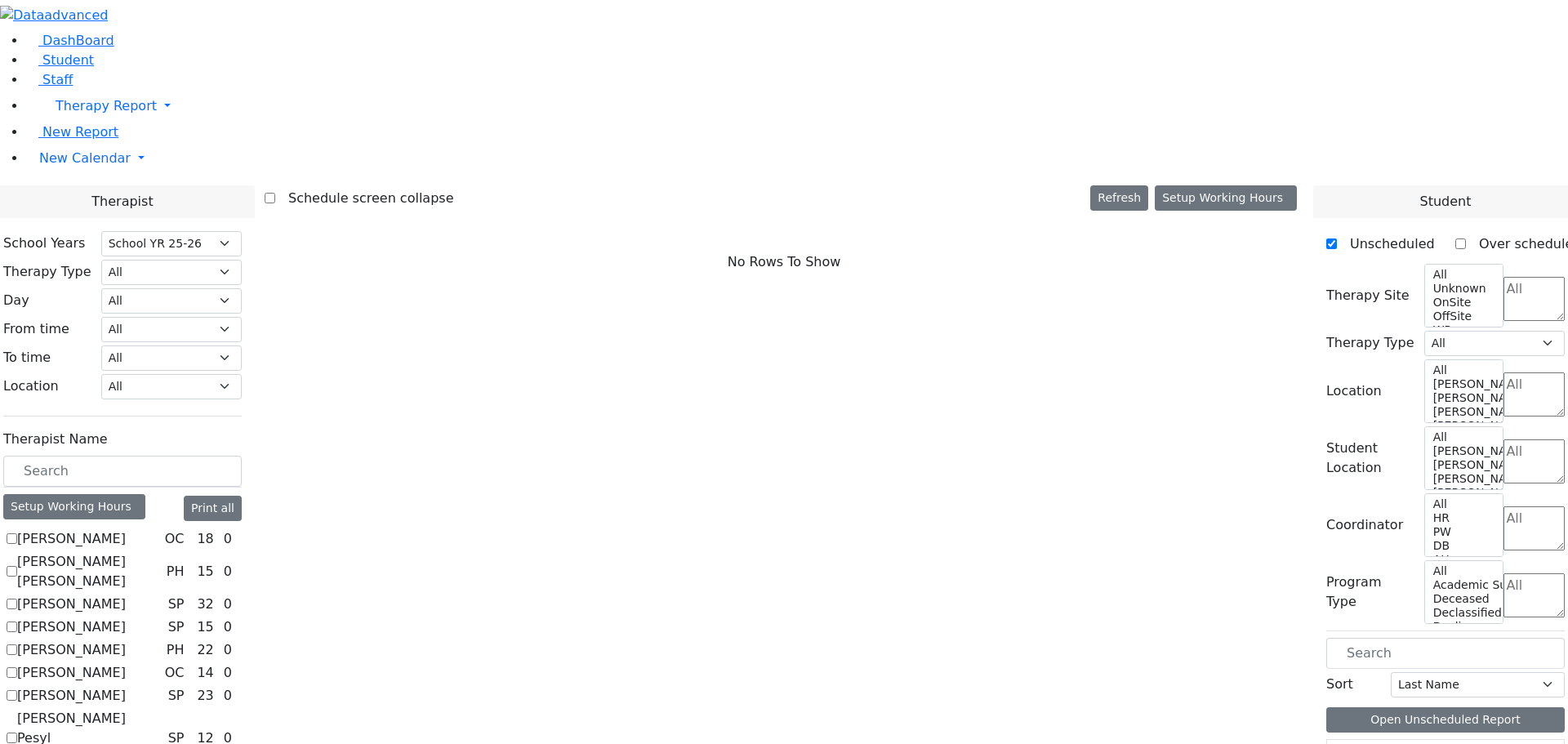
scroll to position [245, 0]
checkbox input "true"
select select "2"
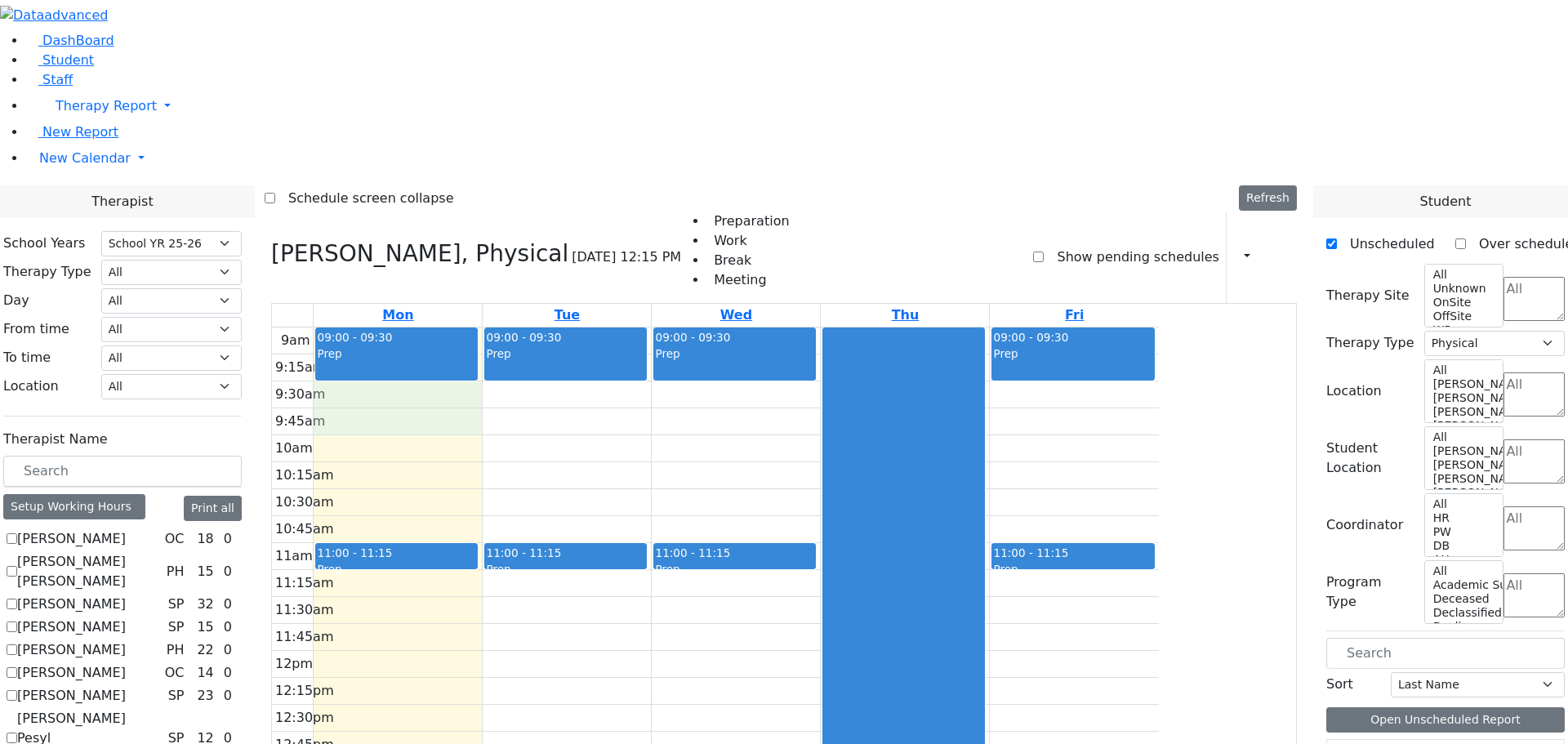
drag, startPoint x: 517, startPoint y: 175, endPoint x: 517, endPoint y: 187, distance: 12.0
click at [517, 328] on div "9am 9:15am 9:30am 9:45am 10am 10:15am 10:30am 10:45am 11am 11:15am 11:30am 11:4…" at bounding box center [715, 651] width 887 height 647
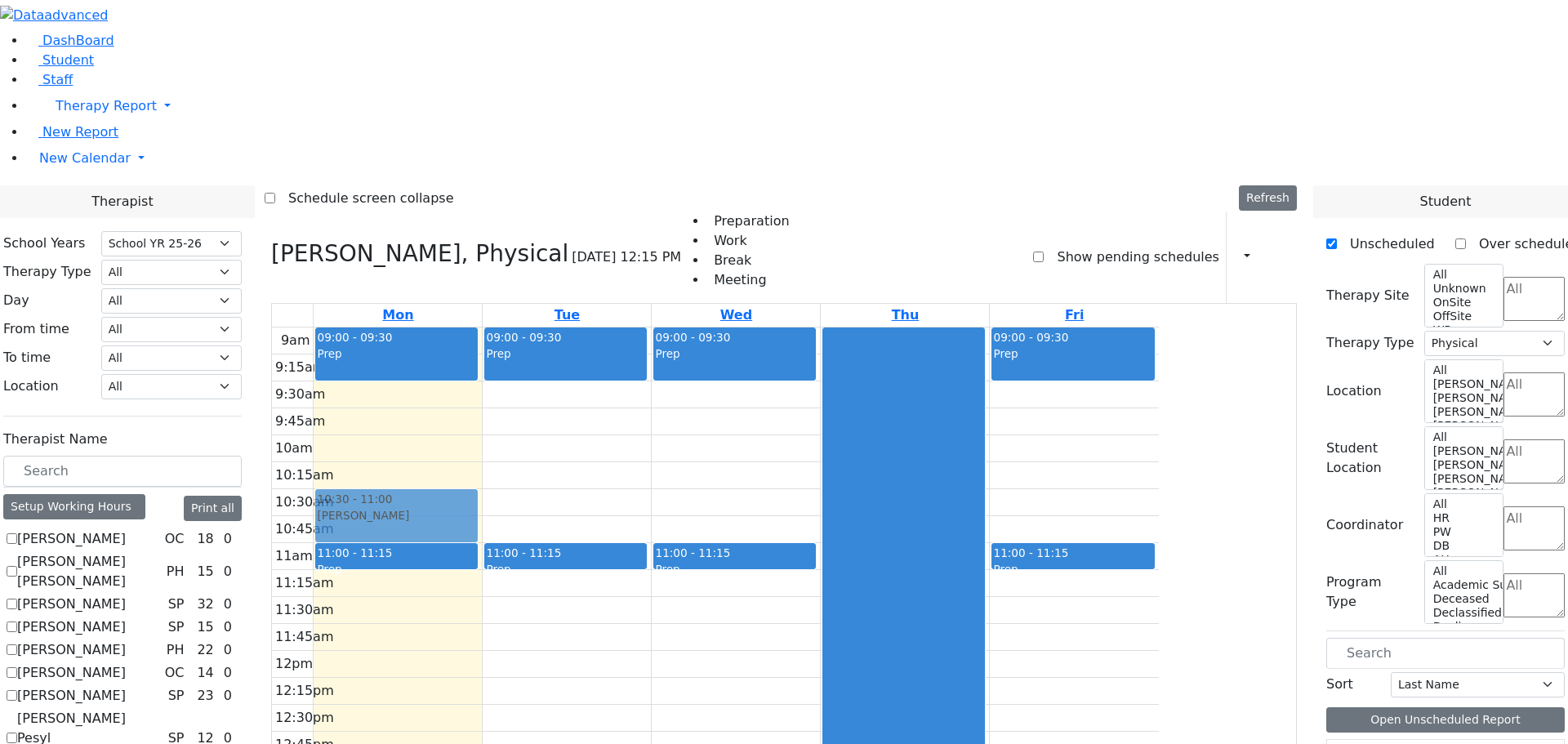
drag, startPoint x: 1371, startPoint y: 574, endPoint x: 590, endPoint y: 285, distance: 832.8
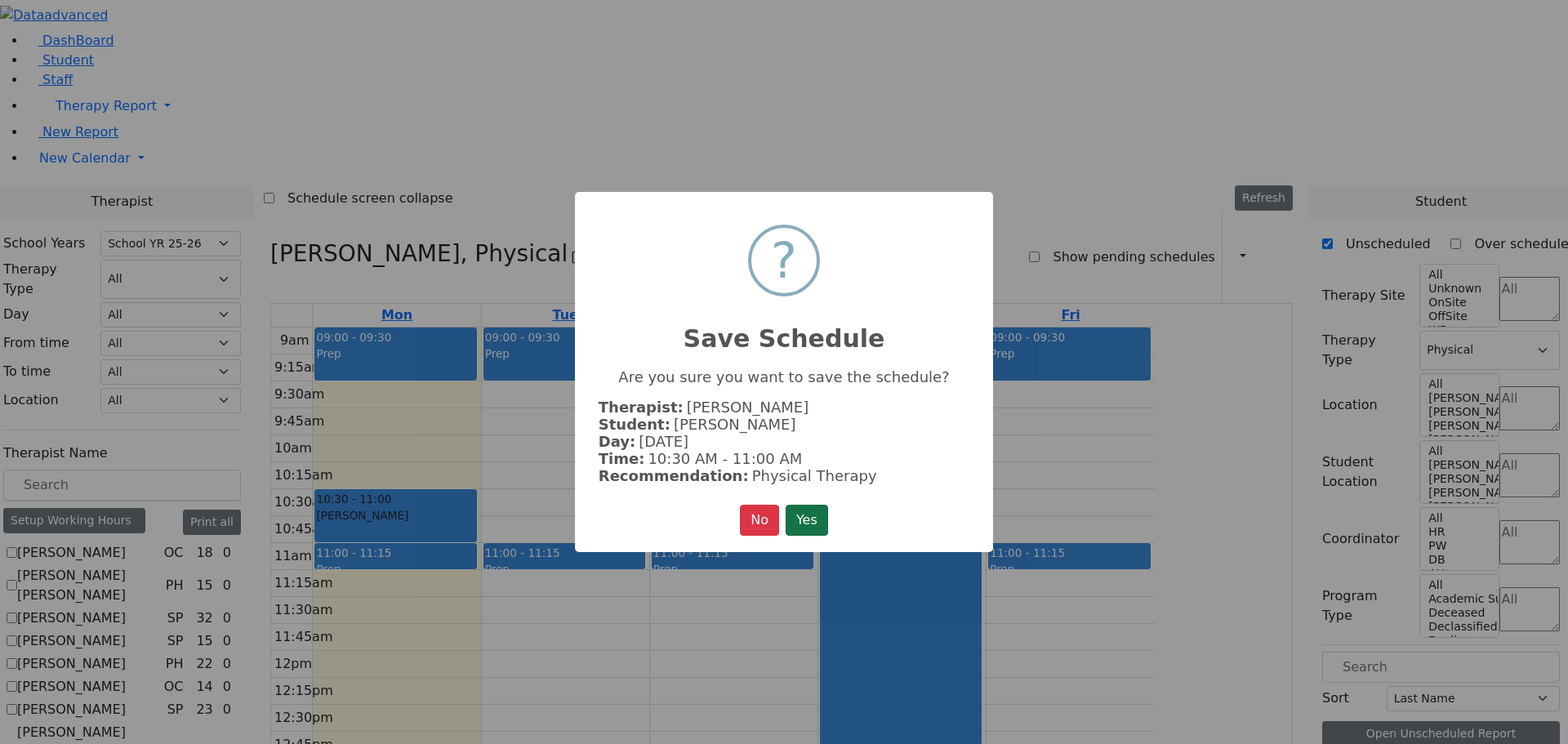
click at [801, 505] on button "Yes" at bounding box center [807, 520] width 43 height 31
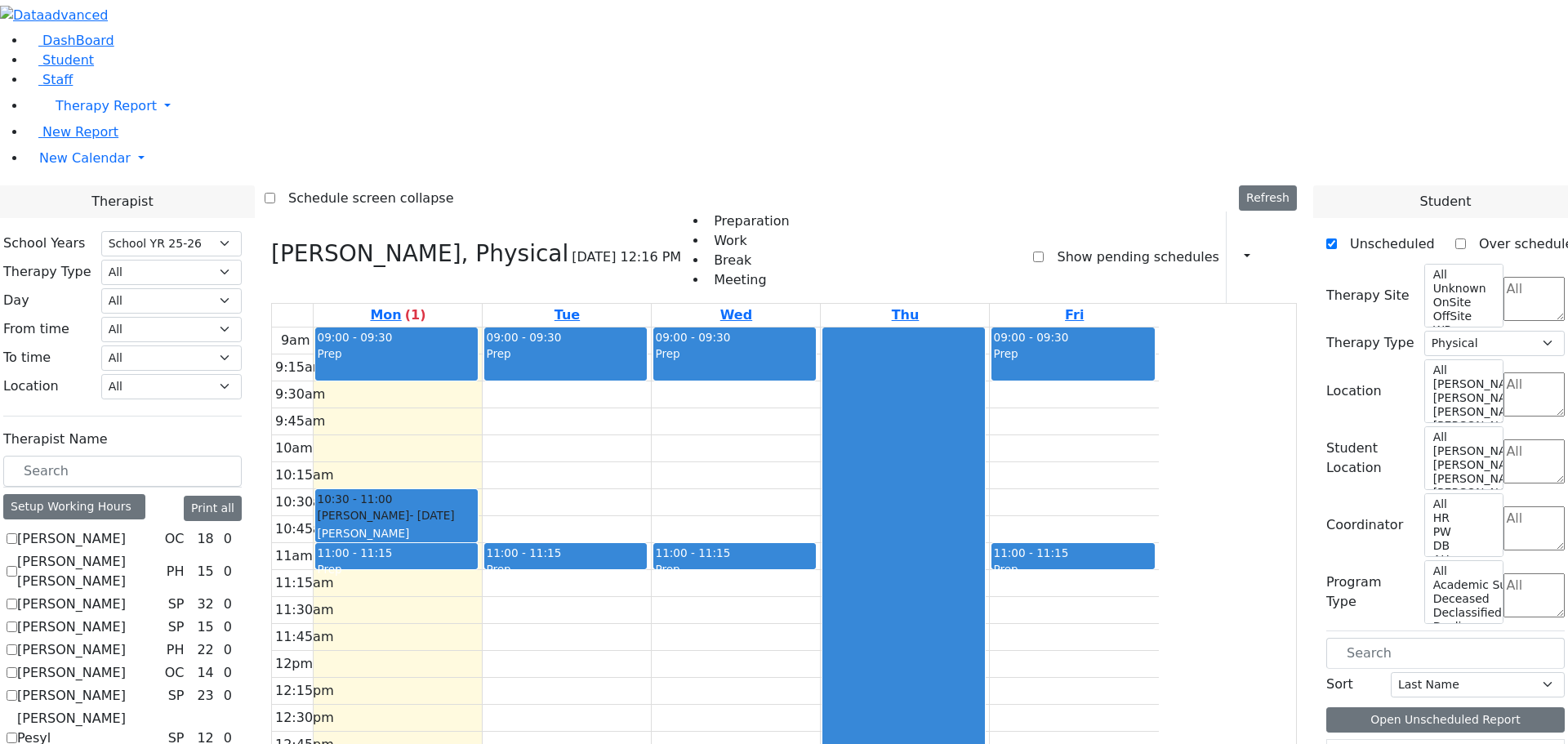
drag, startPoint x: 1392, startPoint y: 702, endPoint x: 921, endPoint y: 442, distance: 538.0
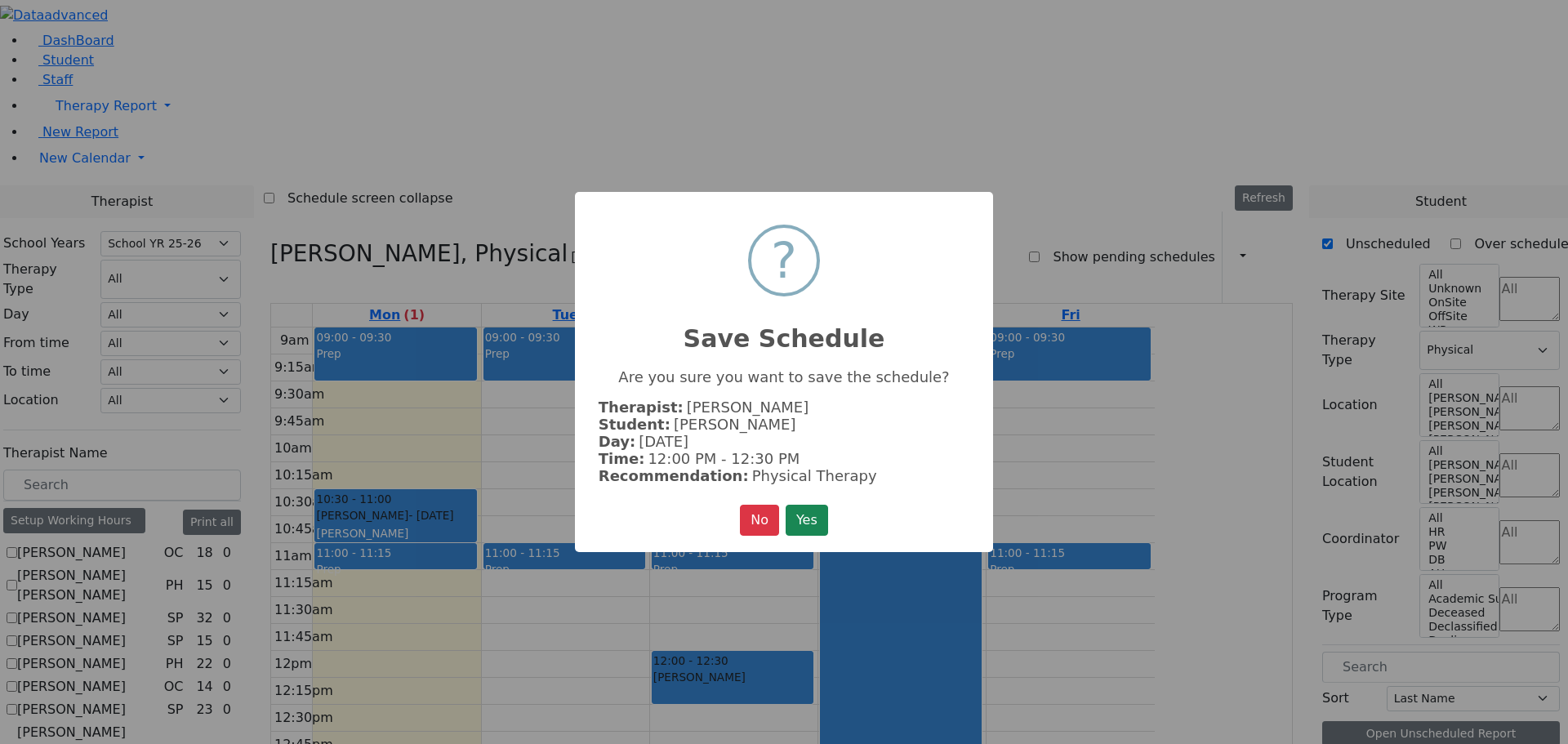
drag, startPoint x: 814, startPoint y: 514, endPoint x: 828, endPoint y: 507, distance: 15.7
click at [814, 514] on button "Yes" at bounding box center [807, 520] width 43 height 31
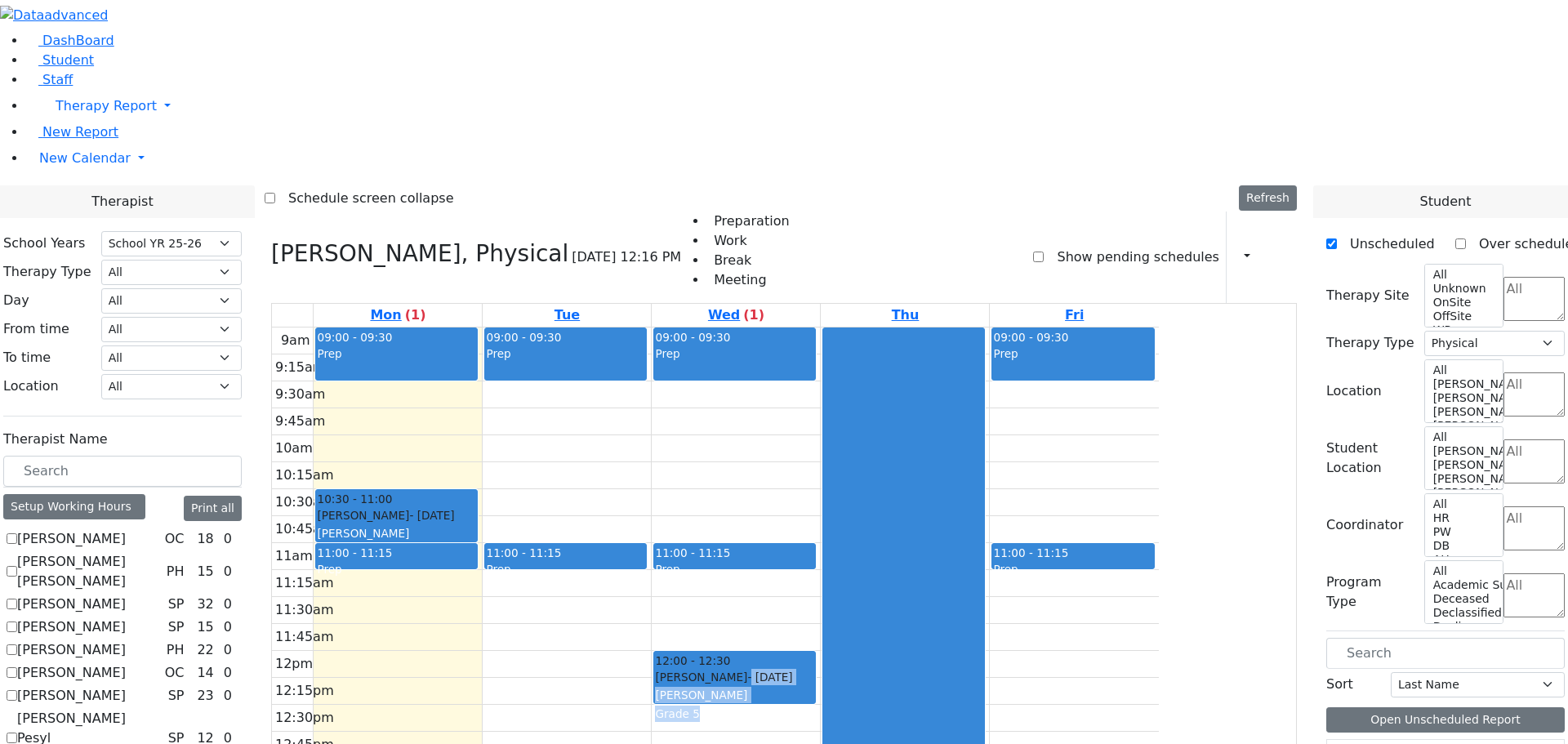
drag, startPoint x: 937, startPoint y: 436, endPoint x: 935, endPoint y: 420, distance: 16.1
click at [820, 416] on div "09:00 - 09:30 Prep 11:00 - 11:15 Prep 12:00 - 12:30 [PERSON_NAME] - [DATE] [PER…" at bounding box center [735, 651] width 168 height 647
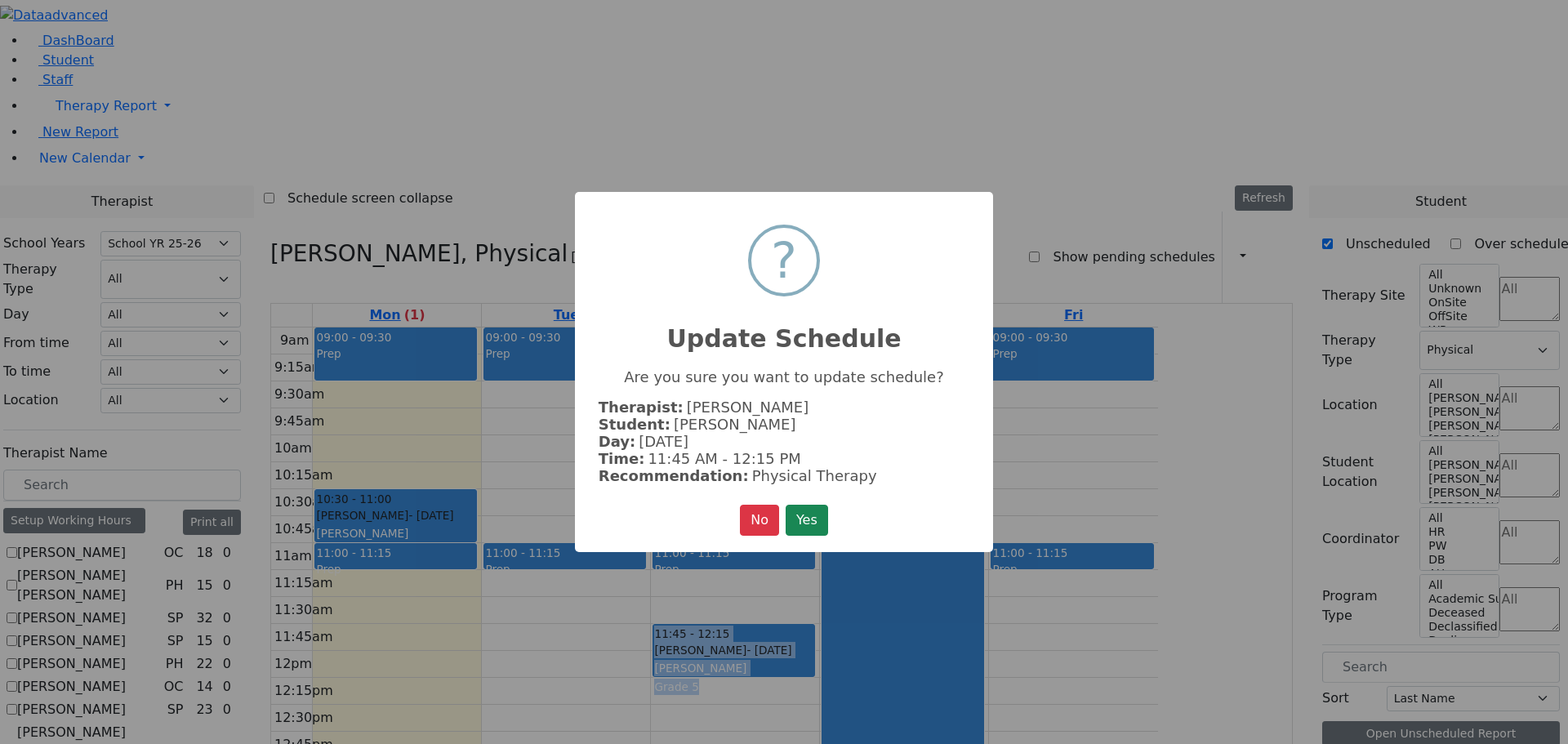
drag, startPoint x: 810, startPoint y: 523, endPoint x: 1053, endPoint y: 528, distance: 243.1
click at [810, 522] on button "Yes" at bounding box center [807, 520] width 43 height 31
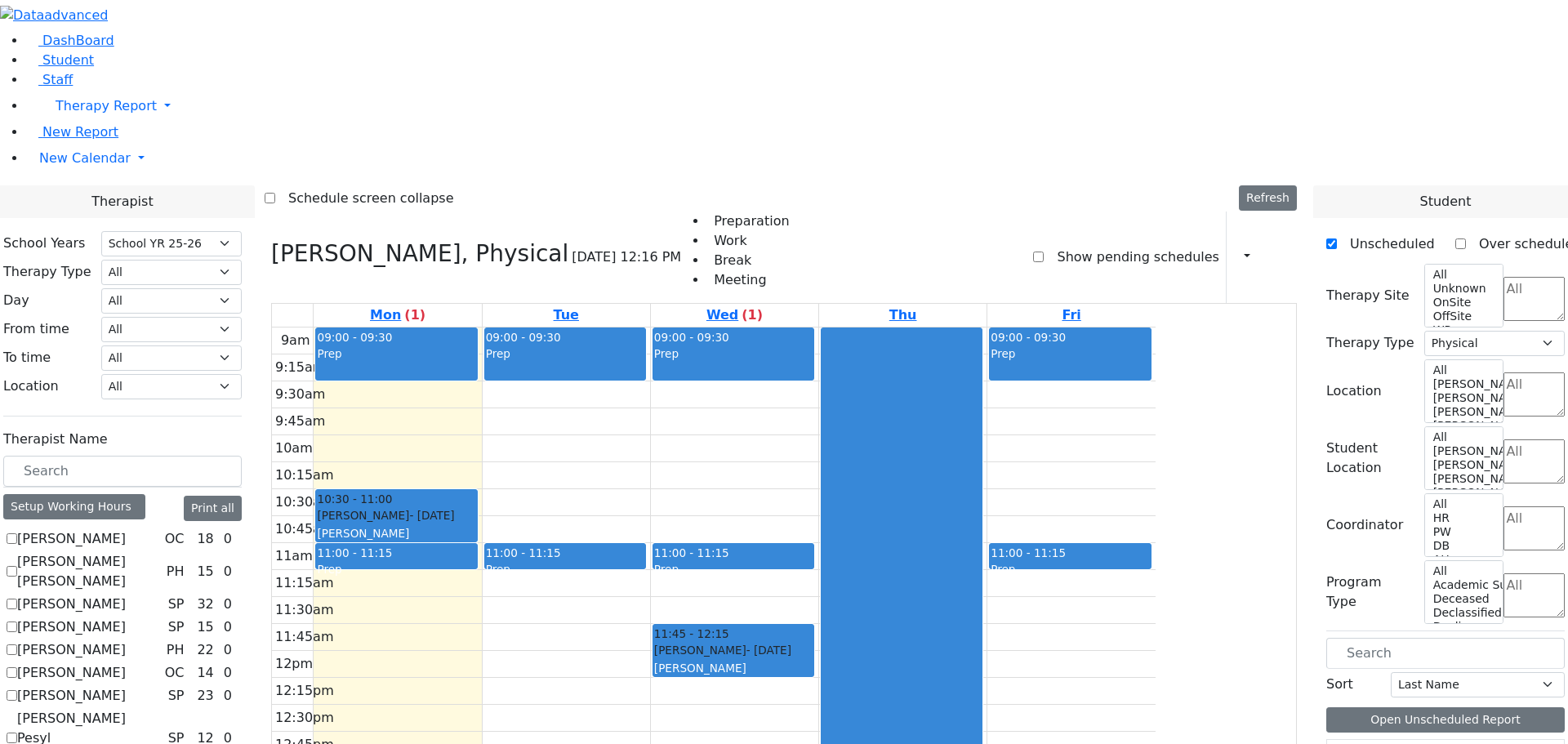
scroll to position [82, 0]
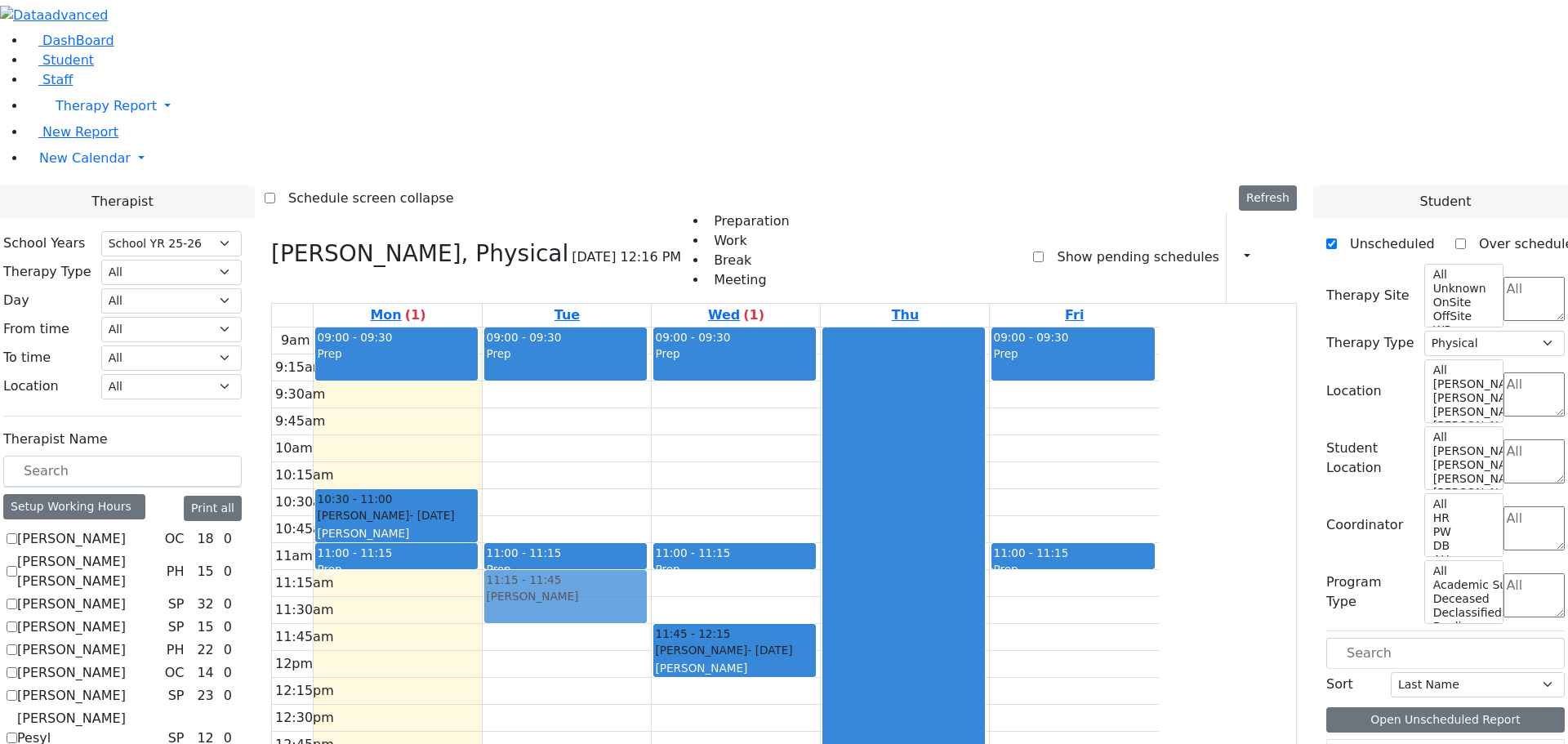
drag, startPoint x: 1368, startPoint y: 624, endPoint x: 779, endPoint y: 365, distance: 643.4
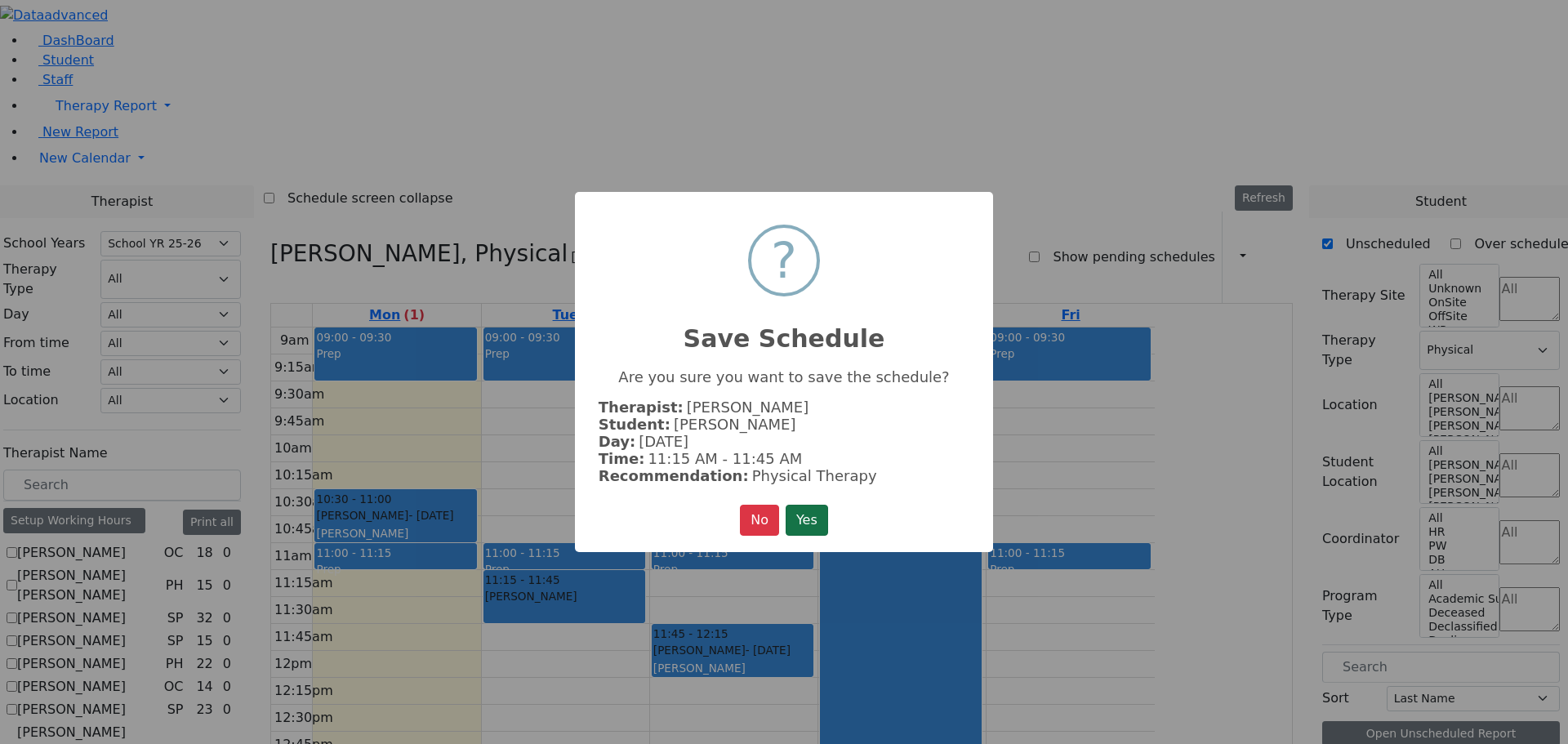
click at [820, 522] on button "Yes" at bounding box center [807, 520] width 43 height 31
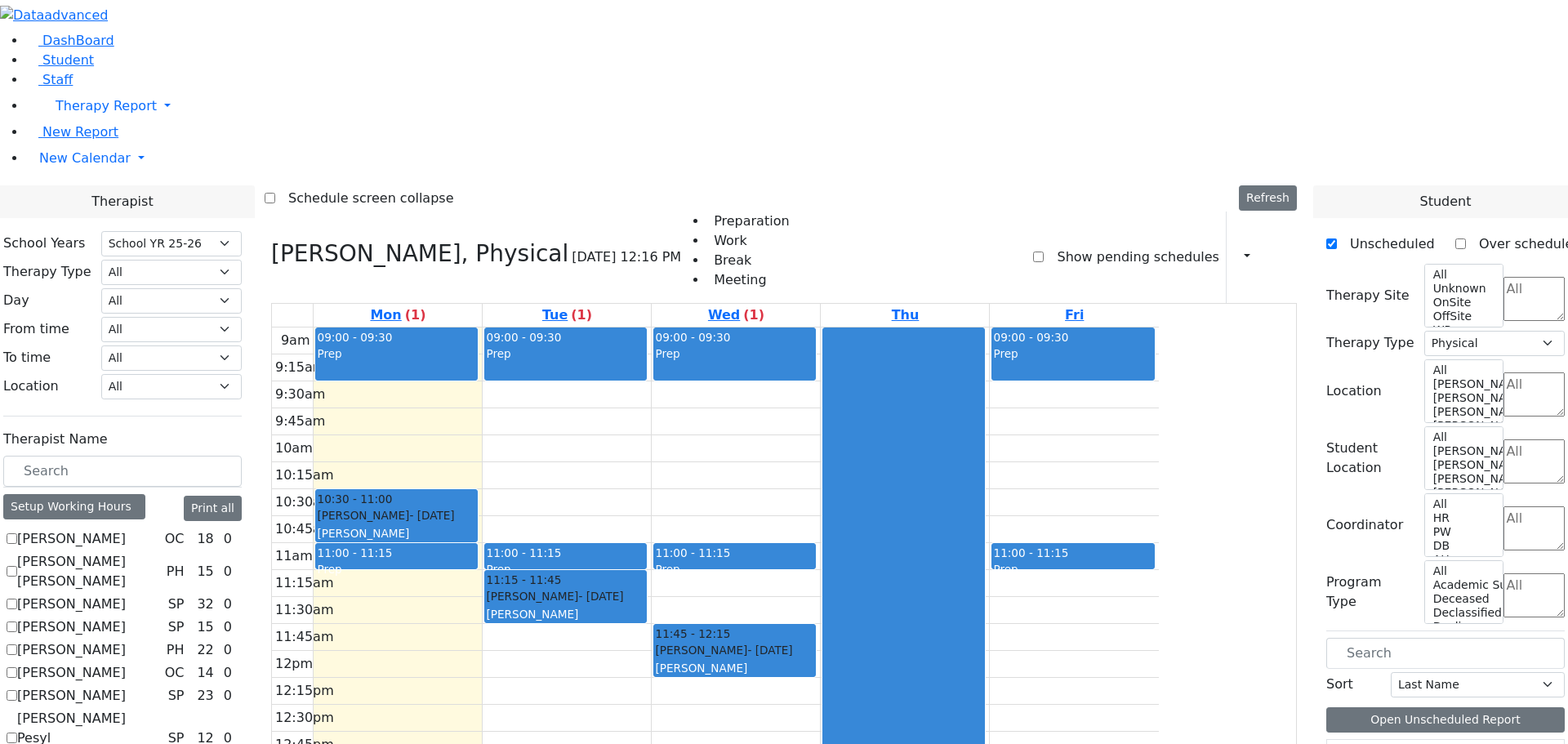
drag, startPoint x: 1366, startPoint y: 624, endPoint x: 1252, endPoint y: 193, distance: 445.8
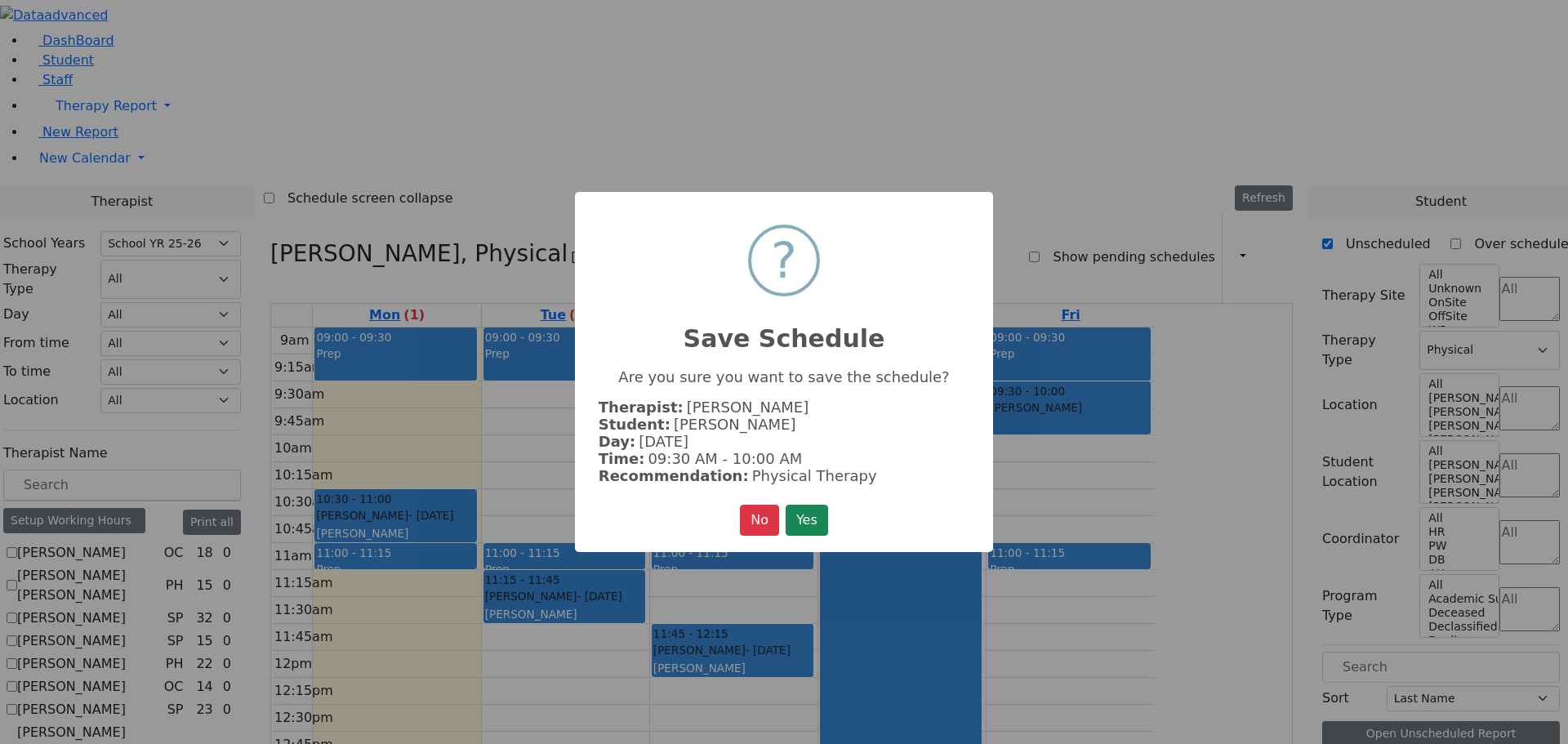
drag, startPoint x: 799, startPoint y: 507, endPoint x: 844, endPoint y: 503, distance: 45.2
click at [800, 507] on button "Yes" at bounding box center [807, 520] width 43 height 31
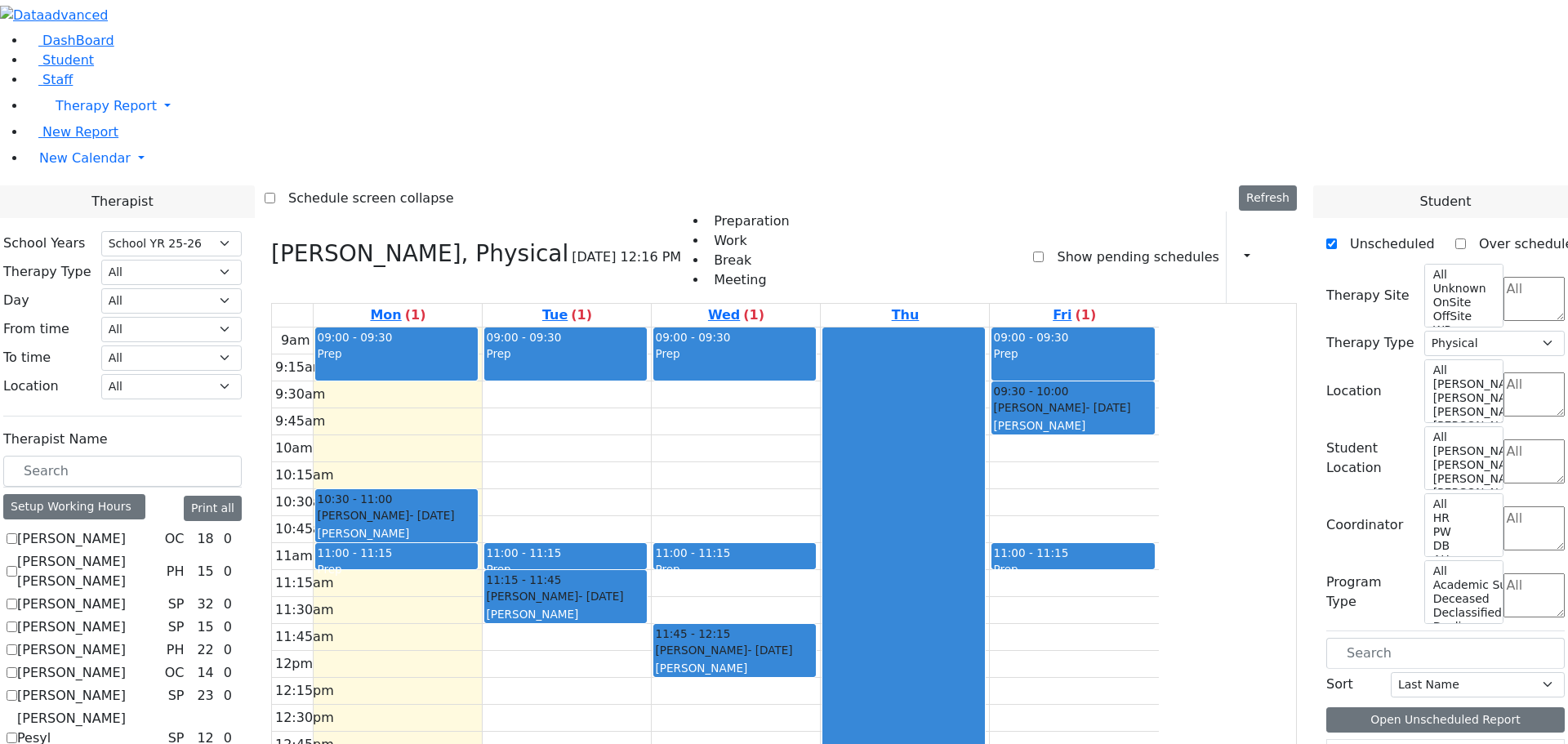
scroll to position [245, 0]
drag, startPoint x: 1382, startPoint y: 682, endPoint x: 564, endPoint y: 403, distance: 864.3
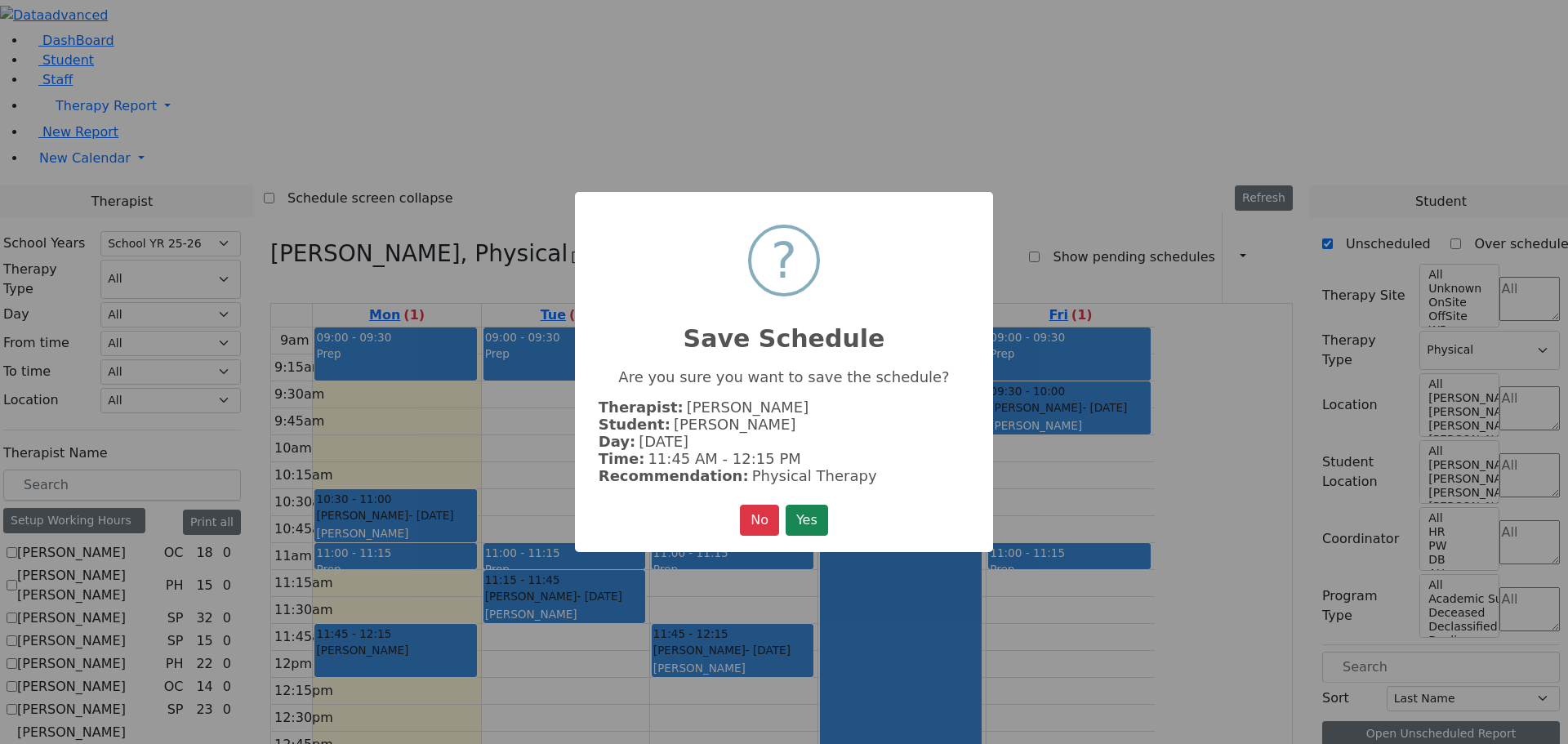
drag, startPoint x: 810, startPoint y: 511, endPoint x: 1036, endPoint y: 497, distance: 226.4
click at [817, 511] on button "Yes" at bounding box center [807, 520] width 43 height 31
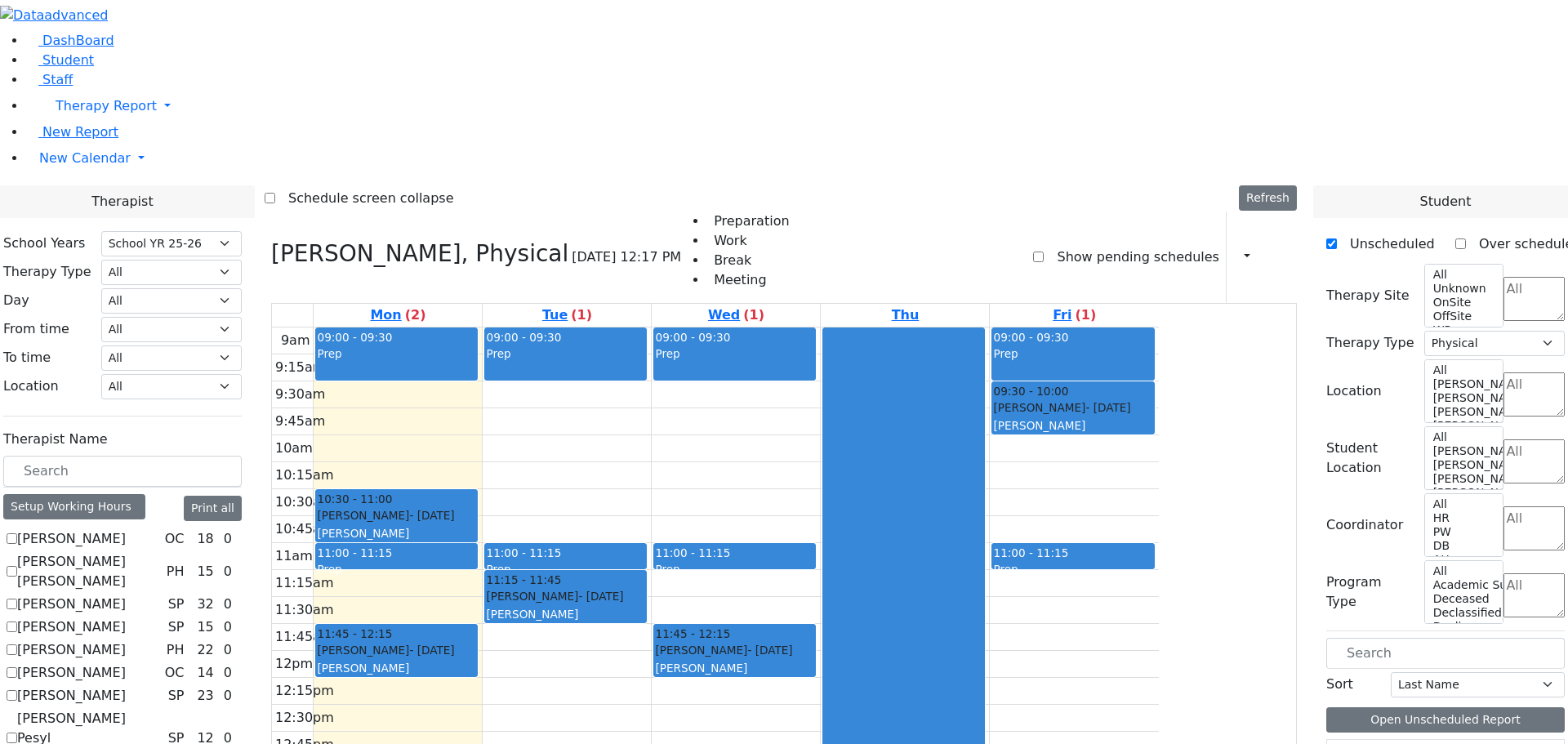
scroll to position [327, 0]
drag, startPoint x: 1419, startPoint y: 602, endPoint x: 901, endPoint y: 283, distance: 608.3
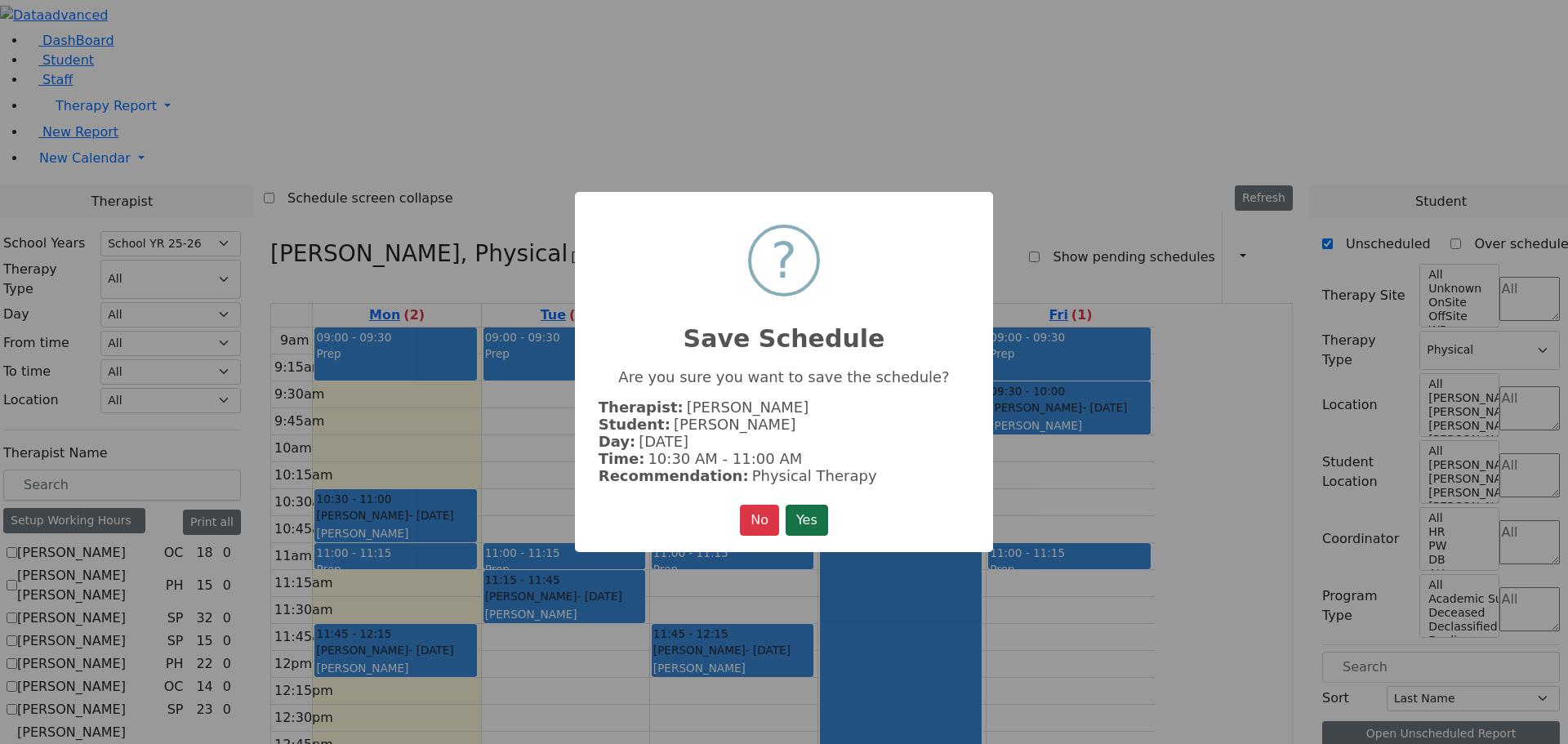
click at [828, 518] on button "Yes" at bounding box center [807, 520] width 43 height 31
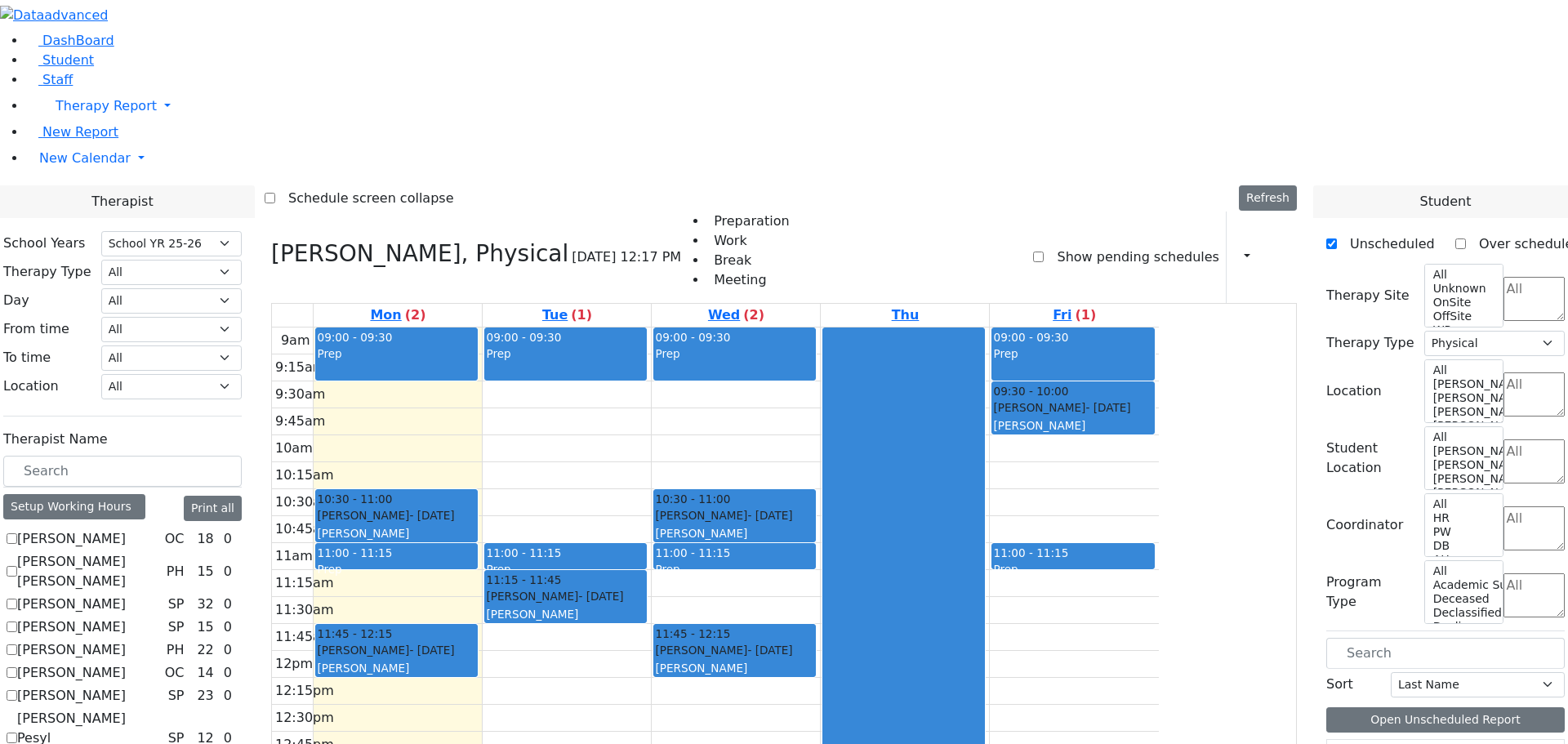
drag, startPoint x: 1371, startPoint y: 660, endPoint x: 617, endPoint y: 477, distance: 775.9
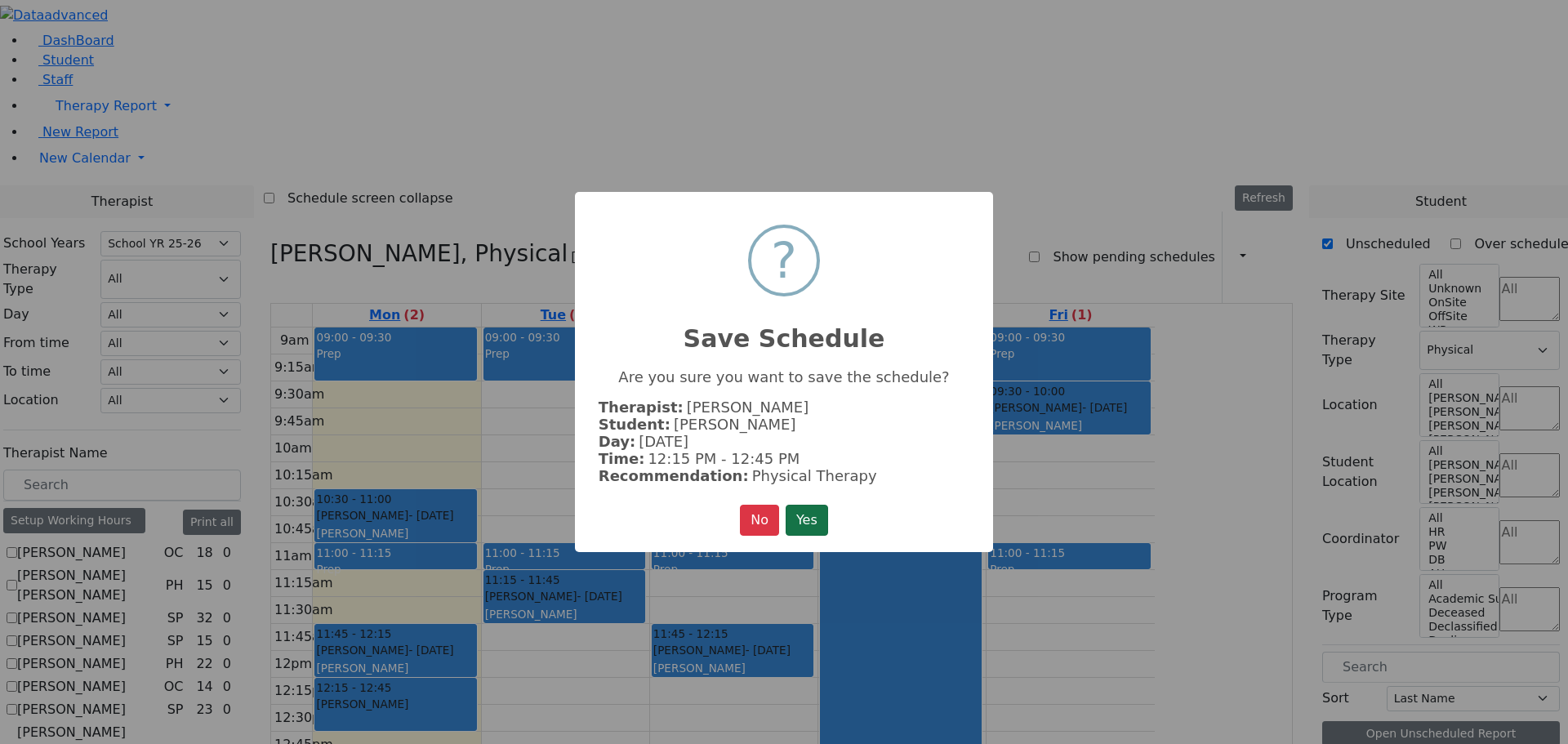
click at [825, 522] on button "Yes" at bounding box center [807, 520] width 43 height 31
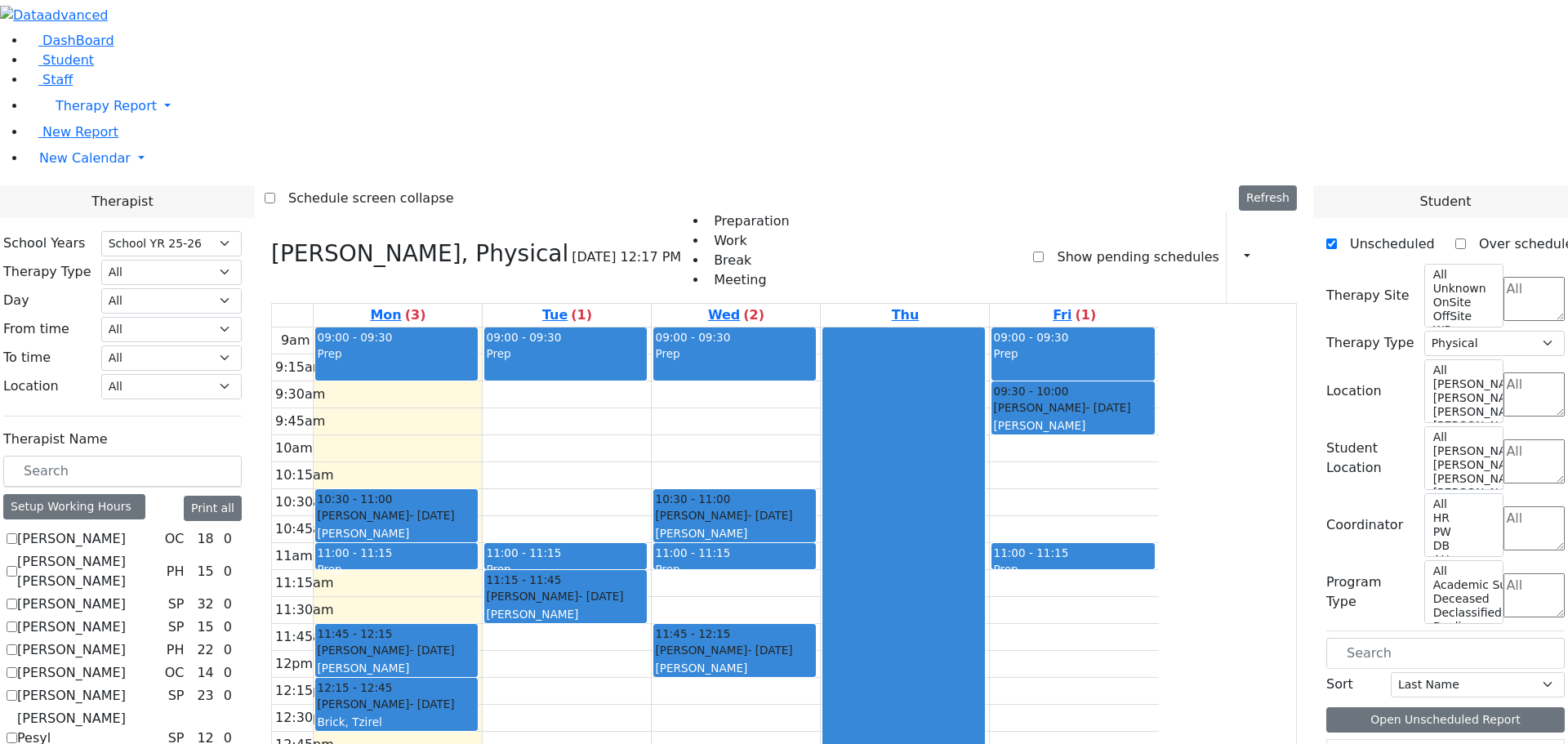
scroll to position [245, 0]
drag, startPoint x: 1384, startPoint y: 707, endPoint x: 742, endPoint y: 425, distance: 701.2
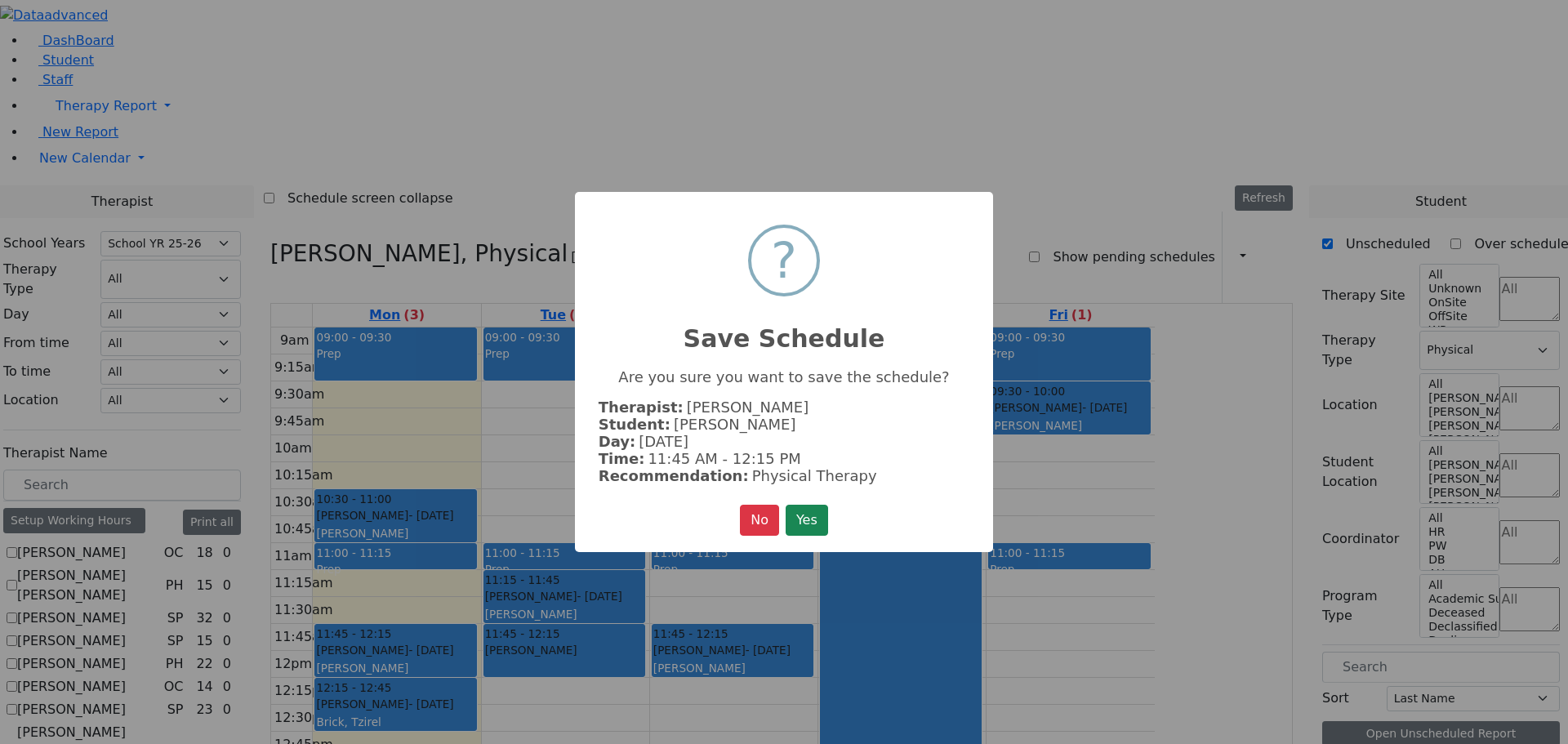
click at [827, 517] on button "Yes" at bounding box center [807, 520] width 43 height 31
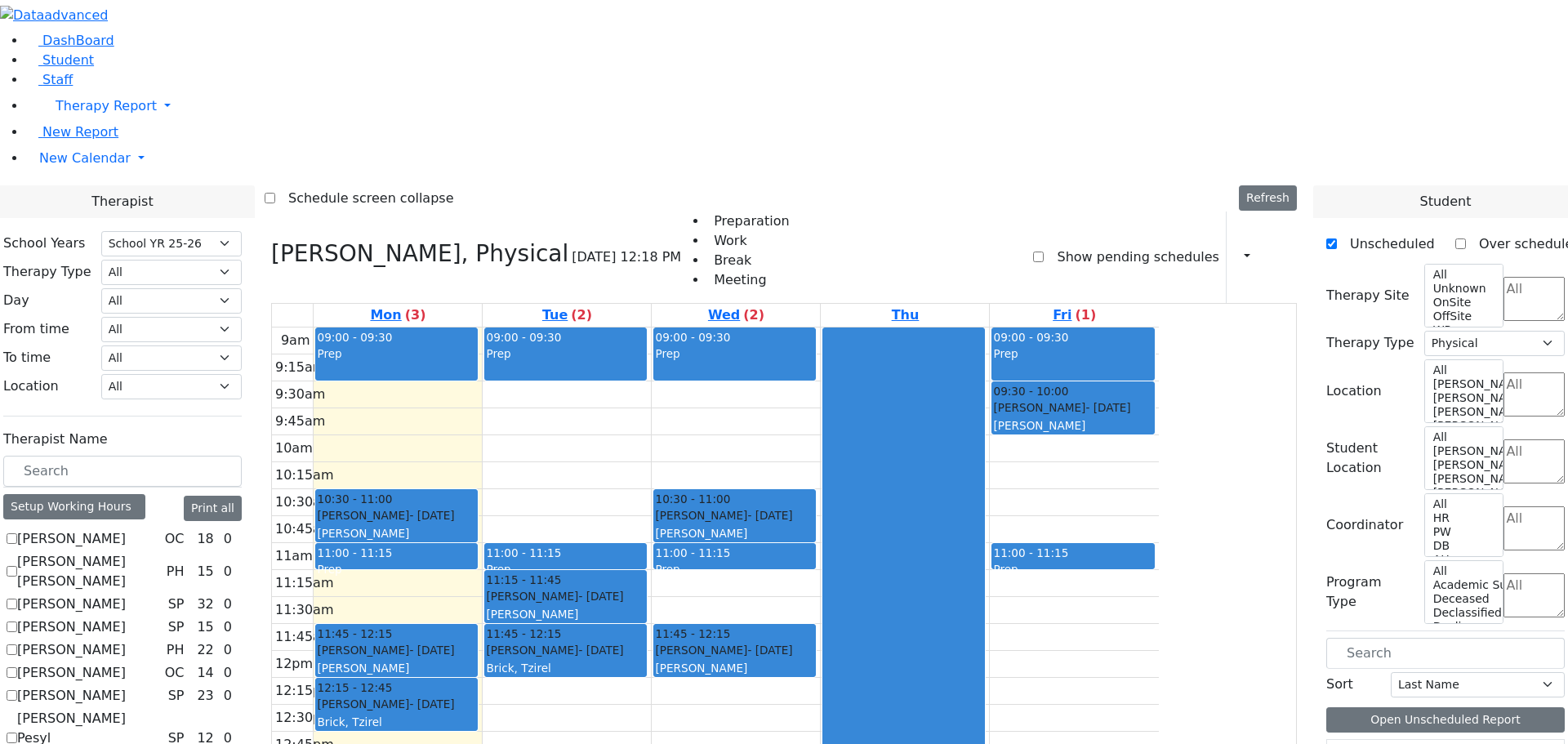
drag, startPoint x: 1371, startPoint y: 707, endPoint x: 1162, endPoint y: 357, distance: 407.7
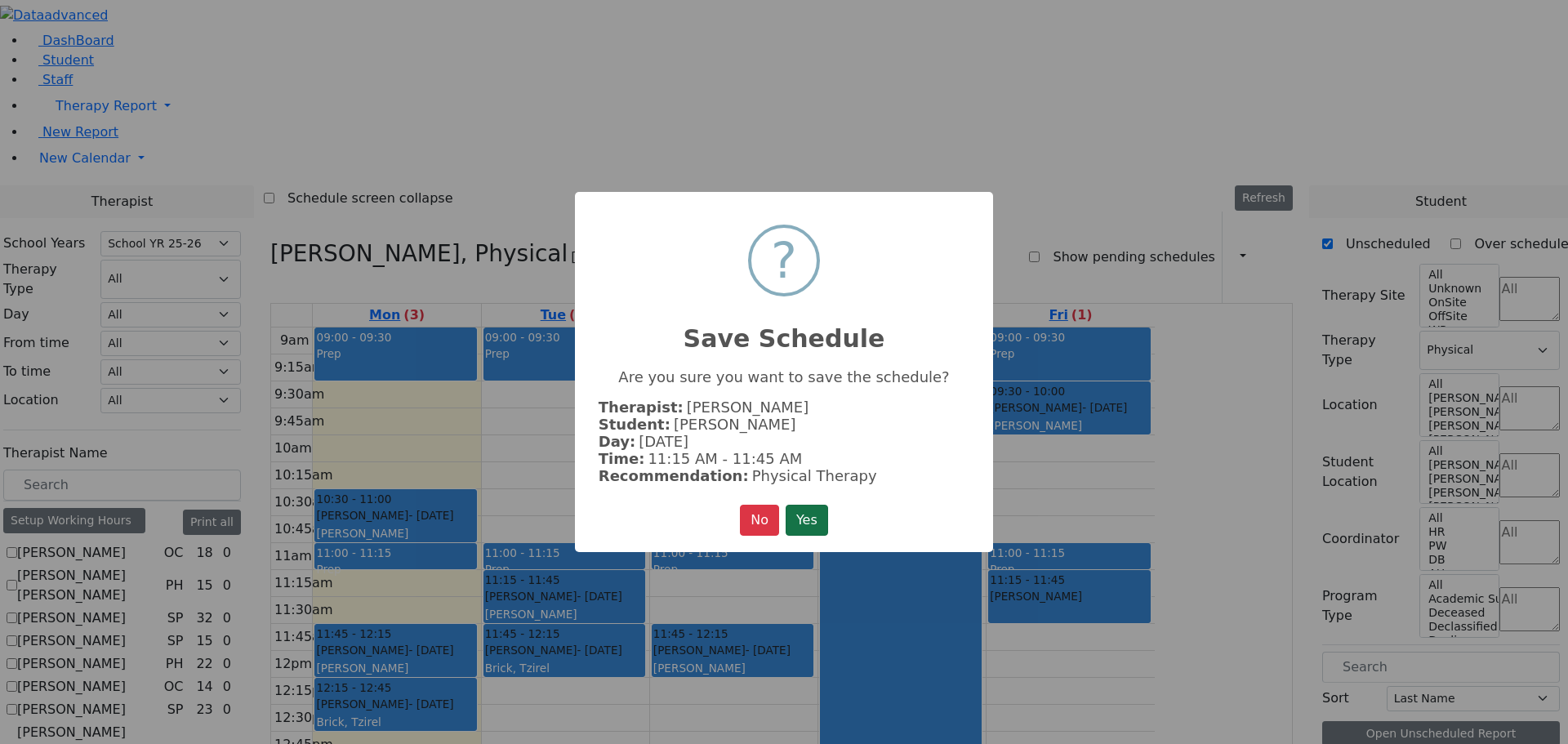
click at [823, 508] on button "Yes" at bounding box center [807, 520] width 43 height 31
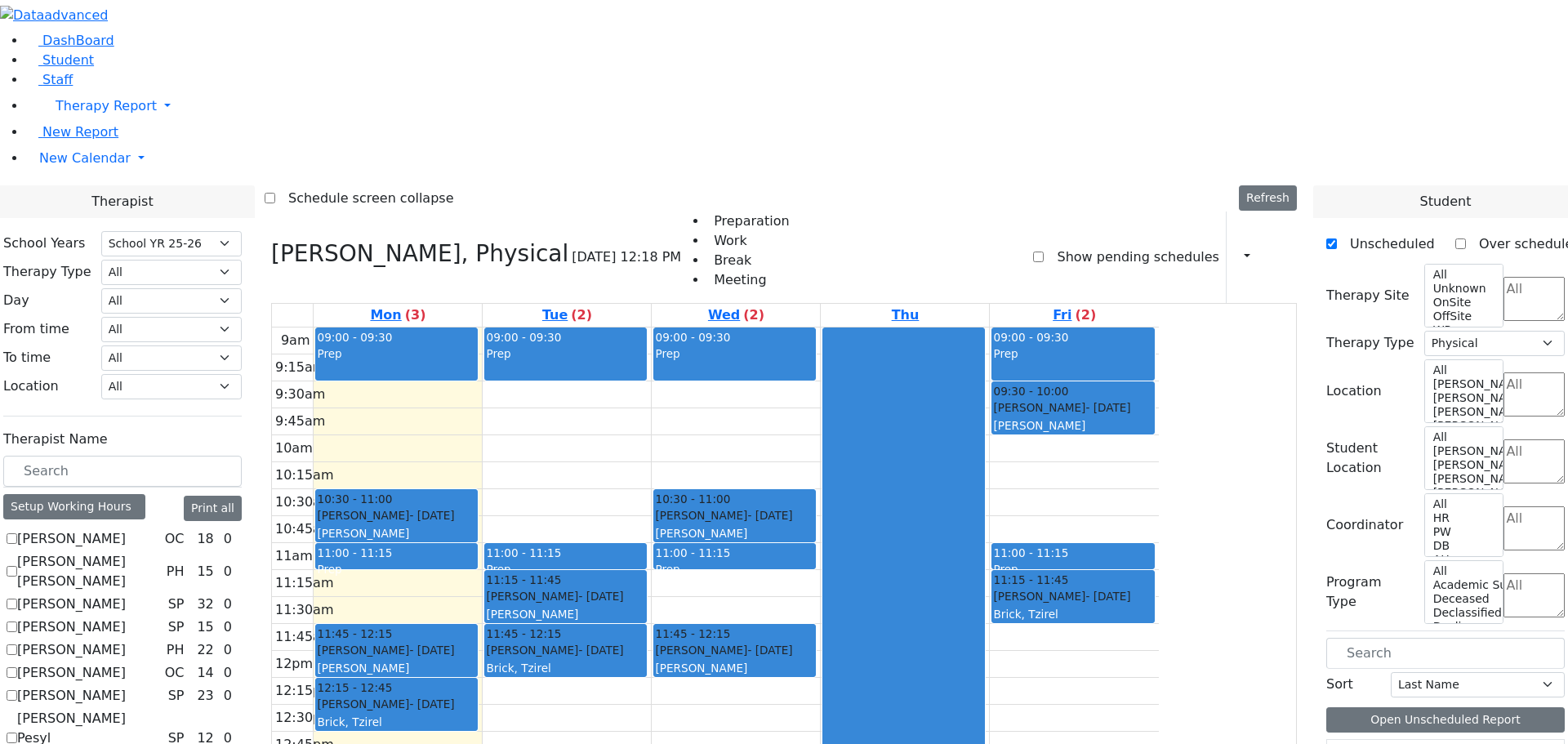
scroll to position [490, 0]
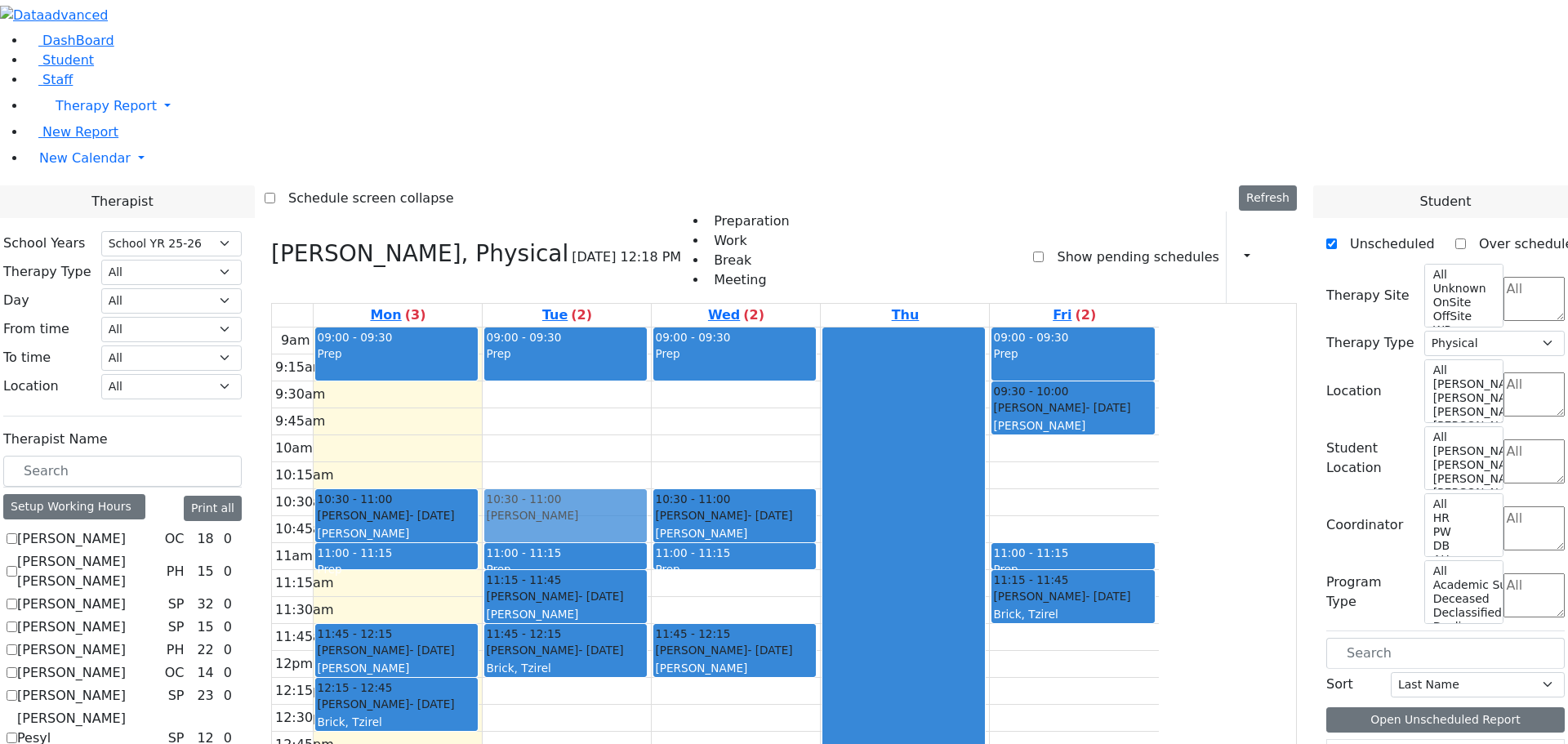
drag, startPoint x: 1373, startPoint y: 686, endPoint x: 659, endPoint y: 269, distance: 826.9
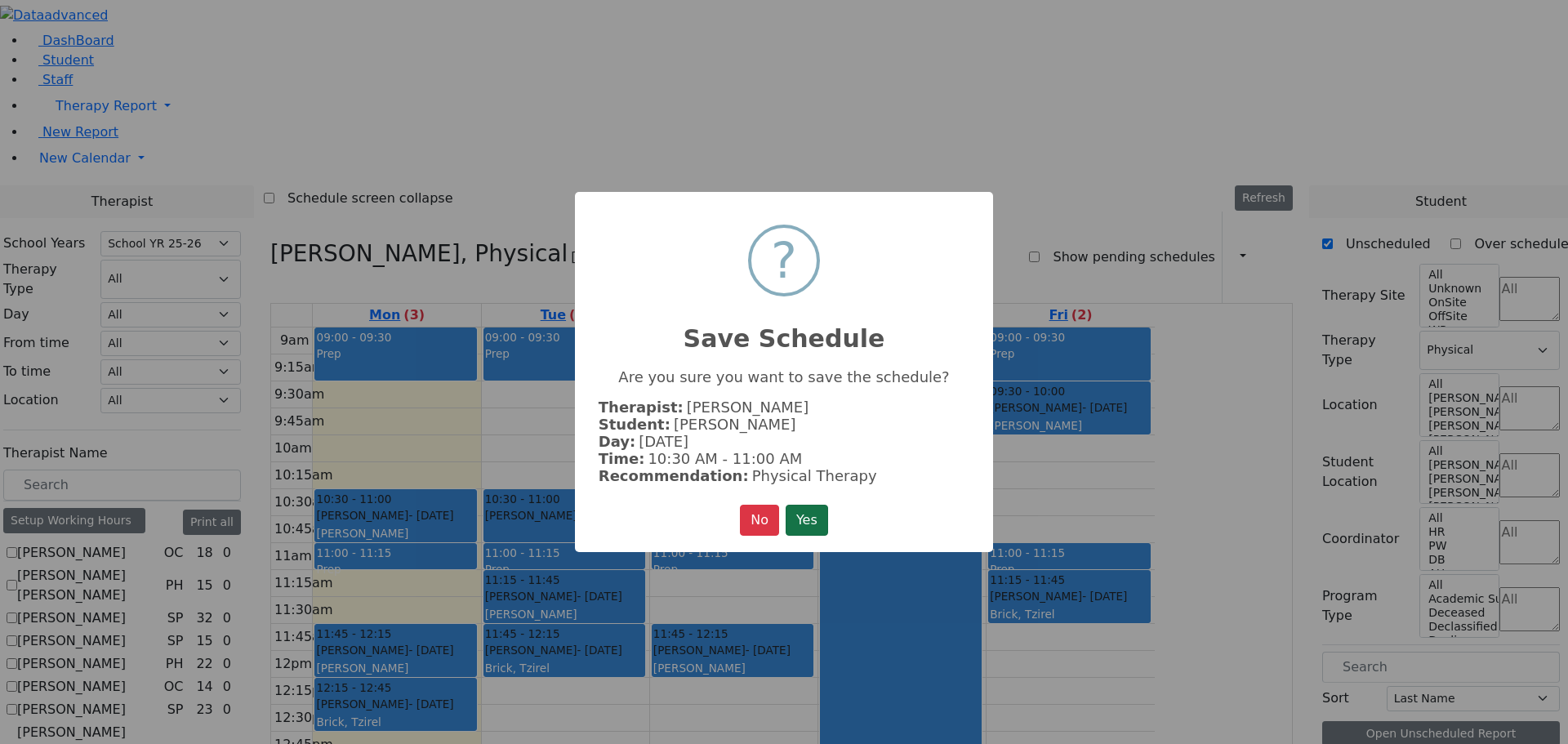
click at [820, 517] on button "Yes" at bounding box center [807, 520] width 43 height 31
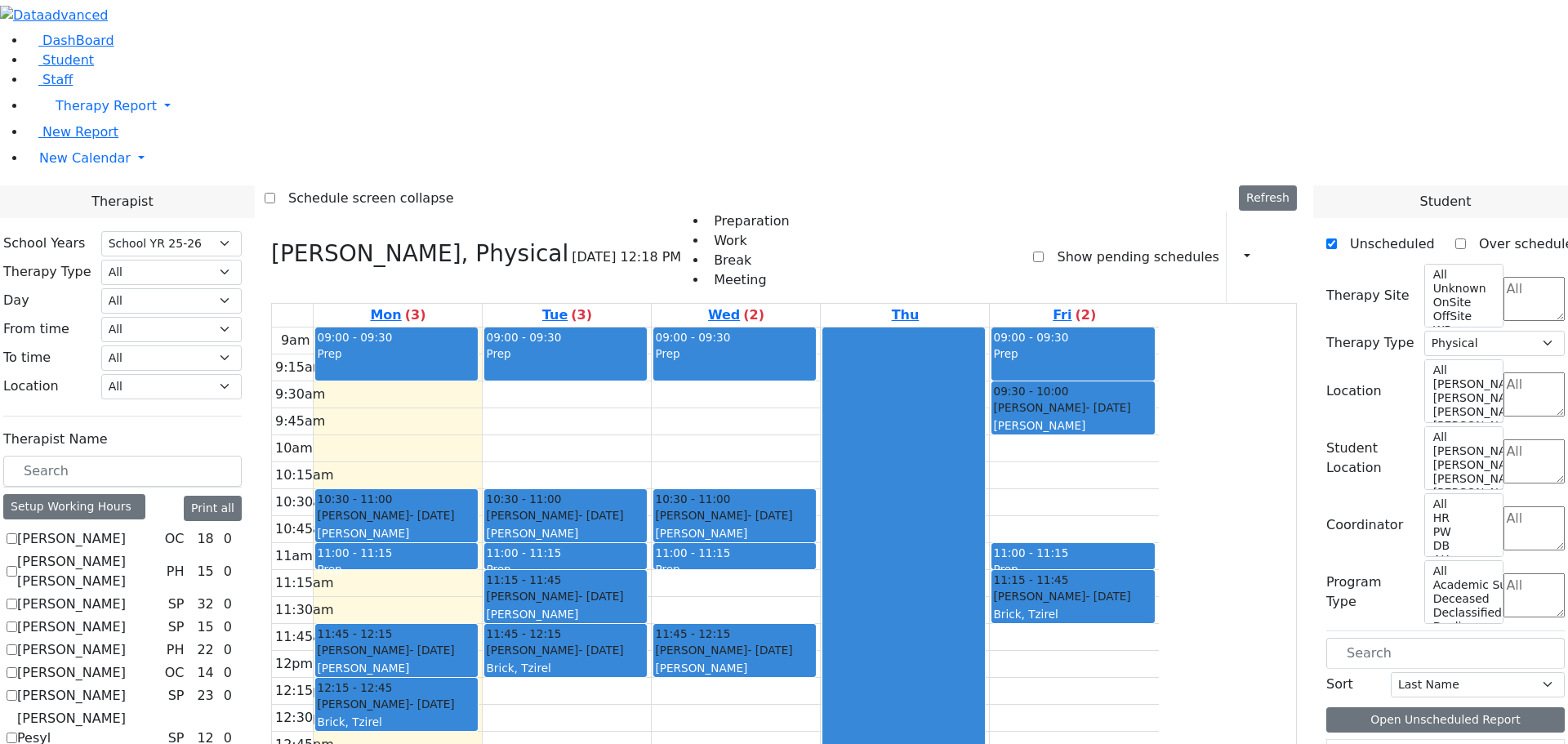
scroll to position [735, 0]
drag, startPoint x: 1439, startPoint y: 625, endPoint x: 1182, endPoint y: 221, distance: 478.8
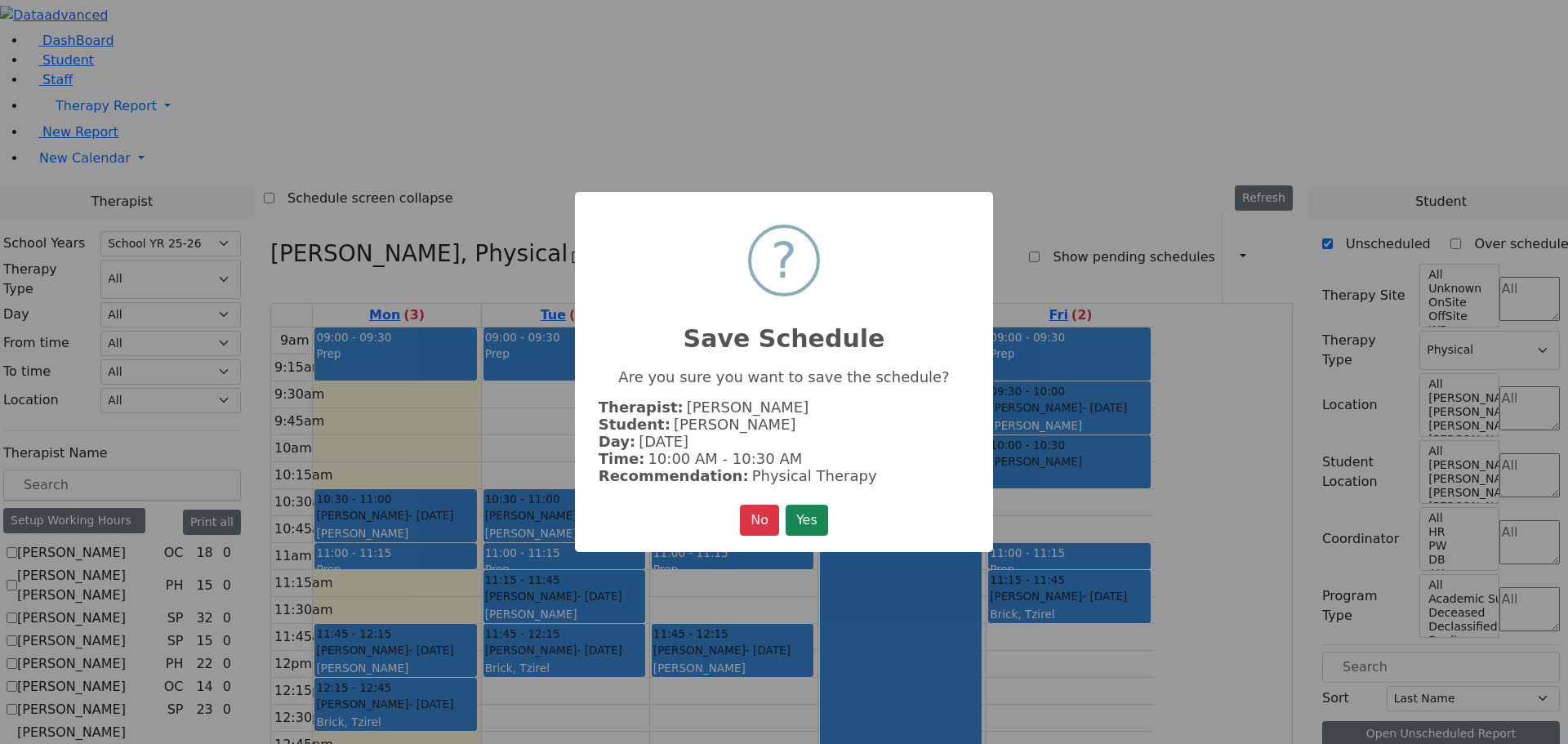
drag, startPoint x: 790, startPoint y: 515, endPoint x: 861, endPoint y: 513, distance: 71.0
click at [791, 515] on button "Yes" at bounding box center [807, 520] width 43 height 31
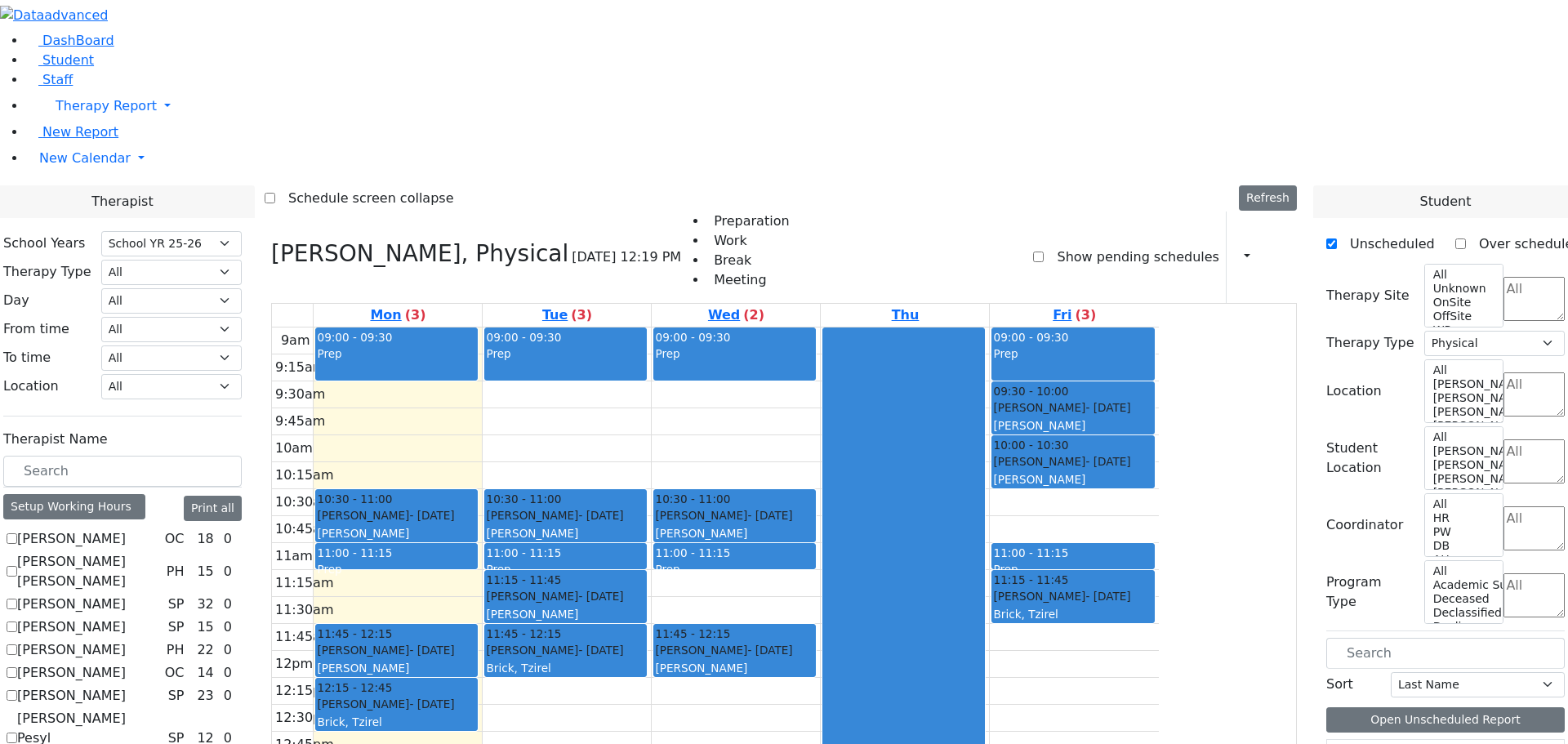
scroll to position [3, 0]
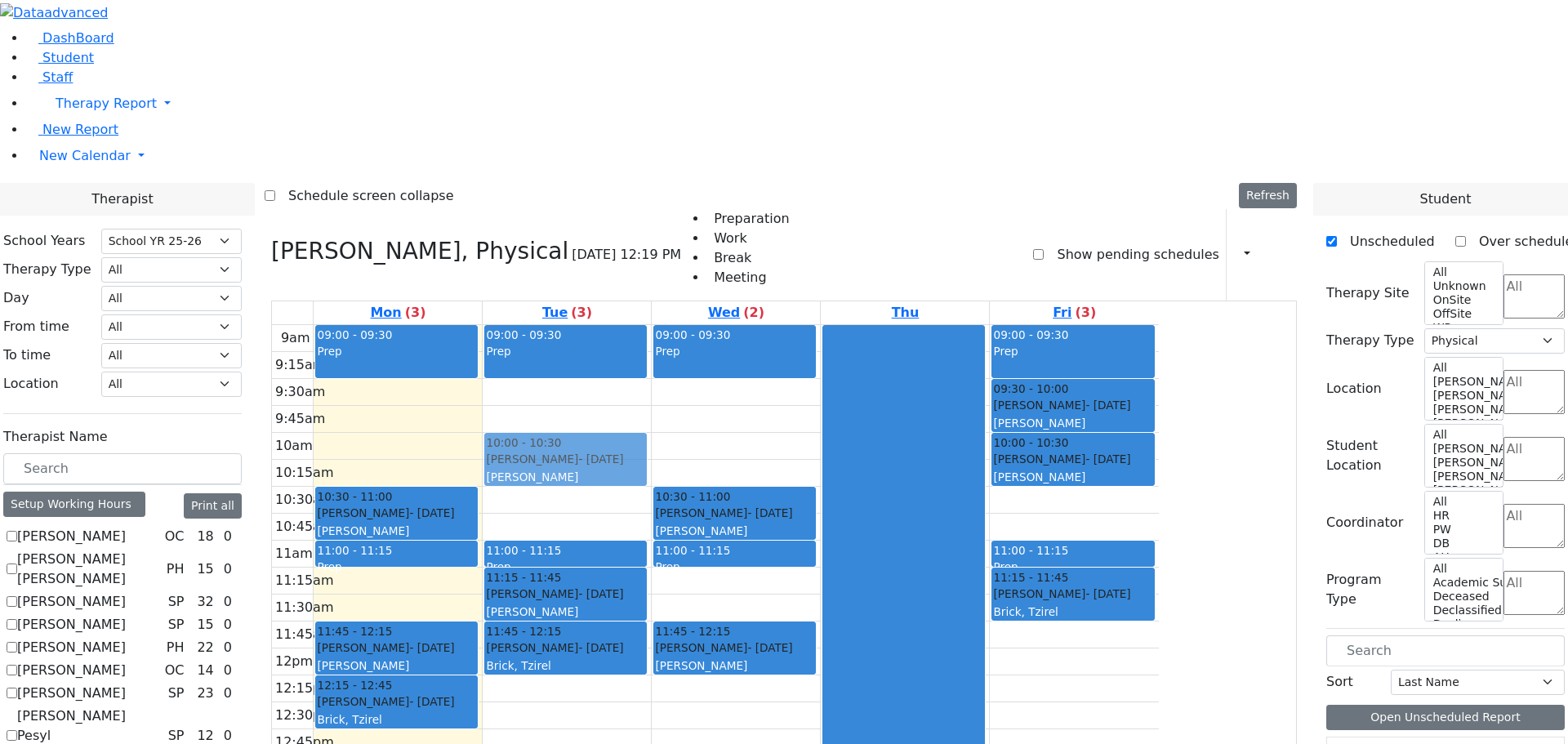
drag, startPoint x: 699, startPoint y: 283, endPoint x: 696, endPoint y: 241, distance: 42.1
click at [651, 325] on div "09:00 - 09:30 Prep 10:30 - 11:00 [PERSON_NAME] - [DATE] [PERSON_NAME] 11:00 - 1…" at bounding box center [566, 649] width 168 height 647
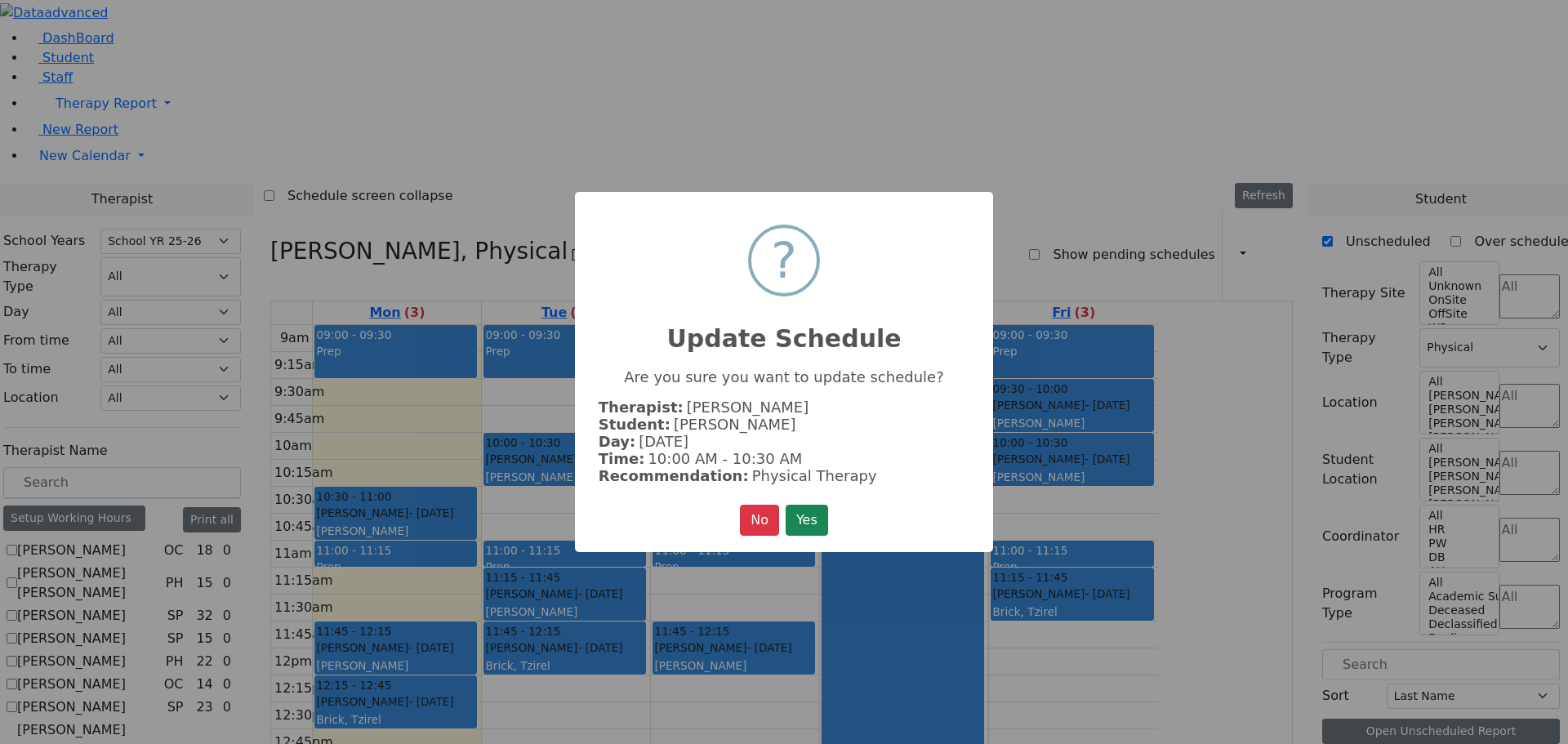
drag, startPoint x: 817, startPoint y: 507, endPoint x: 776, endPoint y: 431, distance: 86.4
click at [813, 507] on button "Yes" at bounding box center [807, 520] width 43 height 31
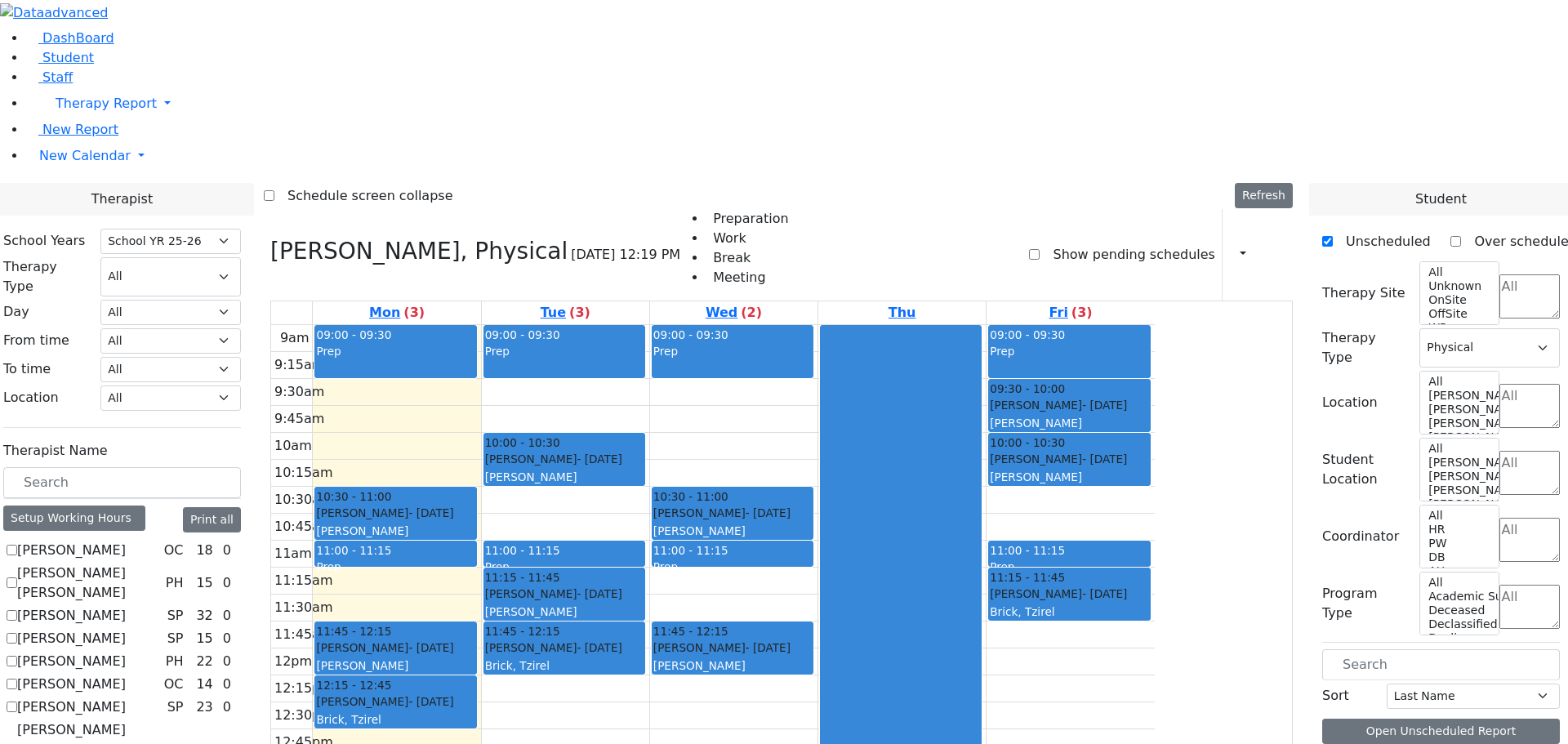
scroll to position [0, 0]
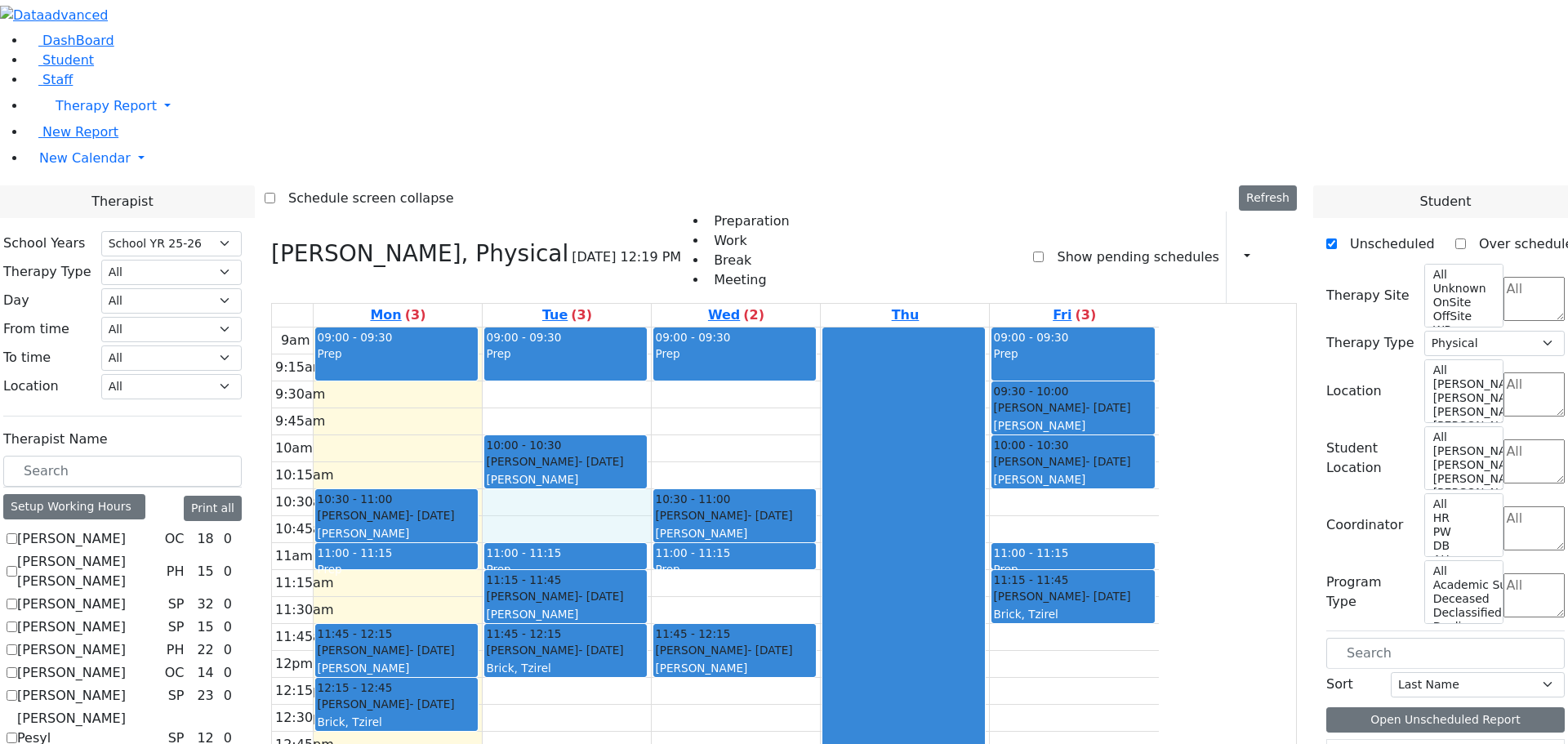
drag, startPoint x: 713, startPoint y: 279, endPoint x: 716, endPoint y: 291, distance: 12.4
click at [716, 328] on div "9am 9:15am 9:30am 9:45am 10am 10:15am 10:30am 10:45am 11am 11:15am 11:30am 11:4…" at bounding box center [715, 651] width 887 height 647
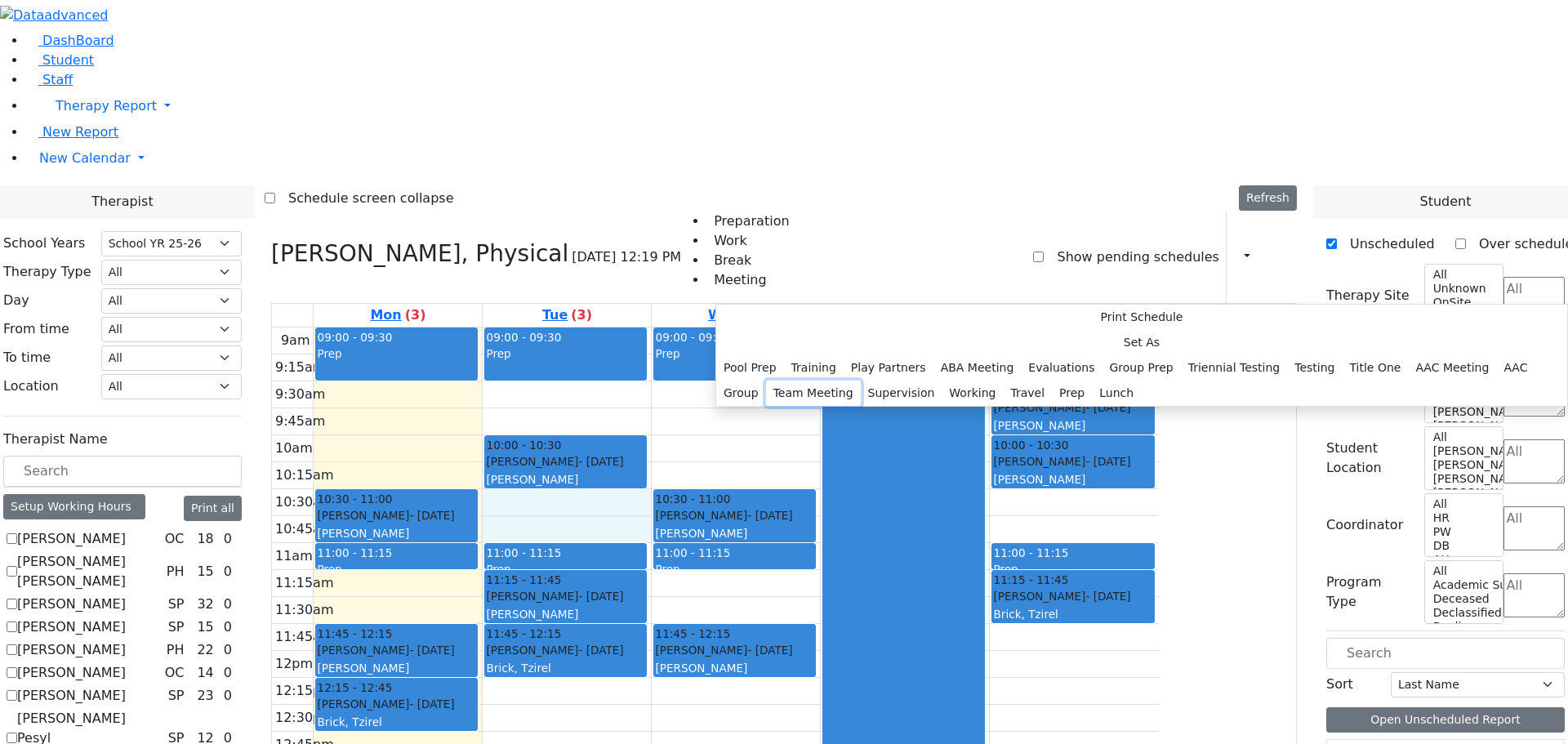
click at [861, 380] on button "Team Meeting" at bounding box center [813, 393] width 94 height 25
select select "2"
select select "10:30:00"
select select "11:00:00"
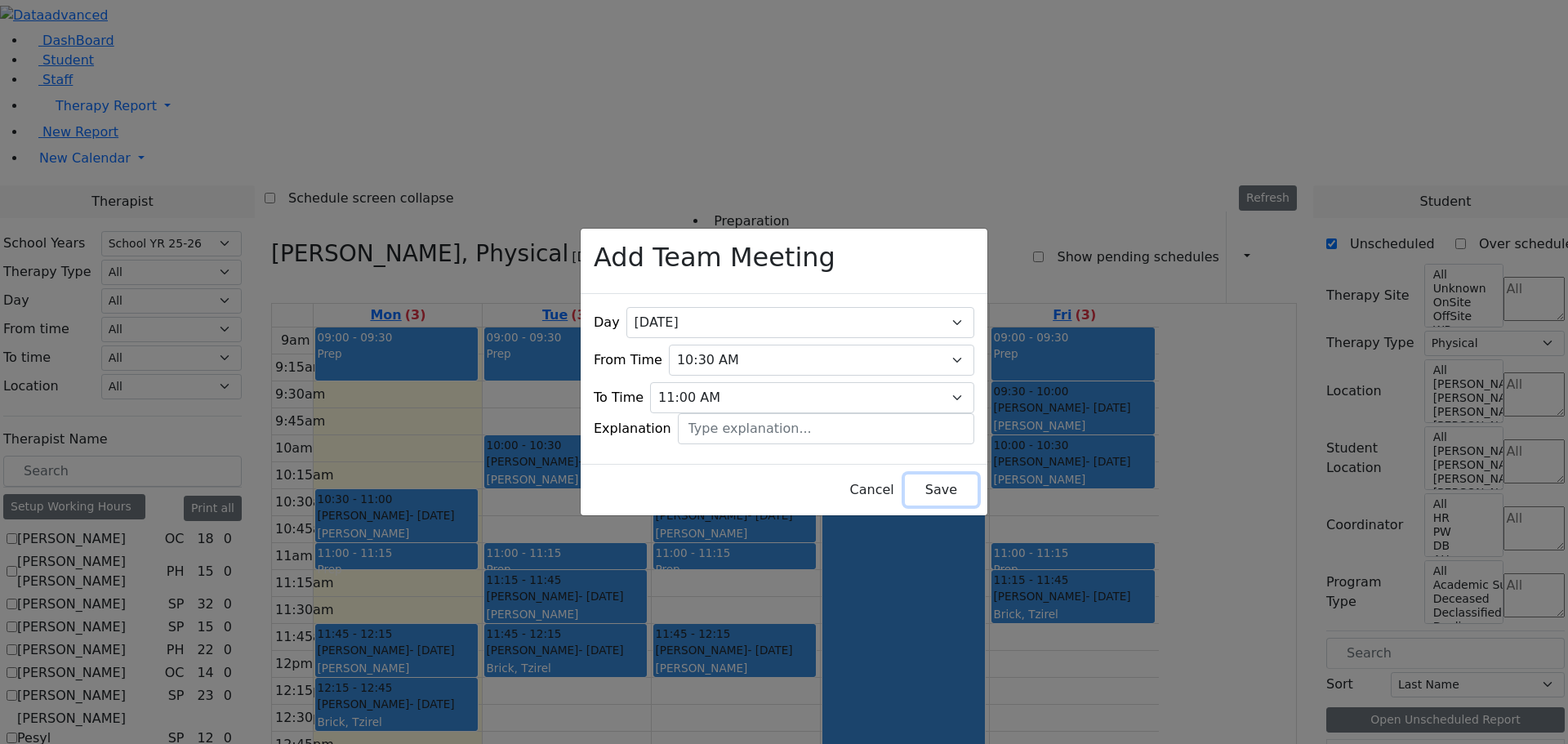
click at [909, 482] on button "Save" at bounding box center [941, 489] width 73 height 31
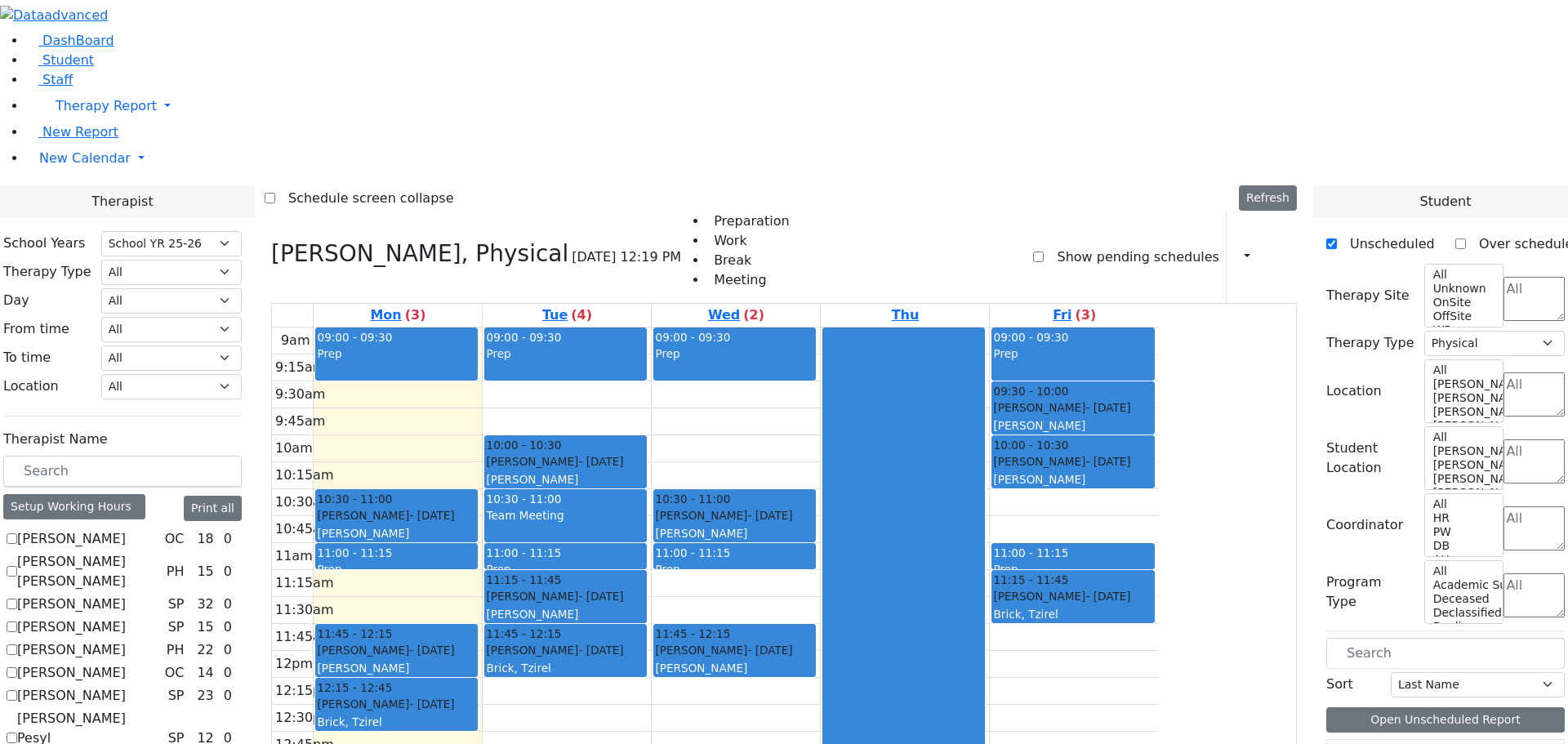
scroll to position [653, 0]
checkbox input "true"
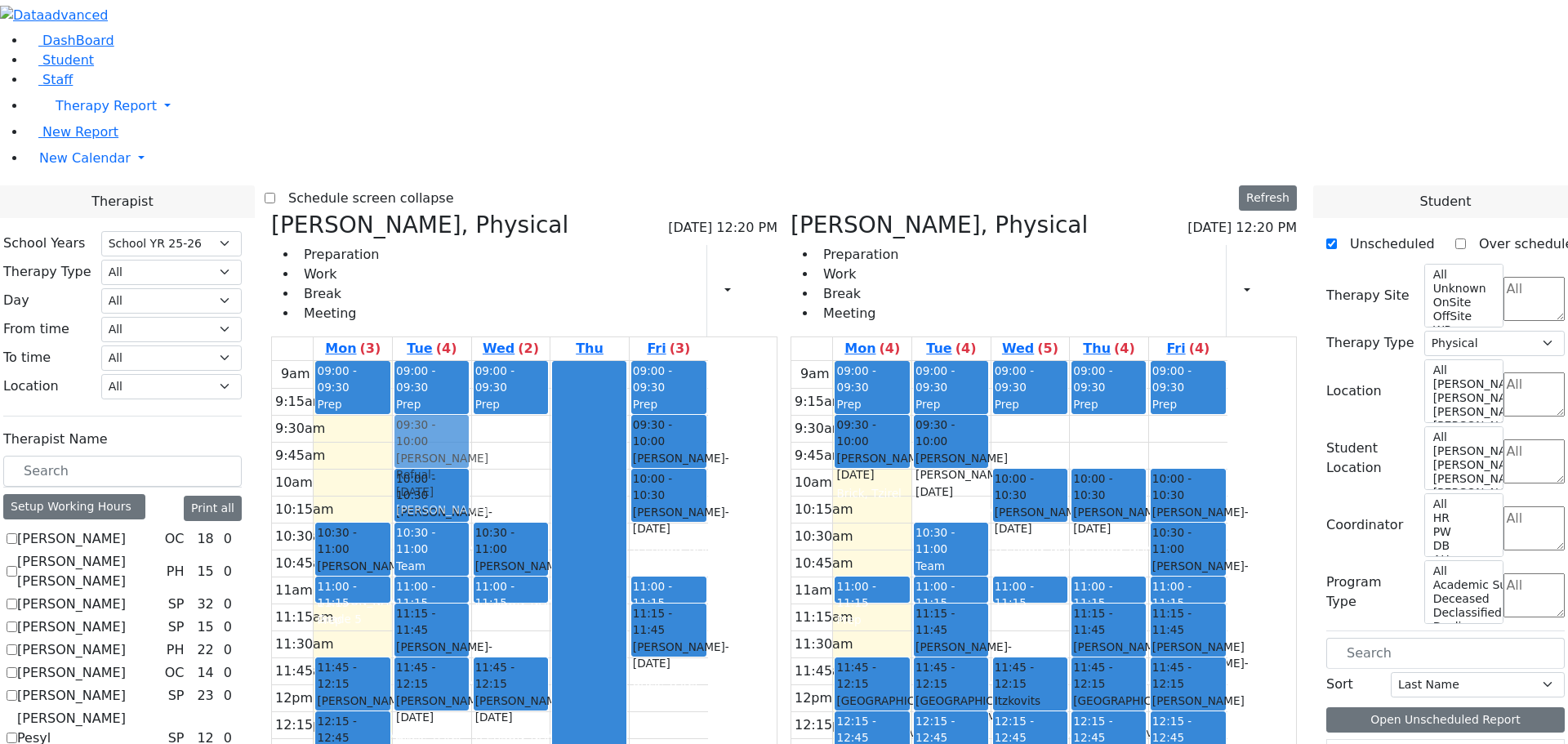
drag, startPoint x: 1110, startPoint y: 193, endPoint x: 619, endPoint y: 176, distance: 491.3
click at [600, 211] on div "[PERSON_NAME], Physical [DATE] 12:20 PM Preparation Work Break Meeting Print Sc…" at bounding box center [784, 610] width 1039 height 798
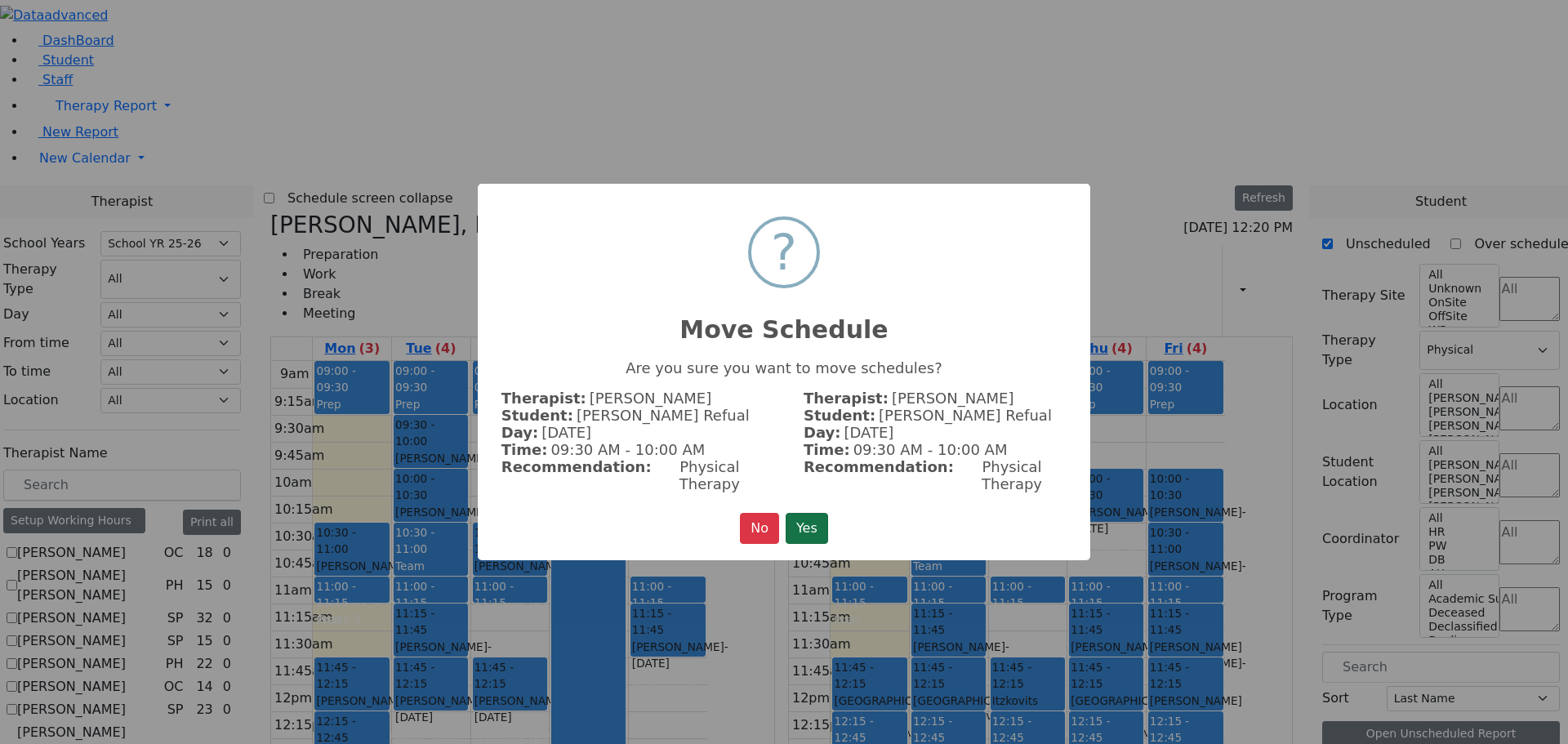
click at [799, 515] on button "Yes" at bounding box center [807, 527] width 43 height 31
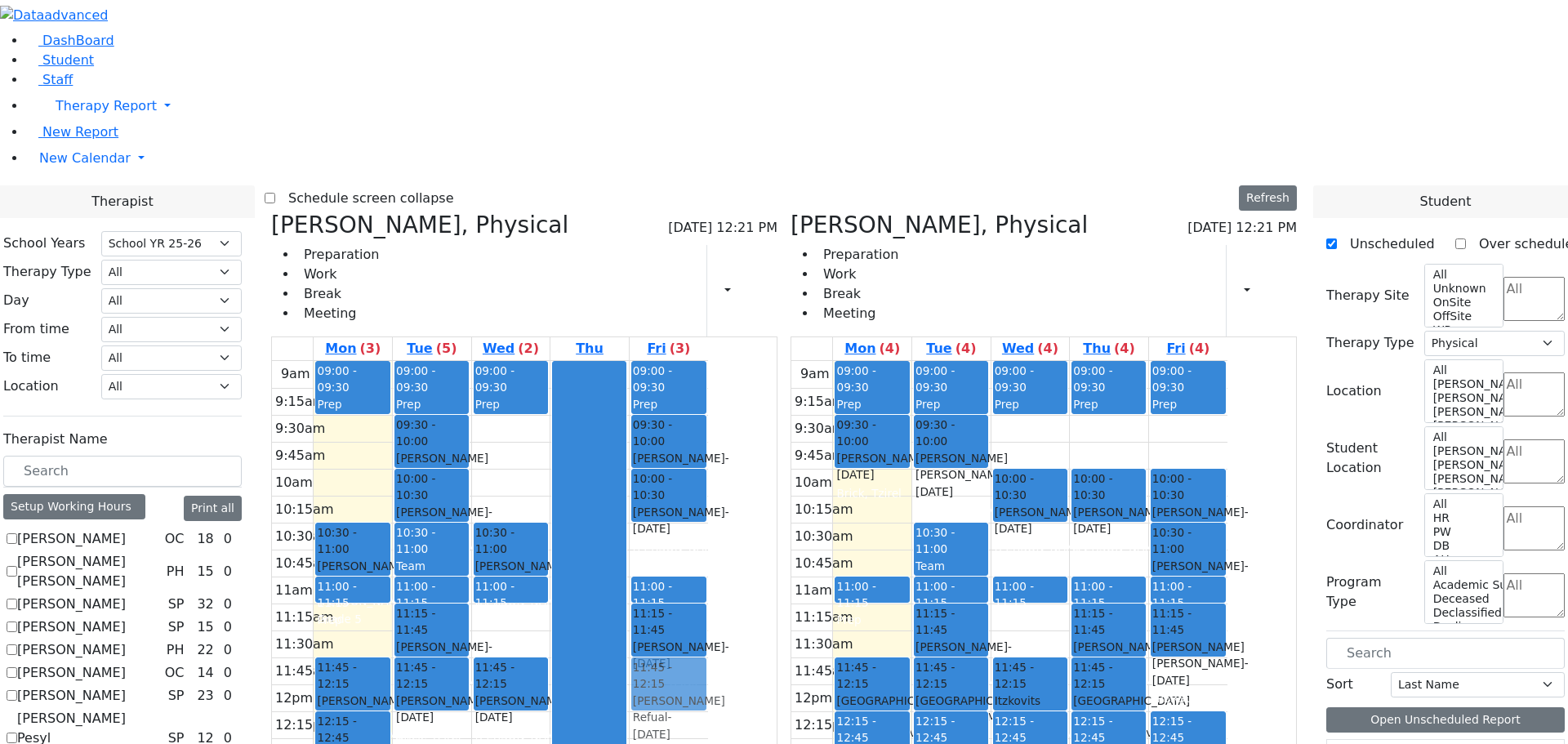
drag, startPoint x: 1266, startPoint y: 437, endPoint x: 804, endPoint y: 439, distance: 462.0
click at [804, 439] on div "[PERSON_NAME], Physical [DATE] 12:21 PM Preparation Work Break Meeting Print Sc…" at bounding box center [784, 610] width 1039 height 798
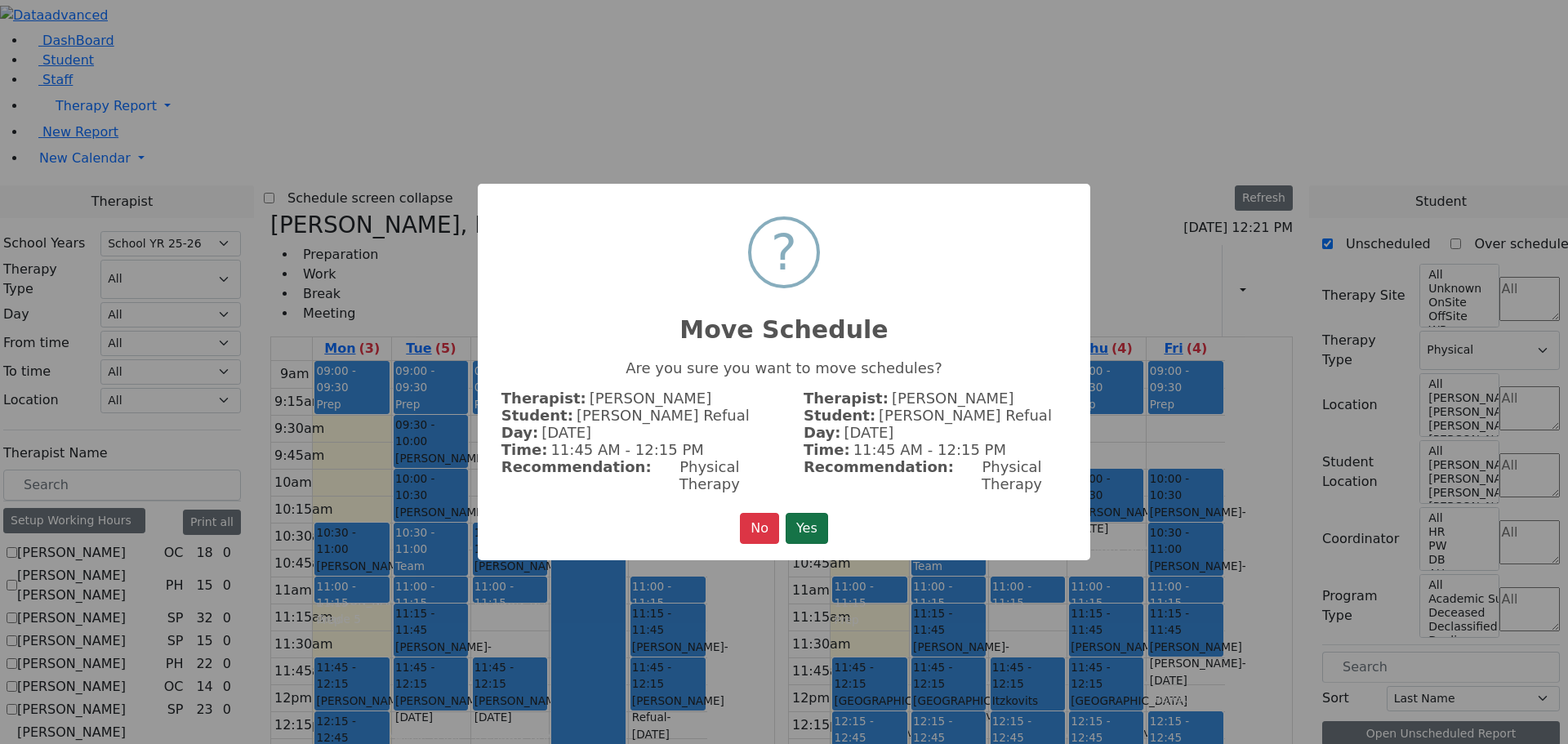
click at [818, 516] on button "Yes" at bounding box center [807, 527] width 43 height 31
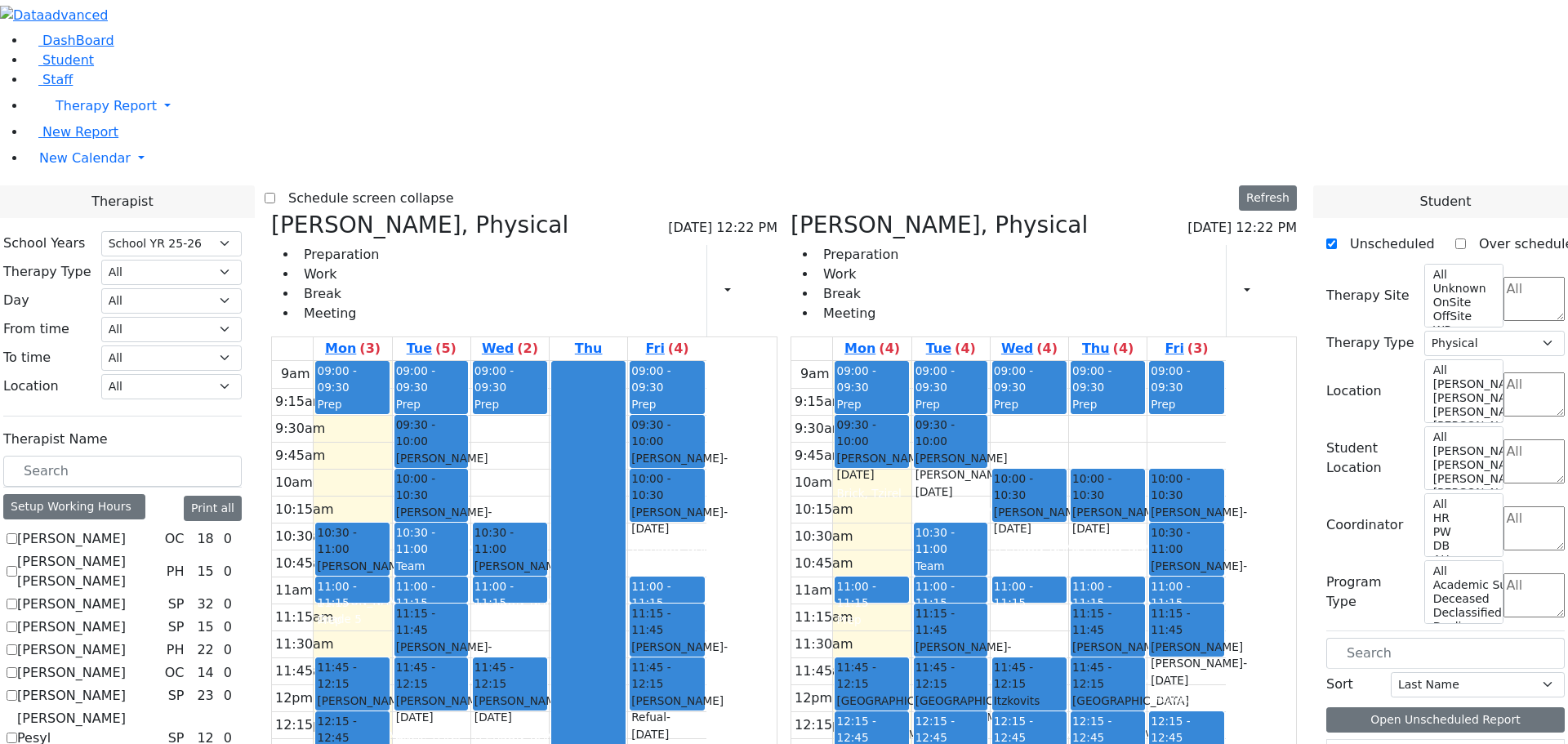
drag, startPoint x: 1382, startPoint y: 571, endPoint x: 1146, endPoint y: 304, distance: 356.3
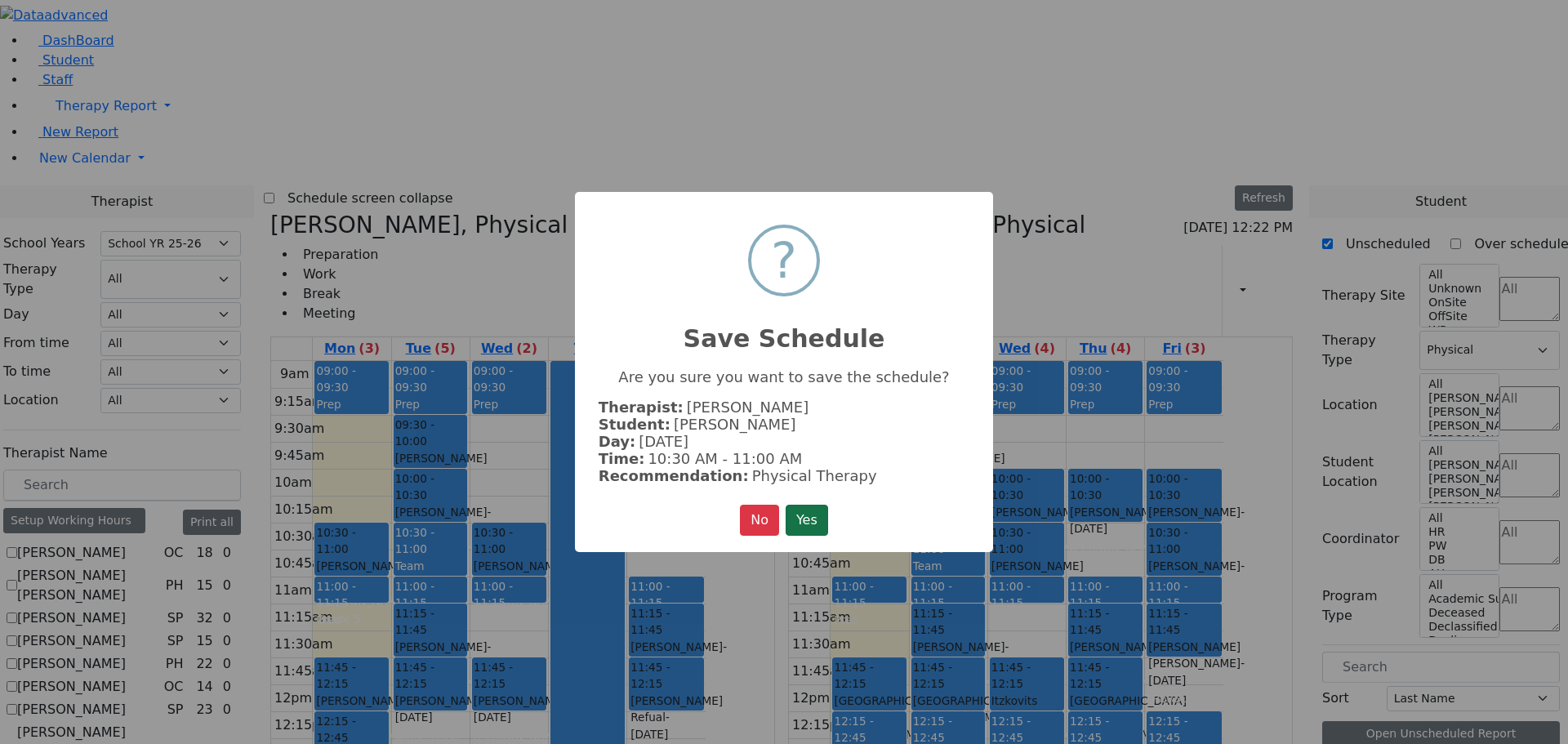
click at [812, 525] on button "Yes" at bounding box center [807, 520] width 43 height 31
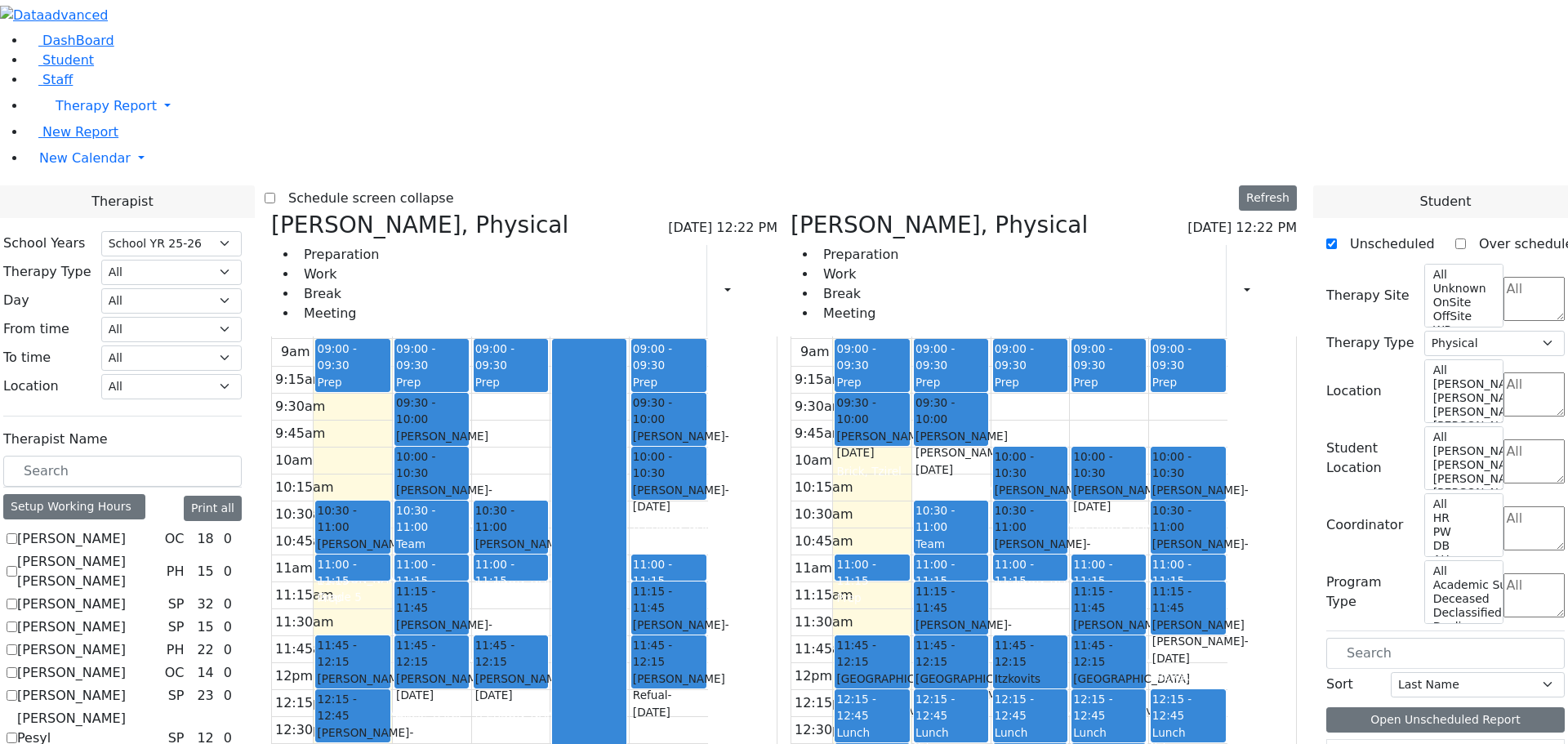
scroll to position [327, 0]
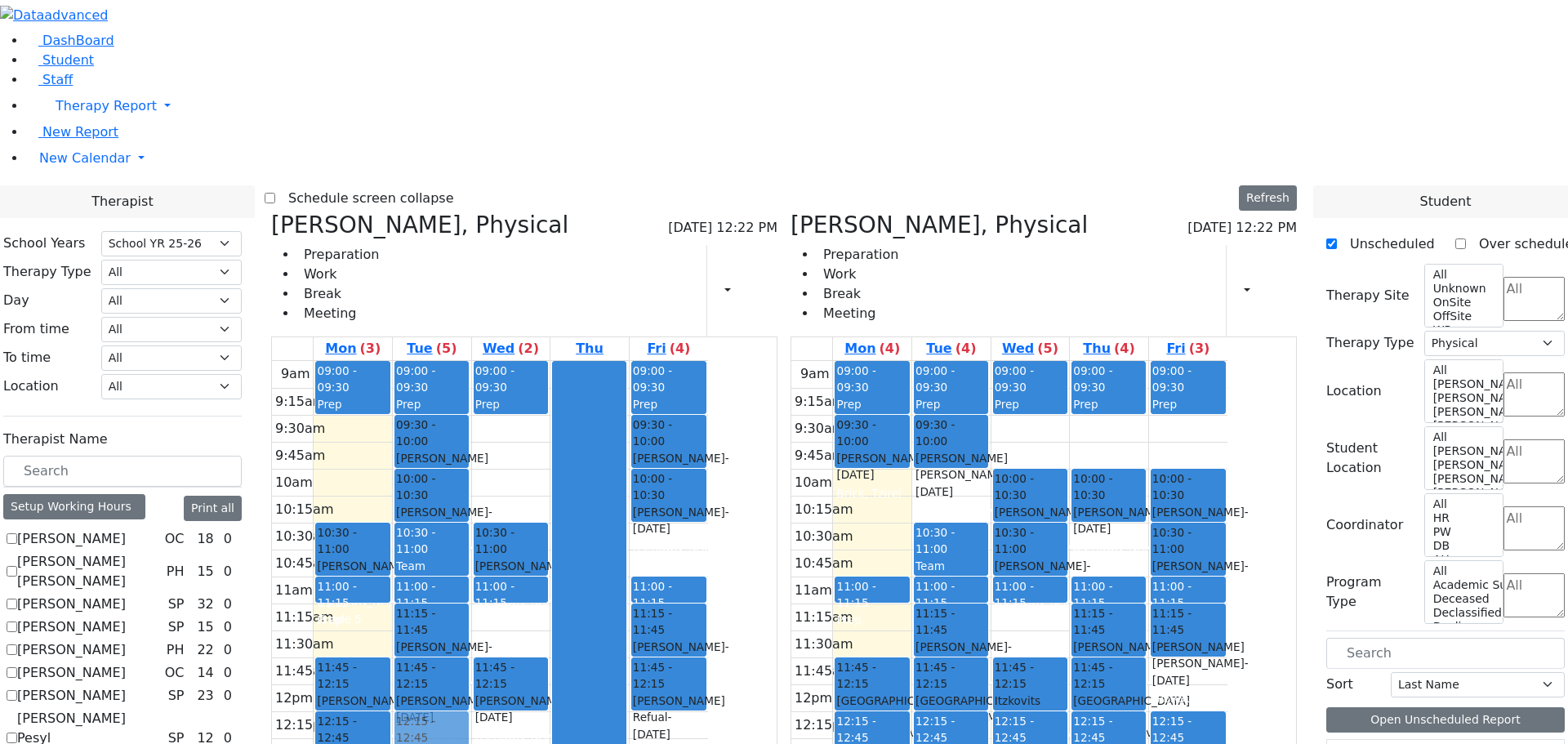
drag, startPoint x: 1367, startPoint y: 599, endPoint x: 599, endPoint y: 483, distance: 776.7
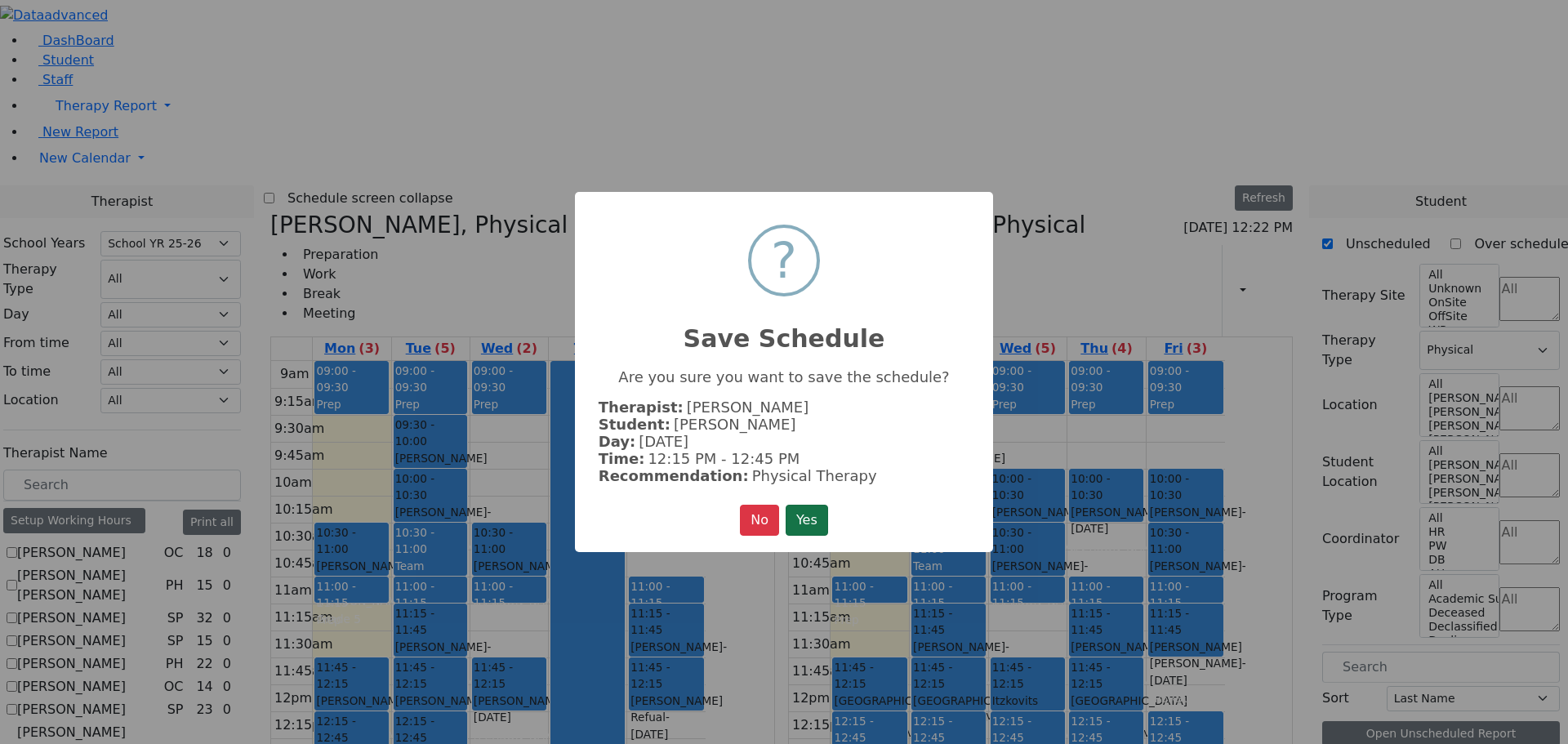
click at [820, 511] on button "Yes" at bounding box center [807, 520] width 43 height 31
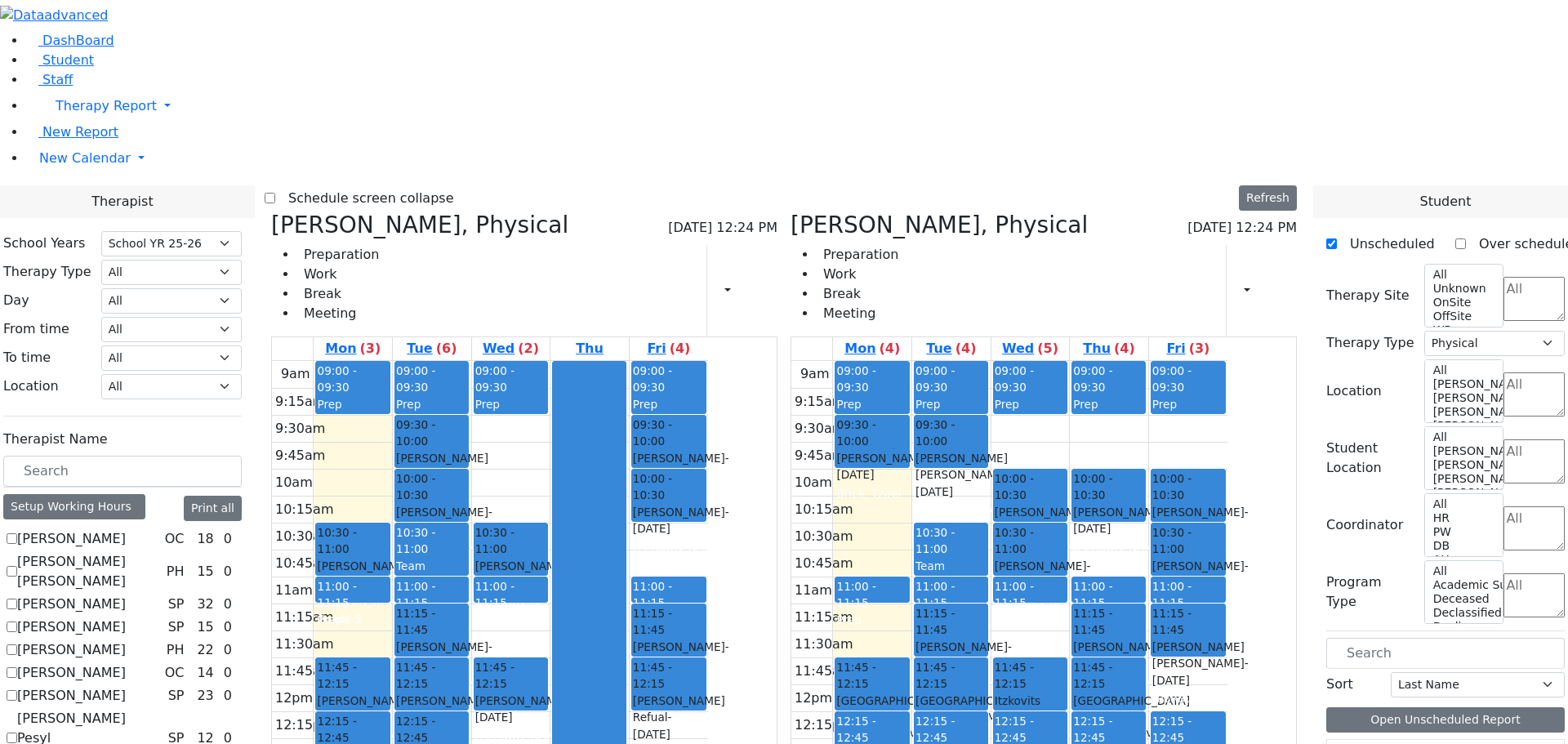
scroll to position [245, 0]
drag, startPoint x: 1387, startPoint y: 676, endPoint x: 811, endPoint y: 296, distance: 690.1
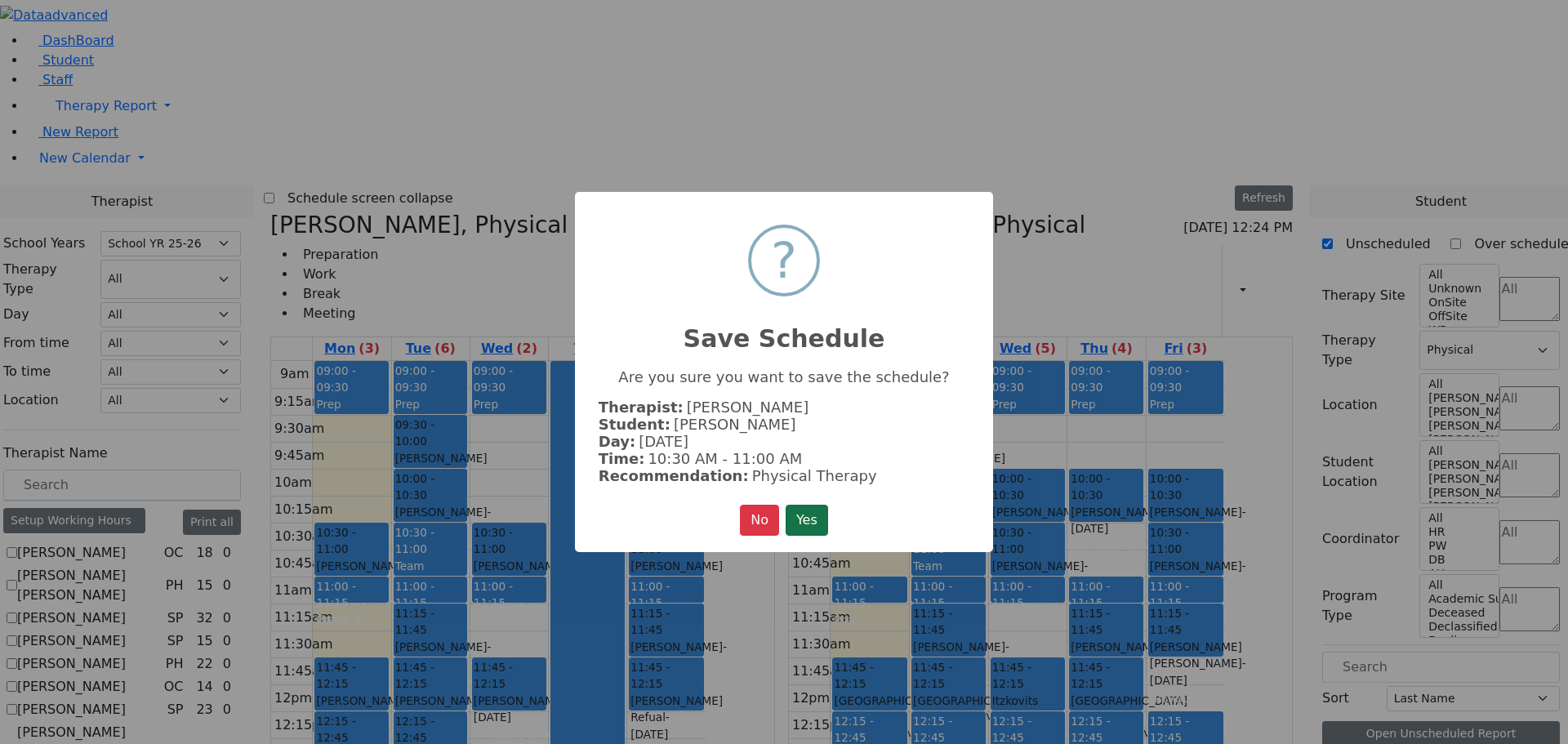
click at [799, 520] on button "Yes" at bounding box center [807, 520] width 43 height 31
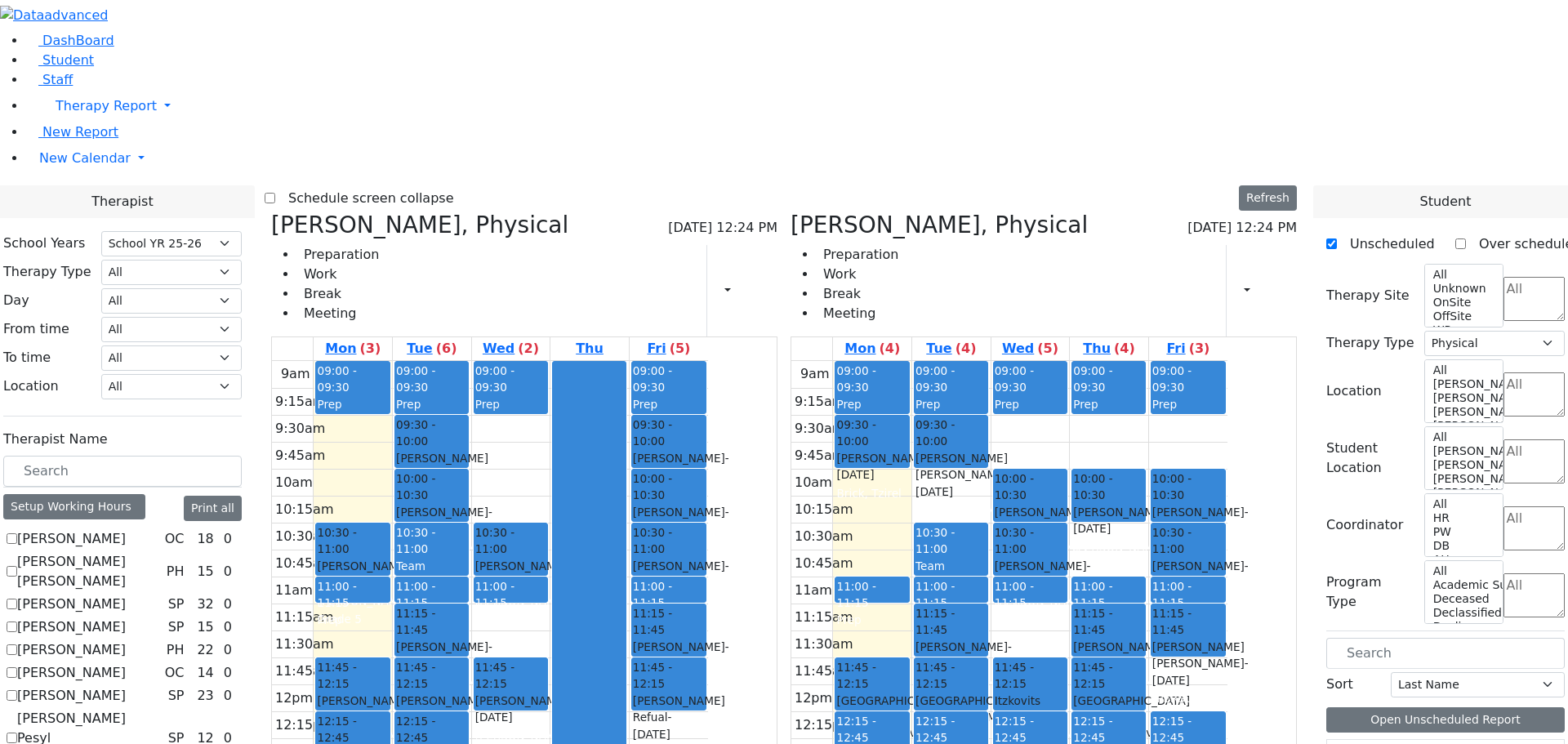
scroll to position [735, 0]
click at [891, 211] on h3 "[PERSON_NAME], Physical" at bounding box center [939, 225] width 298 height 28
click at [879, 211] on div "[PERSON_NAME], Physical [DATE] 12:24 PM Preparation Work Break Meeting Print Sc…" at bounding box center [1044, 599] width 519 height 776
click at [790, 211] on icon at bounding box center [790, 225] width 0 height 27
checkbox input "false"
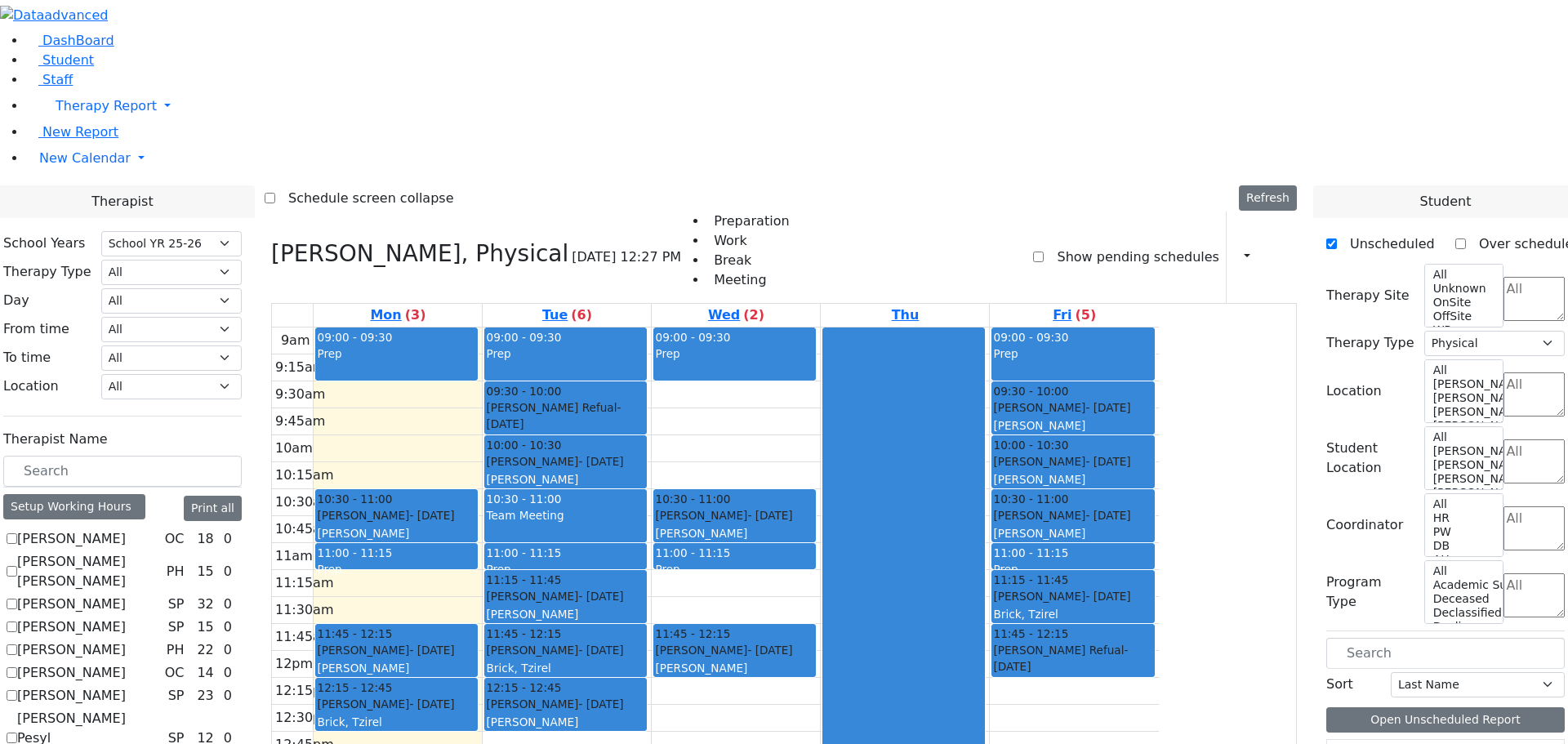
scroll to position [327, 0]
checkbox input "false"
select select
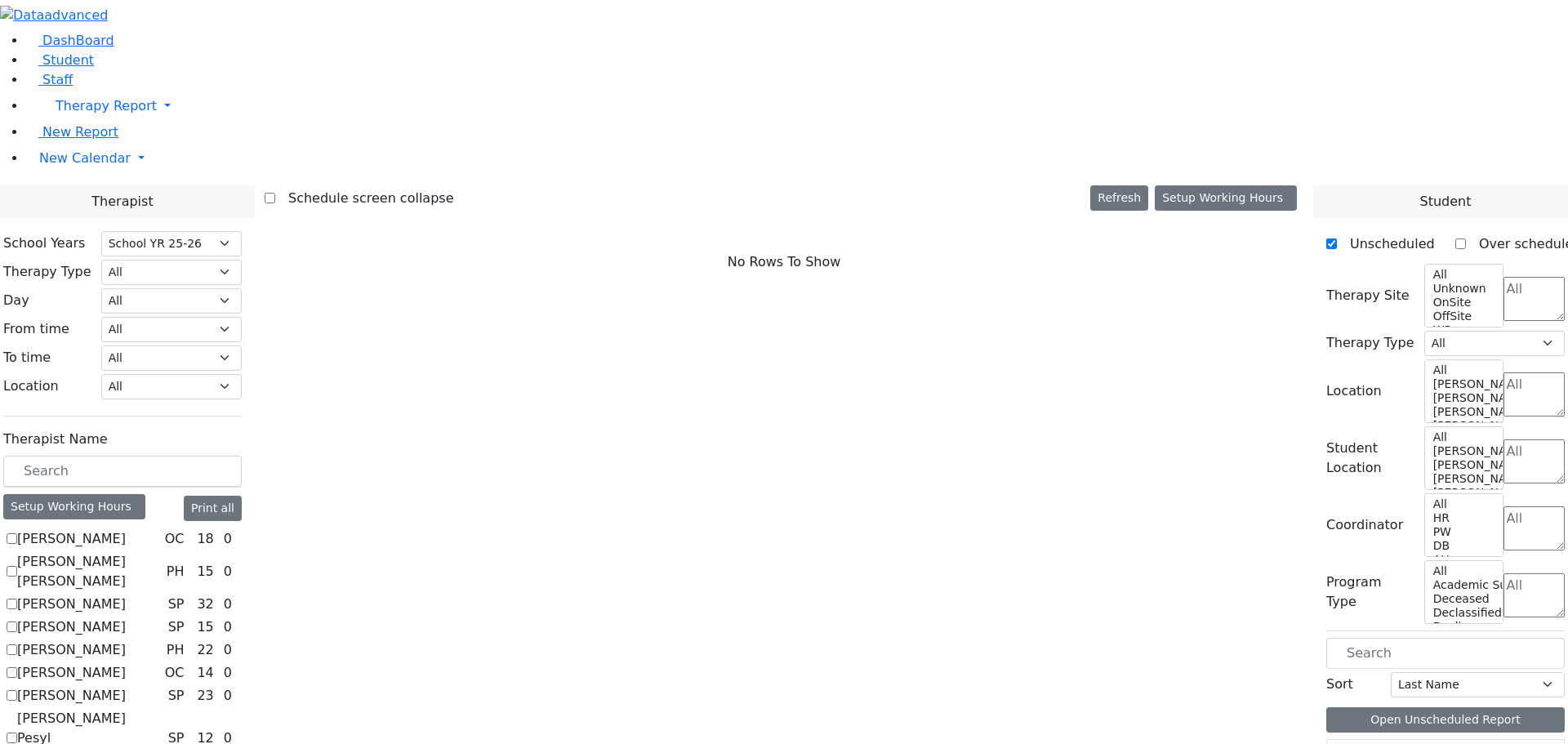
scroll to position [408, 0]
checkbox input "true"
select select "2"
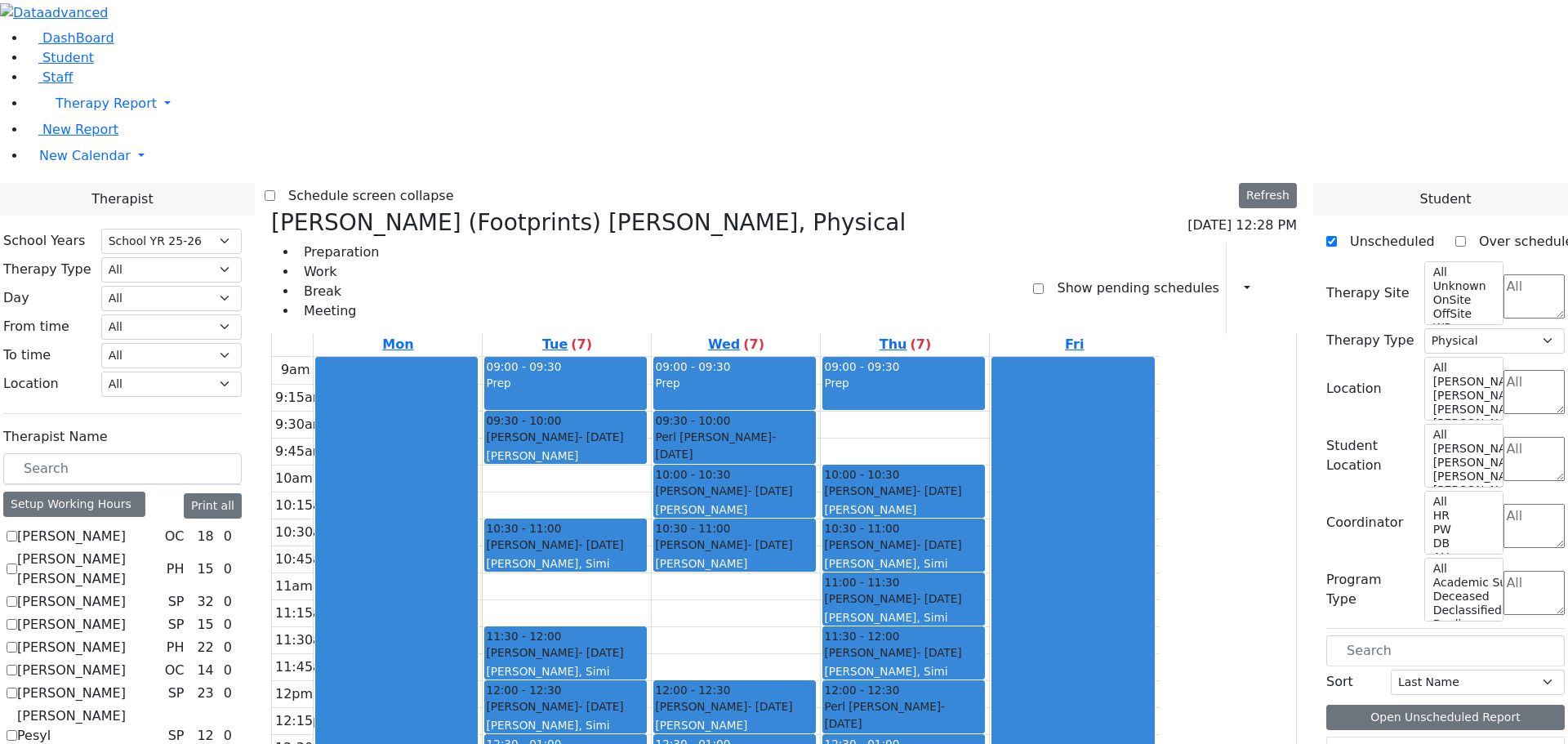
scroll to position [0, 0]
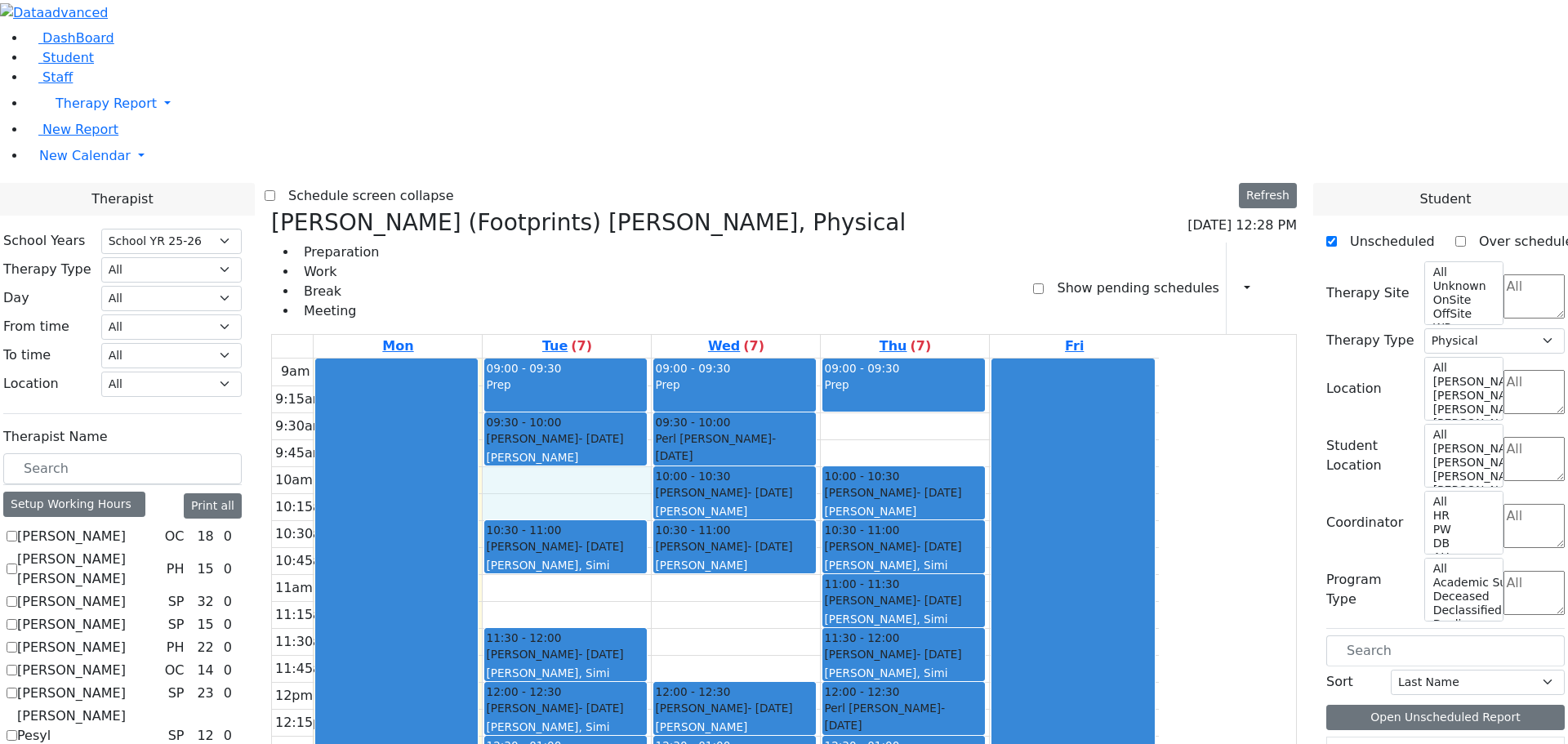
drag, startPoint x: 706, startPoint y: 214, endPoint x: 713, endPoint y: 236, distance: 23.1
click at [713, 359] on div "9am 9:15am 9:30am 9:45am 10am 10:15am 10:30am 10:45am 11am 11:15am 11:30am 11:4…" at bounding box center [715, 682] width 887 height 647
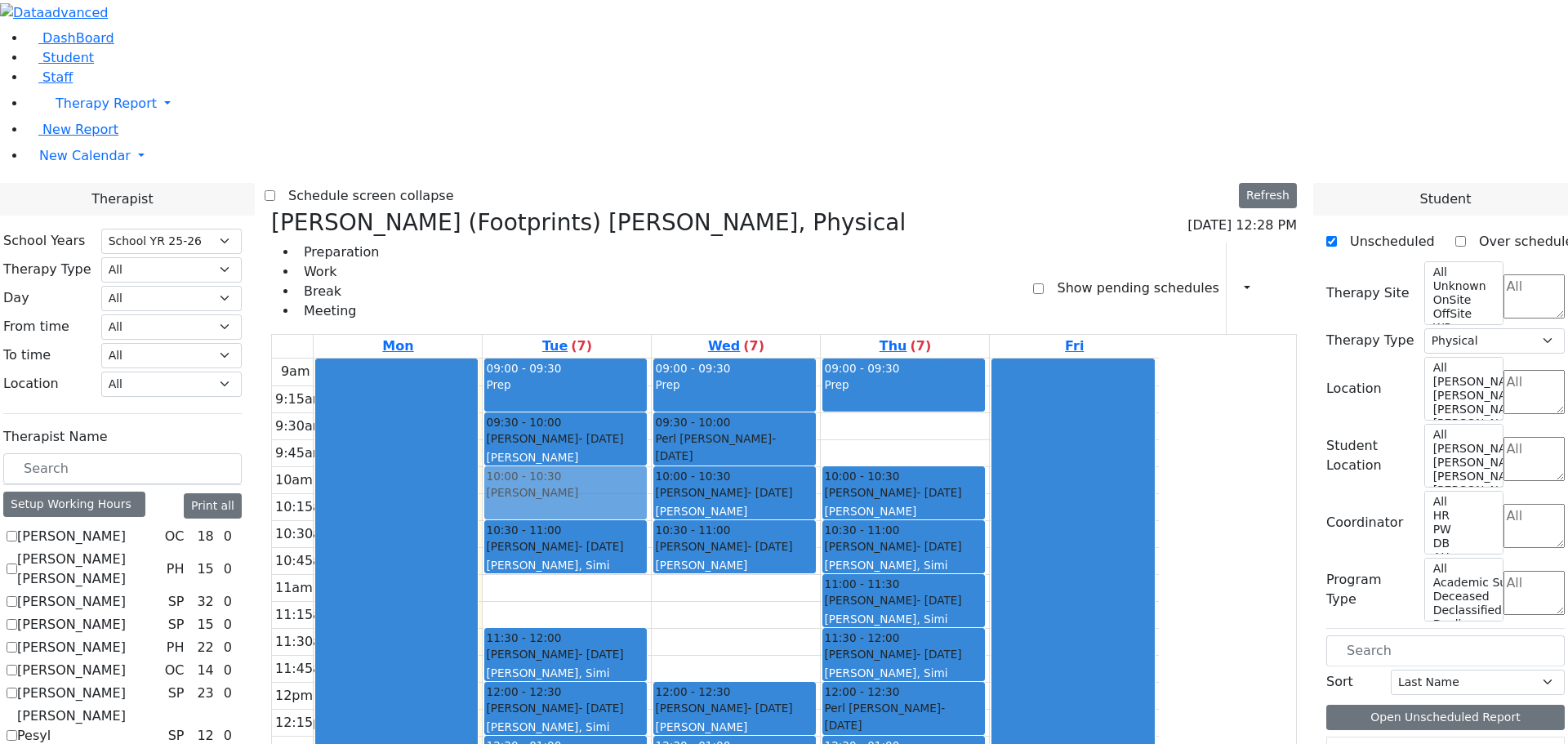
drag, startPoint x: 1428, startPoint y: 598, endPoint x: 705, endPoint y: 219, distance: 816.3
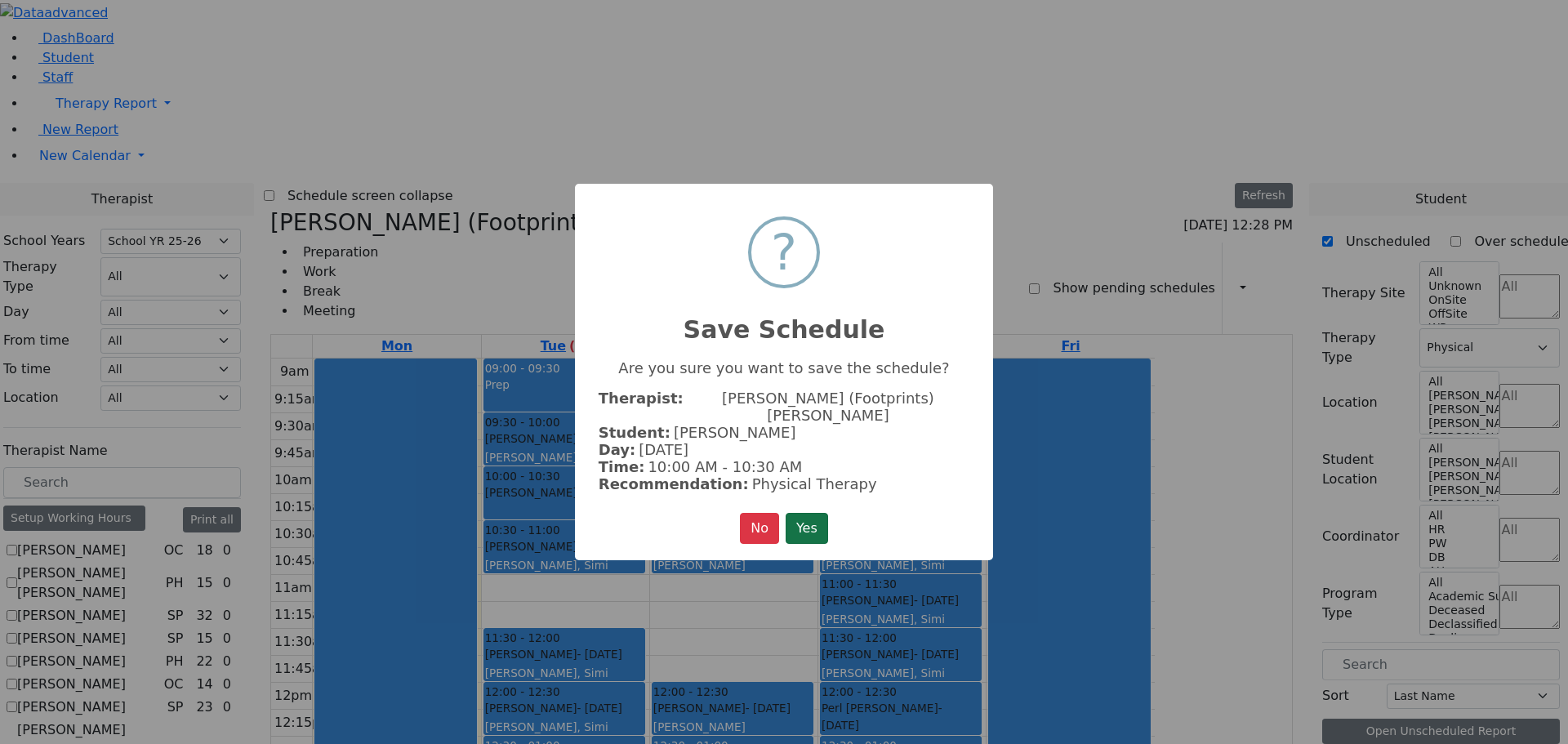
click at [791, 512] on button "Yes" at bounding box center [807, 527] width 43 height 31
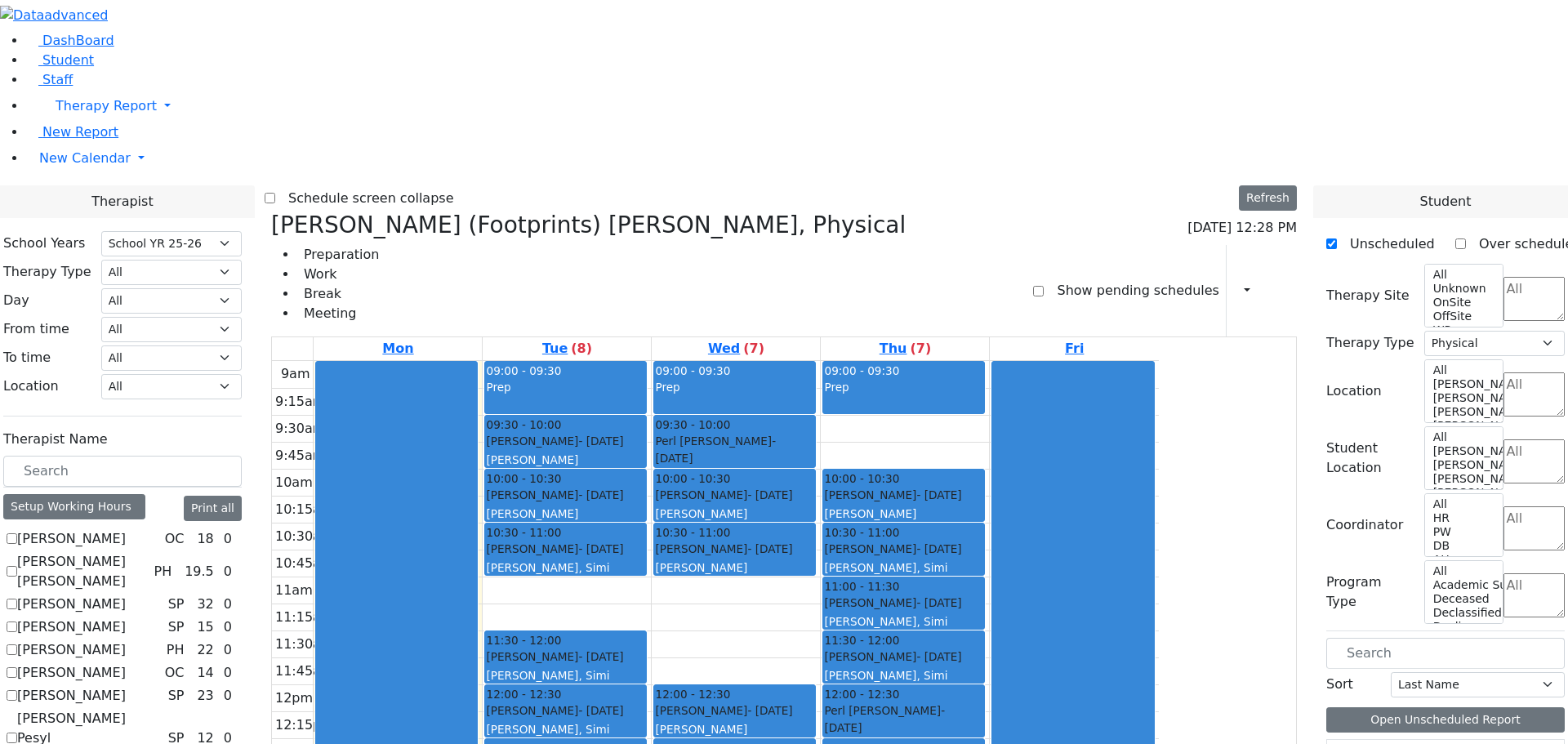
scroll to position [653, 0]
drag, startPoint x: 1373, startPoint y: 681, endPoint x: 1103, endPoint y: 655, distance: 271.2
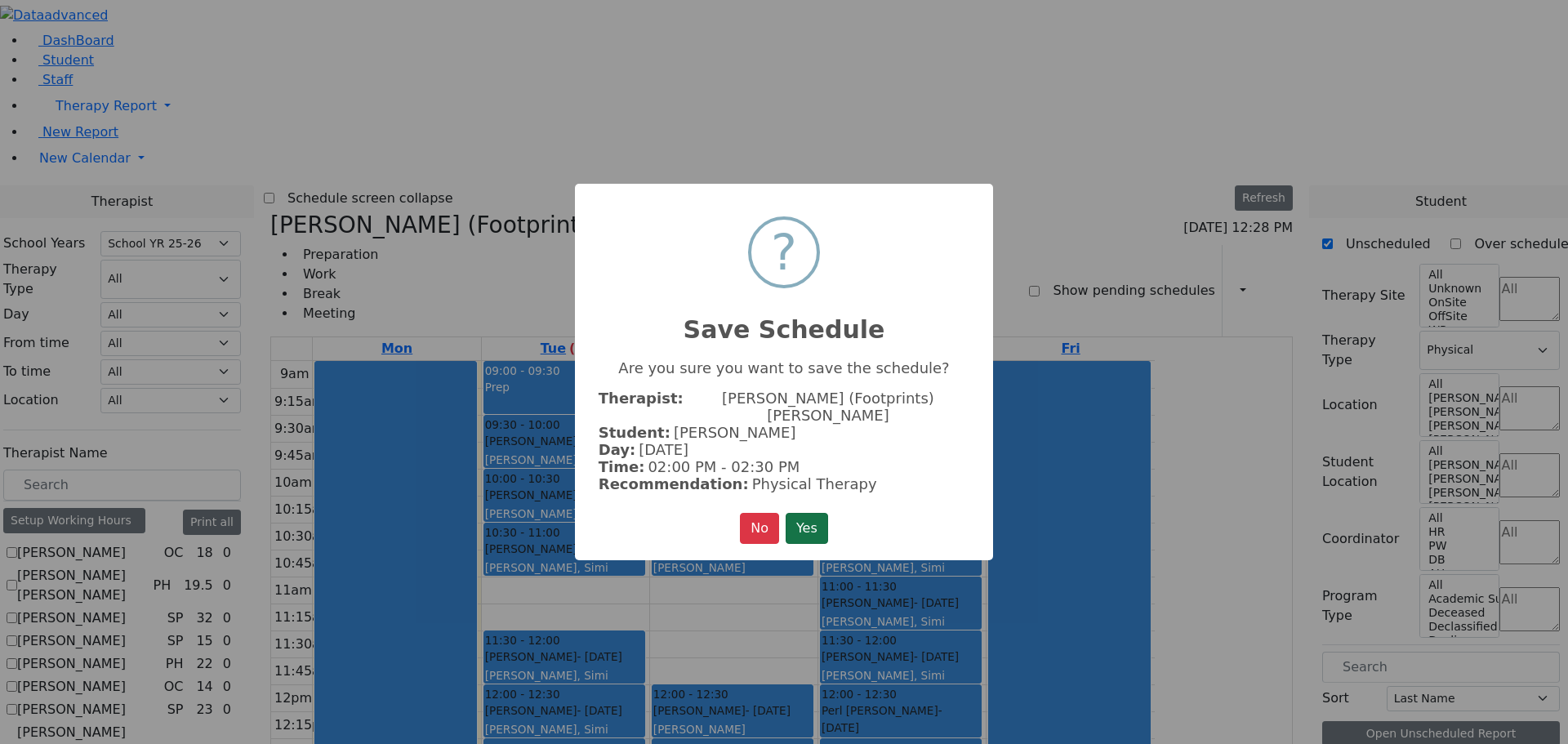
click at [820, 520] on button "Yes" at bounding box center [807, 527] width 43 height 31
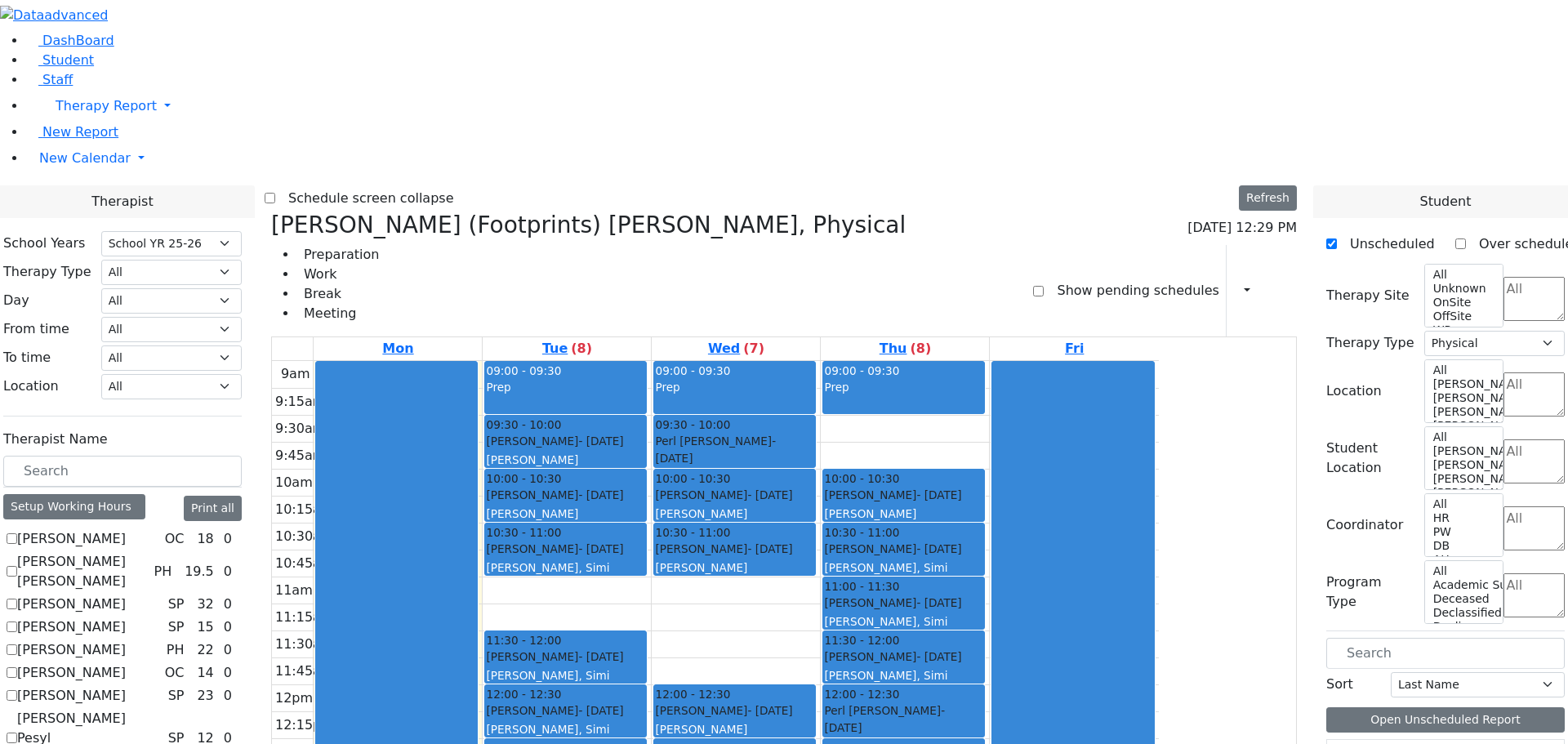
scroll to position [82, 0]
drag, startPoint x: 1415, startPoint y: 624, endPoint x: 897, endPoint y: 388, distance: 569.2
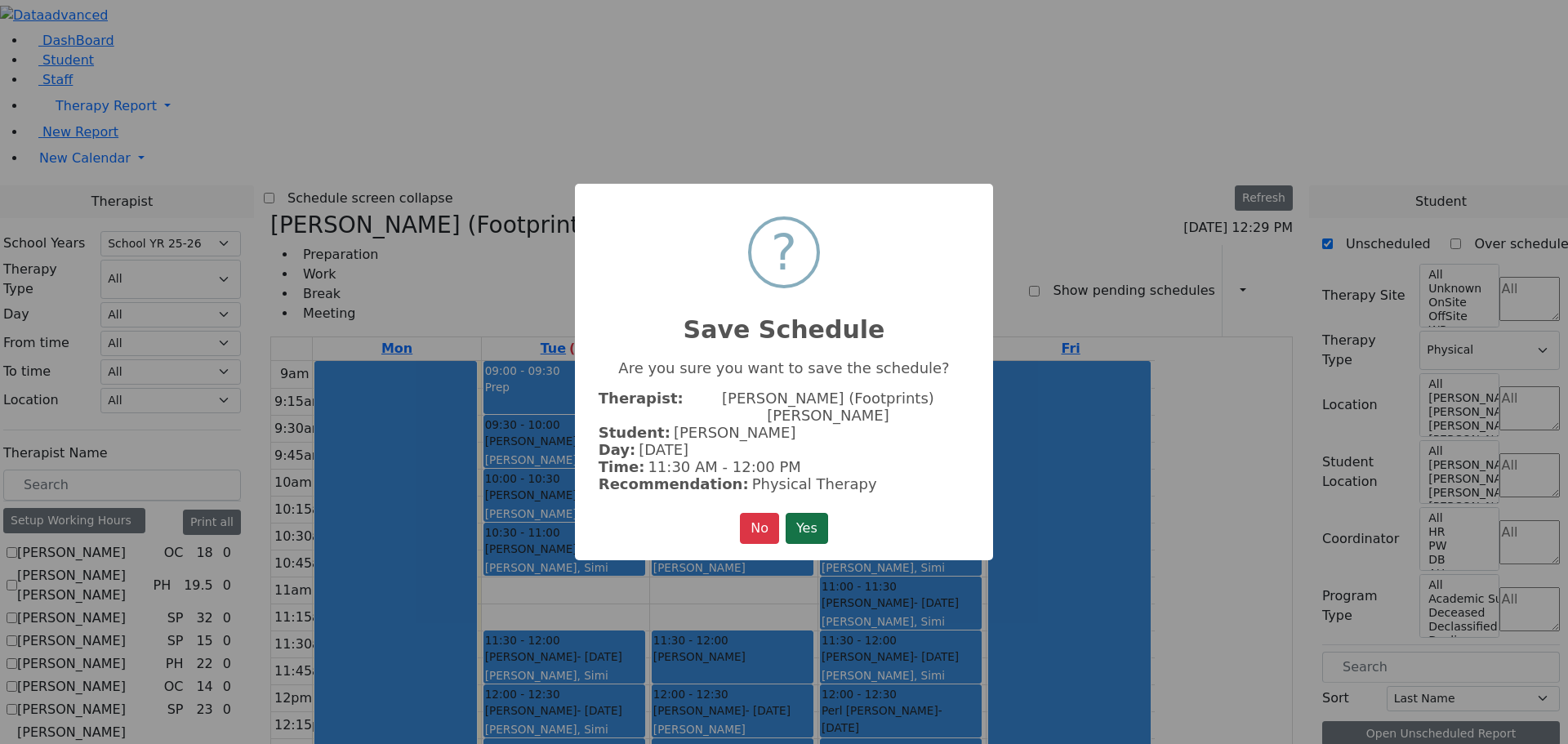
click at [818, 512] on button "Yes" at bounding box center [807, 527] width 43 height 31
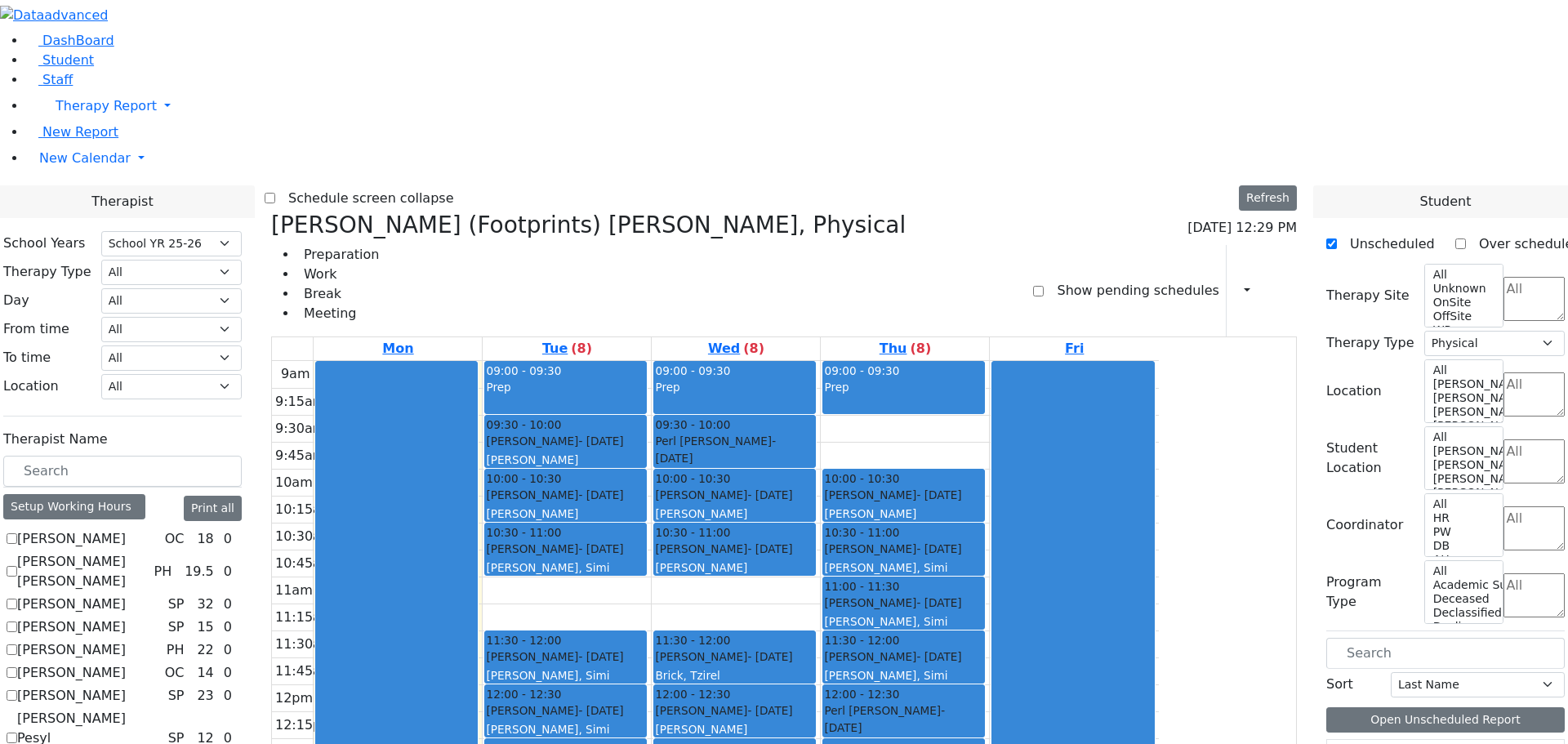
scroll to position [82, 0]
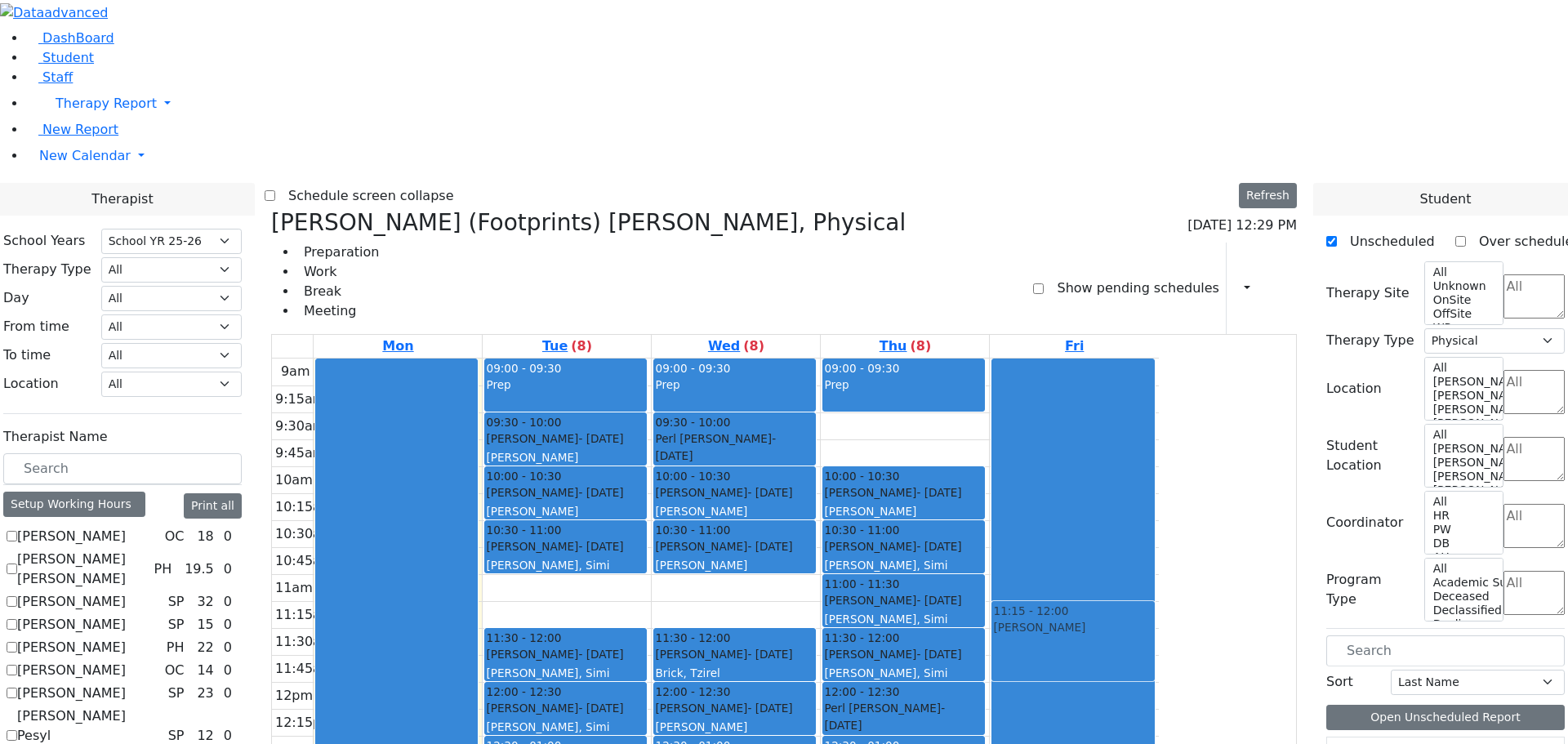
scroll to position [0, 0]
drag, startPoint x: 1376, startPoint y: 591, endPoint x: 1261, endPoint y: 433, distance: 195.4
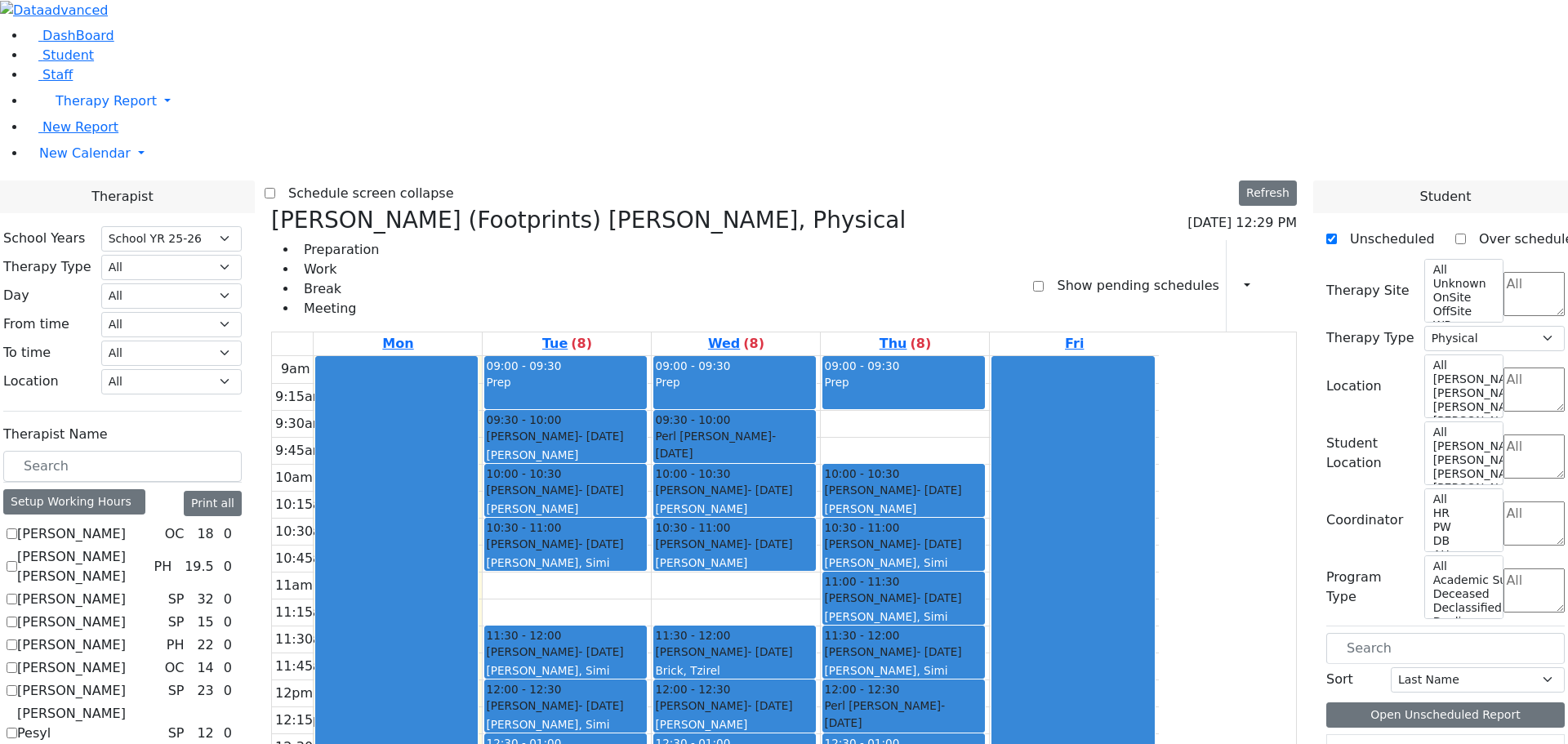
scroll to position [6, 0]
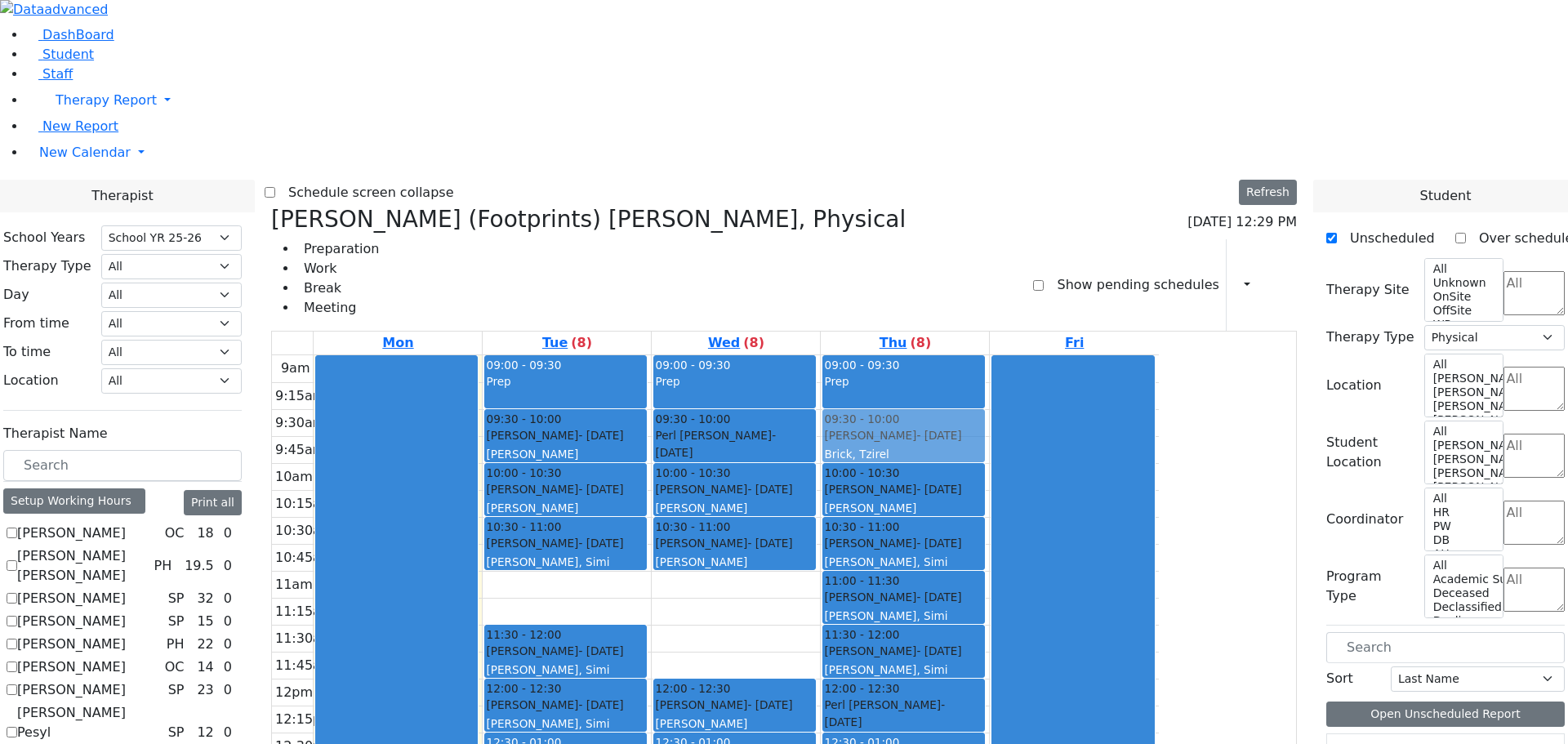
drag, startPoint x: 868, startPoint y: 386, endPoint x: 1024, endPoint y: 175, distance: 262.4
click at [1024, 355] on tr "09:00 - 09:30 Prep 09:30 - 10:00 [PERSON_NAME] - [DATE] [PERSON_NAME] 10:00 - 1…" at bounding box center [715, 679] width 887 height 647
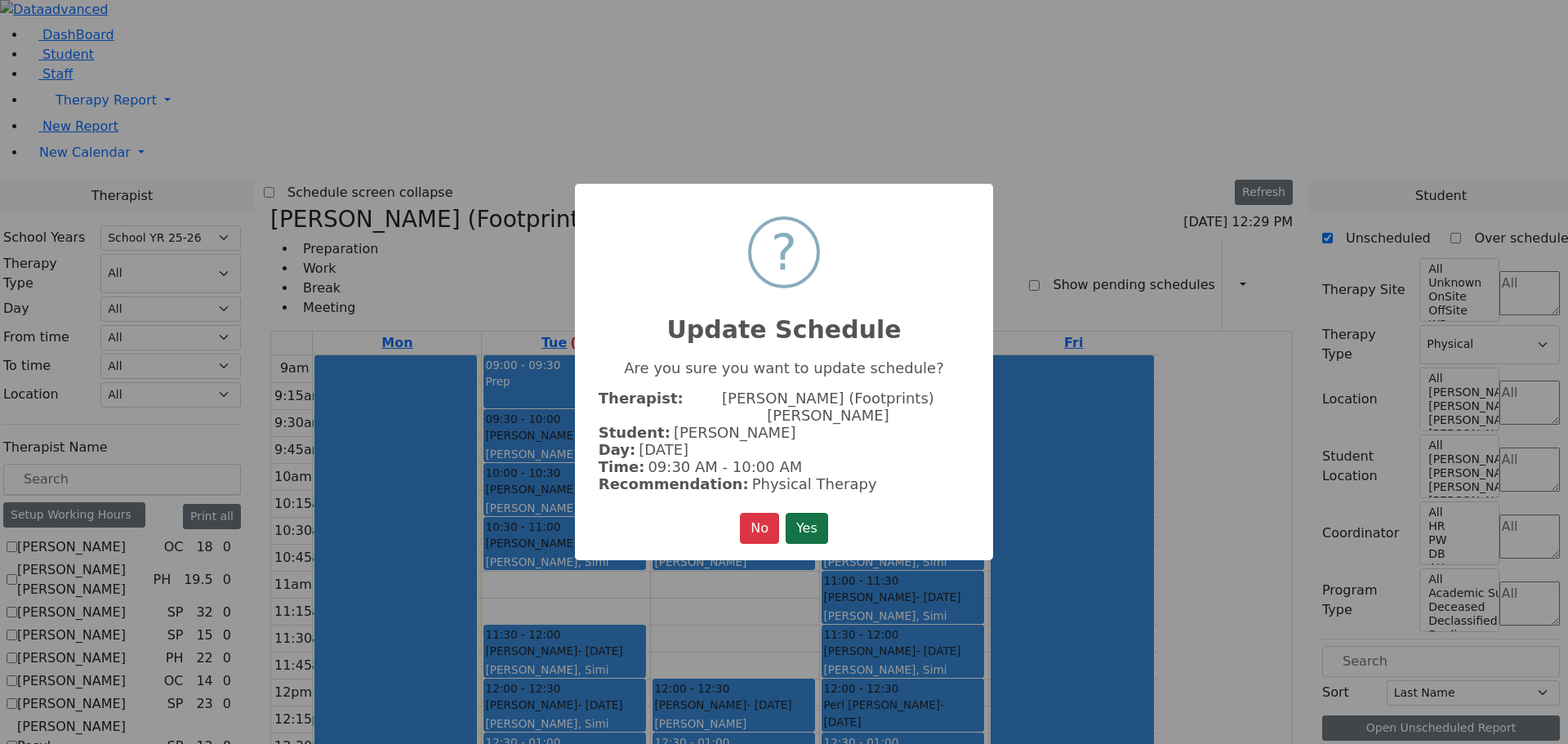
click at [794, 519] on button "Yes" at bounding box center [807, 527] width 43 height 31
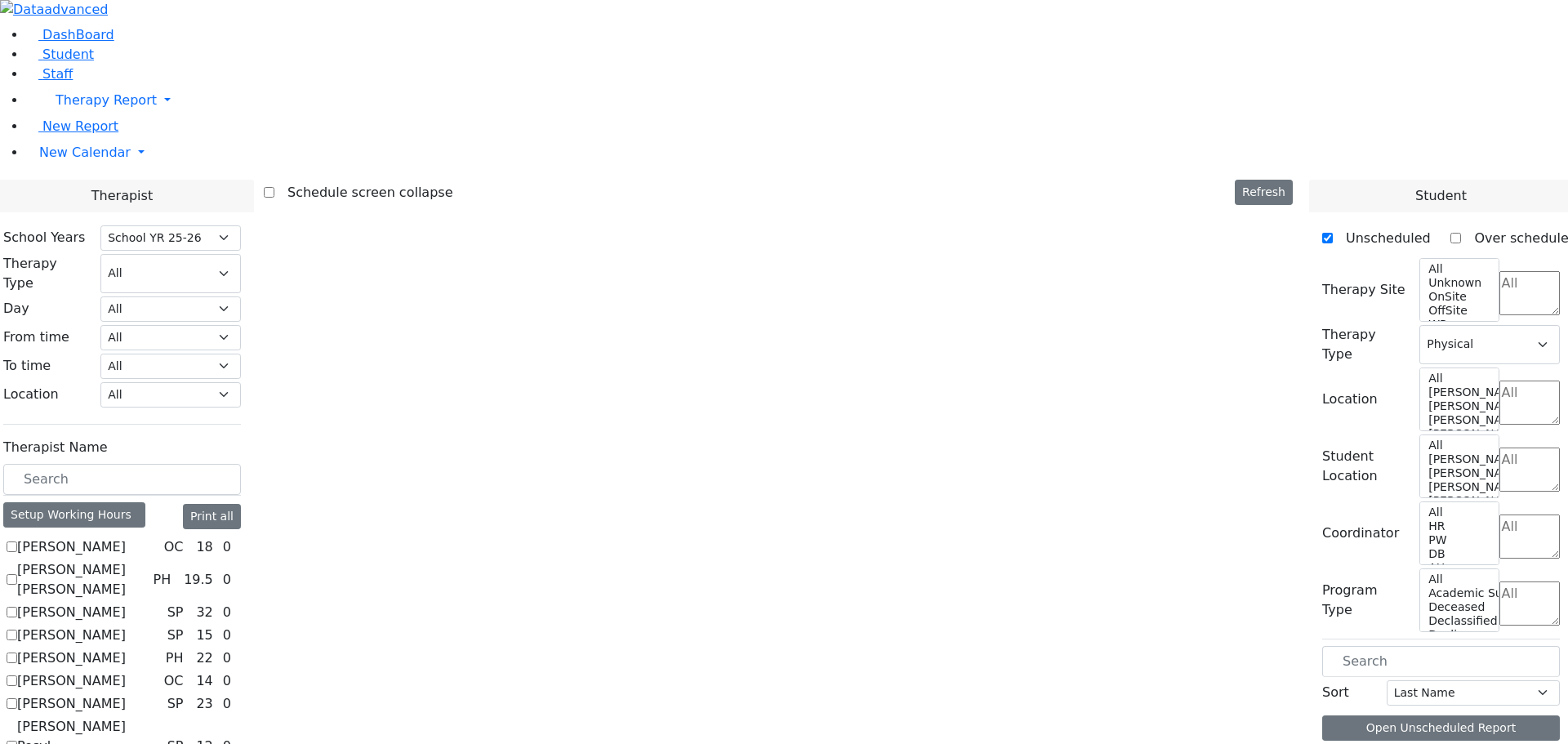
scroll to position [0, 0]
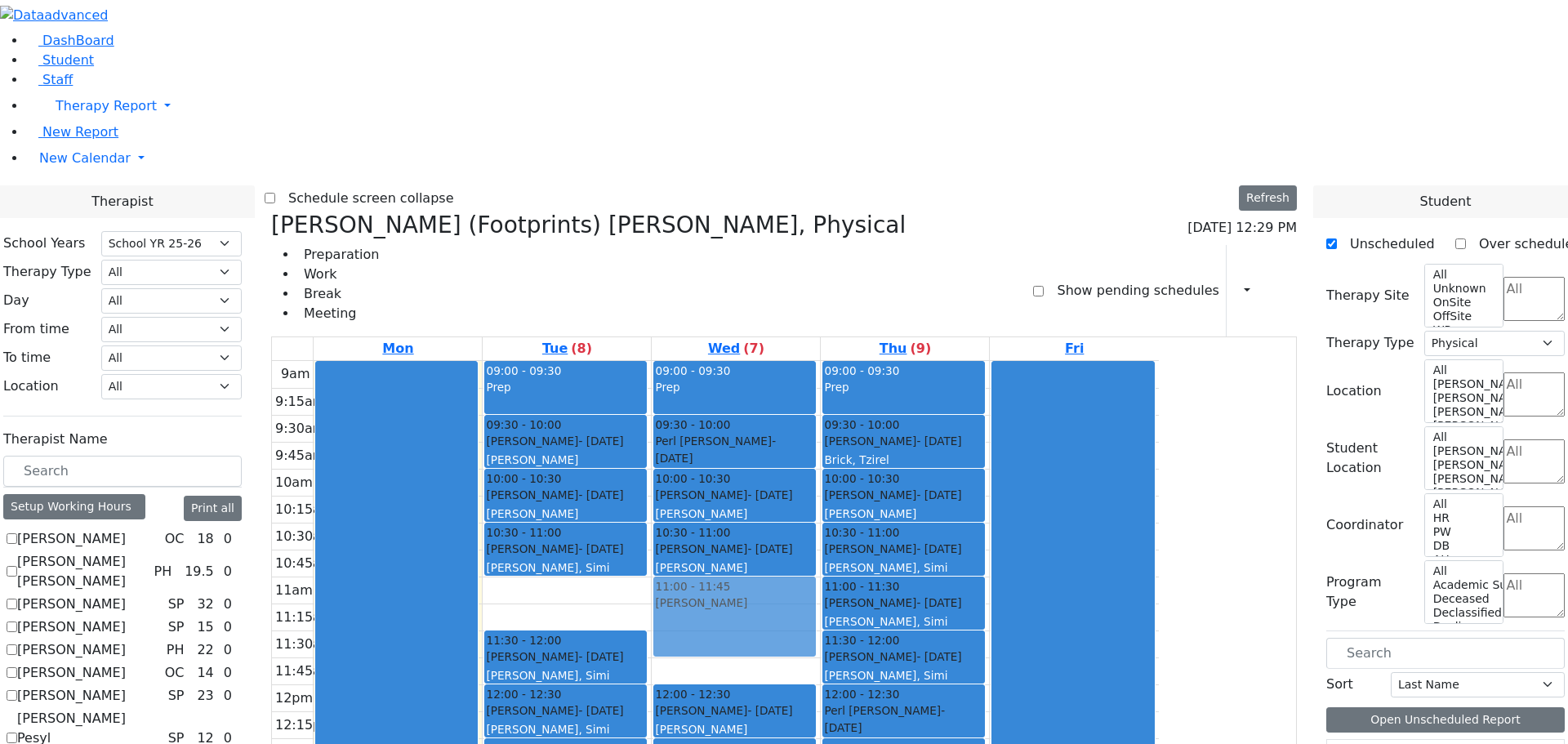
drag, startPoint x: 1407, startPoint y: 592, endPoint x: 946, endPoint y: 318, distance: 536.3
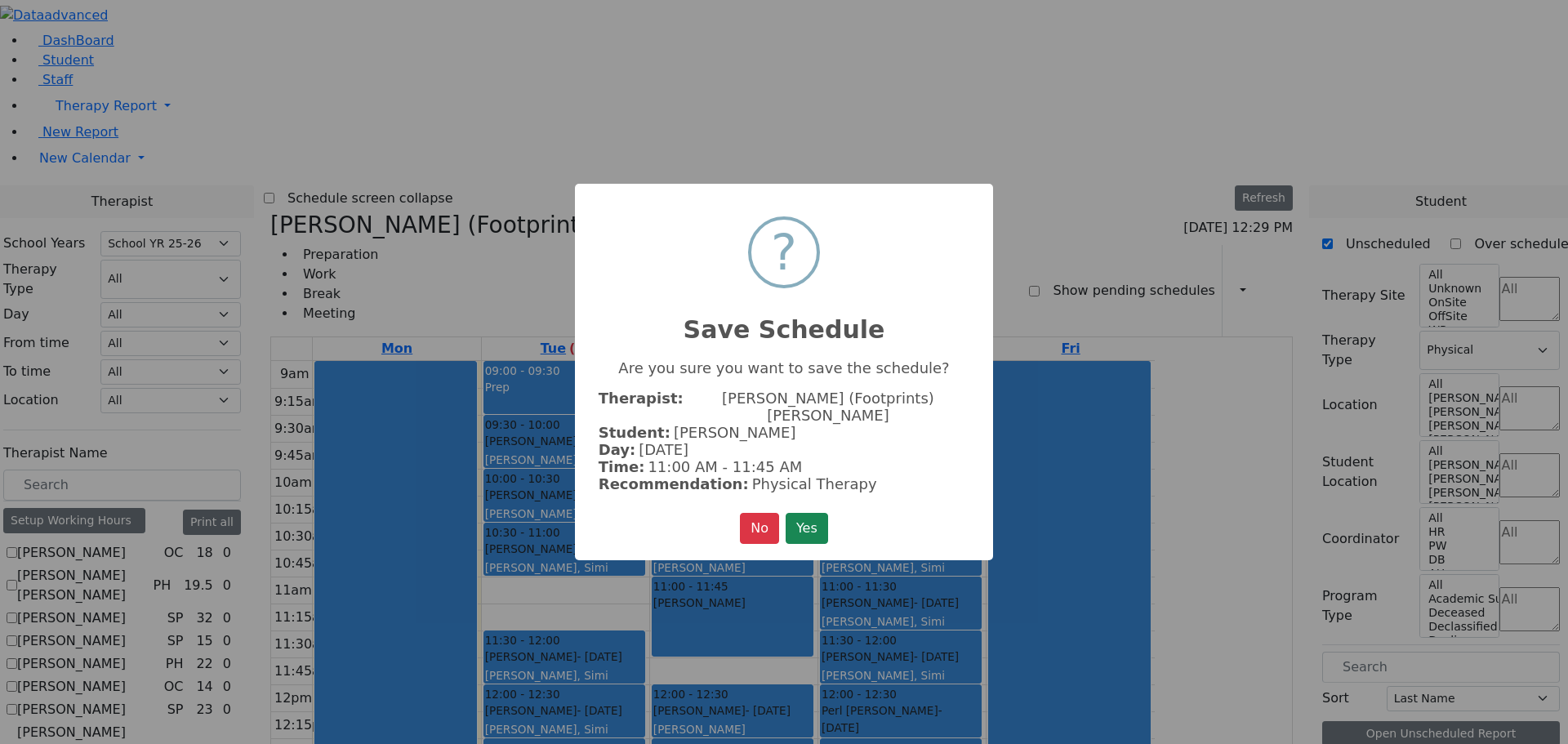
drag, startPoint x: 805, startPoint y: 519, endPoint x: 833, endPoint y: 518, distance: 28.0
click at [818, 518] on button "Yes" at bounding box center [807, 527] width 43 height 31
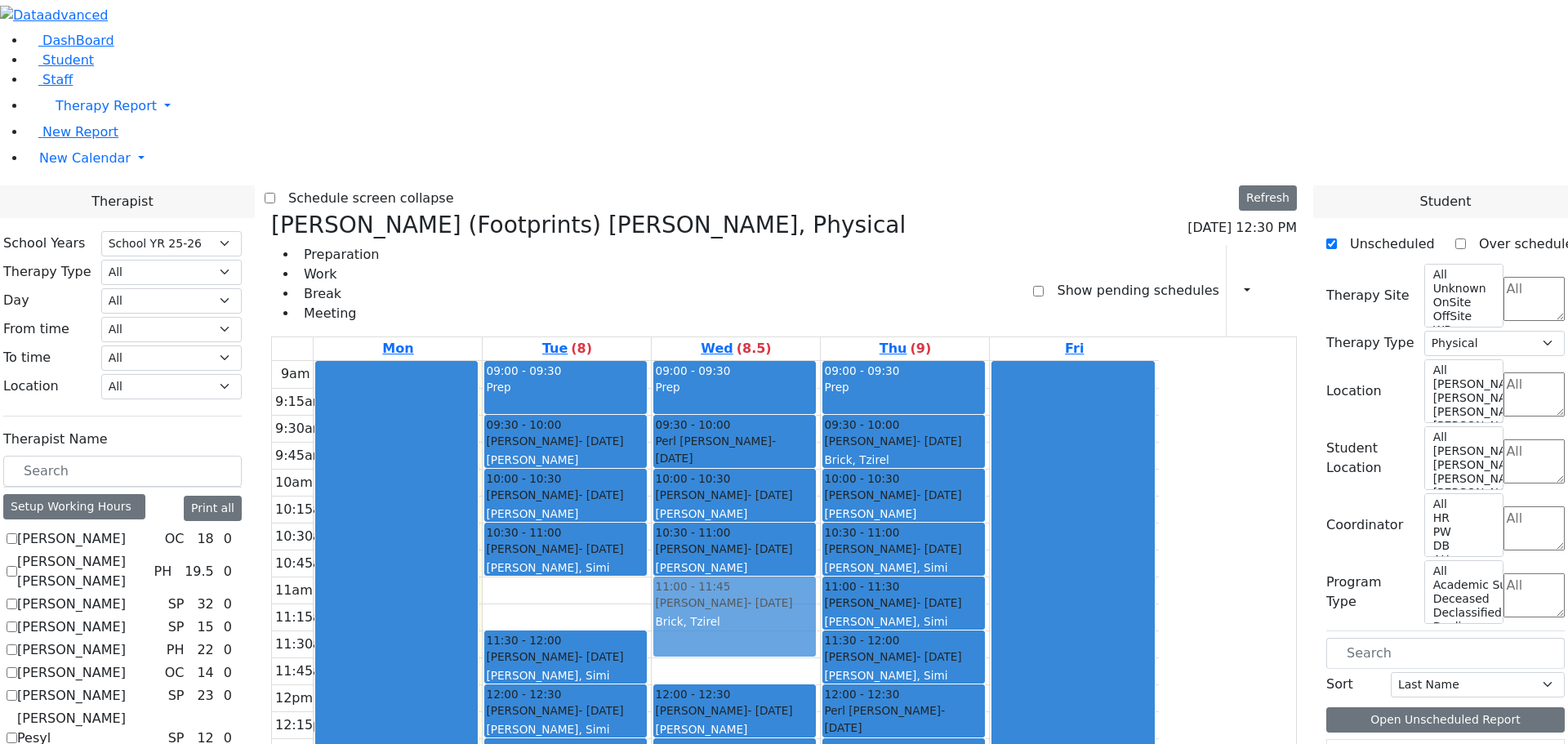
click at [820, 361] on div "09:00 - 09:30 Prep 09:30 - 10:00 [PERSON_NAME] - [DATE] Unknown 10:00 - 10:30 […" at bounding box center [735, 685] width 168 height 647
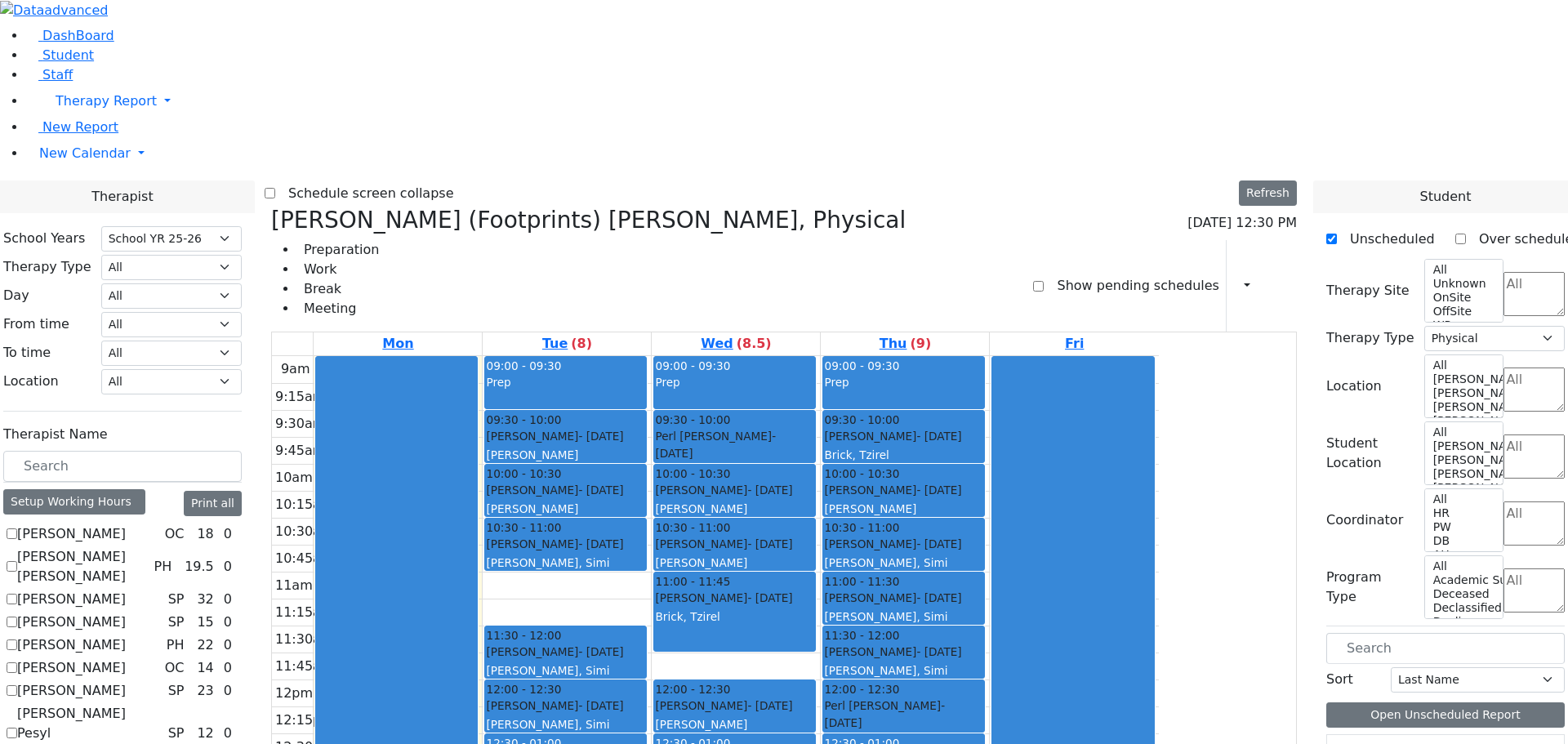
scroll to position [6, 0]
click at [1153, 624] on div at bounding box center [1073, 678] width 161 height 645
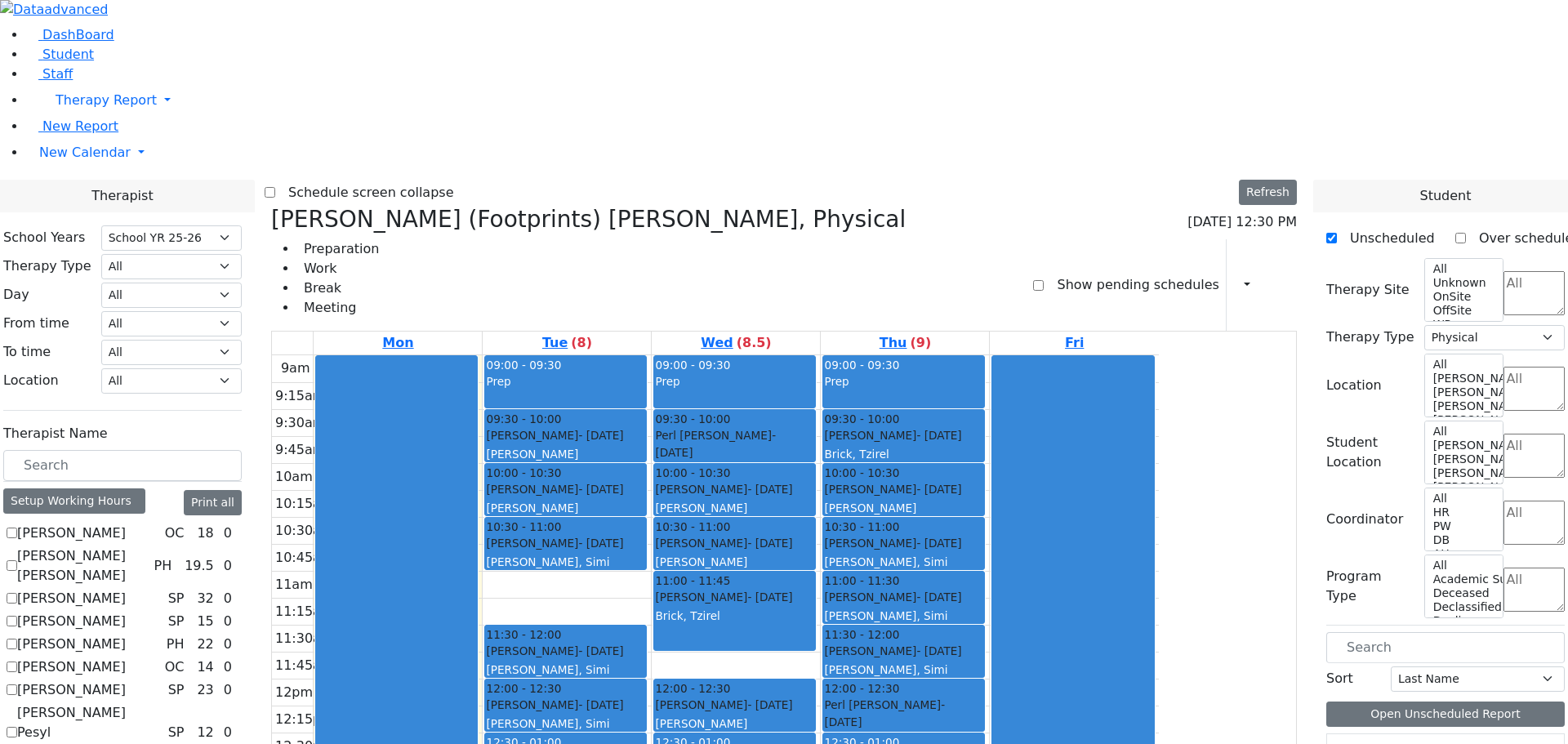
click at [477, 711] on div at bounding box center [396, 678] width 161 height 645
click at [876, 722] on div "9am 9:15am 9:30am 9:45am 10am 10:15am 10:30am 10:45am 11am 11:15am 11:30am 11:4…" at bounding box center [715, 679] width 887 height 647
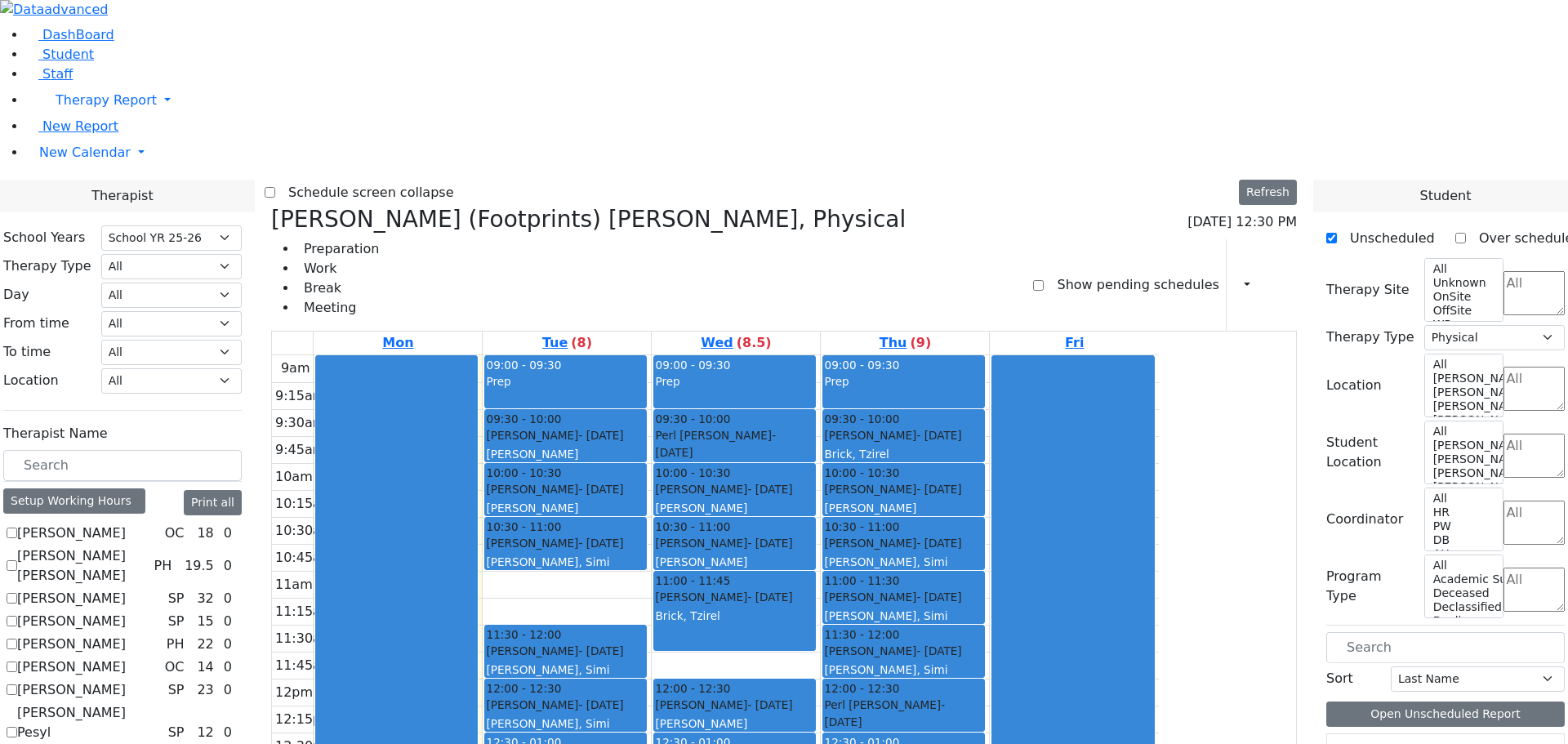
scroll to position [889, 0]
checkbox input "true"
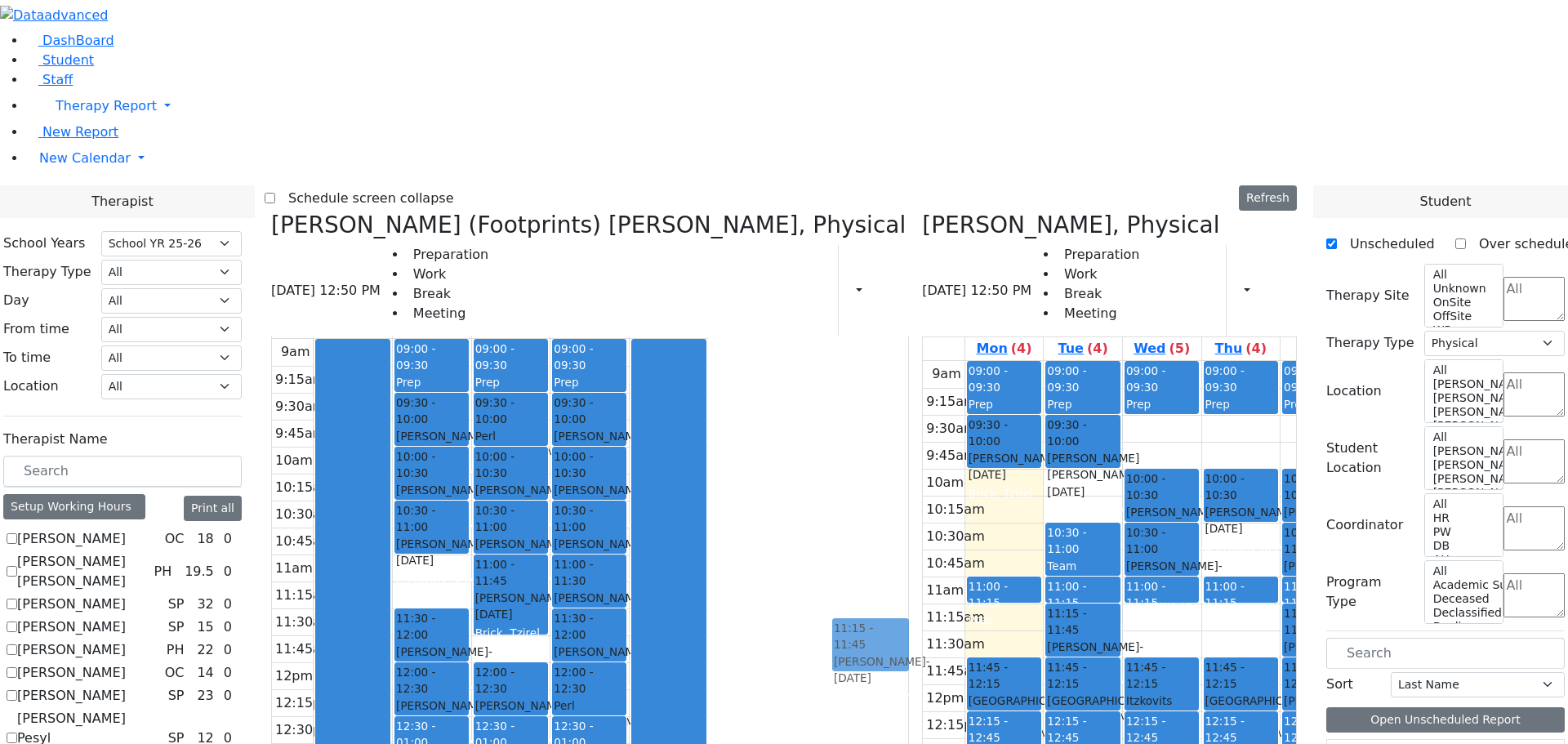
scroll to position [0, 0]
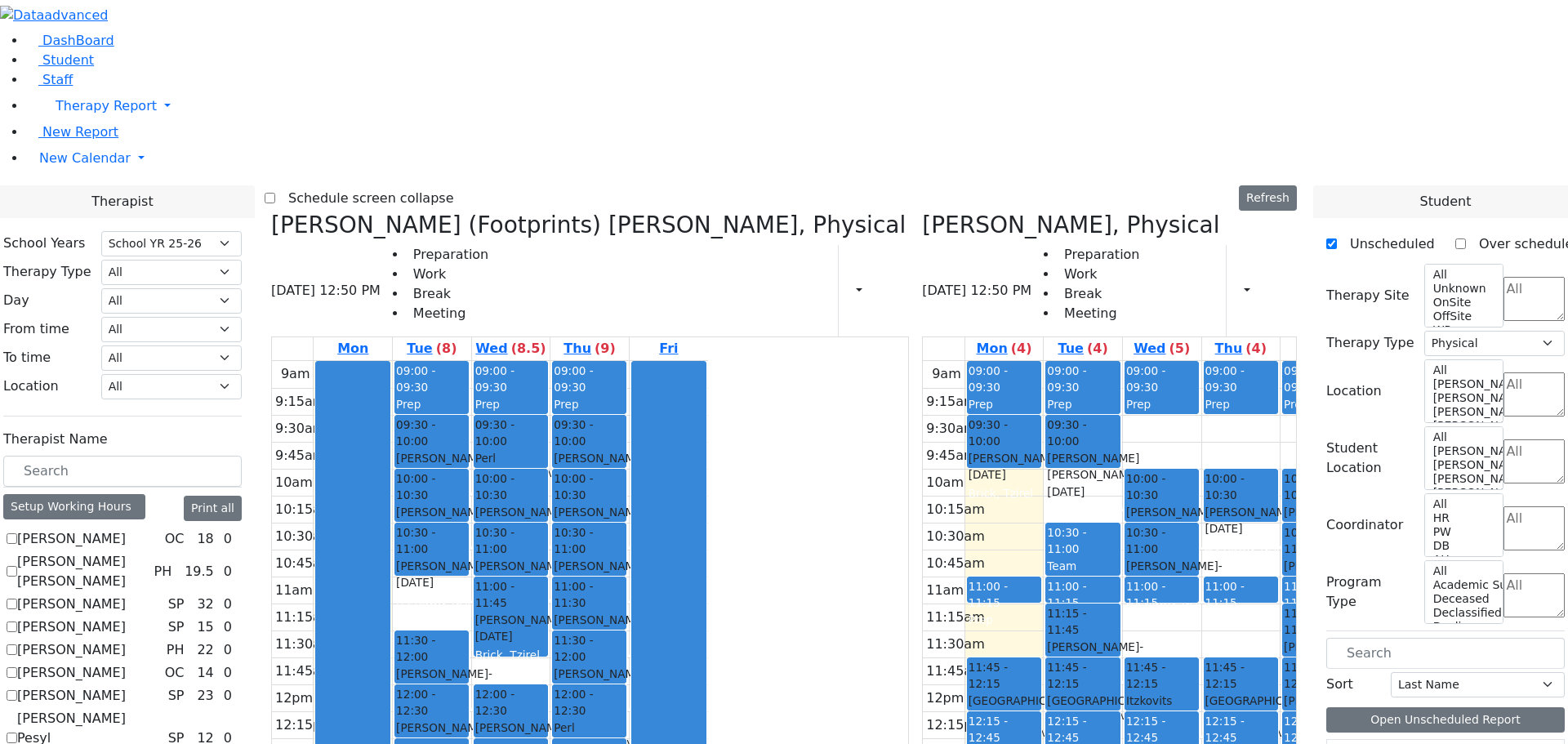
drag, startPoint x: 1208, startPoint y: 385, endPoint x: 774, endPoint y: 726, distance: 551.9
click at [774, 726] on div "[PERSON_NAME] (Footprints) [PERSON_NAME], Physical [DATE] 12:50 PM Preparation …" at bounding box center [784, 610] width 1039 height 798
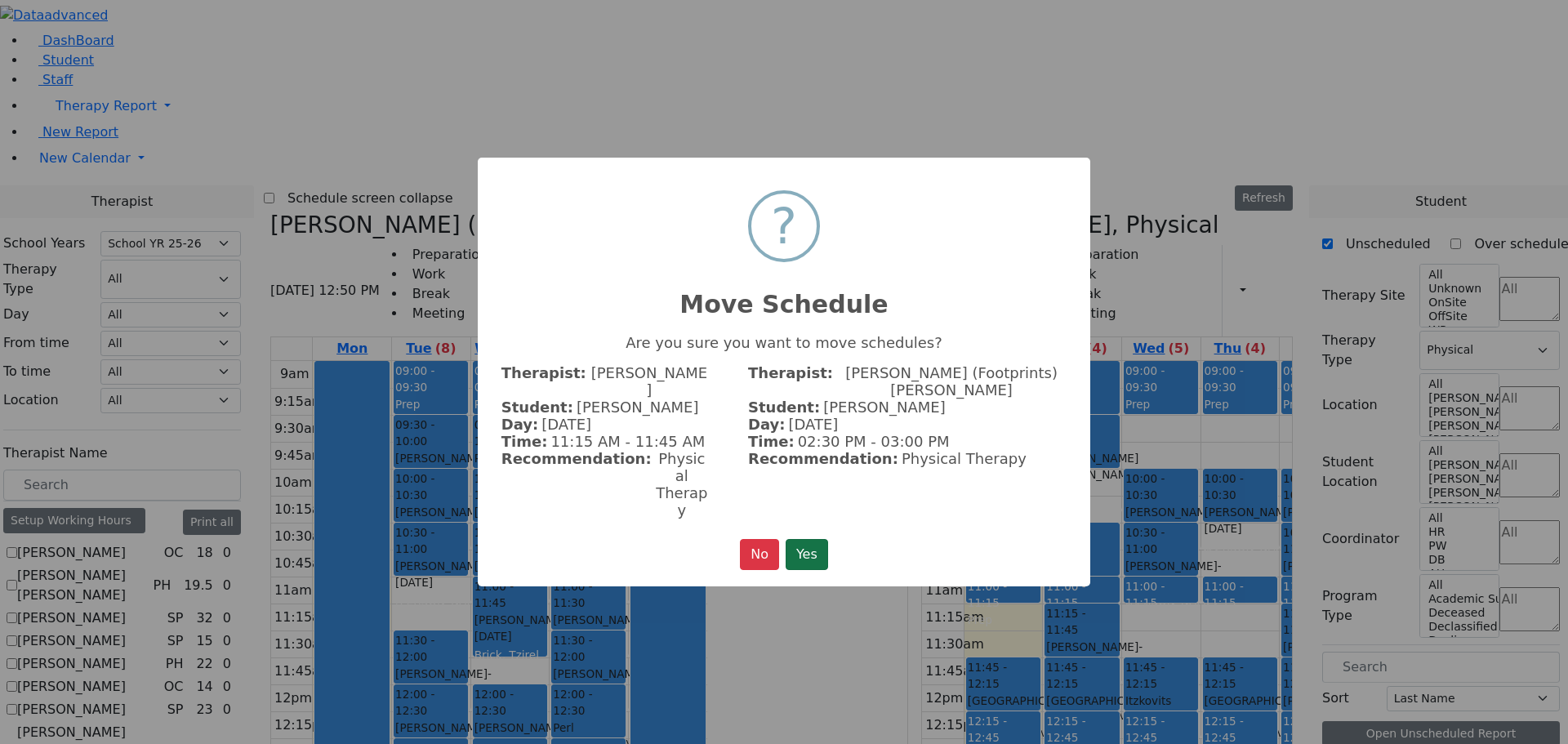
click at [815, 539] on button "Yes" at bounding box center [807, 554] width 43 height 31
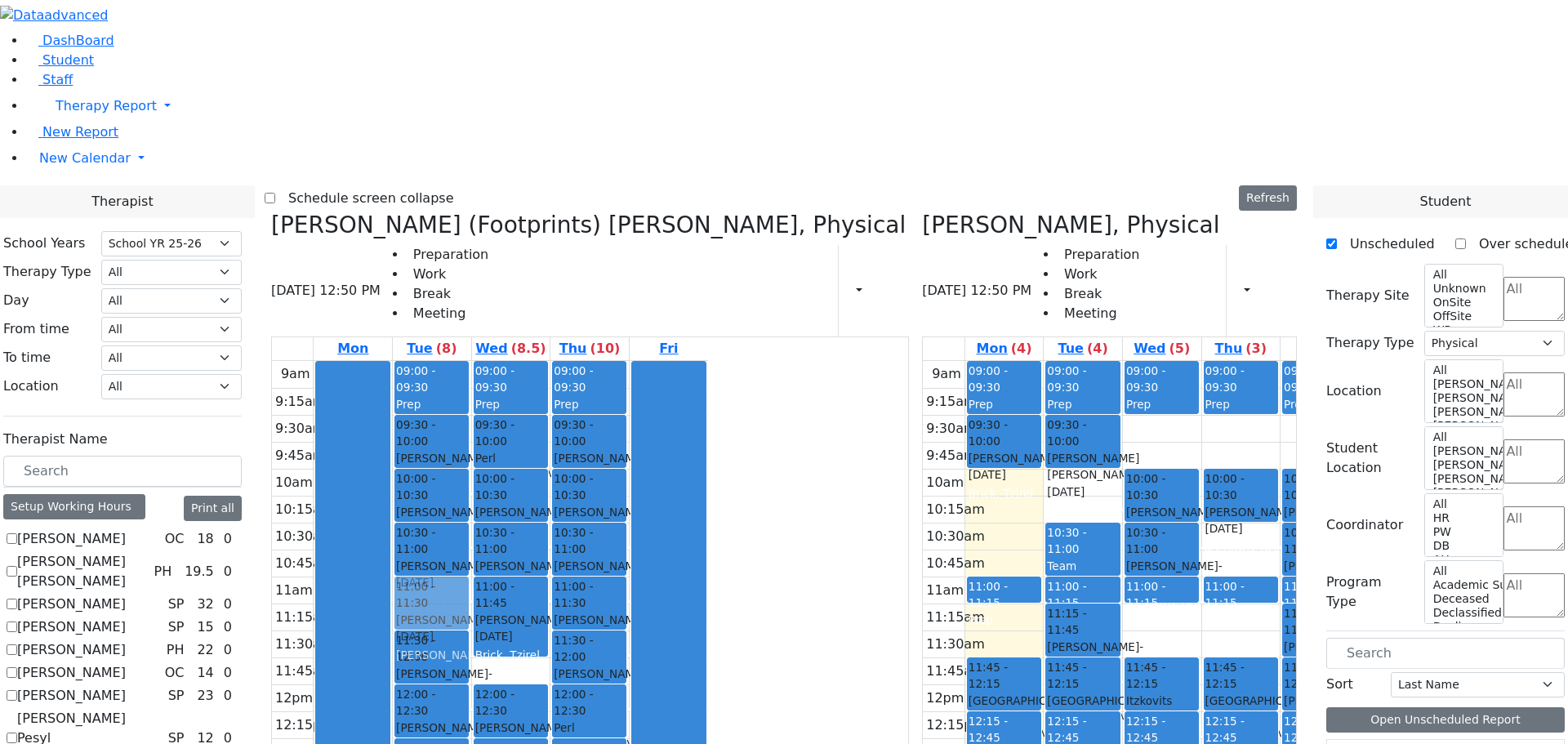
drag, startPoint x: 963, startPoint y: 540, endPoint x: 617, endPoint y: 358, distance: 390.9
click at [617, 358] on div "[PERSON_NAME] (Footprints) [PERSON_NAME], Physical [DATE] 12:50 PM Preparation …" at bounding box center [784, 610] width 1039 height 798
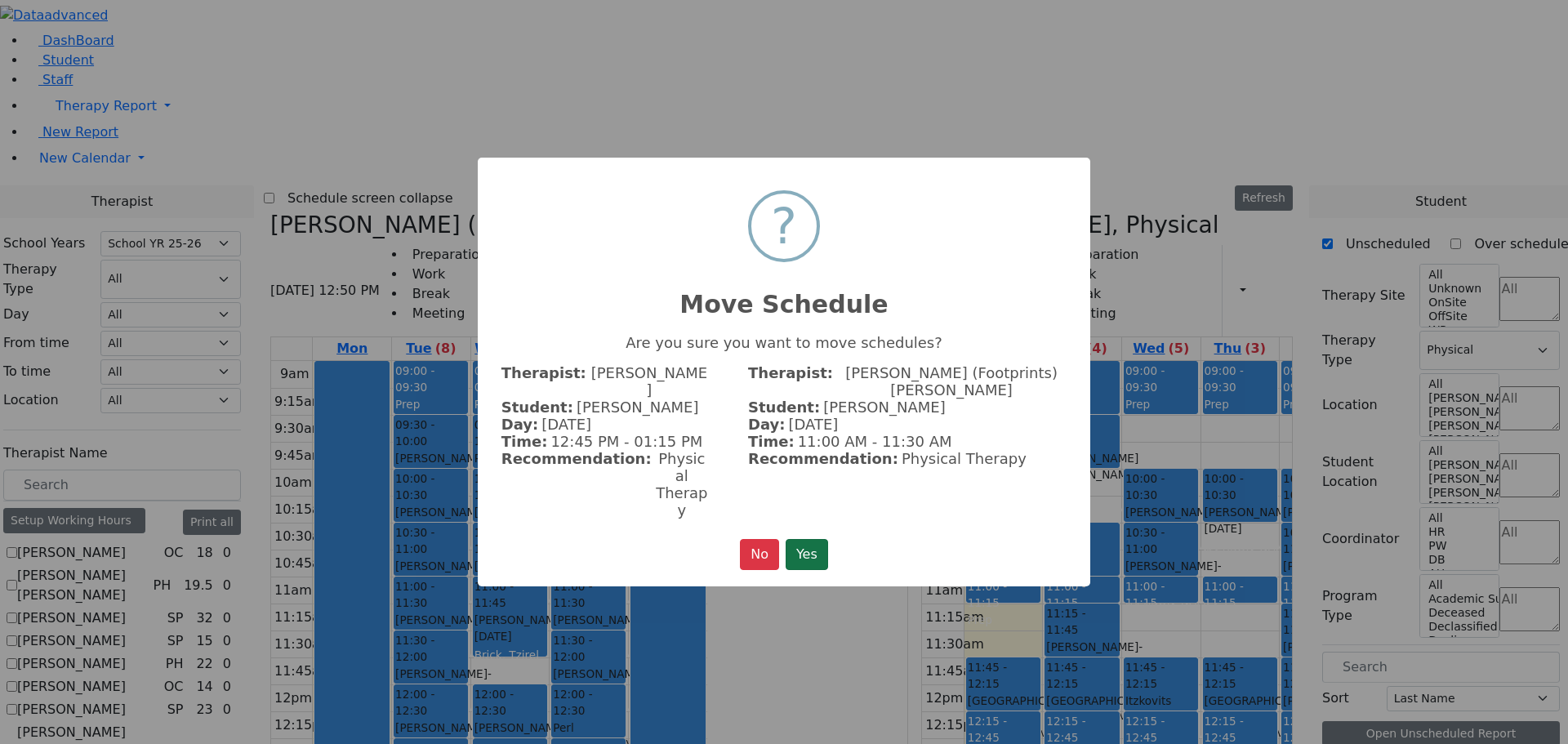
click at [815, 539] on button "Yes" at bounding box center [807, 554] width 43 height 31
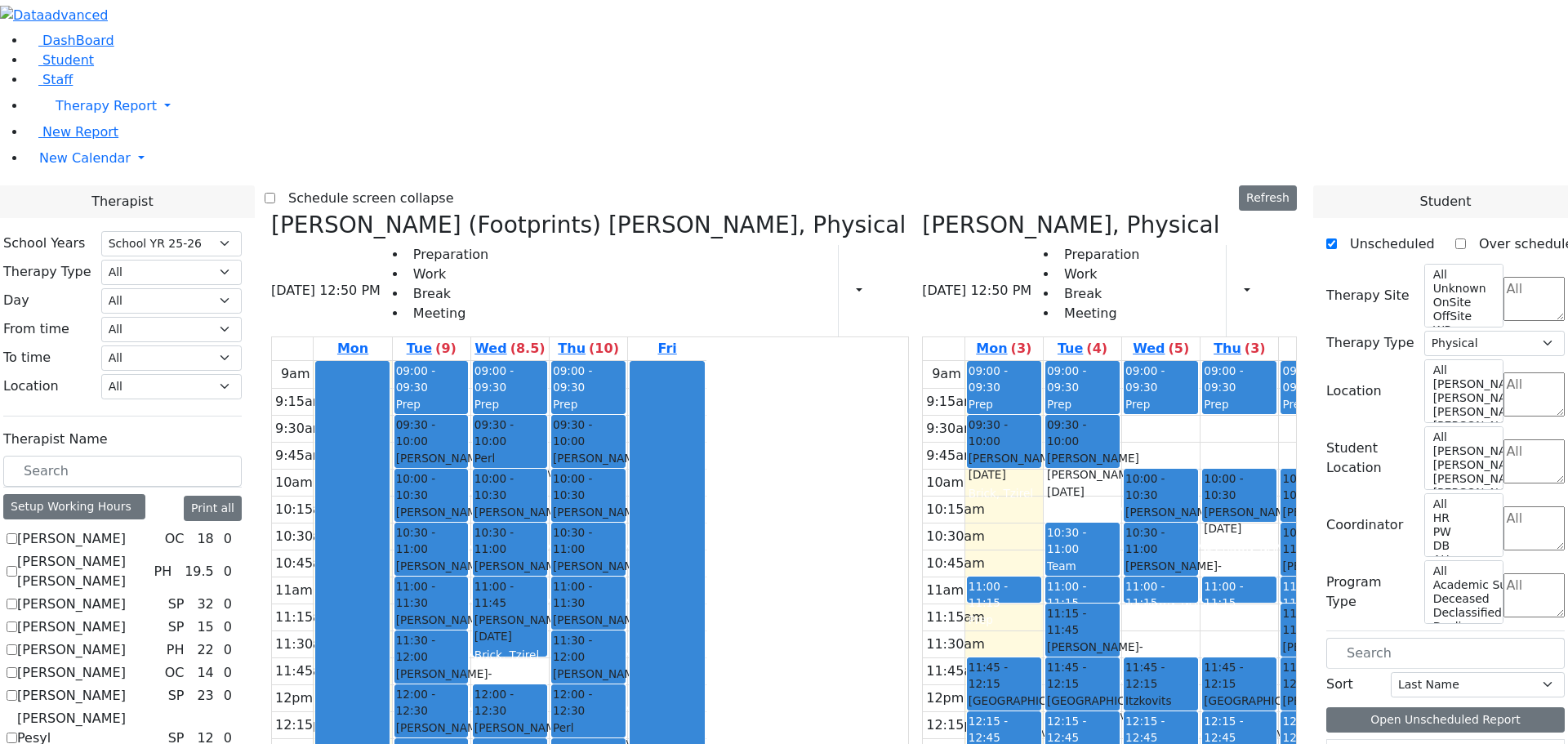
scroll to position [235, 0]
checkbox input "true"
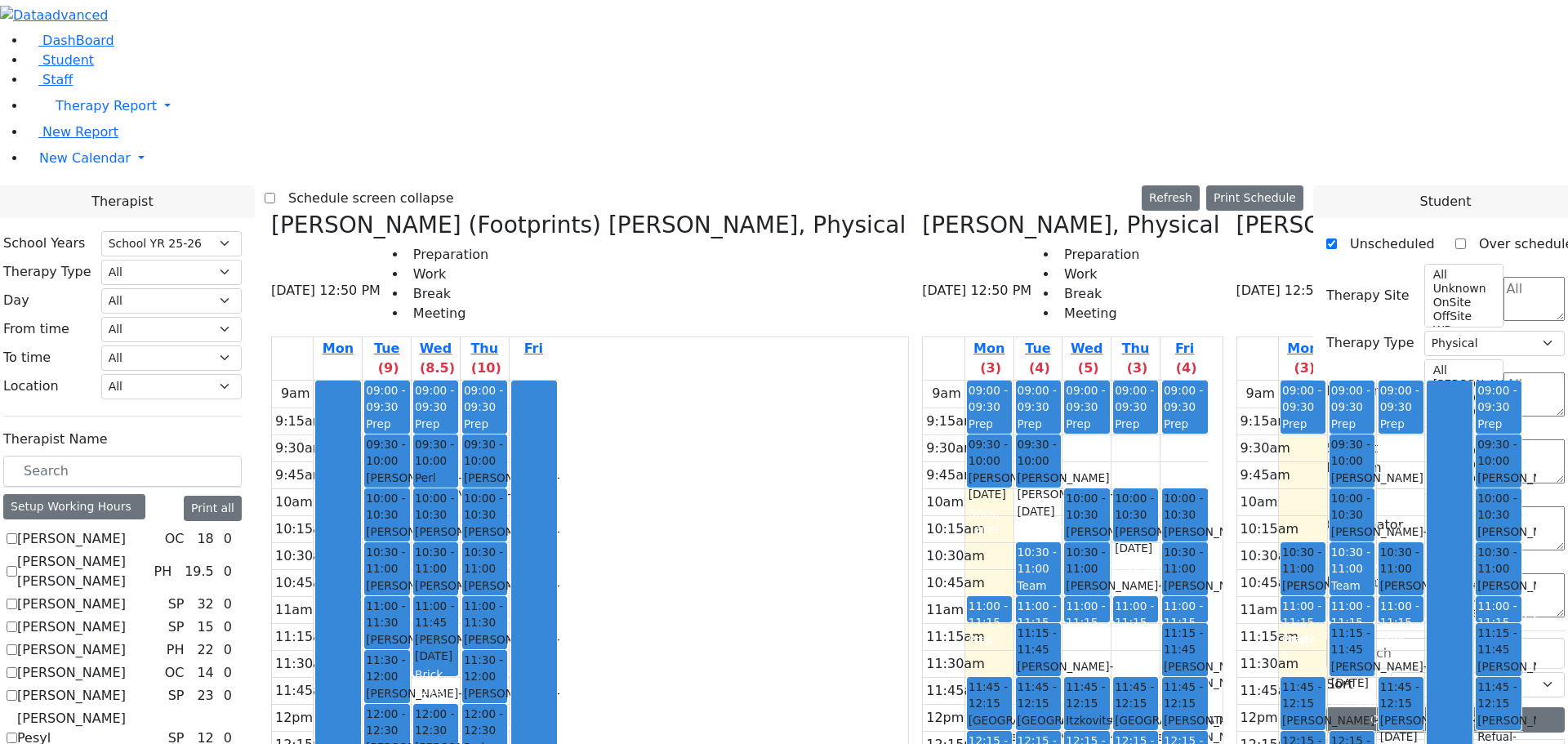
drag, startPoint x: 1146, startPoint y: 412, endPoint x: 868, endPoint y: 530, distance: 302.0
click at [853, 531] on div "[PERSON_NAME] (Footprints) [PERSON_NAME], Physical [DATE] 12:50 PM Preparation …" at bounding box center [784, 620] width 1039 height 818
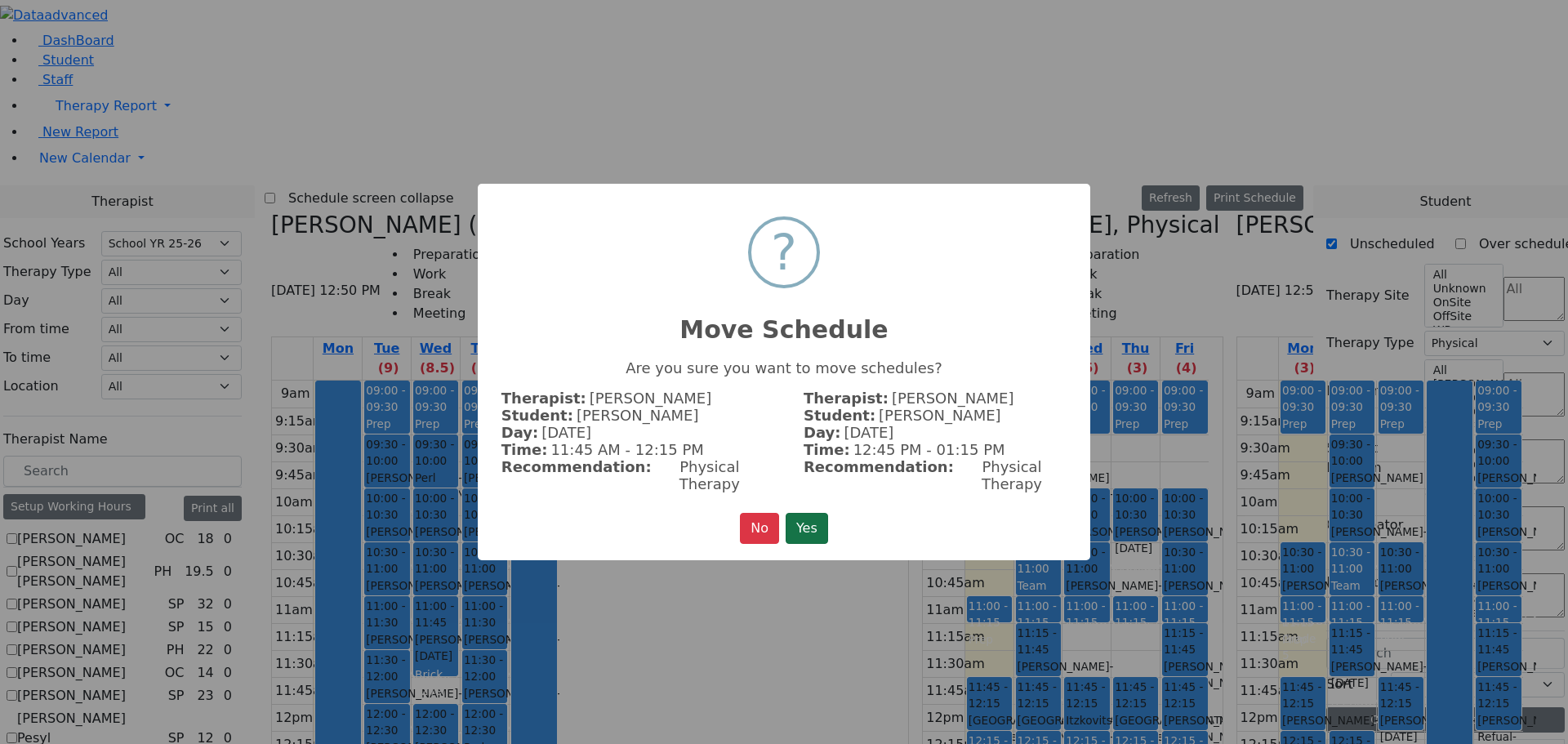
click at [799, 512] on button "Yes" at bounding box center [807, 527] width 43 height 31
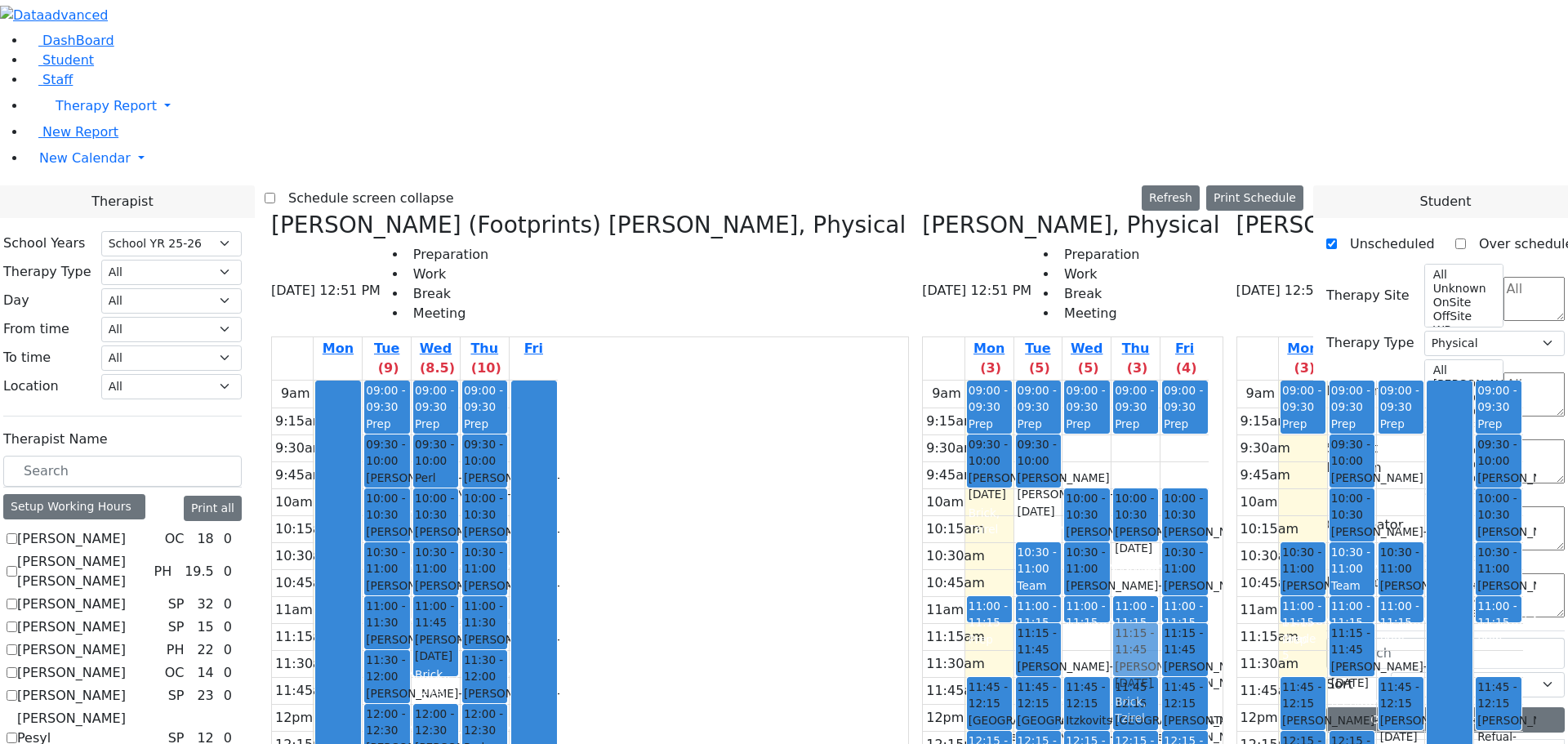
drag, startPoint x: 1290, startPoint y: 365, endPoint x: 945, endPoint y: 354, distance: 345.2
click at [945, 354] on div "[PERSON_NAME] (Footprints) [PERSON_NAME], Physical [DATE] 12:51 PM Preparation …" at bounding box center [784, 620] width 1039 height 818
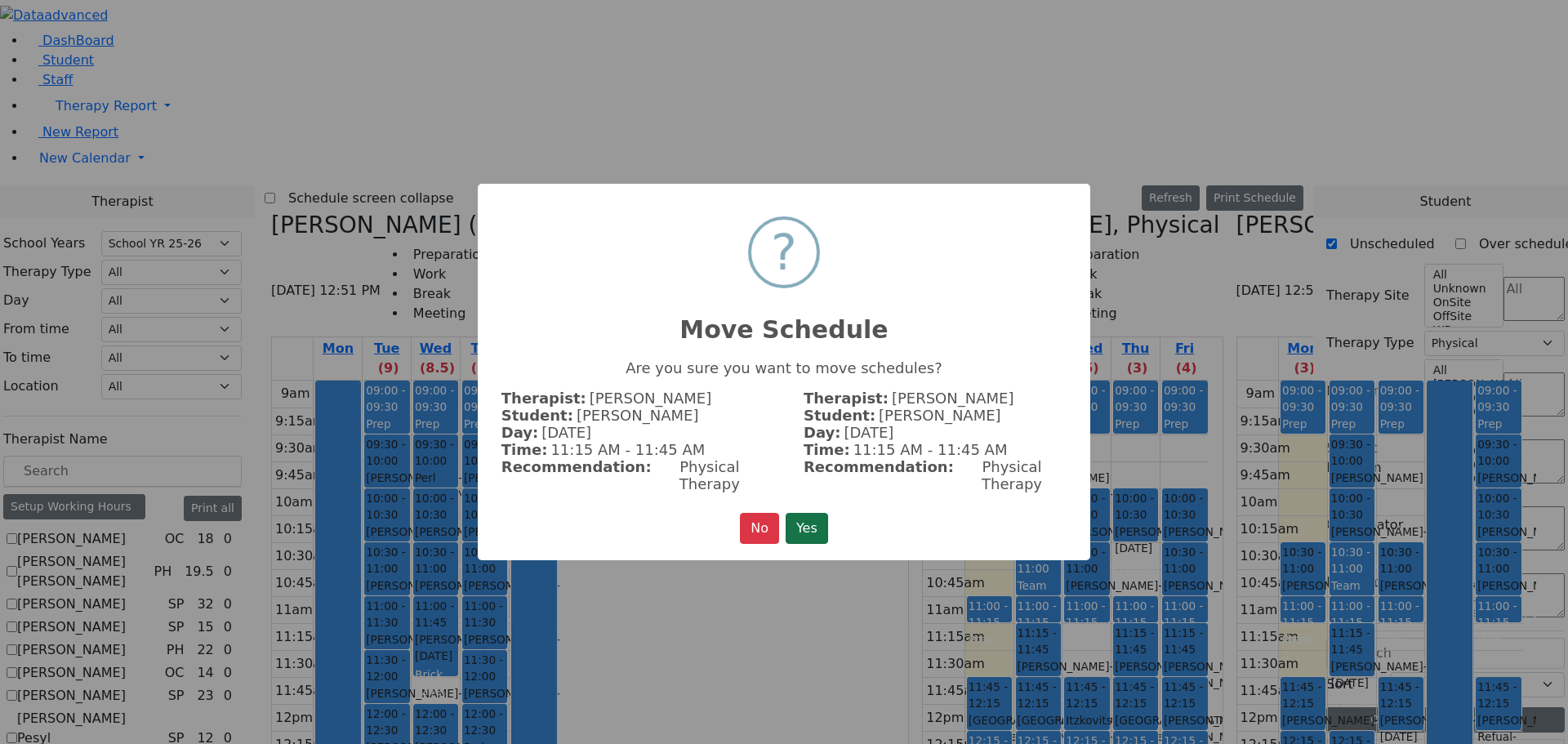
click at [817, 519] on button "Yes" at bounding box center [807, 527] width 43 height 31
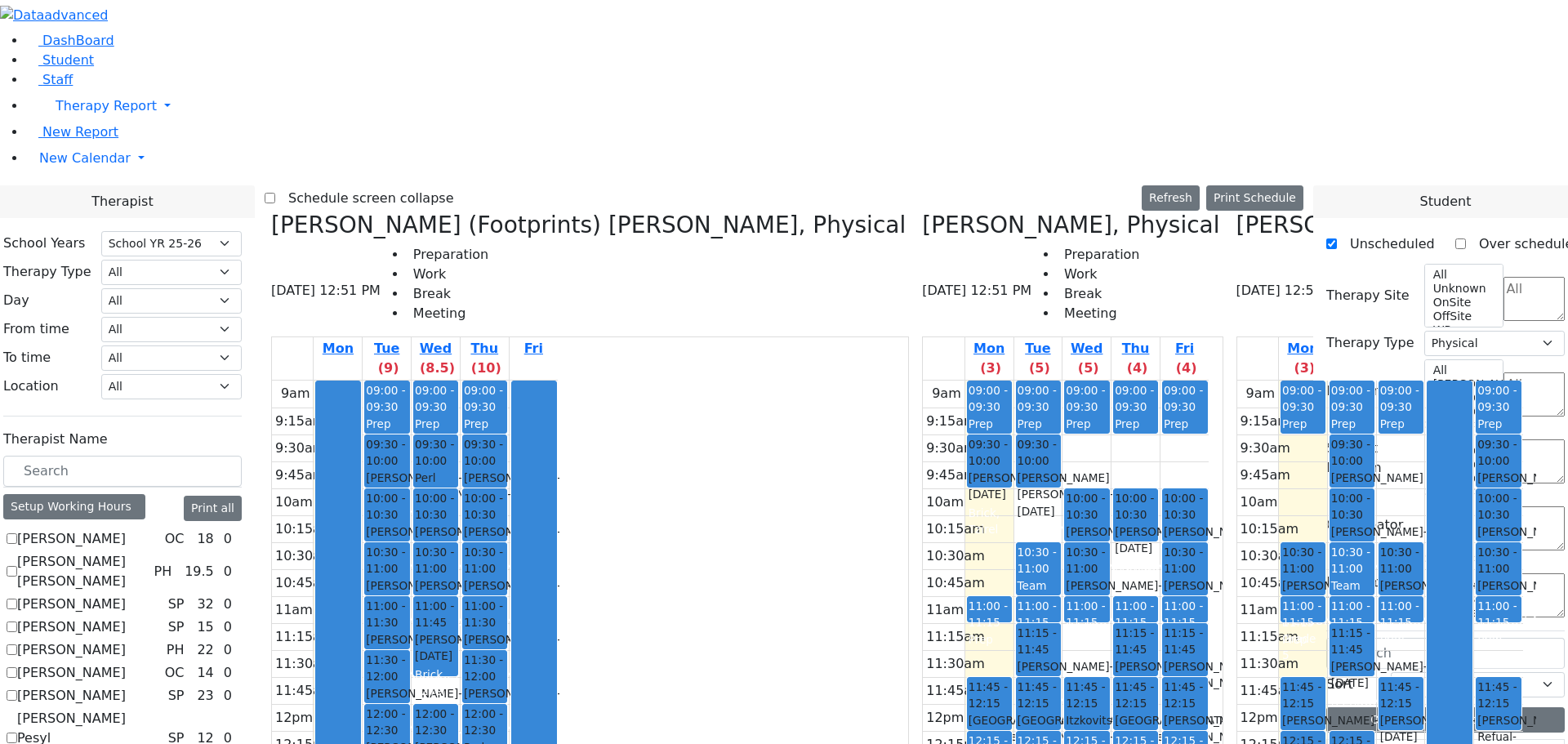
click at [1100, 474] on button "Delete Selected Schedule" at bounding box center [1173, 481] width 161 height 25
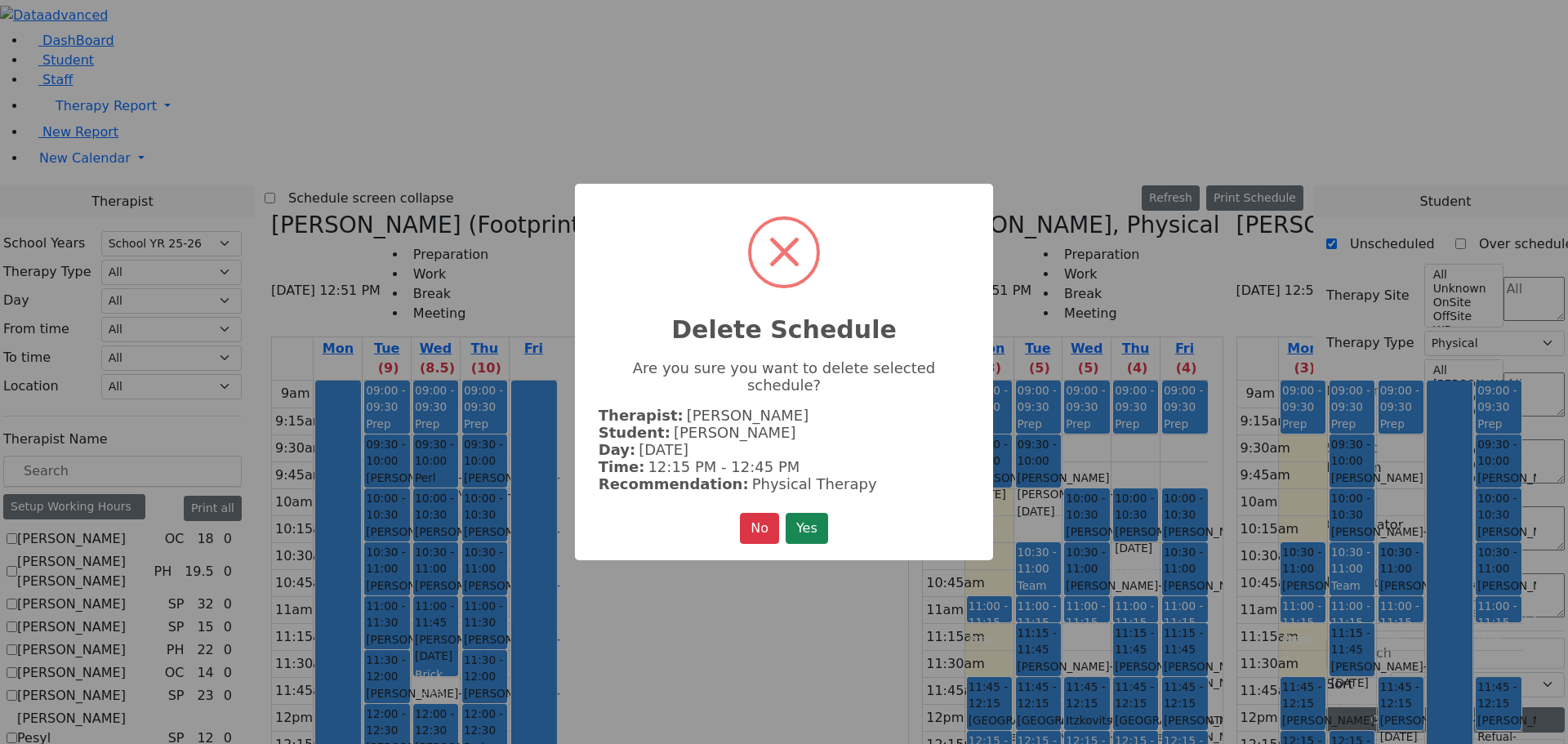
drag, startPoint x: 806, startPoint y: 514, endPoint x: 900, endPoint y: 448, distance: 114.9
click at [807, 515] on button "Yes" at bounding box center [807, 527] width 43 height 31
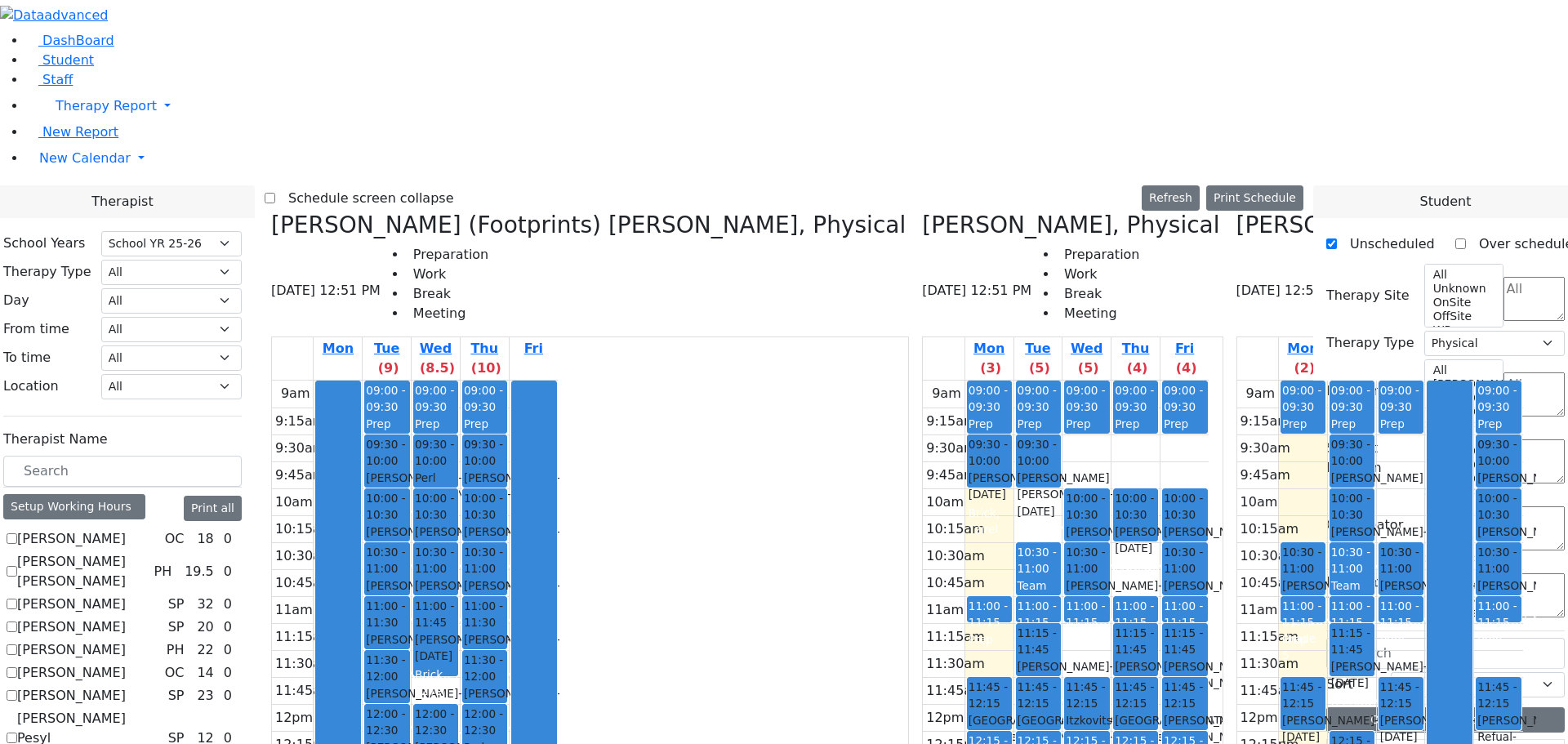
scroll to position [245, 0]
drag, startPoint x: 1398, startPoint y: 645, endPoint x: 808, endPoint y: 201, distance: 738.4
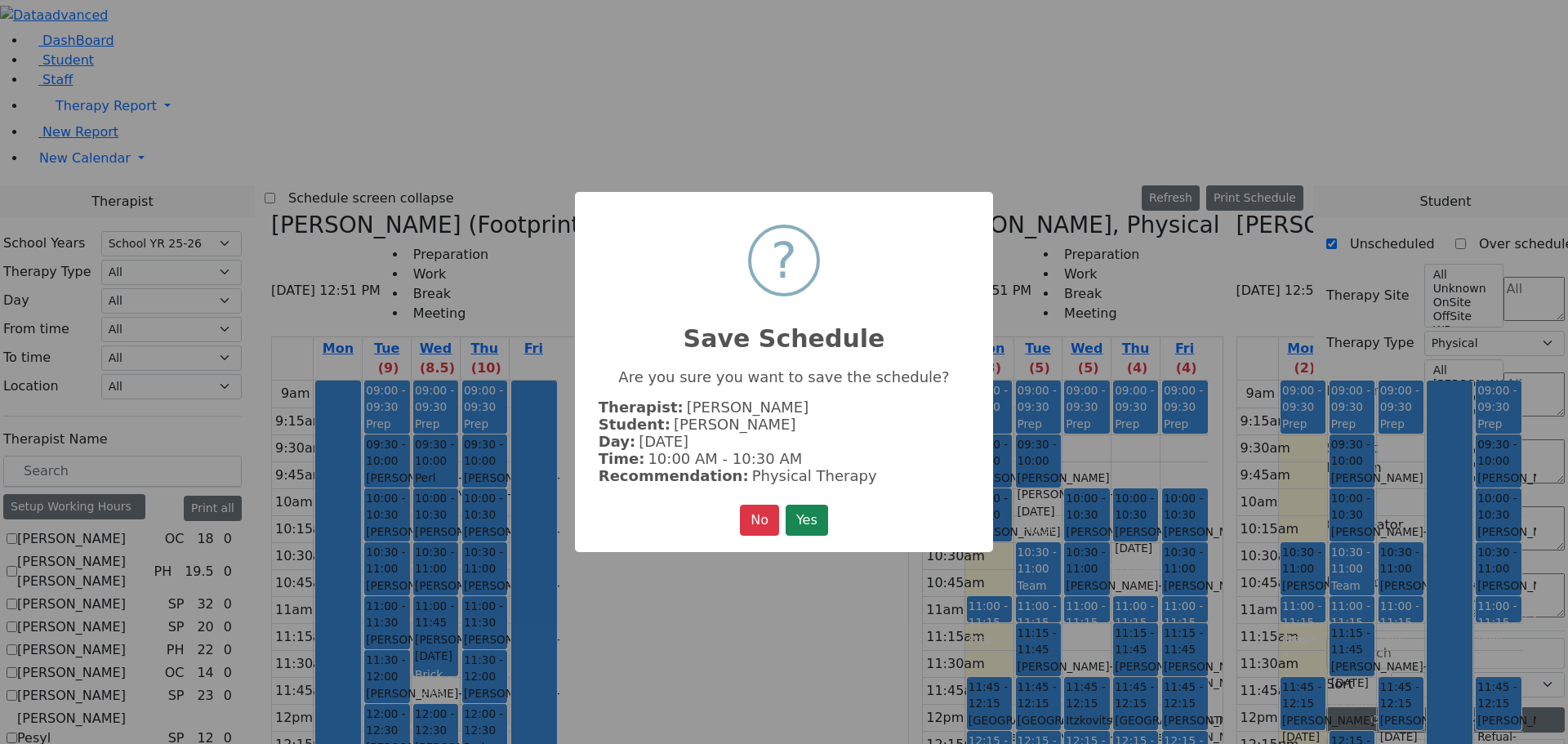
click at [821, 517] on button "Yes" at bounding box center [807, 520] width 43 height 31
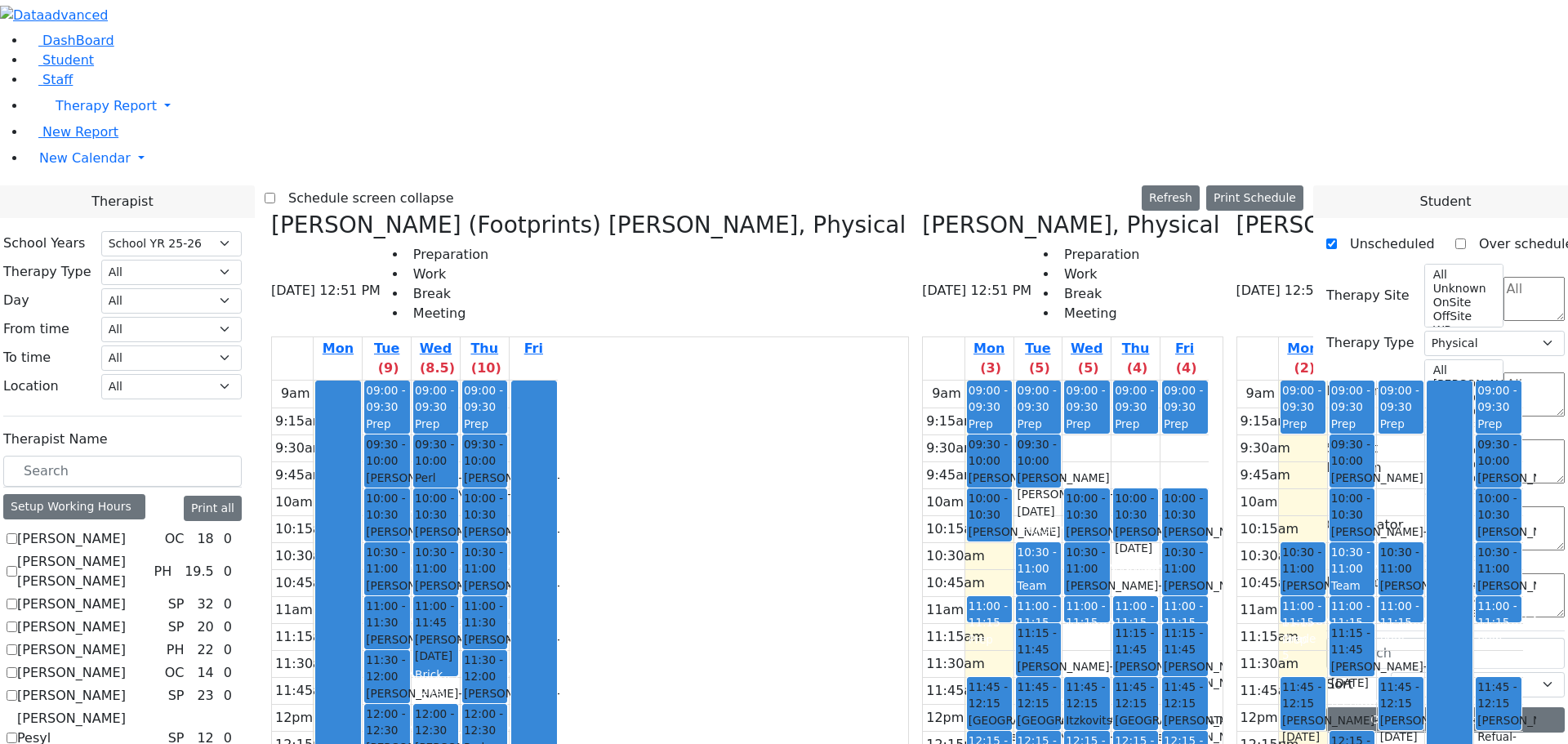
scroll to position [0, 0]
click at [1164, 658] on div "[PERSON_NAME] [PERSON_NAME] - [DATE]" at bounding box center [1185, 683] width 43 height 50
click at [1015, 360] on button "Delete Selected Schedule" at bounding box center [1081, 366] width 161 height 25
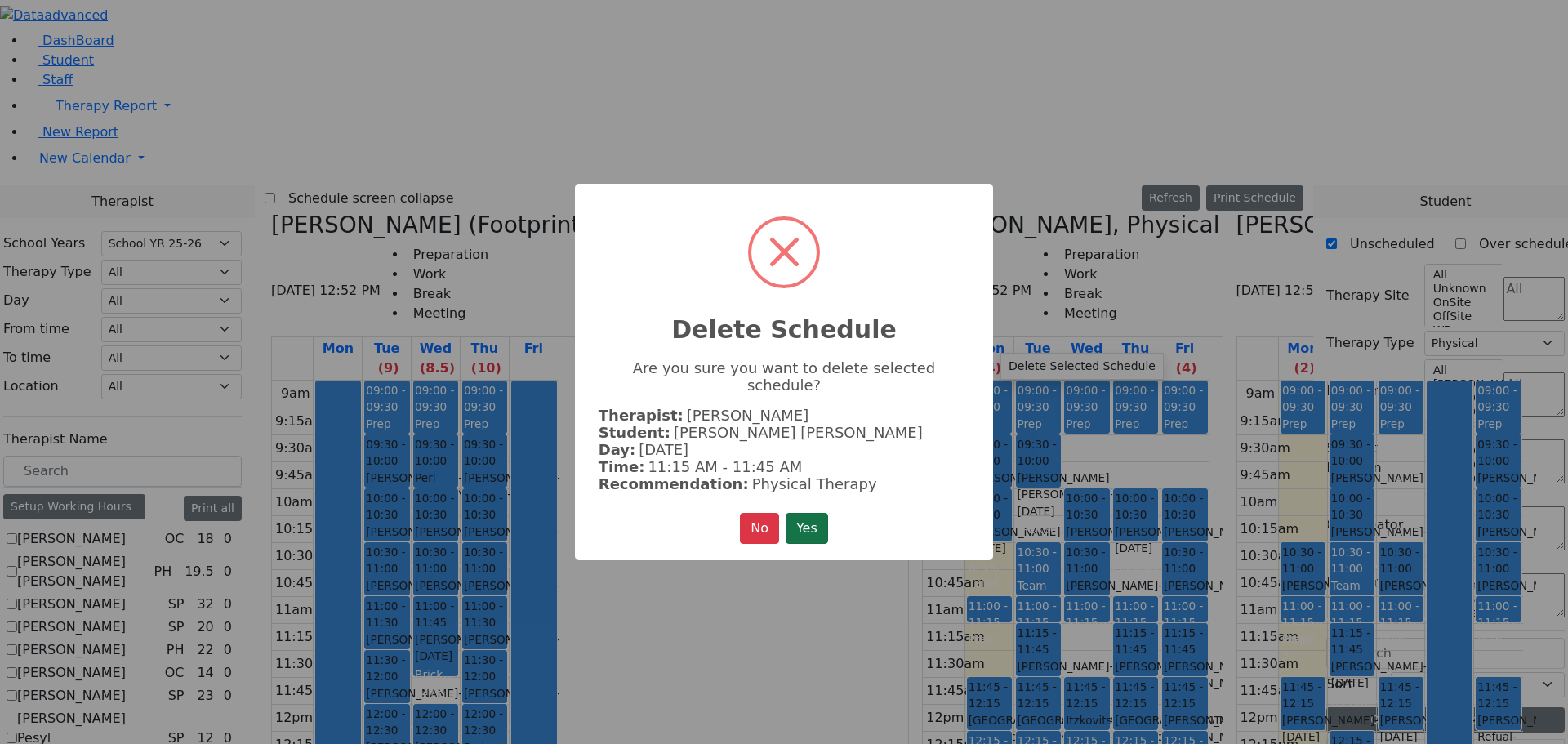
click at [810, 512] on button "Yes" at bounding box center [807, 527] width 43 height 31
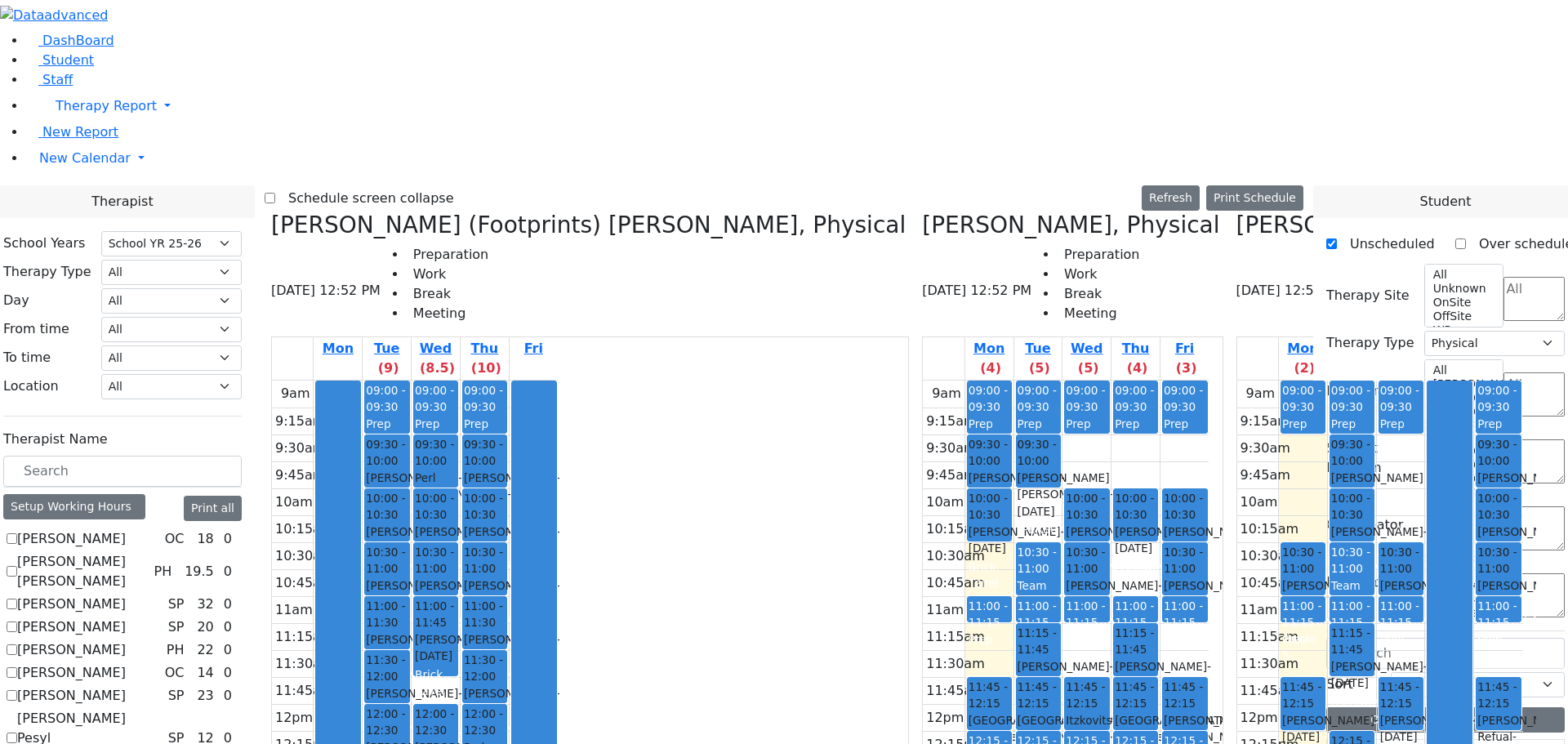
drag, startPoint x: 541, startPoint y: 568, endPoint x: 543, endPoint y: 609, distance: 41.0
click at [543, 609] on div "9am 9:15am 9:30am 9:45am 10am 10:15am 10:30am 10:45am 11am 11:15am 11:30am 11:4…" at bounding box center [415, 704] width 286 height 647
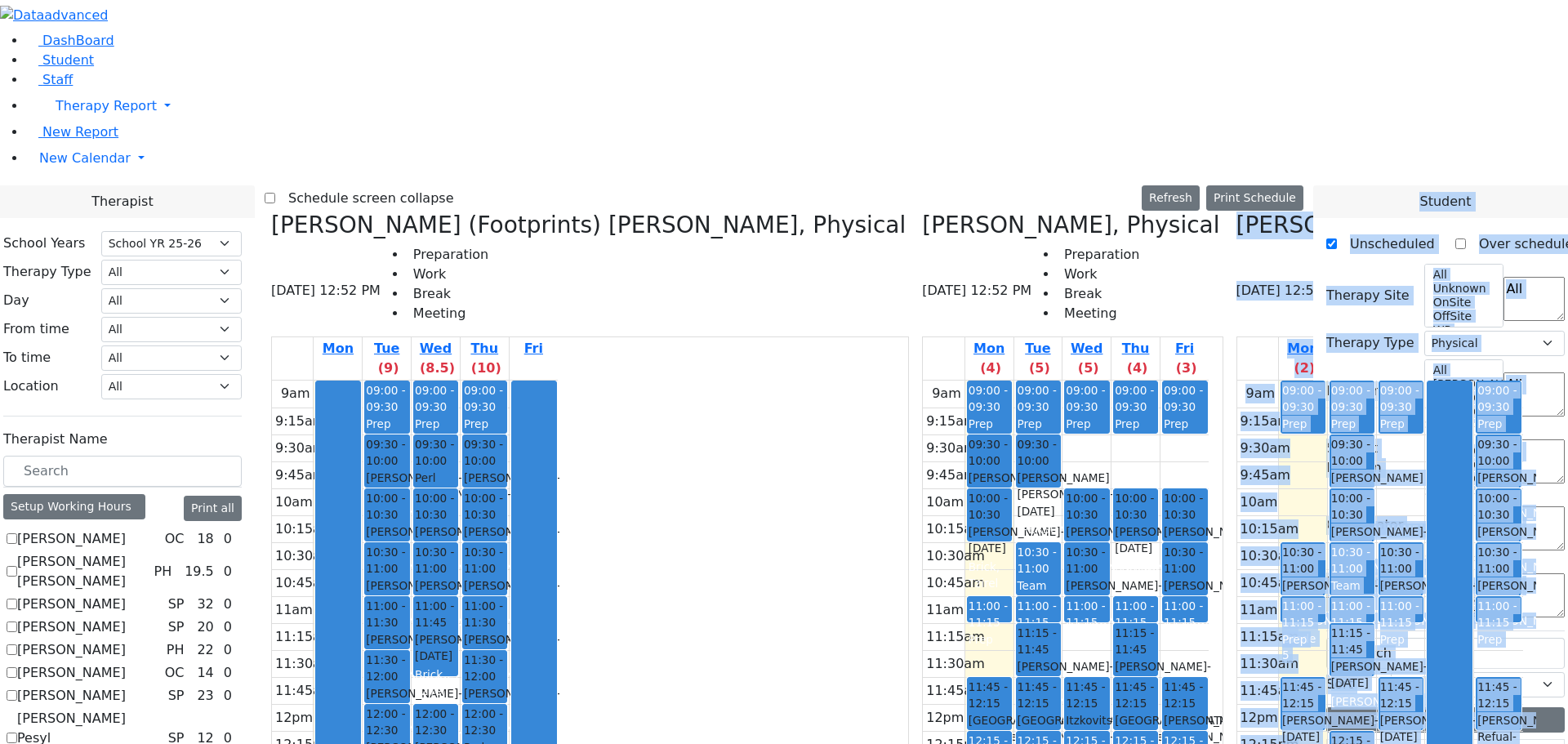
drag, startPoint x: 1391, startPoint y: 729, endPoint x: 1567, endPoint y: 654, distance: 191.3
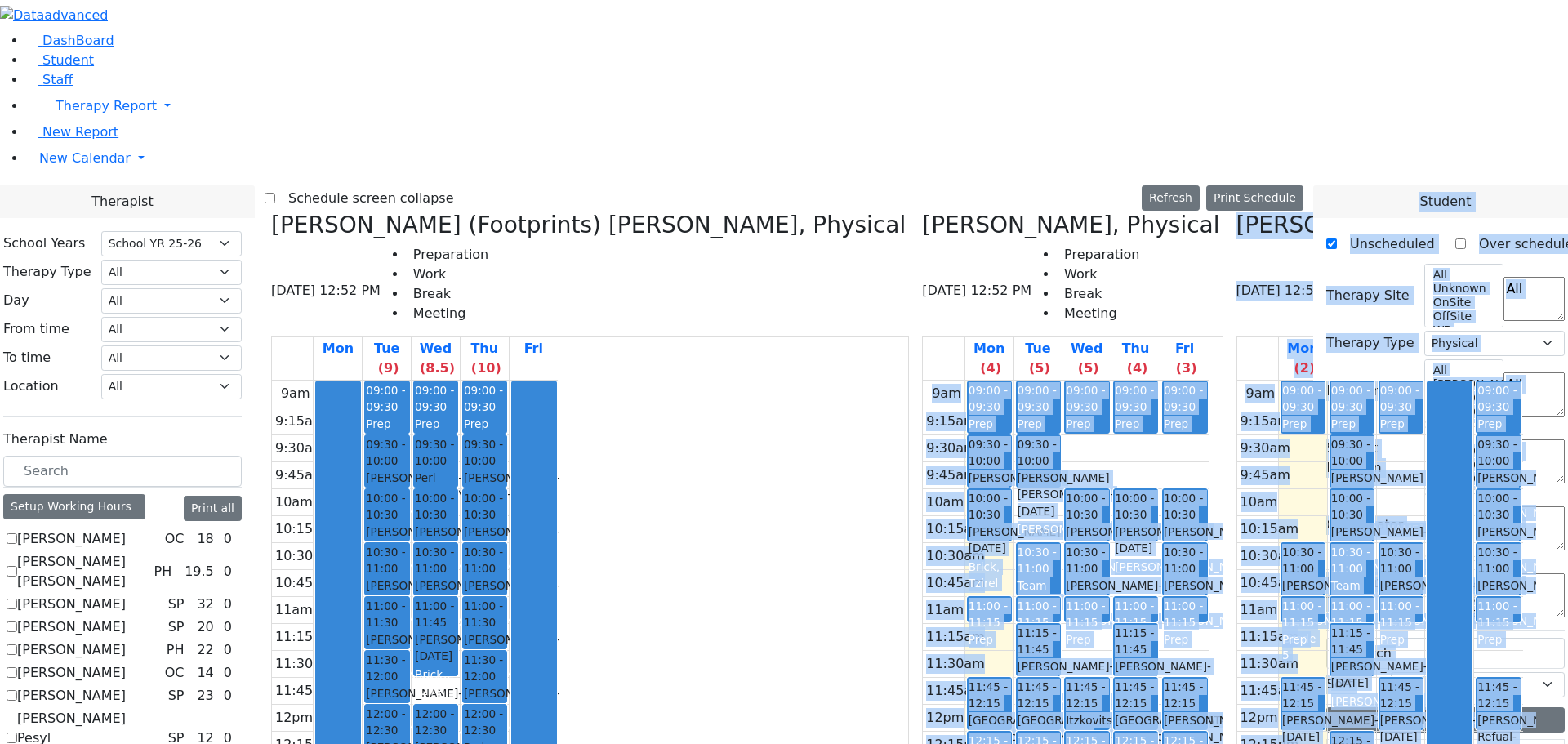
scroll to position [955, 0]
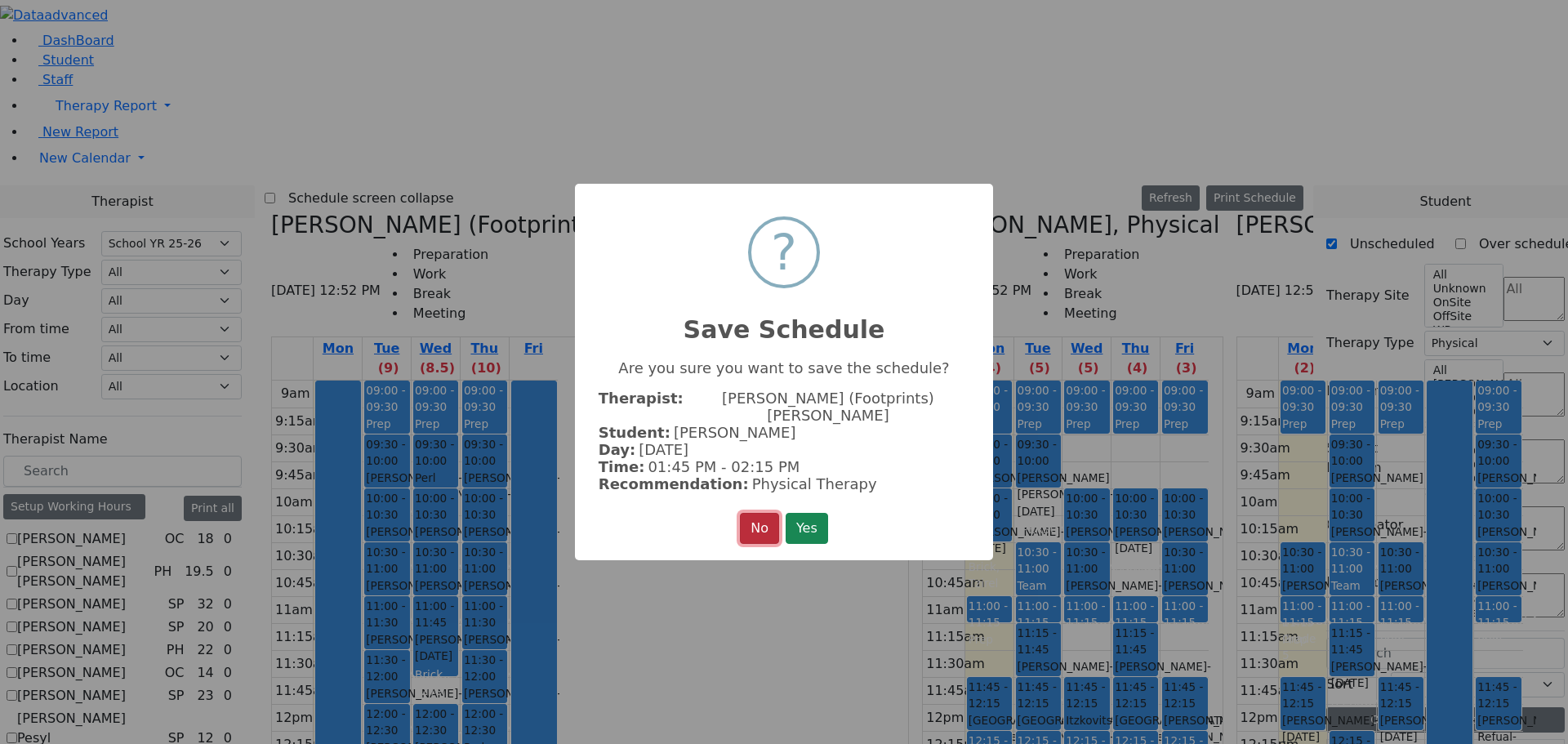
drag, startPoint x: 743, startPoint y: 507, endPoint x: 1567, endPoint y: 135, distance: 904.1
click at [752, 512] on button "No" at bounding box center [759, 527] width 39 height 31
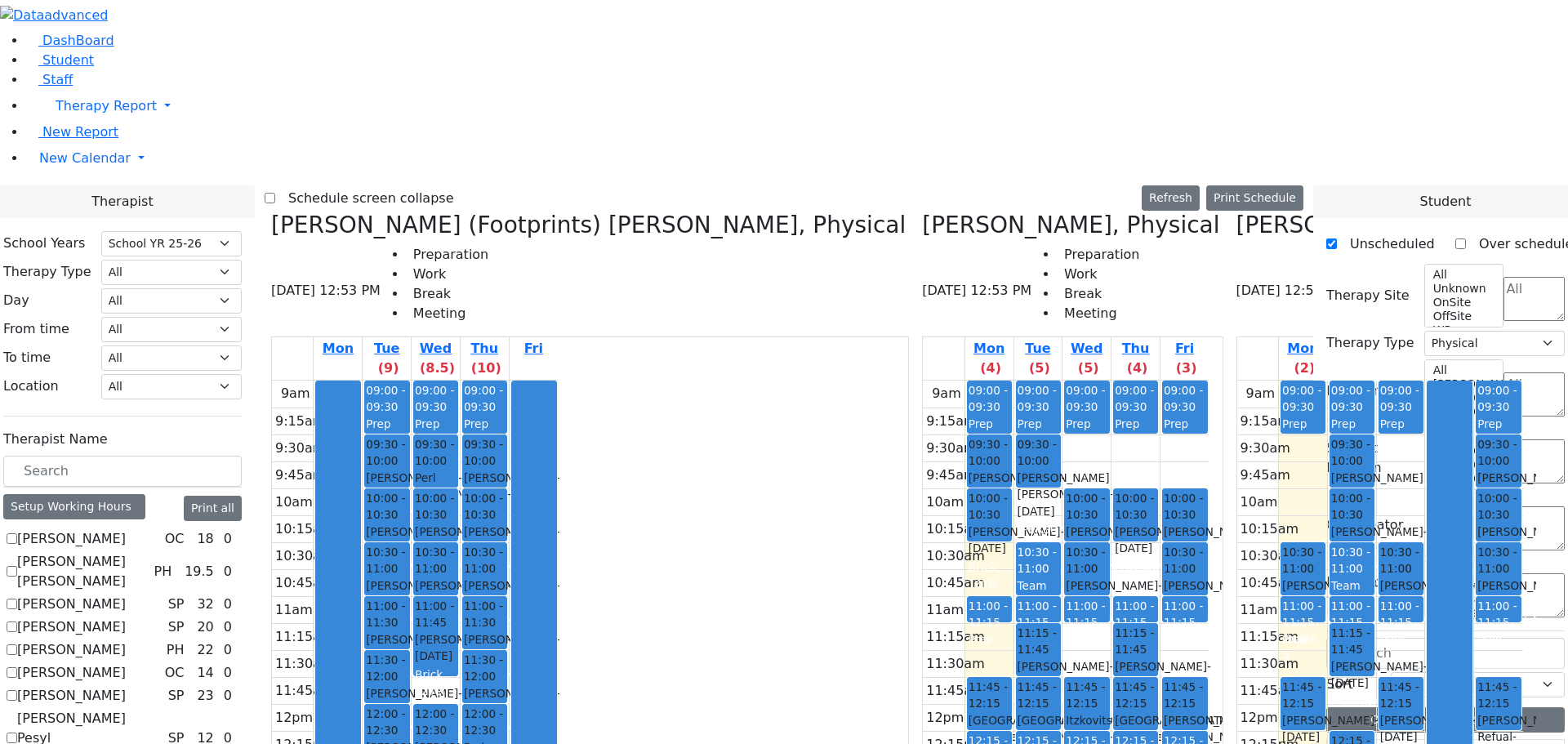
scroll to position [917, 0]
drag, startPoint x: 1401, startPoint y: 706, endPoint x: 588, endPoint y: 701, distance: 813.0
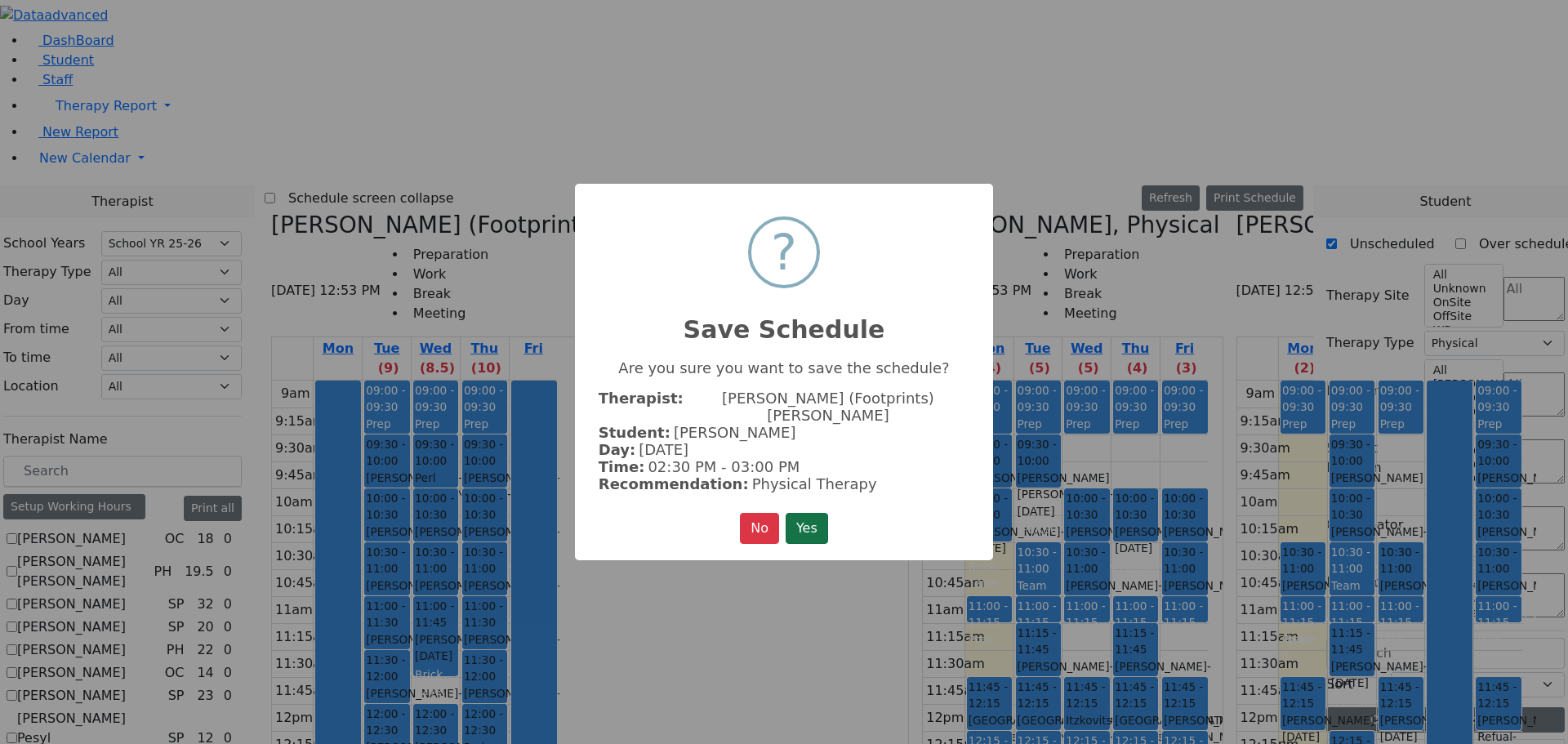
click at [792, 512] on button "Yes" at bounding box center [807, 527] width 43 height 31
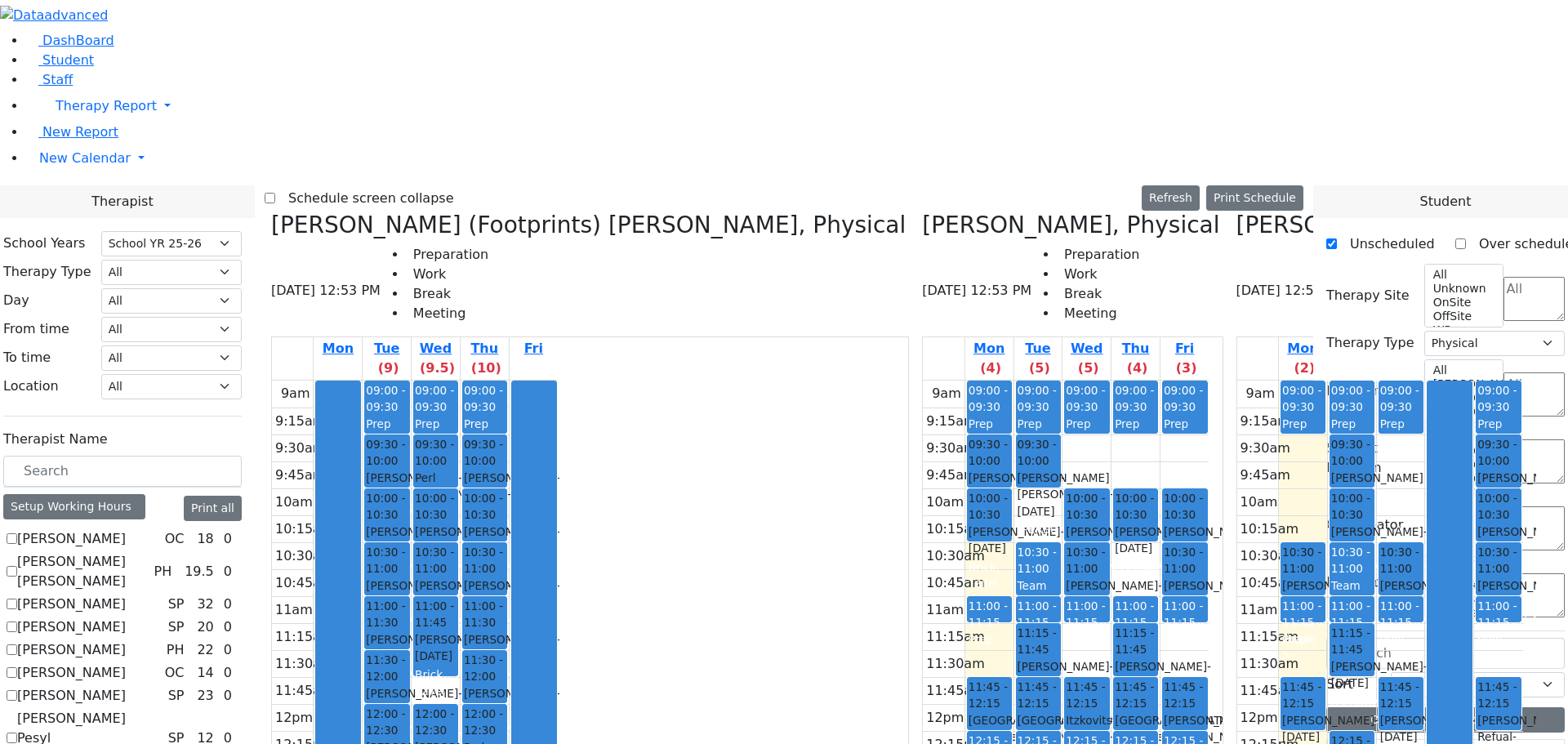
scroll to position [917, 0]
drag, startPoint x: 1383, startPoint y: 705, endPoint x: 1394, endPoint y: 698, distance: 13.0
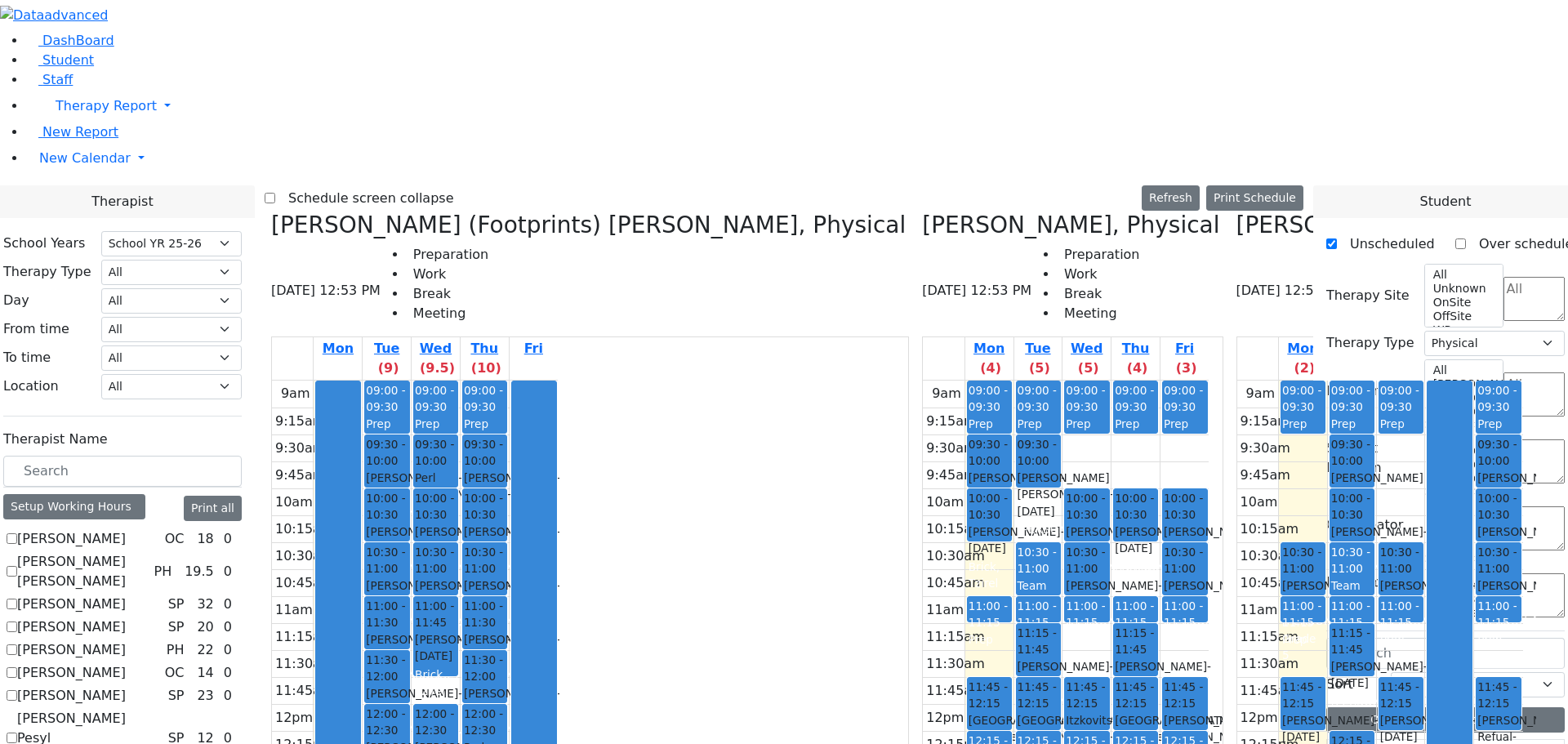
scroll to position [955, 0]
drag, startPoint x: 1362, startPoint y: 707, endPoint x: 528, endPoint y: 597, distance: 841.2
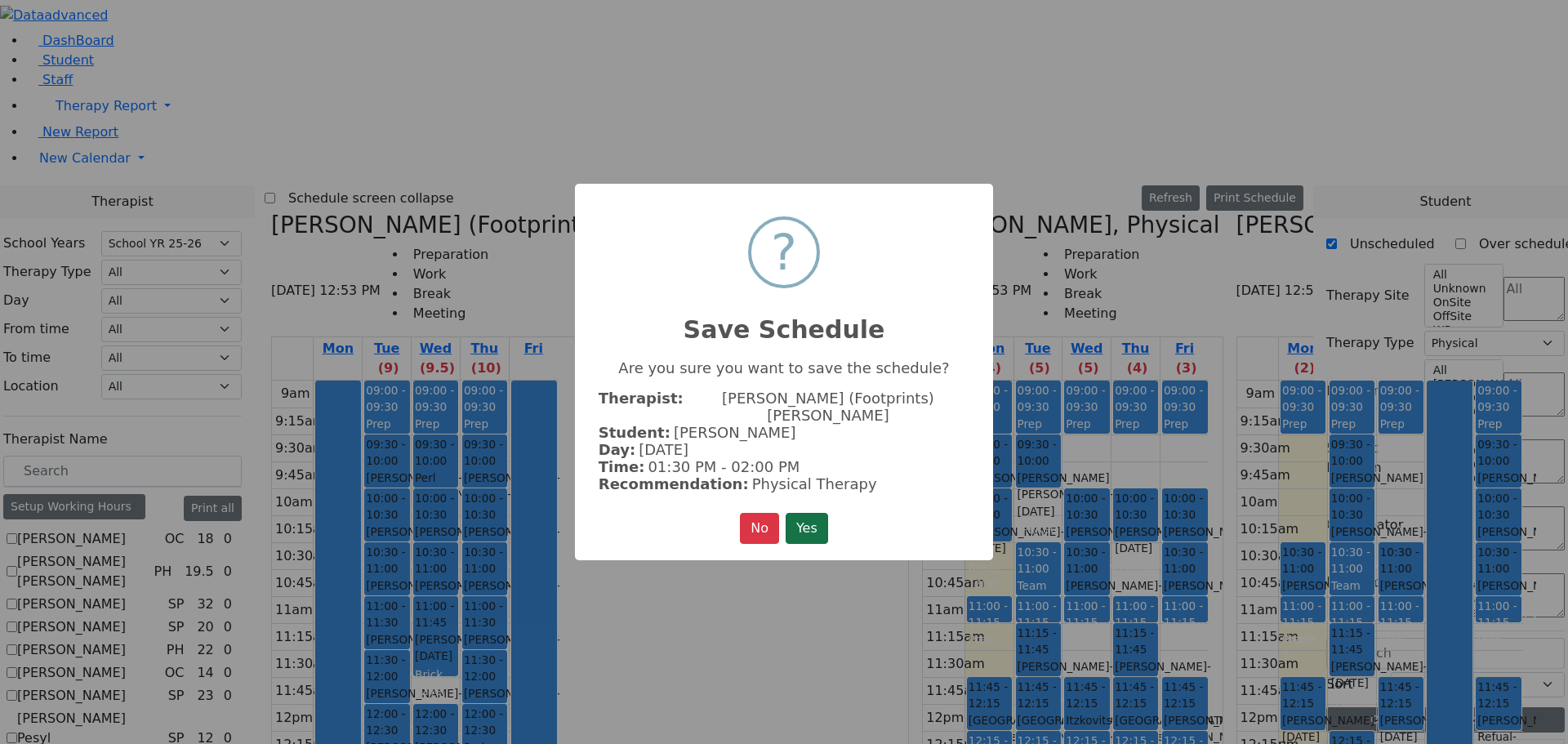
click at [823, 519] on button "Yes" at bounding box center [807, 527] width 43 height 31
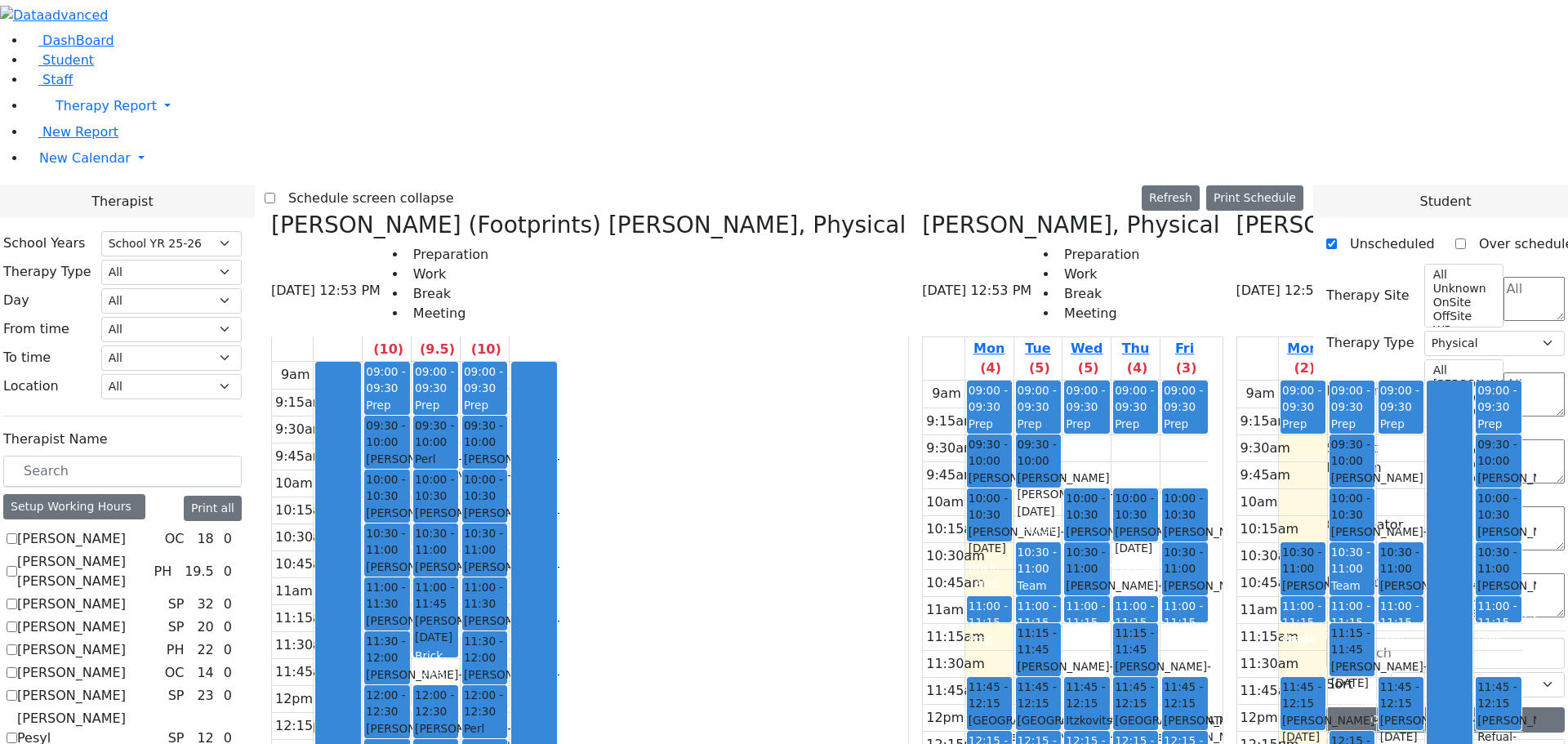
scroll to position [23, 0]
click at [1230, 211] on div "[PERSON_NAME], Physical [DATE] 12:53 PM Preparation Work Break Meeting Mon (2) …" at bounding box center [1387, 599] width 314 height 776
click at [1237, 211] on h3 "[PERSON_NAME], Physical" at bounding box center [1386, 225] width 298 height 28
click at [1237, 211] on icon at bounding box center [1237, 225] width 0 height 27
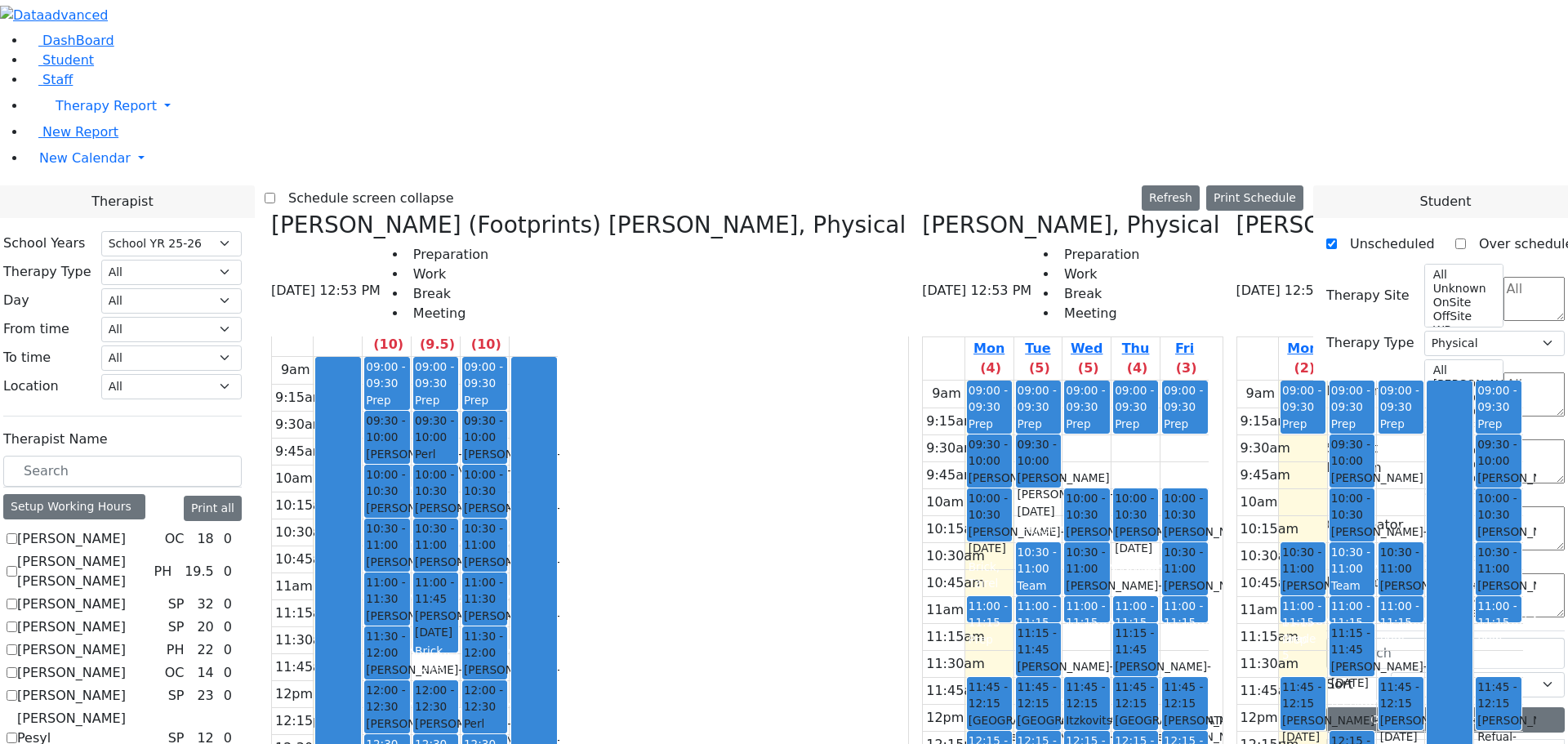
checkbox input "false"
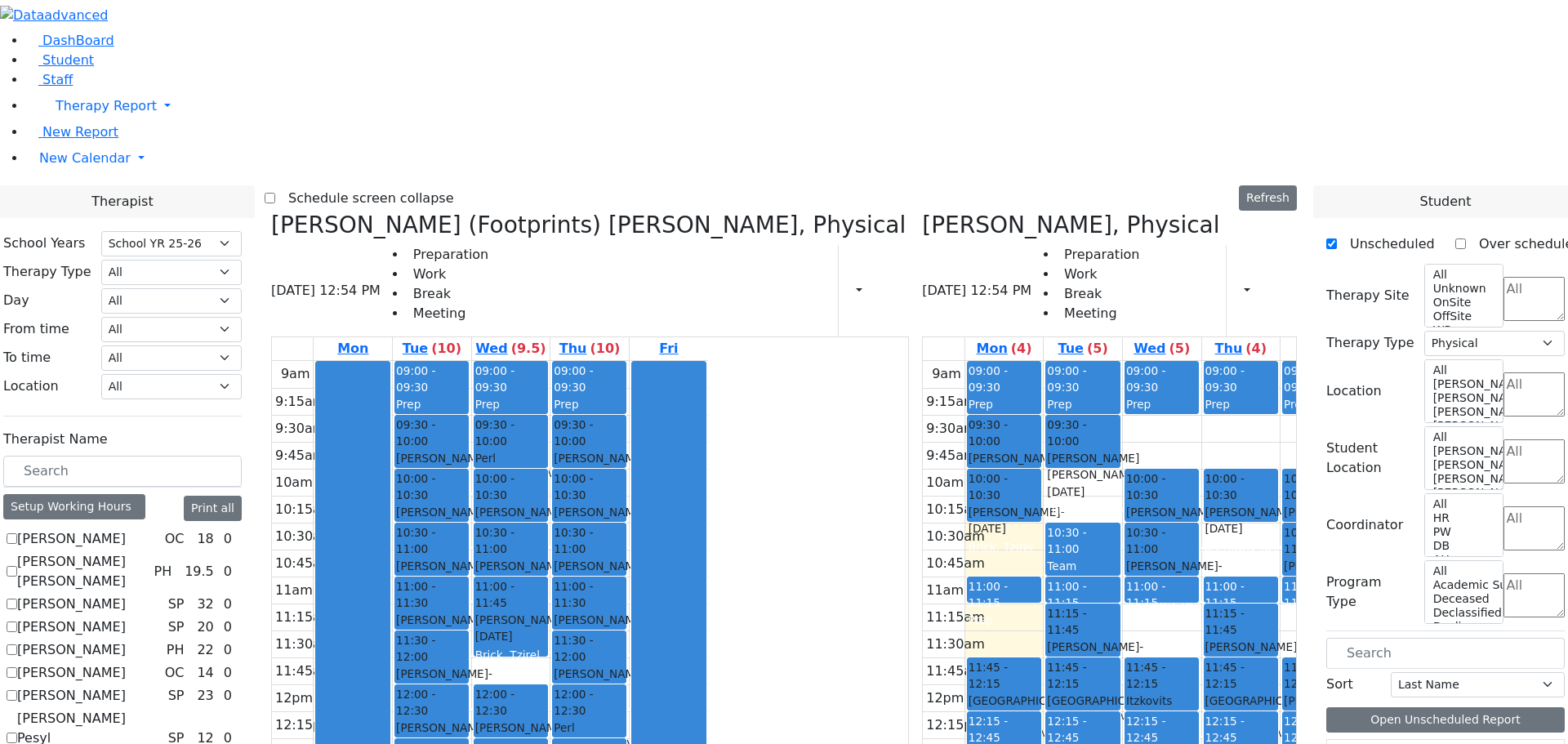
click at [922, 211] on icon at bounding box center [922, 225] width 0 height 27
checkbox input "false"
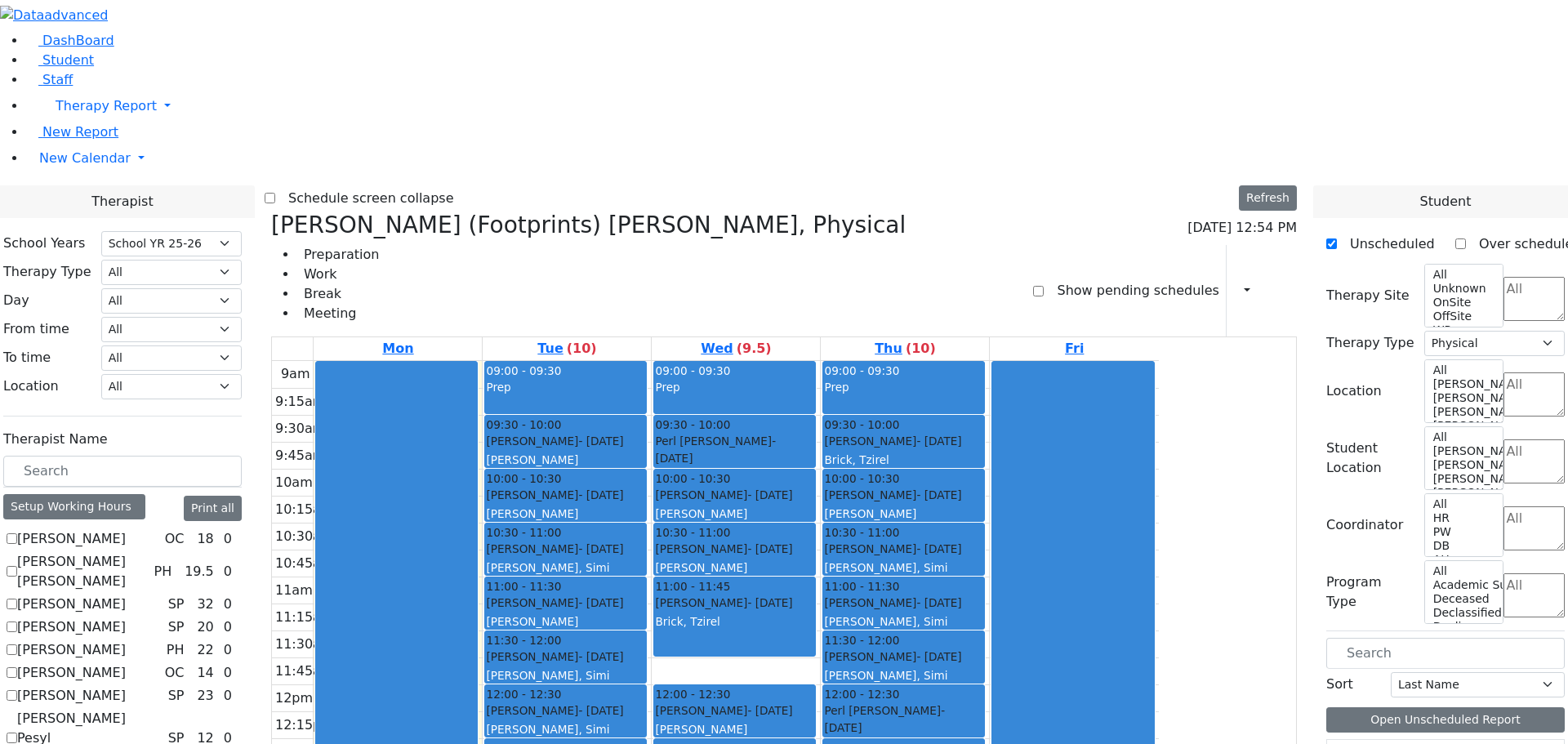
scroll to position [3, 0]
